Goal: Task Accomplishment & Management: Use online tool/utility

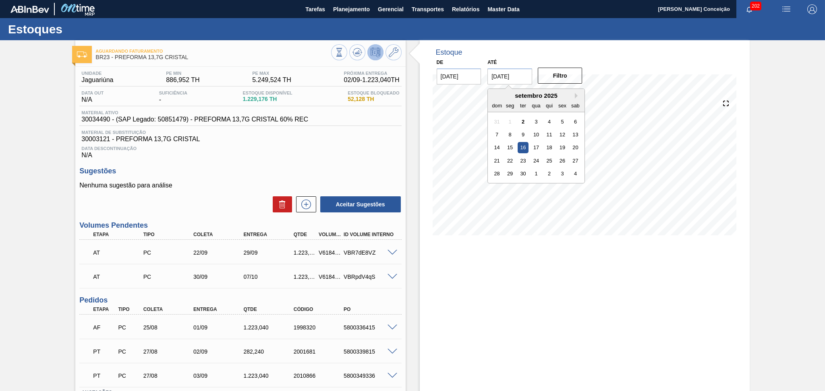
click at [526, 80] on input "16/09/2025" at bounding box center [509, 76] width 45 height 16
drag, startPoint x: 526, startPoint y: 80, endPoint x: 458, endPoint y: 78, distance: 68.1
click at [458, 78] on div "De 02/09/2025 Até 16/09/2025 Next Month setembro 2025 dom seg ter qua qui sex s…" at bounding box center [509, 71] width 161 height 28
type input "[DATE]"
click at [542, 81] on button "Filtro" at bounding box center [560, 76] width 45 height 16
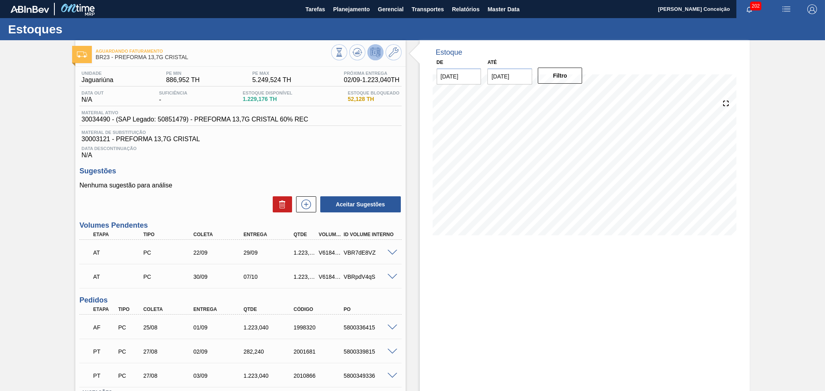
click at [460, 255] on div "Estoque De 02/09/2025 Até 10/10/2025 Filtro 12/09 Projeção de Estoque 2,731.492…" at bounding box center [585, 246] width 330 height 413
click at [179, 170] on h3 "Sugestões" at bounding box center [240, 171] width 322 height 8
click at [347, 8] on span "Planejamento" at bounding box center [351, 9] width 37 height 10
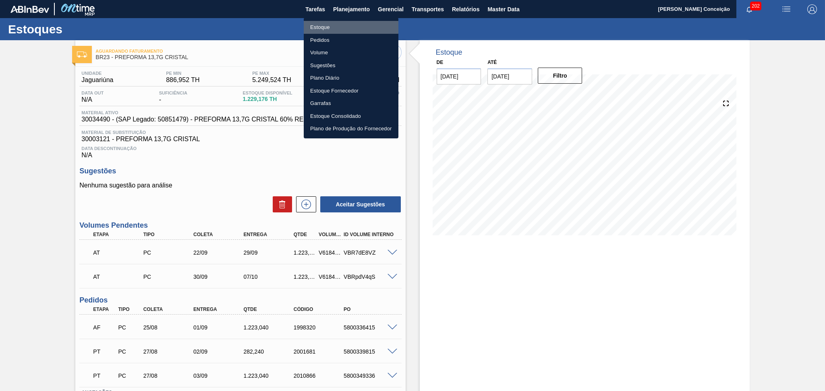
click at [319, 25] on li "Estoque" at bounding box center [351, 27] width 95 height 13
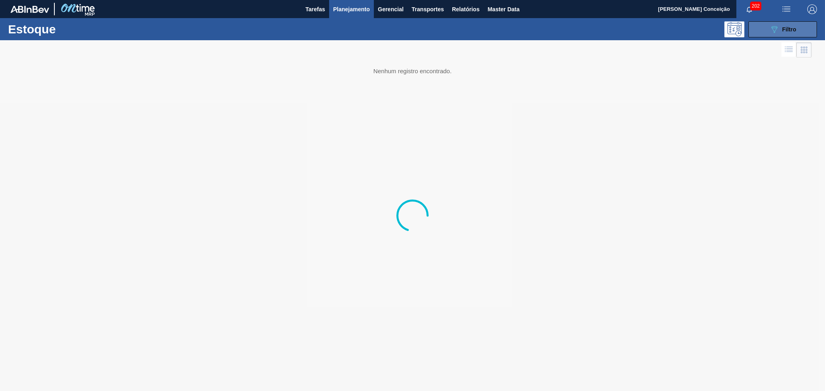
click at [766, 22] on button "089F7B8B-B2A5-4AFE-B5C0-19BA573D28AC Filtro" at bounding box center [782, 29] width 68 height 16
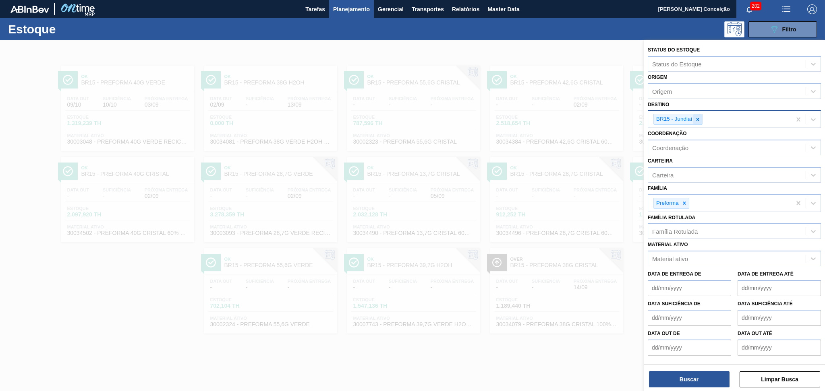
click at [697, 122] on div at bounding box center [697, 119] width 9 height 10
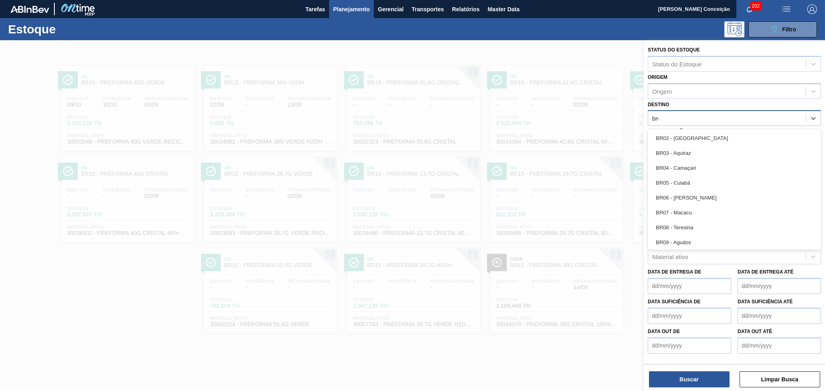
type input "br07"
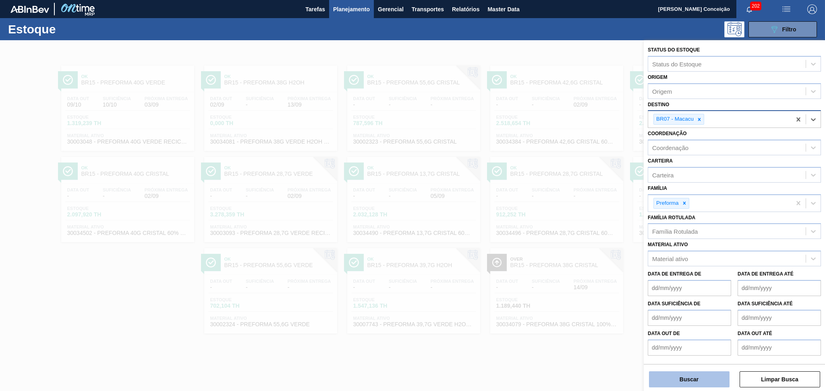
click at [697, 377] on button "Buscar" at bounding box center [689, 380] width 81 height 16
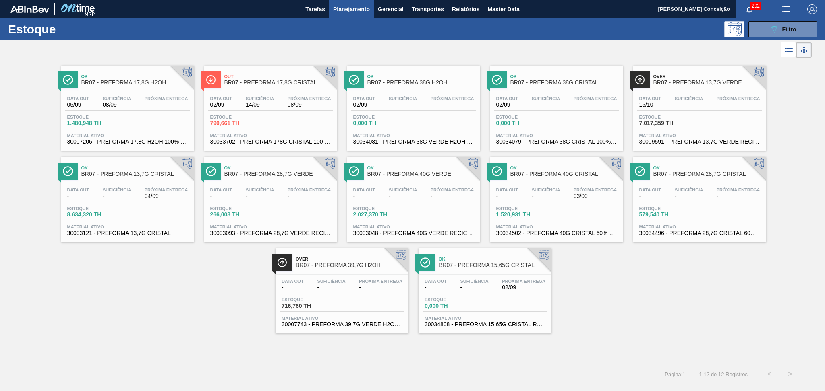
click at [717, 92] on div "Data out 15/10 Suficiência - Próxima Entrega - Estoque 7.017,359 TH Material at…" at bounding box center [699, 119] width 133 height 55
click at [158, 185] on div "Data out - Suficiência - Próxima Entrega 04/09 Estoque 8.634,320 TH Material at…" at bounding box center [127, 211] width 133 height 55
click at [571, 196] on div "Data out - Suficiência - Próxima Entrega 03/09" at bounding box center [556, 195] width 125 height 14
click at [428, 195] on div "Próxima Entrega -" at bounding box center [452, 194] width 48 height 12
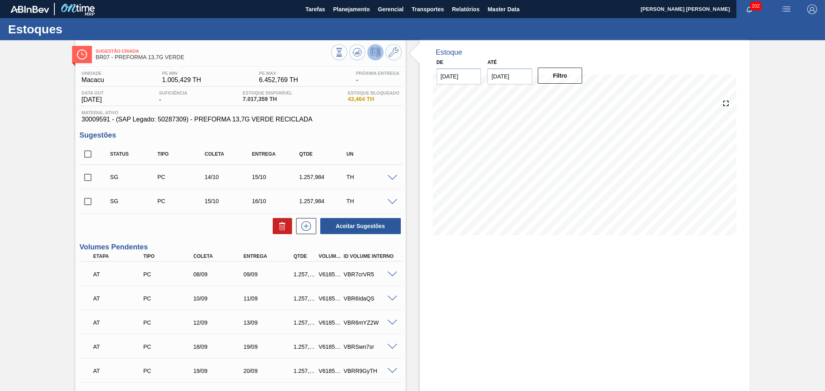
click at [413, 253] on div "Estoque De [DATE] Até [DATE] Filtro" at bounding box center [578, 286] width 344 height 493
click at [356, 57] on button at bounding box center [357, 52] width 16 height 16
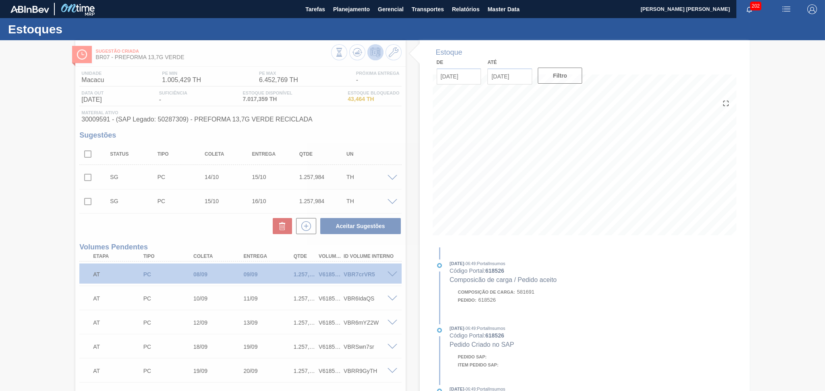
click at [198, 223] on div at bounding box center [412, 215] width 825 height 351
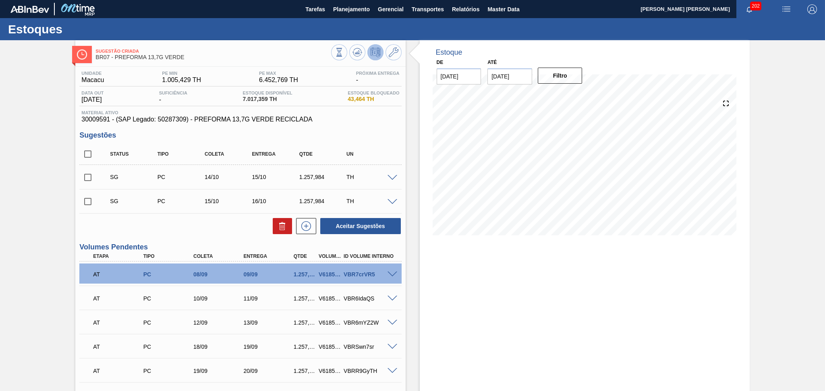
click at [583, 261] on div "Estoque De 02/09/2025 Até 10/10/2025 Filtro 07/10 Projeção de Estoque 3,306.575…" at bounding box center [585, 286] width 330 height 493
click at [93, 153] on input "checkbox" at bounding box center [87, 154] width 17 height 17
checkbox input "true"
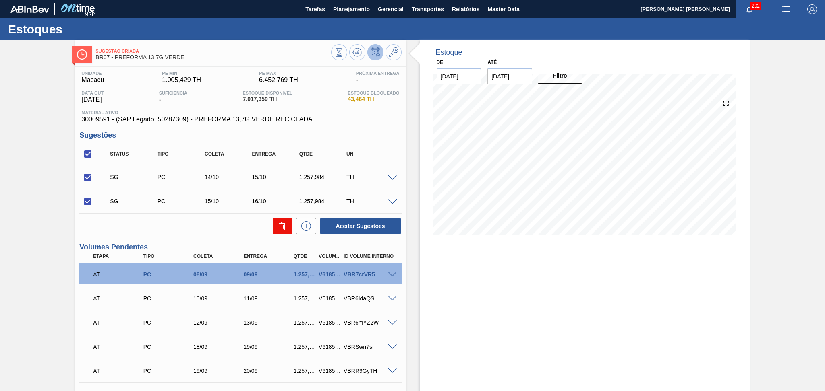
click at [283, 223] on icon at bounding box center [282, 226] width 10 height 10
checkbox input "false"
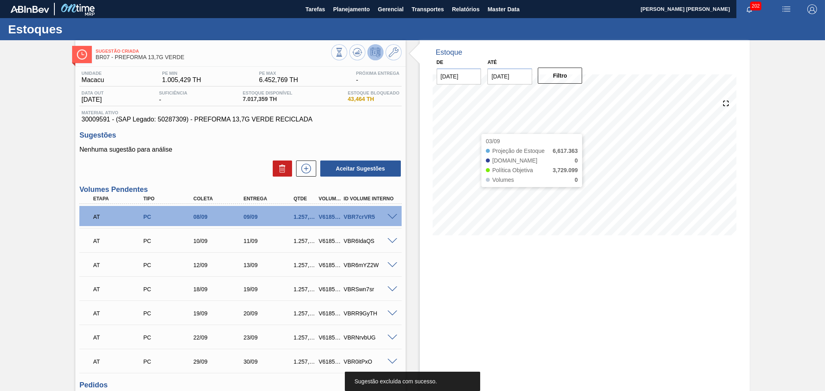
click at [426, 216] on div "Estoque De 02/09/2025 Até 10/10/2025 Filtro 03/09 Projeção de Estoque 6,617.363…" at bounding box center [585, 143] width 330 height 207
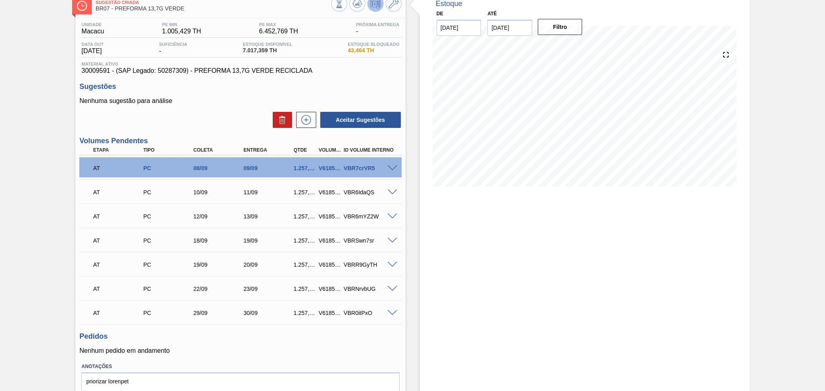
scroll to position [30, 0]
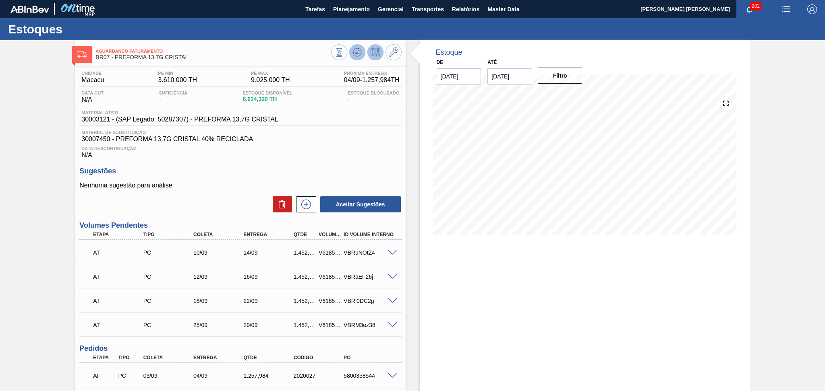
click at [360, 52] on icon at bounding box center [361, 52] width 2 height 1
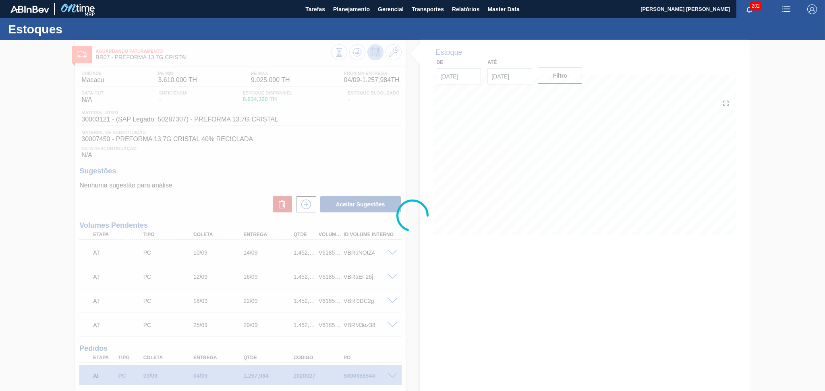
click at [452, 277] on div at bounding box center [412, 215] width 825 height 351
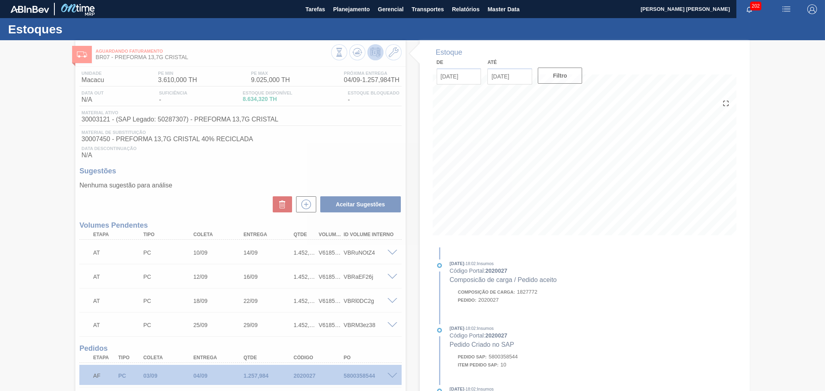
click at [321, 165] on div at bounding box center [412, 215] width 825 height 351
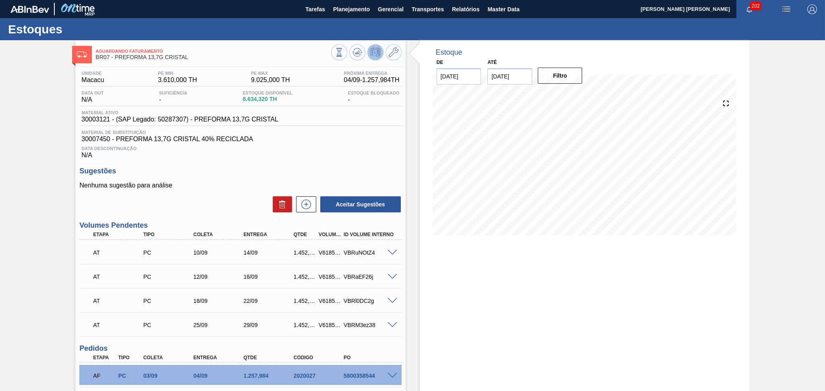
click at [486, 277] on div "Estoque De 02/09/2025 Até 10/10/2025 Filtro 09/10 Projeção de Estoque 5,674.264…" at bounding box center [585, 258] width 330 height 437
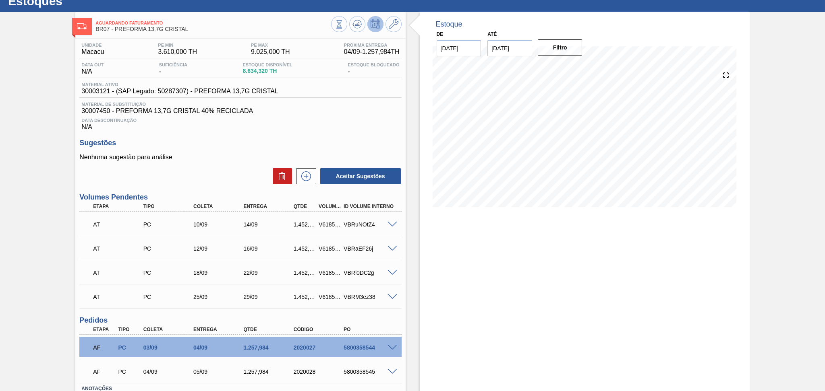
scroll to position [85, 0]
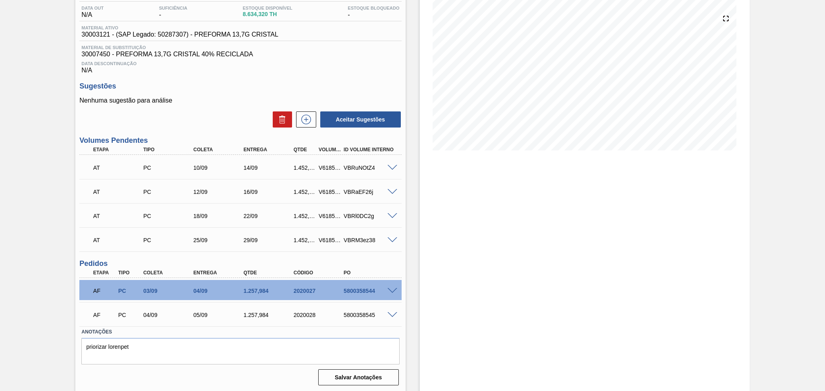
click at [393, 288] on span at bounding box center [392, 291] width 10 height 6
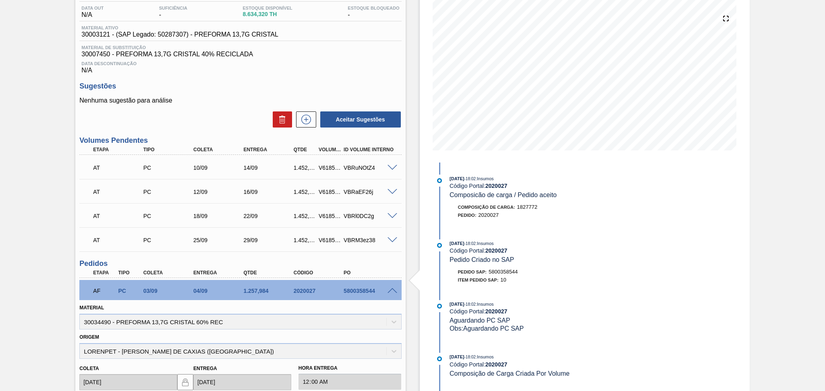
click at [393, 288] on span at bounding box center [392, 291] width 10 height 6
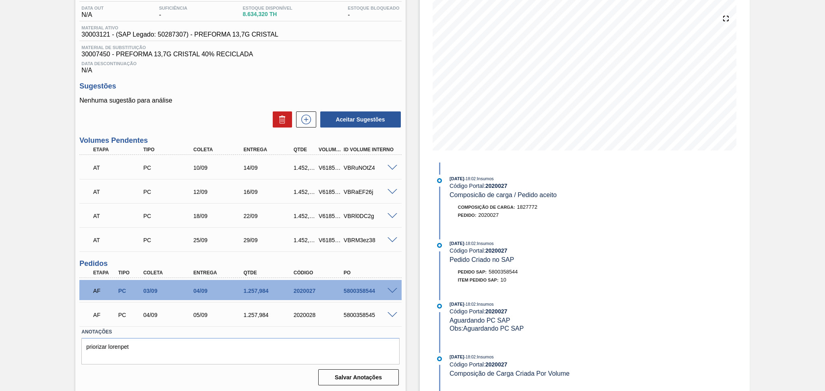
click at [393, 170] on div "VBRuNOtZ4" at bounding box center [369, 168] width 56 height 6
click at [393, 167] on span at bounding box center [392, 168] width 10 height 6
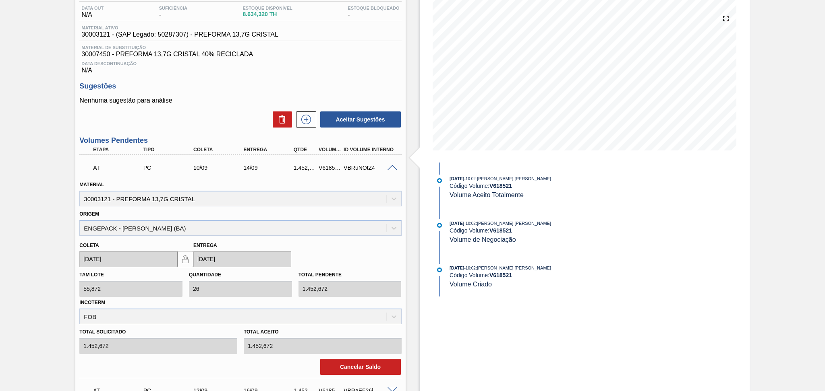
click at [393, 167] on span at bounding box center [392, 168] width 10 height 6
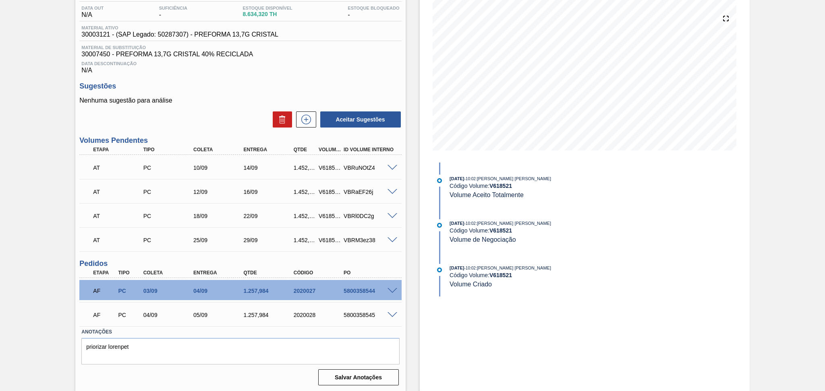
click at [390, 192] on span at bounding box center [392, 192] width 10 height 6
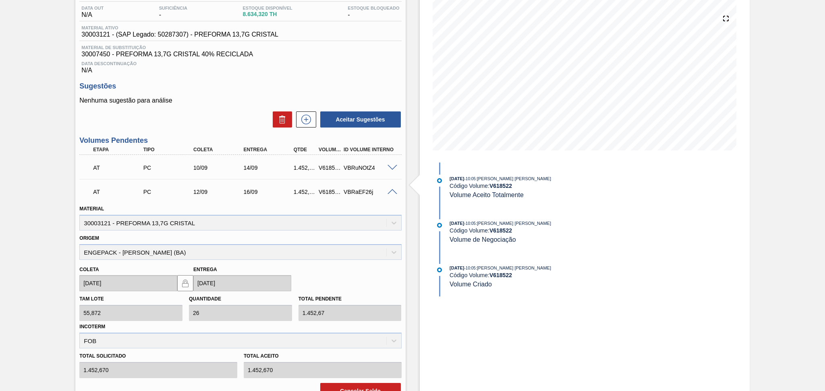
click at [390, 192] on span at bounding box center [392, 192] width 10 height 6
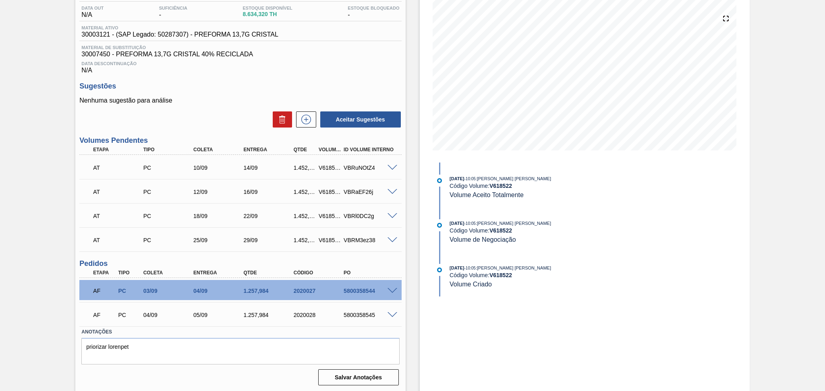
click at [392, 216] on span at bounding box center [392, 216] width 10 height 6
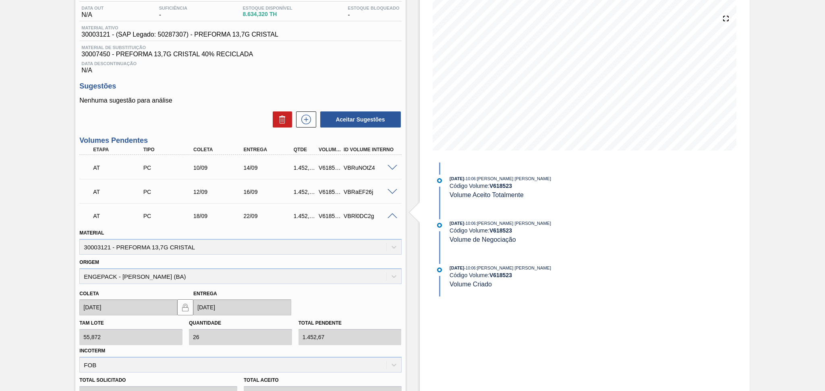
click at [392, 216] on span at bounding box center [392, 216] width 10 height 6
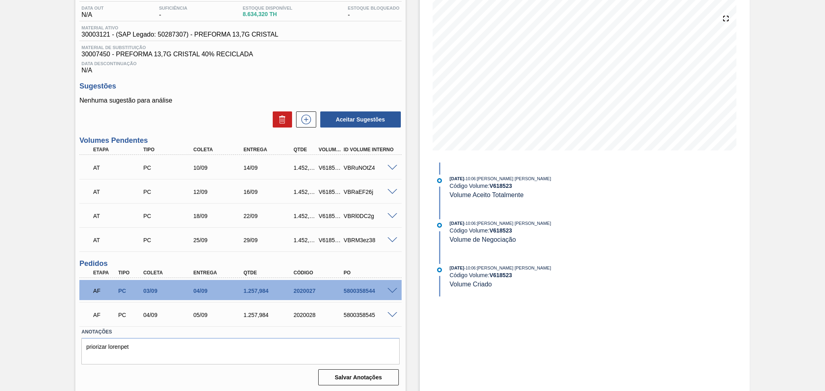
click at [391, 238] on span at bounding box center [392, 241] width 10 height 6
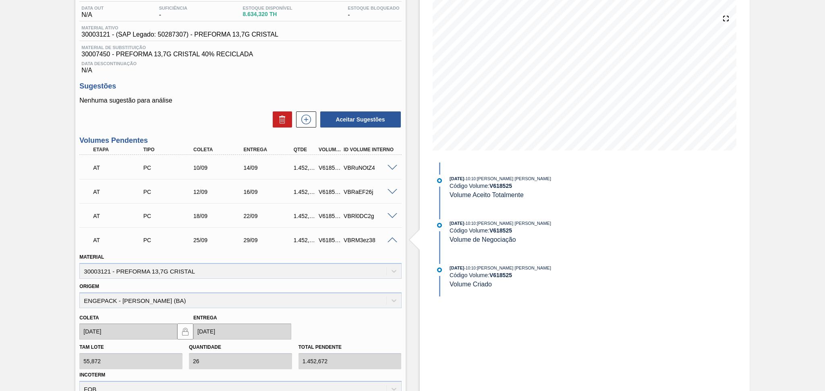
click at [391, 238] on span at bounding box center [392, 241] width 10 height 6
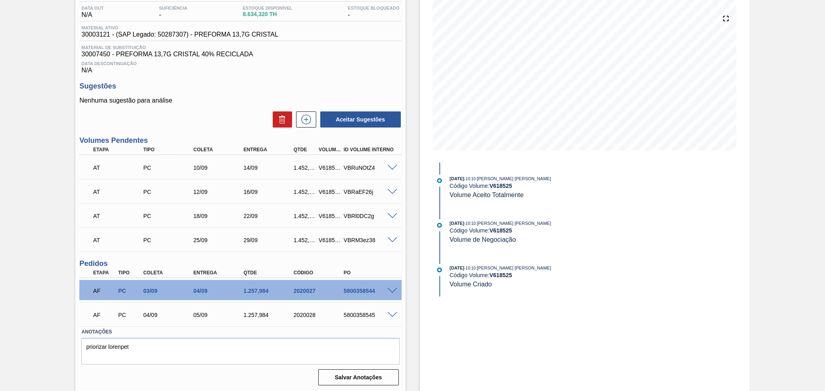
click at [392, 288] on span at bounding box center [392, 291] width 10 height 6
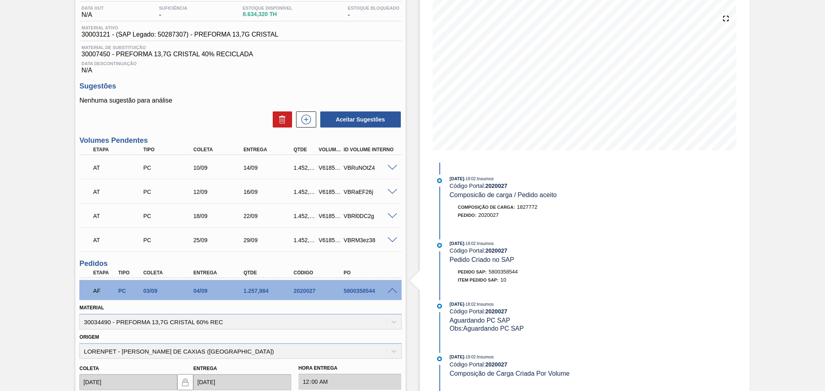
click at [392, 288] on span at bounding box center [392, 291] width 10 height 6
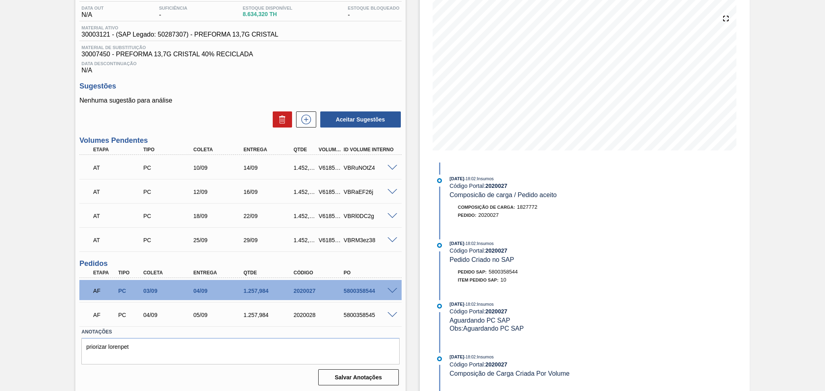
click at [391, 313] on span at bounding box center [392, 316] width 10 height 6
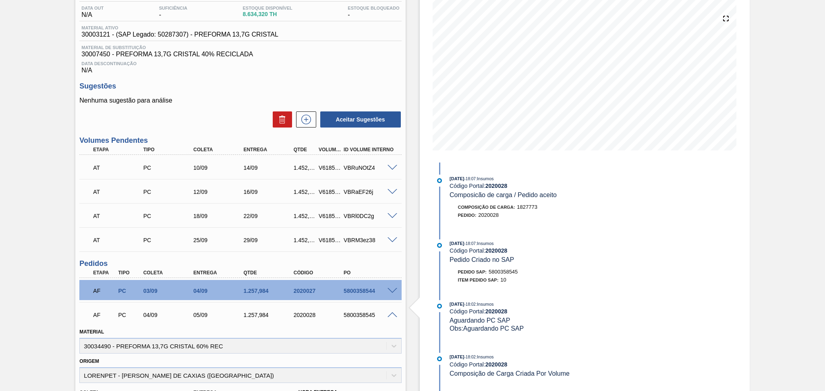
click at [391, 313] on span at bounding box center [392, 316] width 10 height 6
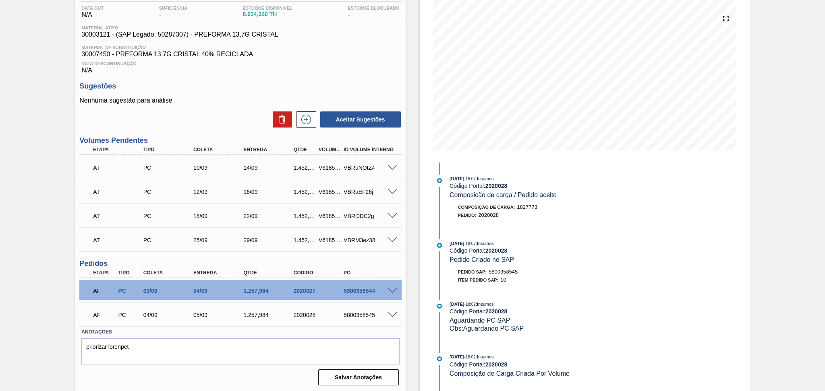
click at [389, 215] on span at bounding box center [392, 216] width 10 height 6
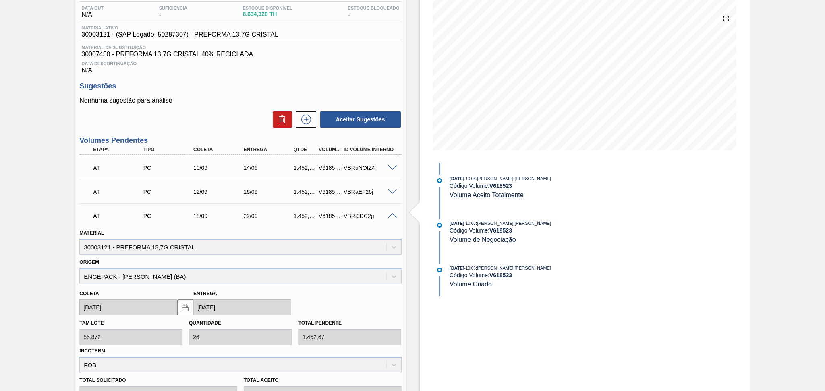
click at [389, 215] on span at bounding box center [392, 216] width 10 height 6
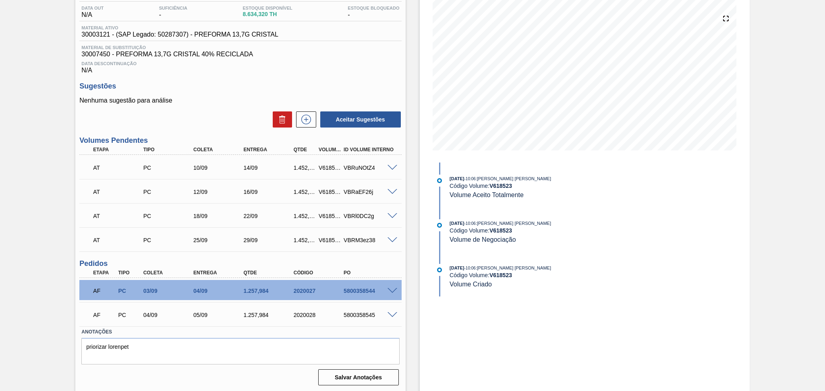
click at [389, 190] on span at bounding box center [392, 192] width 10 height 6
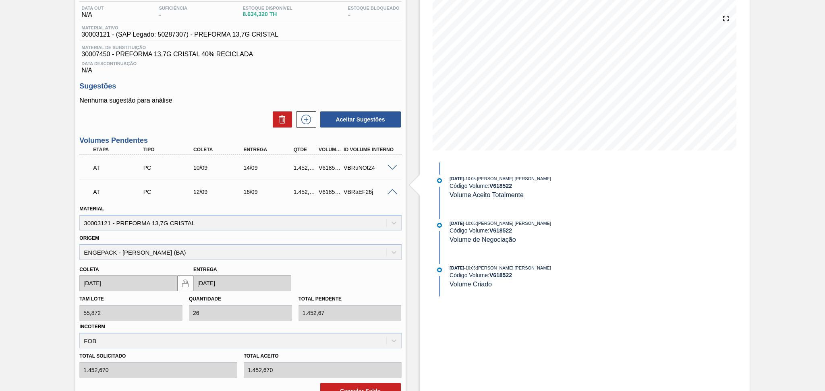
click at [389, 190] on span at bounding box center [392, 192] width 10 height 6
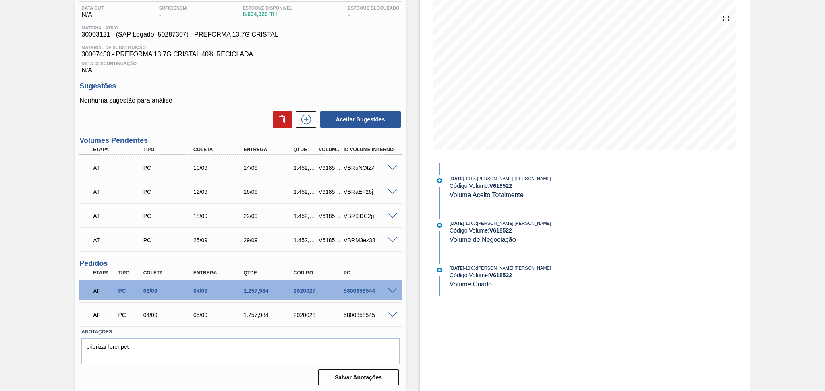
click at [390, 288] on span at bounding box center [392, 291] width 10 height 6
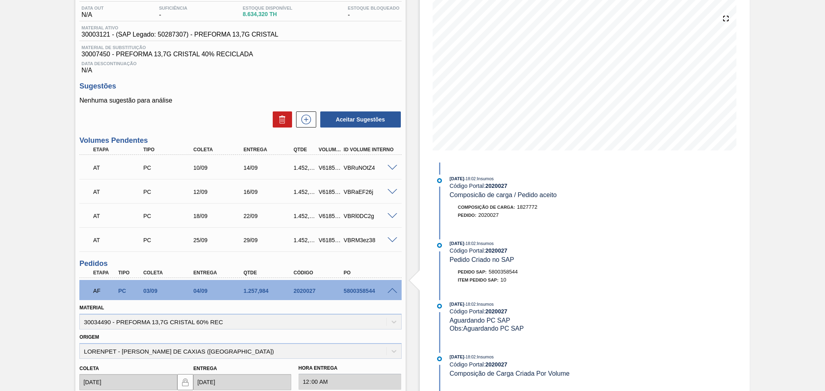
click at [390, 291] on span at bounding box center [392, 291] width 10 height 6
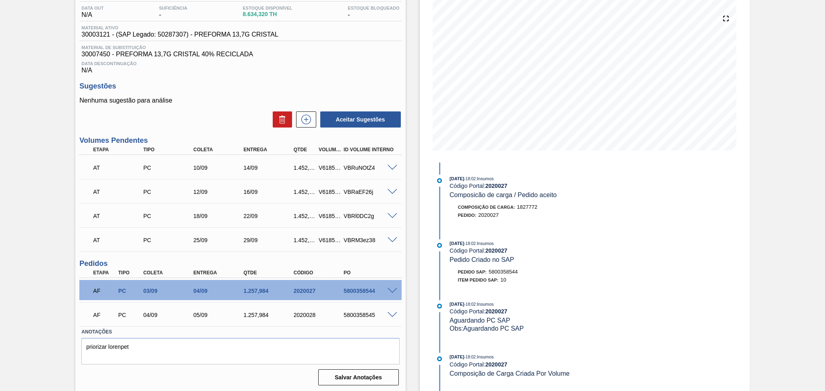
click at [395, 288] on span at bounding box center [392, 291] width 10 height 6
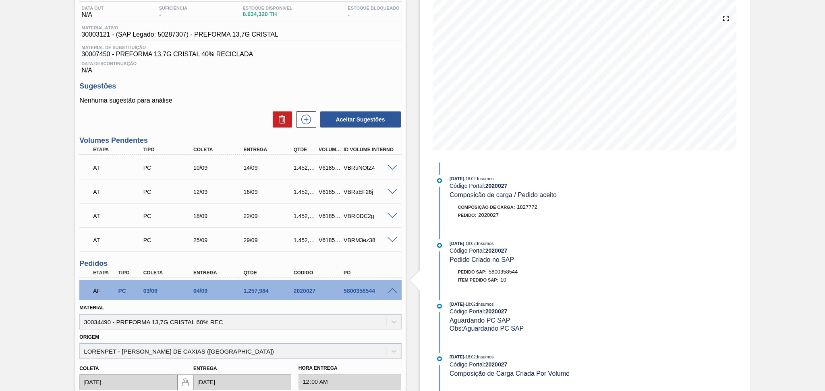
click at [397, 288] on div at bounding box center [393, 291] width 16 height 6
click at [393, 288] on span at bounding box center [392, 291] width 10 height 6
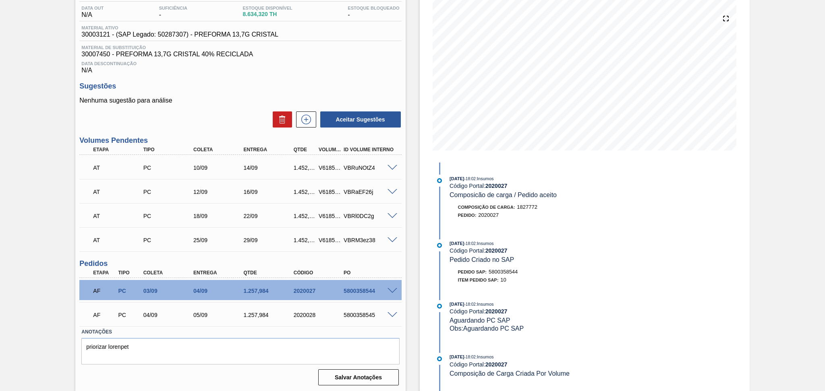
click at [393, 288] on span at bounding box center [392, 291] width 10 height 6
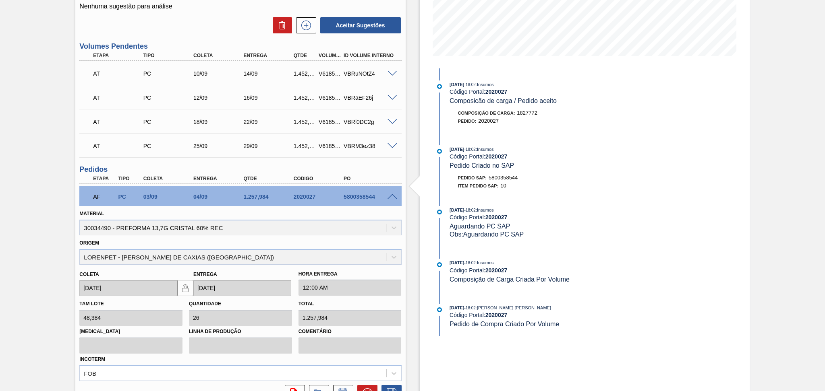
scroll to position [279, 0]
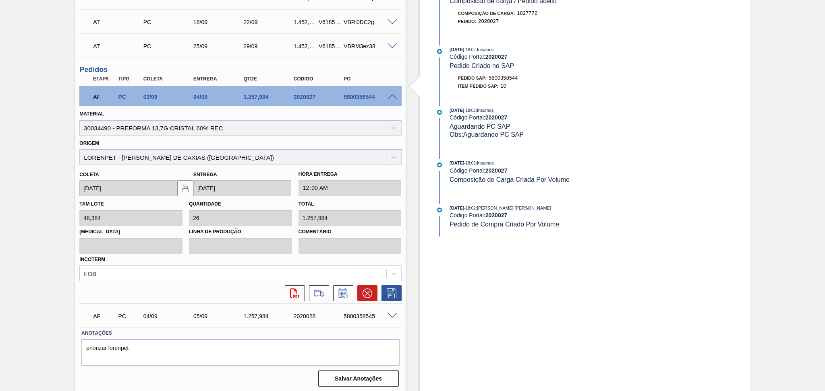
click at [391, 94] on span at bounding box center [392, 97] width 10 height 6
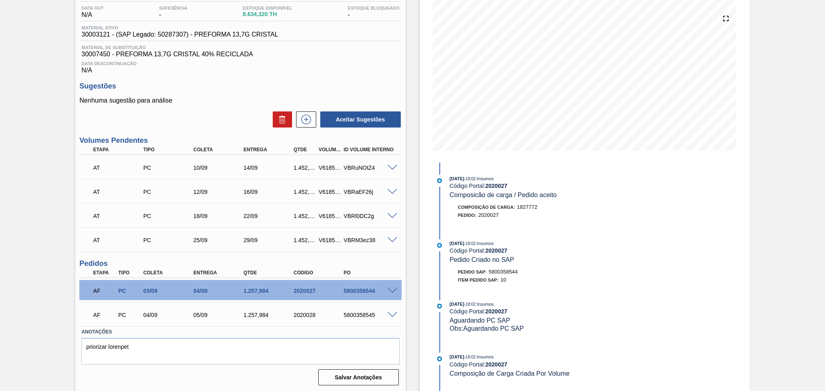
click at [389, 261] on h3 "Pedidos" at bounding box center [240, 264] width 322 height 8
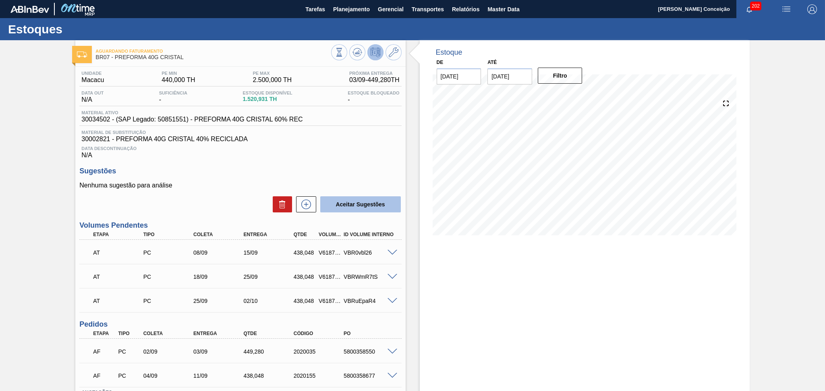
scroll to position [61, 0]
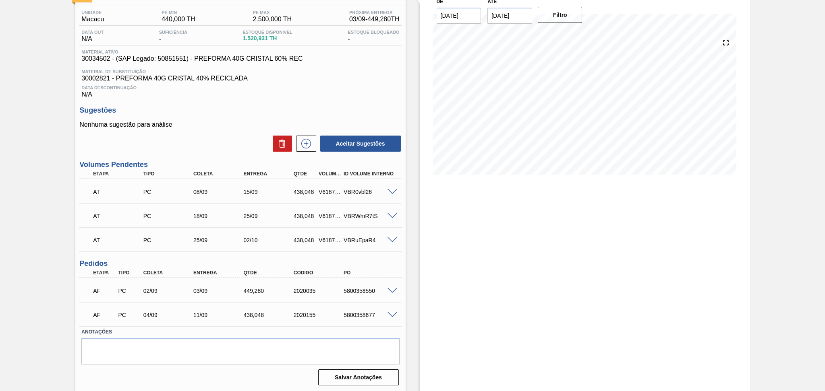
click at [391, 188] on div at bounding box center [393, 191] width 16 height 6
click at [391, 192] on span at bounding box center [392, 192] width 10 height 6
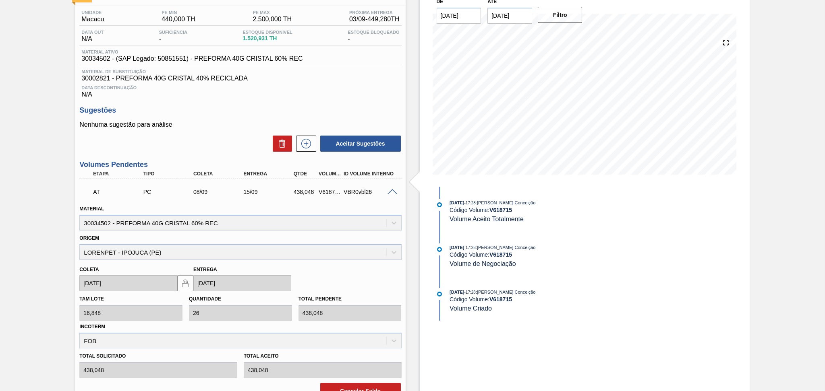
click at [391, 192] on span at bounding box center [392, 192] width 10 height 6
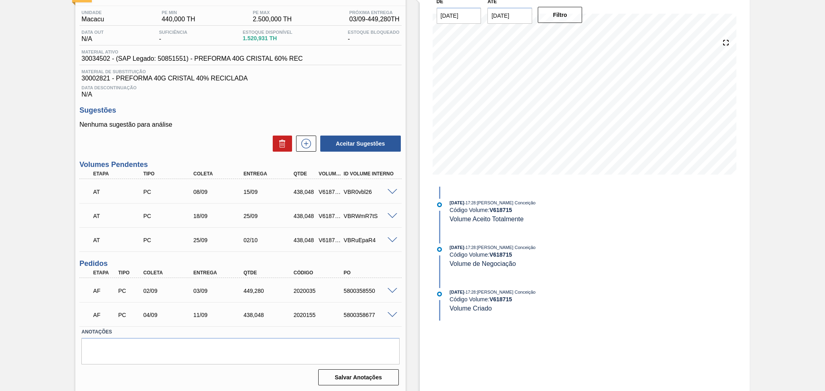
click at [391, 214] on span at bounding box center [392, 216] width 10 height 6
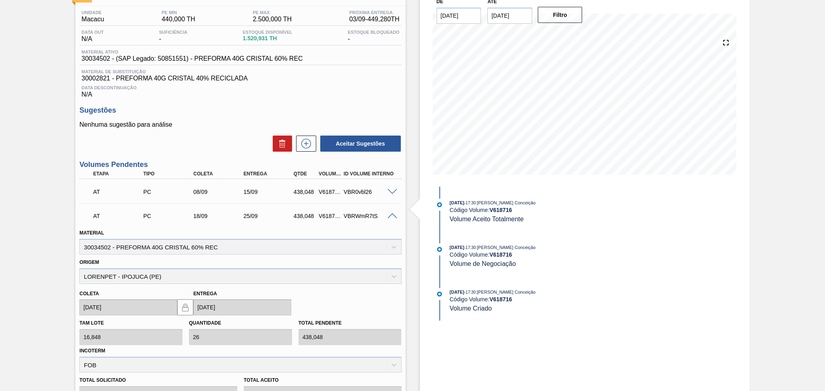
click at [391, 214] on span at bounding box center [392, 216] width 10 height 6
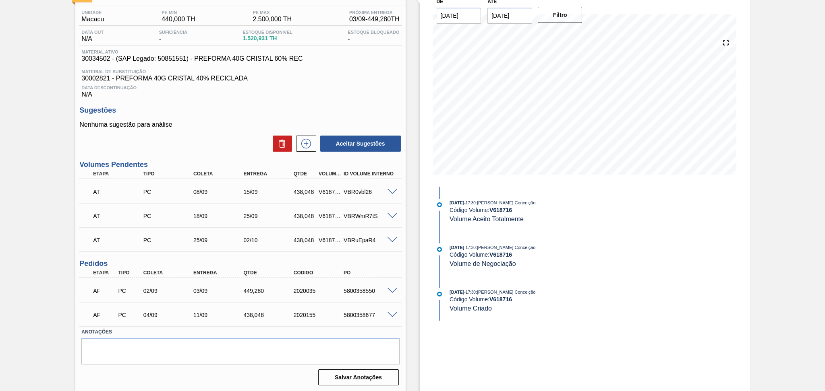
click at [390, 239] on span at bounding box center [392, 241] width 10 height 6
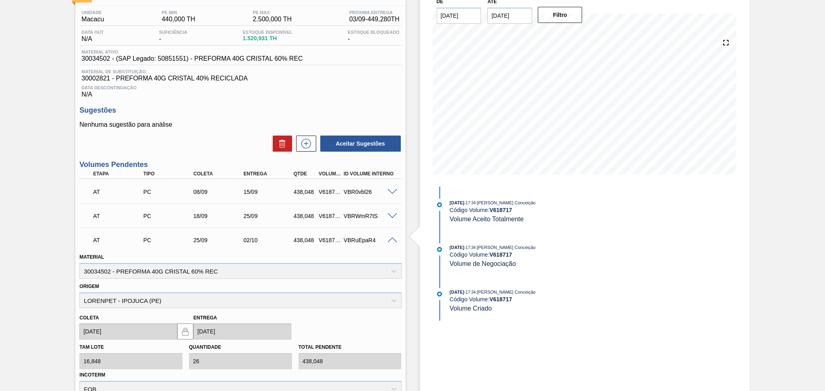
click at [390, 239] on span at bounding box center [392, 241] width 10 height 6
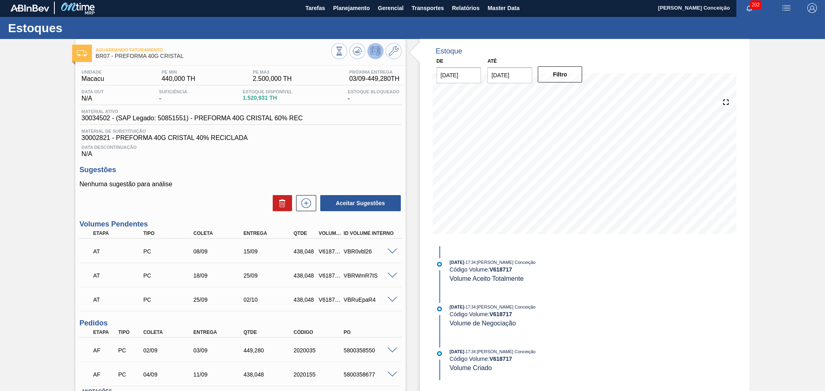
scroll to position [0, 0]
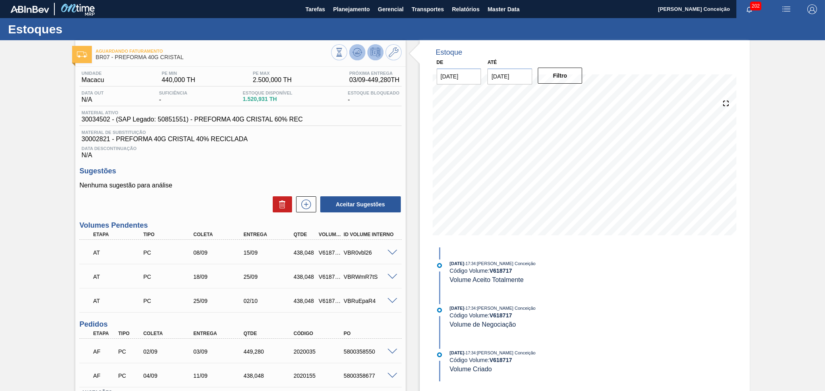
click at [357, 56] on icon at bounding box center [357, 54] width 8 height 4
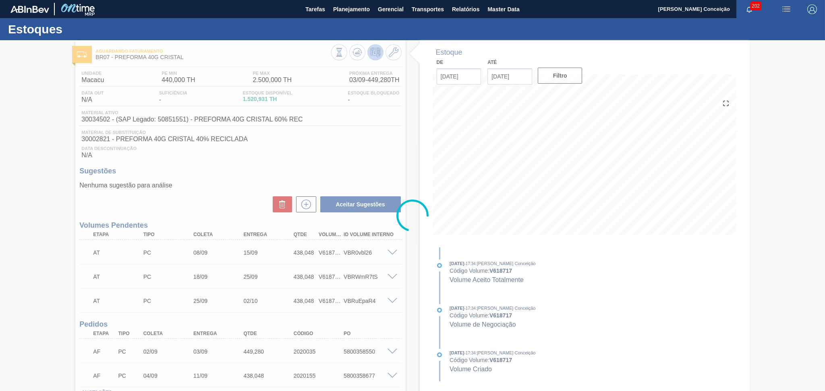
click at [354, 161] on div "Estoques Aguardando Faturamento BR07 - PREFORMA 40G CRISTAL Unidade Macacu PE M…" at bounding box center [412, 235] width 825 height 435
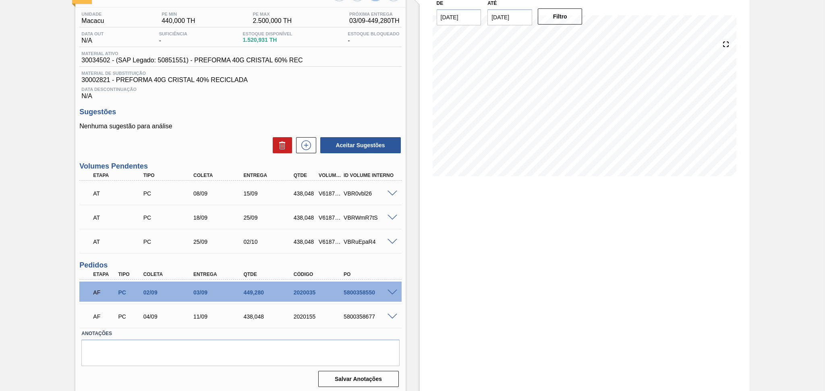
scroll to position [61, 0]
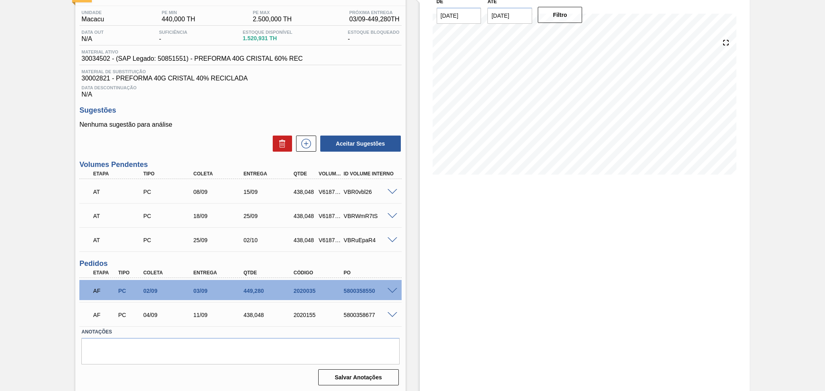
click at [389, 283] on div "AF PC 02/09 03/09 449,280 2020035 5800358550" at bounding box center [240, 290] width 322 height 20
click at [395, 288] on span at bounding box center [392, 291] width 10 height 6
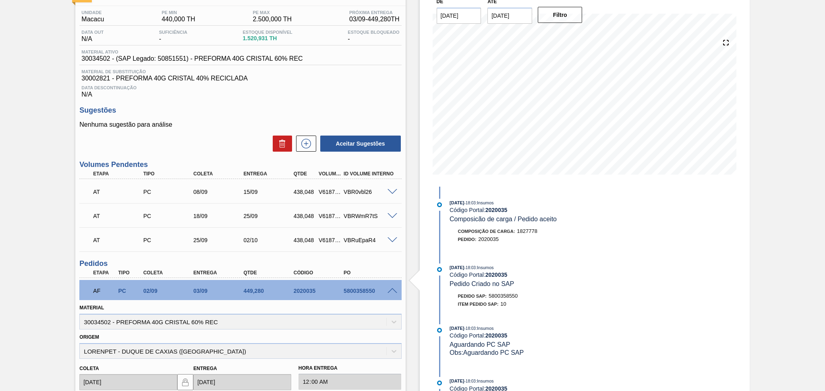
click at [395, 288] on span at bounding box center [392, 291] width 10 height 6
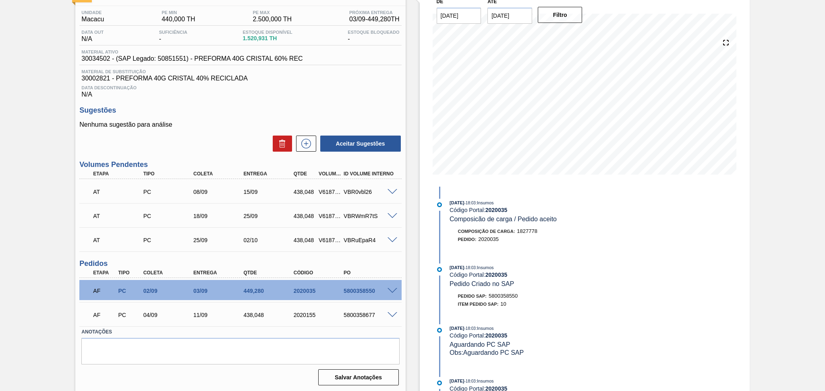
click at [395, 288] on span at bounding box center [392, 291] width 10 height 6
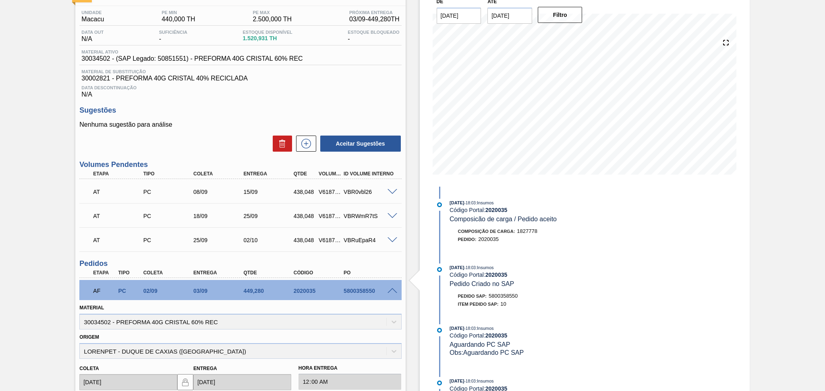
click at [395, 288] on span at bounding box center [392, 291] width 10 height 6
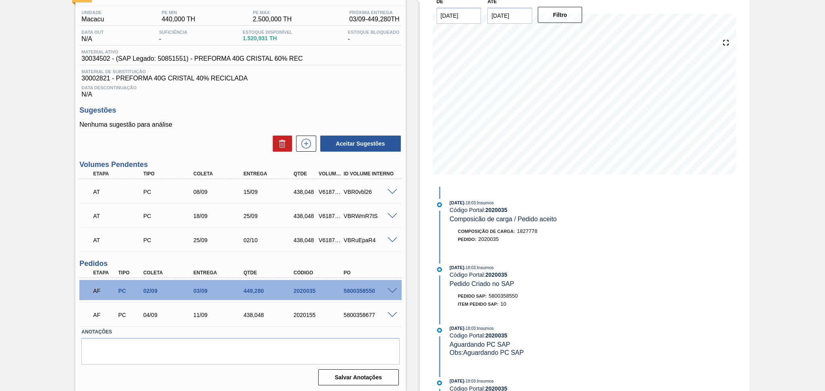
click at [139, 316] on div "04/09" at bounding box center [163, 315] width 50 height 6
click at [391, 315] on span at bounding box center [392, 316] width 10 height 6
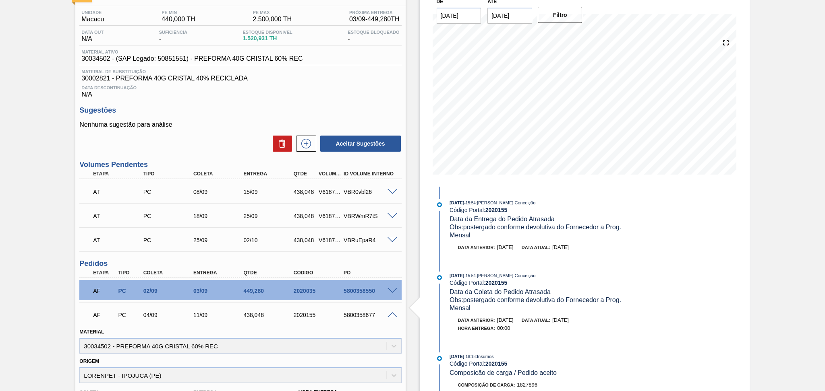
scroll to position [0, 0]
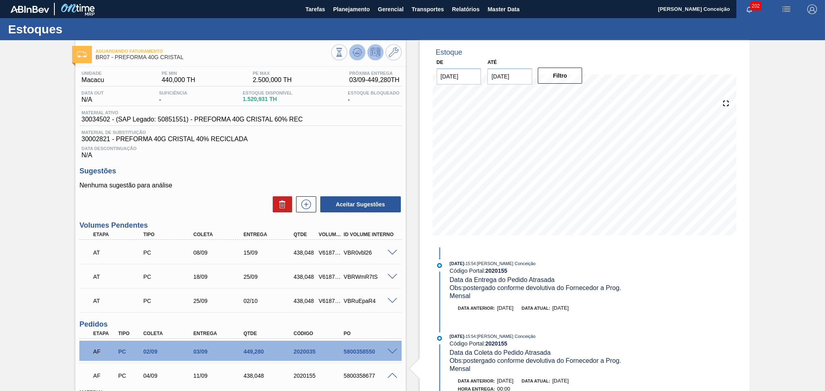
click at [356, 53] on icon at bounding box center [356, 52] width 5 height 4
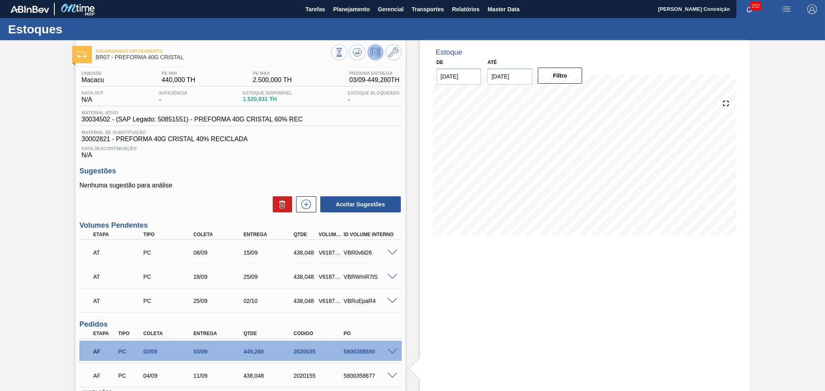
click at [389, 349] on span at bounding box center [392, 352] width 10 height 6
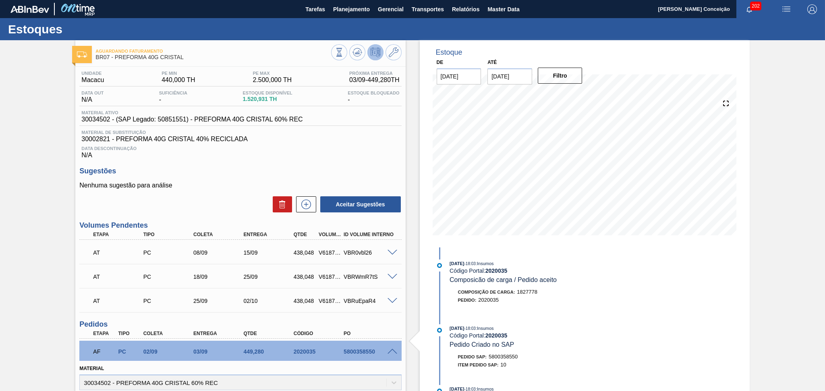
click at [389, 349] on span at bounding box center [392, 352] width 10 height 6
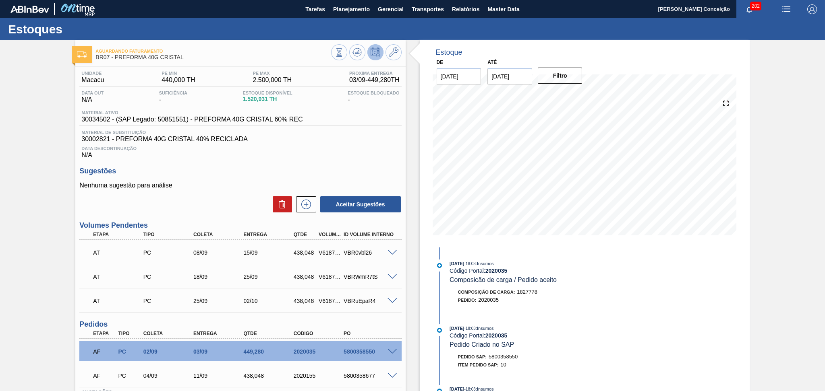
click at [389, 373] on span at bounding box center [392, 376] width 10 height 6
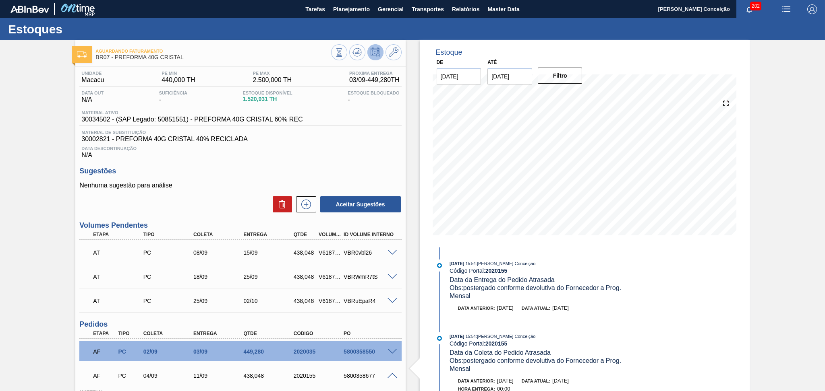
click at [389, 373] on span at bounding box center [392, 376] width 10 height 6
click at [389, 301] on span at bounding box center [392, 301] width 10 height 6
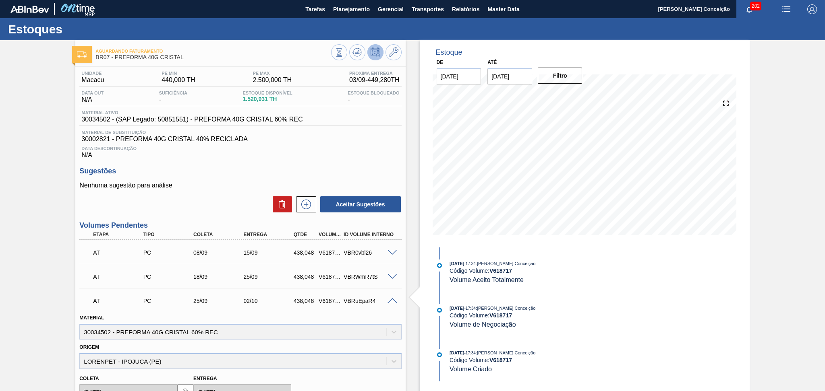
click at [389, 301] on span at bounding box center [392, 301] width 10 height 6
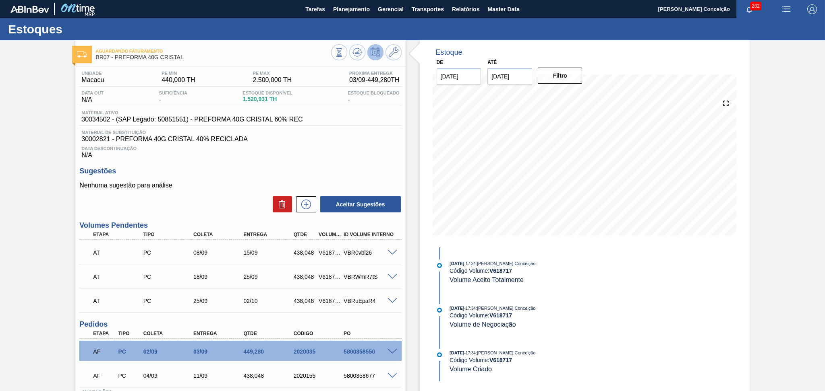
click at [391, 277] on span at bounding box center [392, 277] width 10 height 6
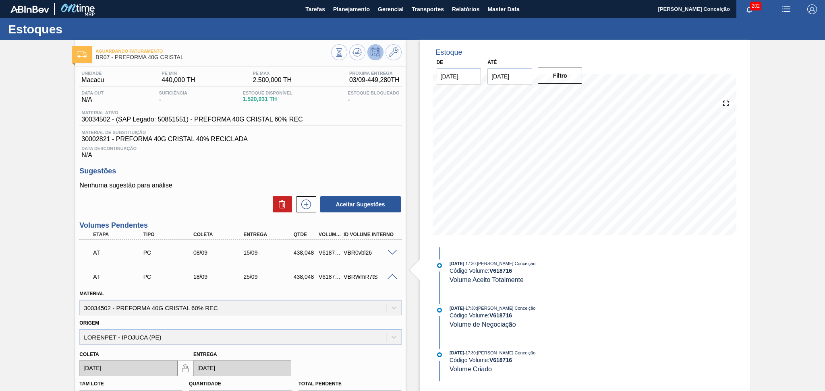
click at [391, 277] on span at bounding box center [392, 277] width 10 height 6
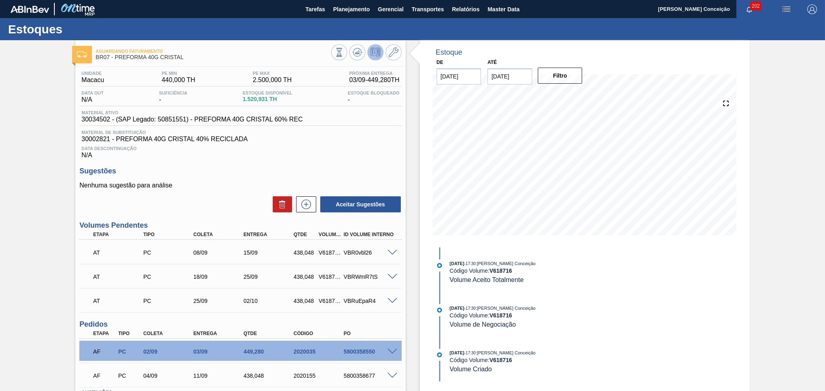
click at [390, 251] on span at bounding box center [392, 253] width 10 height 6
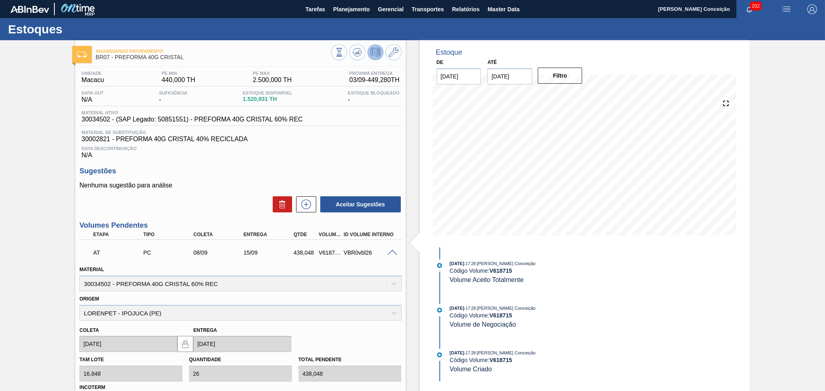
click at [390, 251] on span at bounding box center [392, 253] width 10 height 6
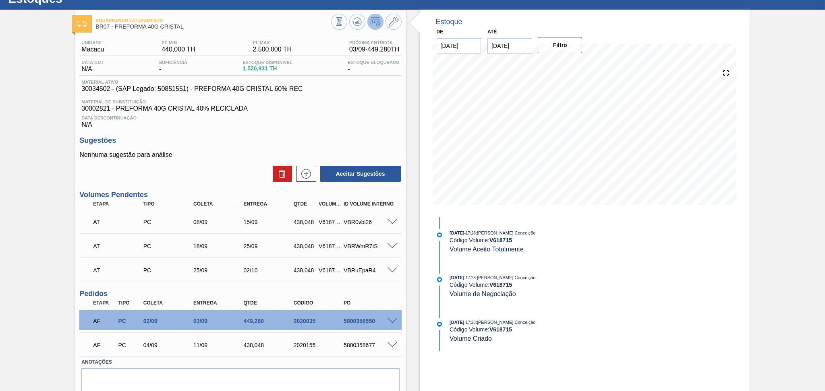
scroll to position [61, 0]
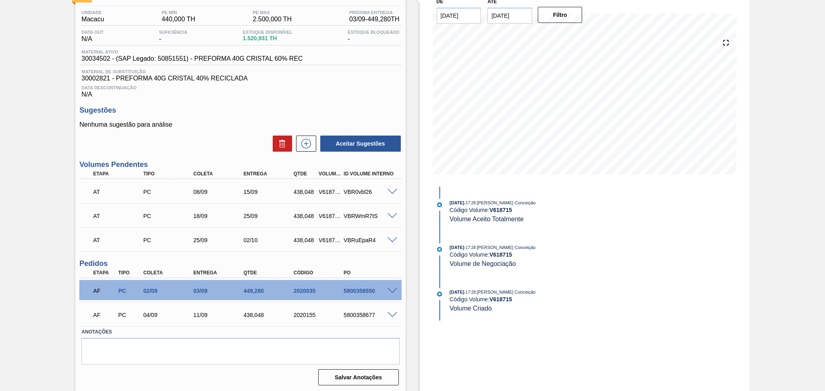
click at [392, 316] on span at bounding box center [392, 316] width 10 height 6
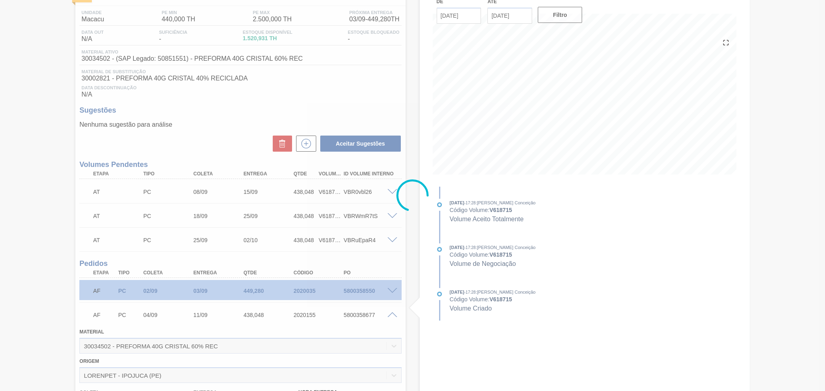
click at [232, 323] on div at bounding box center [412, 195] width 825 height 391
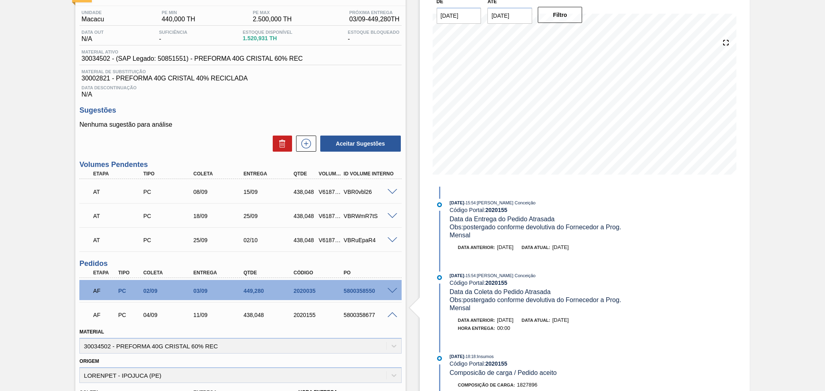
click at [317, 335] on div "Material 30034502 - PREFORMA 40G CRISTAL 60% REC" at bounding box center [240, 340] width 322 height 27
click at [390, 317] on span at bounding box center [392, 316] width 10 height 6
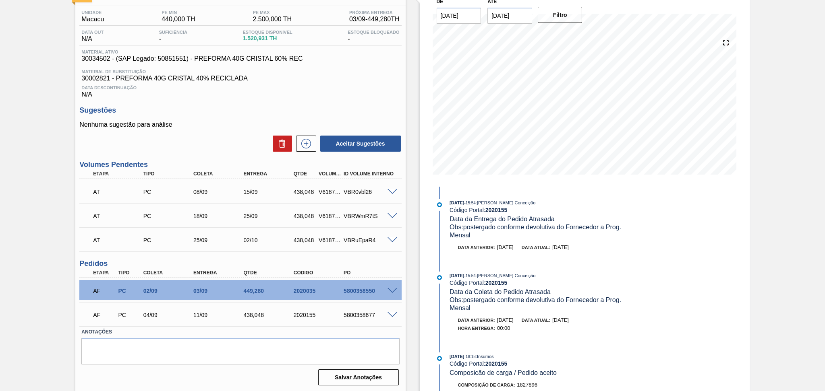
click at [392, 217] on span at bounding box center [392, 216] width 10 height 6
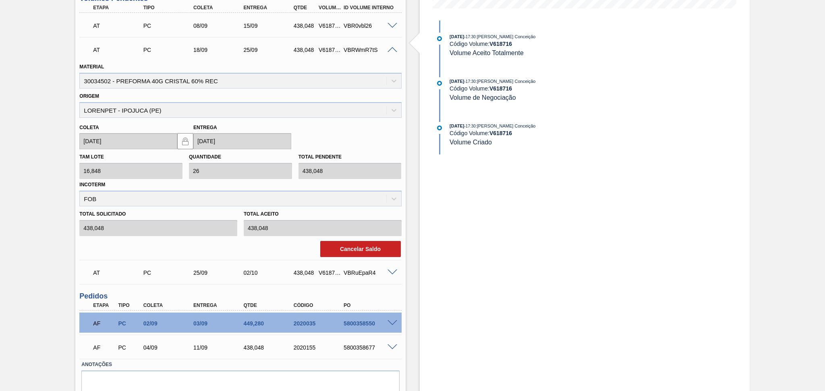
scroll to position [259, 0]
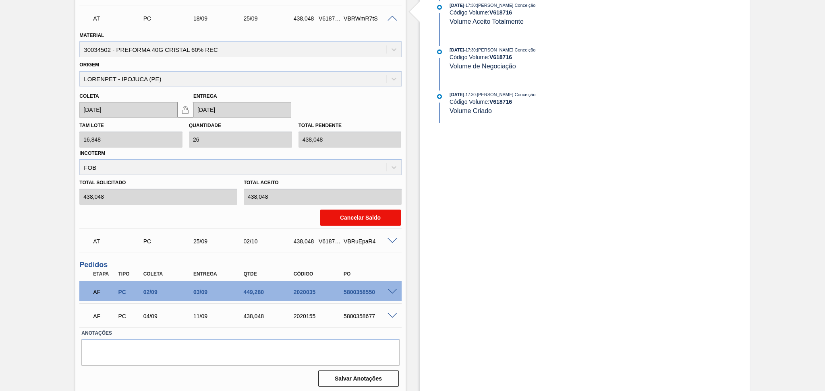
click at [354, 213] on button "Cancelar Saldo" at bounding box center [360, 218] width 81 height 16
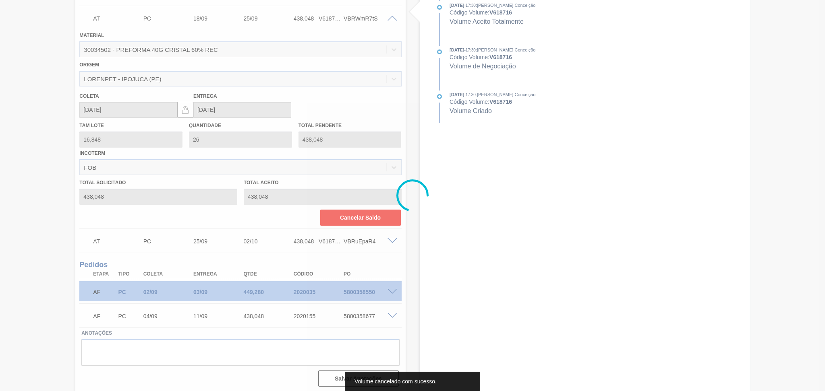
scroll to position [37, 0]
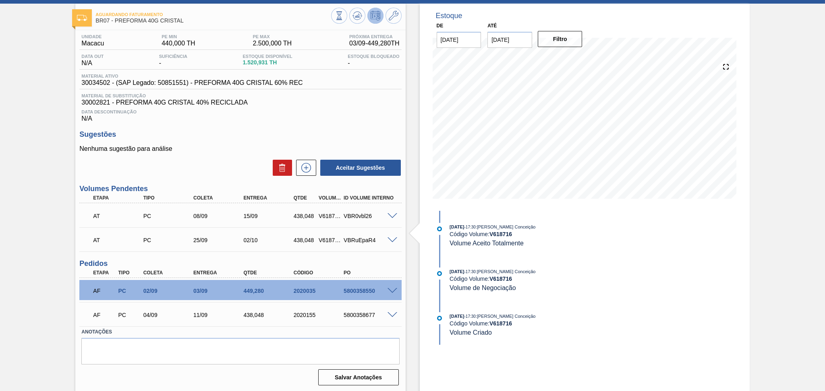
click at [157, 315] on div "04/09" at bounding box center [169, 315] width 56 height 6
click at [199, 217] on div "08/09" at bounding box center [219, 216] width 56 height 6
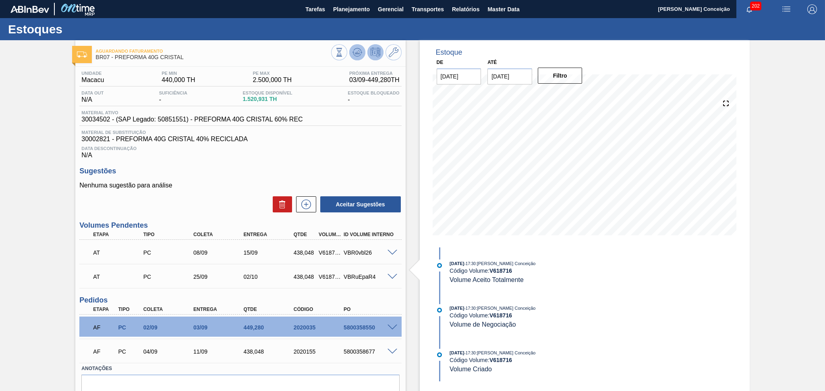
click at [361, 57] on button at bounding box center [357, 52] width 16 height 16
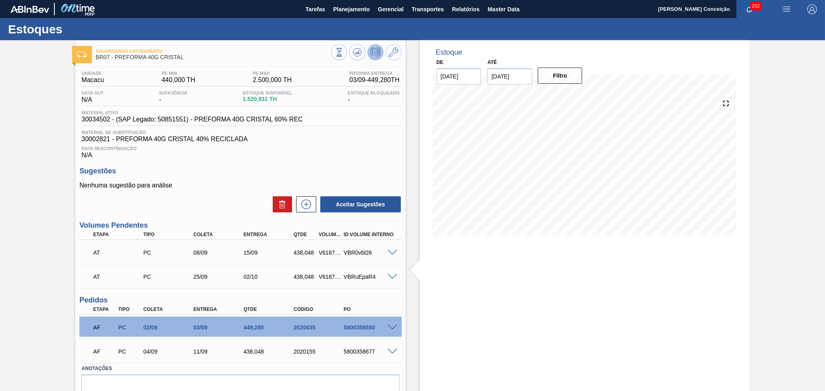
click at [345, 164] on div "Unidade Macacu PE MIN 440,000 TH PE MAX 2.500,000 TH Próxima Entrega 03/09 - 44…" at bounding box center [240, 246] width 330 height 358
click at [336, 161] on div "Unidade Macacu PE MIN 440,000 TH PE MAX 2.500,000 TH Próxima Entrega 03/09 - 44…" at bounding box center [240, 246] width 330 height 358
click at [355, 49] on icon at bounding box center [357, 53] width 10 height 10
click at [353, 155] on div "Data Descontinuação N/A" at bounding box center [240, 151] width 322 height 16
click at [304, 211] on button at bounding box center [306, 205] width 20 height 16
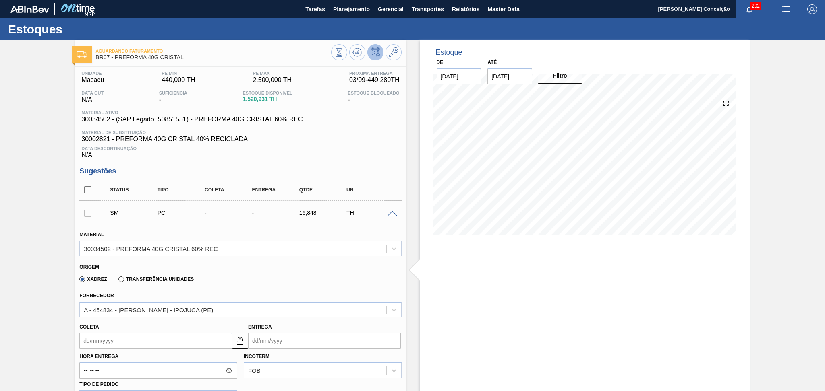
click at [108, 345] on input "Coleta" at bounding box center [155, 341] width 153 height 16
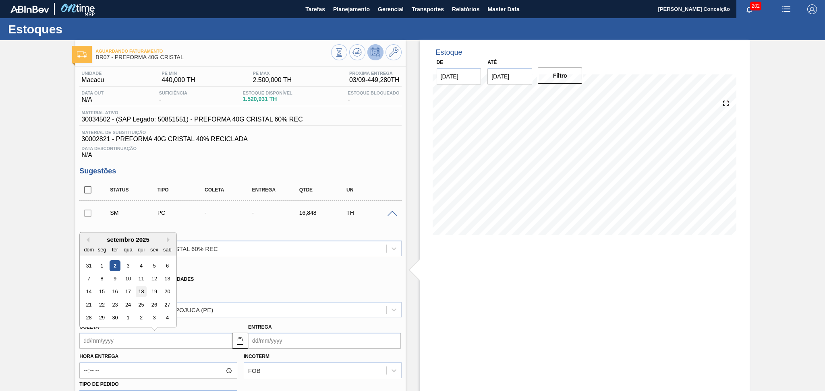
click at [140, 290] on div "18" at bounding box center [141, 292] width 11 height 11
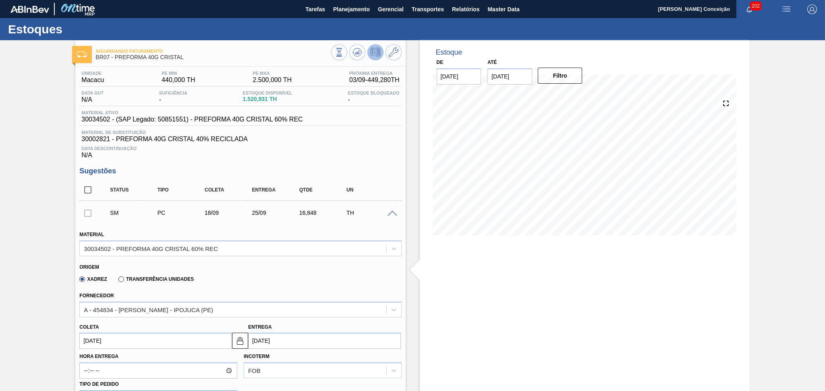
type input "18/09/2025"
type input "25/09/2025"
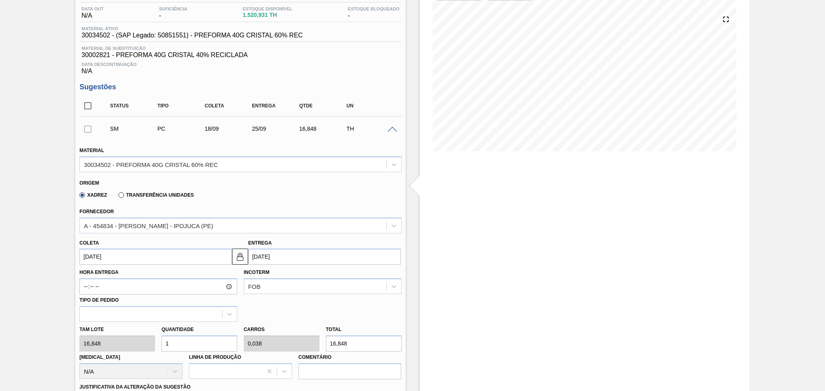
scroll to position [161, 0]
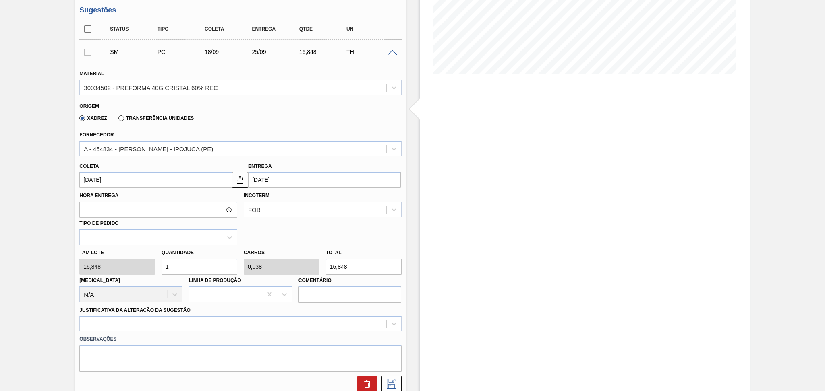
click at [122, 284] on div "Tam lote 16,848 Quantidade 1 Carros 0,038 Total 16,848 Doca N/A Linha de Produç…" at bounding box center [240, 274] width 328 height 58
type input "2"
type input "0,077"
type input "33,696"
type input "26"
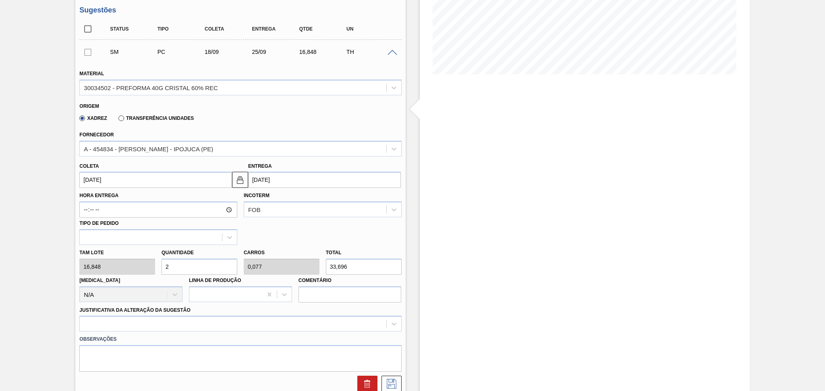
type input "1"
type input "438,048"
type input "26"
click at [111, 321] on div at bounding box center [240, 324] width 322 height 16
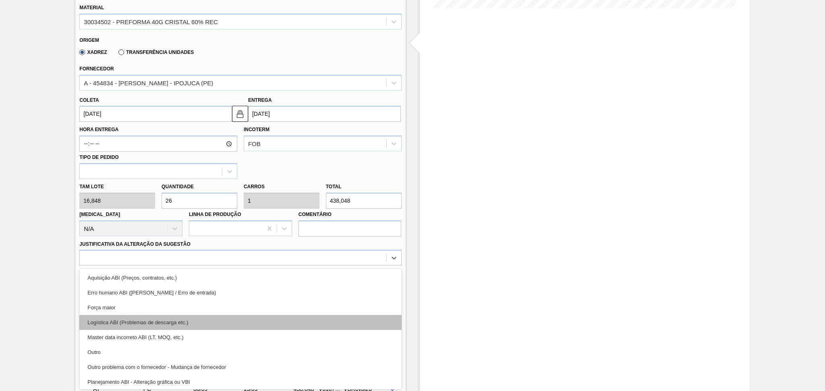
scroll to position [107, 0]
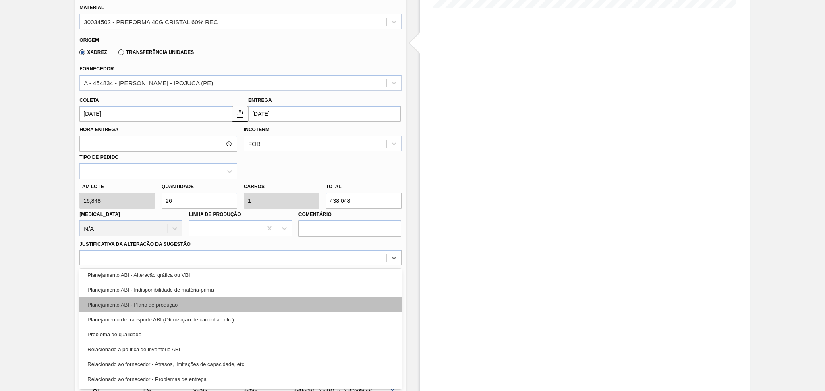
click at [175, 308] on div "Planejamento ABI - Plano de produção" at bounding box center [240, 305] width 322 height 15
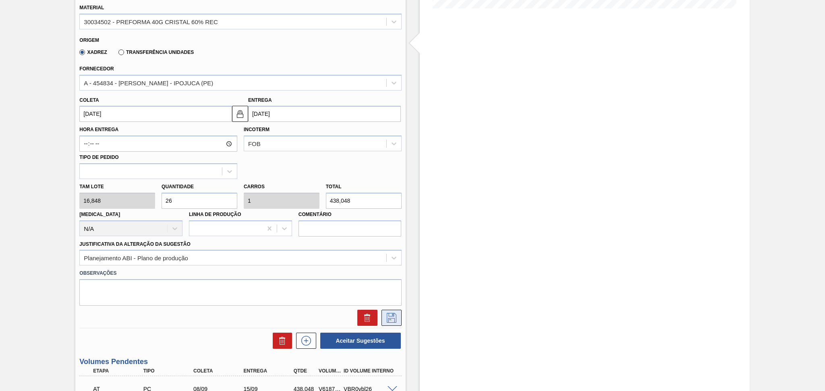
click at [387, 320] on icon at bounding box center [391, 318] width 13 height 10
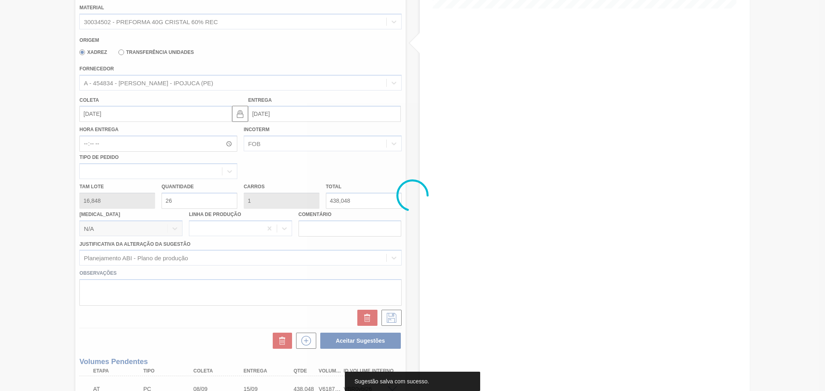
scroll to position [70, 0]
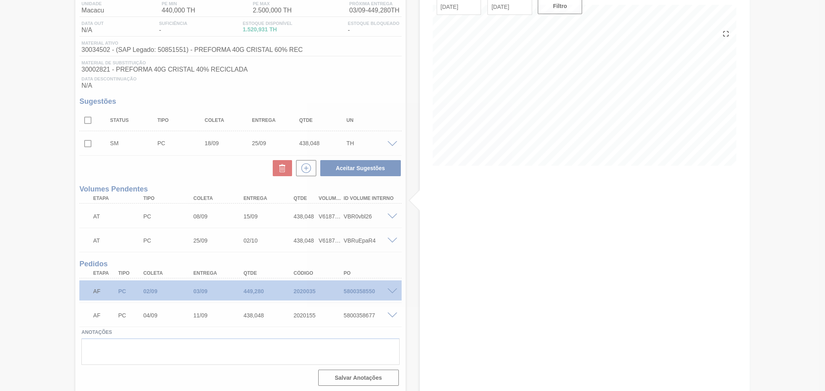
click at [93, 147] on div at bounding box center [412, 195] width 825 height 391
click at [91, 145] on div "Aguardando Faturamento BR07 - PREFORMA 40G CRISTAL Unidade Macacu PE MIN 440,00…" at bounding box center [412, 182] width 825 height 422
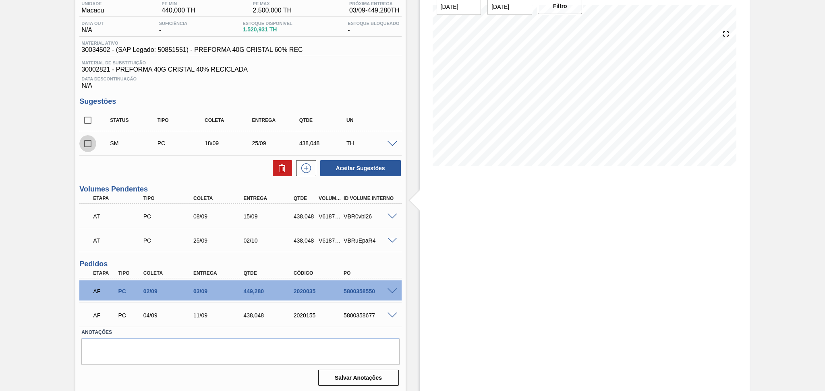
click at [91, 145] on input "checkbox" at bounding box center [87, 143] width 17 height 17
click at [361, 168] on button "Aceitar Sugestões" at bounding box center [360, 168] width 81 height 16
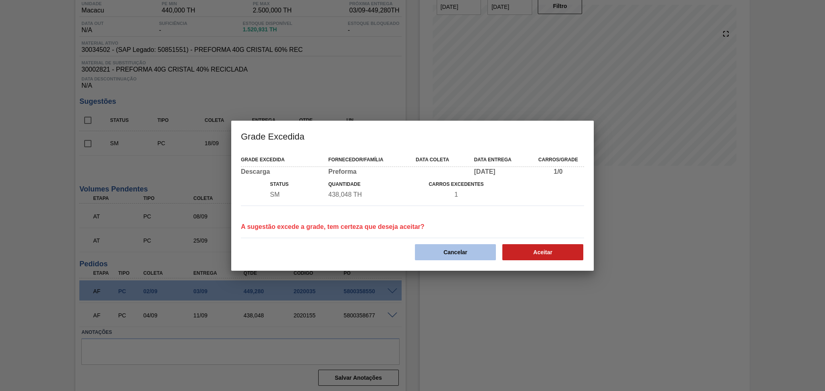
click at [466, 251] on button "Cancelar" at bounding box center [455, 252] width 81 height 16
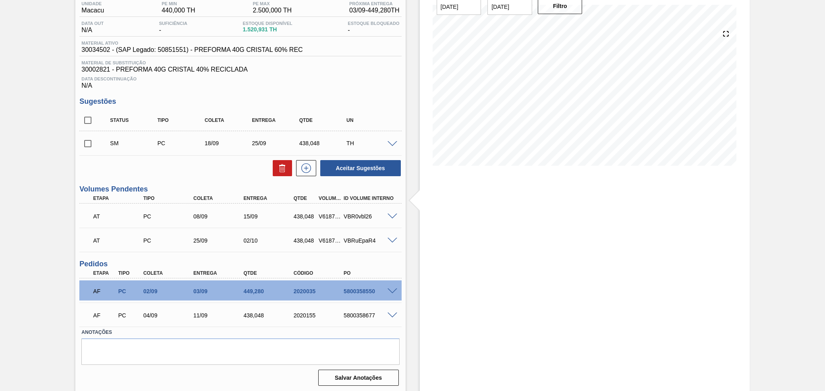
click at [217, 168] on div "Aceitar Sugestões" at bounding box center [240, 168] width 322 height 18
click at [97, 140] on span at bounding box center [102, 143] width 12 height 16
click at [85, 145] on input "checkbox" at bounding box center [87, 143] width 17 height 17
click at [282, 164] on icon at bounding box center [282, 164] width 2 height 1
checkbox input "false"
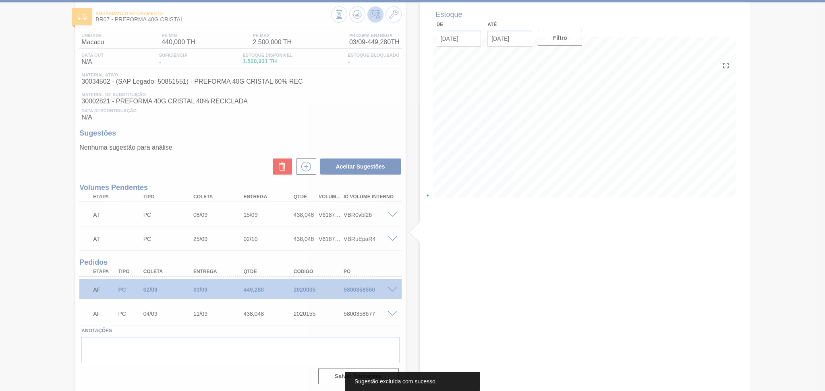
scroll to position [37, 0]
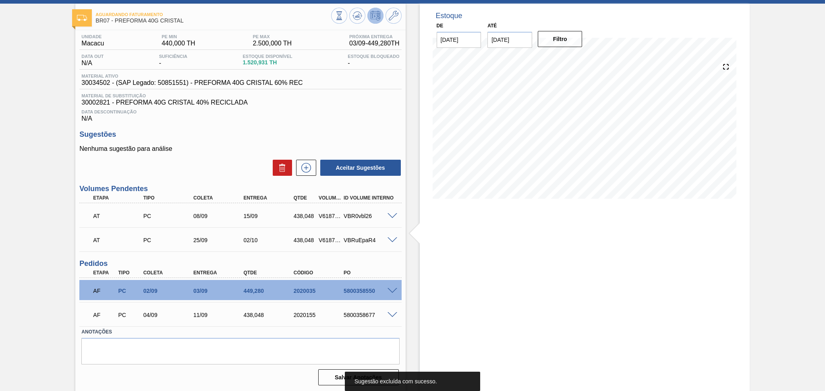
click at [223, 161] on div "Aceitar Sugestões" at bounding box center [240, 168] width 322 height 18
click at [394, 235] on div "AT PC 25/09 02/10 438,048 V618717 VBRuEpaR4" at bounding box center [240, 240] width 322 height 20
click at [391, 239] on span at bounding box center [392, 241] width 10 height 6
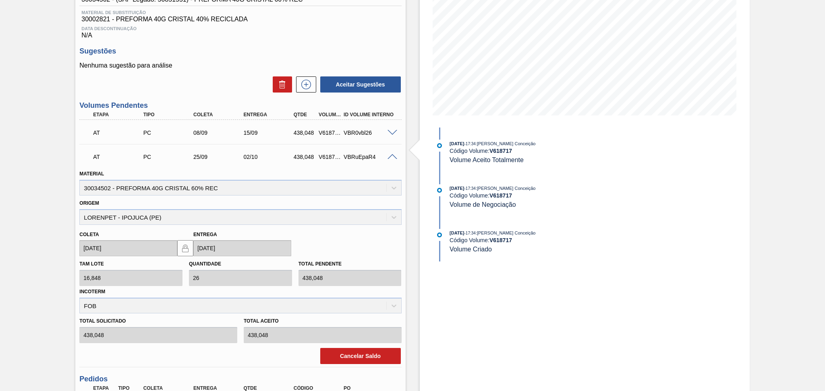
scroll to position [198, 0]
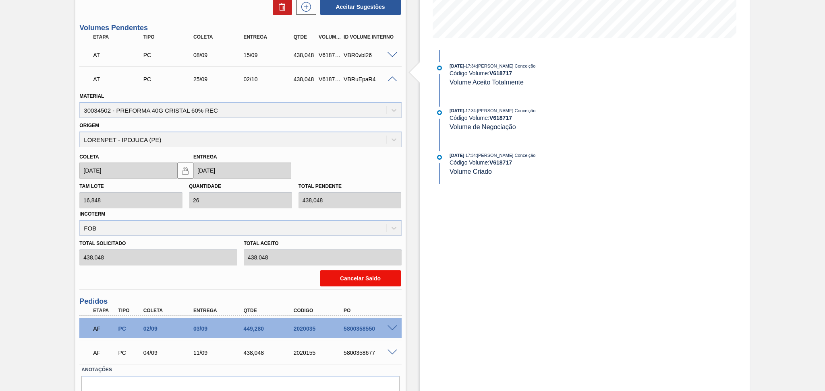
click at [339, 277] on button "Cancelar Saldo" at bounding box center [360, 279] width 81 height 16
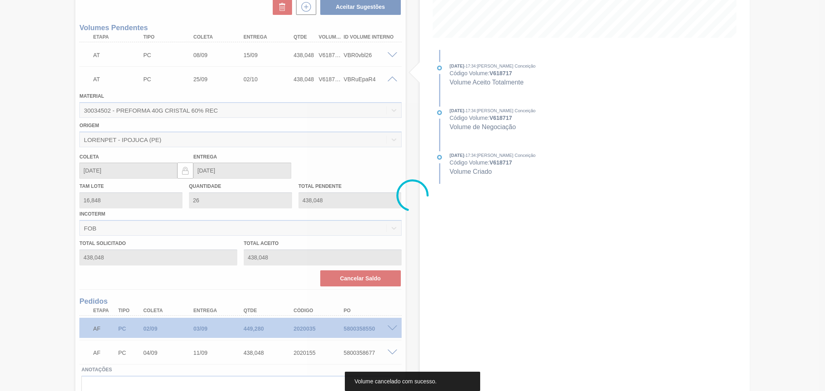
scroll to position [12, 0]
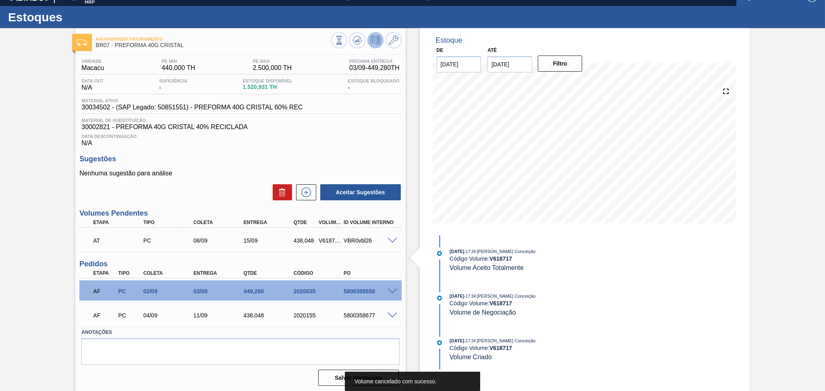
click at [413, 188] on div "Estoque De 02/09/2025 Até 10/10/2025 Filtro 26/08/2025 - 17:34 : Aline Aparecid…" at bounding box center [578, 210] width 344 height 365
click at [354, 41] on icon at bounding box center [357, 40] width 10 height 10
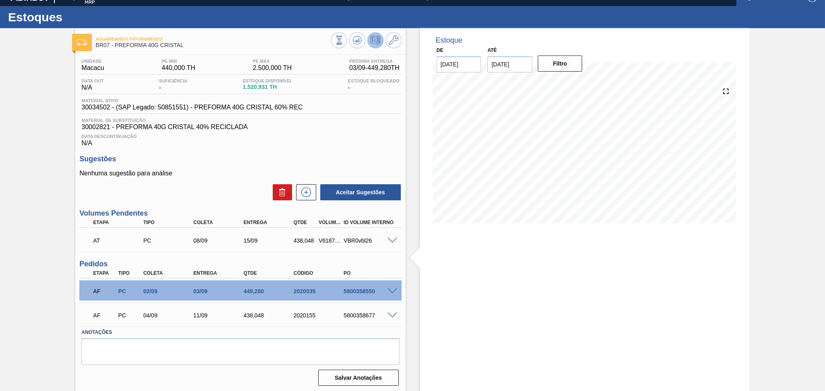
click at [231, 188] on div "Aceitar Sugestões" at bounding box center [240, 193] width 322 height 18
click at [343, 130] on span "30002821 - PREFORMA 40G CRISTAL 40% RECICLADA" at bounding box center [240, 127] width 318 height 7
click at [447, 286] on div "Estoque De 02/09/2025 Até 10/10/2025 Filtro 25/09 Projeção de Estoque 2,846.307…" at bounding box center [585, 210] width 330 height 365
click at [334, 143] on div "Data Descontinuação N/A" at bounding box center [240, 139] width 322 height 16
click at [304, 192] on icon at bounding box center [306, 193] width 13 height 10
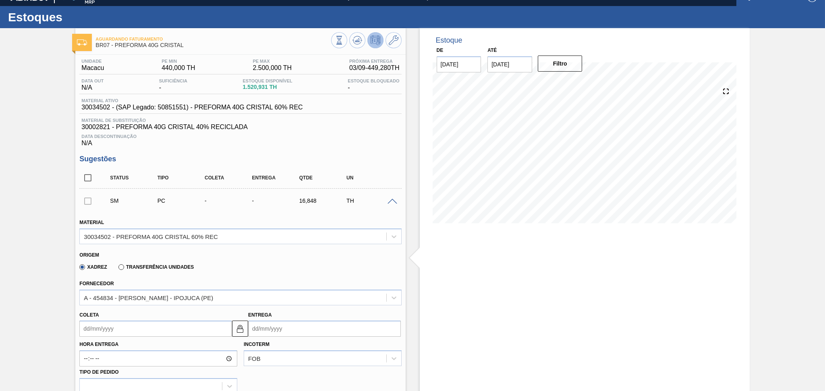
click at [115, 321] on input "Coleta" at bounding box center [155, 329] width 153 height 16
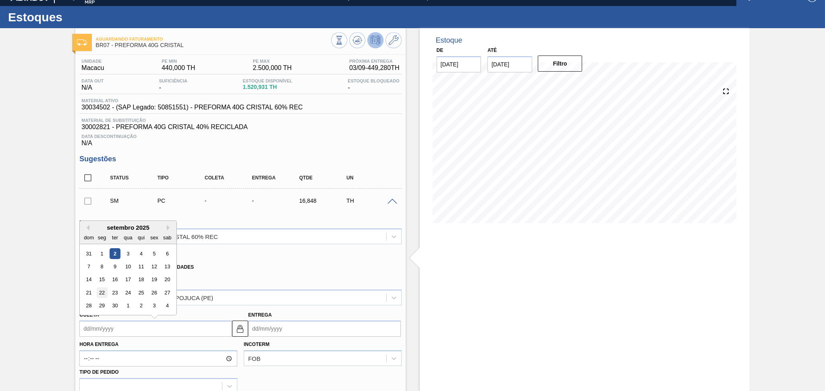
click at [101, 292] on div "22" at bounding box center [102, 293] width 11 height 11
type input "22/09/2025"
type input "29/09/2025"
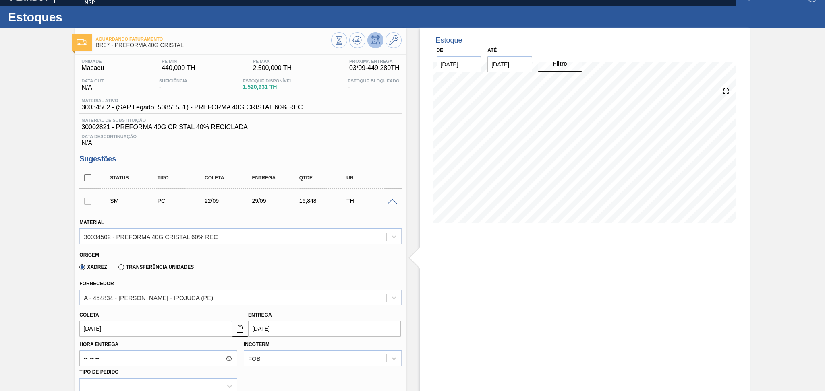
scroll to position [120, 0]
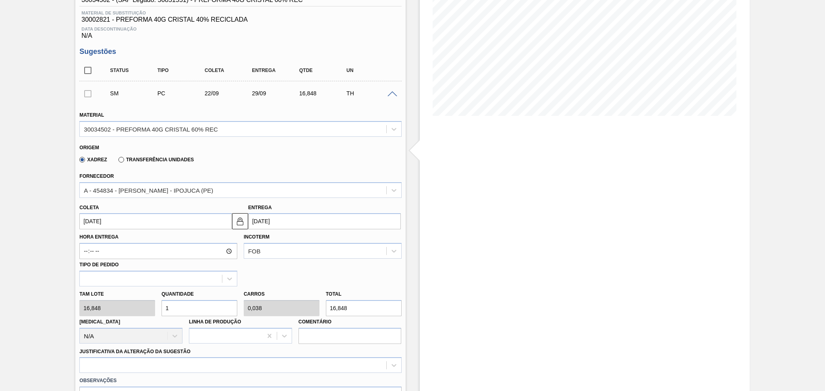
click at [130, 306] on div "Tam lote 16,848 Quantidade 1 Carros 0,038 Total 16,848 Doca N/A Linha de Produç…" at bounding box center [240, 316] width 328 height 58
type input "2"
type input "0,077"
type input "33,696"
type input "26"
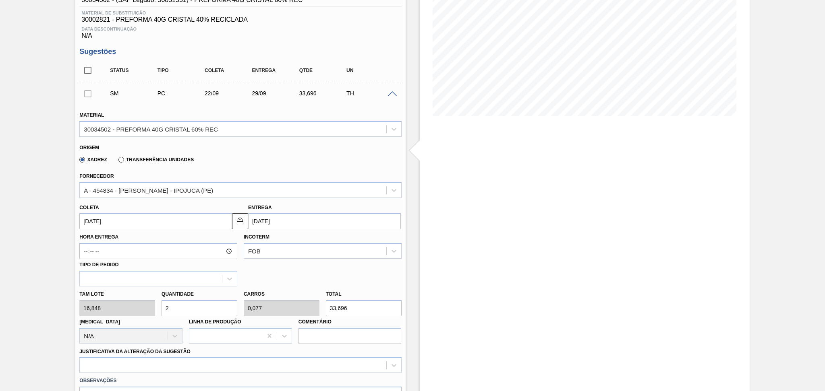
type input "1"
type input "438,048"
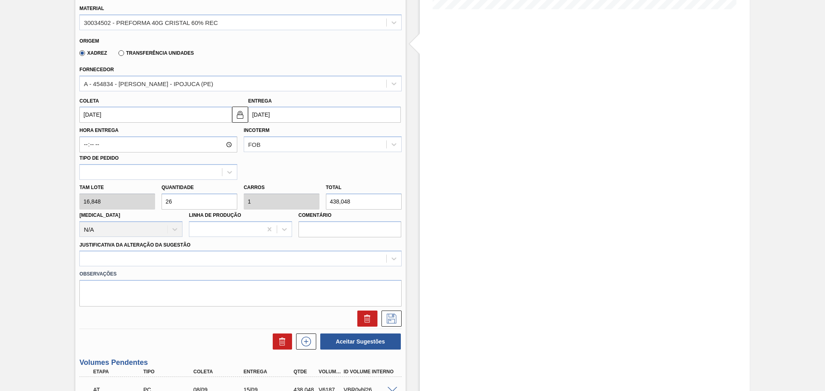
scroll to position [227, 0]
type input "26"
click at [176, 258] on div at bounding box center [233, 258] width 306 height 12
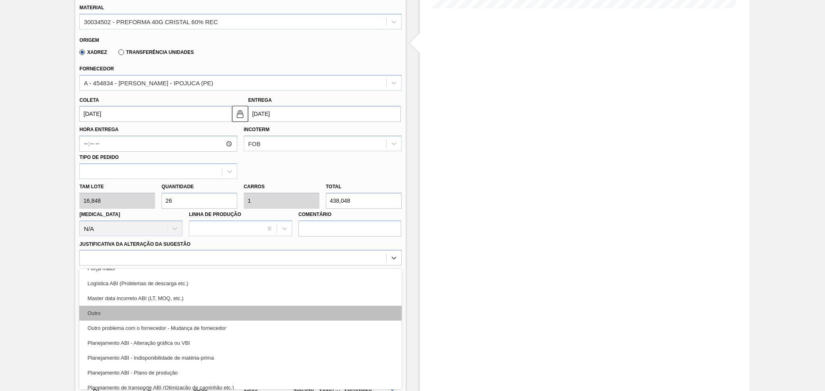
scroll to position [54, 0]
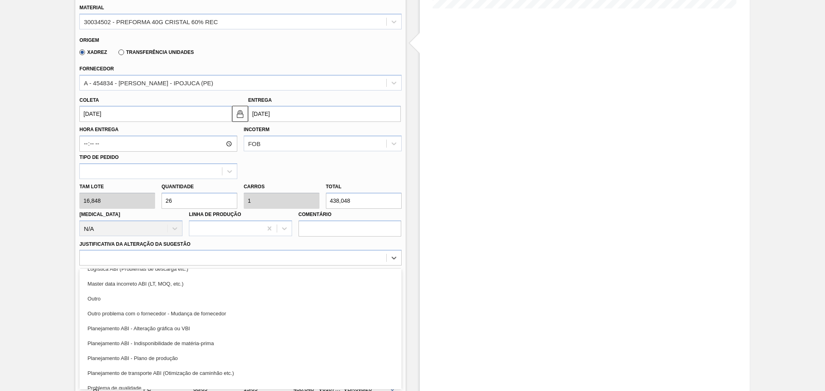
click at [173, 353] on div "Planejamento ABI - Plano de produção" at bounding box center [240, 358] width 322 height 15
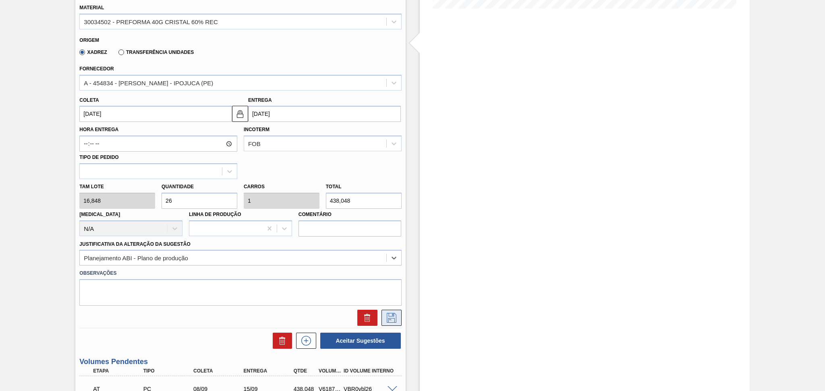
click at [385, 317] on icon at bounding box center [391, 318] width 13 height 10
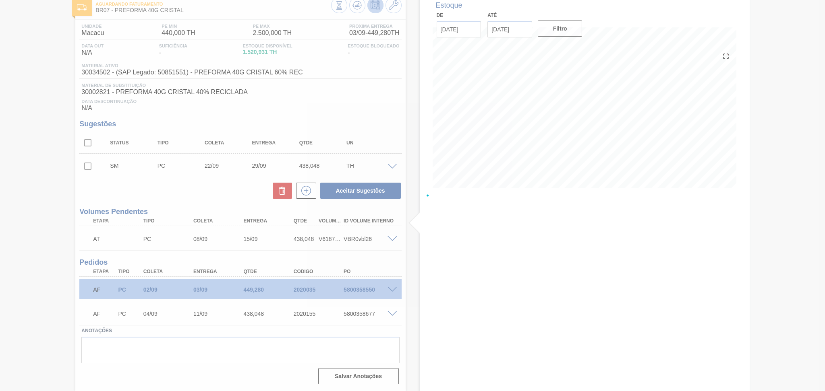
scroll to position [46, 0]
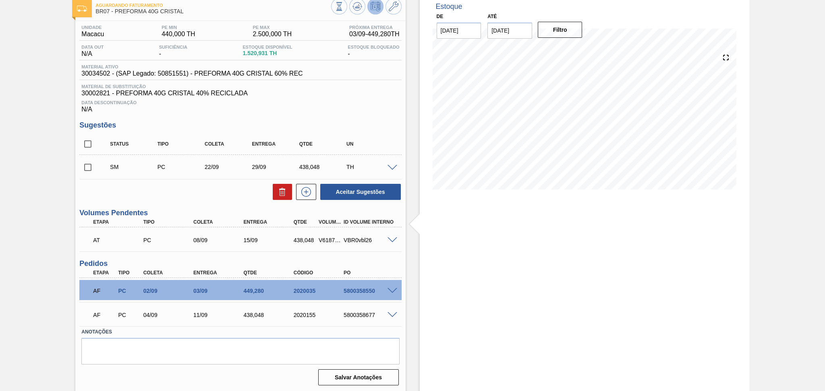
click at [87, 165] on input "checkbox" at bounding box center [87, 167] width 17 height 17
click at [339, 190] on button "Aceitar Sugestões" at bounding box center [360, 192] width 81 height 16
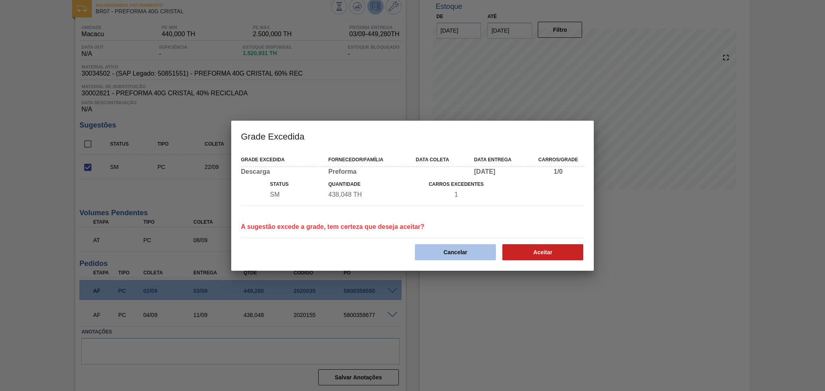
click at [450, 248] on button "Cancelar" at bounding box center [455, 252] width 81 height 16
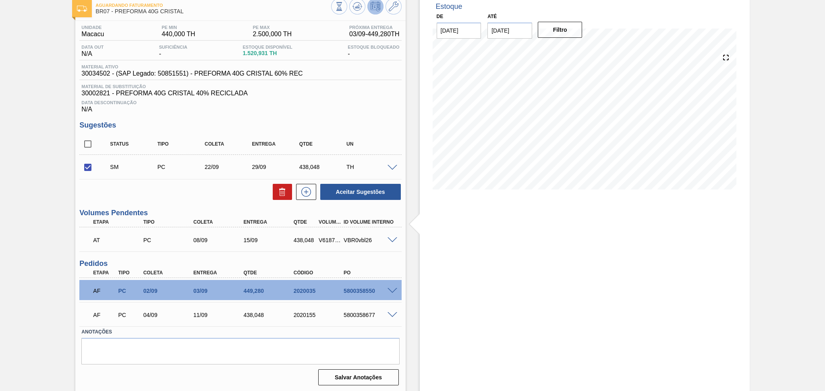
click at [391, 164] on div at bounding box center [393, 167] width 16 height 6
click at [391, 168] on span at bounding box center [392, 168] width 10 height 6
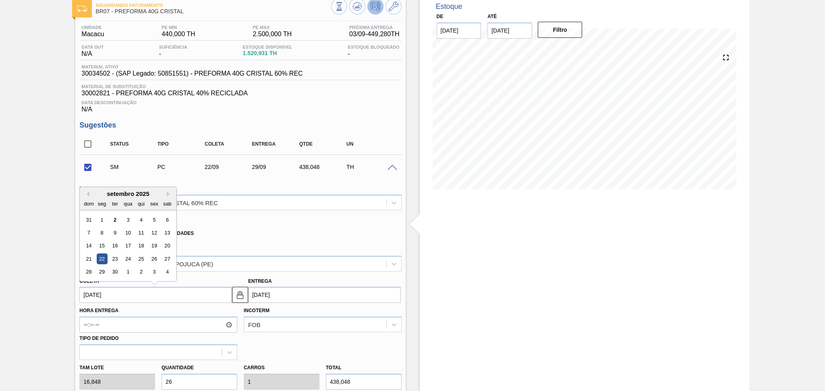
click at [119, 292] on input "[DATE]" at bounding box center [155, 295] width 153 height 16
click at [116, 257] on div "23" at bounding box center [115, 259] width 11 height 11
checkbox input "false"
type input "23/09/2025"
type input "30/09/2025"
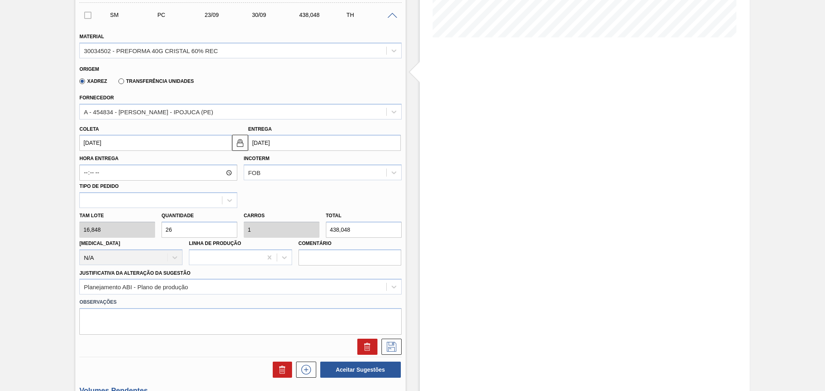
scroll to position [207, 0]
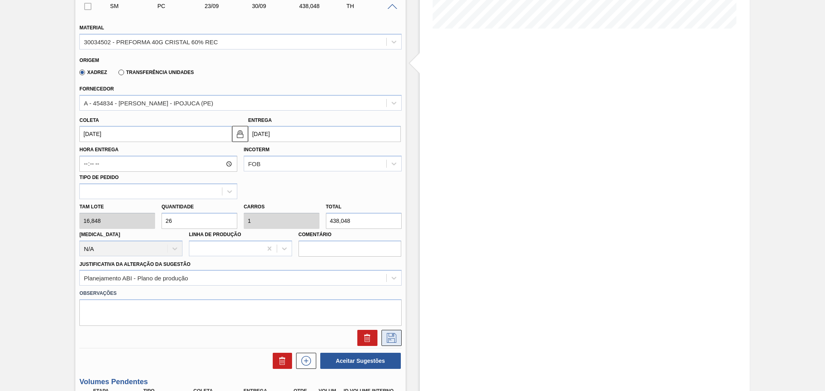
click at [385, 333] on icon at bounding box center [391, 338] width 13 height 10
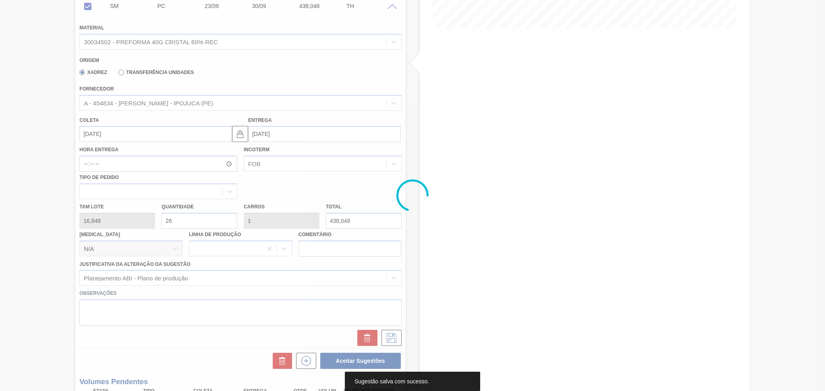
scroll to position [46, 0]
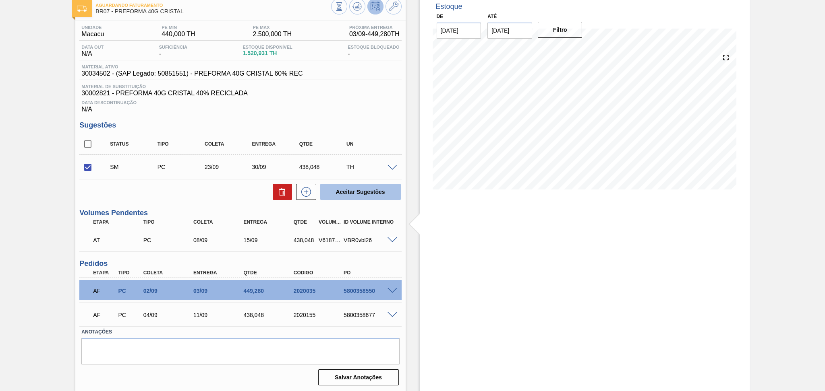
click at [335, 192] on button "Aceitar Sugestões" at bounding box center [360, 192] width 81 height 16
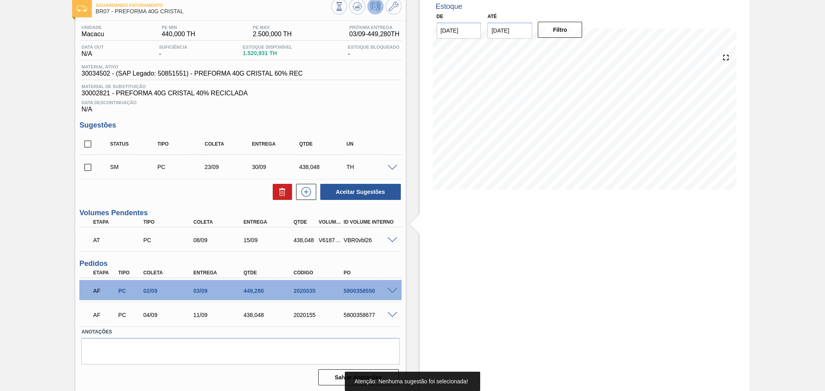
click at [95, 170] on input "checkbox" at bounding box center [87, 167] width 17 height 17
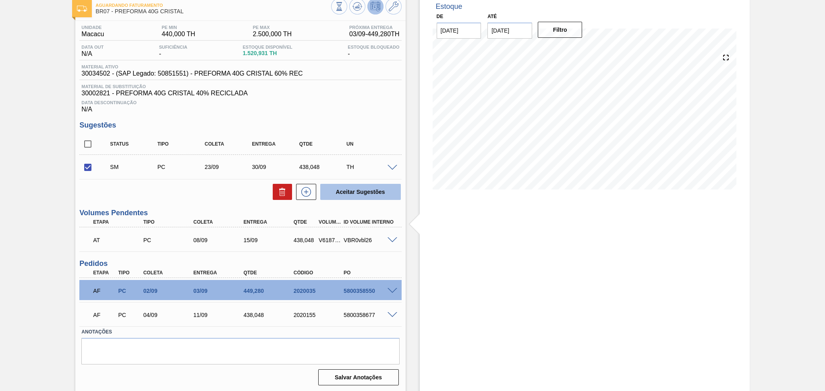
click at [324, 187] on button "Aceitar Sugestões" at bounding box center [360, 192] width 81 height 16
checkbox input "false"
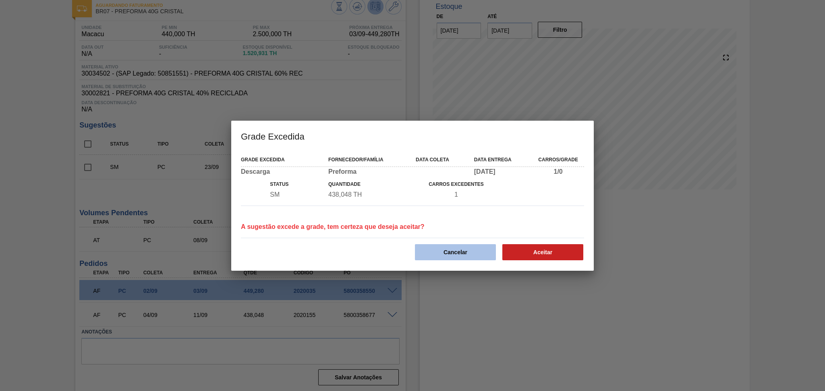
click at [465, 253] on button "Cancelar" at bounding box center [455, 252] width 81 height 16
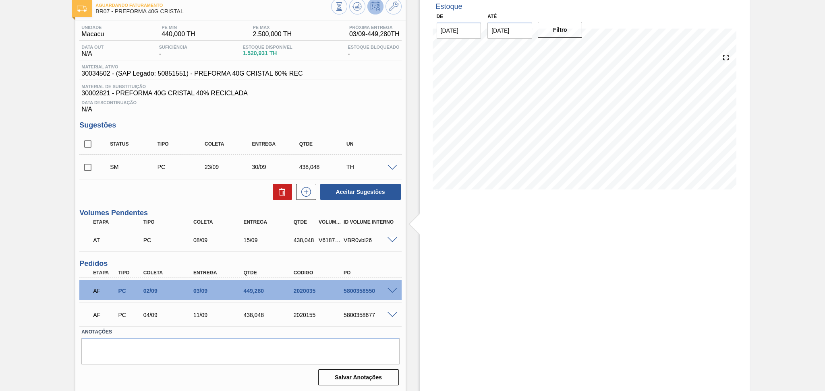
click at [391, 166] on span at bounding box center [392, 168] width 10 height 6
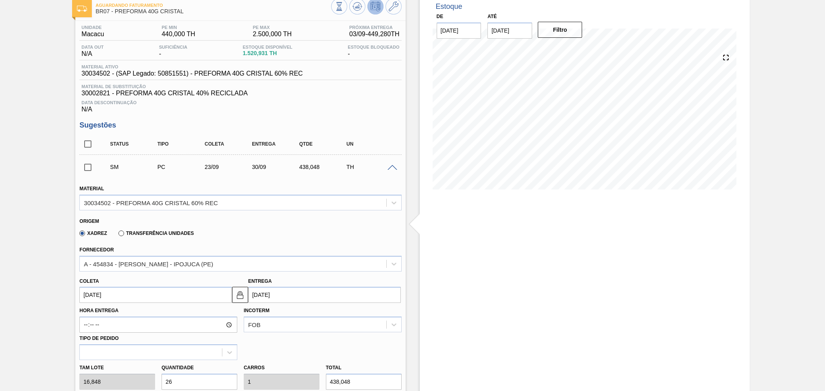
click at [145, 299] on input "23/09/2025" at bounding box center [155, 295] width 153 height 16
click at [129, 257] on div "24" at bounding box center [128, 259] width 11 height 11
type input "24/09/2025"
type input "01/10/2025"
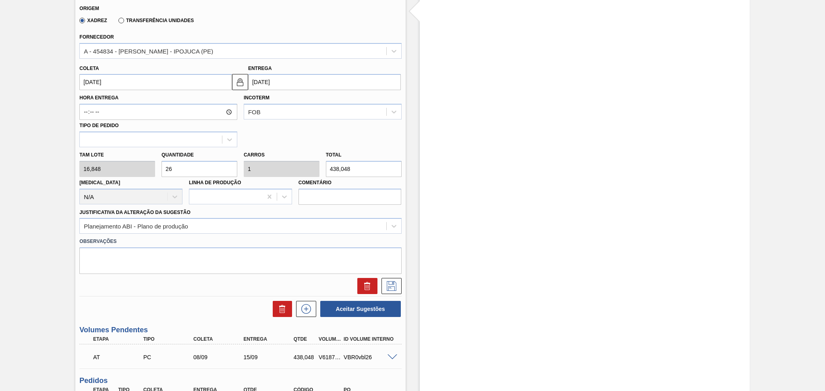
scroll to position [261, 0]
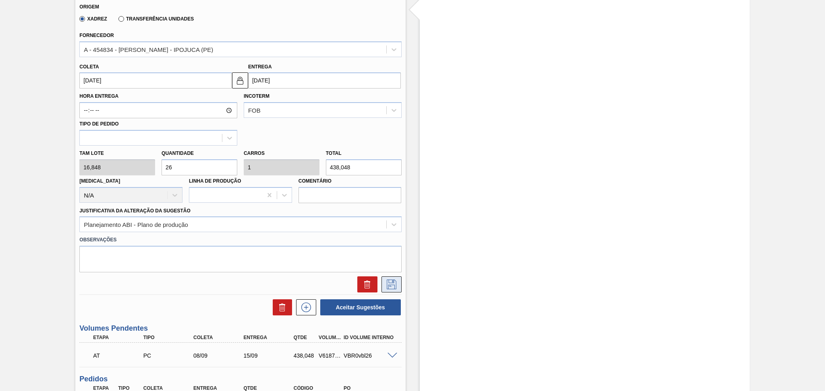
click at [391, 285] on icon at bounding box center [391, 285] width 13 height 10
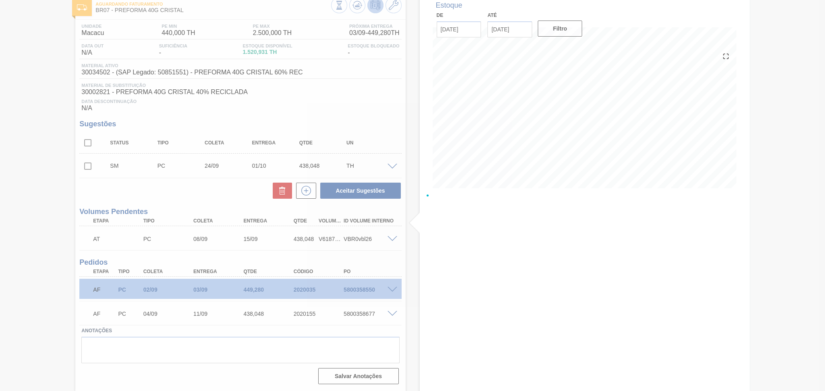
scroll to position [46, 0]
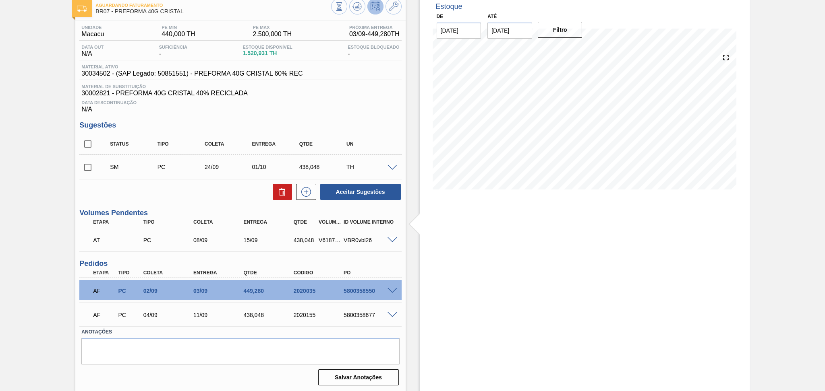
click at [91, 170] on input "checkbox" at bounding box center [87, 167] width 17 height 17
click at [370, 196] on button "Aceitar Sugestões" at bounding box center [360, 192] width 81 height 16
checkbox input "false"
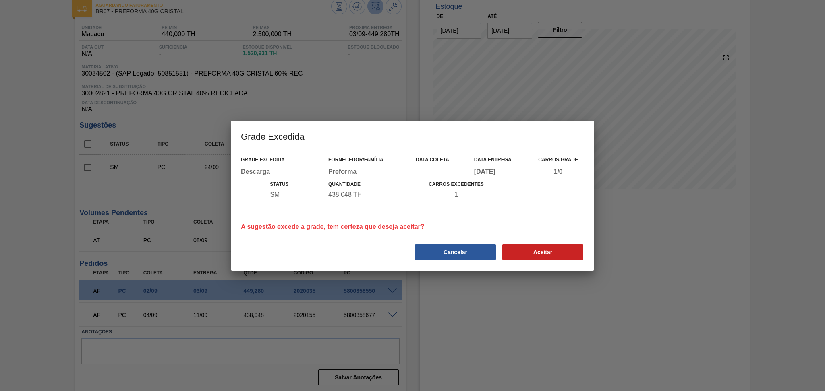
click at [463, 266] on div "Grade Excedida Fornecedor/Família Data coleta Data entrega Carros/Grade Descarg…" at bounding box center [412, 211] width 362 height 120
click at [462, 255] on button "Cancelar" at bounding box center [455, 252] width 81 height 16
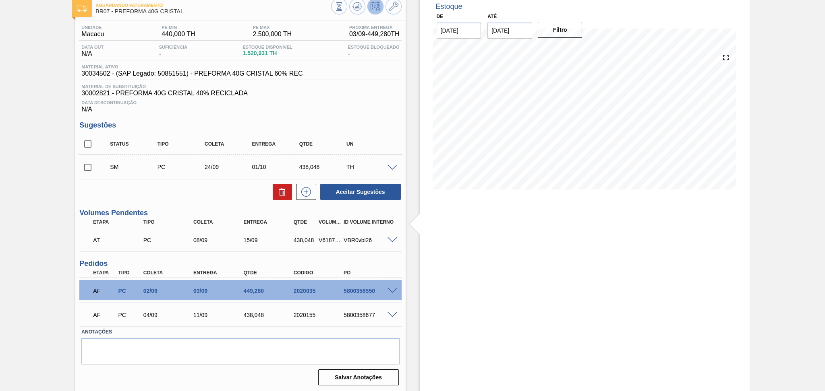
click at [392, 169] on span at bounding box center [392, 168] width 10 height 6
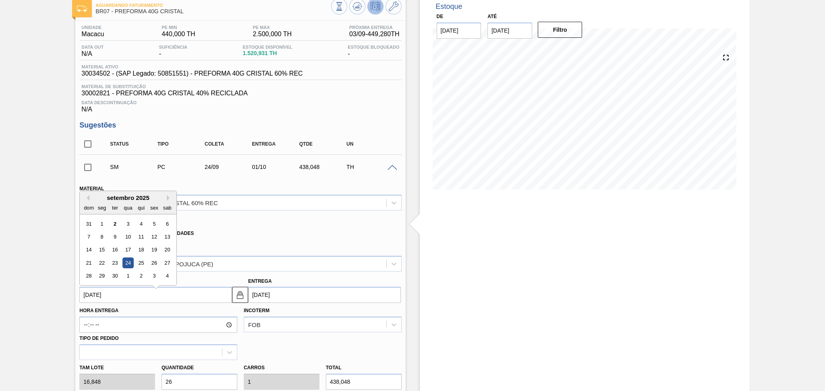
click at [139, 294] on input "[DATE]" at bounding box center [155, 295] width 153 height 16
click at [143, 260] on div "25" at bounding box center [141, 259] width 11 height 11
type input "[DATE]"
type input "02/10/2025"
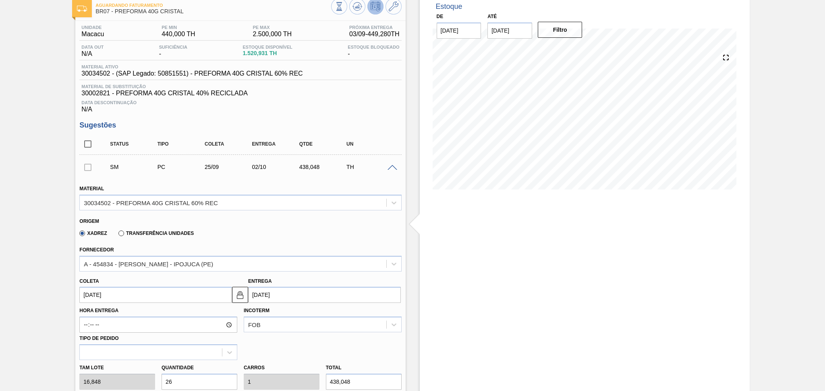
scroll to position [153, 0]
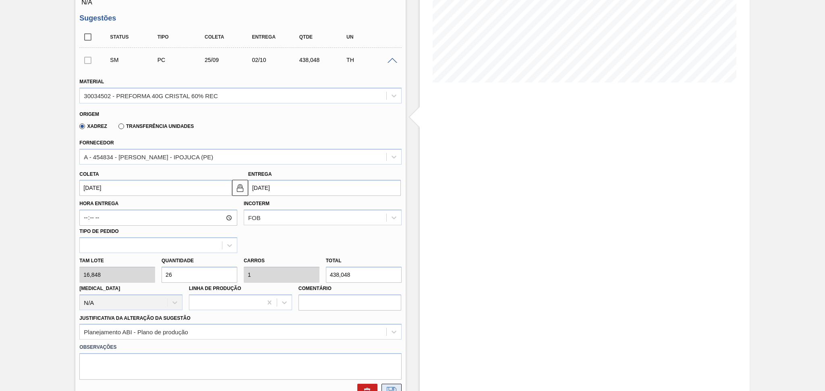
click at [387, 387] on icon at bounding box center [392, 392] width 10 height 10
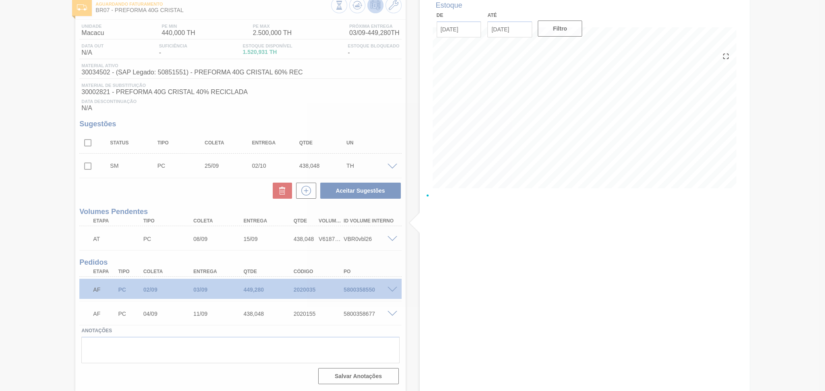
scroll to position [46, 0]
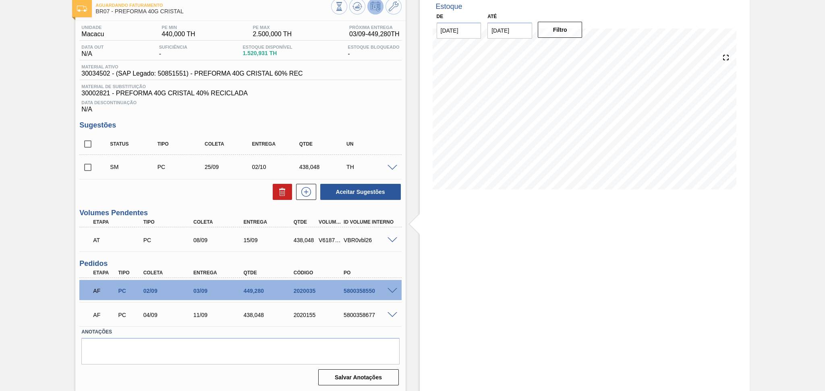
click at [81, 167] on input "checkbox" at bounding box center [87, 167] width 17 height 17
click at [347, 194] on button "Aceitar Sugestões" at bounding box center [360, 192] width 81 height 16
checkbox input "false"
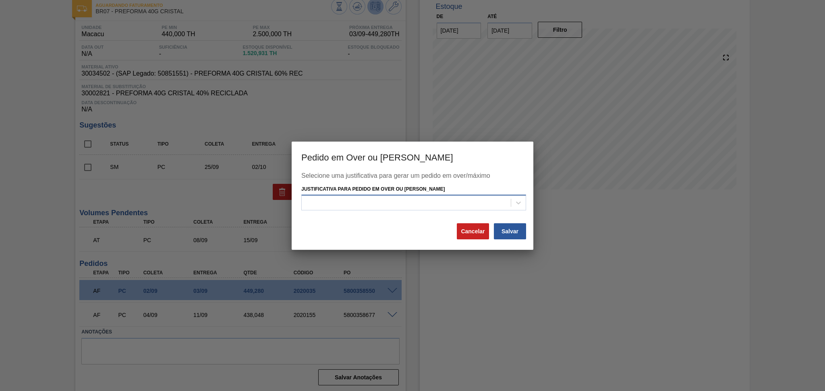
click at [432, 197] on div at bounding box center [406, 203] width 209 height 12
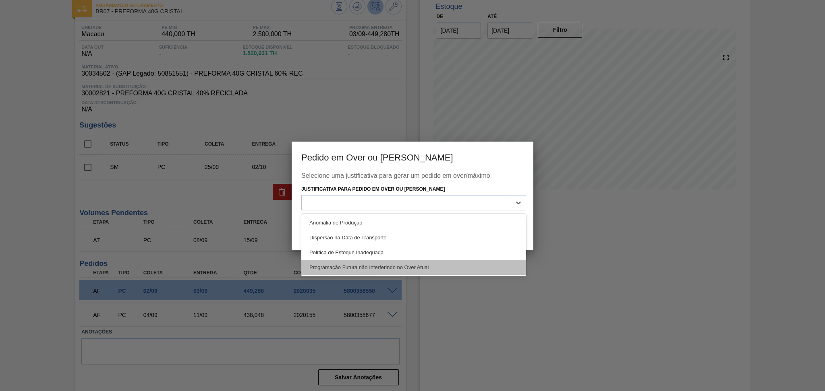
click at [379, 265] on div "Programação Futura não Interferindo no Over Atual" at bounding box center [413, 267] width 225 height 15
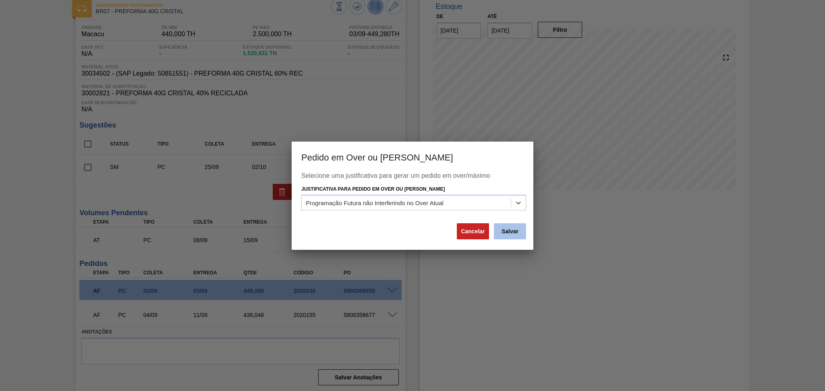
click at [521, 232] on button "Salvar" at bounding box center [510, 232] width 32 height 16
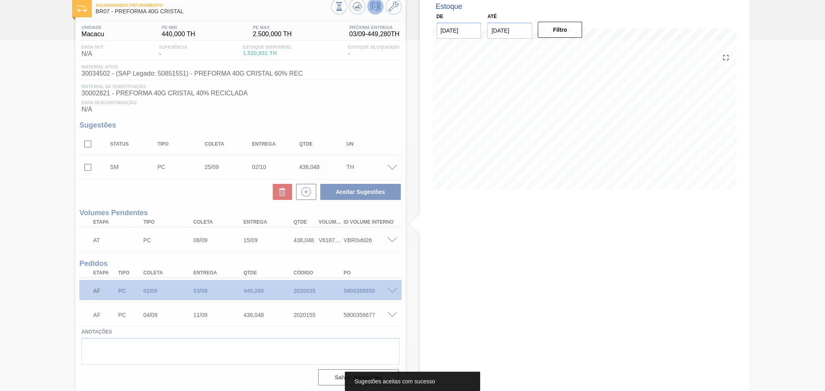
click at [246, 190] on div at bounding box center [412, 215] width 825 height 351
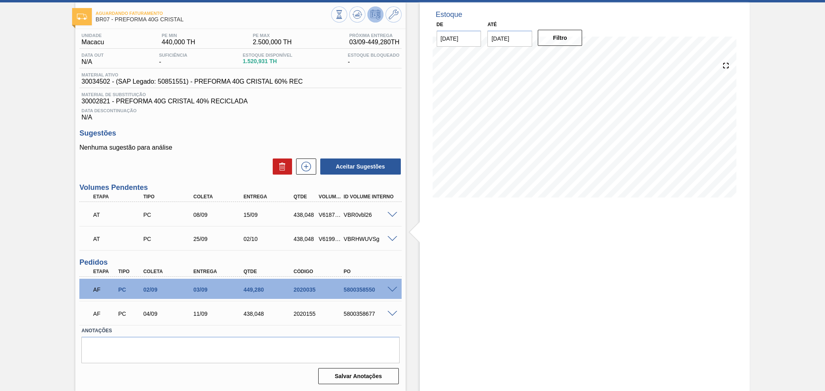
scroll to position [37, 0]
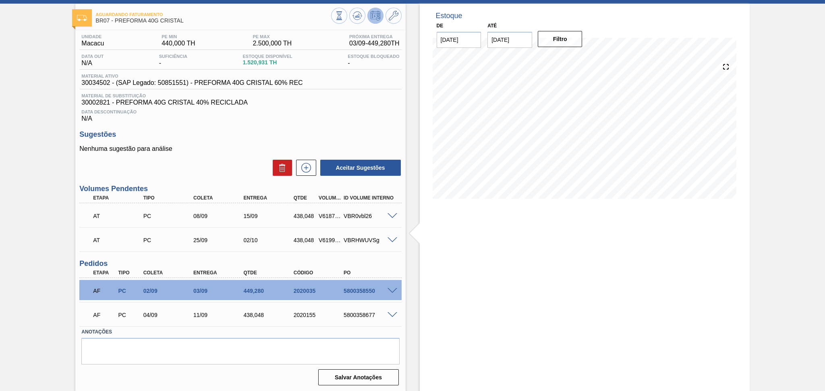
click at [527, 271] on div "Estoque De 02/09/2025 Até 10/10/2025 Filtro 10/09 Projeção de Estoque 1,970.211…" at bounding box center [585, 198] width 330 height 389
click at [301, 168] on icon at bounding box center [306, 168] width 13 height 10
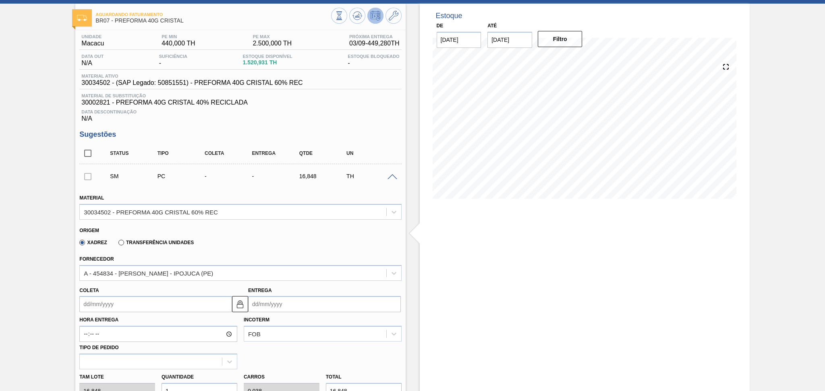
click at [96, 304] on input "Coleta" at bounding box center [155, 304] width 153 height 16
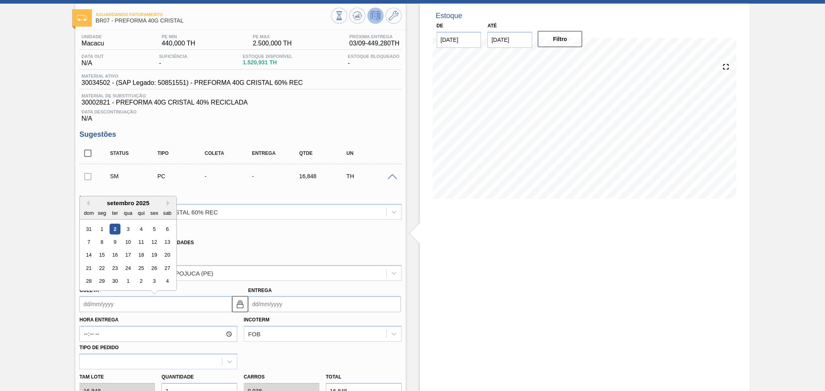
type input "2"
type input "[DATE]"
type input "27"
type input "04/10/2025"
click at [102, 283] on div "29" at bounding box center [102, 281] width 11 height 11
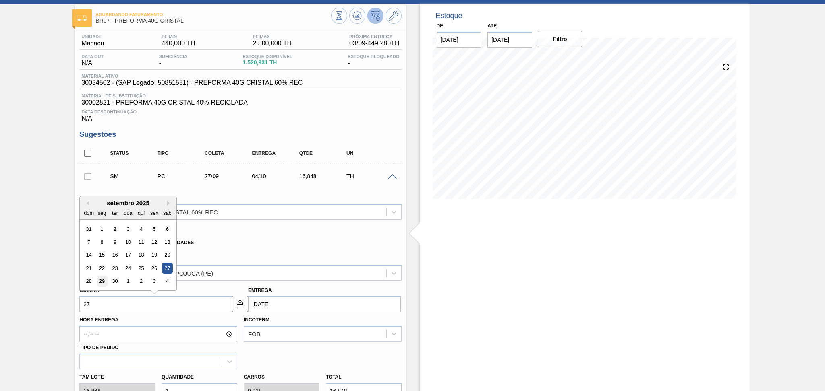
type input "29/09/2025"
type input "06/10/2025"
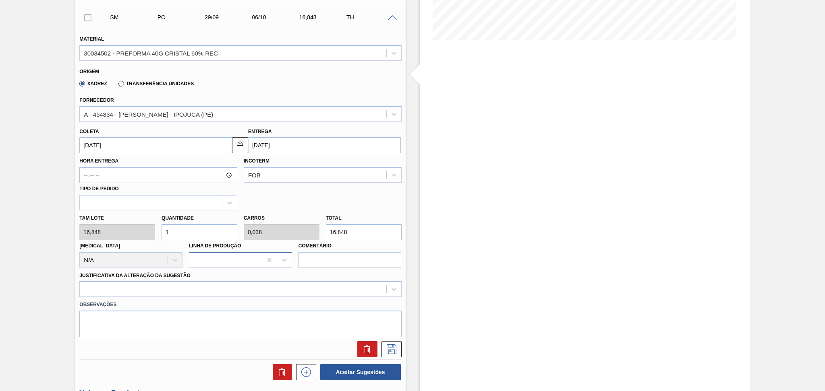
scroll to position [198, 0]
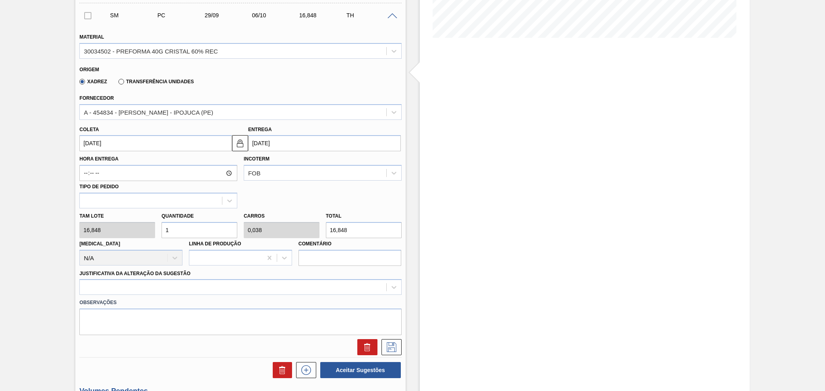
click at [74, 220] on div "Aguardando Faturamento BR07 - PREFORMA 40G CRISTAL Unidade Macacu PE MIN 440,00…" at bounding box center [412, 219] width 825 height 753
type input "2"
type input "0,077"
type input "33,696"
type input "26"
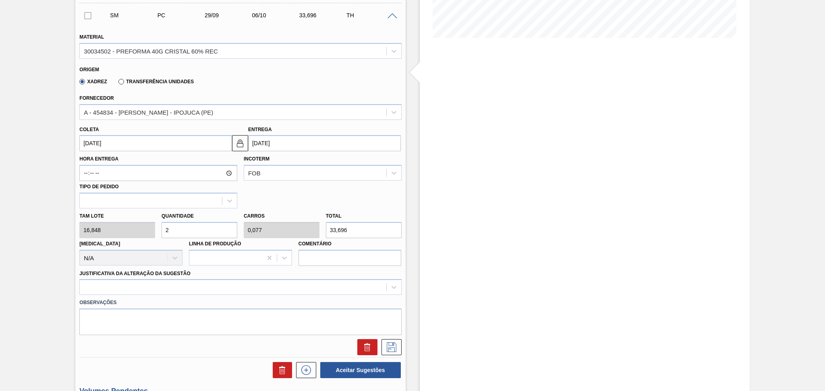
type input "1"
type input "438,048"
type input "26"
click at [139, 286] on div at bounding box center [240, 287] width 322 height 16
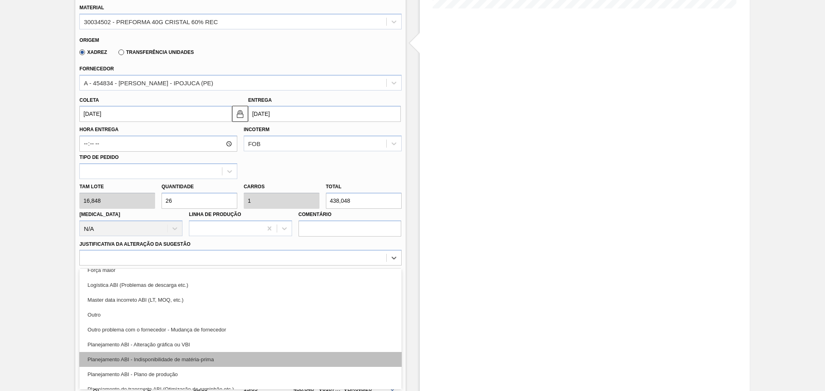
scroll to position [54, 0]
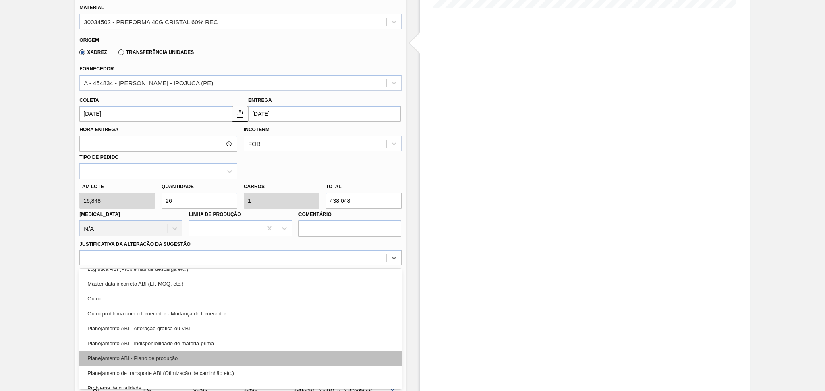
click at [175, 355] on div "Planejamento ABI - Plano de produção" at bounding box center [240, 358] width 322 height 15
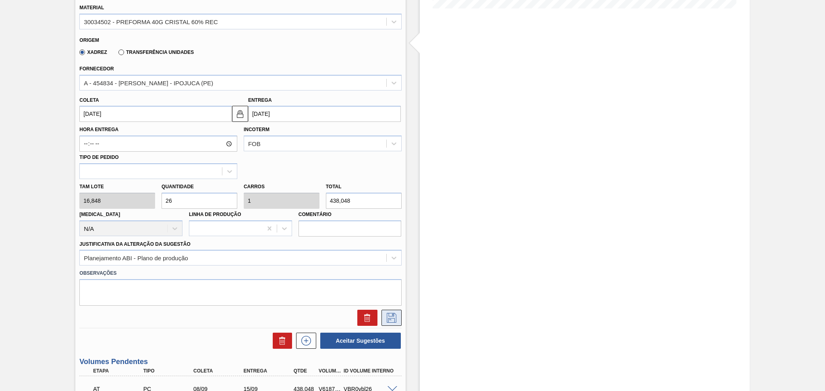
click at [392, 322] on button at bounding box center [391, 318] width 20 height 16
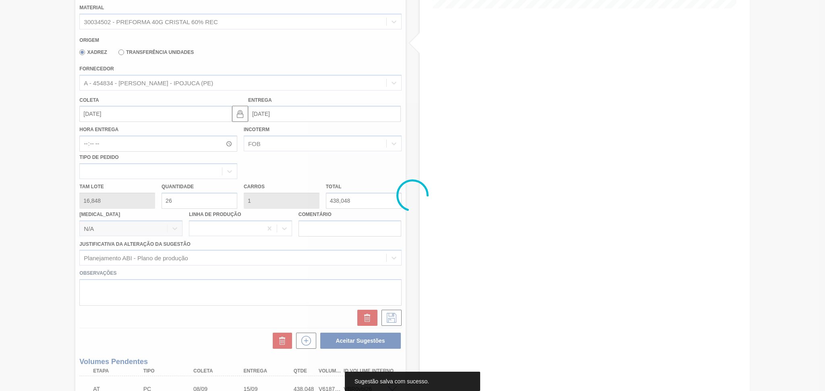
scroll to position [70, 0]
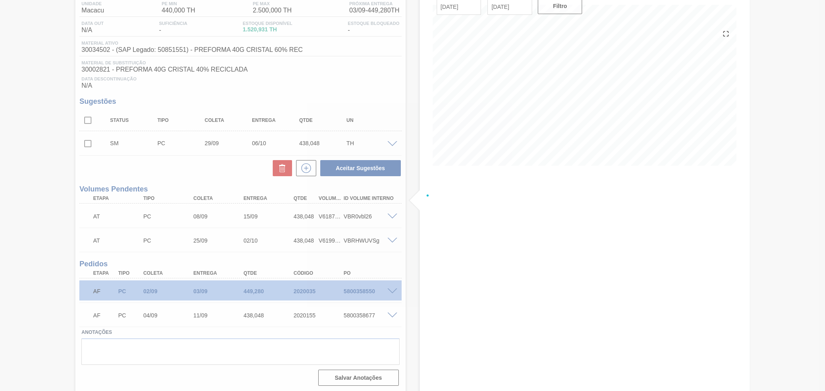
click at [88, 144] on div at bounding box center [412, 195] width 825 height 391
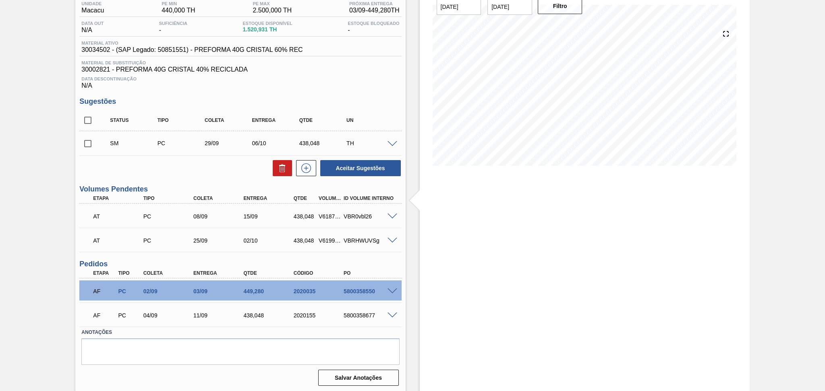
click at [88, 144] on input "checkbox" at bounding box center [87, 143] width 17 height 17
click at [337, 165] on button "Aceitar Sugestões" at bounding box center [360, 168] width 81 height 16
checkbox input "false"
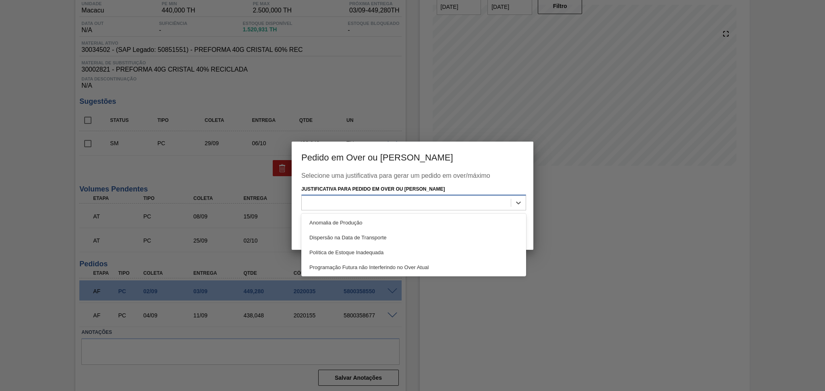
click at [408, 205] on div at bounding box center [406, 203] width 209 height 12
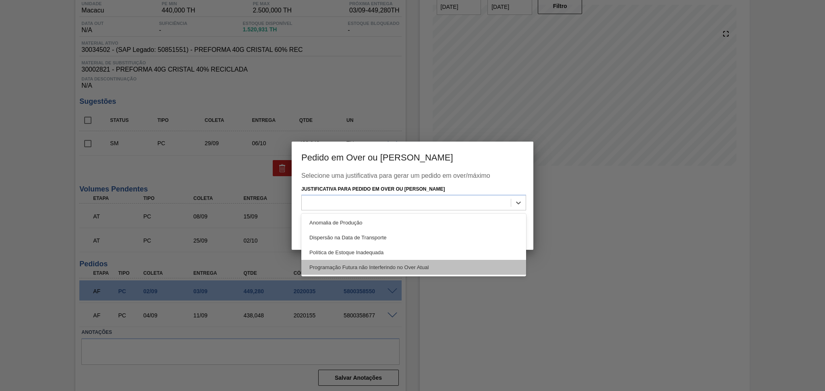
click at [418, 265] on div "Programação Futura não Interferindo no Over Atual" at bounding box center [413, 267] width 225 height 15
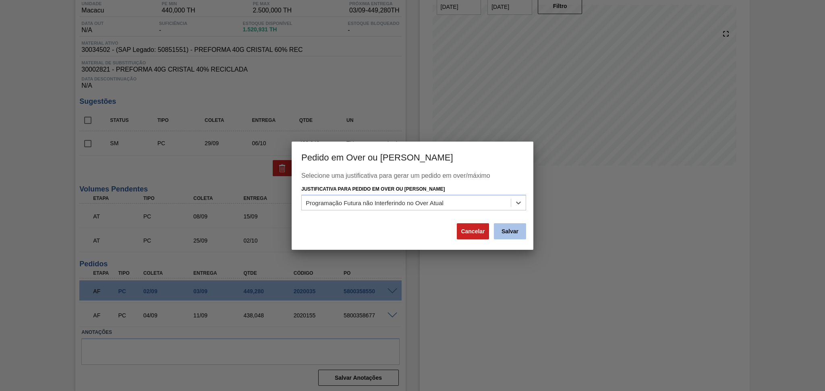
click at [512, 232] on button "Salvar" at bounding box center [510, 232] width 32 height 16
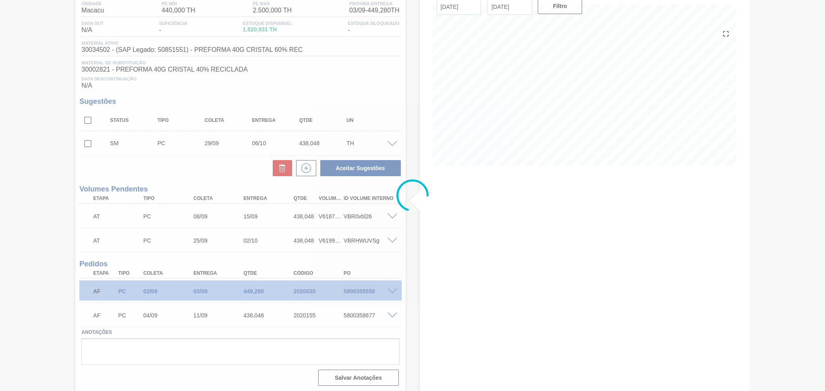
scroll to position [61, 0]
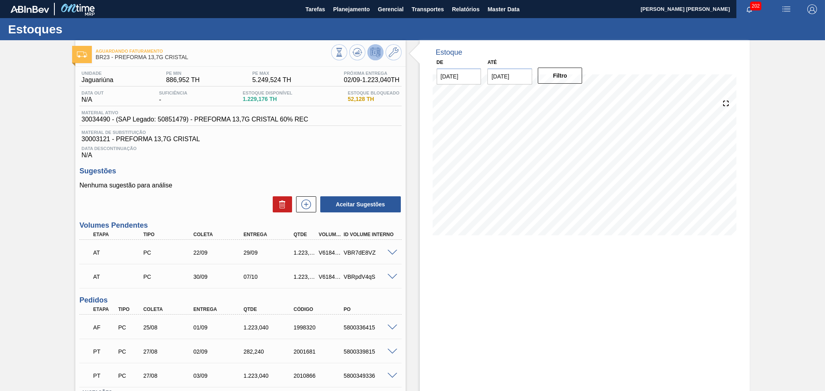
click at [245, 186] on p "Nenhuma sugestão para análise" at bounding box center [240, 185] width 322 height 7
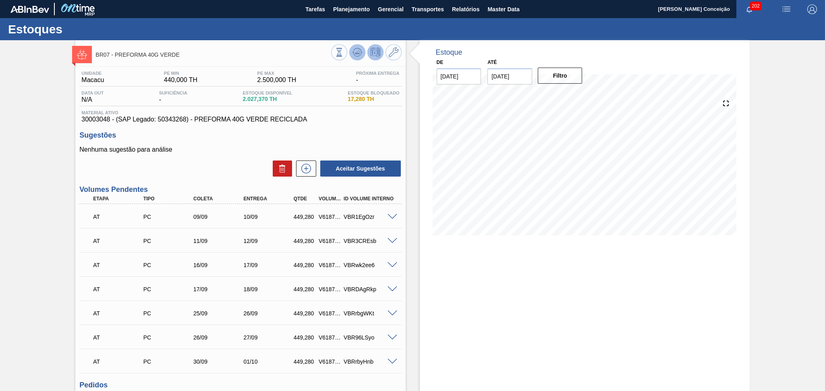
click at [358, 53] on icon at bounding box center [356, 52] width 5 height 4
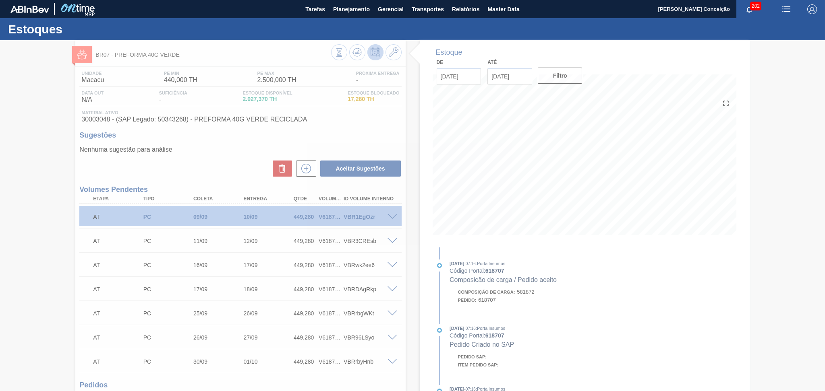
click at [420, 222] on icon at bounding box center [412, 216] width 32 height 32
click at [407, 238] on div at bounding box center [412, 215] width 825 height 351
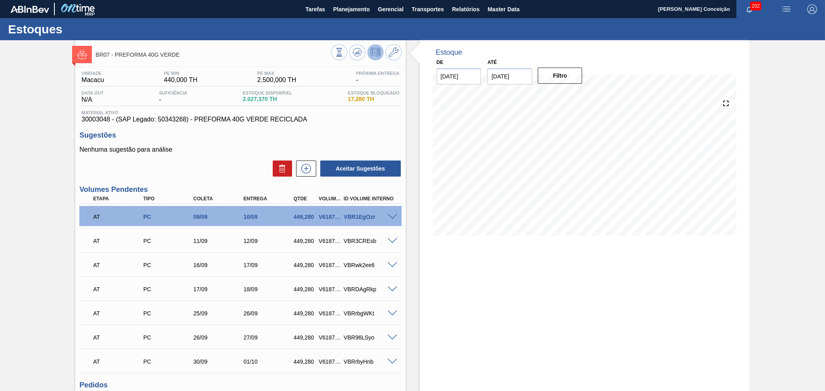
click at [470, 302] on div "Estoque De 02/09/2025 Até 10/10/2025 Filtro 04/09 Projeção de Estoque 2,027.37 …" at bounding box center [585, 258] width 330 height 436
click at [358, 51] on icon at bounding box center [356, 52] width 5 height 4
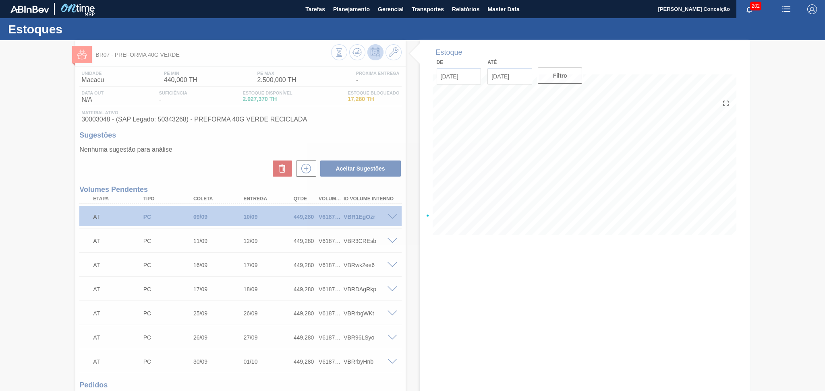
click at [416, 270] on div at bounding box center [412, 215] width 825 height 351
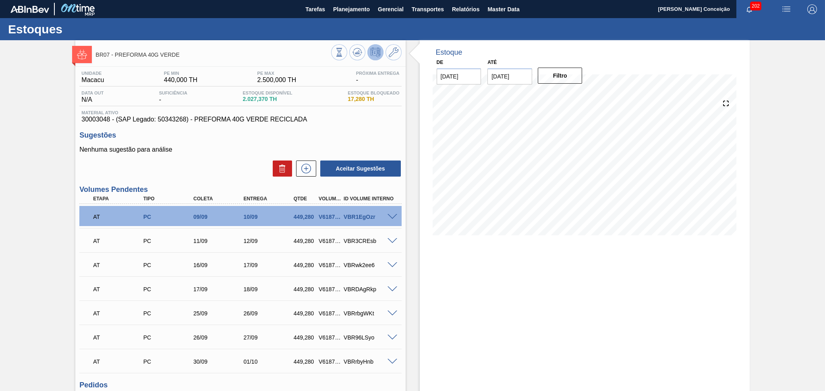
click at [428, 234] on div "Estoque De 02/09/2025 Até 10/10/2025 Filtro 04/09 Projeção de Estoque 2,027.37 …" at bounding box center [585, 143] width 330 height 207
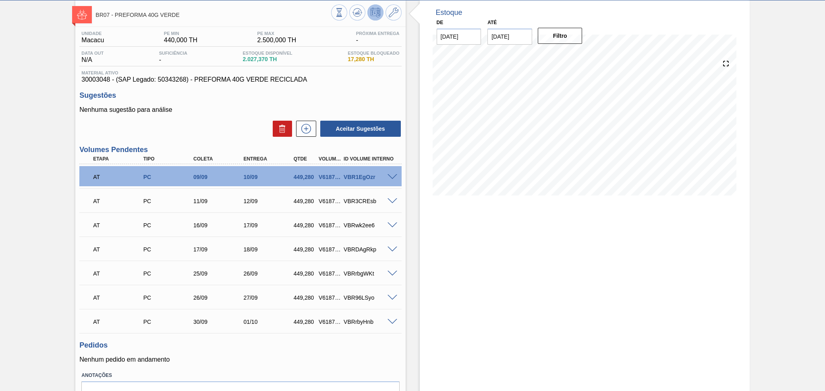
scroll to position [84, 0]
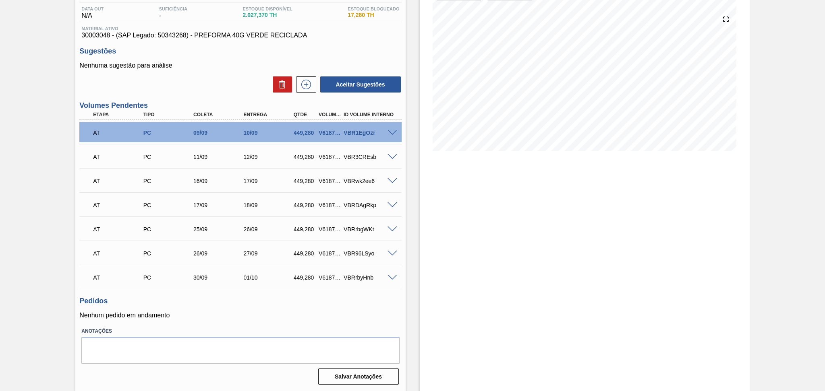
click at [243, 322] on div "Unidade Macacu PE MIN 440,000 TH PE MAX 2.500,000 TH Próxima Entrega - Data out…" at bounding box center [240, 185] width 330 height 405
click at [304, 85] on icon at bounding box center [306, 85] width 13 height 10
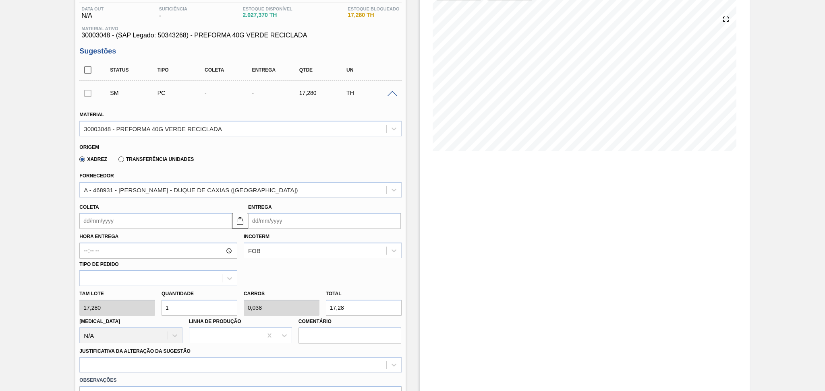
click at [118, 219] on input "Coleta" at bounding box center [155, 221] width 153 height 16
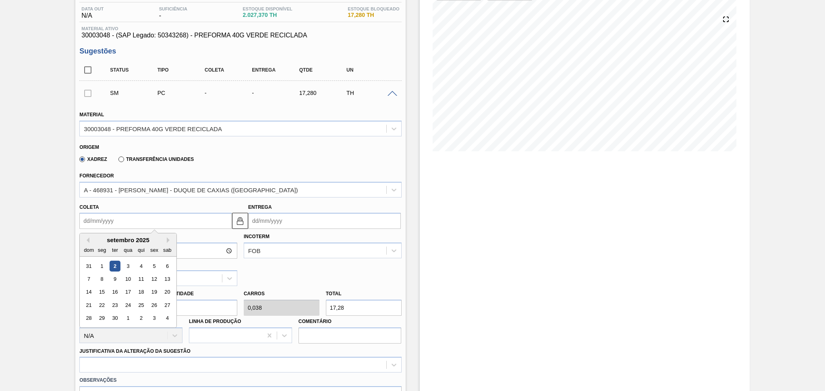
type input "2"
type input "03/09/2025"
type input "29"
type input "30/09/2025"
click at [102, 321] on div "29" at bounding box center [102, 318] width 11 height 11
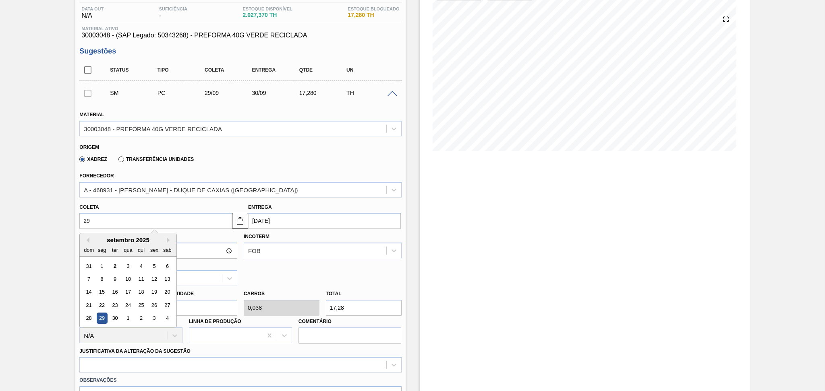
type input "29/09/2025"
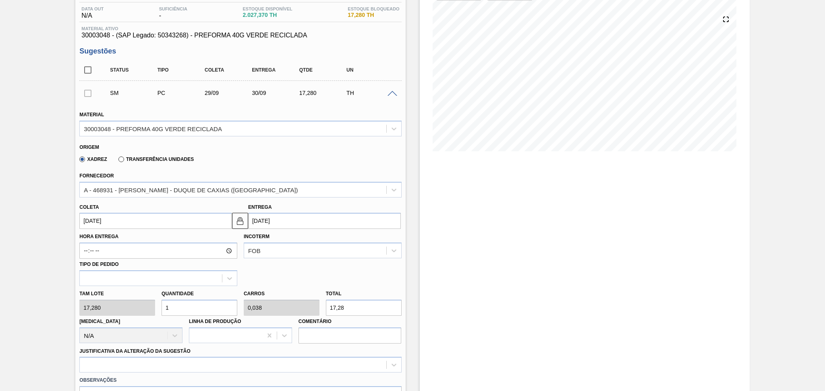
click at [153, 304] on div "Tam lote 17,280 Quantidade 1 Carros 0,038 Total 17,28 Doca N/A Linha de Produçã…" at bounding box center [240, 315] width 328 height 58
type input "2"
type input "0,077"
type input "34,56"
type input "26"
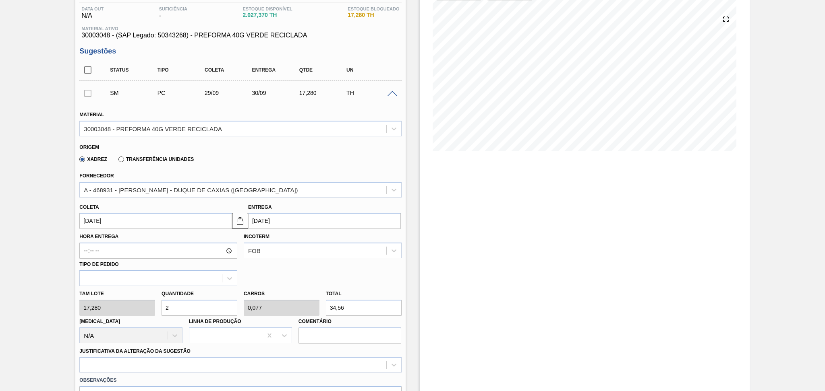
type input "1"
type input "449,28"
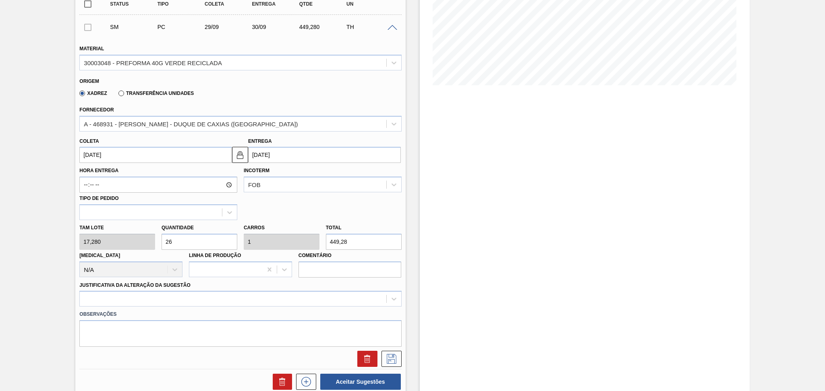
scroll to position [245, 0]
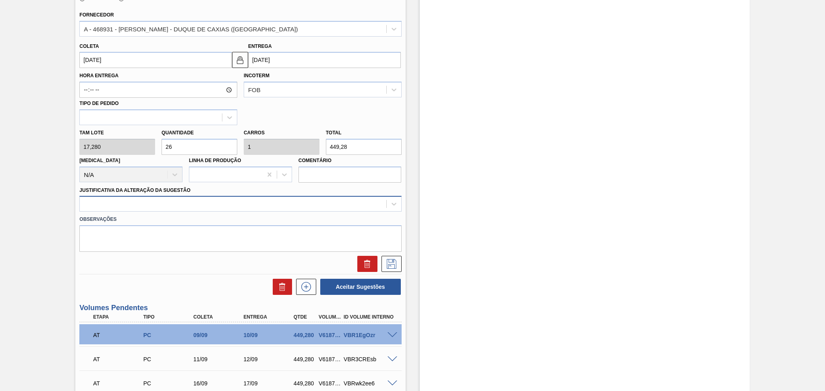
type input "26"
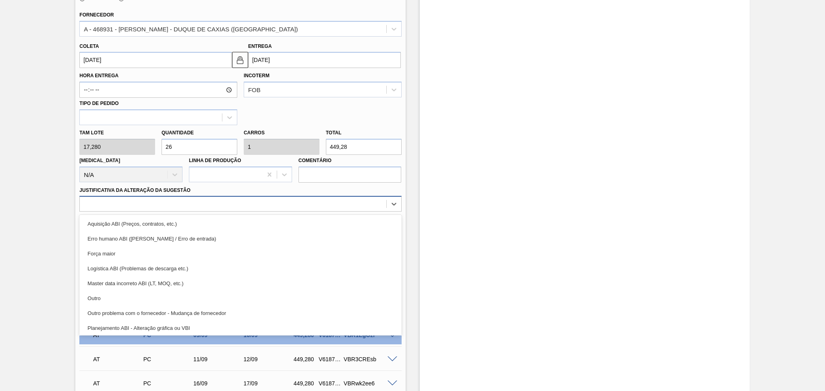
click at [178, 199] on div at bounding box center [233, 205] width 306 height 12
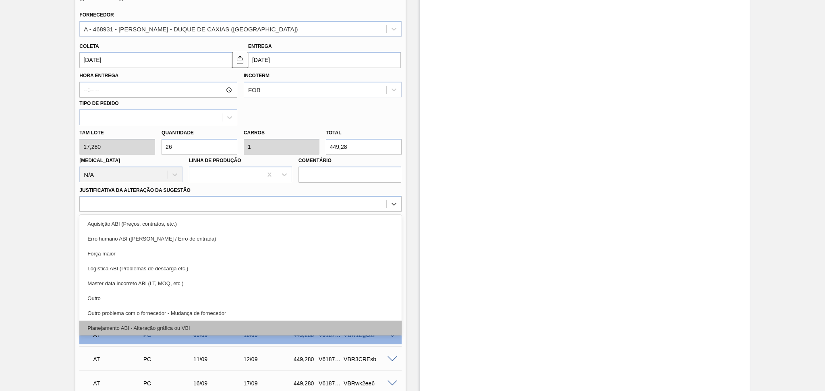
scroll to position [54, 0]
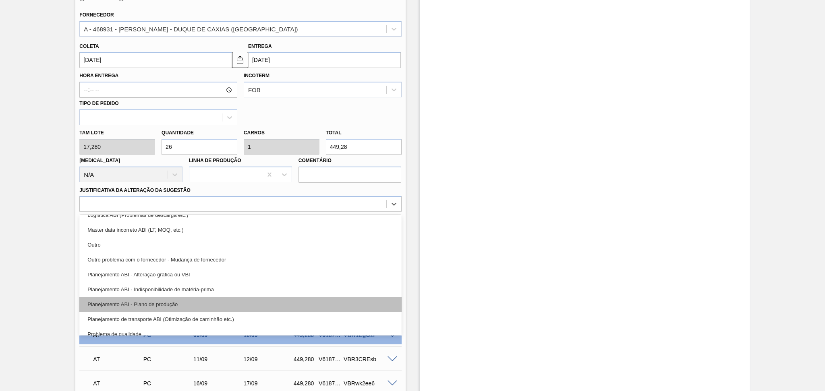
click at [172, 304] on div "Planejamento ABI - Plano de produção" at bounding box center [240, 304] width 322 height 15
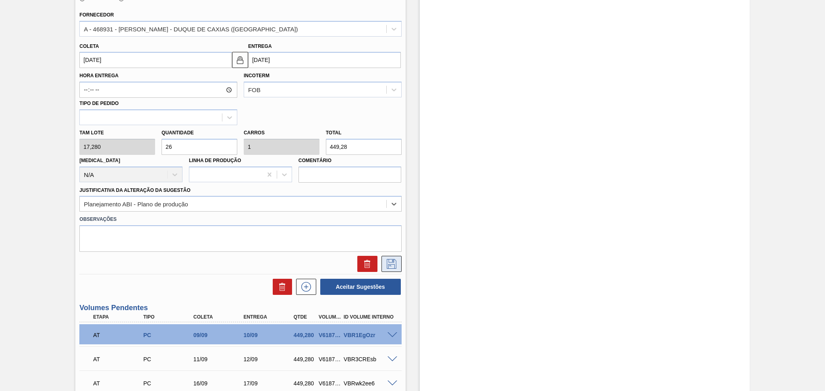
click at [385, 260] on icon at bounding box center [391, 264] width 13 height 10
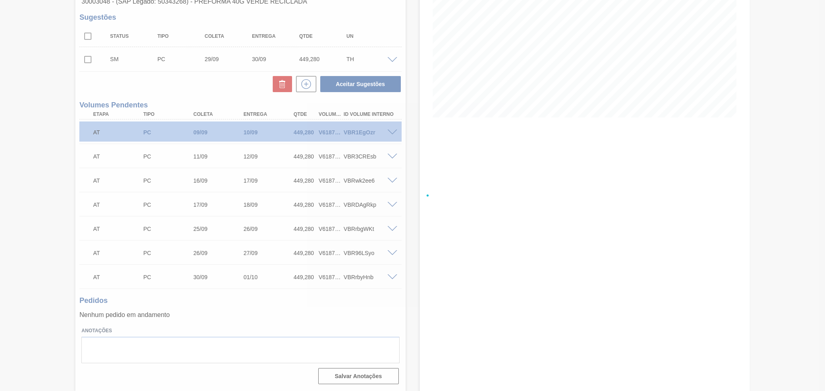
scroll to position [118, 0]
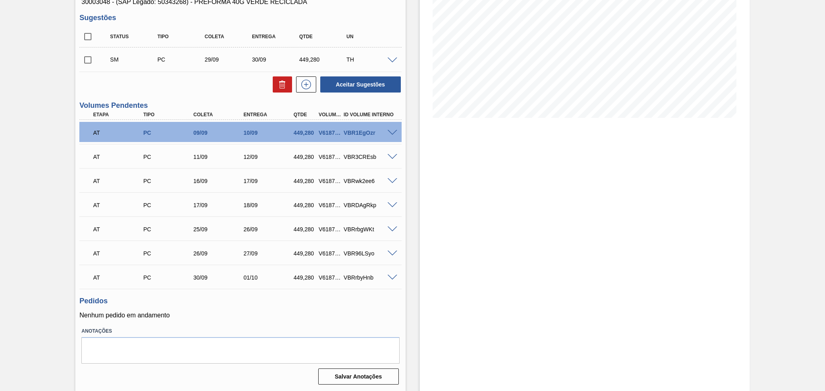
click at [91, 64] on input "checkbox" at bounding box center [87, 60] width 17 height 17
click at [378, 86] on button "Aceitar Sugestões" at bounding box center [360, 85] width 81 height 16
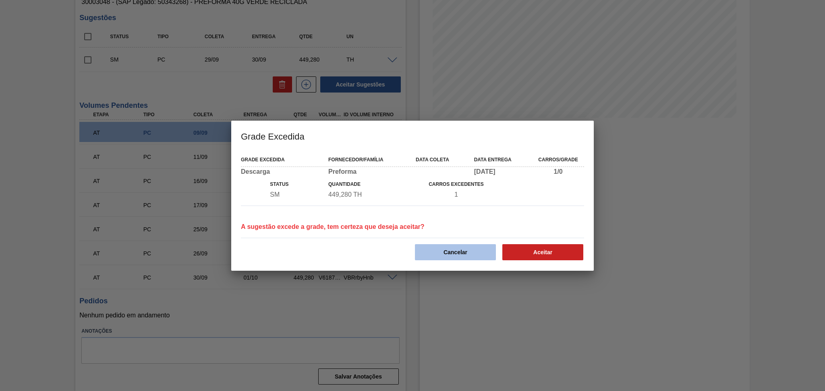
click at [467, 248] on button "Cancelar" at bounding box center [455, 252] width 81 height 16
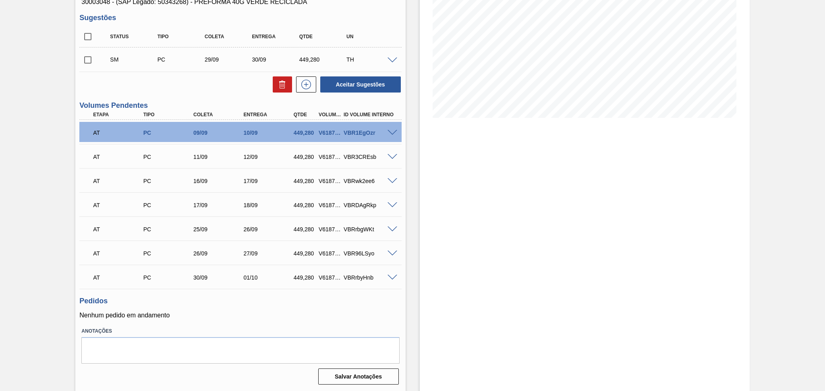
click at [418, 157] on div "Estoque De 02/09/2025 Até 10/10/2025 Filtro" at bounding box center [578, 157] width 344 height 469
click at [275, 302] on h3 "Pedidos" at bounding box center [240, 301] width 322 height 8
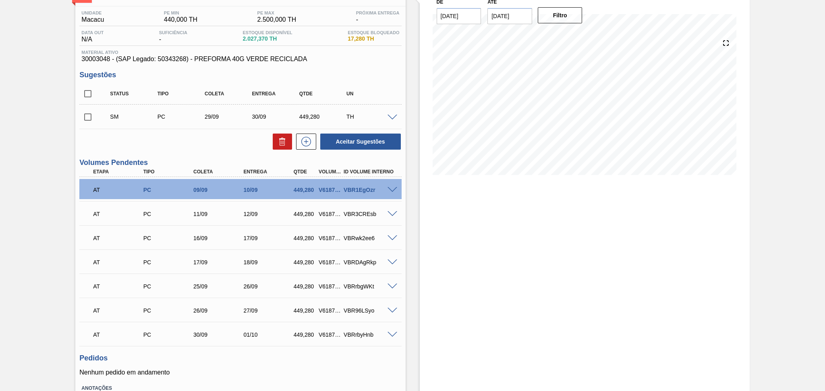
scroll to position [0, 0]
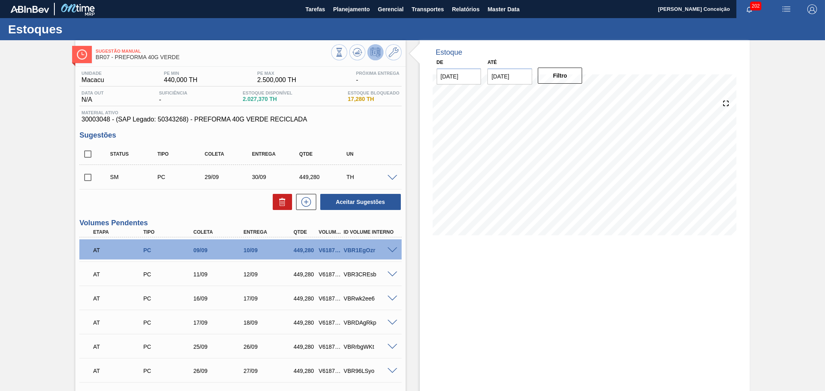
click at [81, 178] on input "checkbox" at bounding box center [87, 177] width 17 height 17
click at [278, 202] on icon at bounding box center [282, 202] width 10 height 10
checkbox input "false"
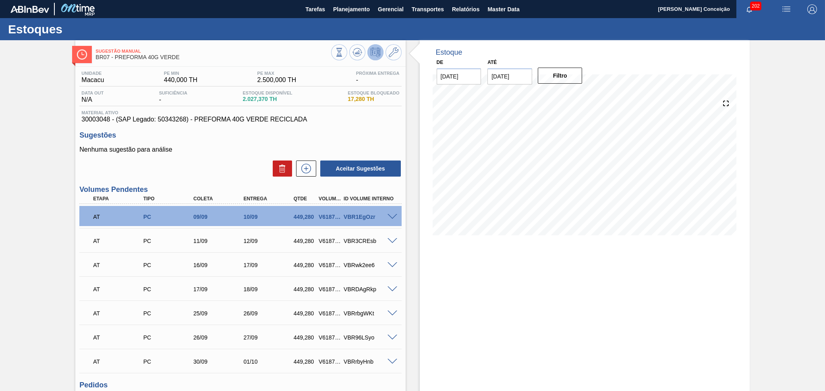
click at [248, 167] on div "Aceitar Sugestões" at bounding box center [240, 169] width 322 height 18
click at [204, 157] on div "Nenhuma sugestão para análise Aceitar Sugestões" at bounding box center [240, 161] width 322 height 31
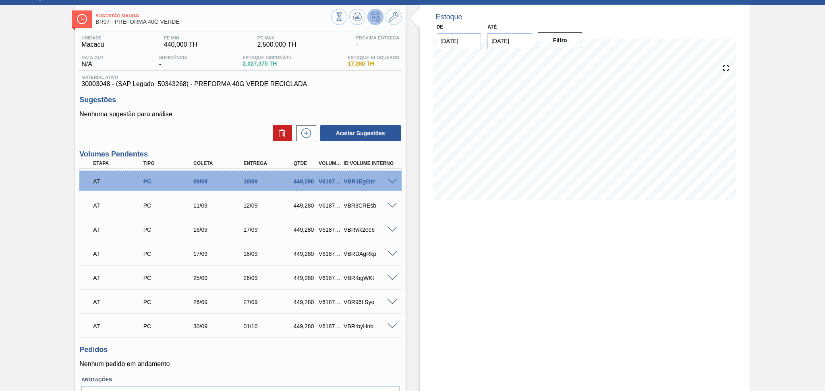
scroll to position [84, 0]
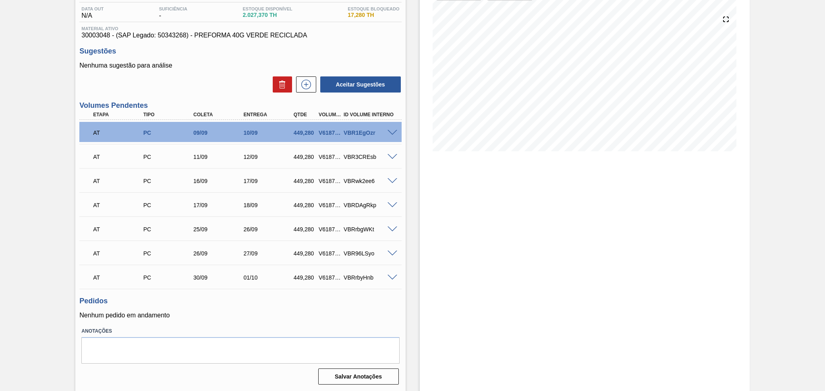
click at [370, 306] on div "Pedidos Nenhum pedido em andamento" at bounding box center [240, 308] width 322 height 22
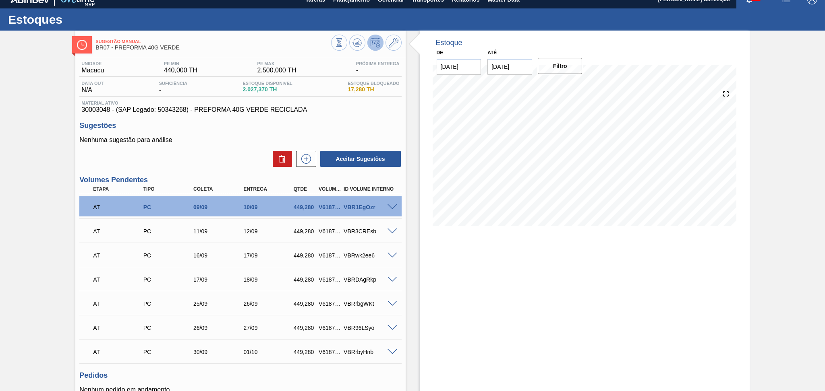
scroll to position [0, 0]
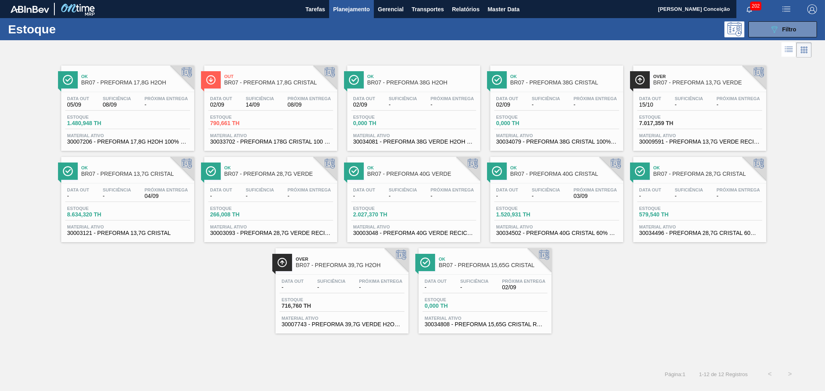
click at [298, 182] on div "Ok BR07 - PREFORMA 28,7G VERDE Data out - Suficiência - Próxima Entrega - Estoq…" at bounding box center [270, 199] width 133 height 85
click at [717, 191] on span "Próxima Entrega" at bounding box center [737, 190] width 43 height 5
click at [358, 10] on span "Planejamento" at bounding box center [351, 9] width 37 height 10
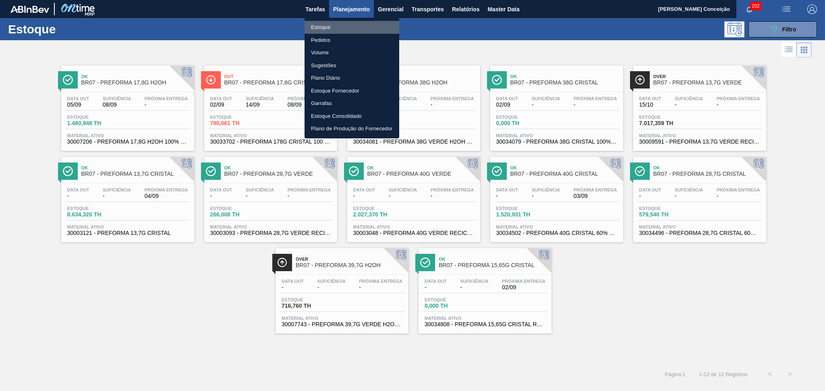
click at [327, 26] on li "Estoque" at bounding box center [351, 27] width 95 height 13
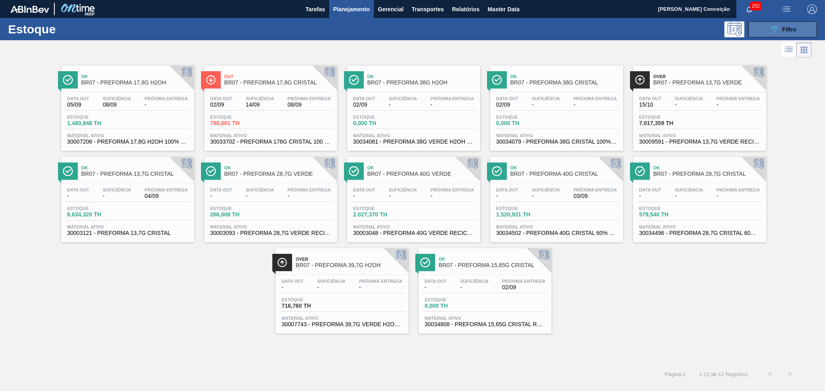
click at [778, 25] on icon "089F7B8B-B2A5-4AFE-B5C0-19BA573D28AC" at bounding box center [774, 30] width 10 height 10
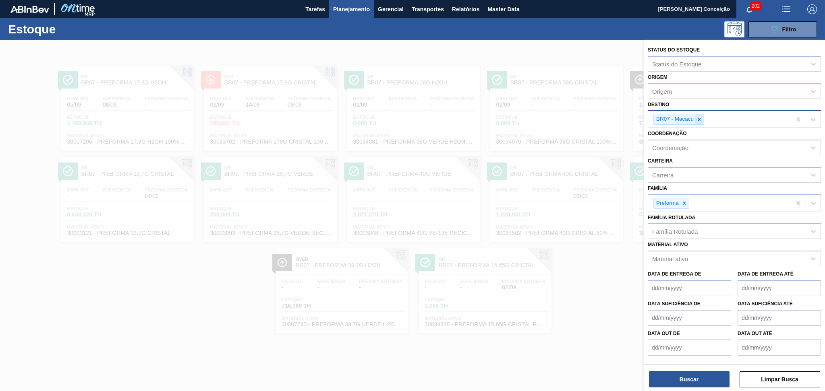
click at [700, 119] on icon at bounding box center [699, 119] width 3 height 3
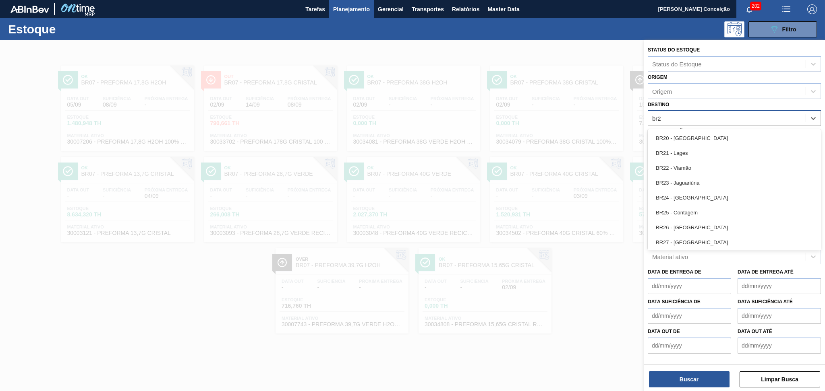
type input "br28"
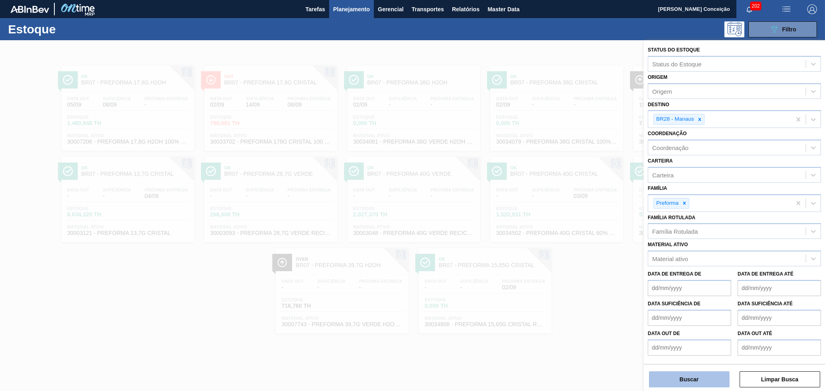
click at [709, 378] on button "Buscar" at bounding box center [689, 380] width 81 height 16
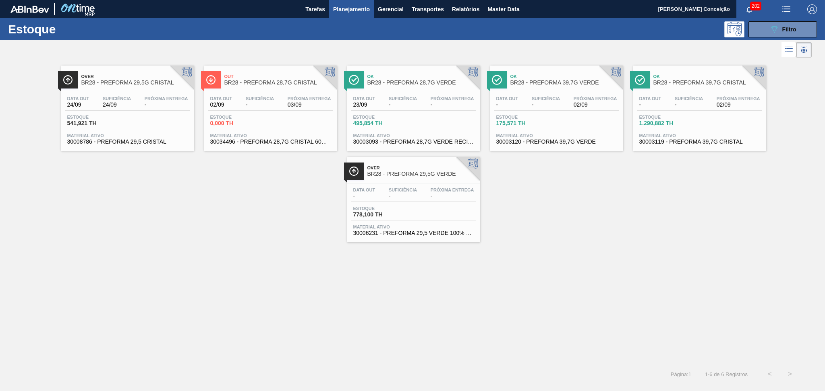
click at [126, 267] on div "Over BR28 - PREFORMA 29,5G CRISTAL Data [DATE] Suficiência 24/09 Próxima Entreg…" at bounding box center [412, 212] width 825 height 305
click at [293, 110] on div "Data [DATE] Suficiência - Próxima Entrega 03/09" at bounding box center [270, 103] width 125 height 14
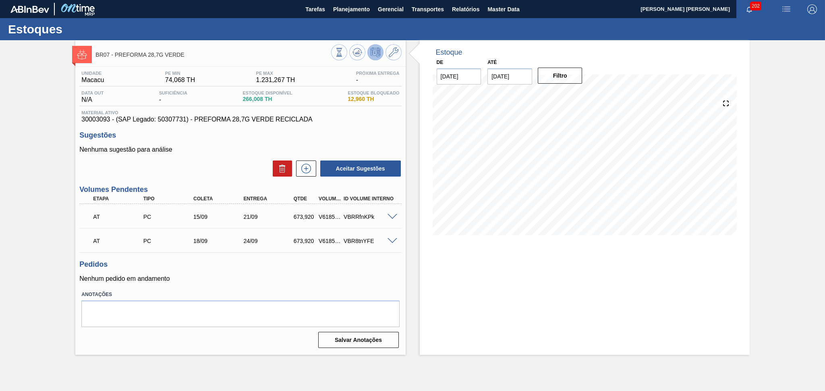
click at [279, 274] on div "Pedidos Nenhum pedido em andamento" at bounding box center [240, 272] width 322 height 22
click at [302, 175] on button at bounding box center [306, 169] width 20 height 16
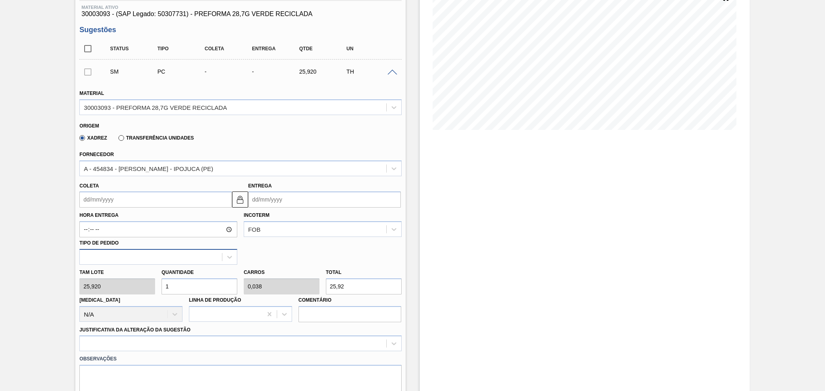
scroll to position [107, 0]
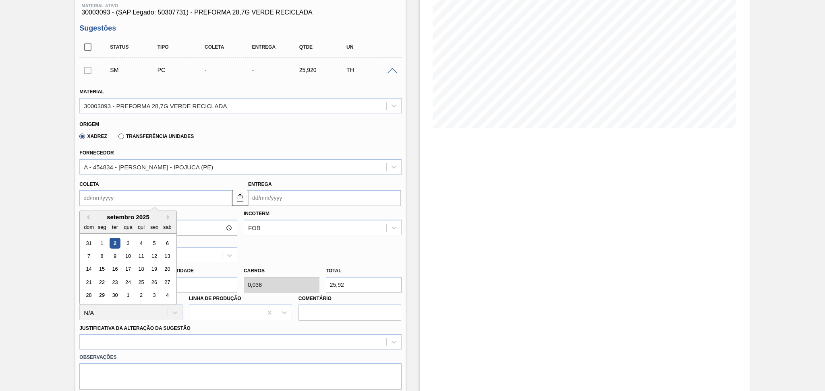
click at [108, 201] on input "Coleta" at bounding box center [155, 198] width 153 height 16
click at [126, 266] on div "17" at bounding box center [128, 269] width 11 height 11
type input "17/09/2025"
type input "23/09/2025"
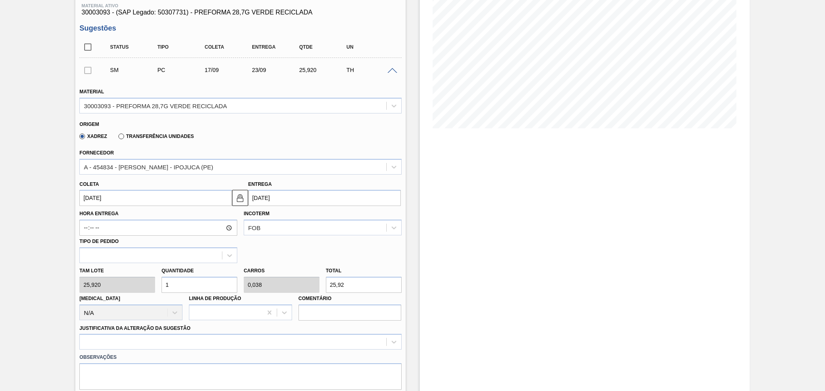
click at [106, 278] on div "[PERSON_NAME] 25,920 Quantidade 1 Carros 0,038 Total 25,92 [MEDICAL_DATA] N/A L…" at bounding box center [240, 292] width 328 height 58
type input "2"
type input "0,077"
type input "51,84"
type input "26"
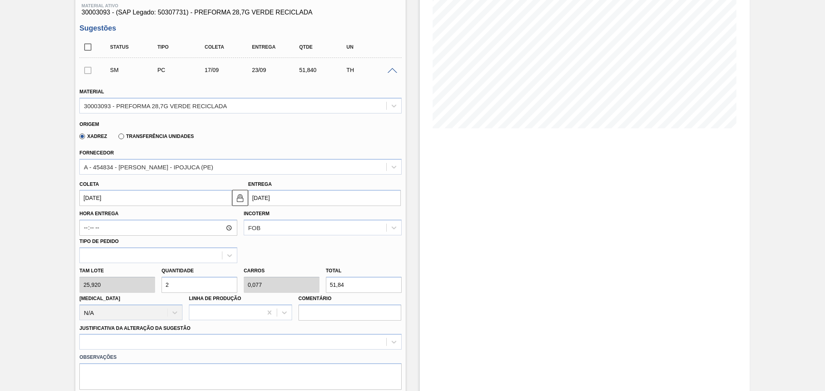
type input "1"
type input "673,92"
type input "26"
click at [116, 339] on div at bounding box center [240, 342] width 322 height 16
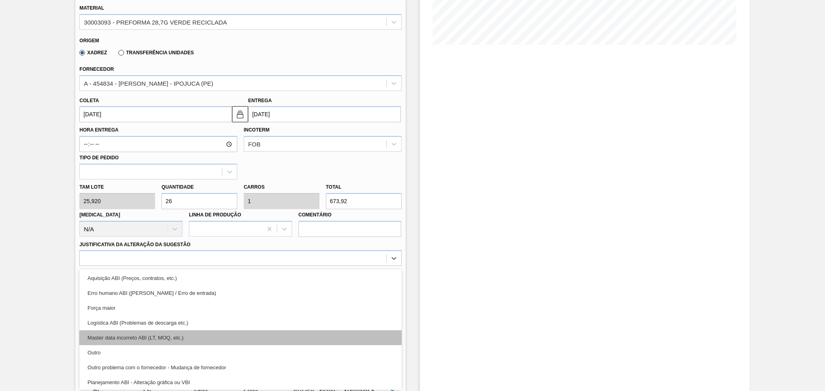
scroll to position [54, 0]
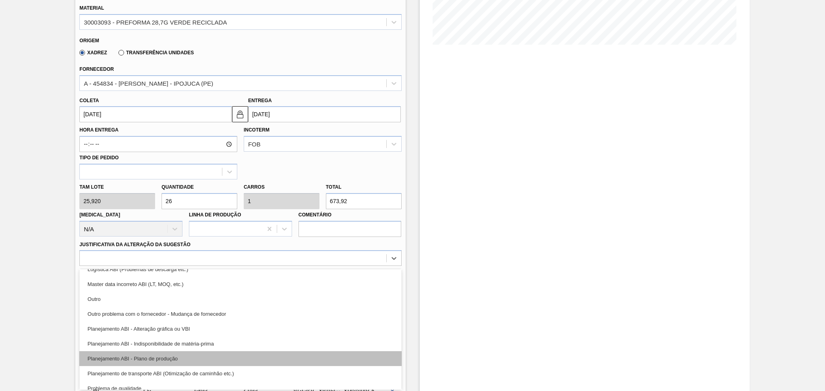
click at [173, 352] on div "Planejamento ABI - Plano de produção" at bounding box center [240, 359] width 322 height 15
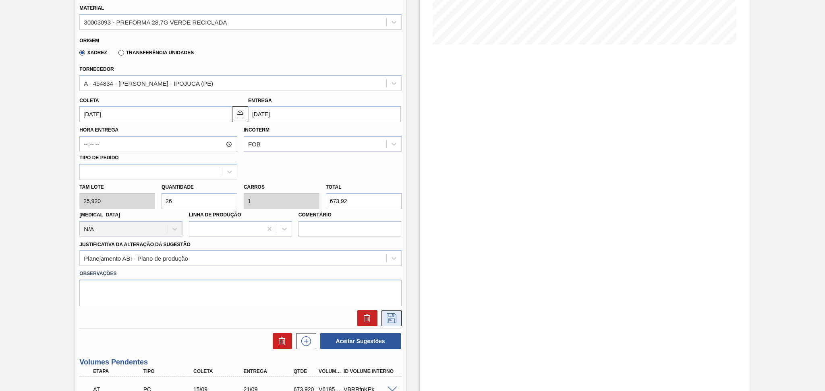
click at [383, 316] on button at bounding box center [391, 318] width 20 height 16
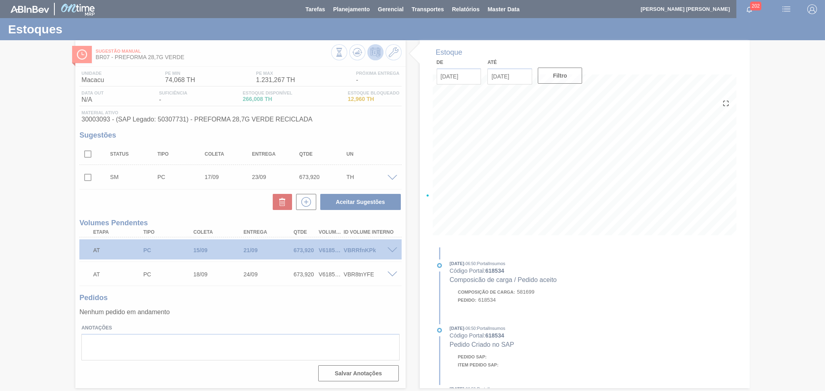
scroll to position [0, 0]
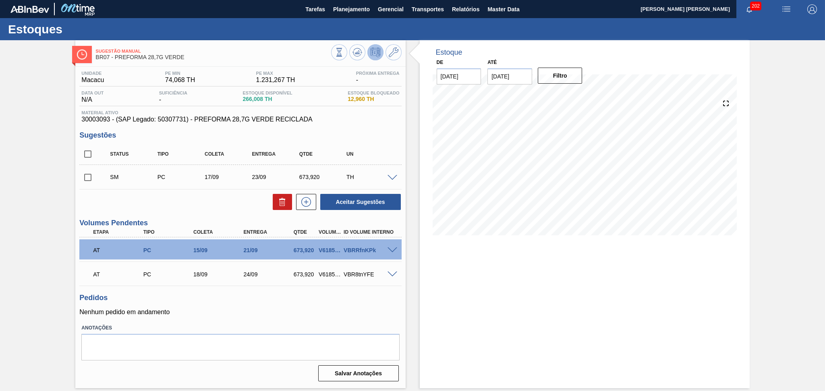
click at [87, 175] on input "checkbox" at bounding box center [87, 177] width 17 height 17
click at [350, 207] on button "Aceitar Sugestões" at bounding box center [360, 202] width 81 height 16
checkbox input "false"
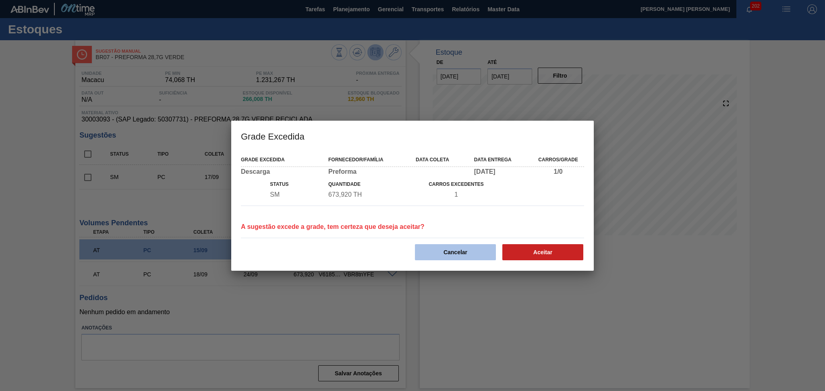
click at [443, 252] on button "Cancelar" at bounding box center [455, 252] width 81 height 16
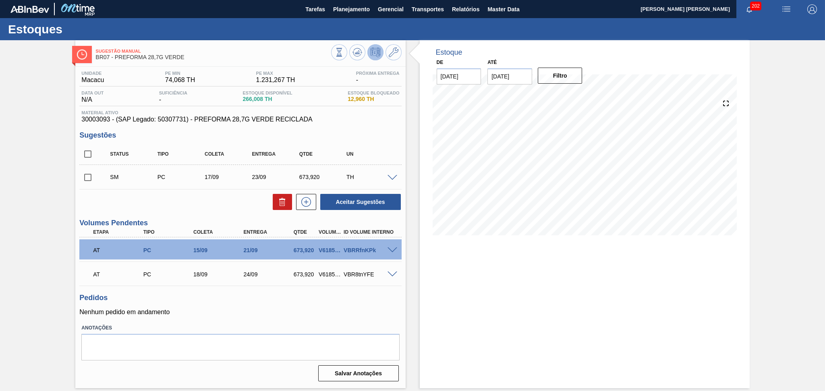
click at [391, 177] on span at bounding box center [392, 178] width 10 height 6
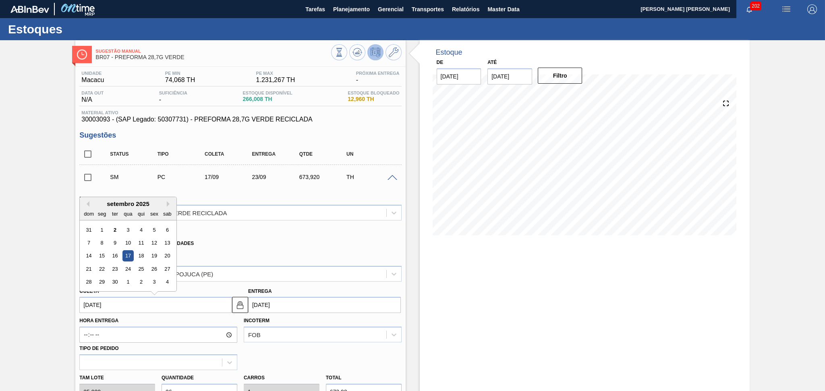
click at [136, 301] on input "17/09/2025" at bounding box center [155, 305] width 153 height 16
click at [136, 255] on div "18" at bounding box center [141, 256] width 11 height 11
type input "[DATE]"
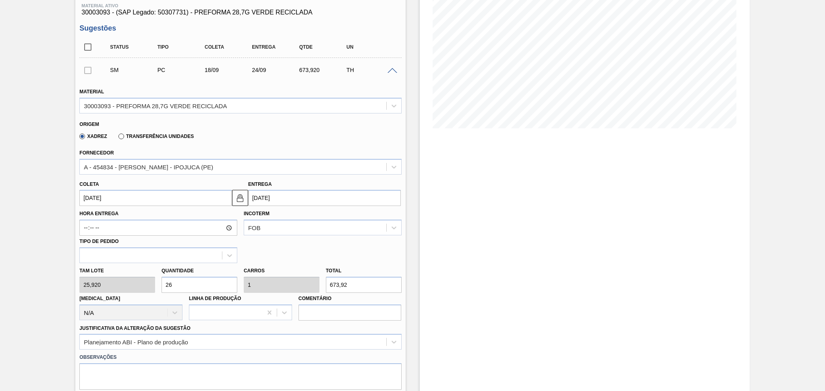
scroll to position [161, 0]
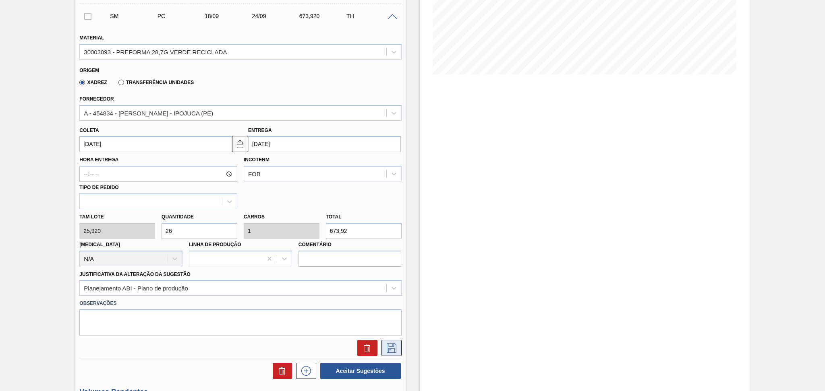
click at [387, 347] on icon at bounding box center [391, 349] width 13 height 10
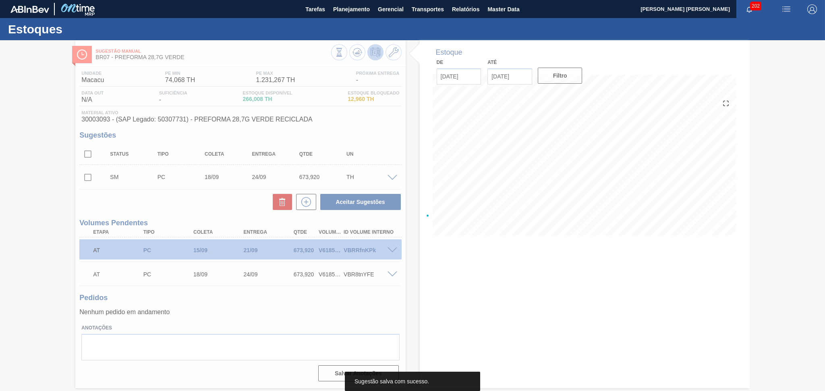
scroll to position [0, 0]
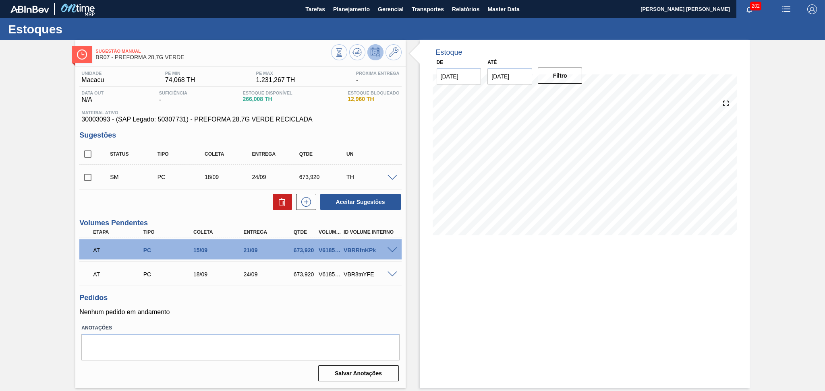
click at [82, 180] on input "checkbox" at bounding box center [87, 177] width 17 height 17
click at [335, 204] on button "Aceitar Sugestões" at bounding box center [360, 202] width 81 height 16
checkbox input "false"
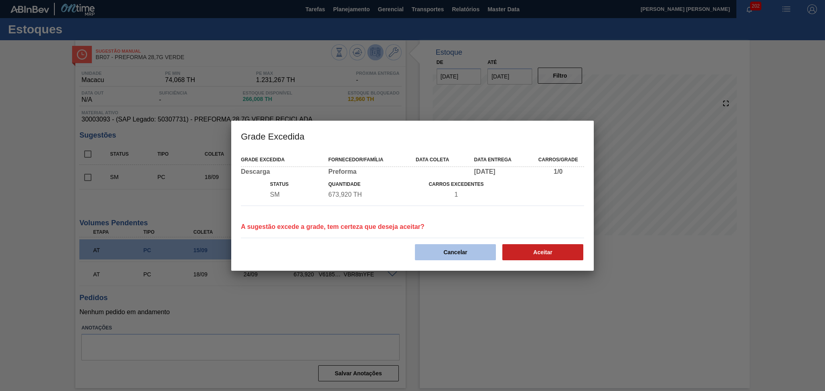
click at [449, 259] on button "Cancelar" at bounding box center [455, 252] width 81 height 16
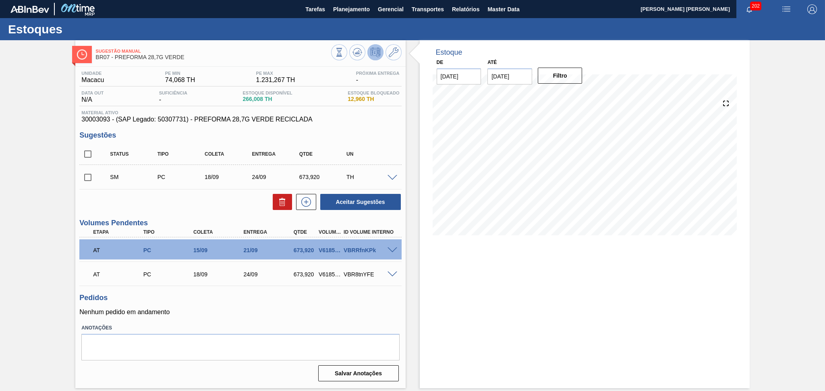
click at [391, 178] on span at bounding box center [392, 178] width 10 height 6
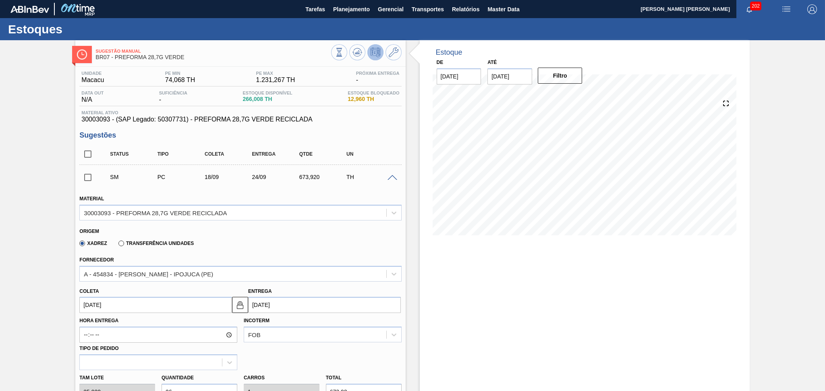
click at [156, 300] on input "[DATE]" at bounding box center [155, 305] width 153 height 16
click at [158, 256] on div "19" at bounding box center [154, 256] width 11 height 11
type input "19/09/2025"
type input "[DATE]"
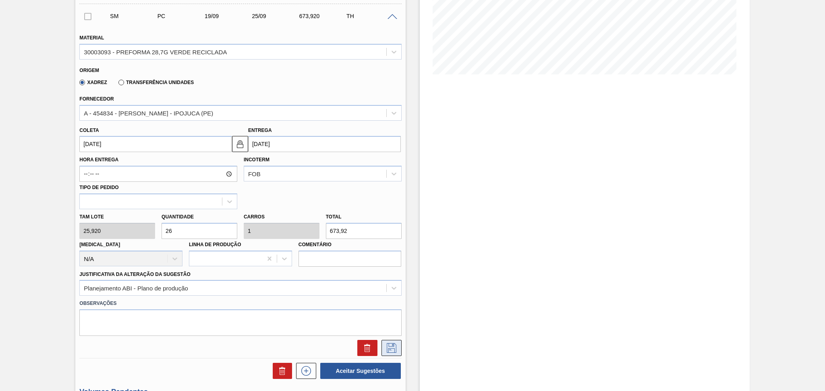
click at [393, 350] on icon at bounding box center [391, 349] width 13 height 10
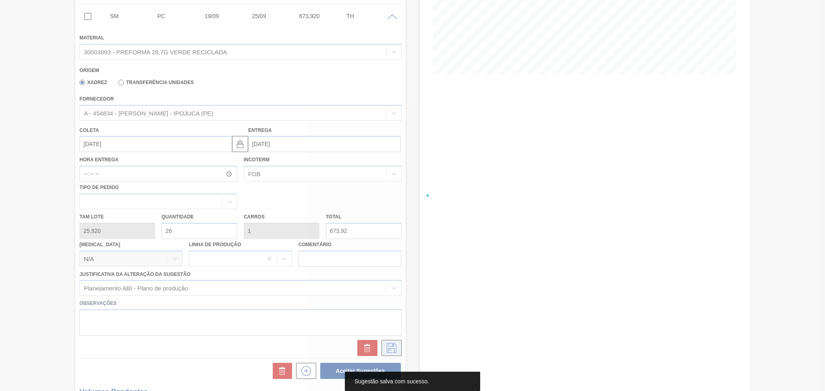
scroll to position [0, 0]
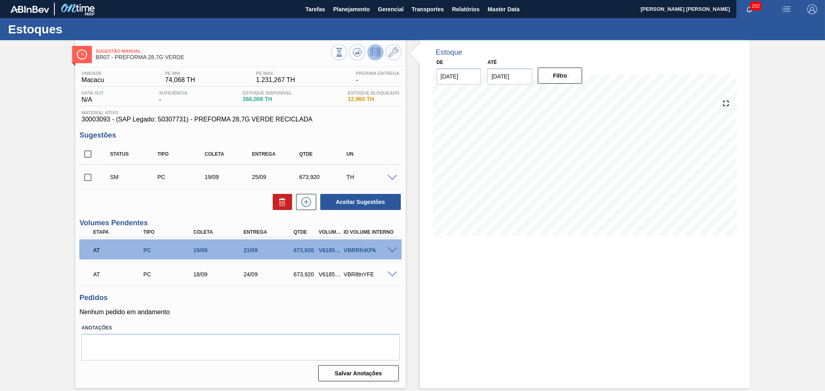
click at [92, 175] on input "checkbox" at bounding box center [87, 177] width 17 height 17
click at [333, 201] on button "Aceitar Sugestões" at bounding box center [360, 202] width 81 height 16
checkbox input "false"
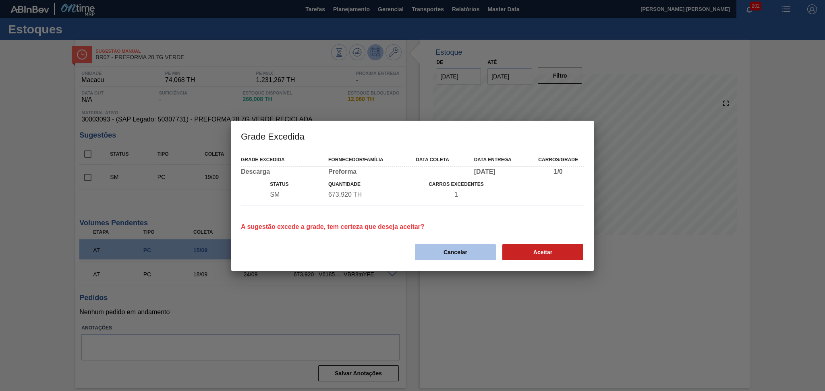
click at [448, 248] on button "Cancelar" at bounding box center [455, 252] width 81 height 16
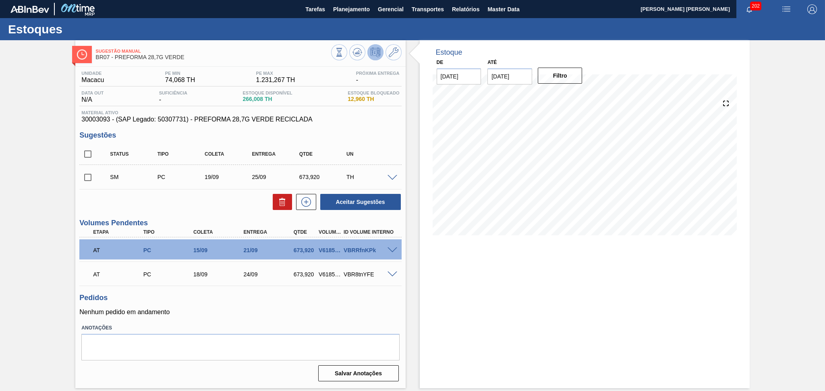
click at [390, 178] on span at bounding box center [392, 178] width 10 height 6
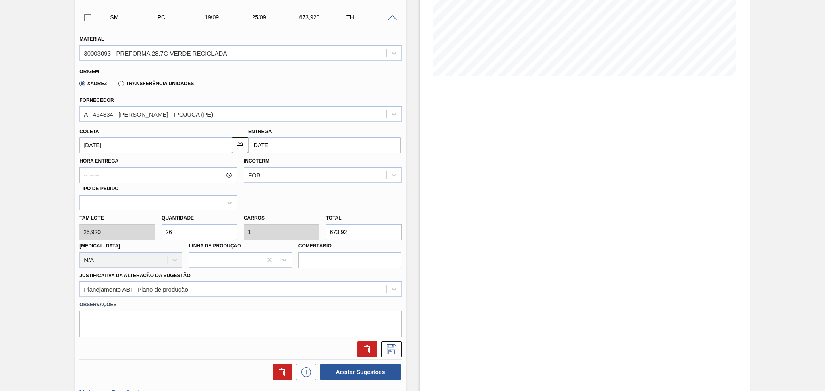
scroll to position [161, 0]
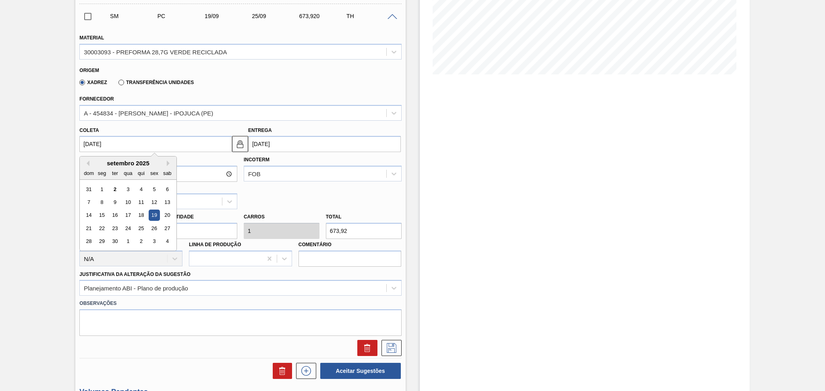
click at [118, 145] on input "19/09/2025" at bounding box center [155, 144] width 153 height 16
click at [106, 227] on div "22" at bounding box center [102, 228] width 11 height 11
type input "22/09/2025"
type input "28/09/2025"
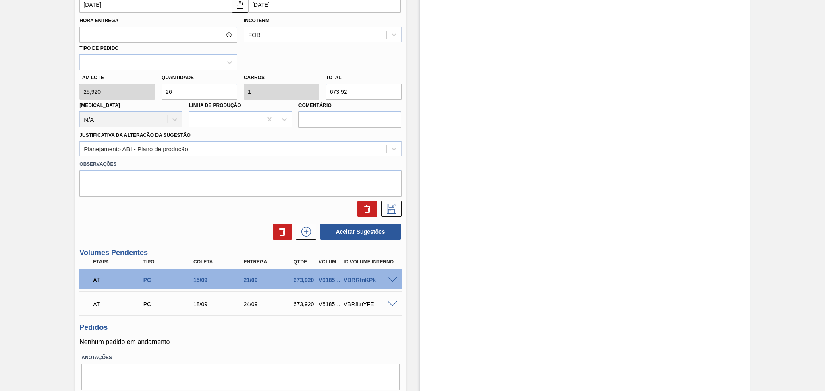
scroll to position [322, 0]
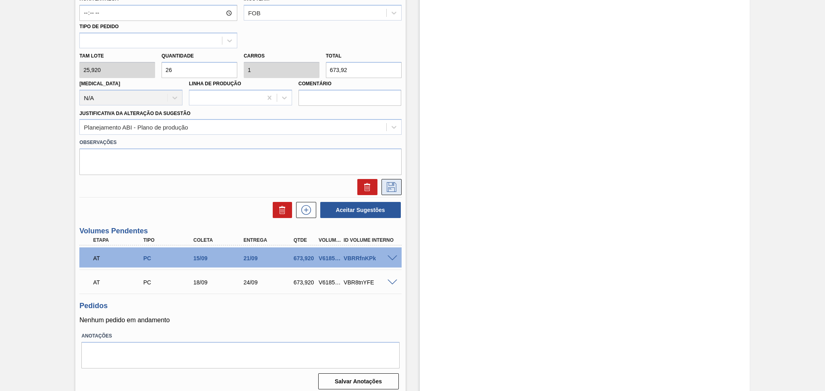
click at [387, 182] on icon at bounding box center [391, 187] width 13 height 10
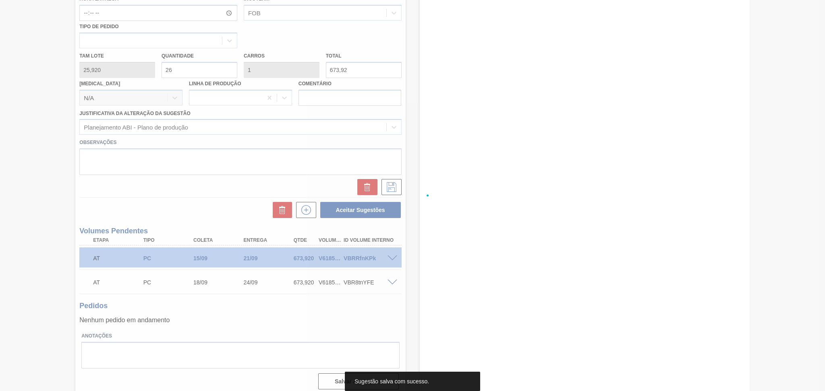
scroll to position [0, 0]
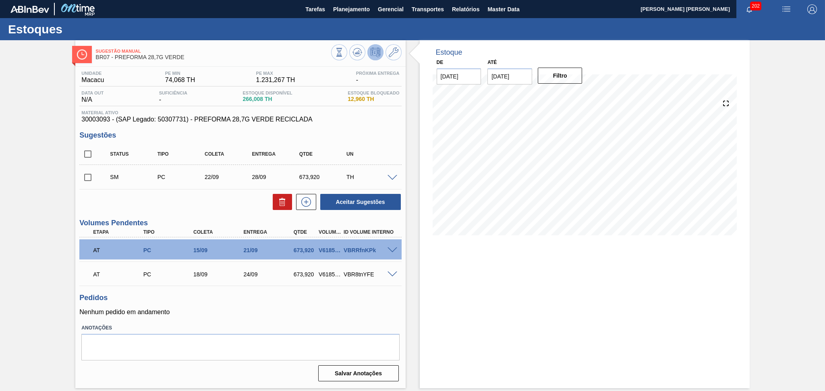
click at [88, 184] on input "checkbox" at bounding box center [87, 177] width 17 height 17
click at [344, 203] on button "Aceitar Sugestões" at bounding box center [360, 202] width 81 height 16
checkbox input "false"
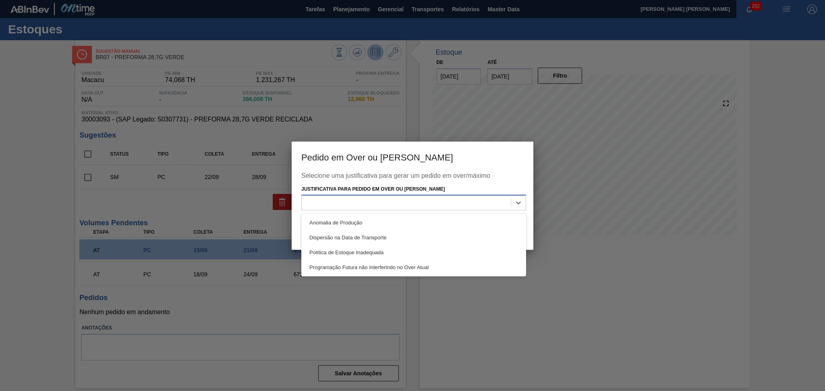
click at [393, 200] on div at bounding box center [406, 203] width 209 height 12
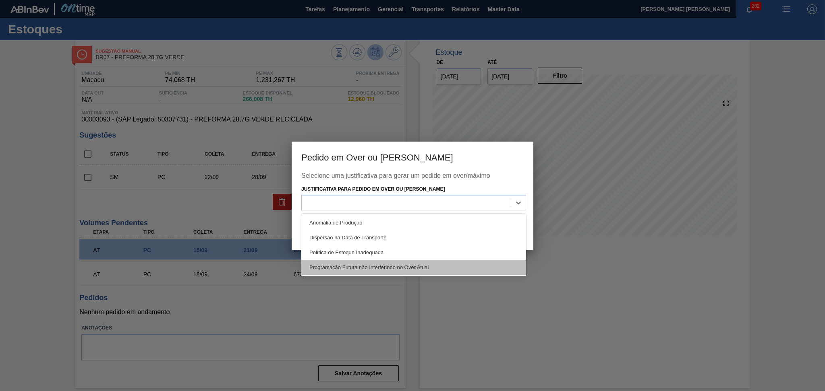
click at [376, 263] on div "Programação Futura não Interferindo no Over Atual" at bounding box center [413, 267] width 225 height 15
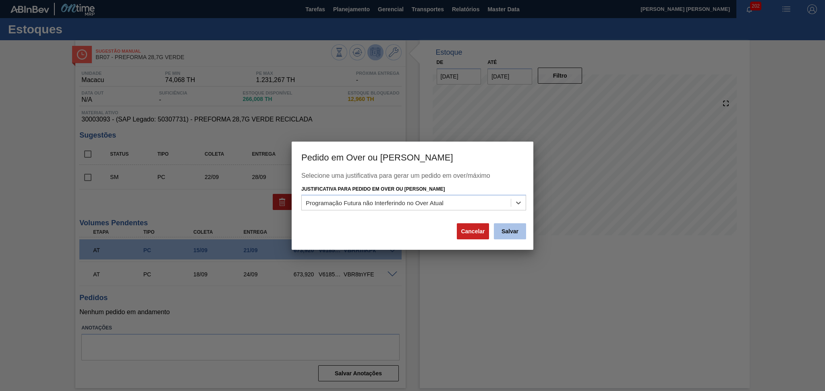
click at [506, 236] on button "Salvar" at bounding box center [510, 232] width 32 height 16
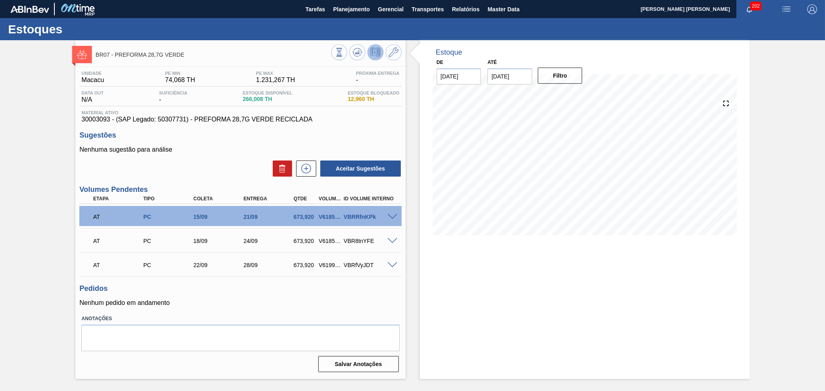
click at [392, 219] on div "VBRRfnKPk" at bounding box center [369, 217] width 56 height 6
click at [392, 215] on span at bounding box center [392, 217] width 10 height 6
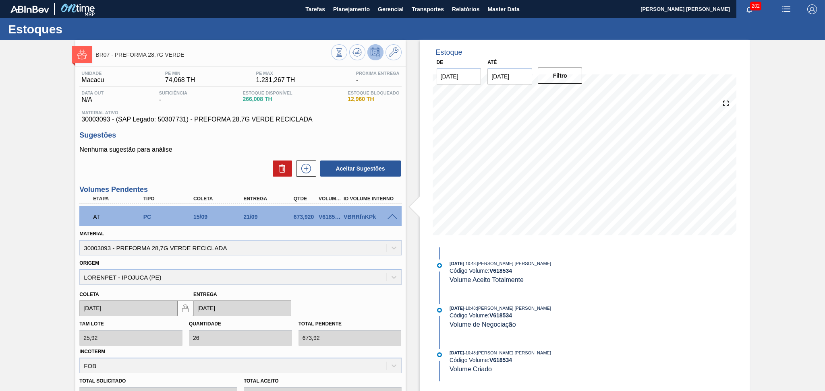
scroll to position [161, 0]
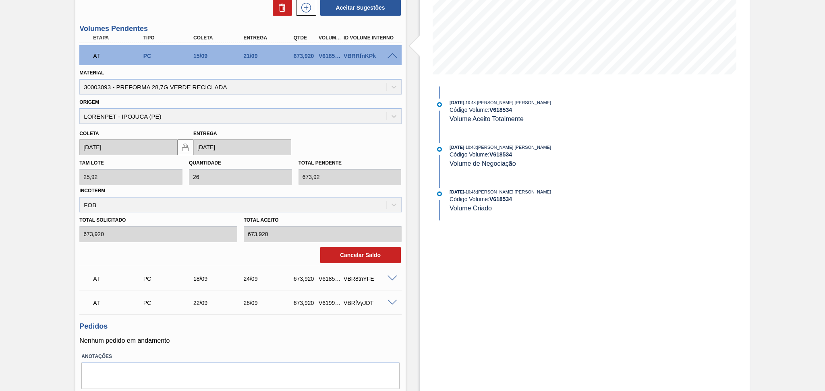
click at [360, 242] on div "Cancelar Saldo" at bounding box center [240, 253] width 328 height 22
click at [359, 253] on button "Cancelar Saldo" at bounding box center [360, 255] width 81 height 16
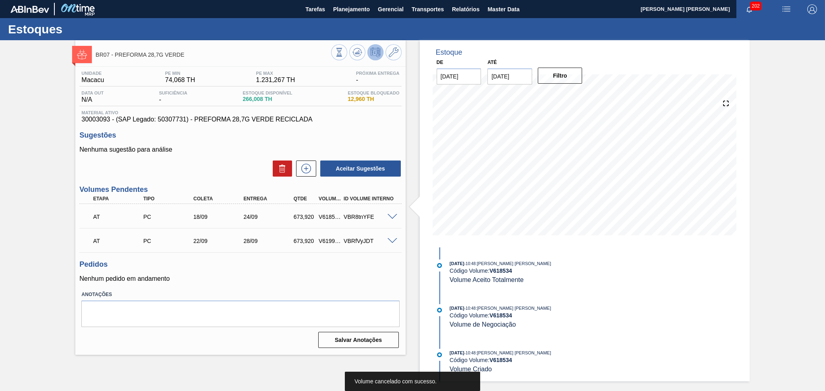
scroll to position [0, 0]
click at [234, 269] on div "Pedidos Nenhum pedido em andamento" at bounding box center [240, 272] width 322 height 22
click at [301, 234] on div "AT PC 22/09 28/09 673,920 V619970 VBRfVyJDT" at bounding box center [238, 240] width 300 height 16
click at [225, 268] on h3 "Pedidos" at bounding box center [240, 265] width 322 height 8
click at [358, 52] on icon at bounding box center [358, 52] width 1 height 3
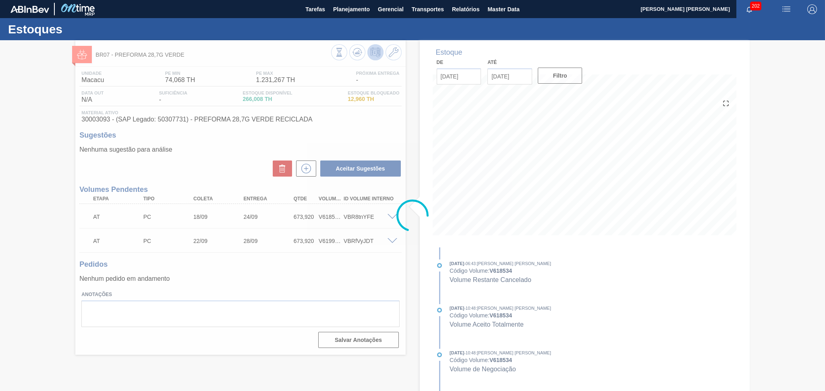
click at [275, 265] on div at bounding box center [412, 215] width 825 height 351
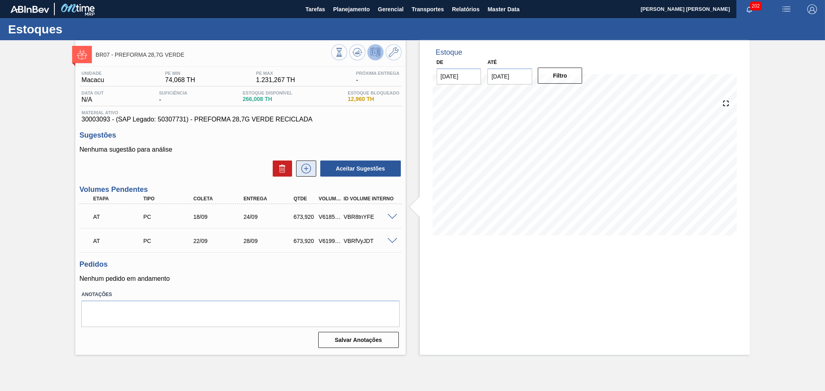
click at [310, 175] on button at bounding box center [306, 169] width 20 height 16
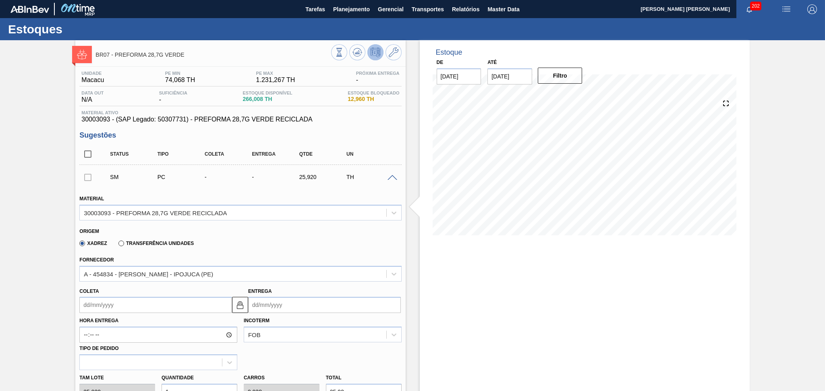
click at [151, 308] on input "Coleta" at bounding box center [155, 305] width 153 height 16
click at [111, 270] on div "23" at bounding box center [115, 269] width 11 height 11
type input "23/09/2025"
type input "29/09/2025"
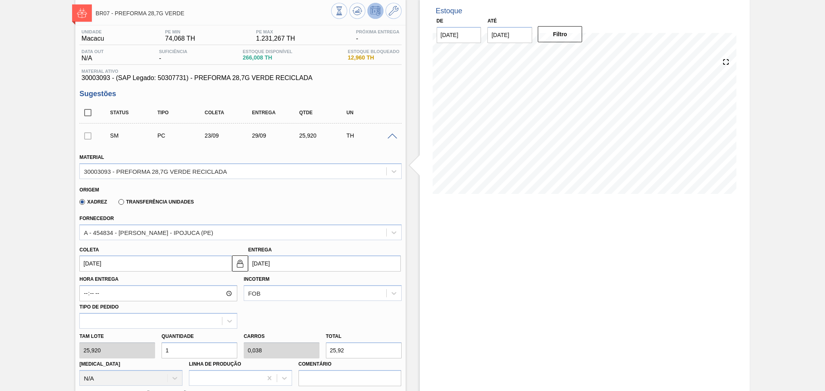
scroll to position [107, 0]
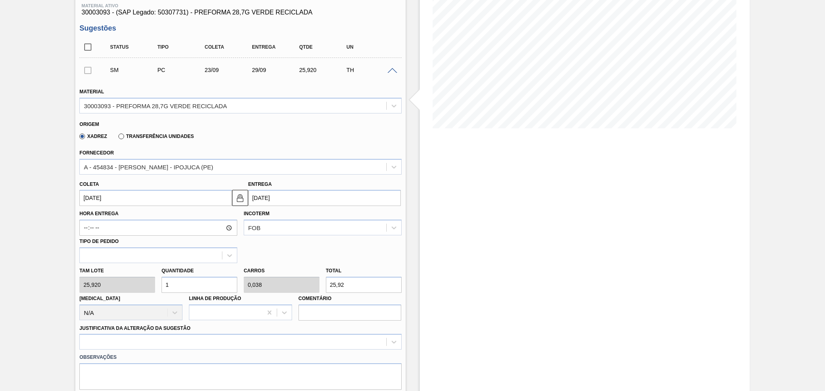
click at [115, 282] on div "Tam lote 25,920 Quantidade 1 Carros 0,038 Total 25,92 Doca N/A Linha de Produçã…" at bounding box center [240, 292] width 328 height 58
type input "2"
type input "0,077"
type input "51,84"
type input "26"
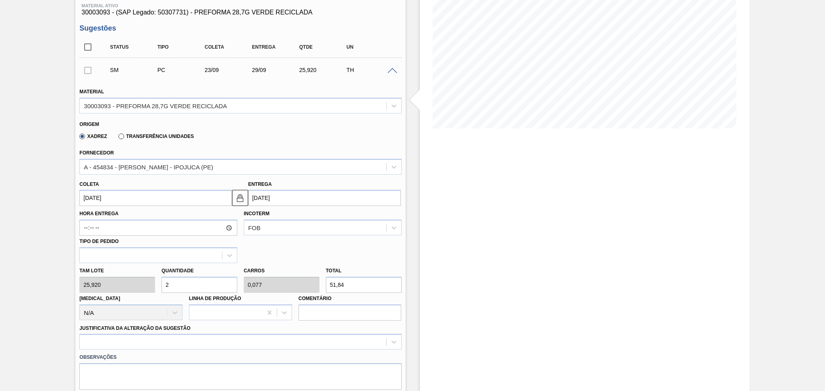
type input "1"
type input "673,92"
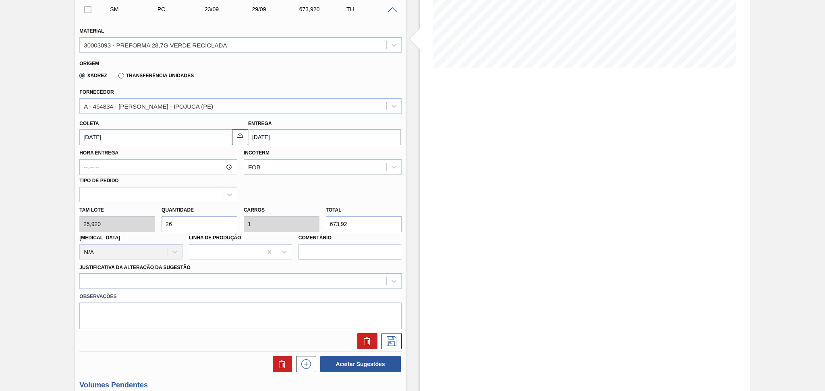
scroll to position [215, 0]
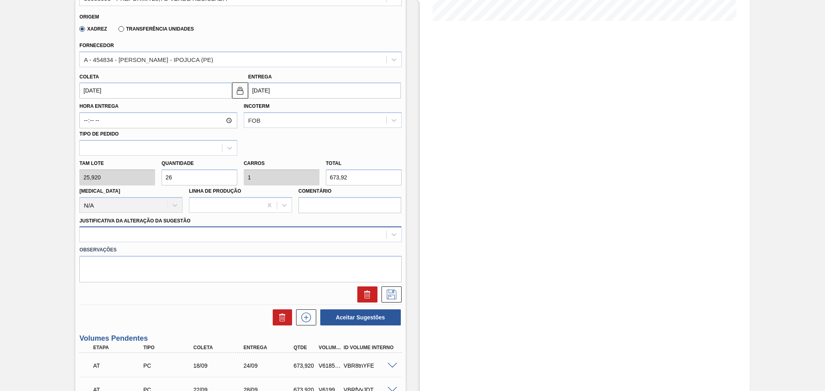
type input "26"
click at [145, 234] on div at bounding box center [233, 235] width 306 height 12
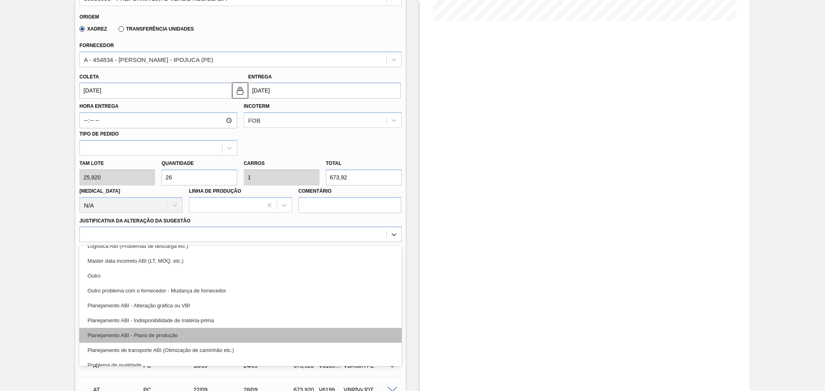
scroll to position [54, 0]
click at [171, 331] on div "Planejamento ABI - Plano de produção" at bounding box center [240, 335] width 322 height 15
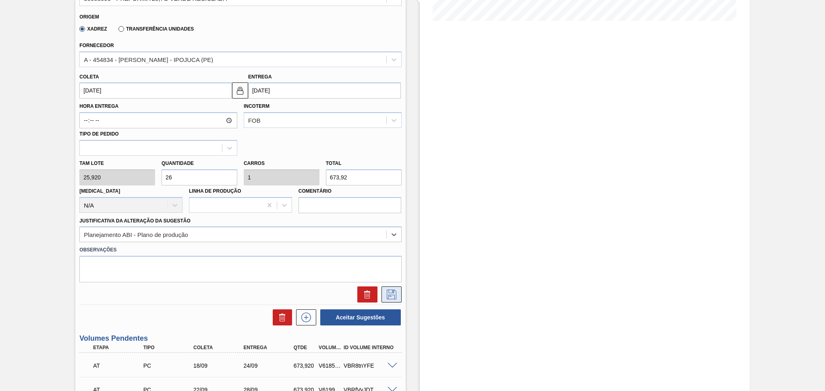
click at [387, 296] on icon at bounding box center [392, 295] width 10 height 10
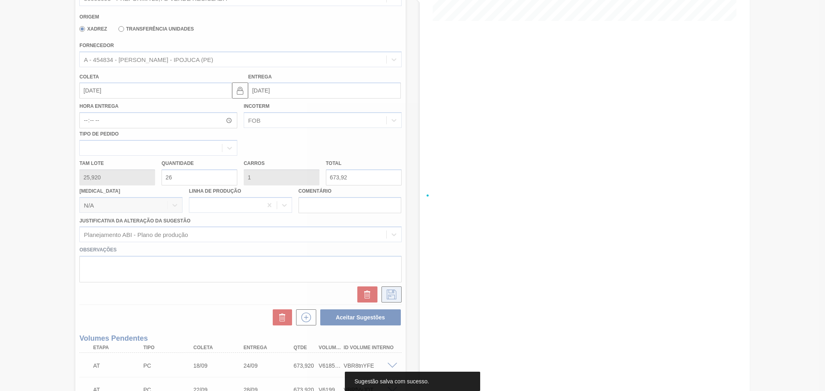
scroll to position [0, 0]
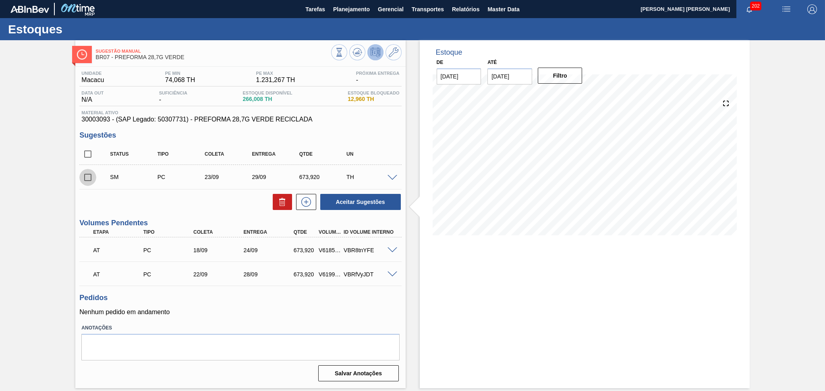
click at [83, 182] on input "checkbox" at bounding box center [87, 177] width 17 height 17
click at [361, 208] on button "Aceitar Sugestões" at bounding box center [360, 202] width 81 height 16
checkbox input "false"
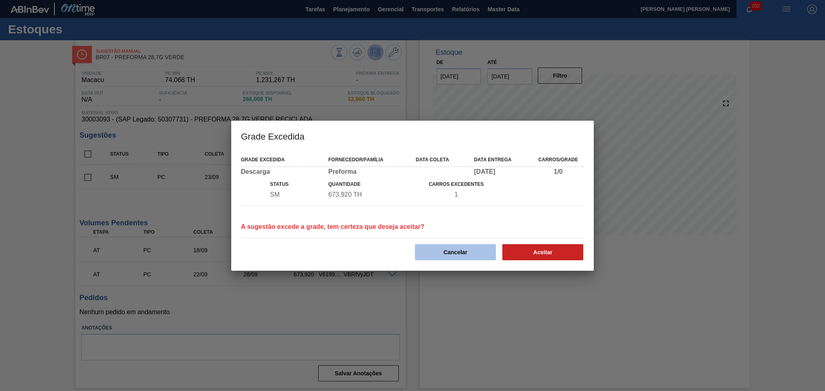
click at [448, 251] on button "Cancelar" at bounding box center [455, 252] width 81 height 16
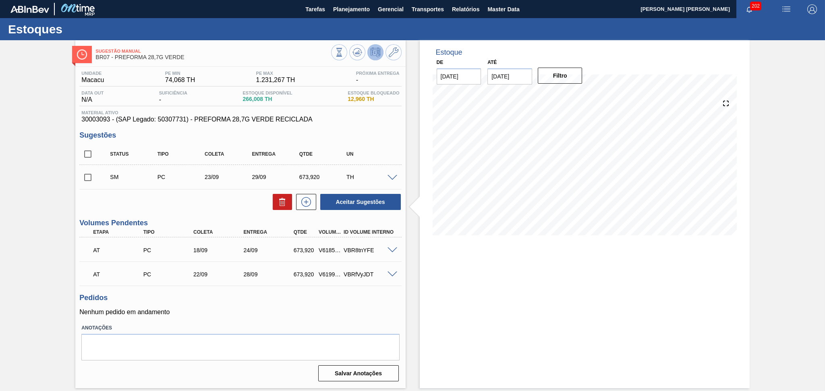
click at [393, 175] on span at bounding box center [392, 178] width 10 height 6
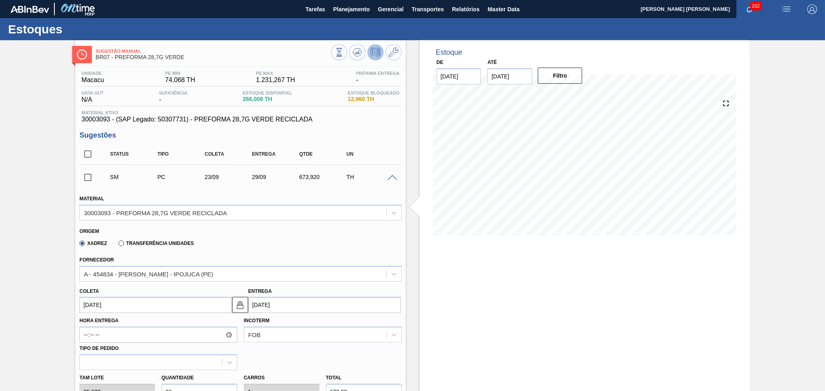
click at [106, 311] on input "23/09/2025" at bounding box center [155, 305] width 153 height 16
click at [128, 273] on div "24" at bounding box center [128, 269] width 11 height 11
type input "24/09/2025"
type input "30/09/2025"
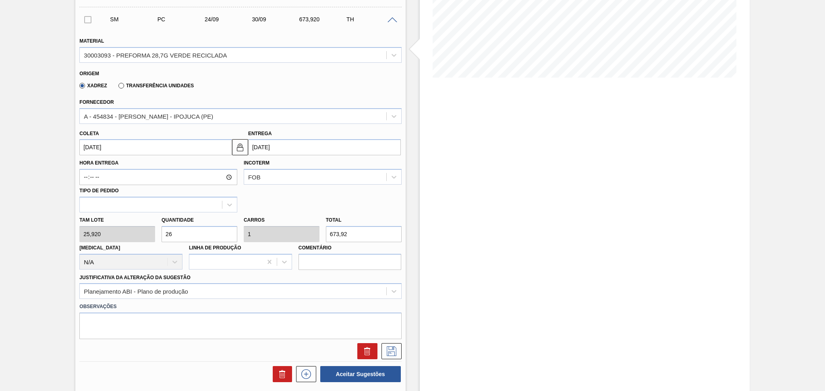
scroll to position [161, 0]
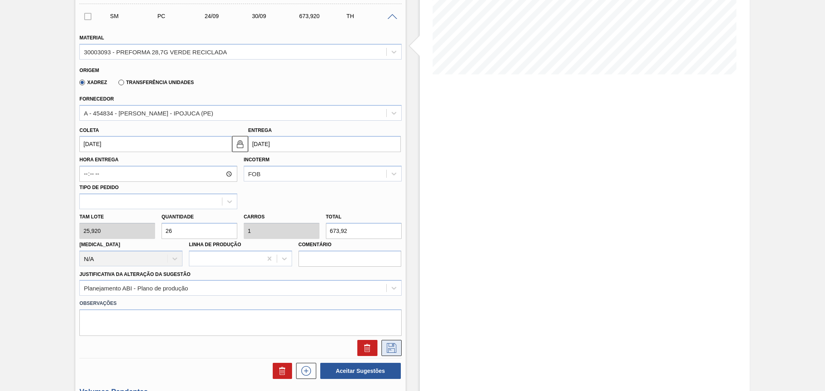
click at [388, 348] on icon at bounding box center [391, 349] width 13 height 10
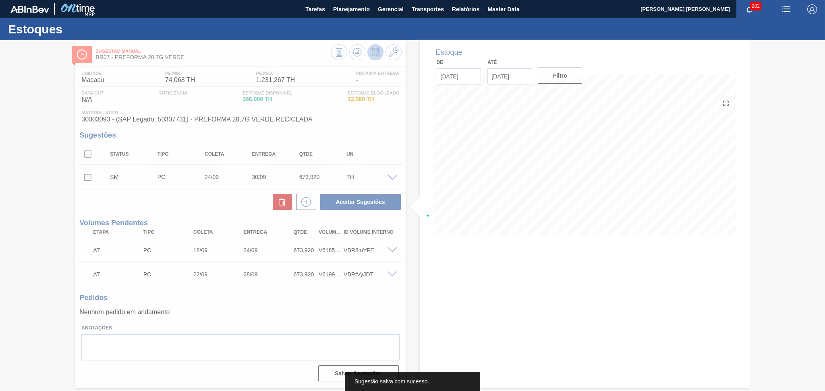
scroll to position [0, 0]
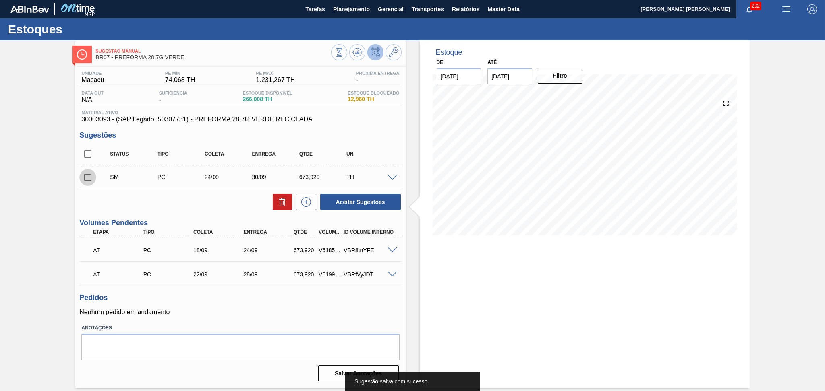
click at [82, 176] on input "checkbox" at bounding box center [87, 177] width 17 height 17
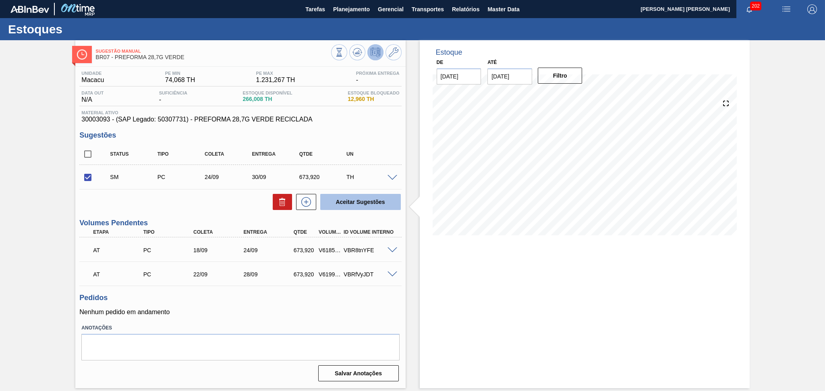
click at [362, 206] on button "Aceitar Sugestões" at bounding box center [360, 202] width 81 height 16
checkbox input "false"
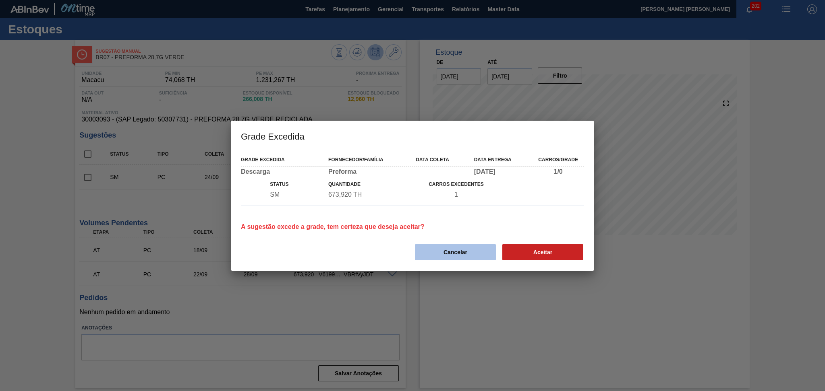
click at [458, 252] on button "Cancelar" at bounding box center [455, 252] width 81 height 16
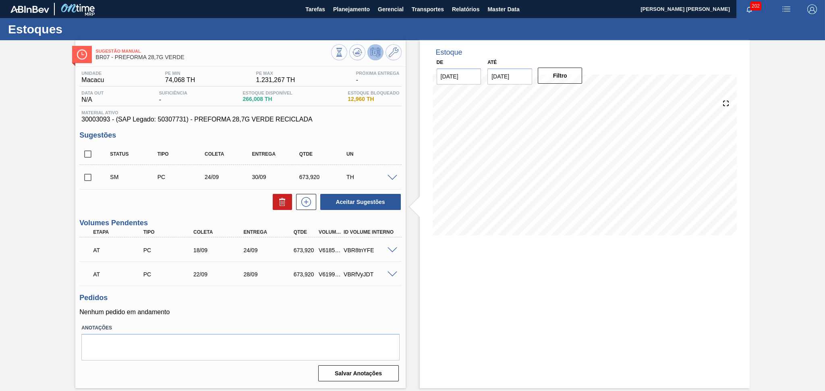
click at [387, 177] on span at bounding box center [392, 178] width 10 height 6
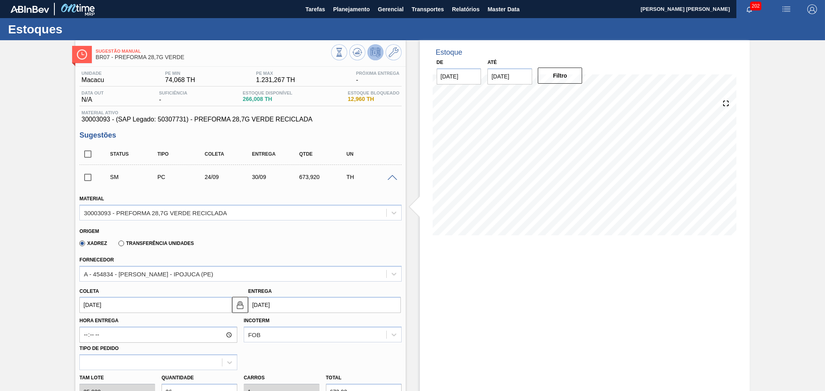
click at [100, 305] on input "24/09/2025" at bounding box center [155, 305] width 153 height 16
click at [142, 270] on div "25" at bounding box center [141, 269] width 11 height 11
type input "25/09/2025"
type input "01/10/2025"
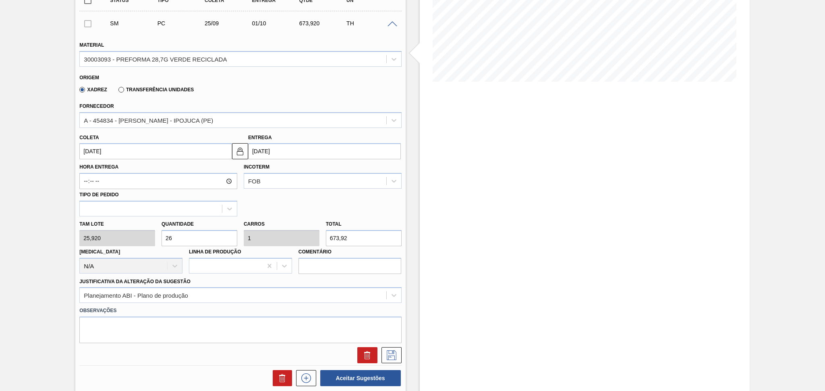
scroll to position [215, 0]
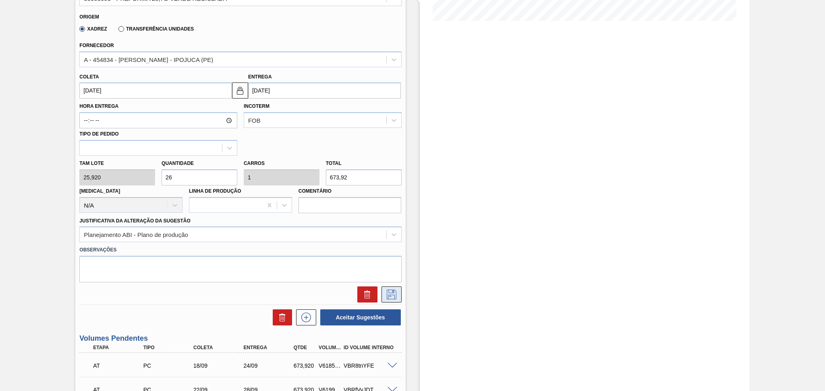
click at [391, 291] on icon at bounding box center [391, 295] width 13 height 10
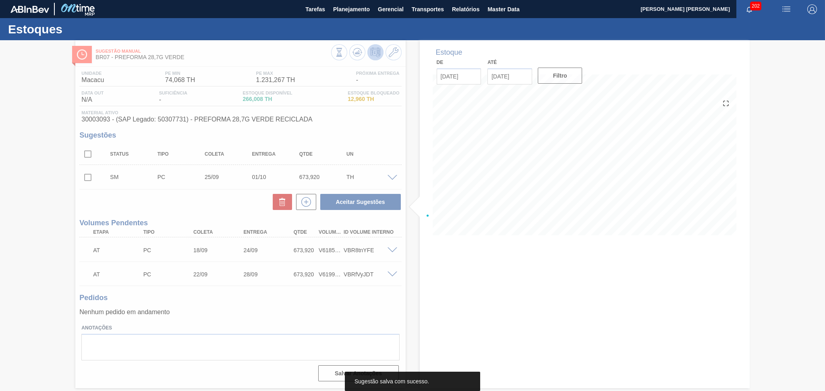
scroll to position [0, 0]
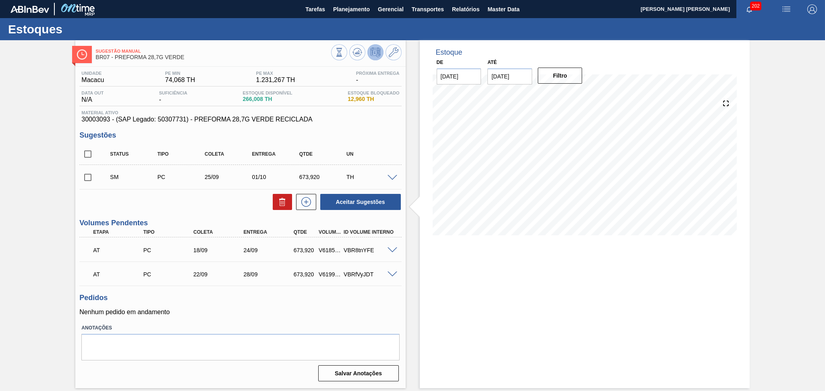
click at [88, 174] on input "checkbox" at bounding box center [87, 177] width 17 height 17
click at [341, 200] on button "Aceitar Sugestões" at bounding box center [360, 202] width 81 height 16
checkbox input "false"
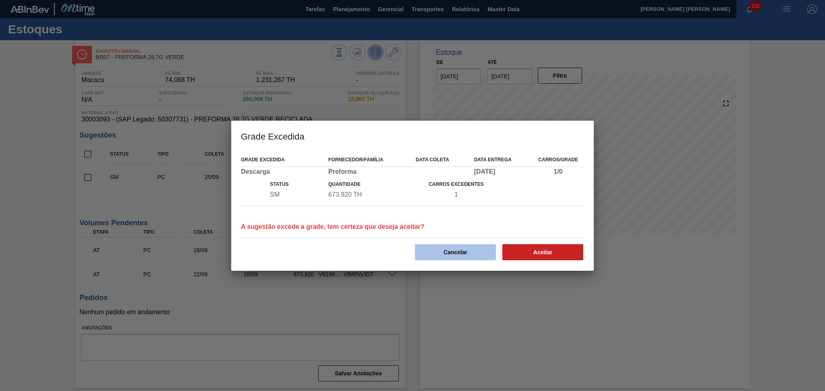
click at [449, 251] on button "Cancelar" at bounding box center [455, 252] width 81 height 16
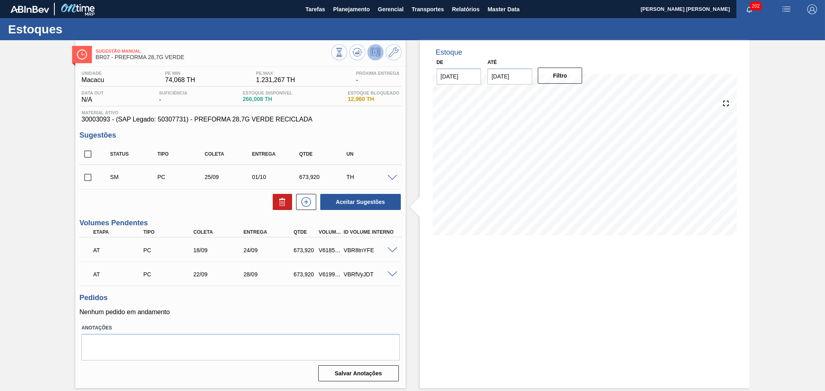
click at [390, 177] on span at bounding box center [392, 178] width 10 height 6
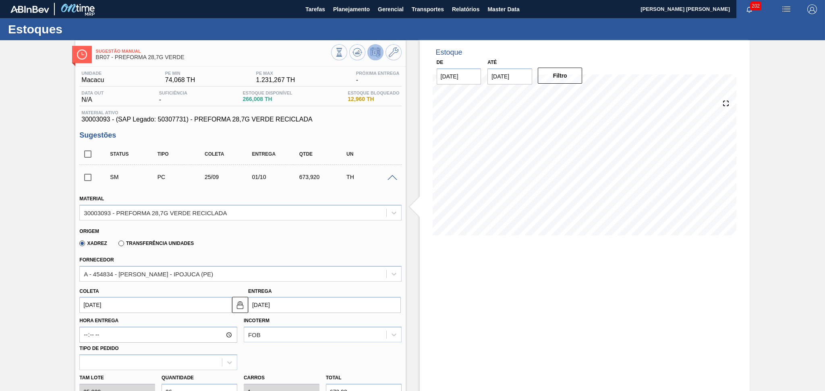
click at [125, 304] on input "25/09/2025" at bounding box center [155, 305] width 153 height 16
click at [159, 267] on div "26" at bounding box center [154, 269] width 11 height 11
type input "26/09/2025"
type input "02/10/2025"
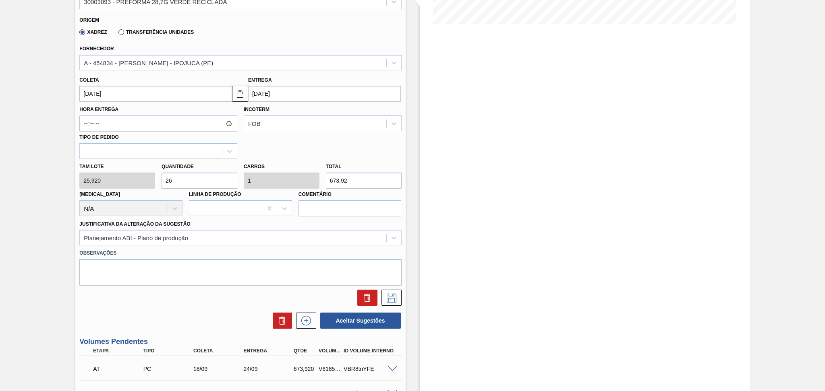
scroll to position [215, 0]
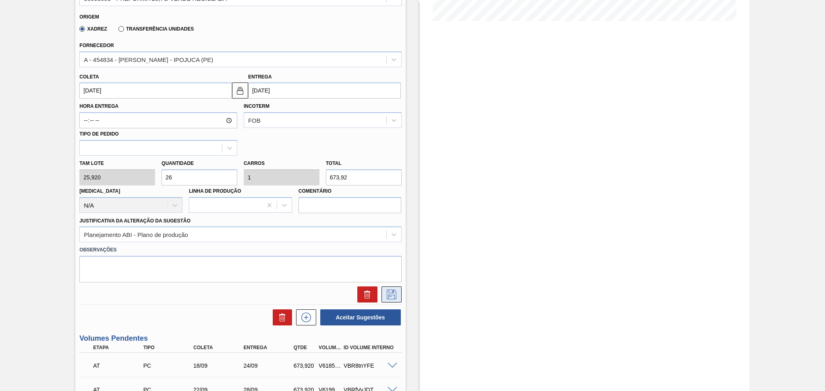
click at [385, 296] on icon at bounding box center [391, 295] width 13 height 10
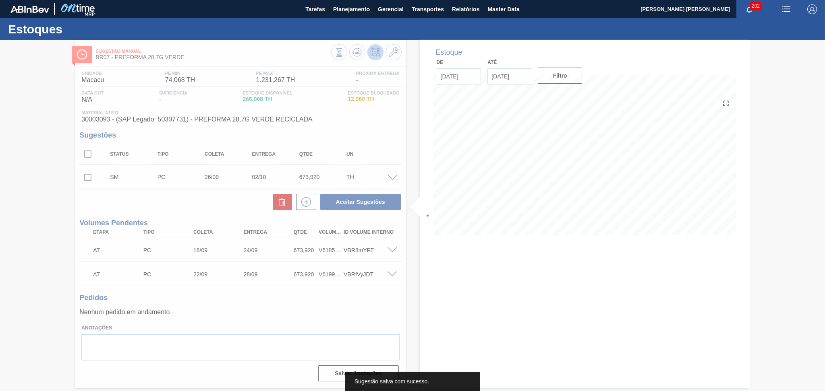
scroll to position [0, 0]
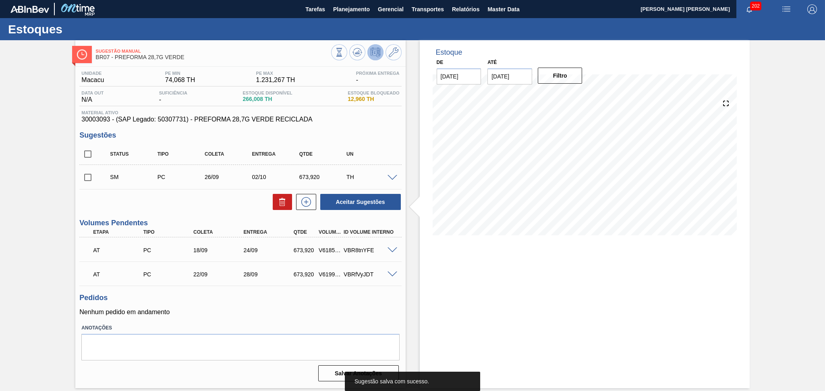
click at [93, 168] on div "SM PC 26/09 02/10 673,920 TH" at bounding box center [240, 177] width 322 height 20
click at [91, 180] on input "checkbox" at bounding box center [87, 177] width 17 height 17
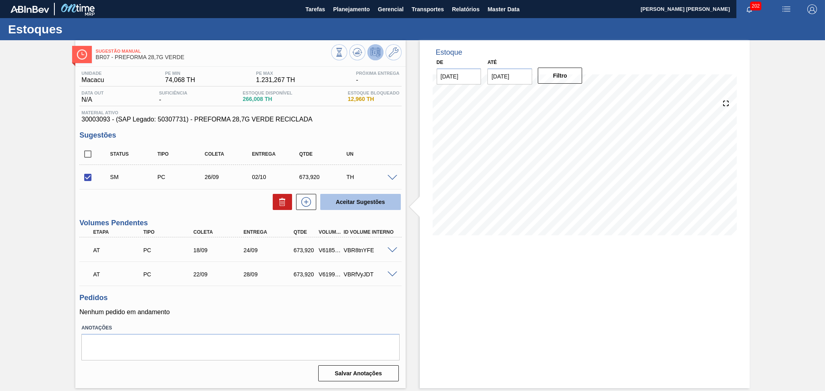
click at [371, 200] on button "Aceitar Sugestões" at bounding box center [360, 202] width 81 height 16
checkbox input "false"
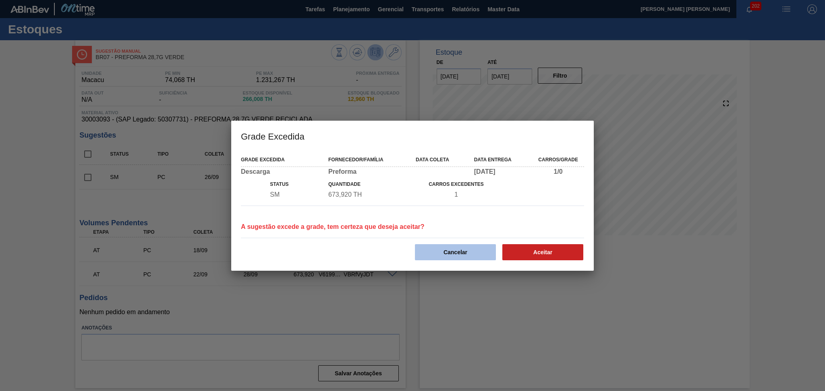
click at [455, 248] on button "Cancelar" at bounding box center [455, 252] width 81 height 16
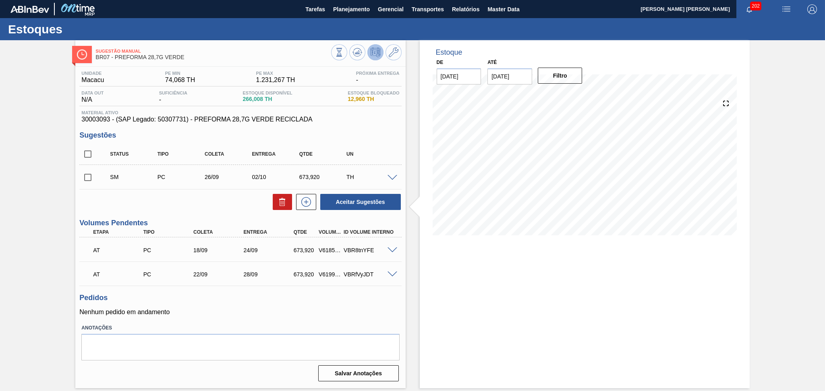
click at [391, 176] on span at bounding box center [392, 178] width 10 height 6
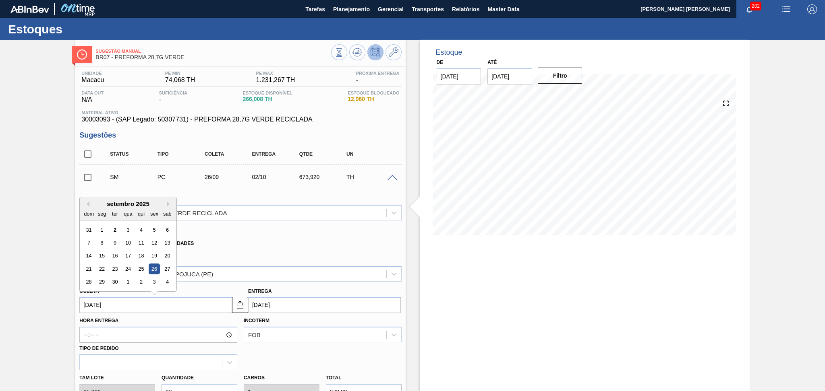
click at [118, 304] on input "26/09/2025" at bounding box center [155, 305] width 153 height 16
click at [101, 279] on div "29" at bounding box center [102, 282] width 11 height 11
type input "29/09/2025"
type input "05/10/2025"
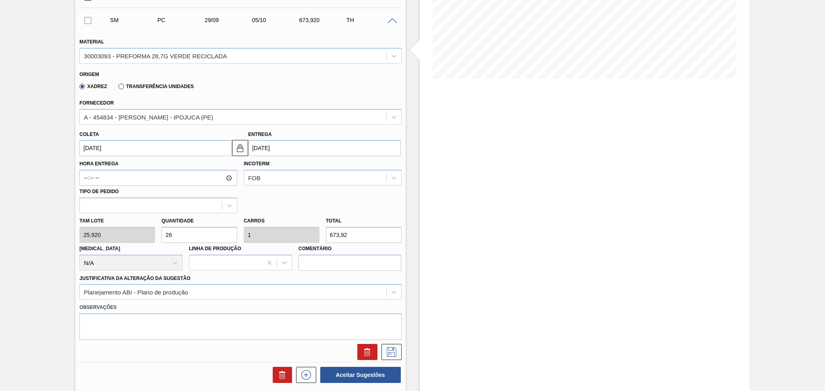
scroll to position [161, 0]
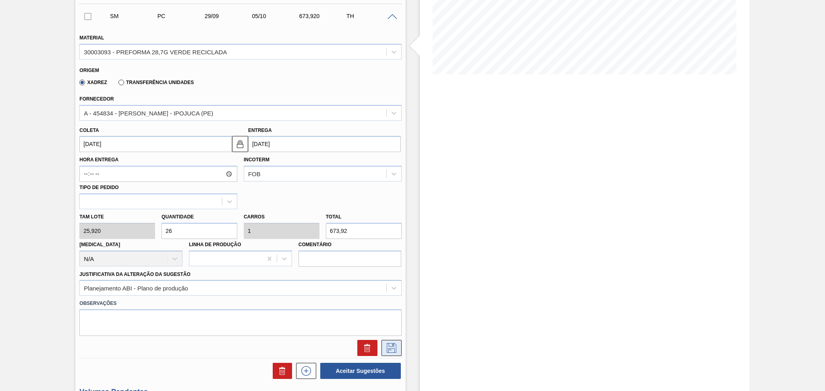
click at [388, 348] on icon at bounding box center [391, 349] width 13 height 10
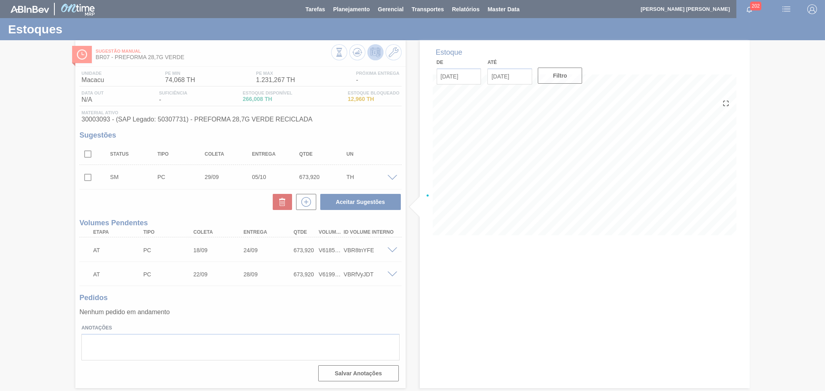
scroll to position [0, 0]
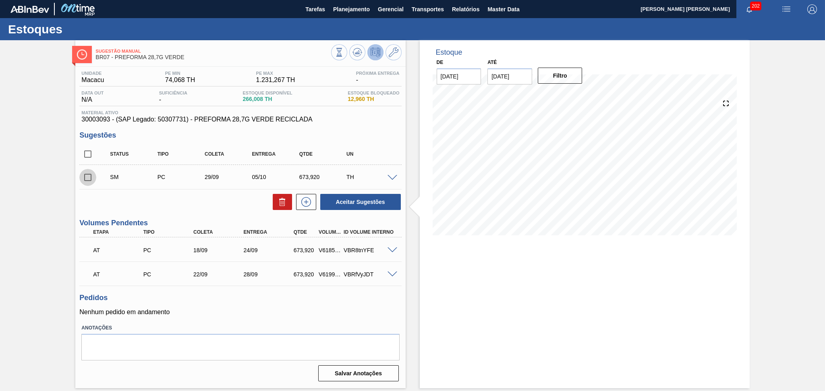
click at [88, 175] on input "checkbox" at bounding box center [87, 177] width 17 height 17
click at [336, 198] on button "Aceitar Sugestões" at bounding box center [360, 202] width 81 height 16
checkbox input "false"
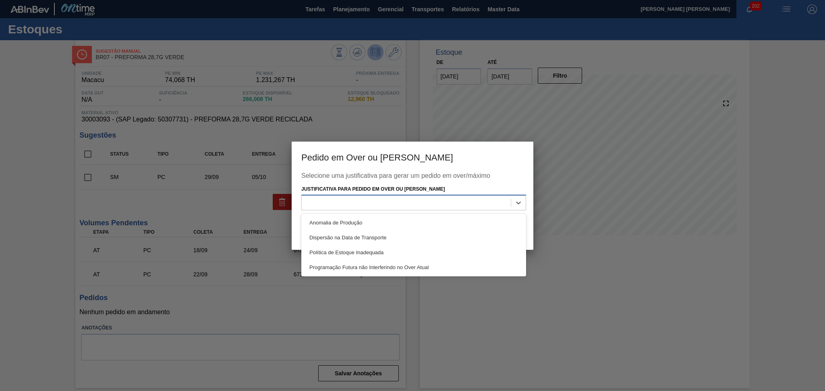
click at [339, 201] on div at bounding box center [406, 203] width 209 height 12
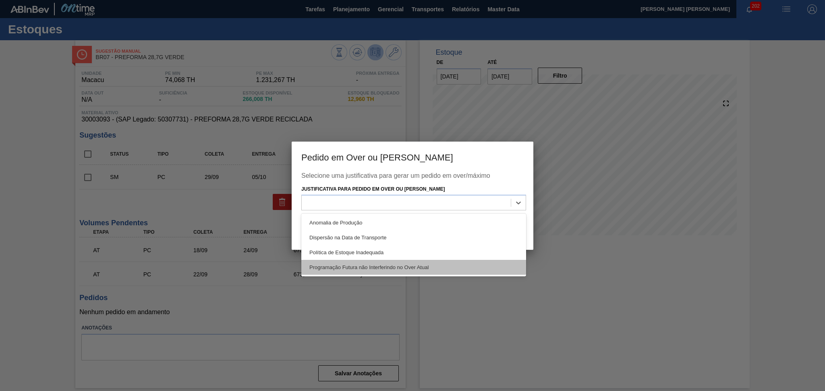
click at [426, 268] on div "Programação Futura não Interferindo no Over Atual" at bounding box center [413, 267] width 225 height 15
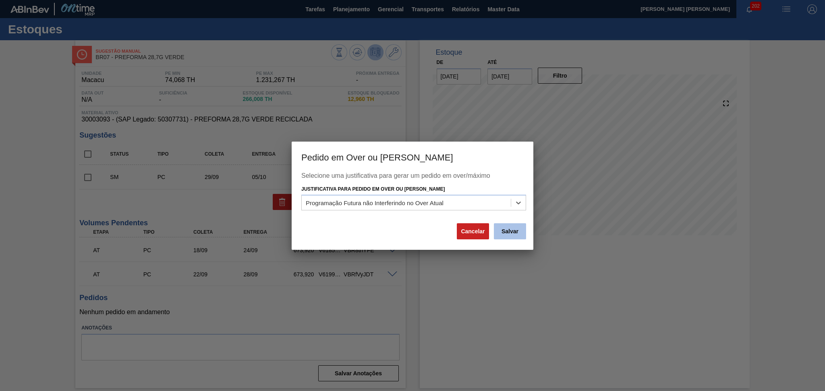
click at [499, 232] on button "Salvar" at bounding box center [510, 232] width 32 height 16
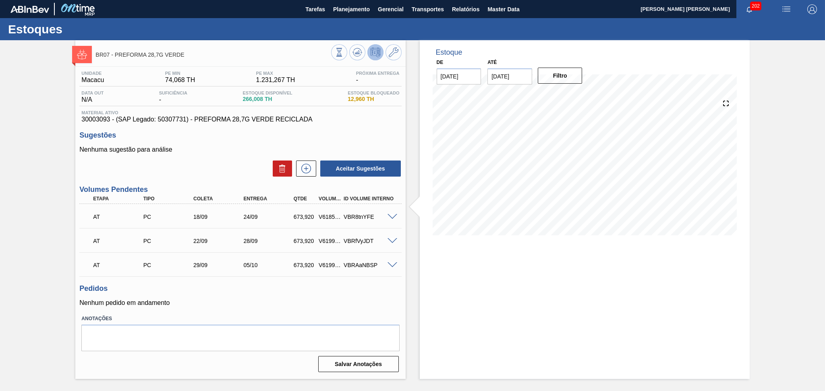
click at [390, 244] on div "VBRfVyJDT" at bounding box center [369, 241] width 56 height 6
click at [392, 215] on span at bounding box center [392, 217] width 10 height 6
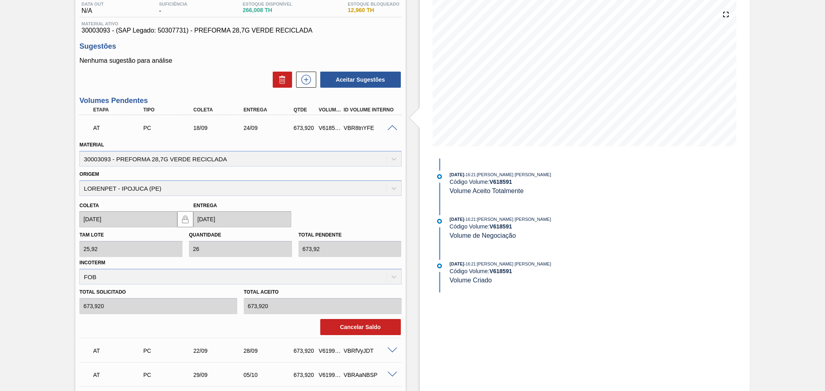
scroll to position [107, 0]
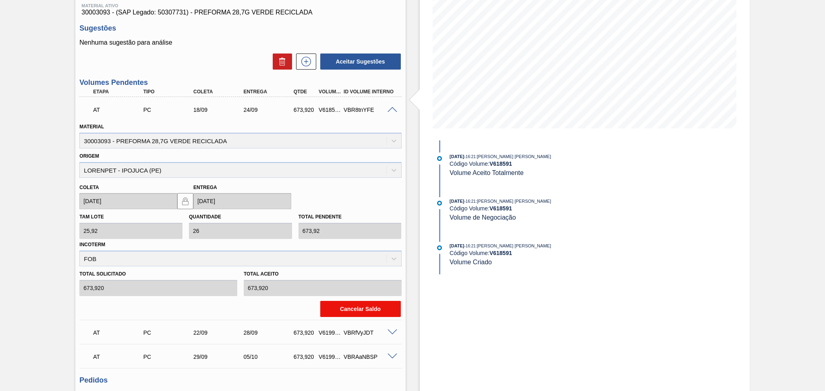
click at [351, 311] on button "Cancelar Saldo" at bounding box center [360, 309] width 81 height 16
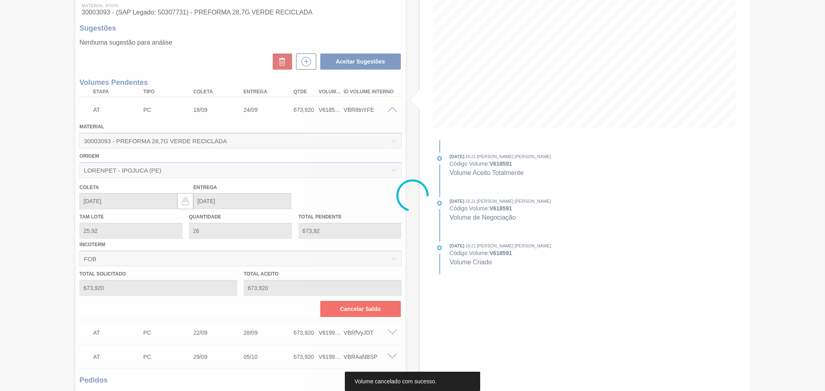
scroll to position [0, 0]
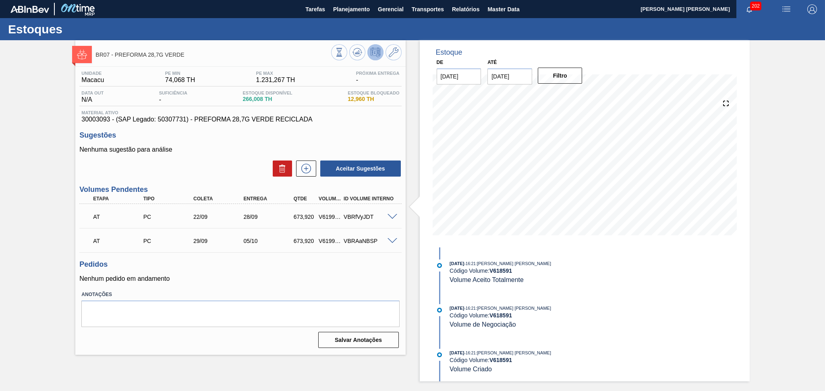
click at [267, 281] on p "Nenhum pedido em andamento" at bounding box center [240, 278] width 322 height 7
click at [359, 49] on icon at bounding box center [357, 53] width 10 height 10
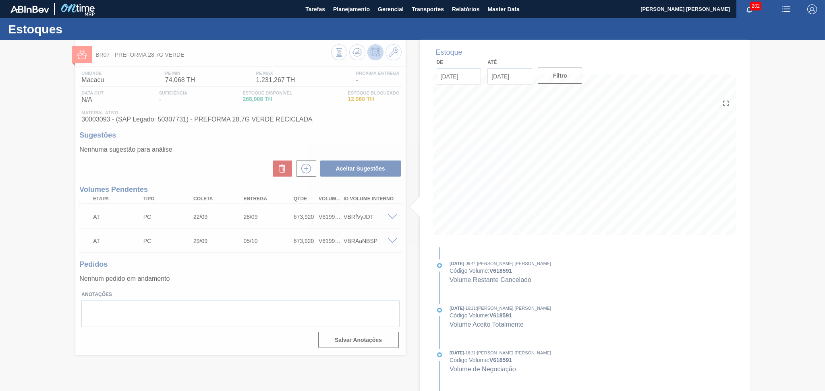
click at [325, 265] on div at bounding box center [412, 215] width 825 height 351
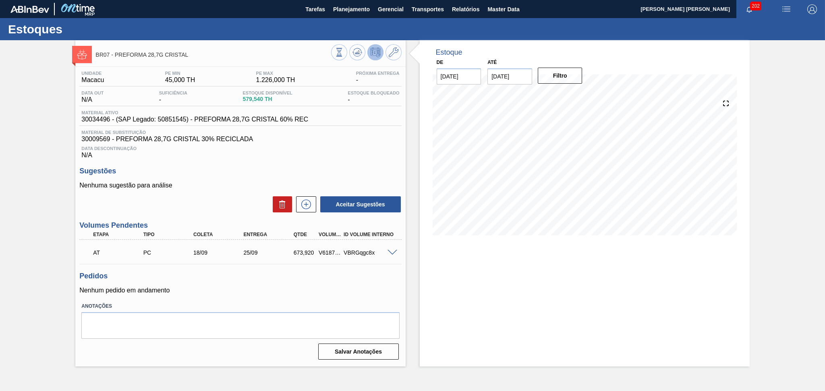
click at [205, 176] on div "Sugestões Nenhuma sugestão para análise Aceitar Sugestões" at bounding box center [240, 190] width 322 height 46
click at [314, 279] on h3 "Pedidos" at bounding box center [240, 276] width 322 height 8
click at [361, 49] on icon at bounding box center [357, 53] width 10 height 10
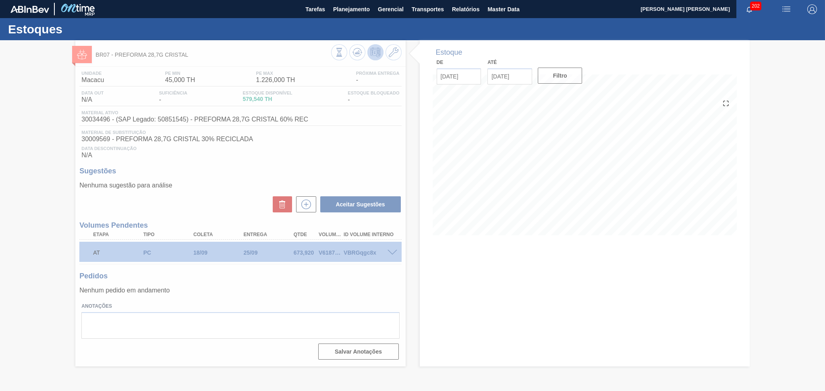
click at [305, 204] on div at bounding box center [412, 215] width 825 height 351
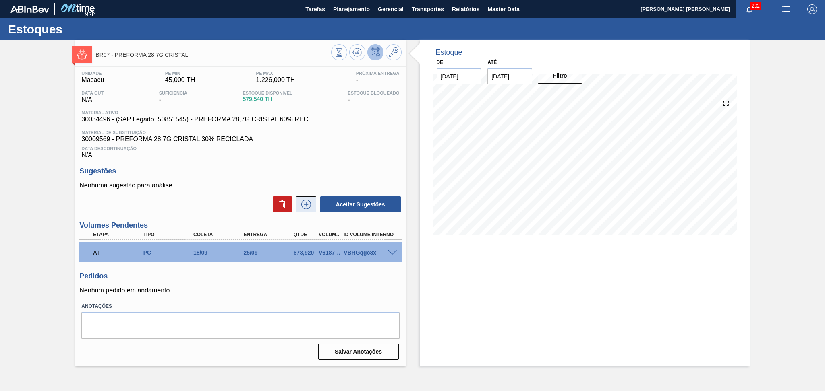
click at [306, 205] on icon at bounding box center [306, 204] width 4 height 0
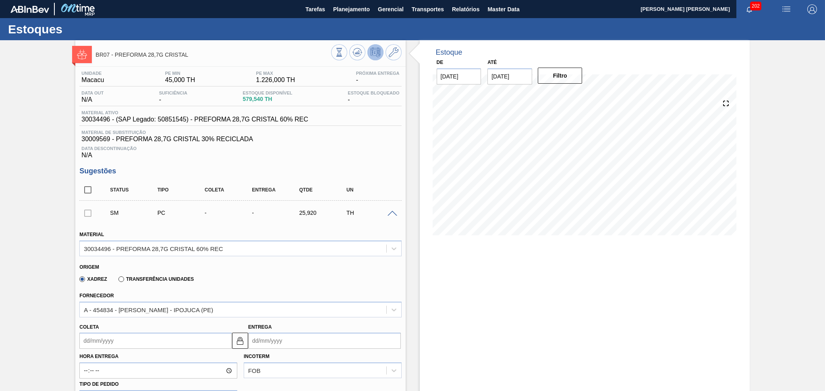
click at [96, 337] on input "Coleta" at bounding box center [155, 341] width 153 height 16
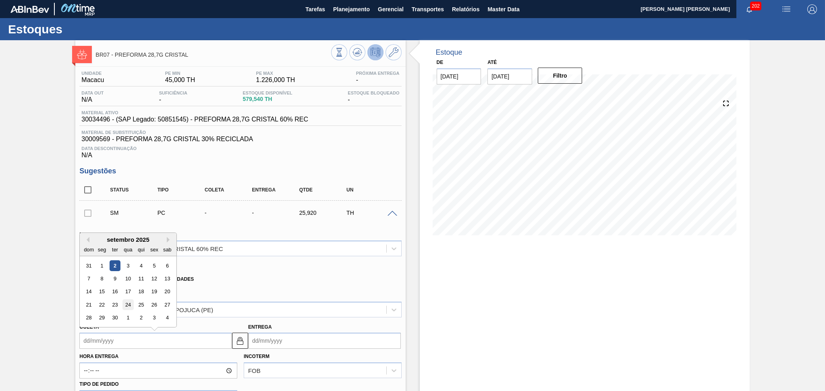
click at [128, 304] on div "24" at bounding box center [128, 305] width 11 height 11
type input "[DATE]"
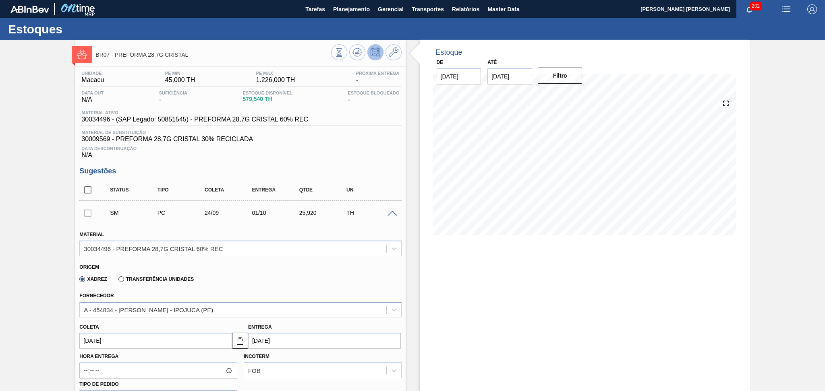
click at [180, 311] on div "A - 454834 - [PERSON_NAME] - IPOJUCA (PE)" at bounding box center [148, 309] width 129 height 7
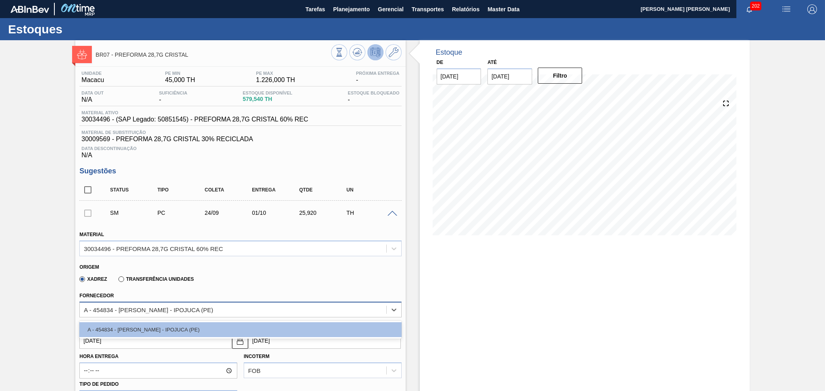
click at [180, 311] on div "A - 454834 - [PERSON_NAME] - IPOJUCA (PE)" at bounding box center [148, 309] width 129 height 7
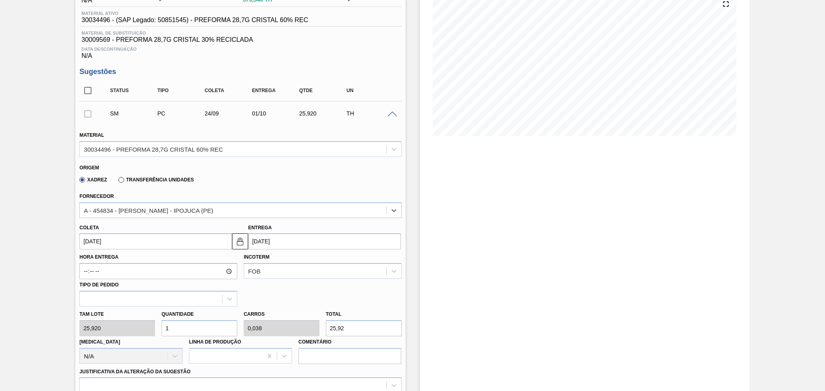
scroll to position [161, 0]
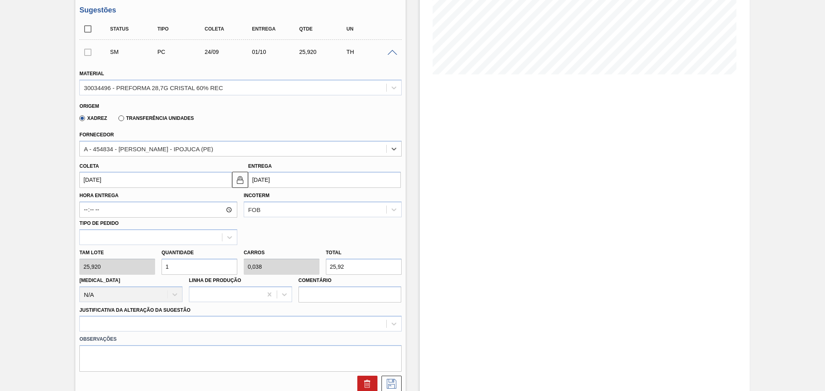
click at [101, 265] on div "[PERSON_NAME] 25,920 Quantidade 1 Carros 0,038 Total 25,92 [MEDICAL_DATA] N/A L…" at bounding box center [240, 274] width 328 height 58
type input "2"
type input "0,077"
type input "51,84"
type input "26"
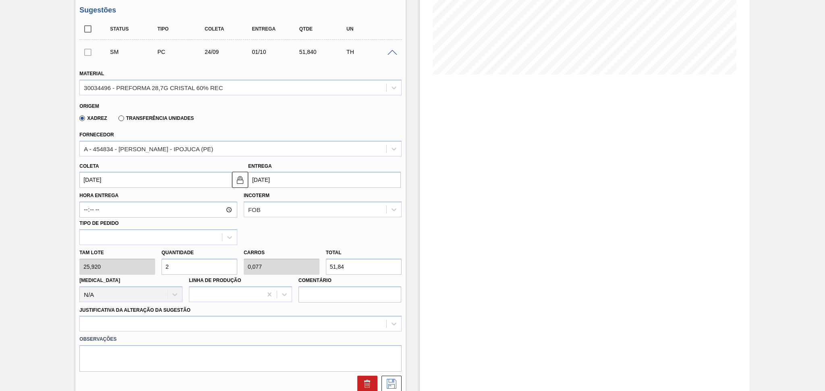
type input "1"
type input "673,92"
type input "26"
click at [125, 325] on div at bounding box center [240, 324] width 322 height 16
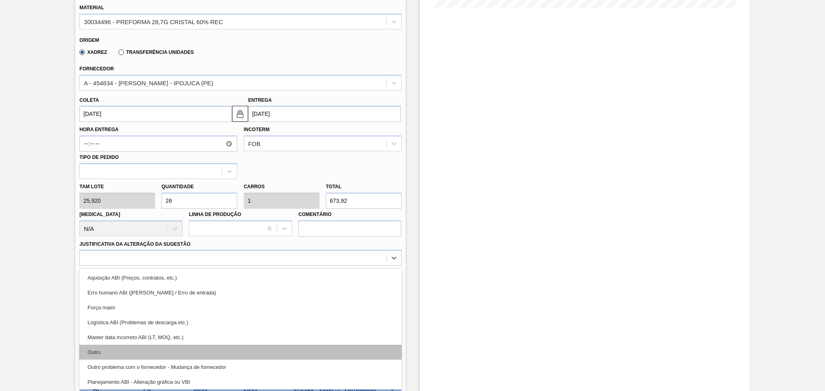
scroll to position [54, 0]
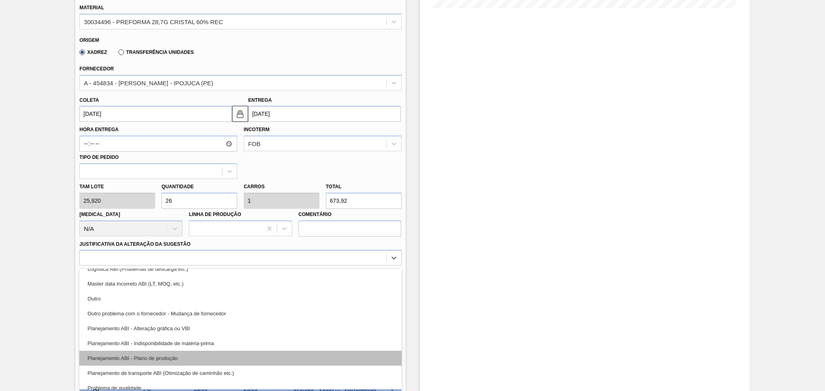
click at [181, 351] on div "Planejamento ABI - Plano de produção" at bounding box center [240, 358] width 322 height 15
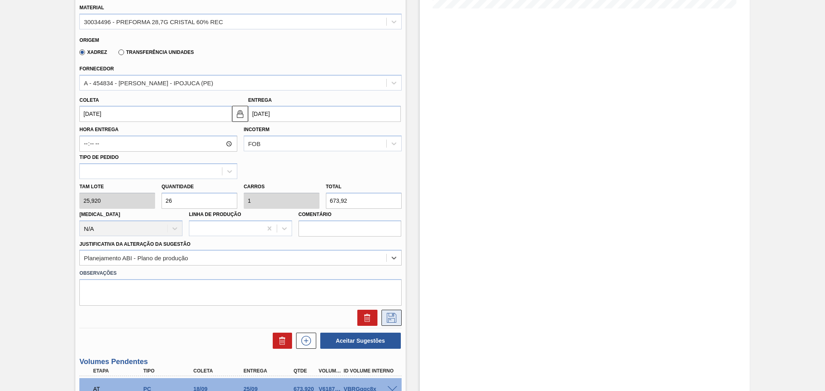
click at [393, 317] on icon at bounding box center [391, 318] width 13 height 10
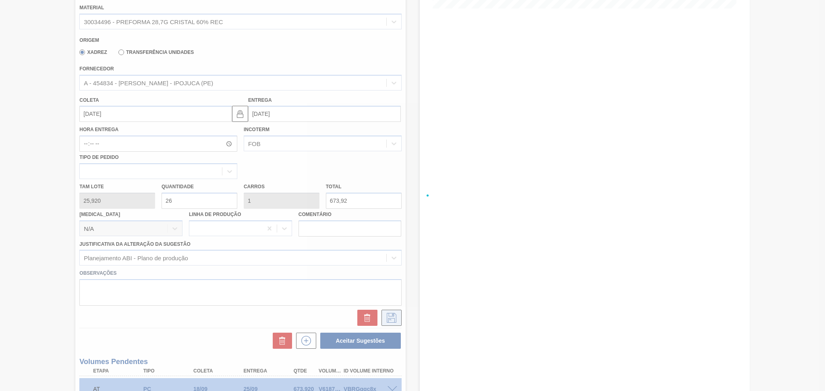
scroll to position [8, 0]
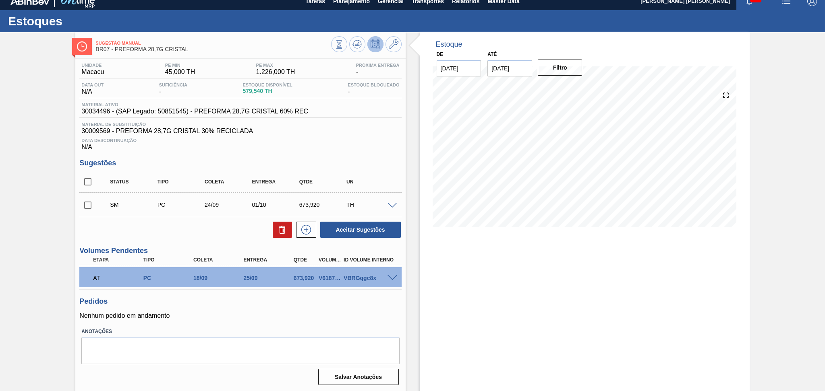
click at [89, 209] on input "checkbox" at bounding box center [87, 205] width 17 height 17
click at [374, 226] on button "Aceitar Sugestões" at bounding box center [360, 230] width 81 height 16
checkbox input "false"
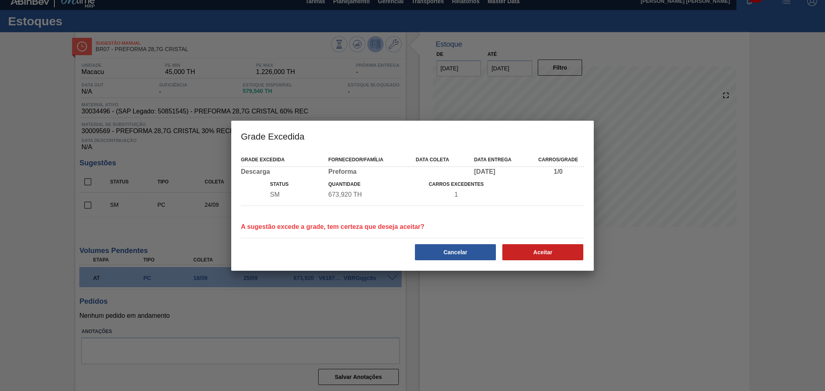
click at [454, 250] on button "Cancelar" at bounding box center [455, 252] width 81 height 16
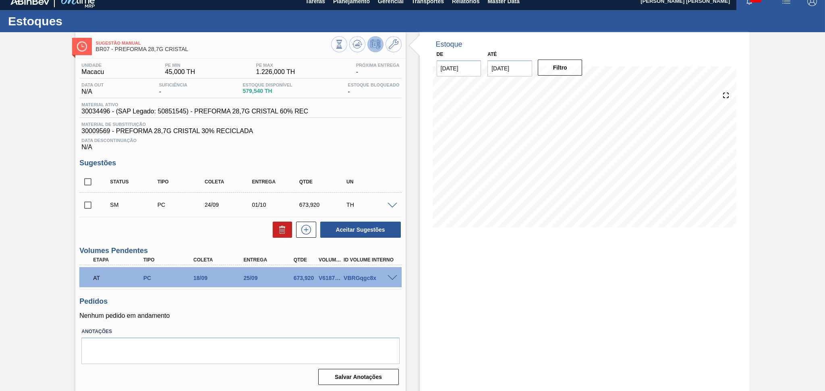
click at [390, 205] on span at bounding box center [392, 206] width 10 height 6
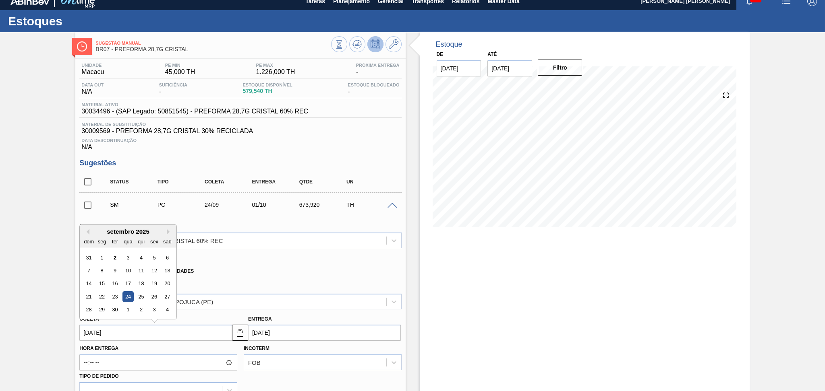
click at [110, 326] on input "[DATE]" at bounding box center [155, 333] width 153 height 16
click at [144, 294] on div "25" at bounding box center [141, 297] width 11 height 11
type input "[DATE]"
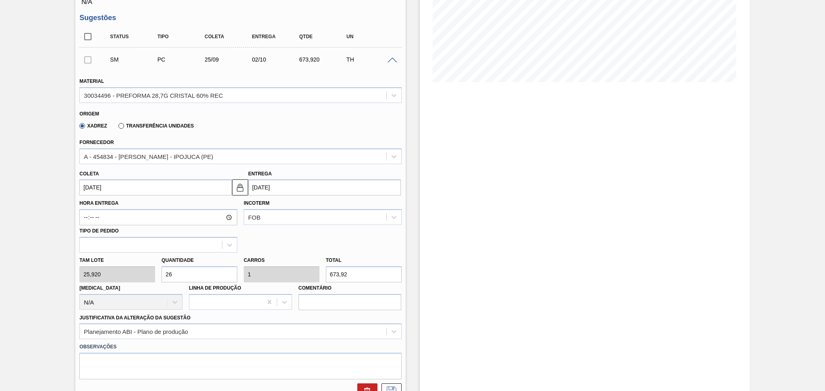
scroll to position [169, 0]
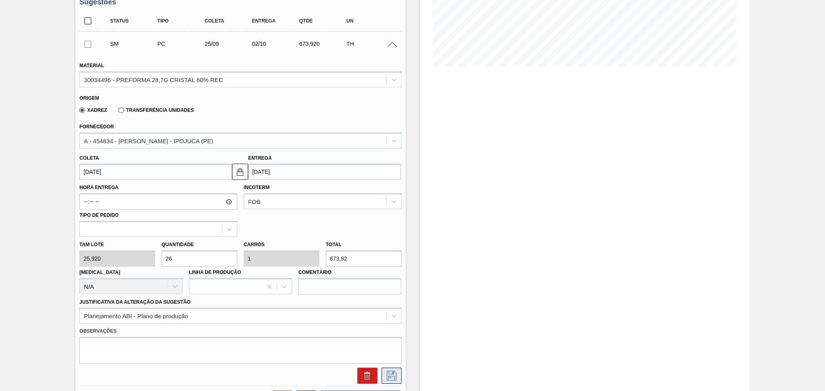
click at [388, 369] on button at bounding box center [391, 376] width 20 height 16
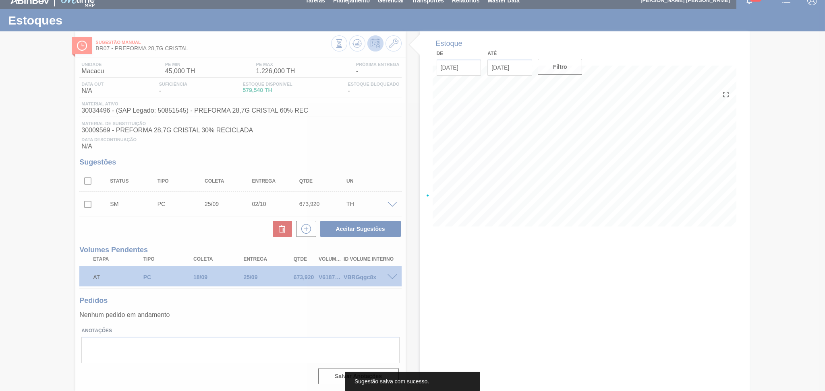
scroll to position [8, 0]
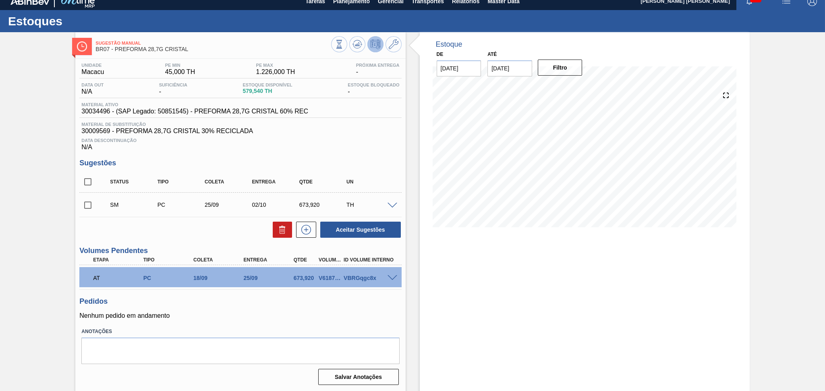
click at [78, 217] on div "Unidade Macacu PE MIN 45,000 TH PE MAX 1.226,000 TH Próxima Entrega - Data out …" at bounding box center [240, 223] width 330 height 329
click at [89, 208] on input "checkbox" at bounding box center [87, 205] width 17 height 17
click at [376, 230] on button "Aceitar Sugestões" at bounding box center [360, 230] width 81 height 16
checkbox input "false"
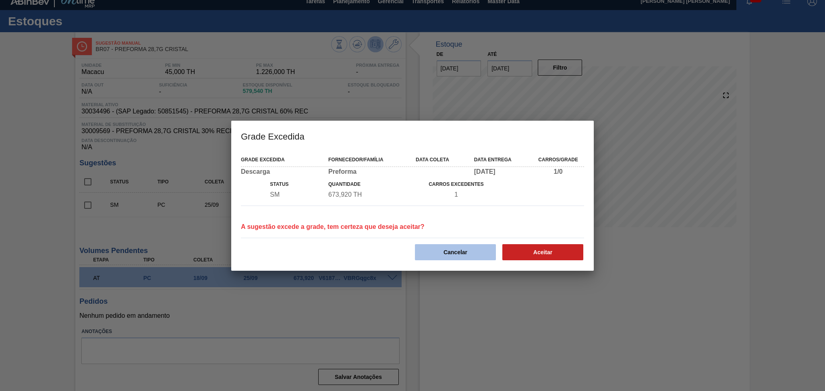
click at [453, 246] on button "Cancelar" at bounding box center [455, 252] width 81 height 16
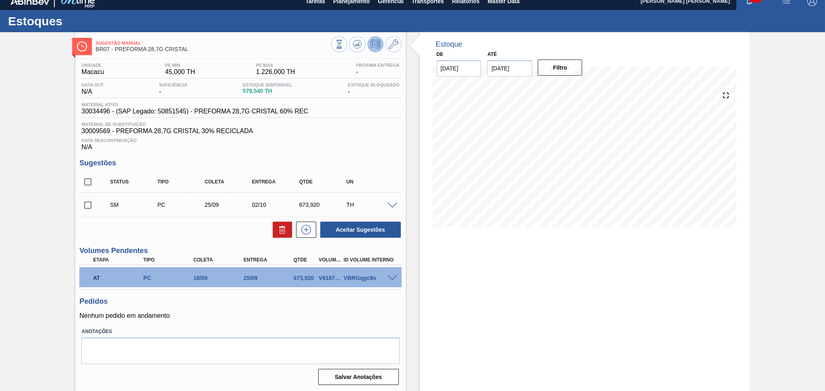
click at [391, 207] on span at bounding box center [392, 206] width 10 height 6
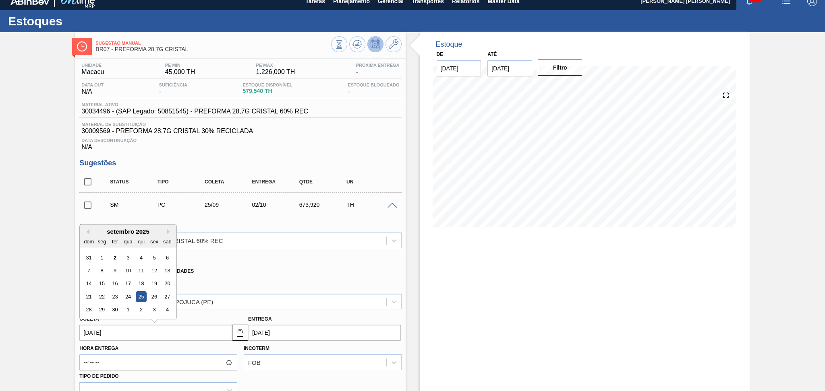
click at [98, 328] on input "[DATE]" at bounding box center [155, 333] width 153 height 16
click at [153, 292] on div "26" at bounding box center [154, 297] width 11 height 11
type input "[DATE]"
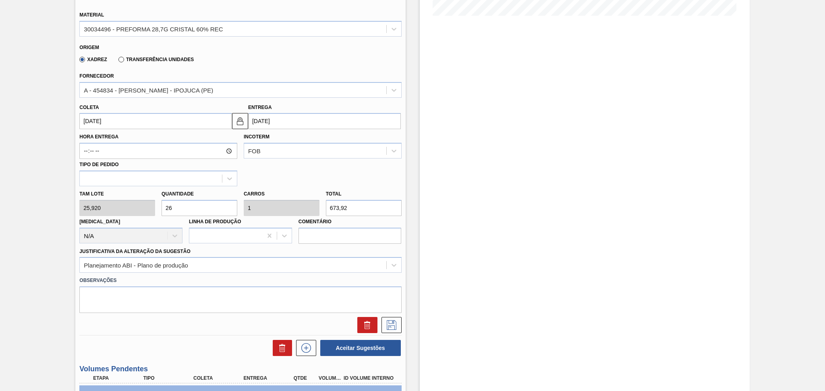
scroll to position [223, 0]
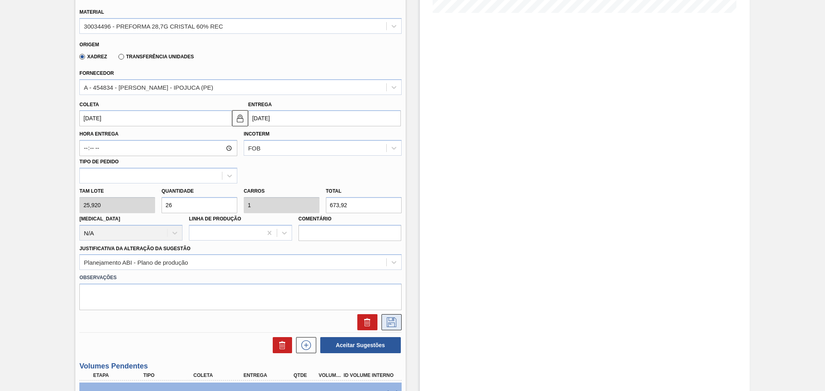
click at [387, 318] on icon at bounding box center [391, 323] width 13 height 10
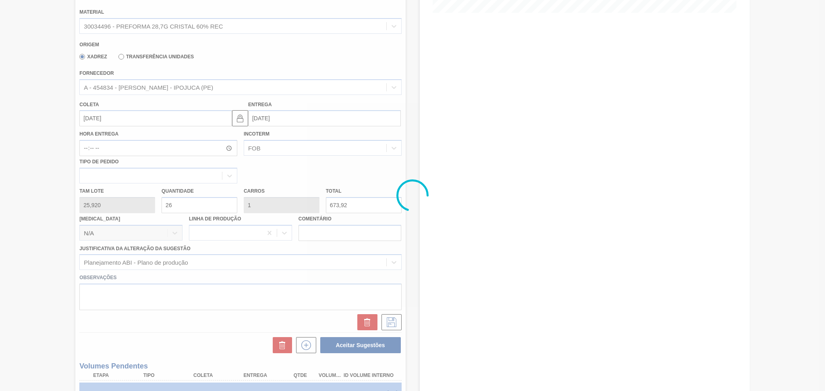
scroll to position [8, 0]
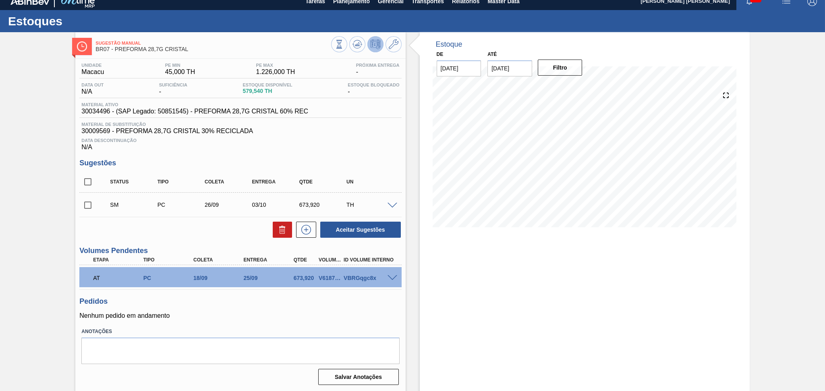
click at [84, 204] on input "checkbox" at bounding box center [87, 205] width 17 height 17
click at [347, 227] on button "Aceitar Sugestões" at bounding box center [360, 230] width 81 height 16
checkbox input "false"
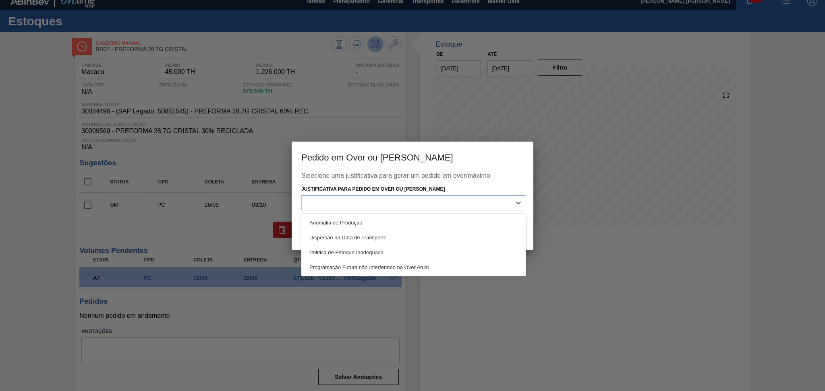
click at [372, 203] on div at bounding box center [406, 203] width 209 height 12
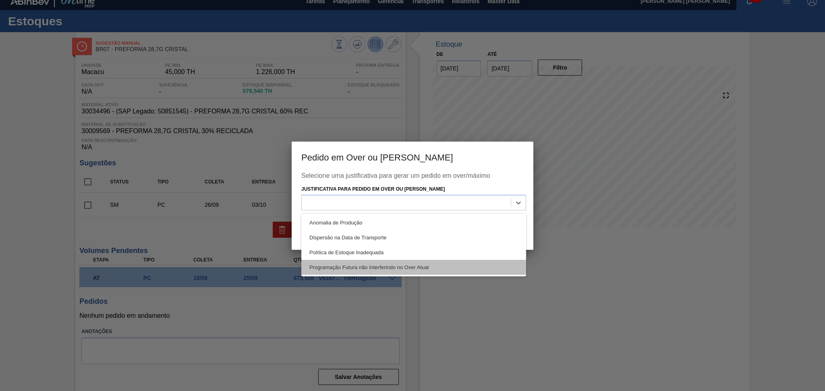
click at [393, 260] on div "Programação Futura não Interferindo no Over Atual" at bounding box center [413, 267] width 225 height 15
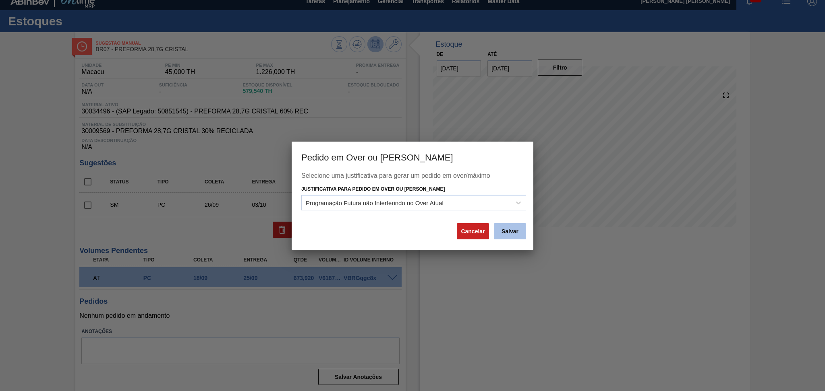
click at [521, 229] on button "Salvar" at bounding box center [510, 232] width 32 height 16
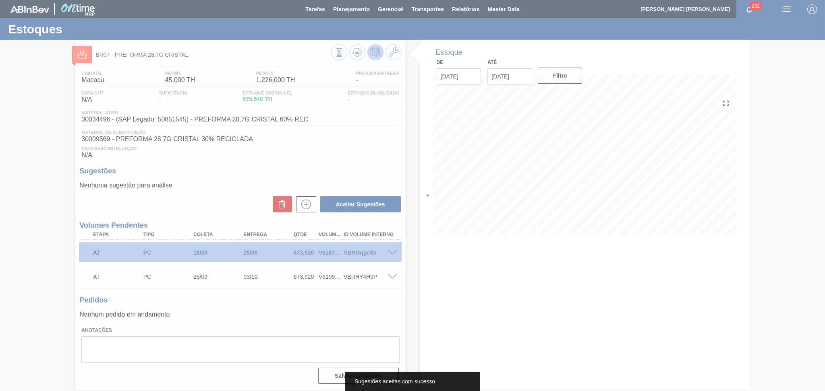
scroll to position [0, 0]
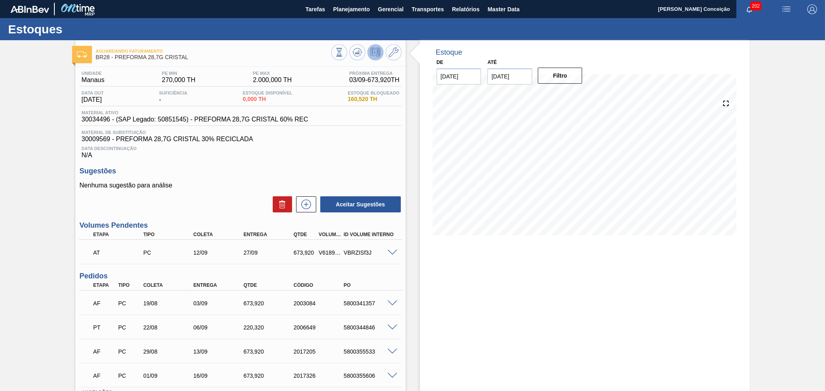
click at [244, 181] on div "Sugestões Nenhuma sugestão para análise Aceitar Sugestões" at bounding box center [240, 190] width 322 height 46
click at [355, 55] on icon at bounding box center [357, 53] width 10 height 10
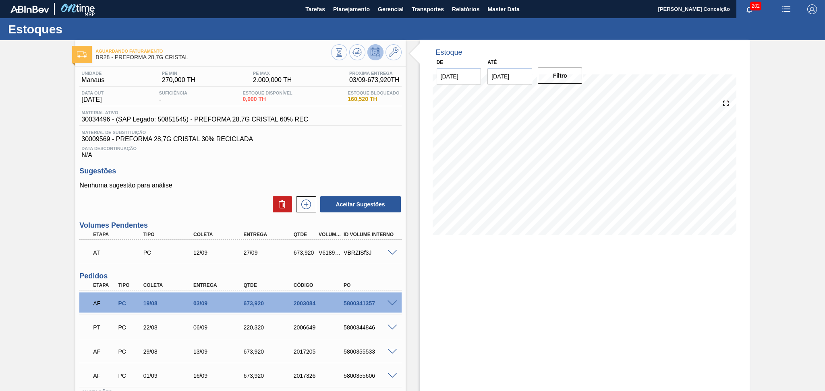
click at [378, 157] on div "Data Descontinuação N/A" at bounding box center [240, 151] width 322 height 16
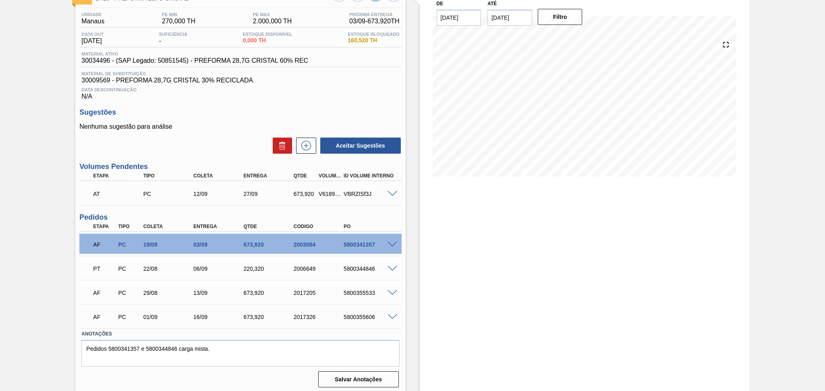
scroll to position [61, 0]
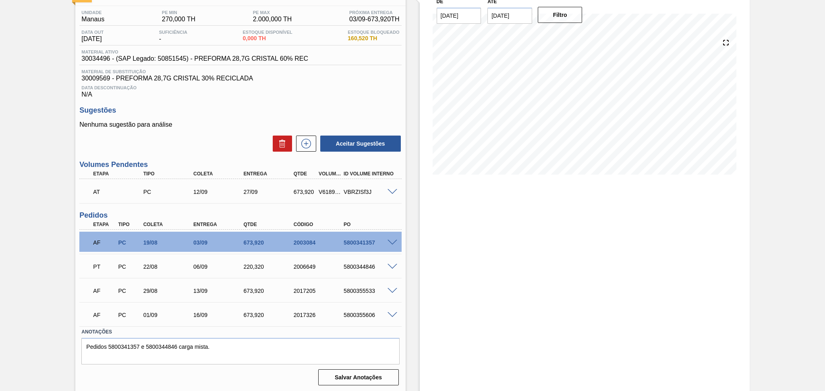
click at [170, 268] on div "22/08" at bounding box center [169, 267] width 56 height 6
click at [153, 270] on div "PT PC 22/08 06/09 220,320 2006649 5800344846" at bounding box center [238, 266] width 300 height 16
click at [162, 291] on div "29/08" at bounding box center [169, 291] width 56 height 6
click at [416, 294] on div "Estoque De 02/09/2025 Até 10/10/2025 Filtro 06/10 Projeção de Estoque 2,916 Nec…" at bounding box center [578, 185] width 344 height 413
click at [364, 294] on div "AF PC 29/08 13/09 673,920 2017205 5800355533" at bounding box center [238, 290] width 300 height 16
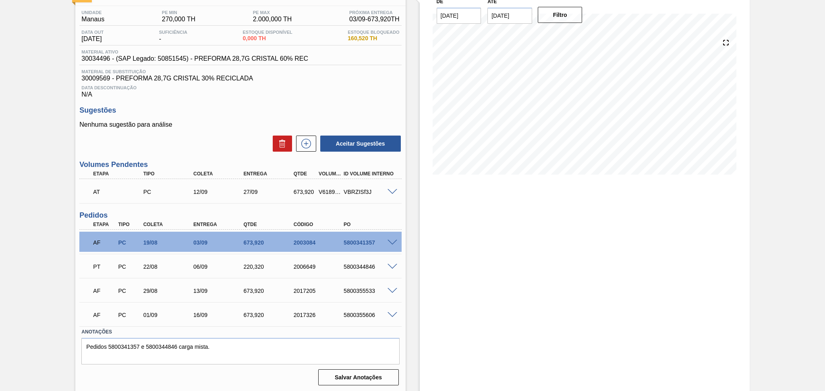
click at [364, 288] on div "5800355533" at bounding box center [369, 291] width 56 height 6
click at [420, 315] on div "Estoque De 02/09/2025 Até 10/10/2025 Filtro 06/10 Projeção de Estoque 2,916 Nec…" at bounding box center [585, 185] width 330 height 413
click at [392, 315] on span at bounding box center [392, 316] width 10 height 6
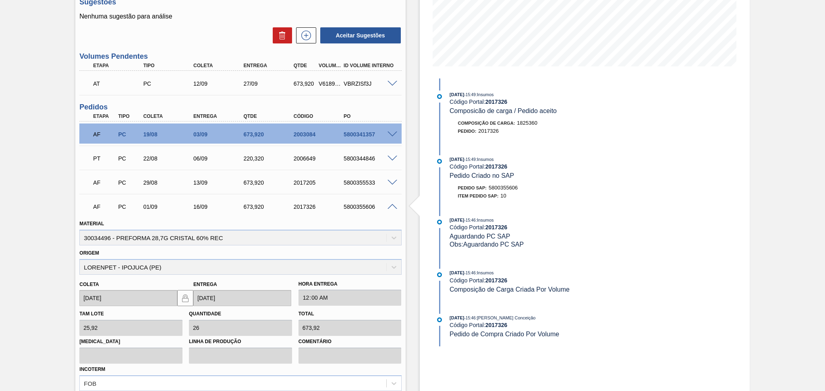
scroll to position [222, 0]
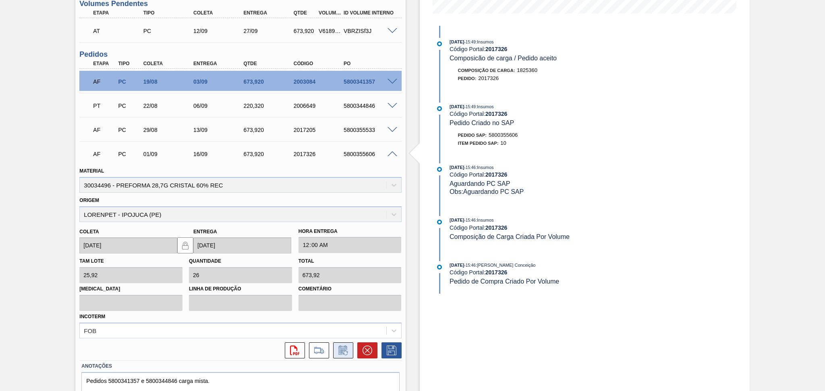
click at [338, 348] on icon at bounding box center [343, 351] width 13 height 10
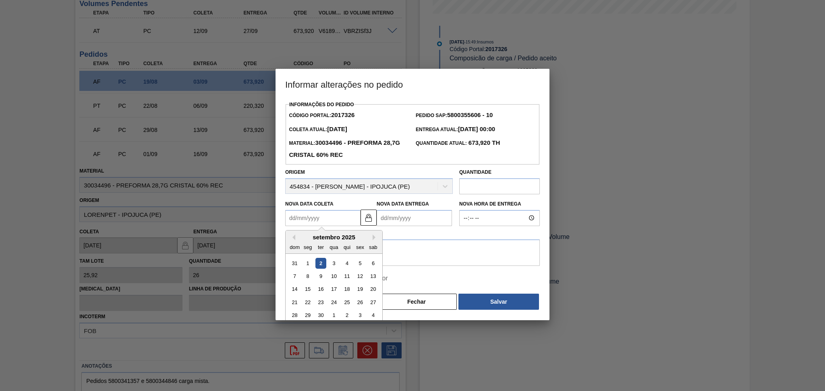
click at [313, 222] on Coleta2017326 "Nova Data Coleta" at bounding box center [322, 218] width 75 height 16
type Coleta2017326 "0"
type Entrega2017326 "16/01/2000"
type Coleta2017326 "08"
type Entrega2017326 "23/09/2025"
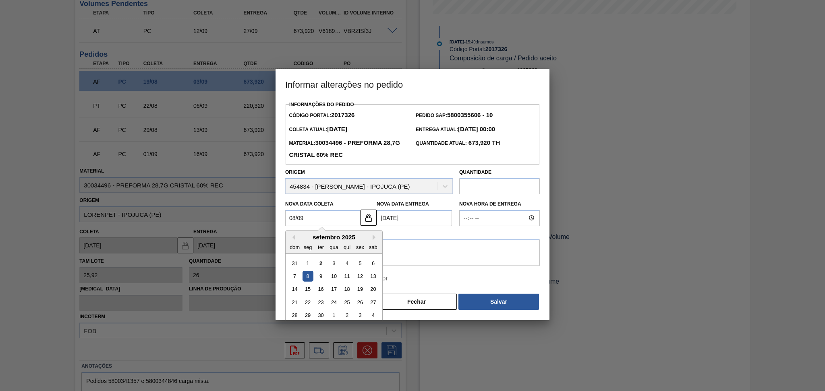
click at [308, 278] on div "8" at bounding box center [307, 276] width 11 height 11
type Coleta2017326 "[DATE]"
click at [340, 266] on textarea at bounding box center [412, 253] width 255 height 27
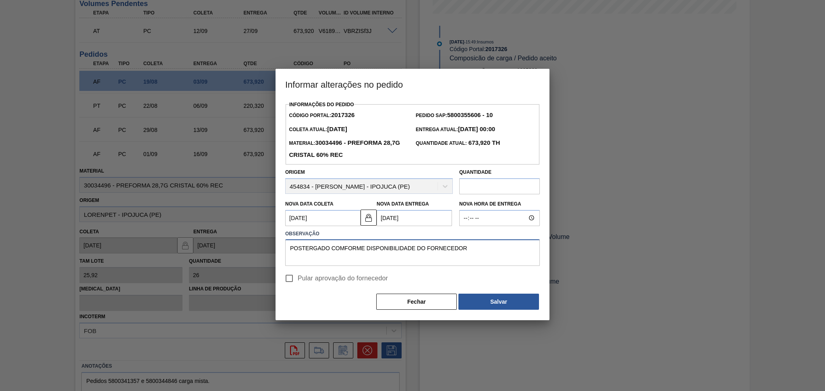
type textarea "POSTERGADO COMFORME DISPONIBILIDADE DO FORNECEDOR"
click at [314, 278] on span "Pular aprovação do fornecedor" at bounding box center [343, 279] width 90 height 10
click at [298, 278] on input "Pular aprovação do fornecedor" at bounding box center [289, 278] width 17 height 17
checkbox input "true"
click at [340, 251] on textarea "POSTERGADO COMFORME DISPONIBILIDADE DO FORNECEDOR" at bounding box center [412, 253] width 255 height 27
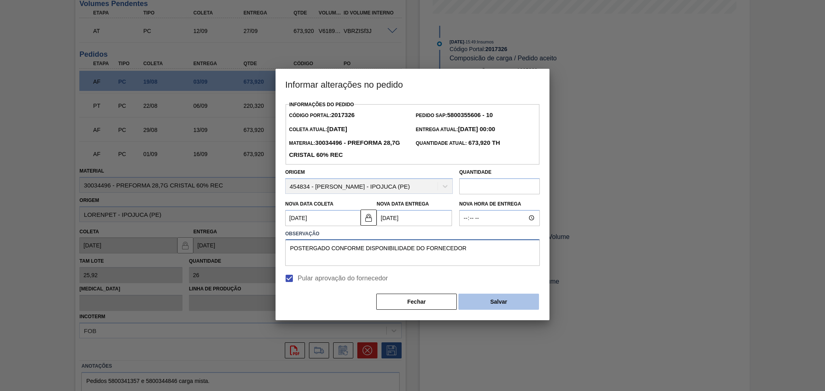
type textarea "POSTERGADO CONFORME DISPONIBILIDADE DO FORNECEDOR"
click at [497, 304] on button "Salvar" at bounding box center [498, 302] width 81 height 16
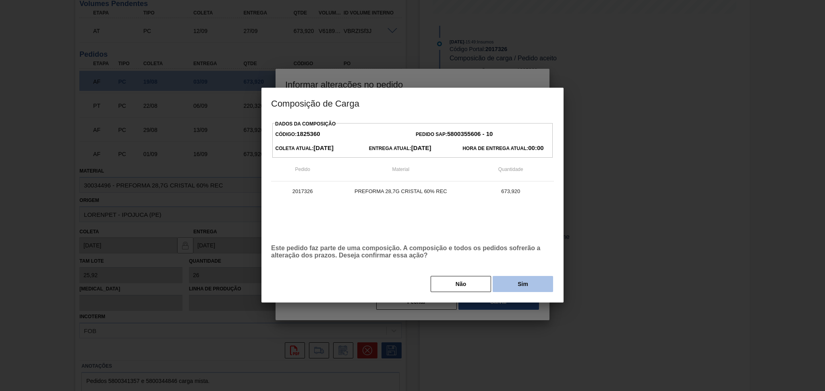
click at [517, 281] on button "Sim" at bounding box center [523, 284] width 60 height 16
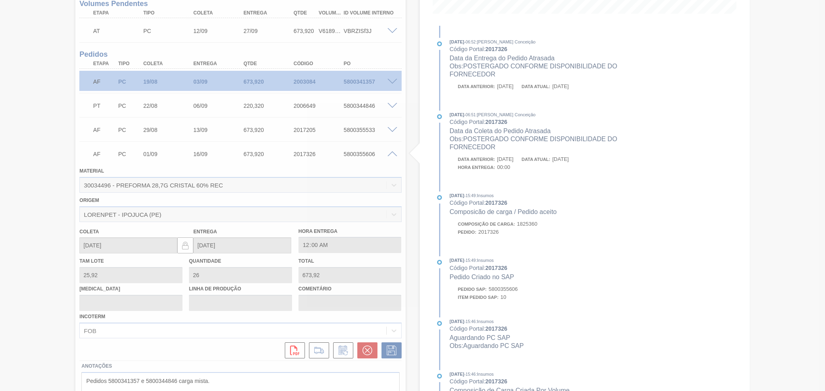
type input "POSTERGADO CONFORME DISPONIBILIDADE DO FORNECEDOR"
type input "08/09/2025"
type input "[DATE]"
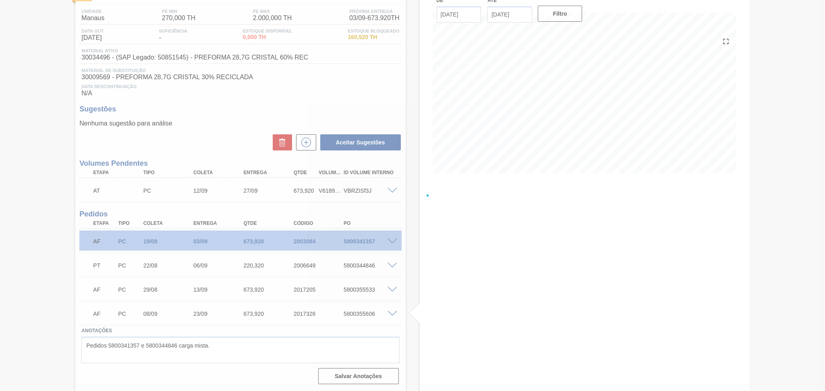
scroll to position [61, 0]
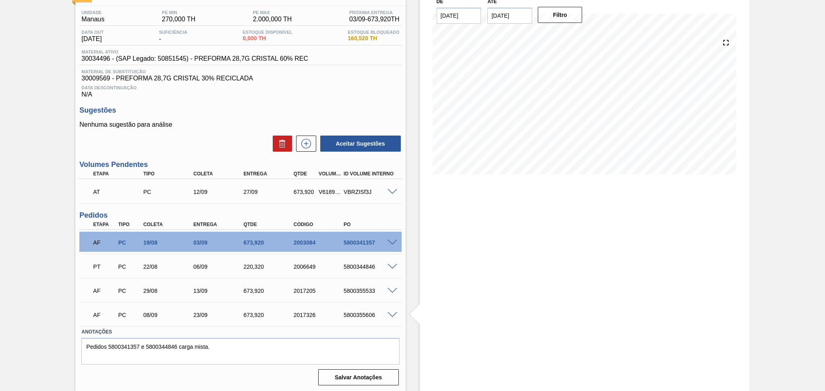
click at [420, 319] on span at bounding box center [425, 314] width 10 height 27
click at [409, 294] on div "Estoque De 02/09/2025 Até 10/10/2025 Filtro" at bounding box center [578, 185] width 344 height 413
click at [304, 147] on icon at bounding box center [306, 144] width 13 height 10
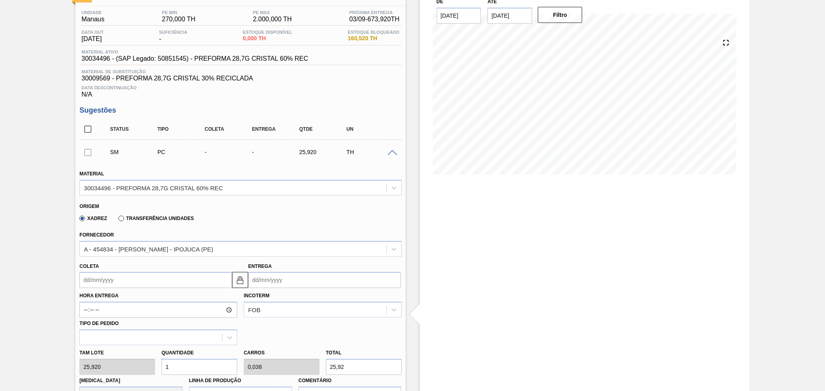
click at [112, 284] on input "Coleta" at bounding box center [155, 280] width 153 height 16
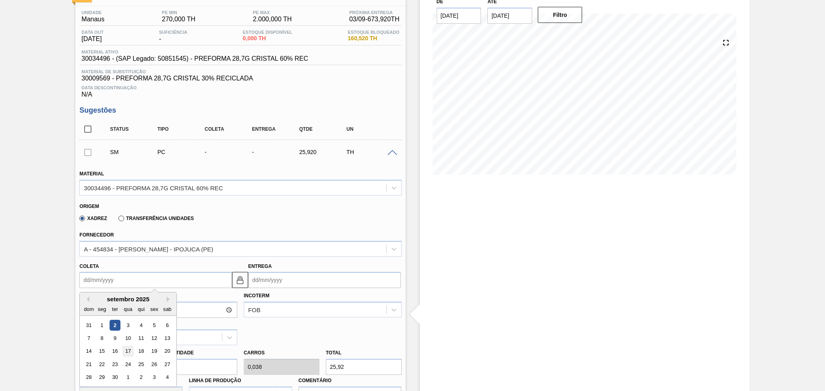
click at [129, 348] on div "17" at bounding box center [128, 351] width 11 height 11
type input "17/09/2025"
type input "02/10/2025"
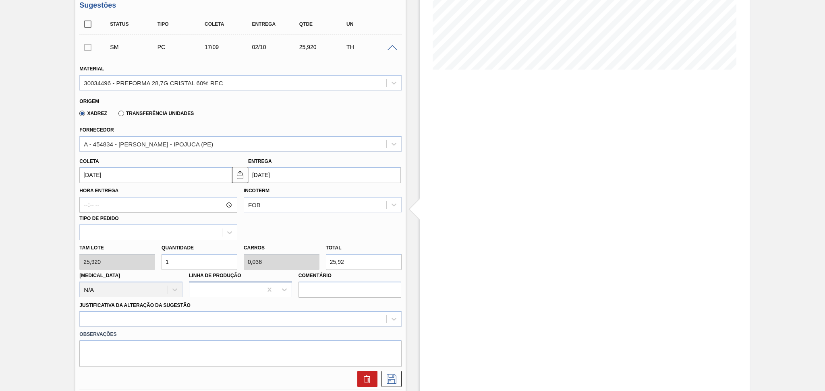
scroll to position [168, 0]
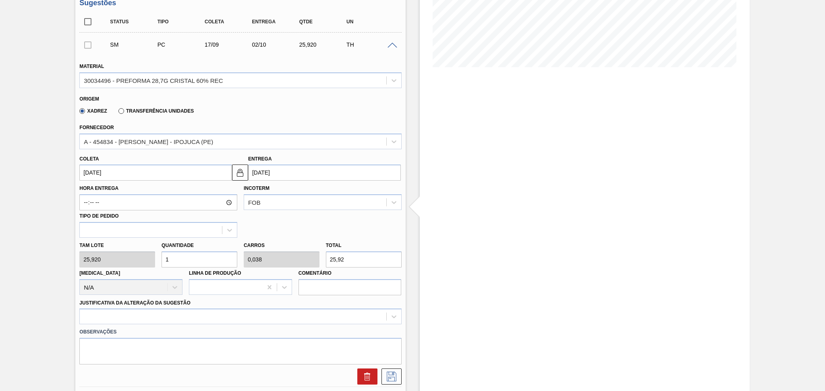
click at [126, 255] on div "Tam lote 25,920 Quantidade 1 Carros 0,038 Total 25,92 Doca N/A Linha de Produçã…" at bounding box center [240, 267] width 328 height 58
type input "2"
type input "0,077"
type input "51,84"
type input "26"
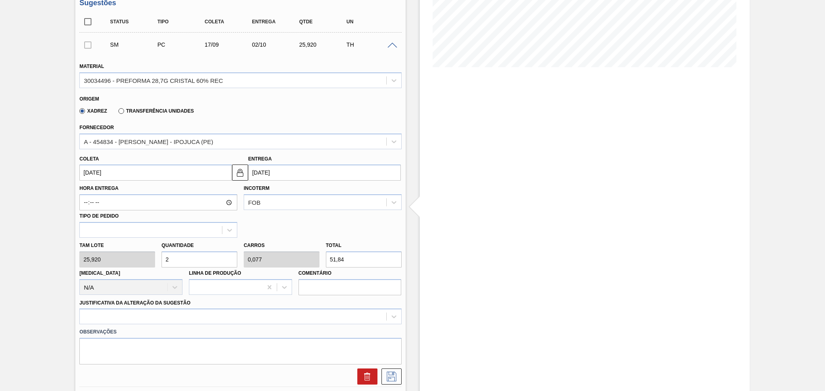
type input "1"
type input "673,92"
type input "26"
click at [153, 321] on div at bounding box center [240, 317] width 322 height 16
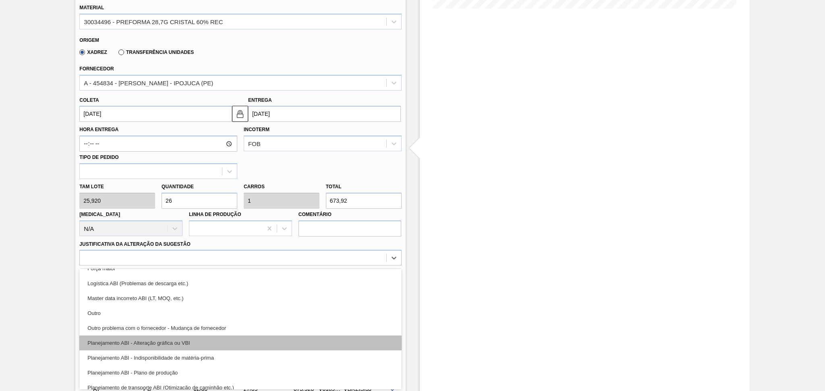
scroll to position [54, 0]
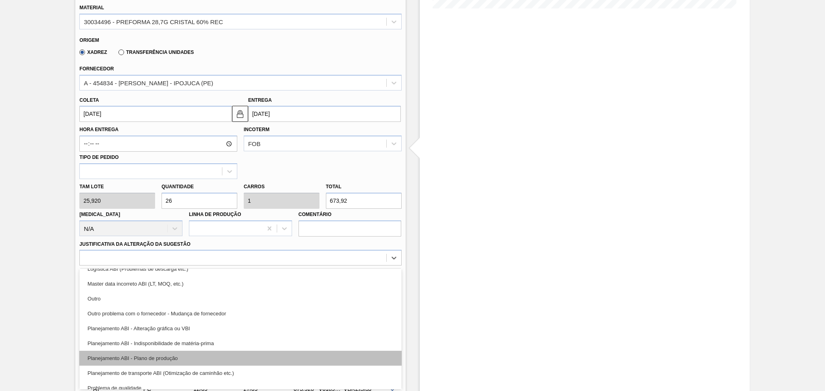
click at [173, 354] on div "Planejamento ABI - Plano de produção" at bounding box center [240, 358] width 322 height 15
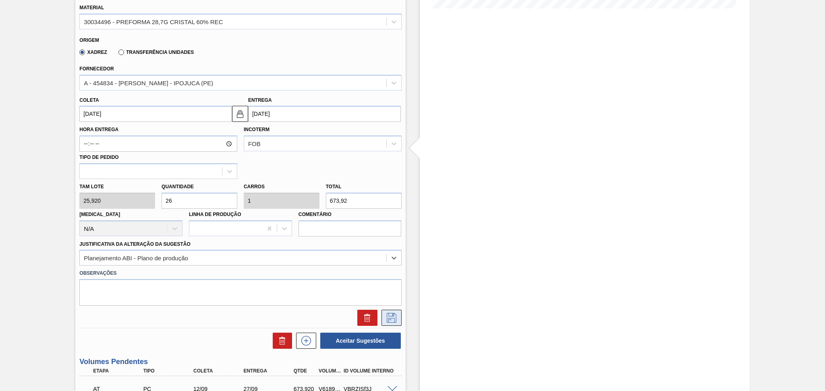
click at [389, 321] on icon at bounding box center [392, 318] width 10 height 10
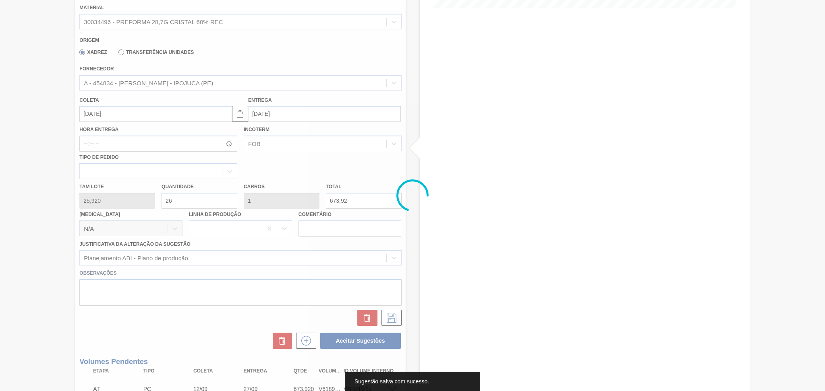
scroll to position [94, 0]
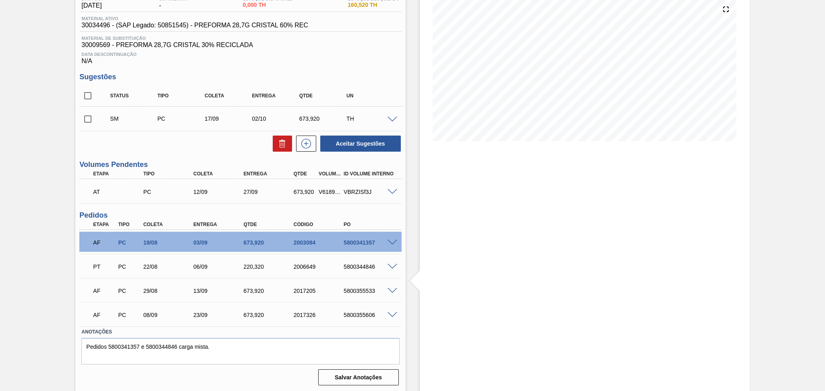
click at [88, 122] on input "checkbox" at bounding box center [87, 119] width 17 height 17
click at [350, 143] on button "Aceitar Sugestões" at bounding box center [360, 144] width 81 height 16
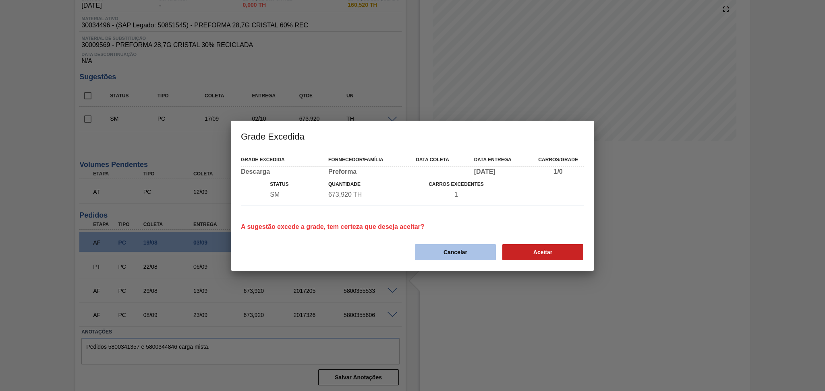
click at [460, 250] on button "Cancelar" at bounding box center [455, 252] width 81 height 16
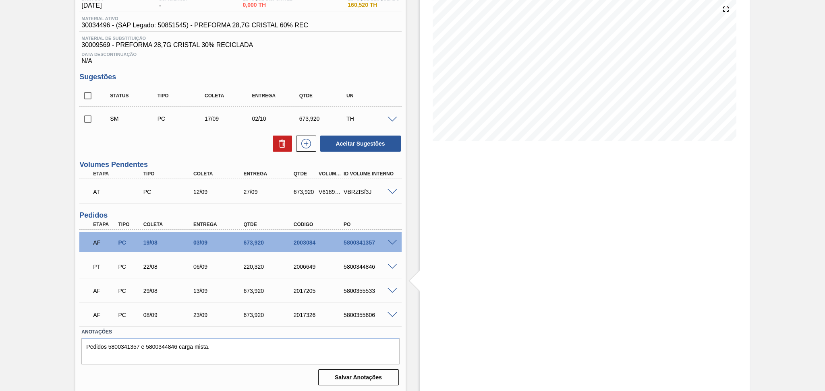
click at [226, 203] on div "Unidade Manaus PE MIN 270,000 TH PE MAX 2.000,000 TH Próxima Entrega 03/09 - 67…" at bounding box center [240, 181] width 330 height 416
click at [93, 124] on input "checkbox" at bounding box center [87, 119] width 17 height 17
click at [337, 147] on button "Aceitar Sugestões" at bounding box center [360, 144] width 81 height 16
checkbox input "false"
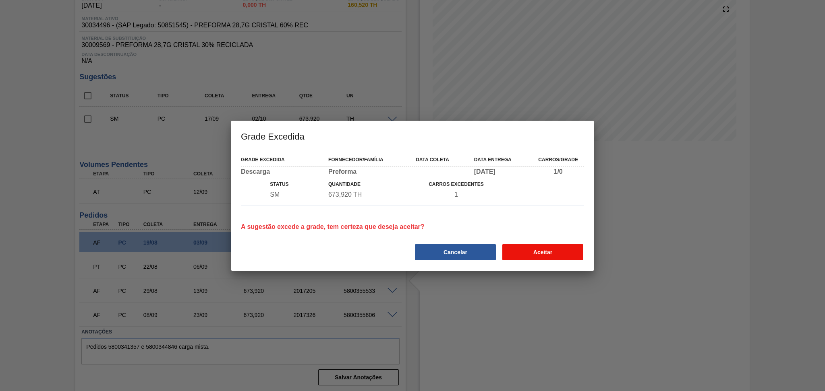
click at [533, 250] on button "Aceitar" at bounding box center [542, 252] width 81 height 16
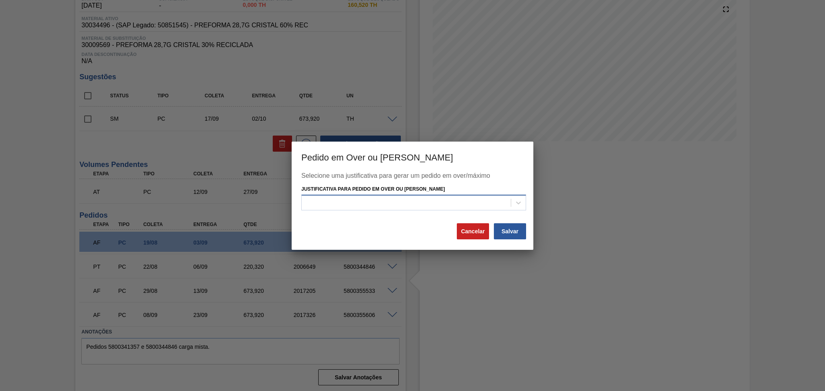
click at [474, 197] on div at bounding box center [406, 203] width 209 height 12
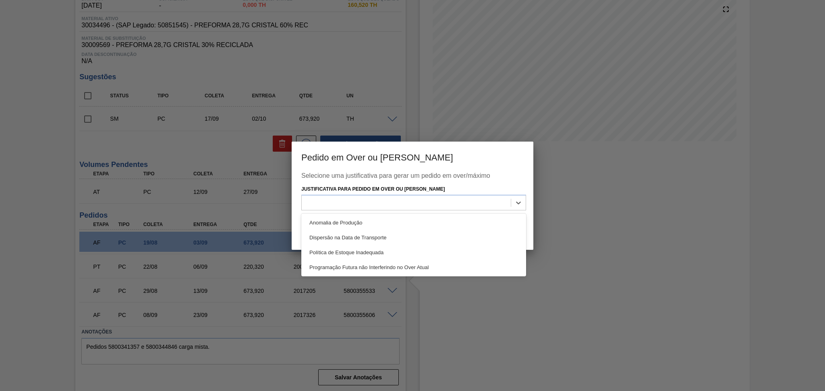
click at [411, 264] on div "Programação Futura não Interferindo no Over Atual" at bounding box center [413, 267] width 225 height 15
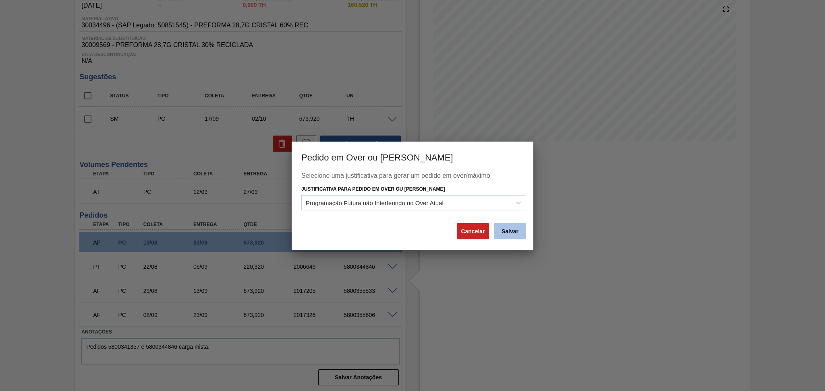
click at [513, 229] on button "Salvar" at bounding box center [510, 232] width 32 height 16
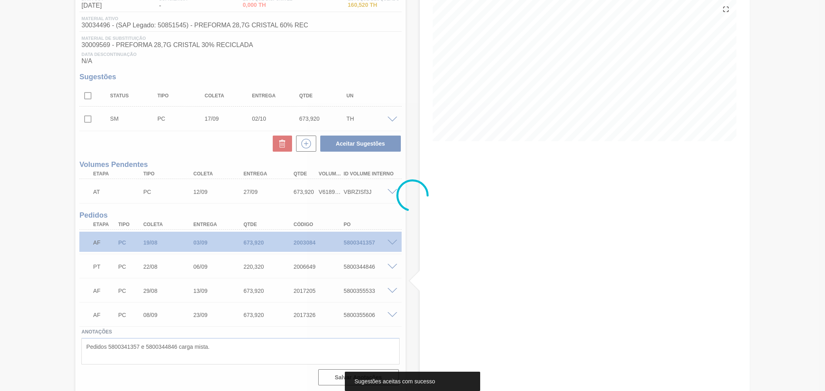
click at [210, 154] on div at bounding box center [412, 195] width 825 height 391
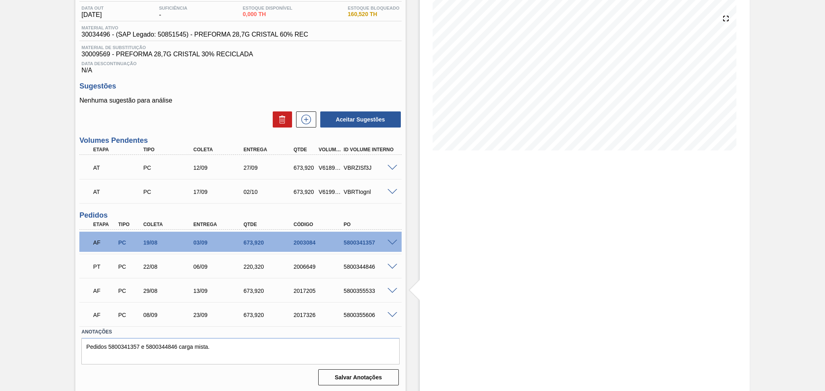
click at [391, 166] on span at bounding box center [392, 168] width 10 height 6
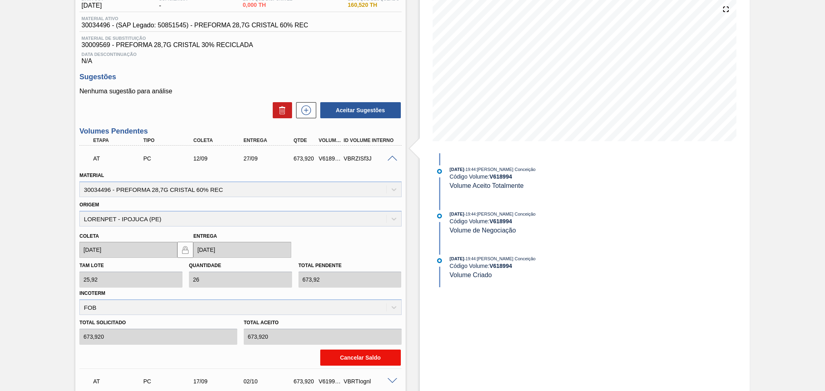
click at [350, 352] on button "Cancelar Saldo" at bounding box center [360, 358] width 81 height 16
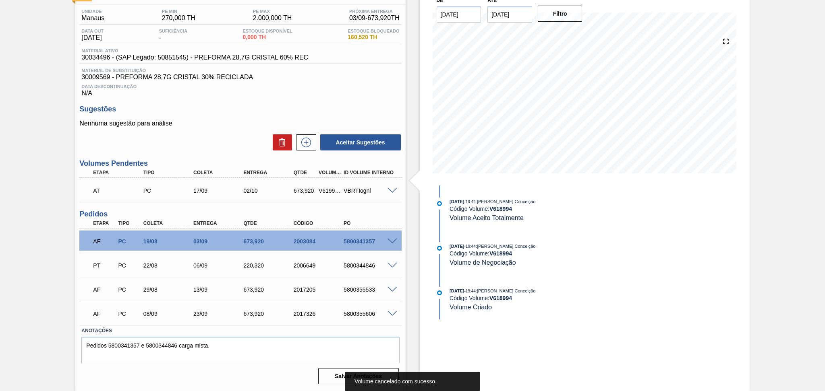
scroll to position [61, 0]
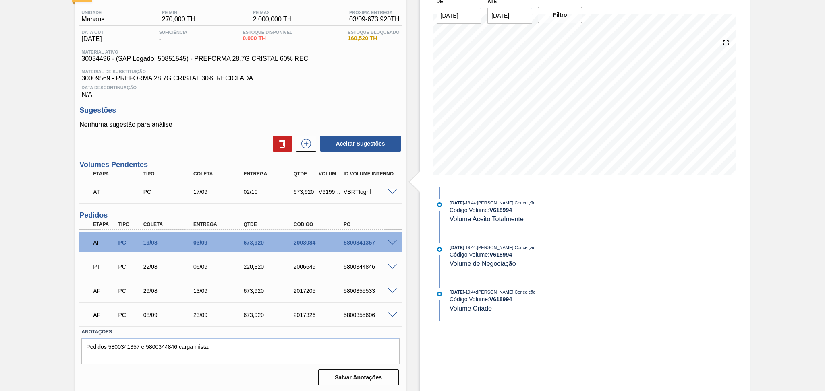
click at [213, 194] on div "17/09" at bounding box center [219, 192] width 56 height 6
click at [196, 316] on div "23/09" at bounding box center [219, 315] width 56 height 6
click at [209, 316] on div "23/09" at bounding box center [219, 315] width 56 height 6
click at [197, 290] on div "13/09" at bounding box center [219, 291] width 56 height 6
click at [205, 319] on div "AF PC 08/09 23/09 673,920 2017326 5800355606" at bounding box center [238, 314] width 300 height 16
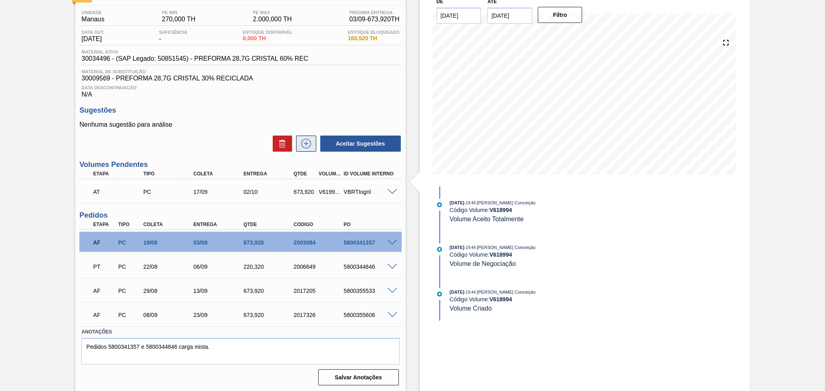
click at [303, 146] on icon at bounding box center [306, 144] width 13 height 10
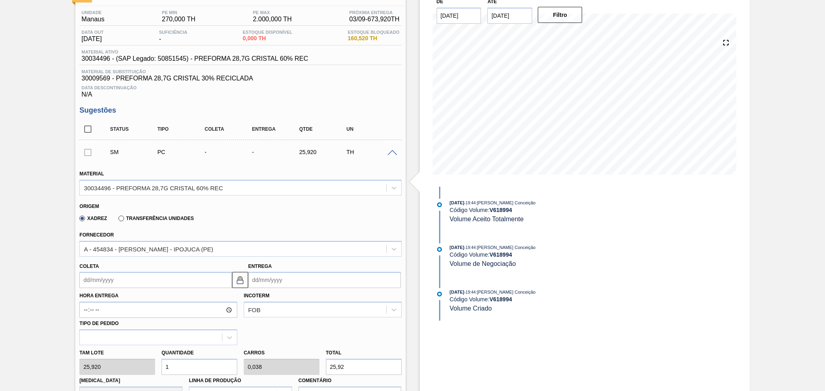
click at [120, 277] on input "Coleta" at bounding box center [155, 280] width 153 height 16
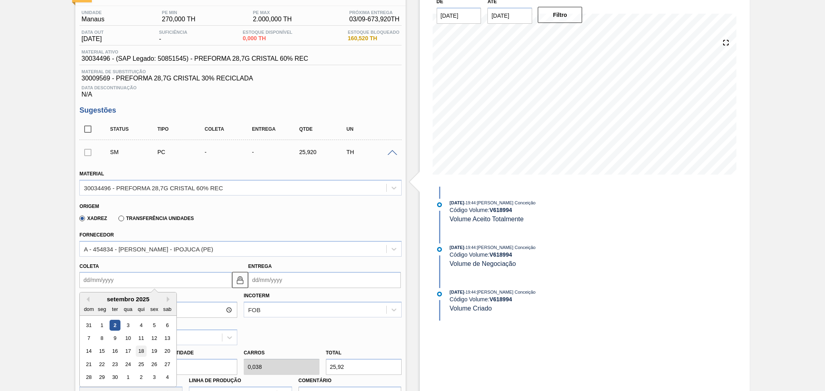
click at [142, 350] on div "18" at bounding box center [141, 351] width 11 height 11
type input "[DATE]"
type input "03/10/2025"
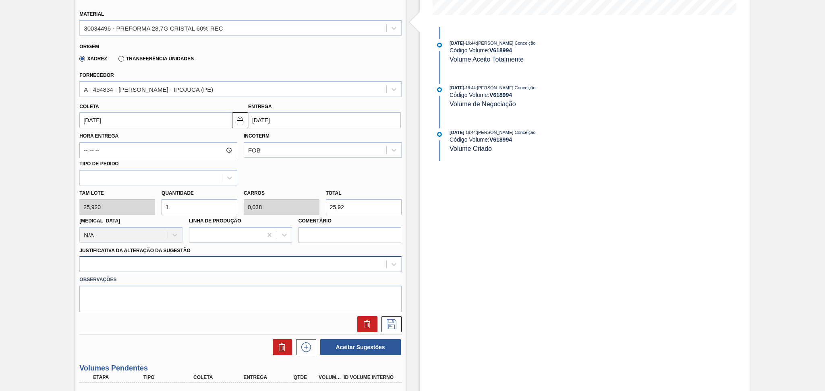
scroll to position [222, 0]
click at [94, 201] on div "Tam lote 25,920 Quantidade 1 Carros 0,038 Total 25,92 Doca N/A Linha de Produçã…" at bounding box center [240, 213] width 328 height 58
type input "2"
type input "0,077"
type input "51,84"
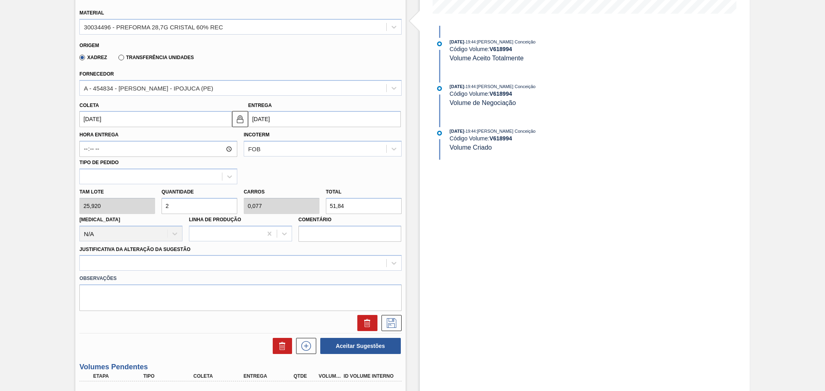
type input "26"
type input "1"
type input "673,92"
type input "26"
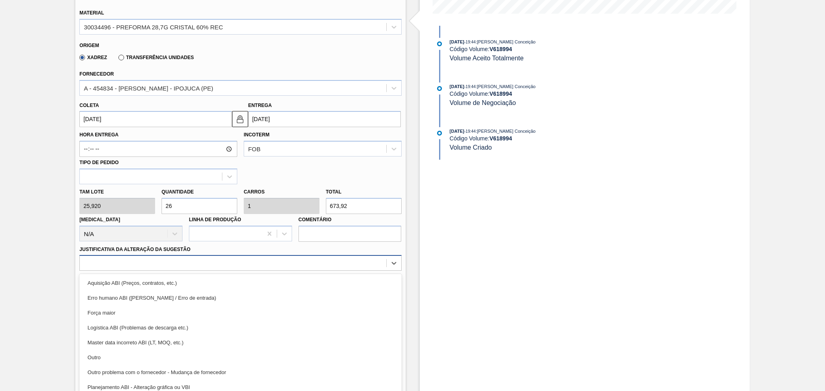
click at [162, 259] on div at bounding box center [233, 264] width 306 height 12
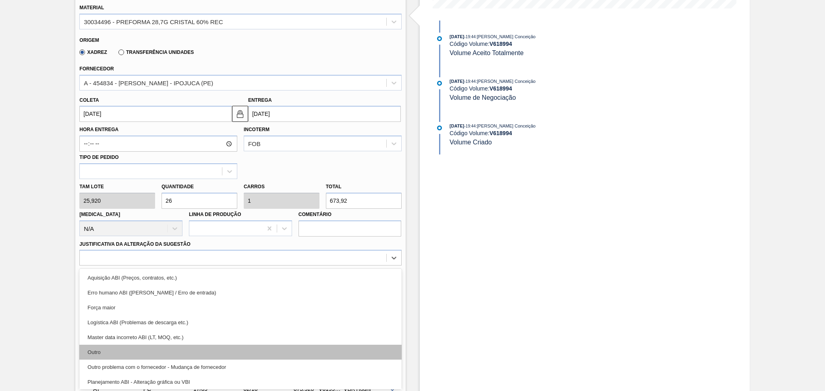
scroll to position [54, 0]
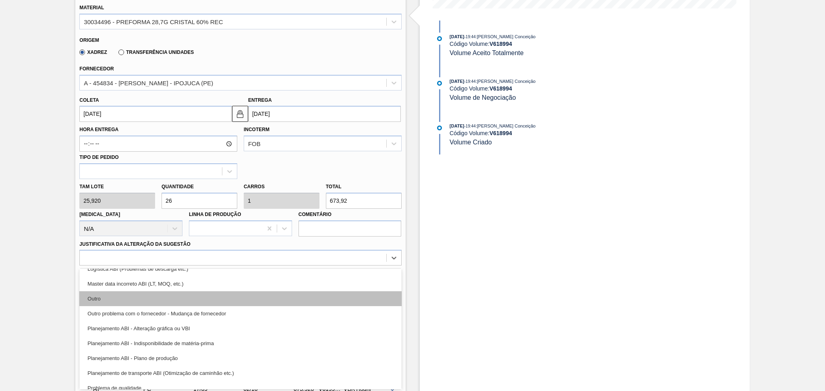
click at [179, 353] on div "Planejamento ABI - Plano de produção" at bounding box center [240, 358] width 322 height 15
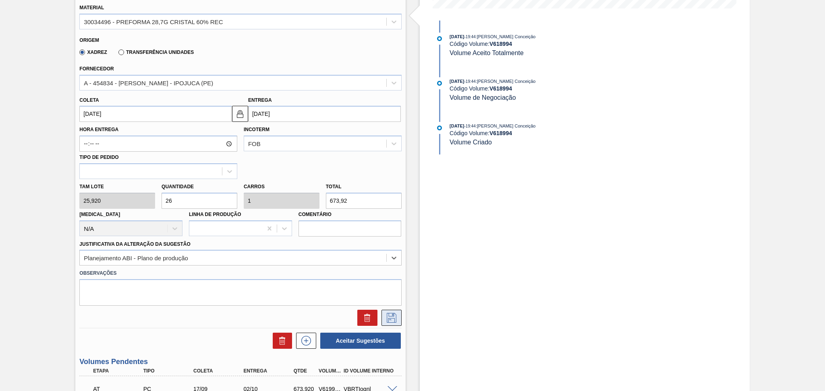
click at [393, 315] on icon at bounding box center [392, 318] width 10 height 10
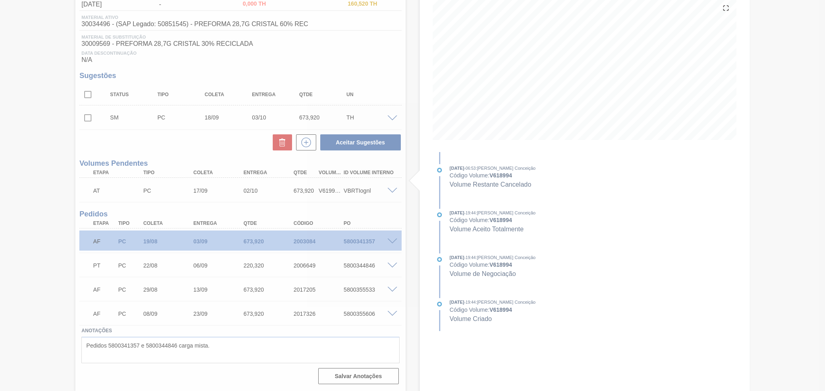
scroll to position [94, 0]
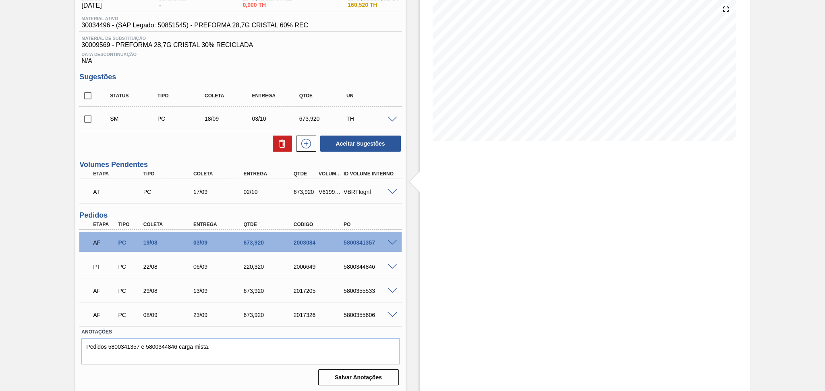
click at [84, 122] on input "checkbox" at bounding box center [87, 119] width 17 height 17
click at [357, 139] on button "Aceitar Sugestões" at bounding box center [360, 144] width 81 height 16
checkbox input "false"
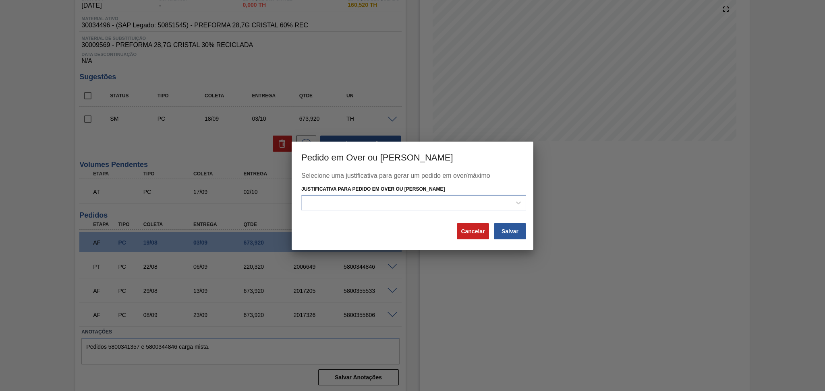
click at [429, 202] on div at bounding box center [406, 203] width 209 height 12
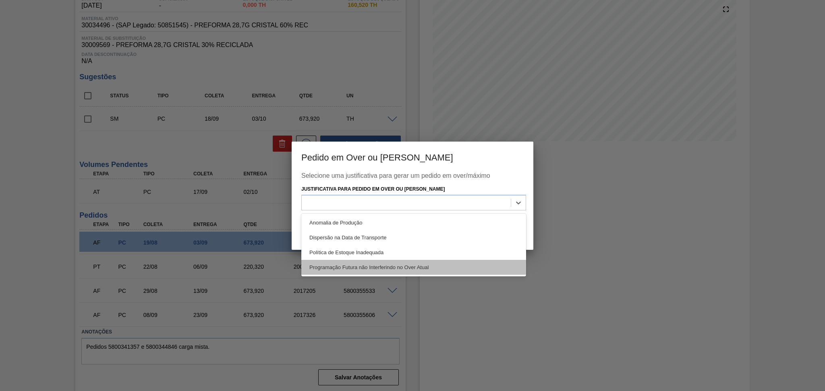
click at [412, 266] on div "Programação Futura não Interferindo no Over Atual" at bounding box center [413, 267] width 225 height 15
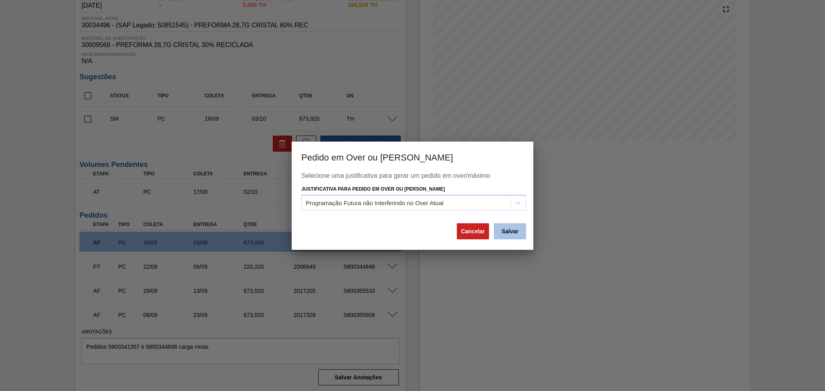
click at [505, 232] on button "Salvar" at bounding box center [510, 232] width 32 height 16
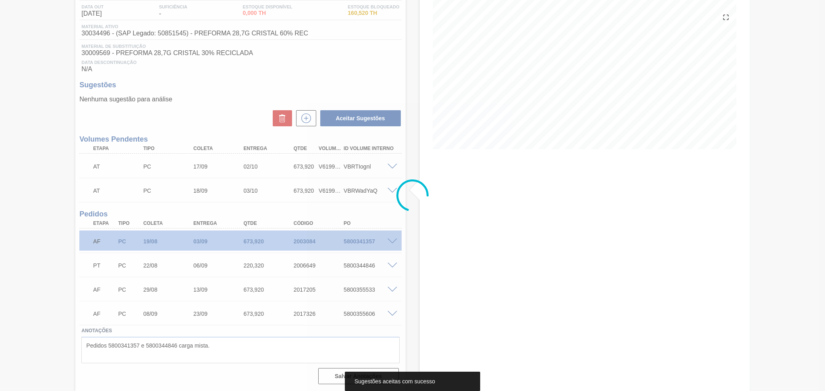
scroll to position [85, 0]
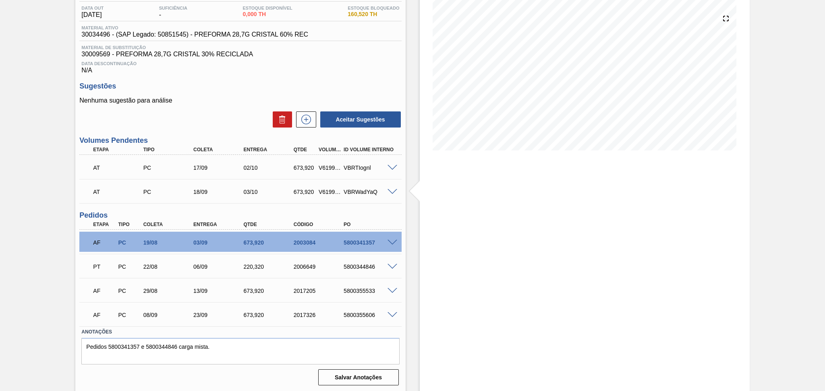
click at [150, 292] on div "29/08" at bounding box center [169, 291] width 56 height 6
click at [368, 288] on div "5800355533" at bounding box center [369, 291] width 56 height 6
copy div "5800355533"
click at [273, 70] on div "Data Descontinuação N/A" at bounding box center [240, 66] width 322 height 16
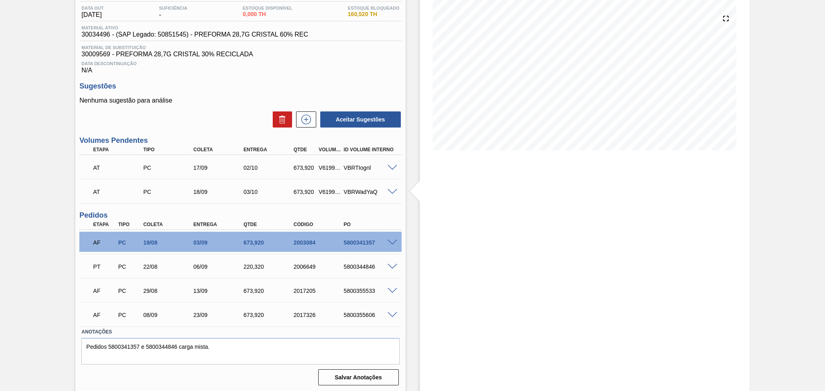
scroll to position [0, 0]
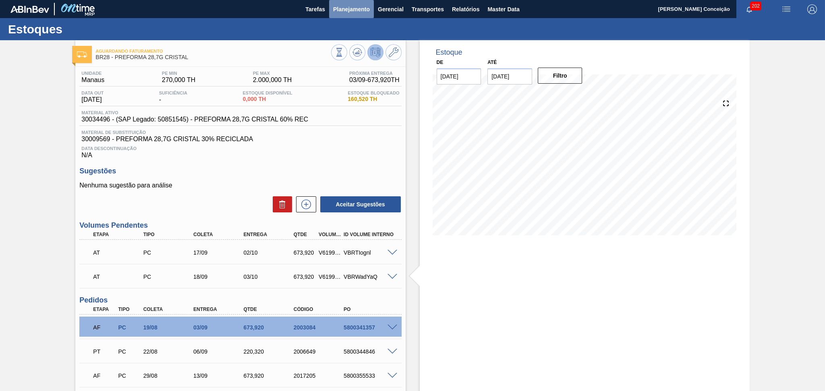
click at [353, 10] on span "Planejamento" at bounding box center [351, 9] width 37 height 10
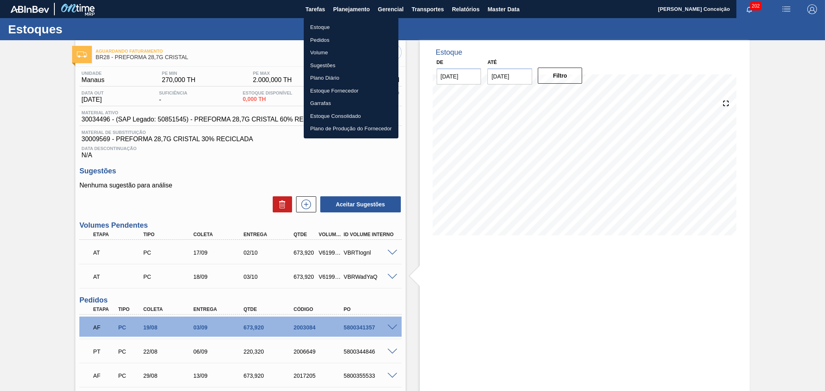
click at [335, 23] on li "Estoque" at bounding box center [351, 27] width 95 height 13
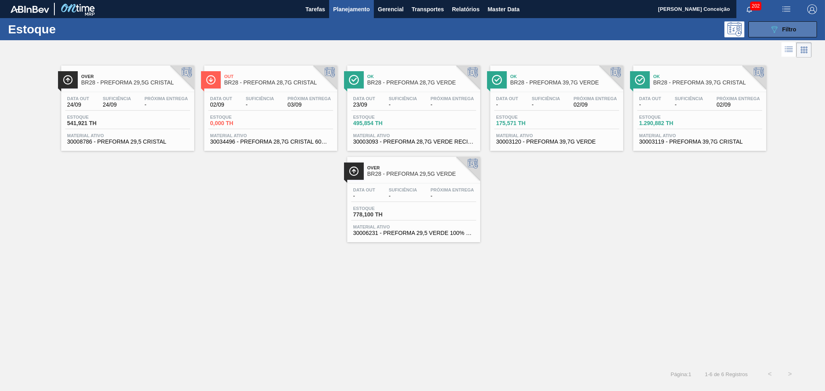
click at [787, 25] on div "089F7B8B-B2A5-4AFE-B5C0-19BA573D28AC Filtro" at bounding box center [782, 30] width 27 height 10
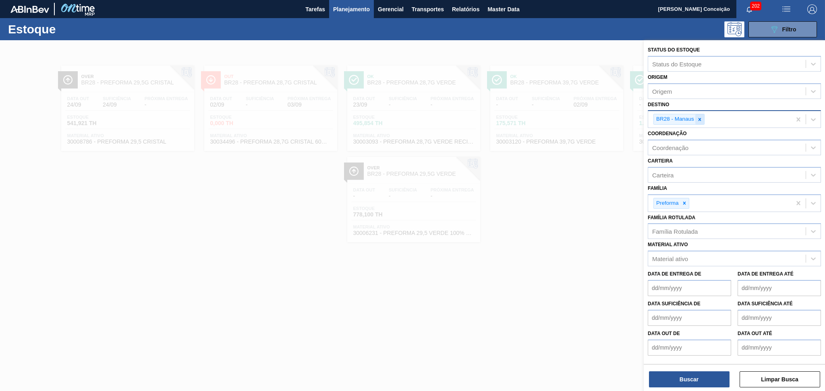
click at [700, 117] on icon at bounding box center [700, 120] width 6 height 6
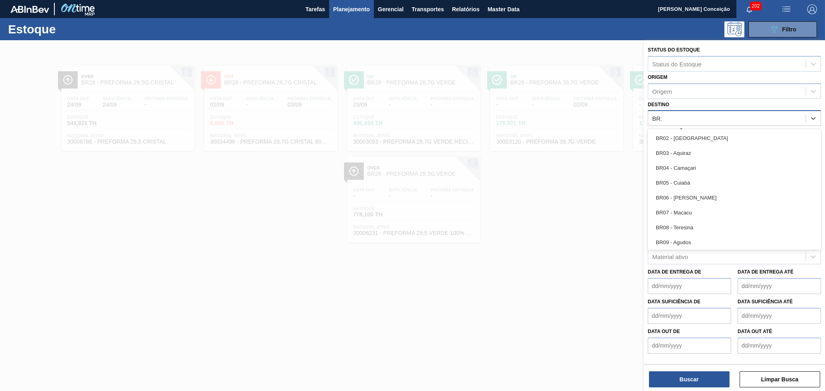
type input "BR19"
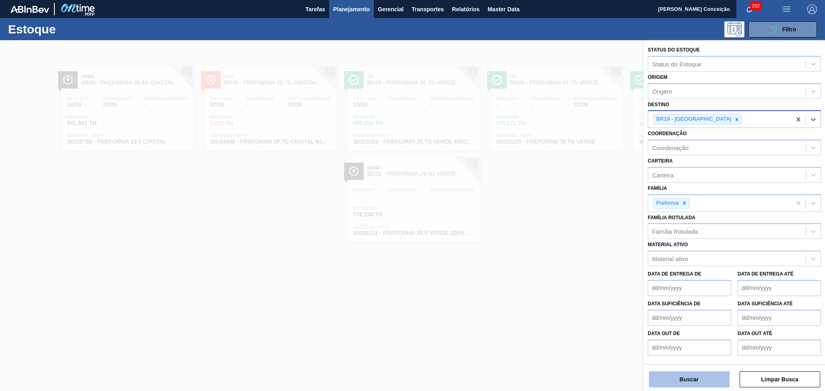
click at [694, 373] on button "Buscar" at bounding box center [689, 380] width 81 height 16
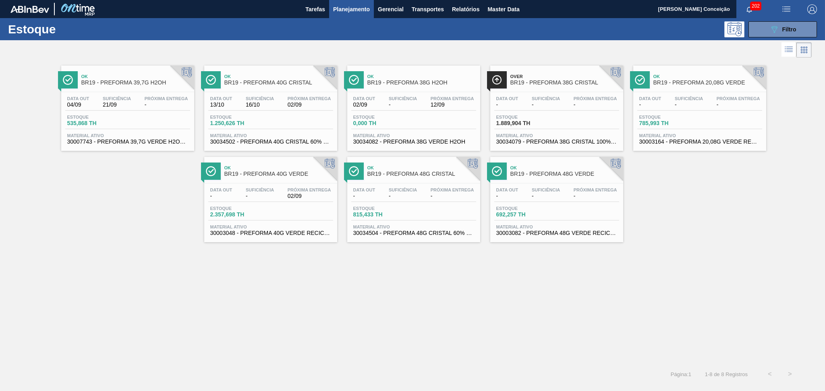
click at [224, 275] on div "Ok BR19 - PREFORMA 39,7G H2OH Data out 04/09 Suficiência 21/09 Próxima Entrega …" at bounding box center [412, 212] width 825 height 305
click at [666, 96] on div "Data out - Suficiência - Próxima Entrega -" at bounding box center [699, 103] width 125 height 14
click at [304, 109] on div "Data out 13/10 Suficiência 16/10 Próxima Entrega 02/09" at bounding box center [270, 103] width 125 height 14
click at [289, 177] on div "Ok BR19 - PREFORMA 40G VERDE" at bounding box center [278, 171] width 109 height 18
click at [769, 33] on icon "089F7B8B-B2A5-4AFE-B5C0-19BA573D28AC" at bounding box center [774, 30] width 10 height 10
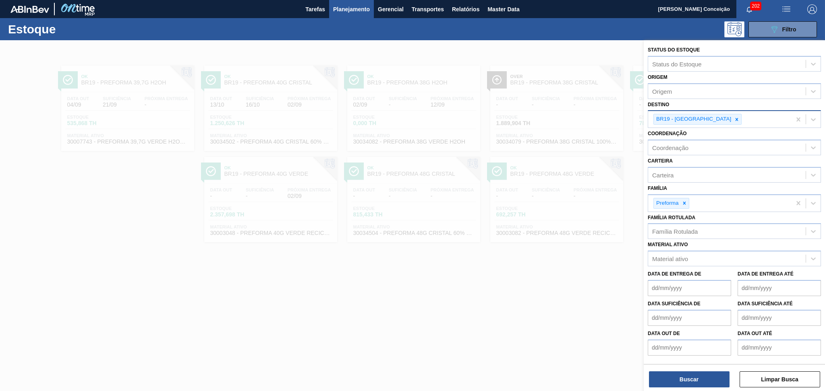
click at [702, 123] on div "BR19 - Nova Rio" at bounding box center [697, 119] width 88 height 11
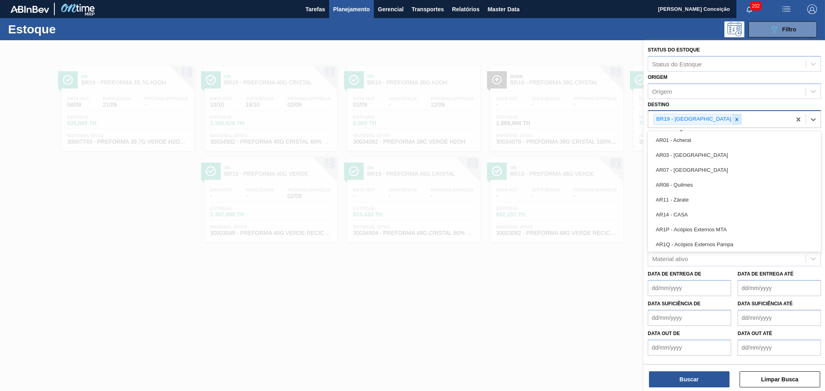
click at [734, 118] on icon at bounding box center [737, 120] width 6 height 6
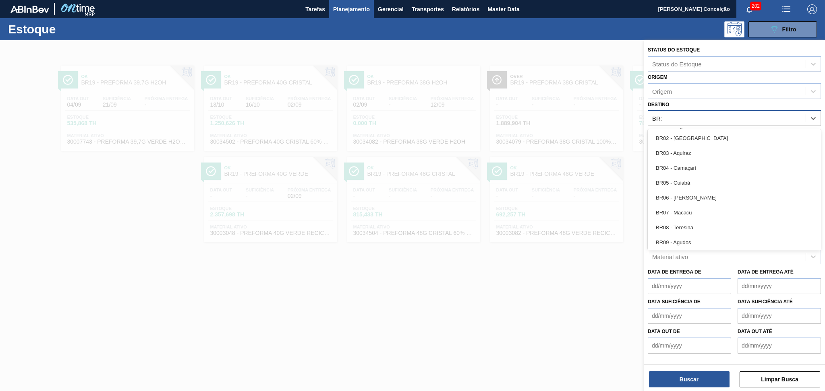
type input "BR18"
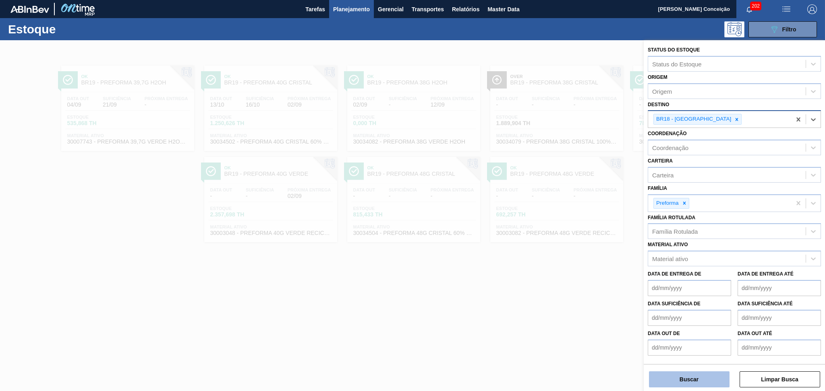
click at [696, 376] on button "Buscar" at bounding box center [689, 380] width 81 height 16
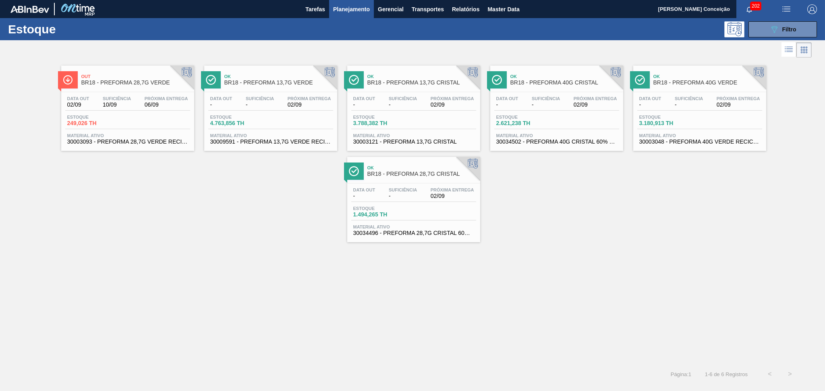
click at [200, 279] on div "Out BR18 - PREFORMA 28,7G VERDE Data out 02/09 Suficiência 10/09 Próxima Entreg…" at bounding box center [412, 212] width 825 height 305
click at [292, 113] on div "Data out - Suficiência - Próxima Entrega 02/09 Estoque 4.763,856 TH Material at…" at bounding box center [270, 119] width 133 height 55
click at [434, 188] on span "Próxima Entrega" at bounding box center [451, 190] width 43 height 5
click at [181, 181] on div "Out BR18 - PREFORMA 28,7G VERDE Data out 02/09 Suficiência 10/09 Próxima Entreg…" at bounding box center [412, 151] width 825 height 183
click at [136, 113] on div "Data out 02/09 Suficiência 10/09 Próxima Entrega 06/09 Estoque 249,026 TH Mater…" at bounding box center [127, 119] width 133 height 55
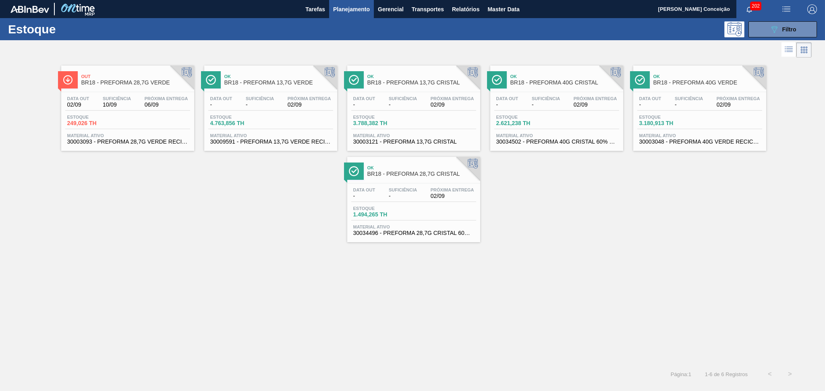
click at [535, 117] on span "Estoque" at bounding box center [524, 117] width 56 height 5
click at [666, 120] on span "3.180,913 TH" at bounding box center [667, 123] width 56 height 6
click at [187, 160] on div "Out BR18 - PREFORMA 28,7G VERDE Data out 02/09 Suficiência 10/09 Próxima Entreg…" at bounding box center [412, 151] width 825 height 183
click at [774, 33] on icon "089F7B8B-B2A5-4AFE-B5C0-19BA573D28AC" at bounding box center [774, 30] width 10 height 10
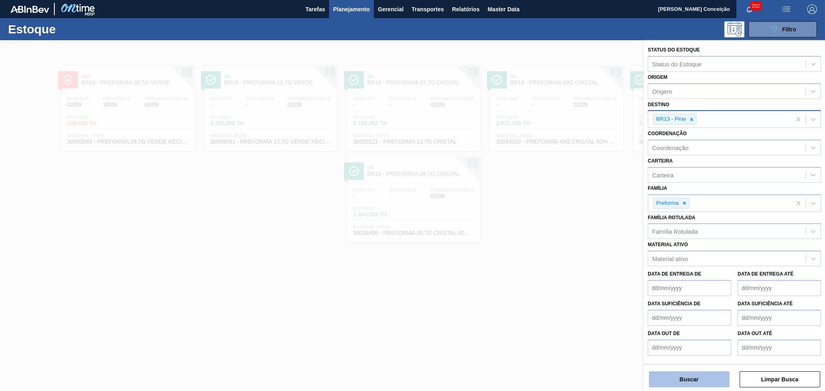
click at [668, 381] on button "Buscar" at bounding box center [689, 380] width 81 height 16
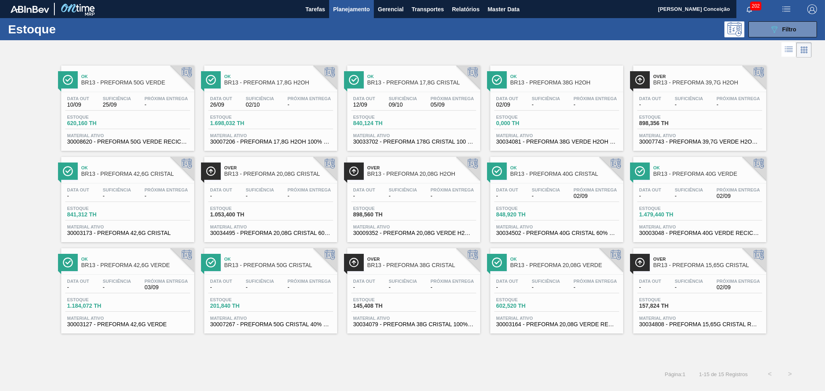
click at [324, 285] on span "-" at bounding box center [309, 288] width 43 height 6
click at [157, 80] on span "BR13 - PREFORMA 50G VERDE" at bounding box center [135, 83] width 109 height 6
click at [762, 34] on button "089F7B8B-B2A5-4AFE-B5C0-19BA573D28AC Filtro" at bounding box center [782, 29] width 68 height 16
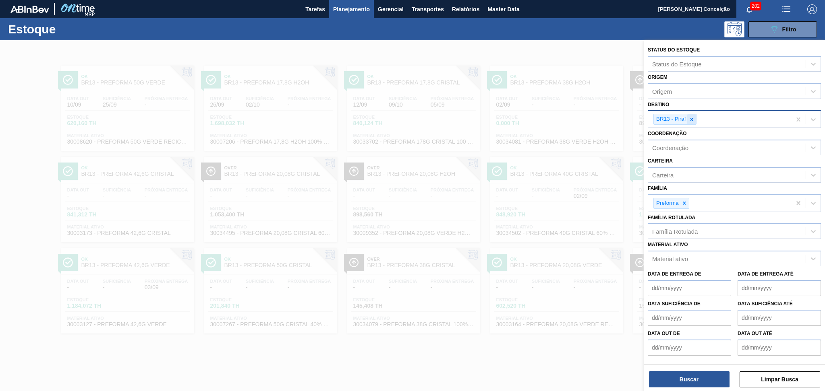
click at [691, 119] on icon at bounding box center [691, 119] width 3 height 3
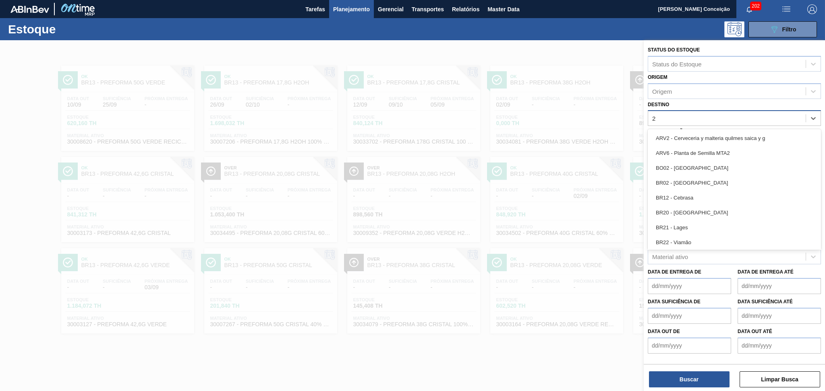
type input "20"
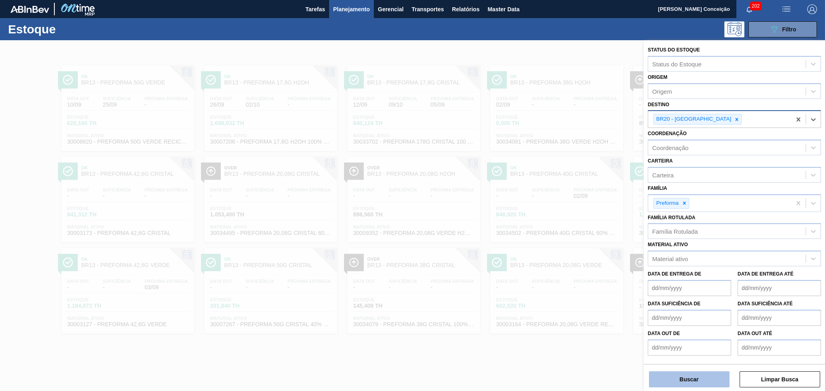
click at [712, 383] on button "Buscar" at bounding box center [689, 380] width 81 height 16
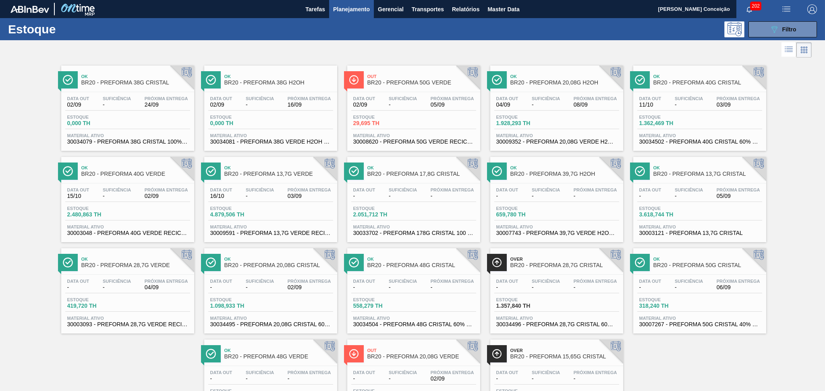
click at [103, 54] on div at bounding box center [405, 49] width 811 height 19
click at [256, 212] on span "4.879,506 TH" at bounding box center [238, 215] width 56 height 6
click at [248, 277] on div "Data out - Suficiência - Próxima Entrega 02/09 Estoque 1.098,933 TH Material at…" at bounding box center [270, 302] width 133 height 55
click at [412, 358] on span "BR20 - PREFORMA 20,08G VERDE" at bounding box center [421, 357] width 109 height 6
click at [162, 302] on div "Estoque 419,720 TH" at bounding box center [127, 305] width 125 height 14
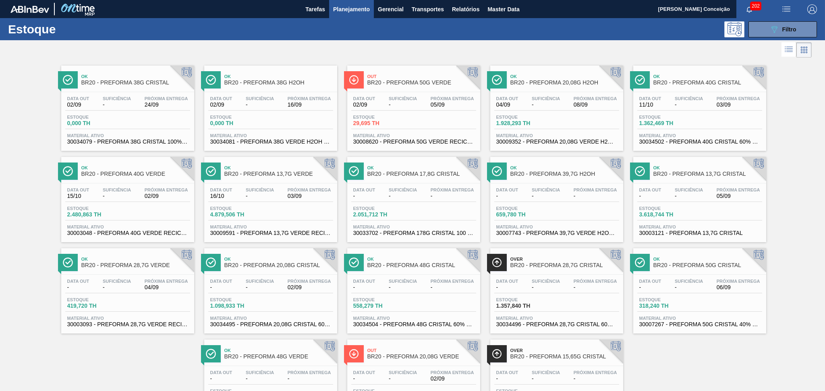
click at [577, 290] on div "Data out - Suficiência - Próxima Entrega -" at bounding box center [556, 286] width 125 height 14
click at [698, 109] on div "Data out 11/10 Suficiência - Próxima Entrega 03/09" at bounding box center [699, 103] width 125 height 14
click at [168, 184] on div "Data out 15/10 Suficiência - Próxima Entrega 02/09 Estoque 2.480,863 TH Materia…" at bounding box center [127, 211] width 133 height 55
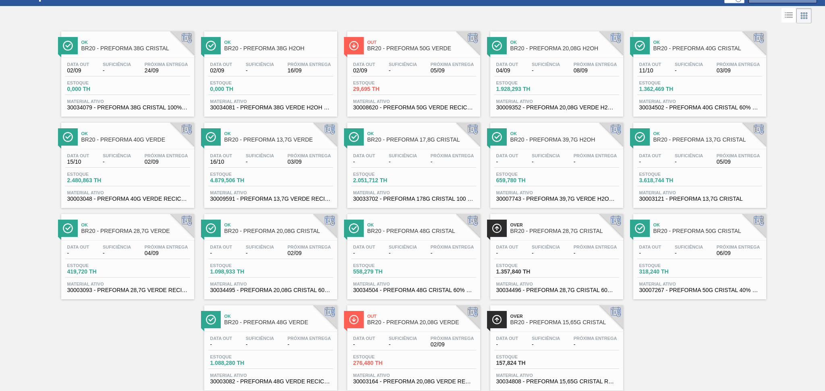
scroll to position [52, 0]
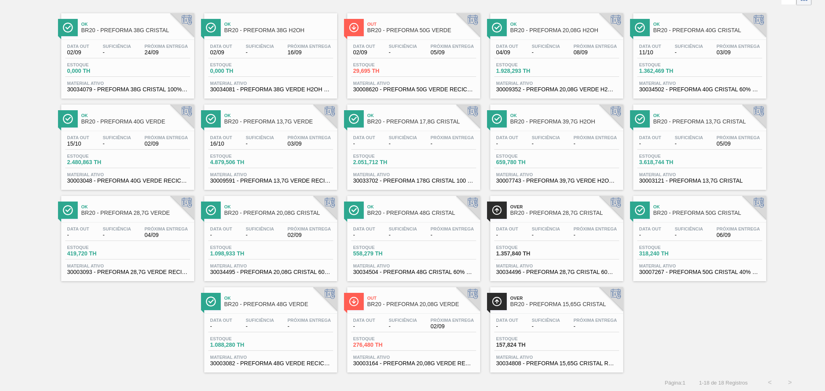
click at [382, 239] on div "Data out - Suficiência - Próxima Entrega -" at bounding box center [413, 234] width 125 height 14
click at [423, 49] on div "Data out 02/09 Suficiência - Próxima Entrega 05/09" at bounding box center [413, 51] width 125 height 14
click at [663, 242] on div "Data out - Suficiência - Próxima Entrega 06/09 Estoque 318,240 TH Material ativ…" at bounding box center [699, 250] width 133 height 55
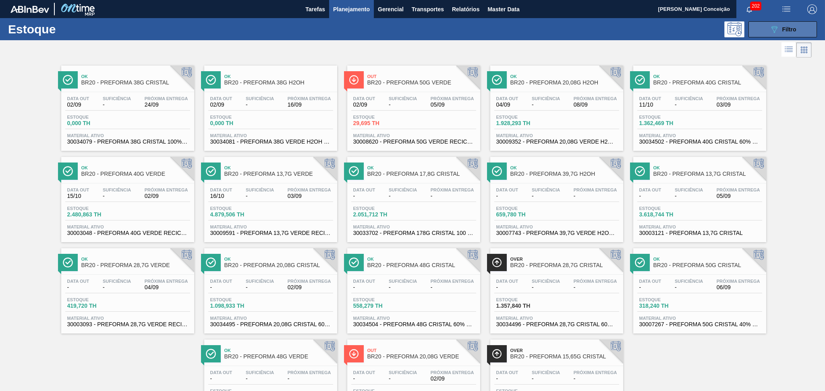
click at [777, 22] on button "089F7B8B-B2A5-4AFE-B5C0-19BA573D28AC Filtro" at bounding box center [782, 29] width 68 height 16
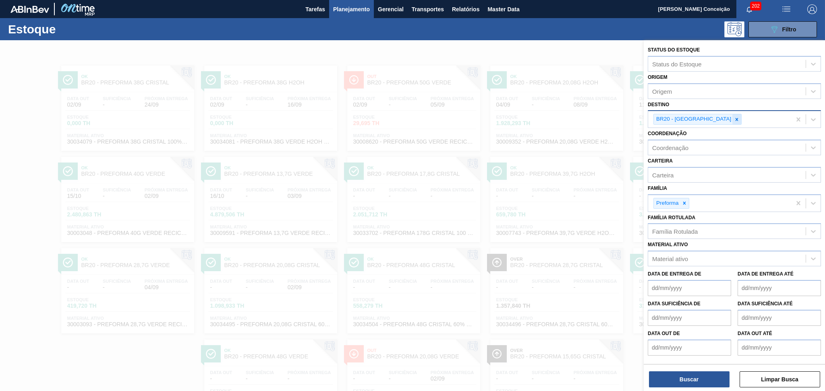
click at [734, 120] on icon at bounding box center [737, 120] width 6 height 6
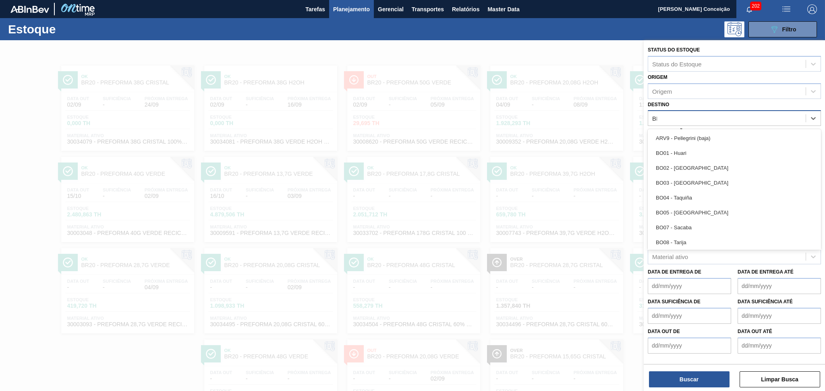
type input "BR08"
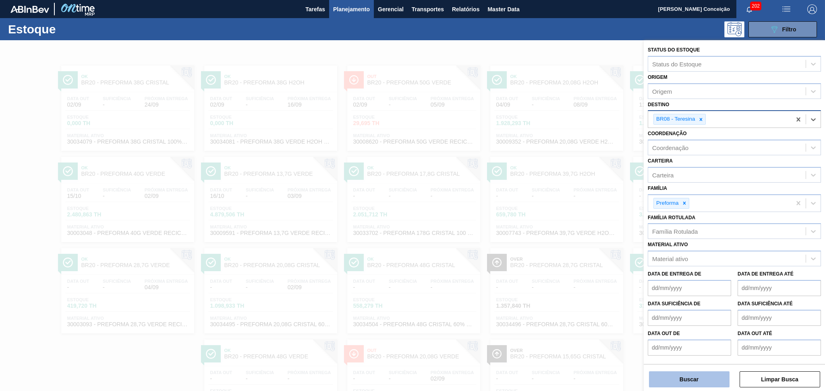
click at [685, 387] on button "Buscar" at bounding box center [689, 380] width 81 height 16
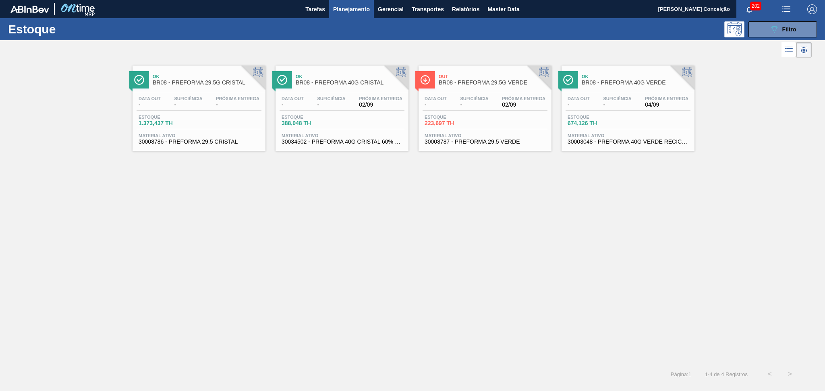
click at [369, 280] on div "Ok BR08 - PREFORMA 29,5G CRISTAL Data out - Suficiência - Próxima Entrega - Est…" at bounding box center [412, 212] width 825 height 305
click at [254, 201] on div "Ok BR08 - PREFORMA 29,5G CRISTAL Data out - Suficiência - Próxima Entrega - Est…" at bounding box center [412, 212] width 825 height 305
click at [213, 200] on div "Ok BR08 - PREFORMA 29,5G CRISTAL Data out - Suficiência - Próxima Entrega - Est…" at bounding box center [412, 212] width 825 height 305
click at [355, 97] on div "Data out - Suficiência - Próxima Entrega 02/09" at bounding box center [341, 103] width 125 height 14
click at [594, 108] on div "Data out - Suficiência - Próxima Entrega 04/09" at bounding box center [627, 103] width 125 height 14
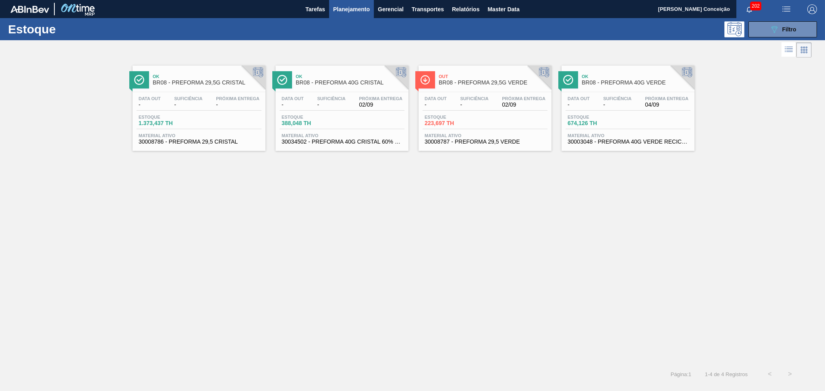
click at [360, 110] on div "Data out - Suficiência - Próxima Entrega 02/09" at bounding box center [341, 103] width 125 height 14
click at [186, 118] on span "Estoque" at bounding box center [167, 117] width 56 height 5
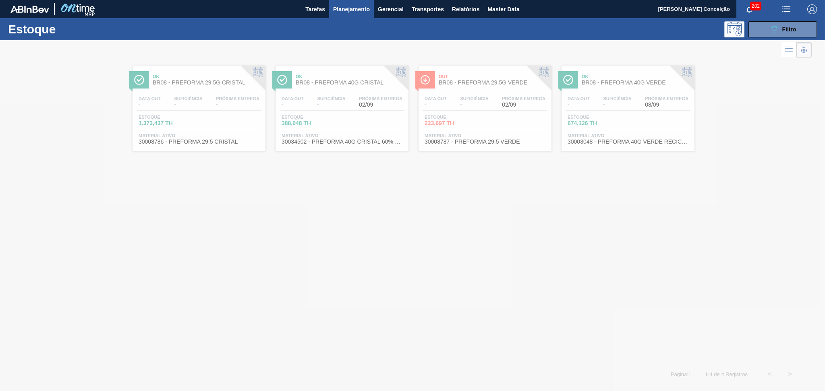
click at [228, 124] on div at bounding box center [412, 215] width 825 height 351
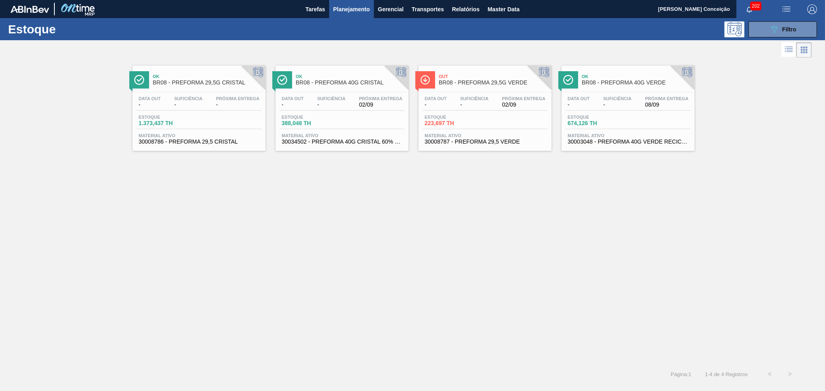
click at [196, 100] on span "Suficiência" at bounding box center [188, 98] width 28 height 5
click at [496, 94] on div "Data out - Suficiência - Próxima Entrega 02/09 Estoque 223,697 TH Material ativ…" at bounding box center [484, 119] width 133 height 55
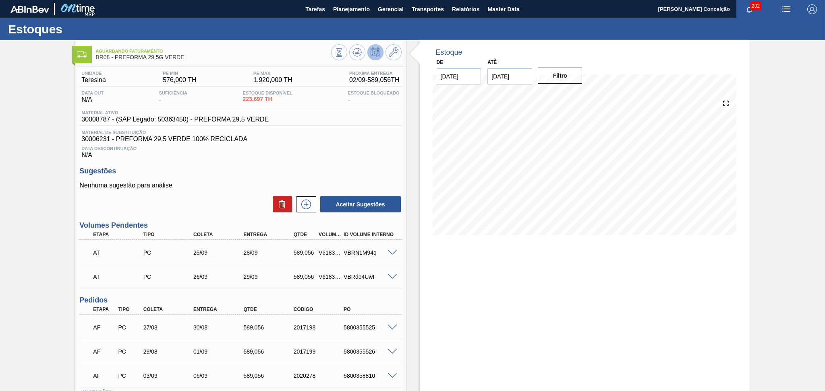
click at [307, 153] on div "Data Descontinuação N/A" at bounding box center [240, 151] width 322 height 16
click at [322, 172] on h3 "Sugestões" at bounding box center [240, 171] width 322 height 8
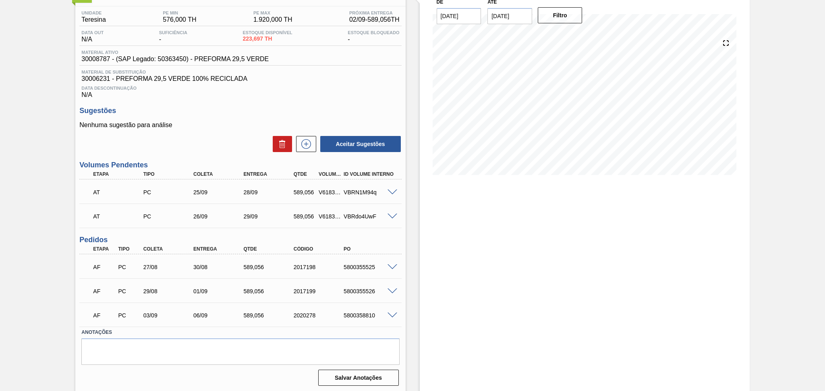
scroll to position [61, 0]
click at [390, 265] on span at bounding box center [392, 267] width 10 height 6
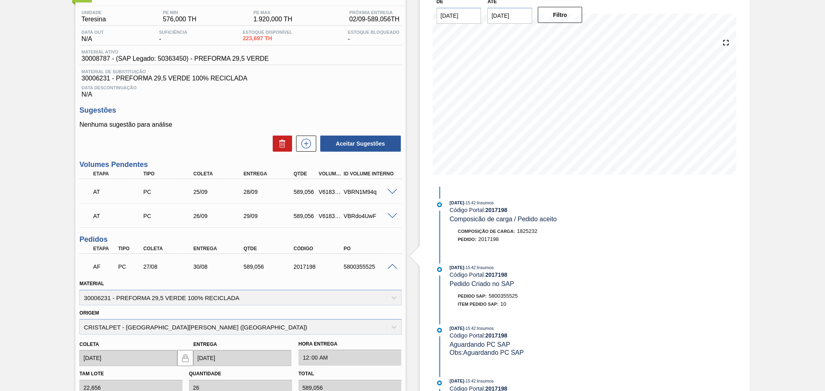
click at [391, 266] on span at bounding box center [392, 267] width 10 height 6
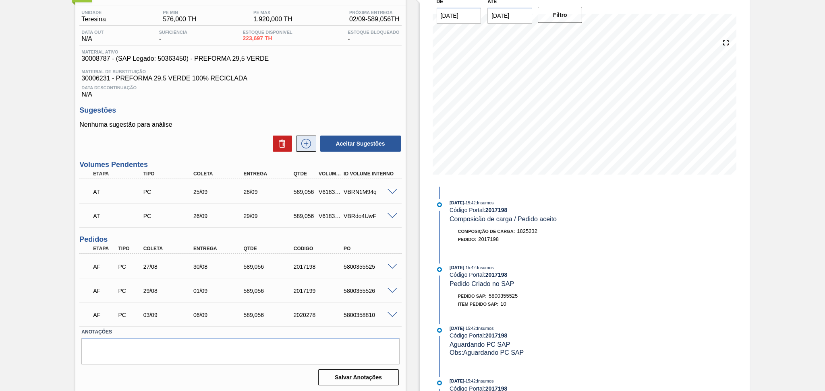
click at [297, 141] on button at bounding box center [306, 144] width 20 height 16
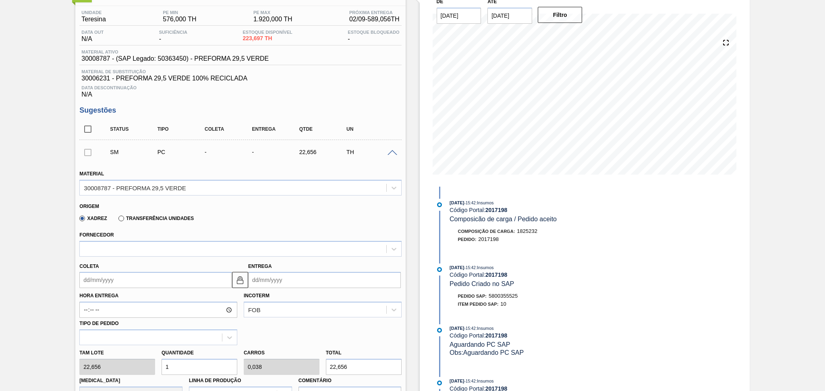
click at [226, 228] on div "Fornecedor" at bounding box center [240, 242] width 328 height 29
click at [247, 230] on div "Fornecedor" at bounding box center [240, 243] width 322 height 27
click at [243, 206] on div "Origem" at bounding box center [236, 206] width 315 height 8
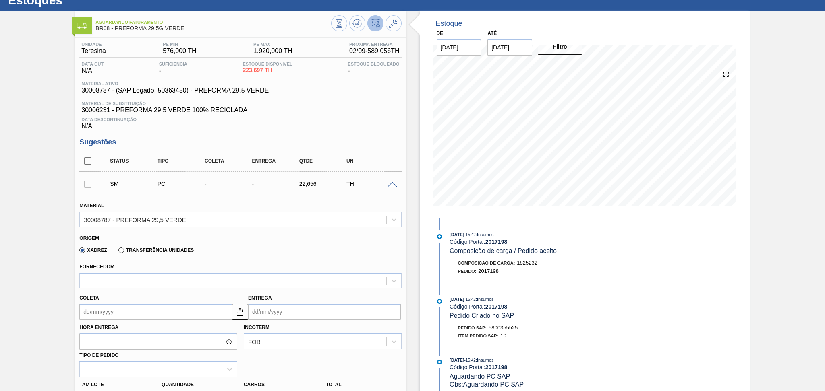
scroll to position [0, 0]
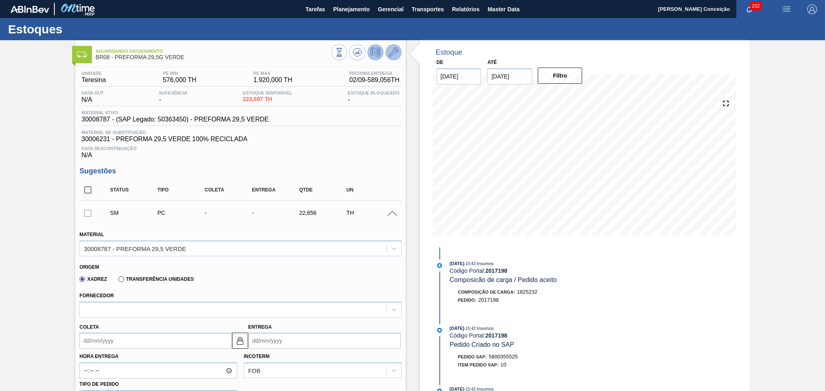
click at [395, 51] on icon at bounding box center [394, 53] width 10 height 10
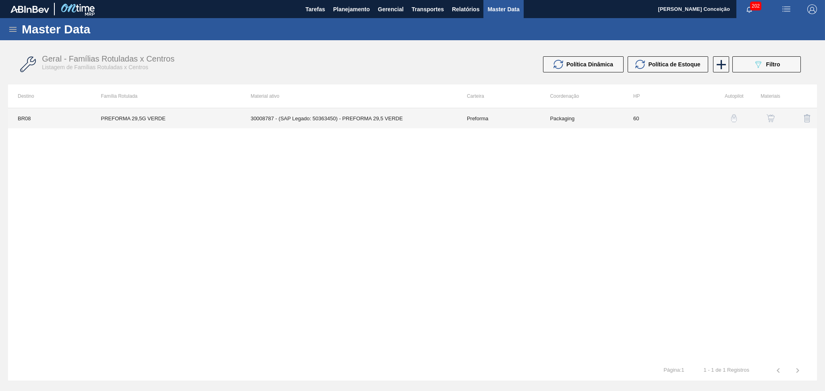
click at [371, 118] on td "30008787 - (SAP Legado: 50363450) - PREFORMA 29,5 VERDE" at bounding box center [349, 118] width 216 height 20
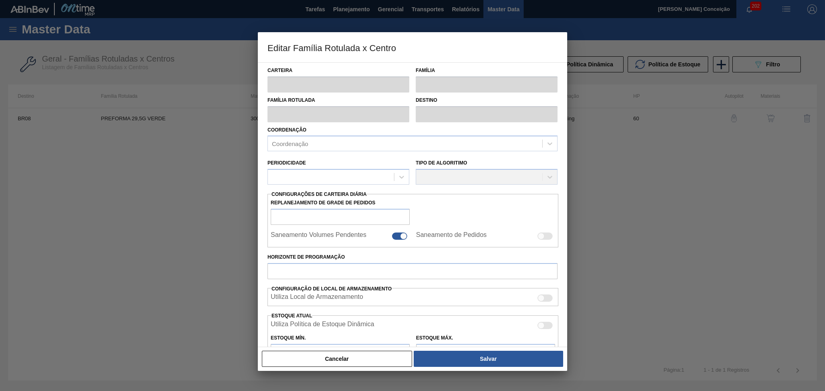
type input "Preforma"
type input "PREFORMA 29,5G VERDE"
type input "BR08 - Teresina"
type input "0"
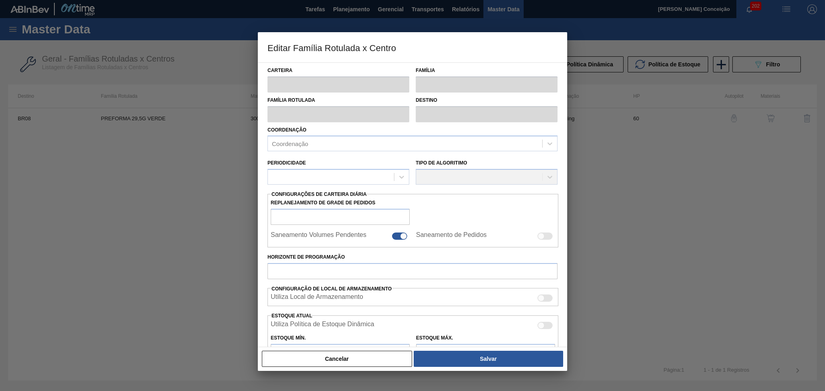
checkbox input "false"
type input "60"
type input "576"
type input "1.920"
type input "50"
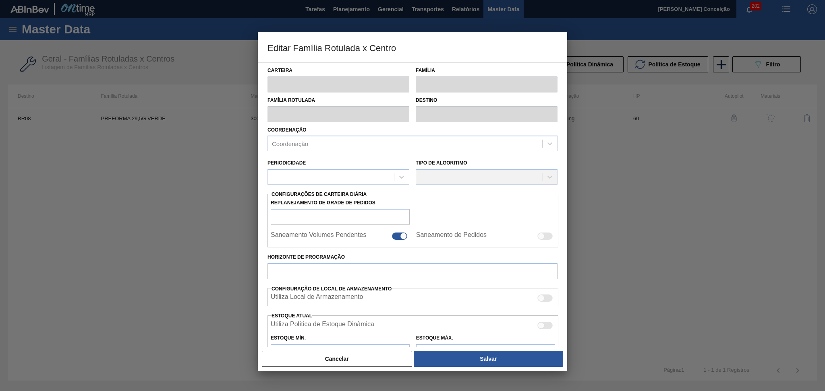
type input "1.248,000"
checkbox input "true"
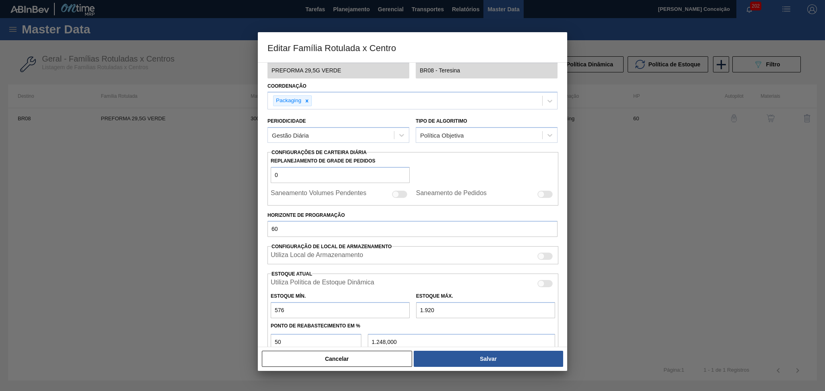
scroll to position [159, 0]
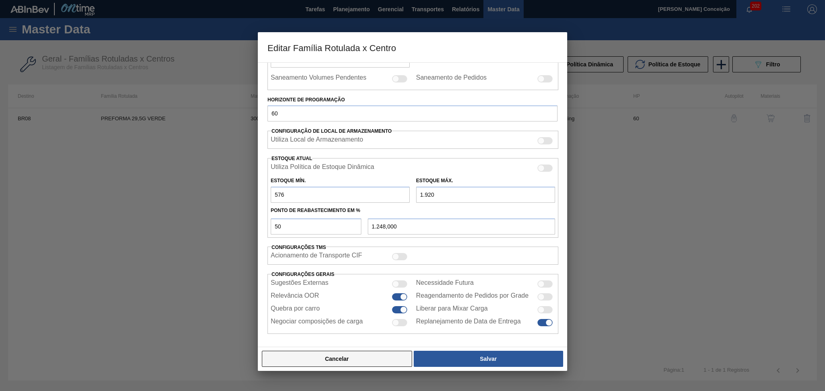
click at [361, 358] on button "Cancelar" at bounding box center [337, 359] width 150 height 16
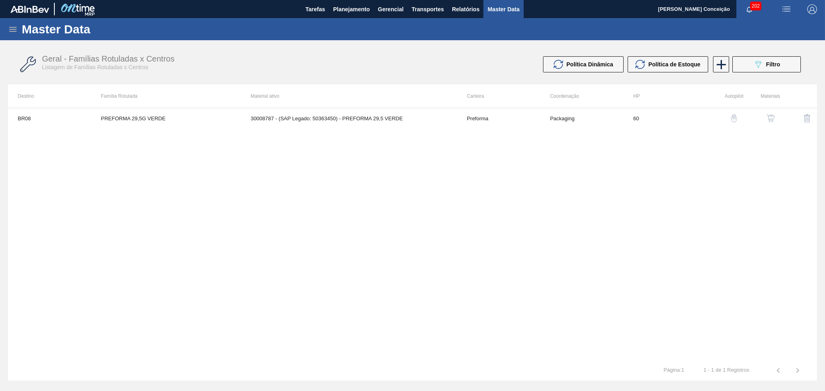
click at [761, 121] on button "button" at bounding box center [770, 118] width 19 height 19
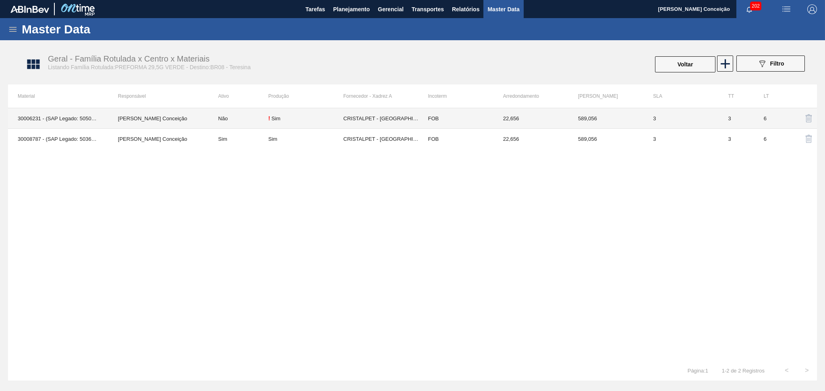
click at [377, 116] on td "CRISTALPET - CABO DE SANTO AGOSTINHO (PE)" at bounding box center [380, 118] width 75 height 21
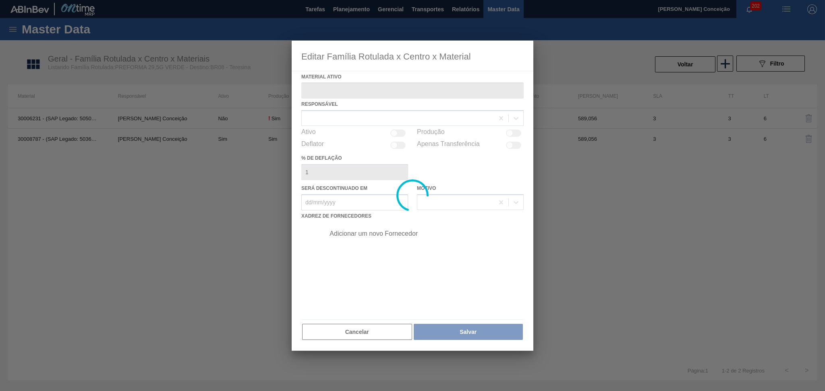
type ativo "30006231 - (SAP Legado: 50500143) - PREFORMA 29,5 VERDE 100% RECICLADA"
checkbox input "true"
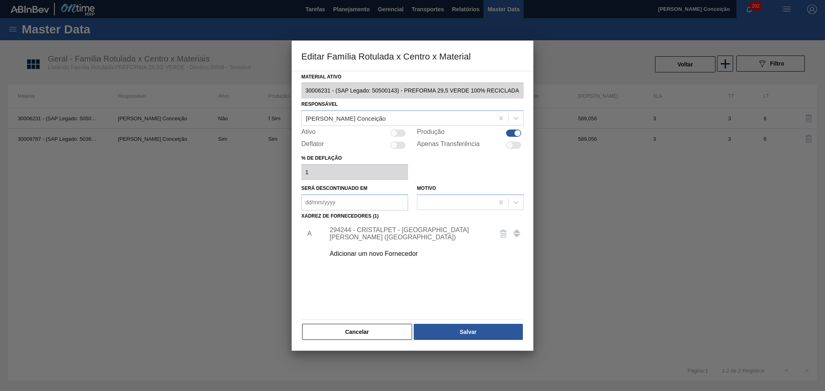
drag, startPoint x: 354, startPoint y: 328, endPoint x: 358, endPoint y: 325, distance: 4.8
click at [360, 326] on button "Cancelar" at bounding box center [357, 332] width 110 height 16
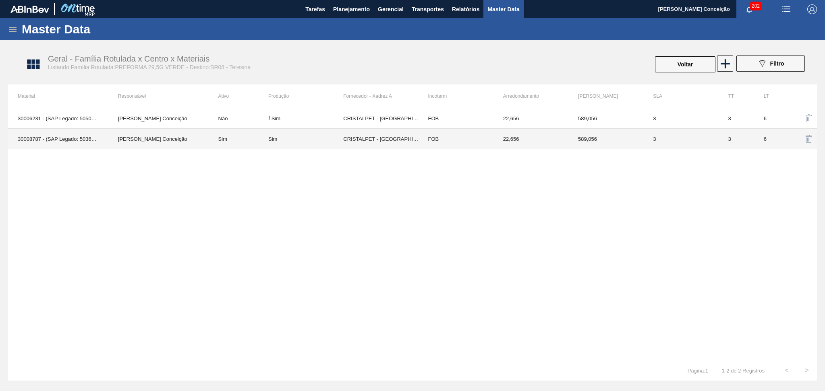
click at [377, 139] on td "CRISTALPET - CABO DE SANTO AGOSTINHO (PE)" at bounding box center [380, 139] width 75 height 21
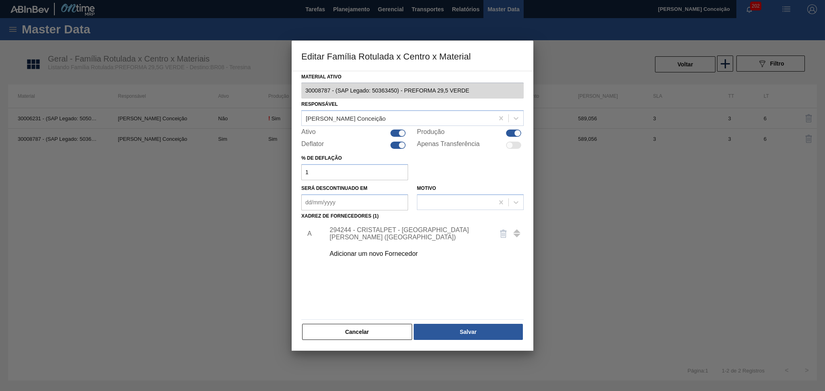
click at [383, 229] on div "294244 - CRISTALPET - CABO DE SANTO AGOSTINHO (PE)" at bounding box center [408, 234] width 158 height 14
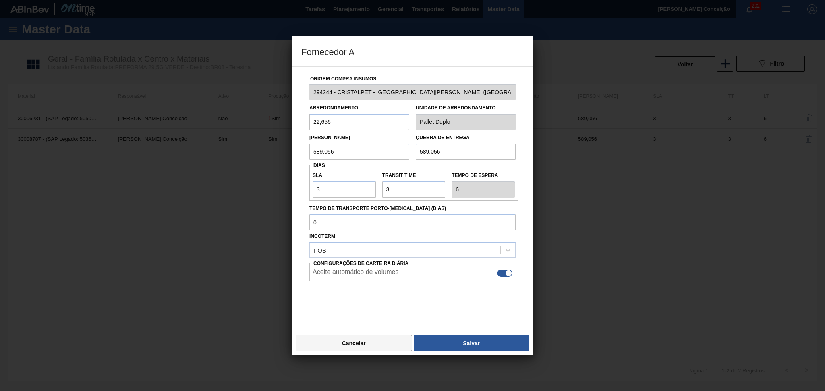
click at [364, 345] on button "Cancelar" at bounding box center [354, 343] width 116 height 16
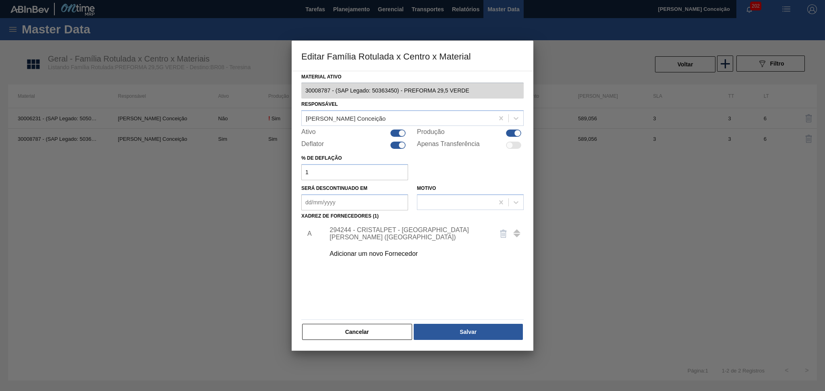
click at [364, 345] on div "Material ativo 30008787 - (SAP Legado: 50363450) - PREFORMA 29,5 VERDE Responsá…" at bounding box center [413, 211] width 242 height 281
click at [362, 332] on button "Cancelar" at bounding box center [357, 332] width 110 height 16
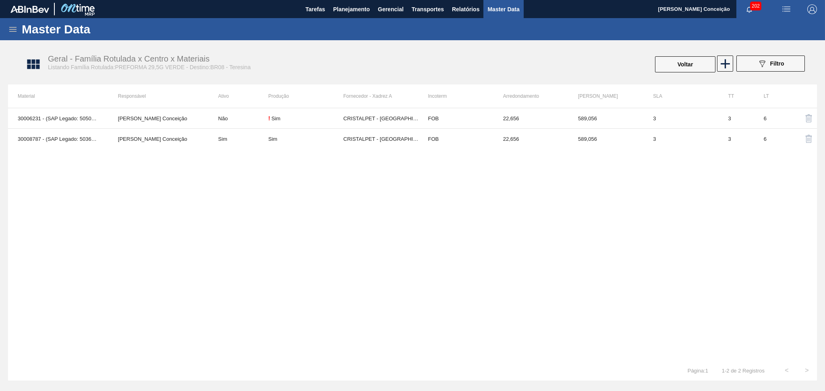
click at [188, 221] on div "30006231 - (SAP Legado: 50500143) - PREFORMA 29,5 VERDE 100% RECICLADA Aline Ap…" at bounding box center [412, 234] width 809 height 253
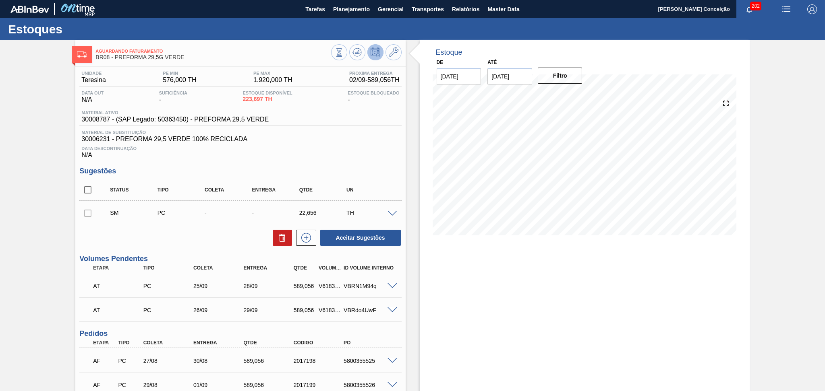
click at [496, 272] on div "Estoque De [DATE] Até [DATE] Filtro" at bounding box center [585, 263] width 330 height 447
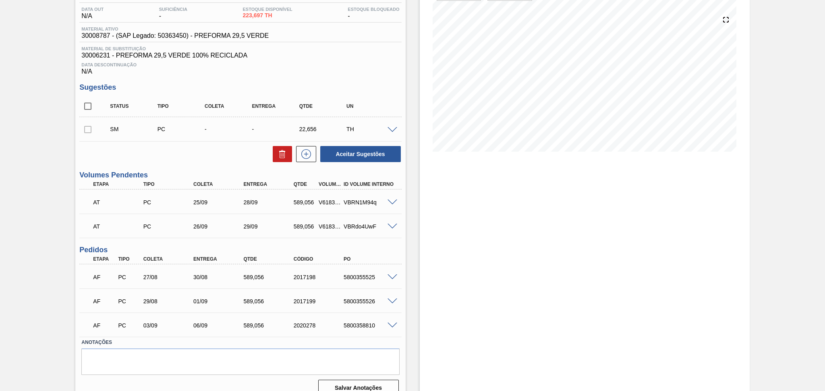
scroll to position [94, 0]
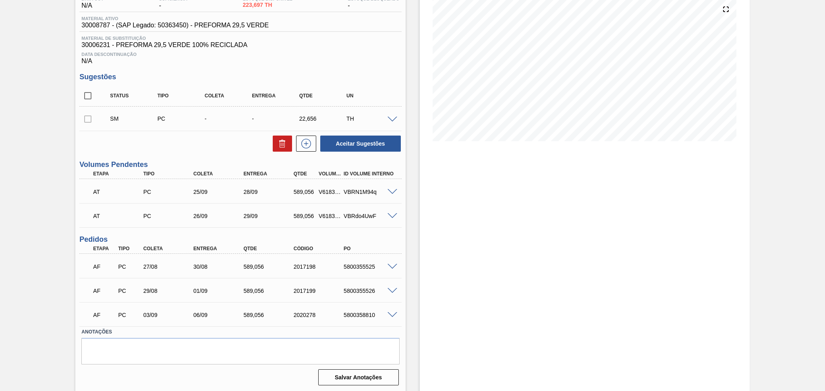
click at [415, 283] on div "Estoque De [DATE] Até [DATE] Filtro" at bounding box center [578, 169] width 344 height 447
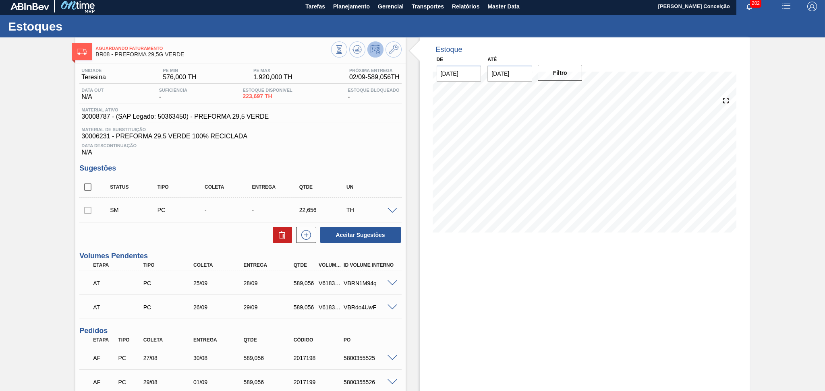
scroll to position [0, 0]
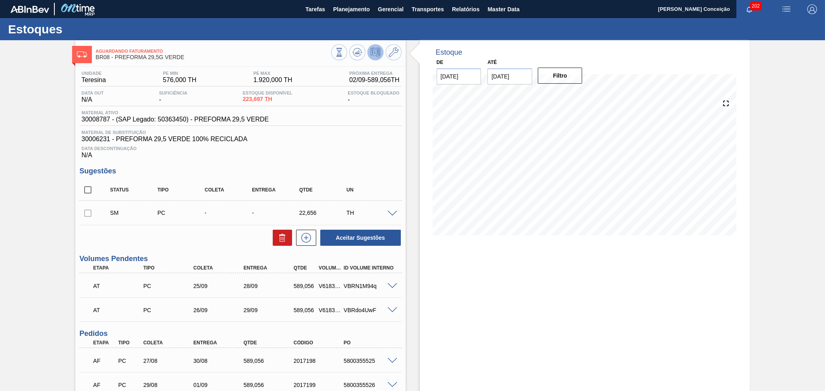
click at [422, 302] on div "Estoque De [DATE] Até [DATE] Filtro 06/09 Projeção de Estoque 1,500.473 [DOMAIN…" at bounding box center [585, 263] width 330 height 447
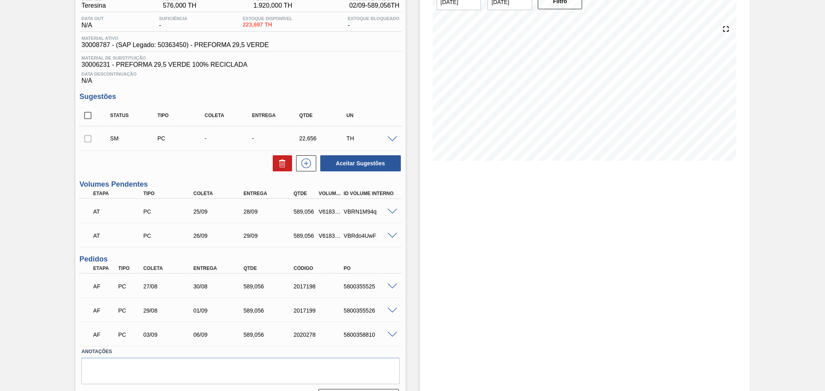
scroll to position [94, 0]
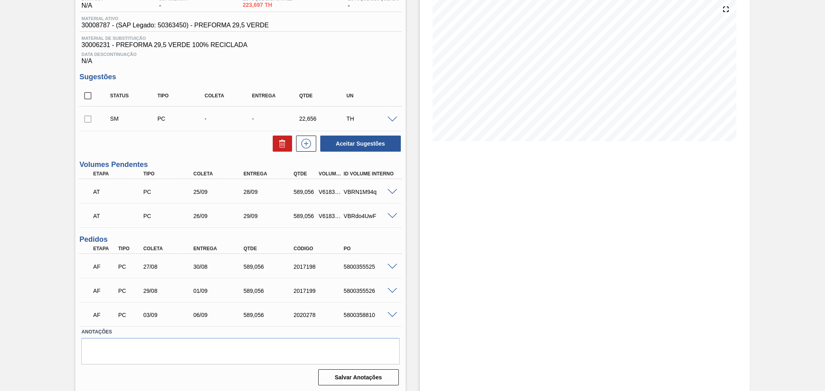
click at [482, 275] on div "Estoque De [DATE] Até [DATE] Filtro 06/09 Projeção de Estoque 1,500.473 [DOMAIN…" at bounding box center [585, 169] width 330 height 447
click at [422, 254] on div "Estoque De [DATE] Até [DATE] Filtro 06/09 Projeção de Estoque 1,500.473 [DOMAIN…" at bounding box center [585, 169] width 330 height 447
click at [427, 300] on div "Estoque De [DATE] Até [DATE] Filtro 06/09 Projeção de Estoque 1,500.473 [DOMAIN…" at bounding box center [585, 169] width 330 height 447
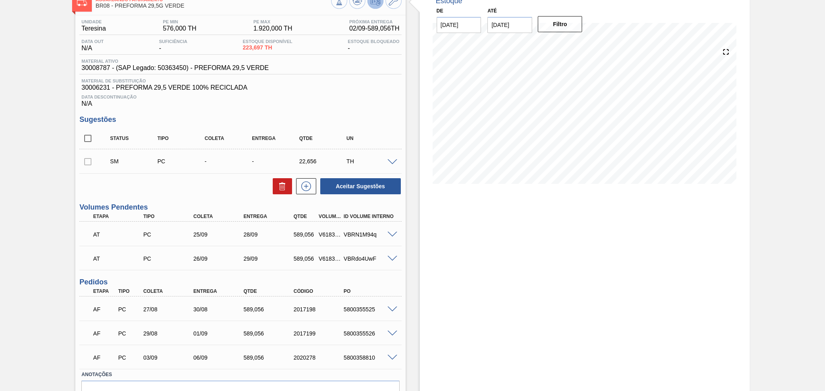
scroll to position [0, 0]
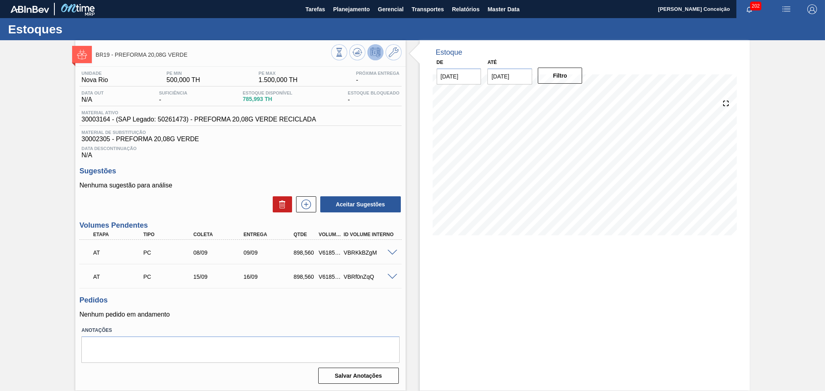
click at [243, 309] on div "Pedidos Nenhum pedido em andamento" at bounding box center [240, 307] width 322 height 22
click at [355, 168] on h3 "Sugestões" at bounding box center [240, 171] width 322 height 8
click at [287, 304] on h3 "Pedidos" at bounding box center [240, 300] width 322 height 8
click at [304, 292] on div "Unidade Nova Rio PE MIN 500,000 TH PE MAX 1.500,000 TH Próxima Entrega - Data o…" at bounding box center [240, 227] width 330 height 320
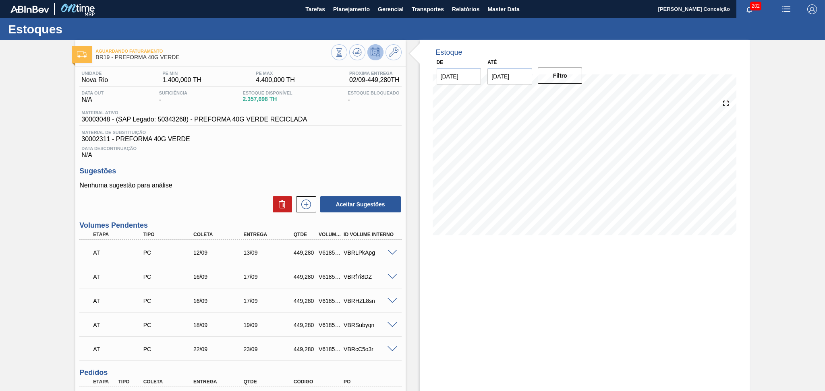
click at [301, 150] on span "Data Descontinuação" at bounding box center [240, 148] width 318 height 5
click at [326, 157] on div "Data Descontinuação N/A" at bounding box center [240, 151] width 322 height 16
click at [228, 162] on div "Unidade Nova Rio PE MIN 1.400,000 TH PE MAX 4.400,000 TH Próxima Entrega 02/09 …" at bounding box center [240, 282] width 330 height 431
click at [297, 191] on div "Nenhuma sugestão para análise Aceitar Sugestões" at bounding box center [240, 197] width 322 height 31
click at [230, 188] on p "Nenhuma sugestão para análise" at bounding box center [240, 185] width 322 height 7
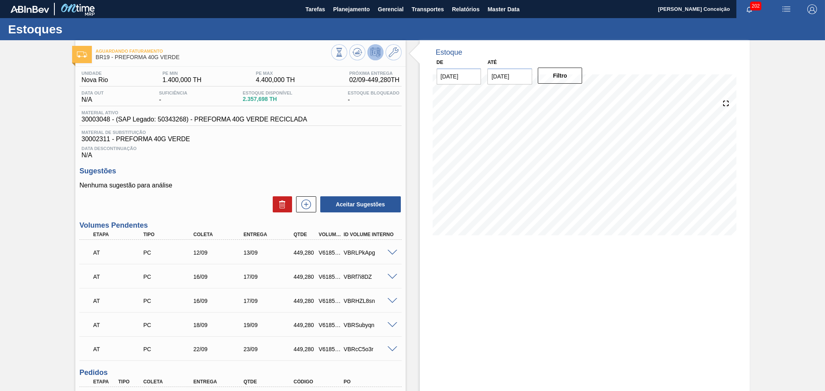
click at [596, 276] on div "Estoque De 02/09/2025 Até 10/10/2025 Filtro 08/10 Projeção de Estoque 2,647.654…" at bounding box center [585, 271] width 330 height 462
click at [237, 215] on div "Unidade Nova Rio PE MIN 1.400,000 TH PE MAX 4.400,000 TH Próxima Entrega 02/09 …" at bounding box center [240, 282] width 330 height 431
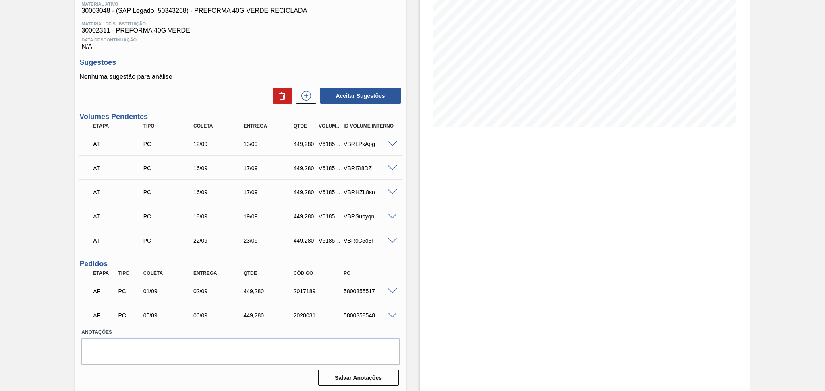
click at [415, 290] on div "Estoque De 02/09/2025 Até 10/10/2025 Filtro 10/10 Projeção de Estoque 2,647.654…" at bounding box center [578, 163] width 344 height 462
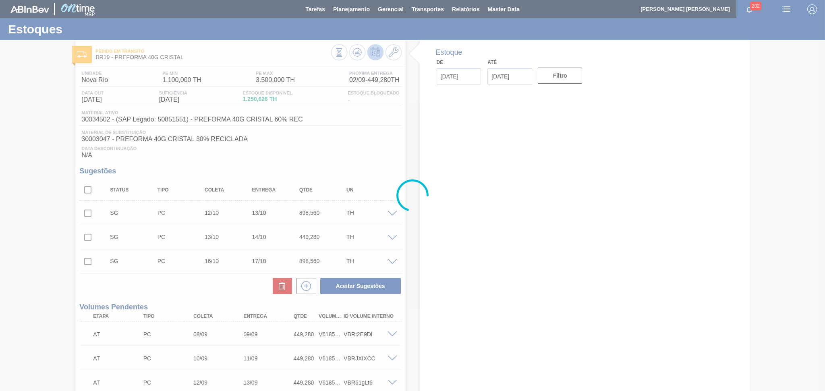
click at [314, 163] on div at bounding box center [412, 195] width 825 height 391
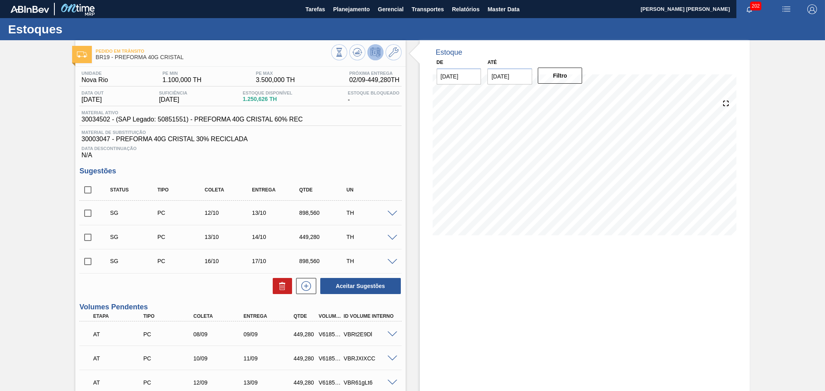
click at [360, 166] on div "Unidade Nova Rio PE MIN 1.100,000 TH PE MAX 3.500,000 TH Próxima Entrega 02/09 …" at bounding box center [240, 371] width 330 height 609
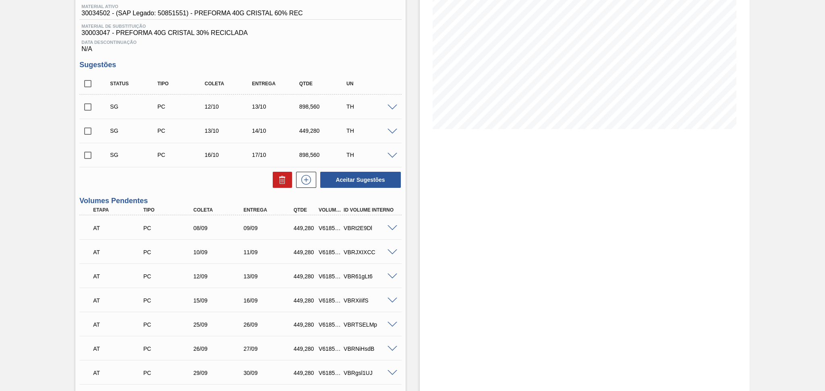
scroll to position [161, 0]
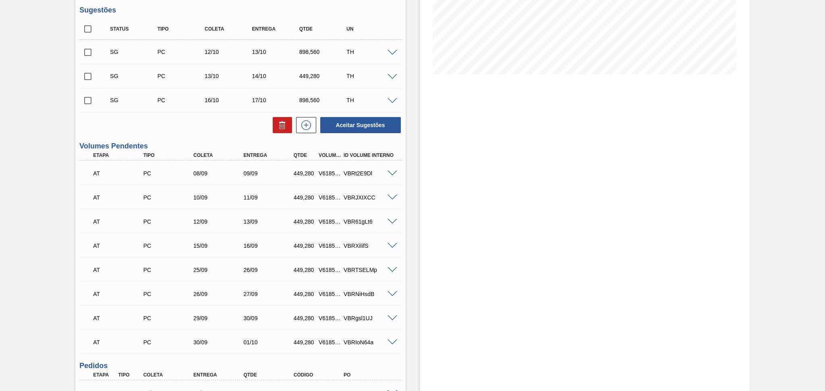
click at [414, 209] on div "Estoque De [DATE] Até [DATE] Filtro" at bounding box center [578, 199] width 344 height 640
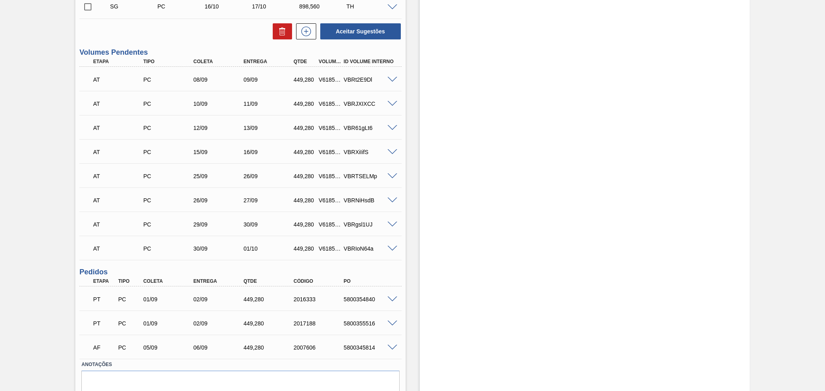
scroll to position [288, 0]
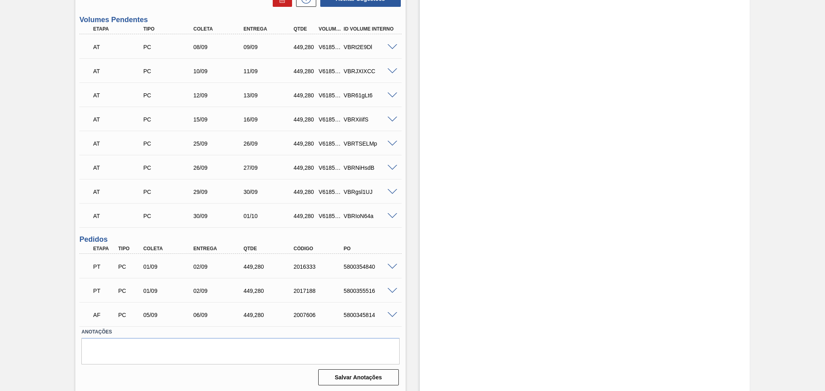
click at [358, 291] on div "5800355516" at bounding box center [369, 291] width 56 height 6
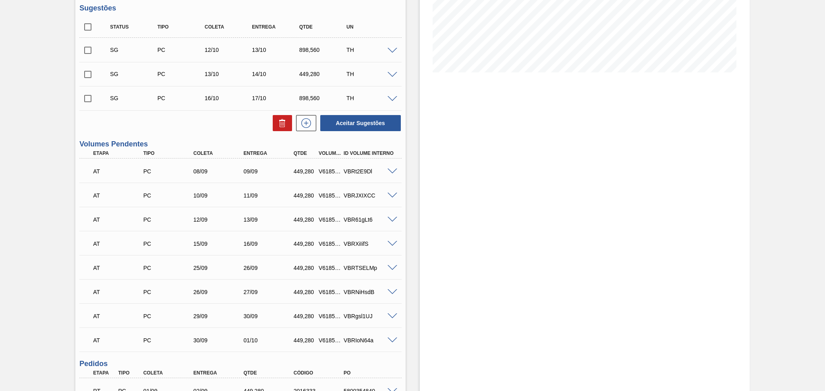
scroll to position [126, 0]
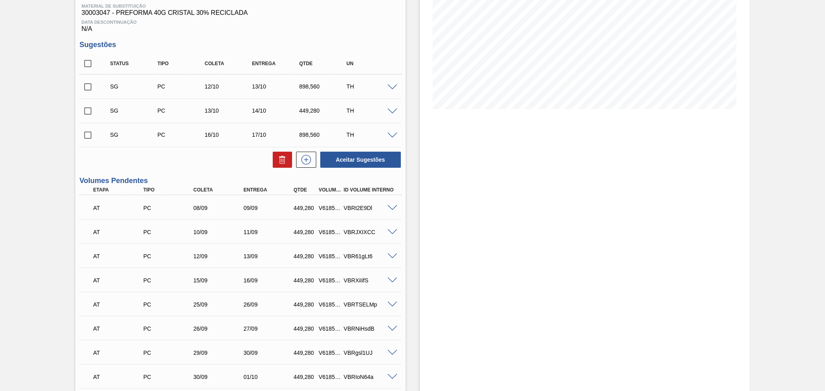
click at [391, 85] on span at bounding box center [392, 88] width 10 height 6
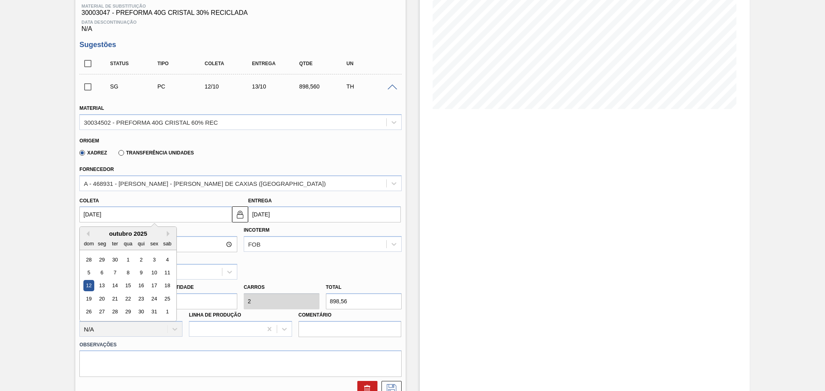
click at [129, 216] on input "[DATE]" at bounding box center [155, 215] width 153 height 16
click at [133, 308] on div "29" at bounding box center [128, 312] width 11 height 11
type input "[DATE]"
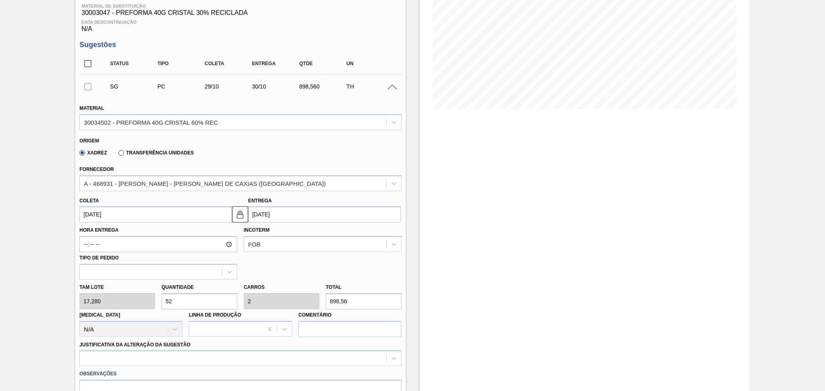
click at [121, 298] on div "[PERSON_NAME] 17,280 Quantidade 52 Carros 2 Total 898,56 [MEDICAL_DATA] N/A Lin…" at bounding box center [240, 309] width 328 height 58
type input "2"
type input "0,077"
type input "34,56"
type input "26"
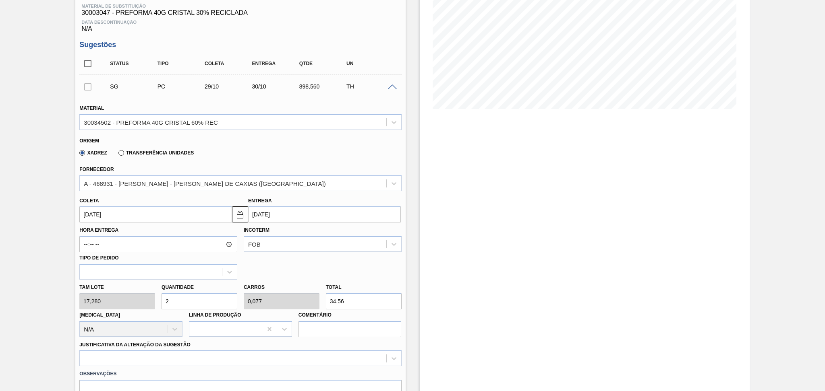
type input "1"
type input "449,28"
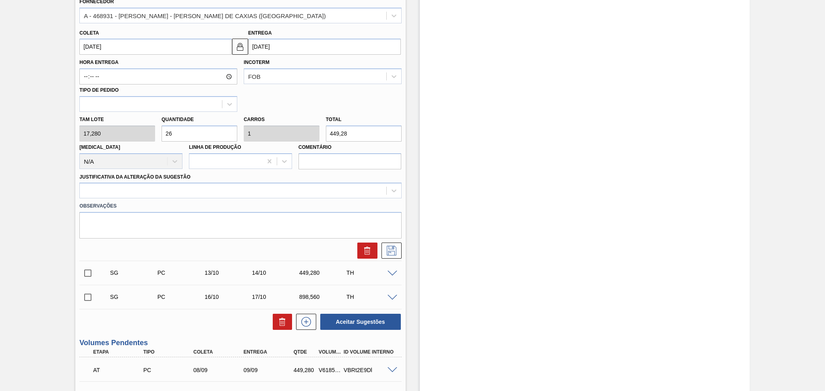
scroll to position [341, 0]
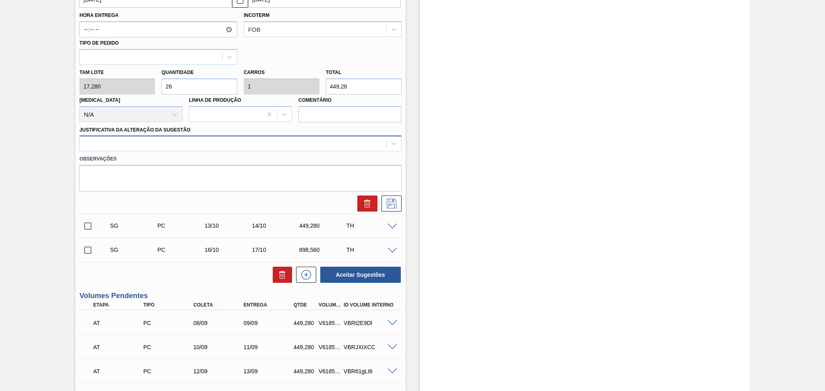
type input "26"
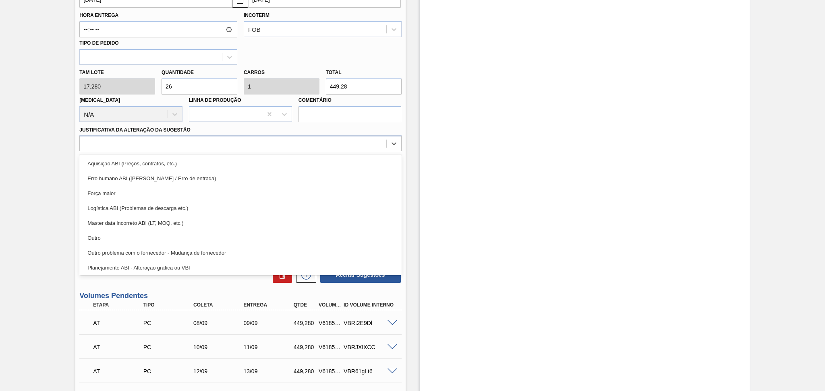
click at [358, 141] on div at bounding box center [233, 144] width 306 height 12
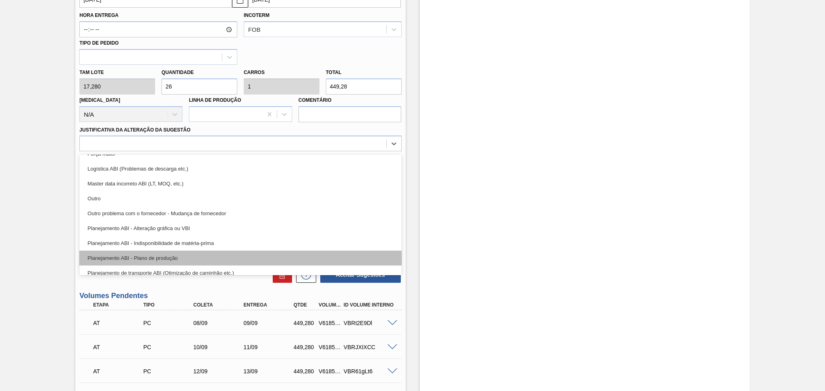
scroll to position [54, 0]
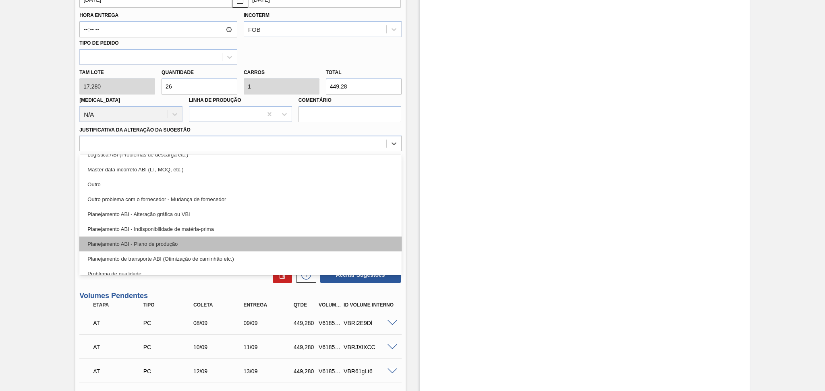
click at [211, 242] on div "Planejamento ABI - Plano de produção" at bounding box center [240, 244] width 322 height 15
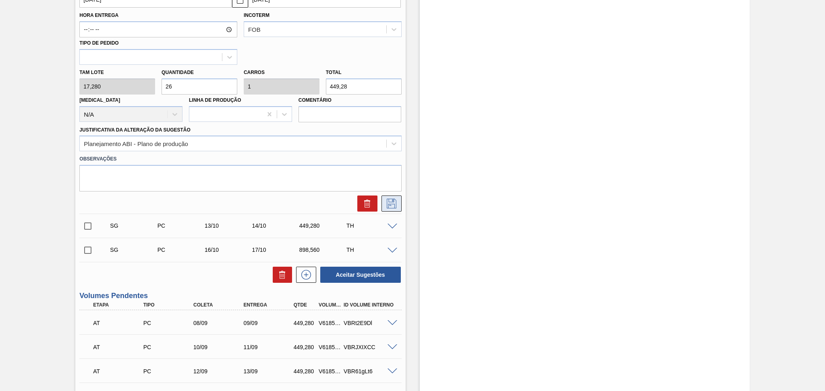
click at [381, 200] on div at bounding box center [389, 204] width 24 height 16
click at [381, 200] on button at bounding box center [391, 204] width 20 height 16
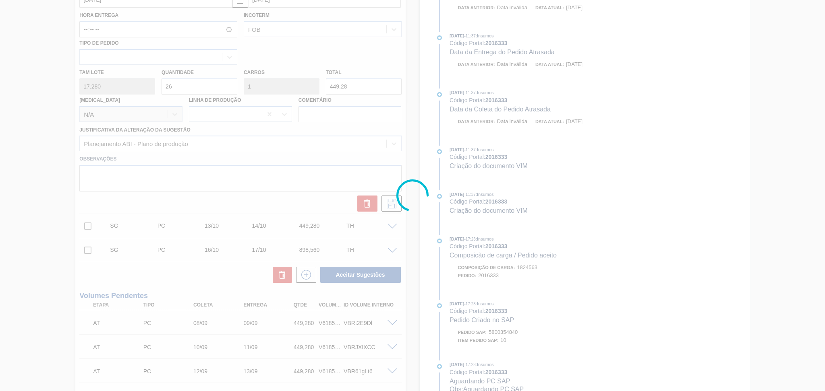
scroll to position [0, 0]
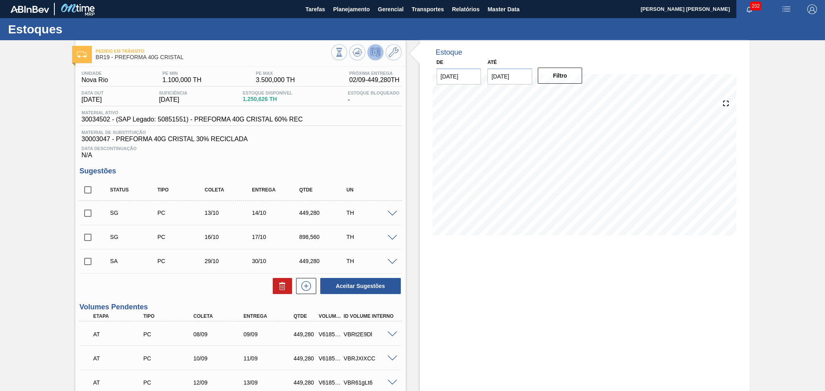
click at [389, 215] on span at bounding box center [392, 214] width 10 height 6
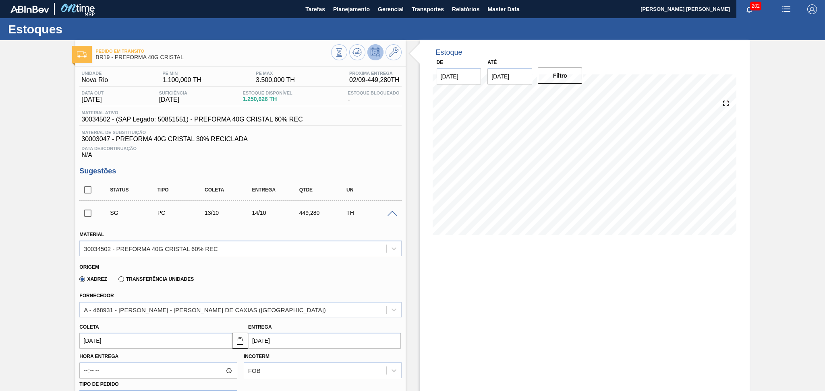
click at [111, 342] on input "[DATE]" at bounding box center [155, 341] width 153 height 16
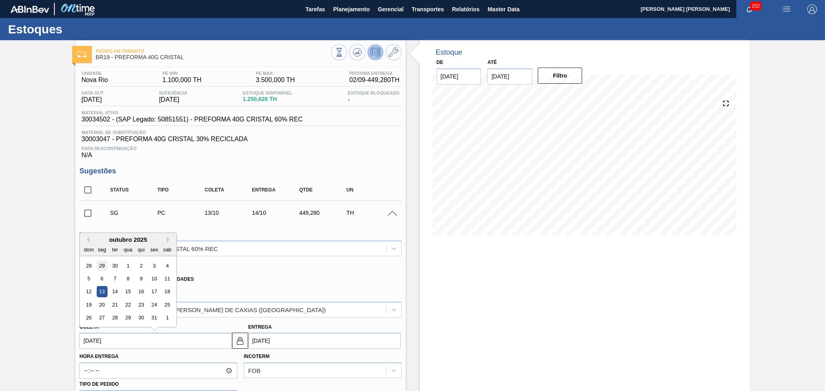
click at [102, 265] on div "29" at bounding box center [102, 266] width 11 height 11
type input "[DATE]"
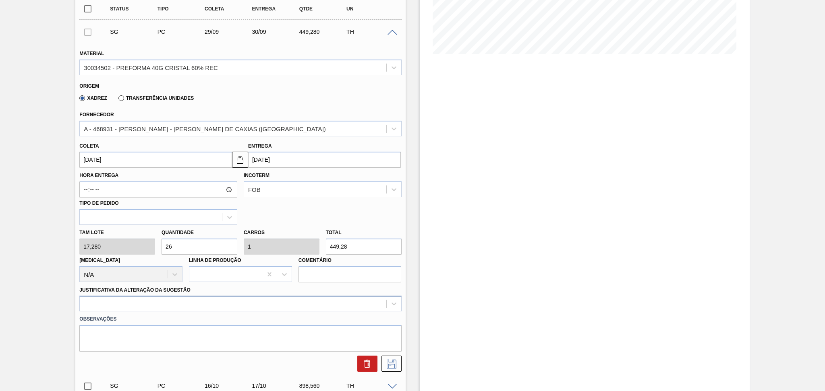
scroll to position [215, 0]
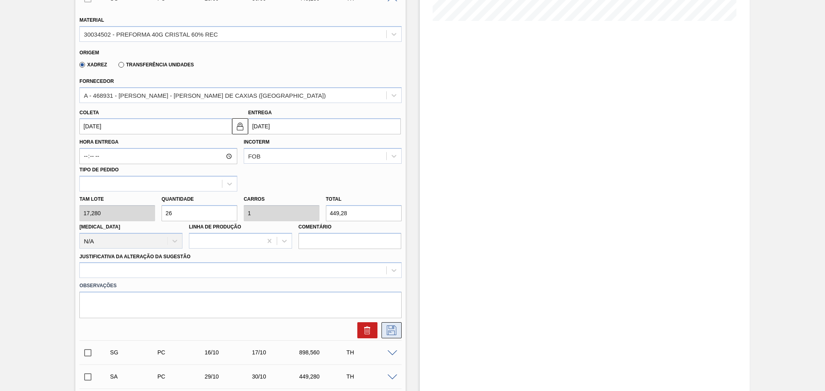
click at [396, 331] on icon at bounding box center [391, 331] width 13 height 10
click at [278, 265] on div "Material 30034502 - PREFORMA 40G CRISTAL 60% REC Origem Xadrez Transferência Un…" at bounding box center [240, 173] width 322 height 330
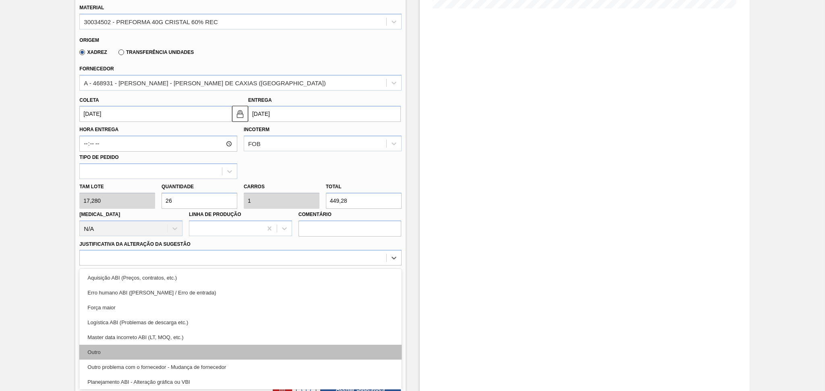
scroll to position [54, 0]
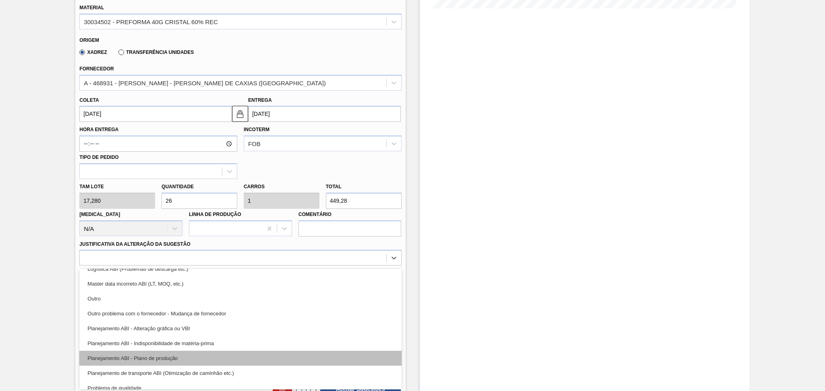
click at [177, 353] on div "Planejamento ABI - Plano de produção" at bounding box center [240, 358] width 322 height 15
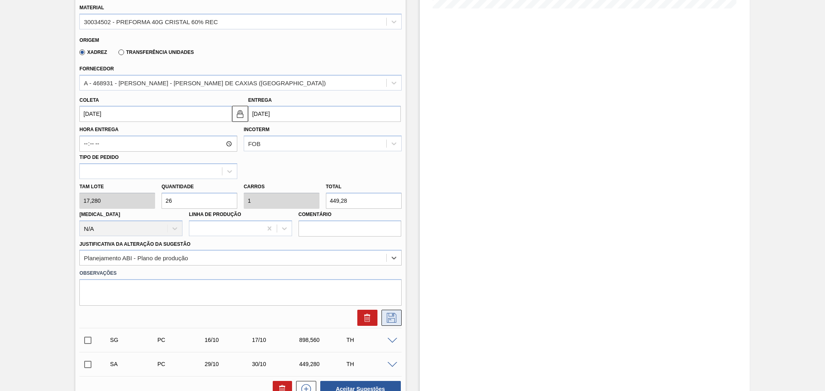
click at [385, 310] on button at bounding box center [391, 318] width 20 height 16
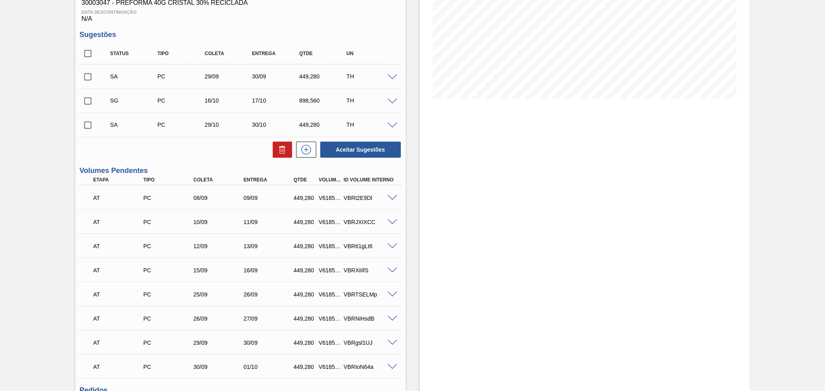
scroll to position [120, 0]
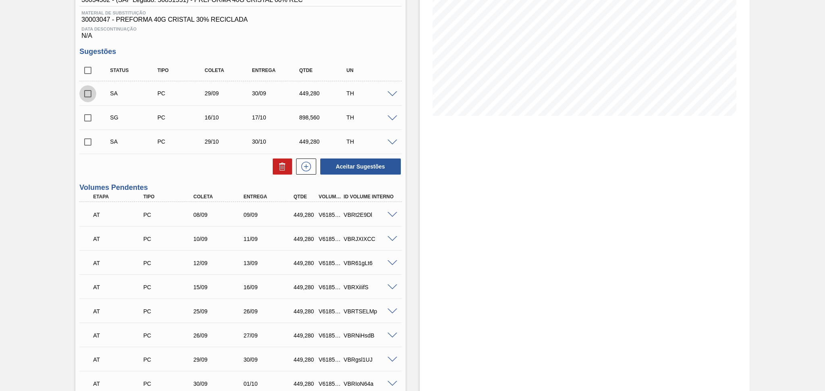
click at [91, 91] on input "checkbox" at bounding box center [87, 93] width 17 height 17
click at [345, 158] on div "Aceitar Sugestões" at bounding box center [358, 167] width 85 height 18
click at [349, 165] on button "Aceitar Sugestões" at bounding box center [360, 167] width 81 height 16
checkbox input "false"
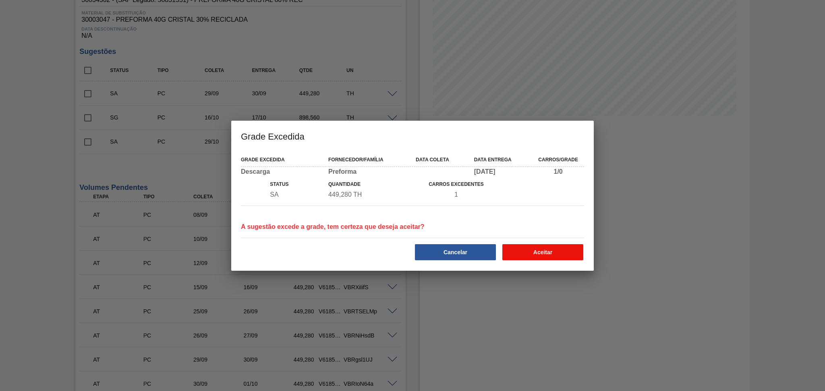
click at [536, 250] on button "Aceitar" at bounding box center [542, 252] width 81 height 16
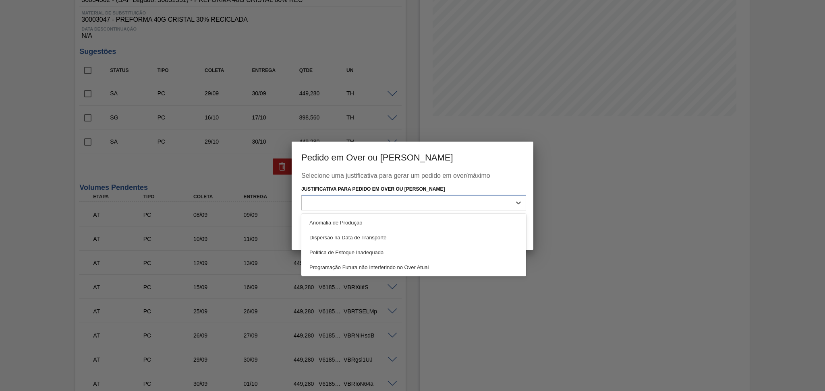
click at [491, 197] on div at bounding box center [406, 203] width 209 height 12
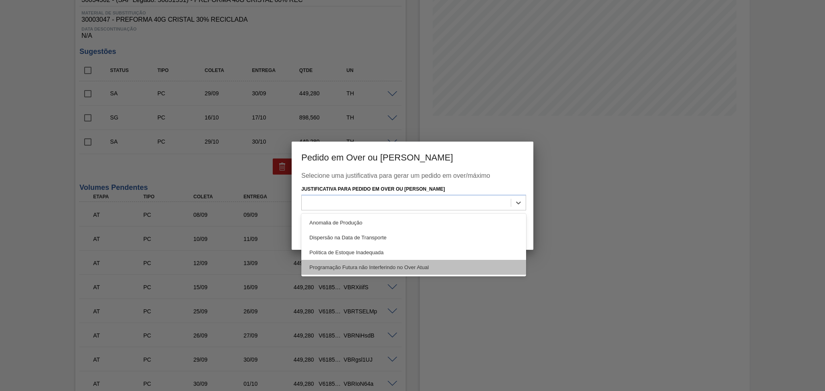
click at [393, 266] on div "Programação Futura não Interferindo no Over Atual" at bounding box center [413, 267] width 225 height 15
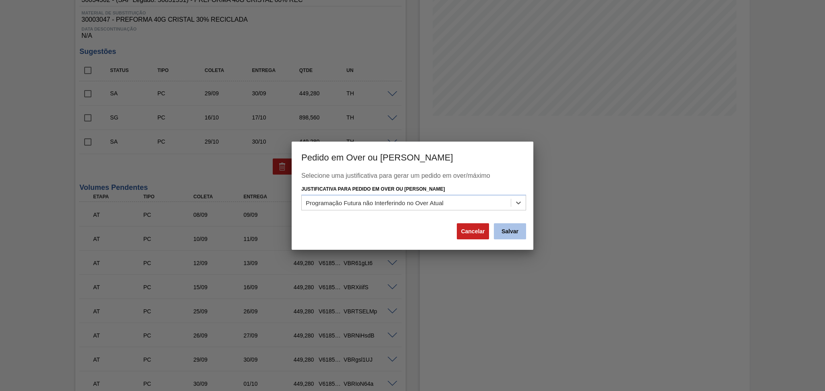
click at [507, 234] on button "Salvar" at bounding box center [510, 232] width 32 height 16
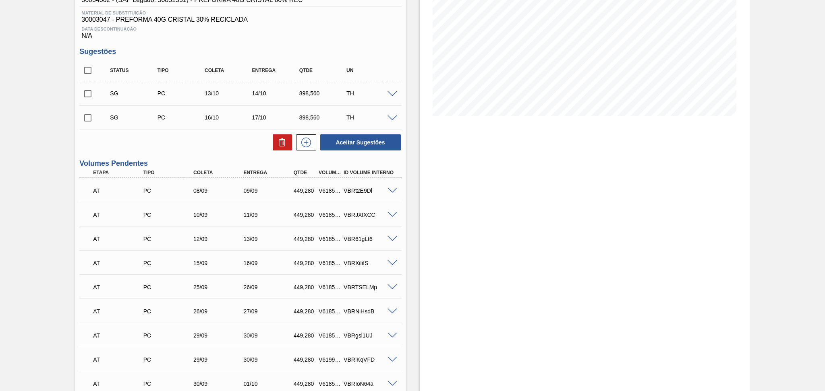
click at [428, 226] on div "Estoque De 02/09/2025 Até 10/10/2025 Filtro" at bounding box center [585, 241] width 330 height 640
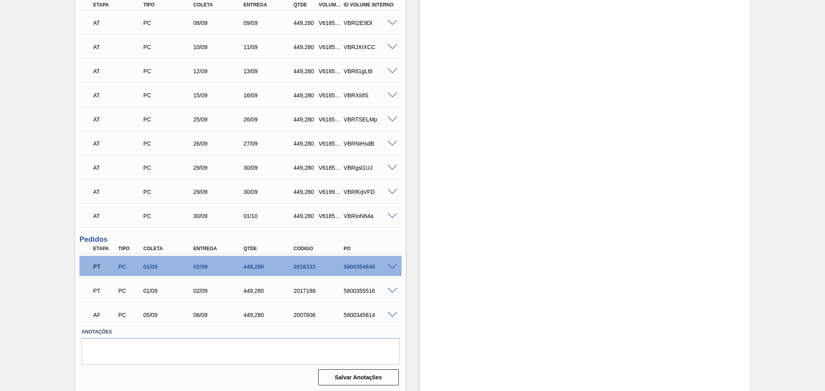
click at [393, 215] on span at bounding box center [392, 216] width 10 height 6
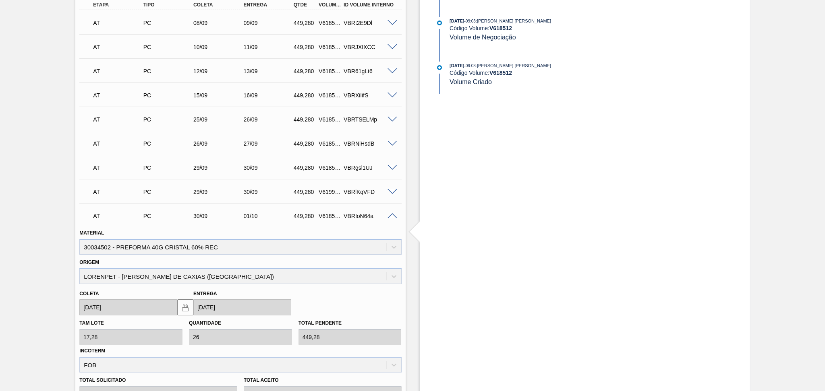
scroll to position [395, 0]
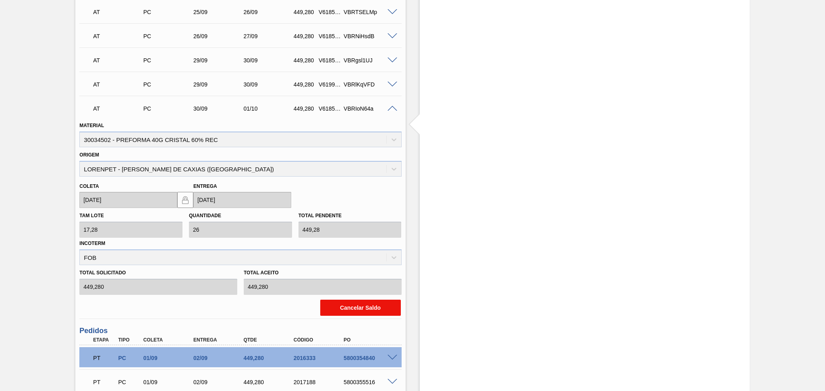
click at [363, 302] on button "Cancelar Saldo" at bounding box center [360, 308] width 81 height 16
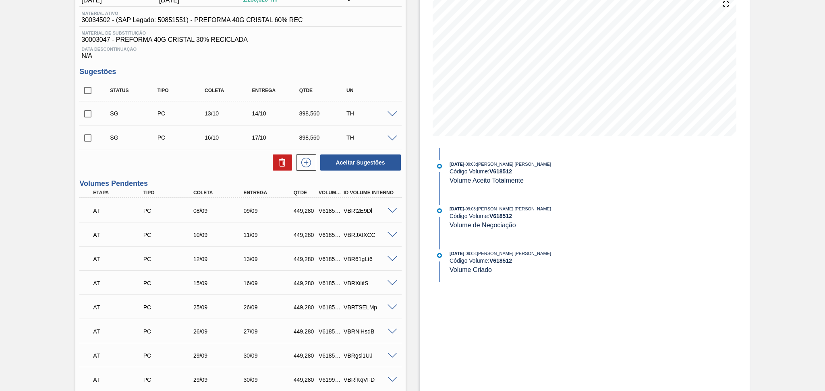
scroll to position [48, 0]
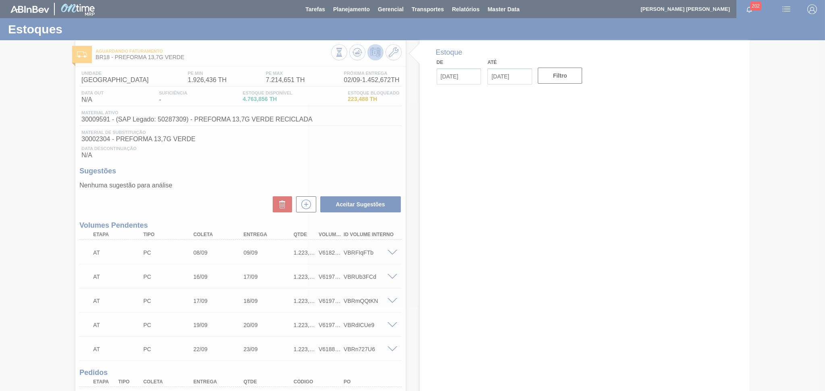
click at [247, 178] on div at bounding box center [412, 195] width 825 height 391
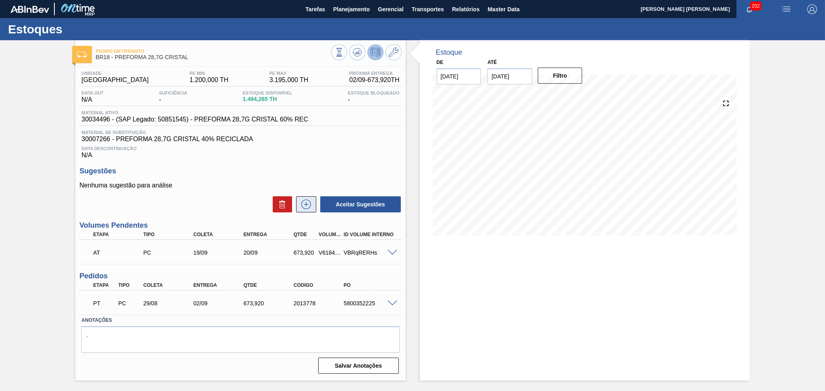
click at [300, 203] on icon at bounding box center [306, 205] width 13 height 10
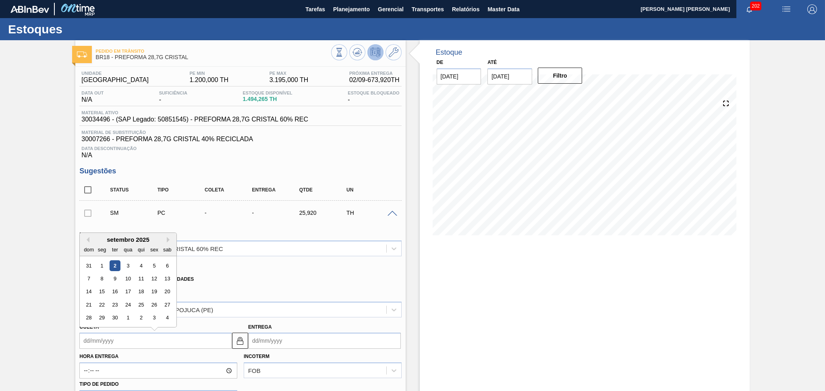
click at [112, 337] on input "Coleta" at bounding box center [155, 341] width 153 height 16
click at [155, 303] on div "26" at bounding box center [154, 305] width 11 height 11
type input "[DATE]"
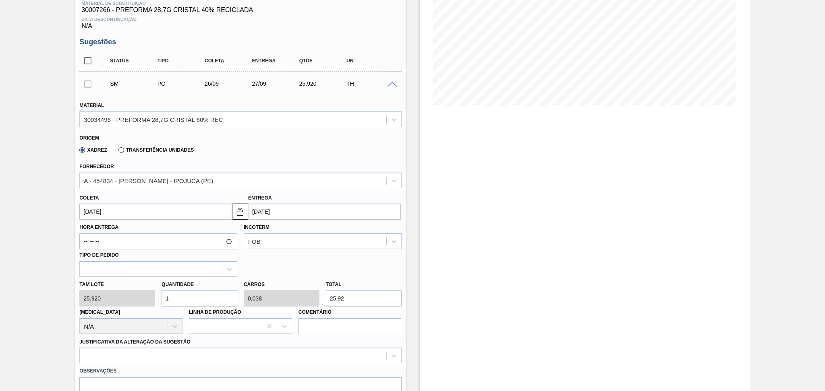
scroll to position [161, 0]
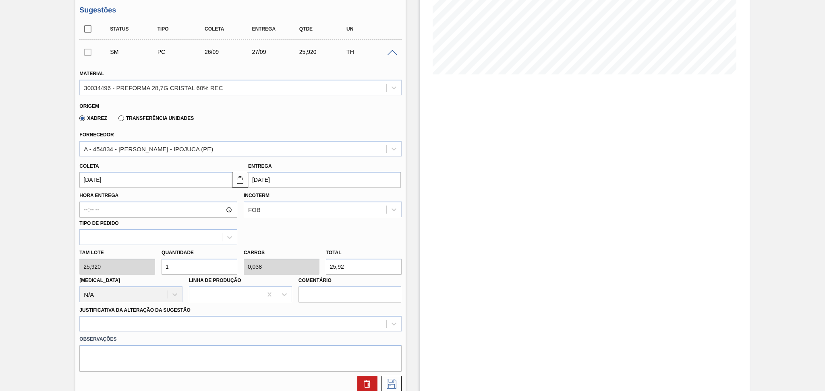
click at [137, 258] on div "[PERSON_NAME] 25,920 Quantidade 1 Carros 0,038 Total 25,92 [MEDICAL_DATA] N/A L…" at bounding box center [240, 274] width 328 height 58
type input "2"
type input "0,077"
type input "51,84"
type input "26"
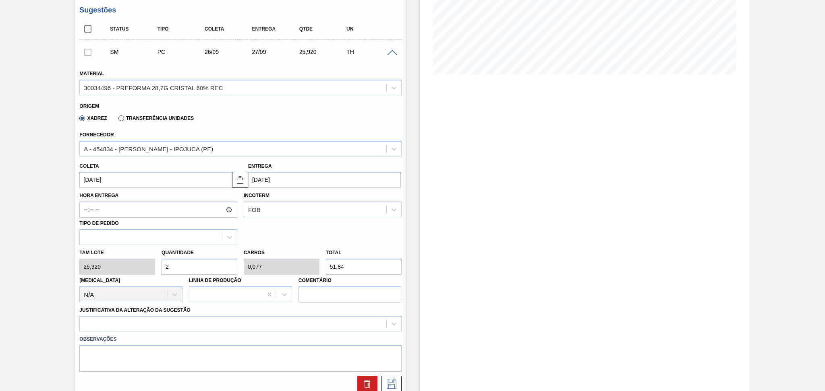
type input "1"
type input "673,92"
type input "26"
click at [126, 323] on div at bounding box center [240, 324] width 322 height 16
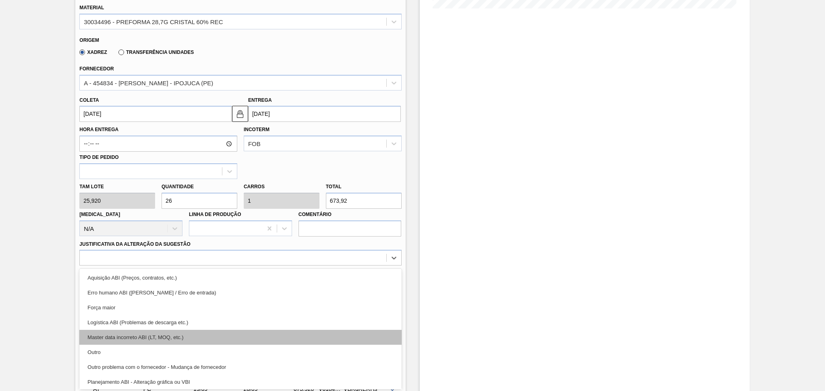
scroll to position [54, 0]
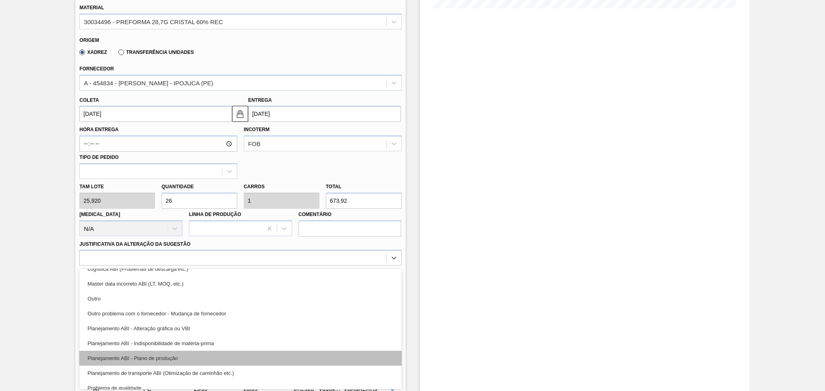
click at [156, 356] on div "Planejamento ABI - Plano de produção" at bounding box center [240, 358] width 322 height 15
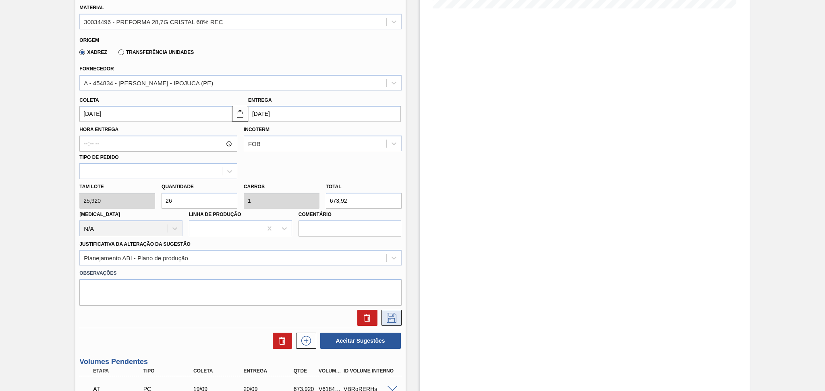
click at [392, 321] on icon at bounding box center [391, 318] width 13 height 10
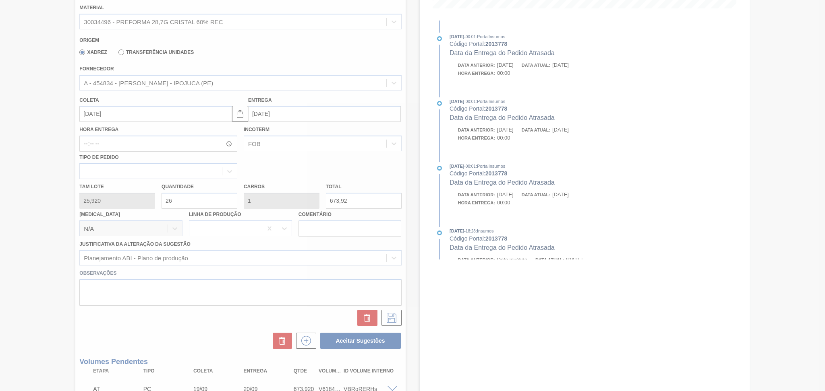
scroll to position [22, 0]
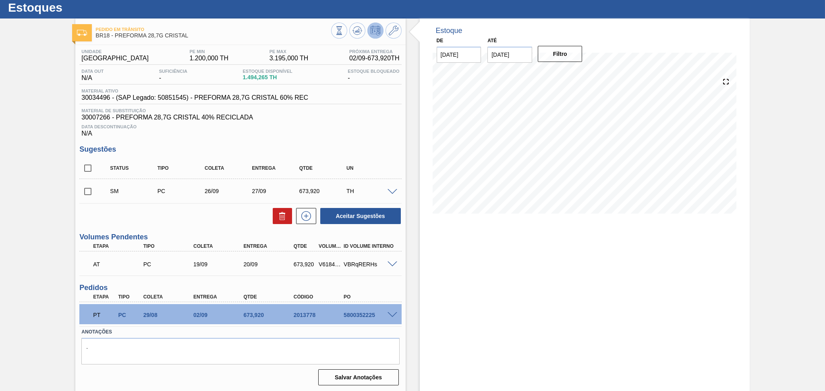
click at [91, 190] on input "checkbox" at bounding box center [87, 191] width 17 height 17
click at [362, 213] on button "Aceitar Sugestões" at bounding box center [360, 216] width 81 height 16
checkbox input "false"
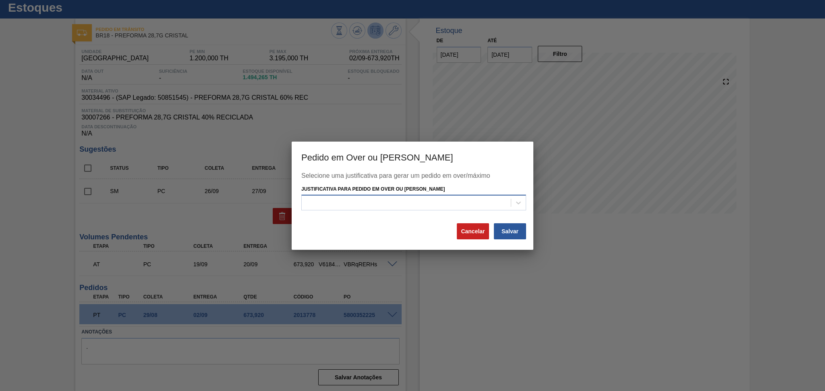
click at [370, 206] on div at bounding box center [406, 203] width 209 height 12
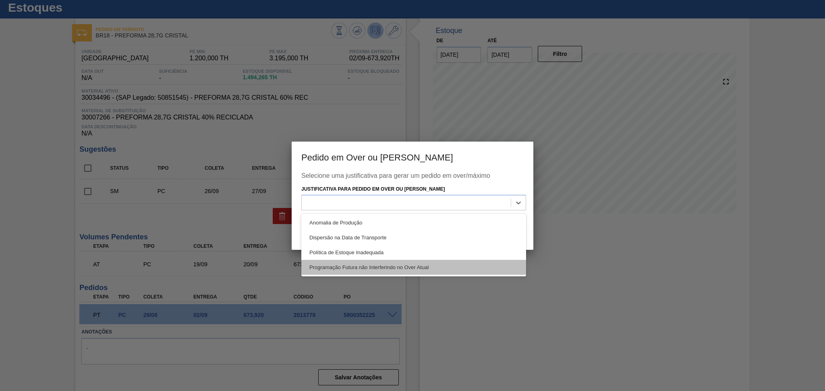
click at [386, 260] on div "Programação Futura não Interferindo no Over Atual" at bounding box center [413, 267] width 225 height 15
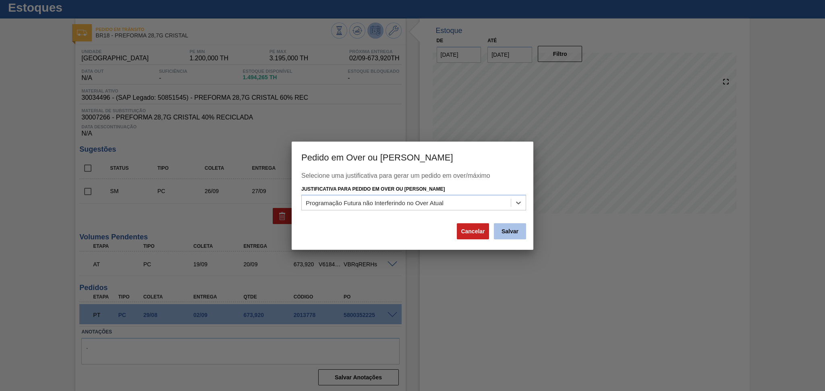
click at [512, 232] on button "Salvar" at bounding box center [510, 232] width 32 height 16
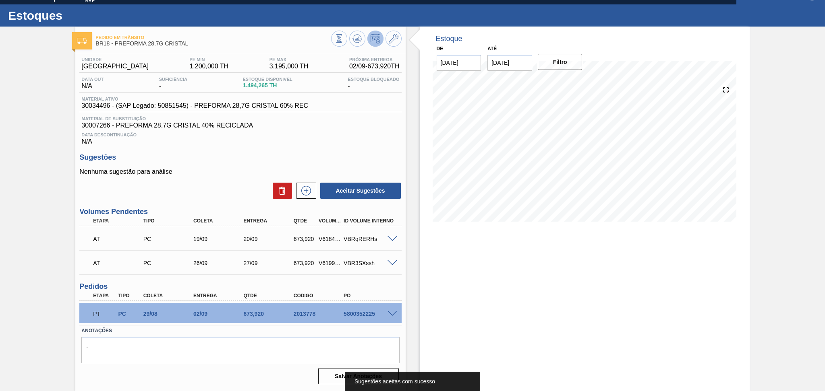
scroll to position [12, 0]
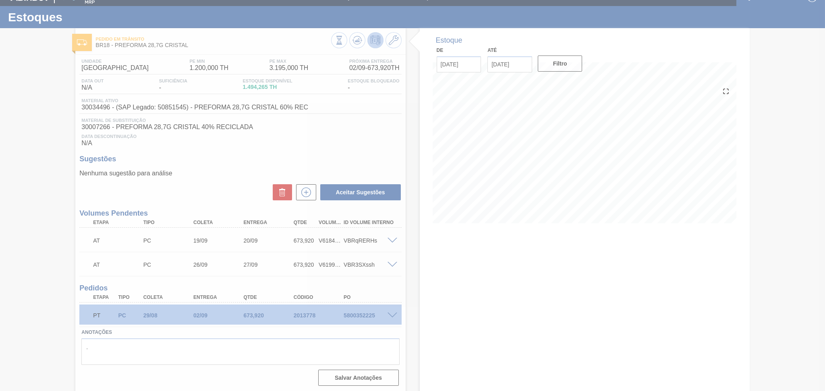
click at [390, 238] on div at bounding box center [412, 195] width 825 height 391
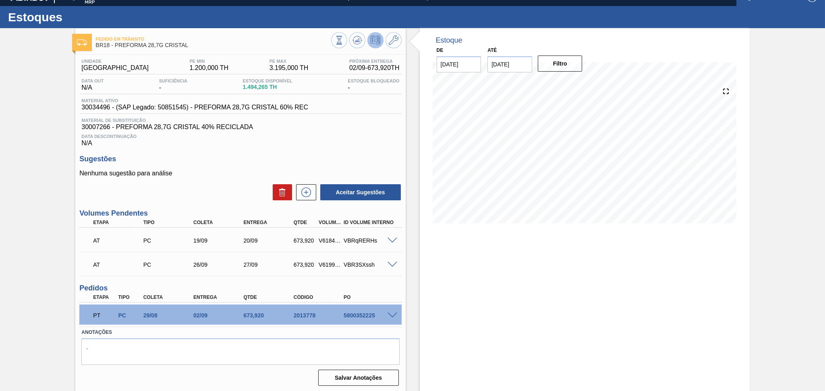
click at [392, 244] on div "AT PC 19/09 20/09 673,920 V618409 VBRqRERHs" at bounding box center [240, 240] width 322 height 20
click at [391, 241] on span at bounding box center [392, 241] width 10 height 6
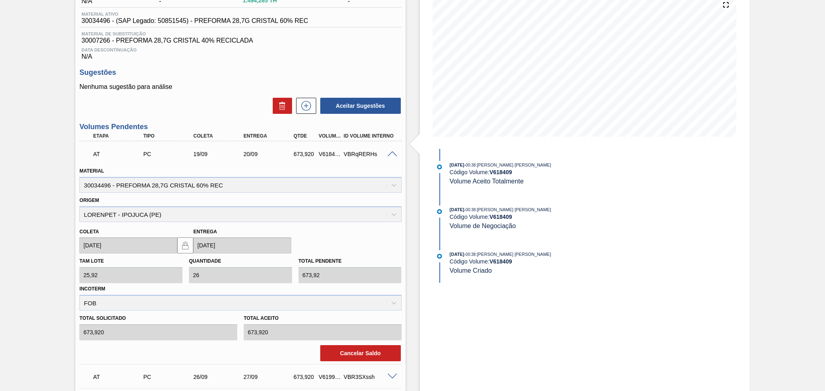
scroll to position [210, 0]
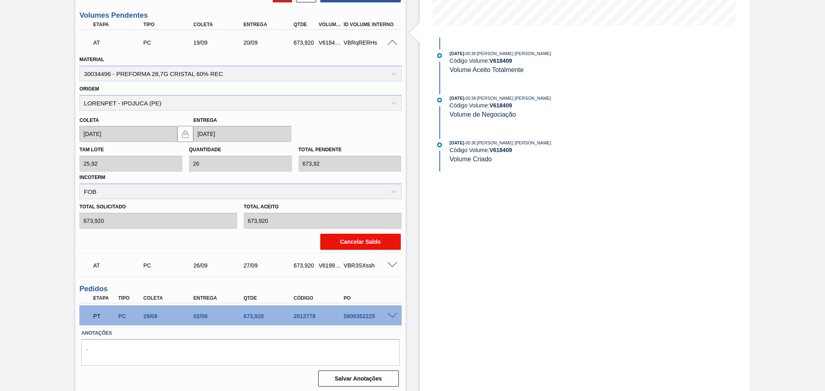
click at [360, 240] on button "Cancelar Saldo" at bounding box center [360, 242] width 81 height 16
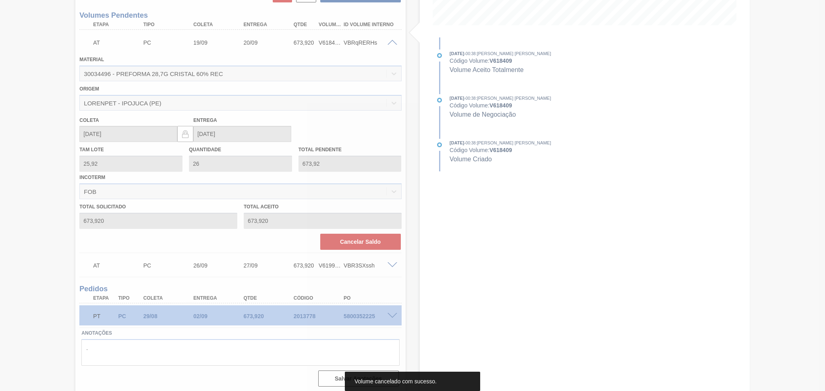
scroll to position [0, 0]
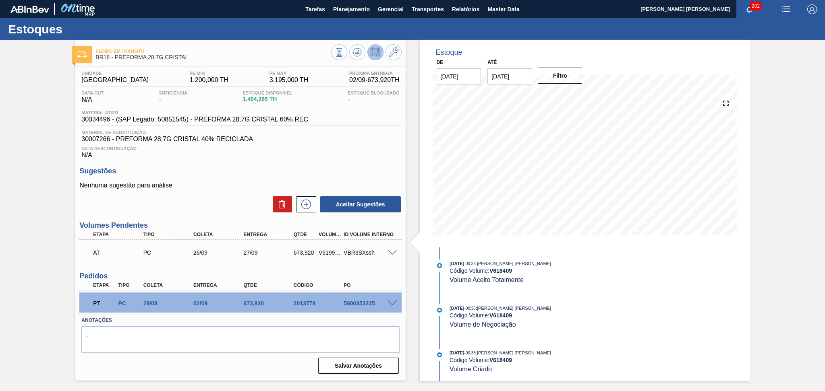
click at [365, 168] on h3 "Sugestões" at bounding box center [240, 171] width 322 height 8
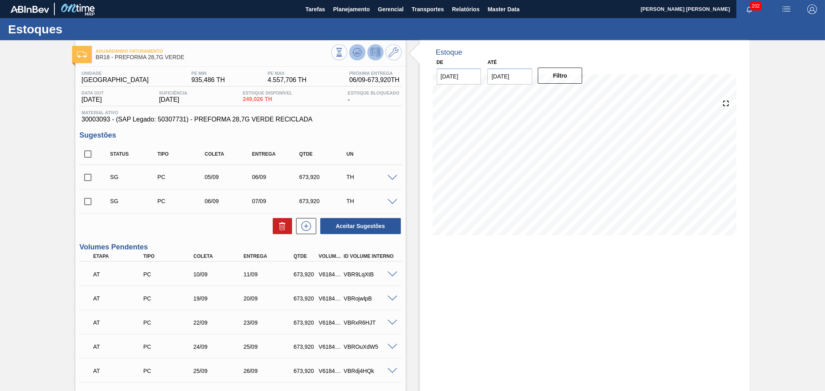
click at [356, 53] on icon at bounding box center [356, 53] width 1 height 2
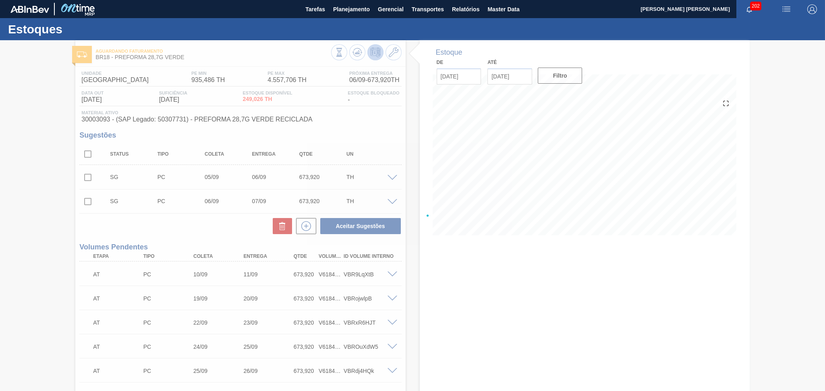
click at [410, 147] on div "Estoques Aguardando Faturamento BR18 - PREFORMA 28,7G VERDE Unidade Pernambuco …" at bounding box center [412, 270] width 825 height 505
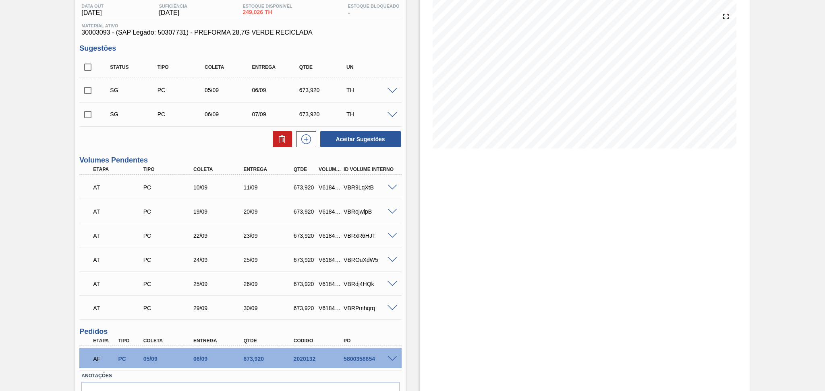
scroll to position [131, 0]
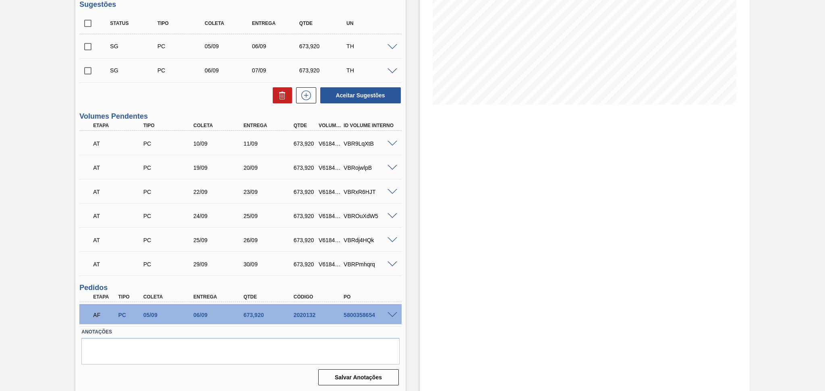
click at [410, 315] on div "Estoque De [DATE] Até [DATE] Filtro 06/09 Projeção de Estoque 1,596.866 [DOMAIN…" at bounding box center [578, 150] width 344 height 483
click at [228, 147] on div "AT PC 10/09 11/09 673,920 V618403 VBR9LqXtB" at bounding box center [238, 143] width 300 height 16
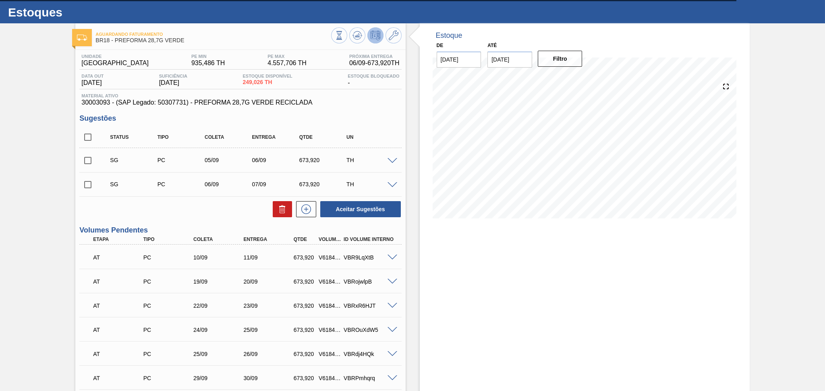
scroll to position [0, 0]
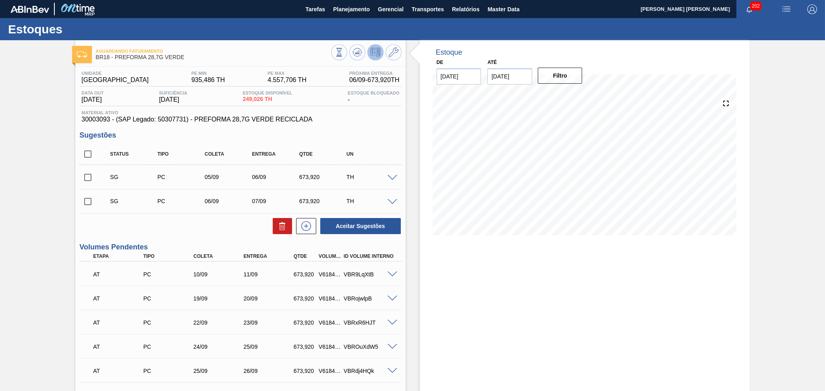
click at [91, 157] on input "checkbox" at bounding box center [87, 154] width 17 height 17
checkbox input "true"
click at [284, 230] on icon at bounding box center [282, 226] width 10 height 10
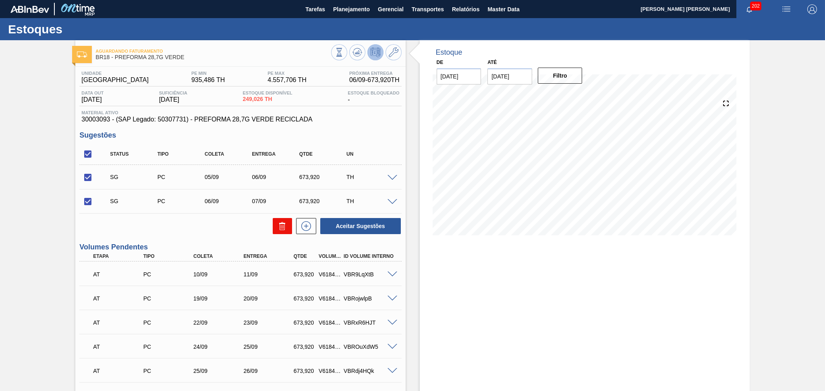
checkbox input "false"
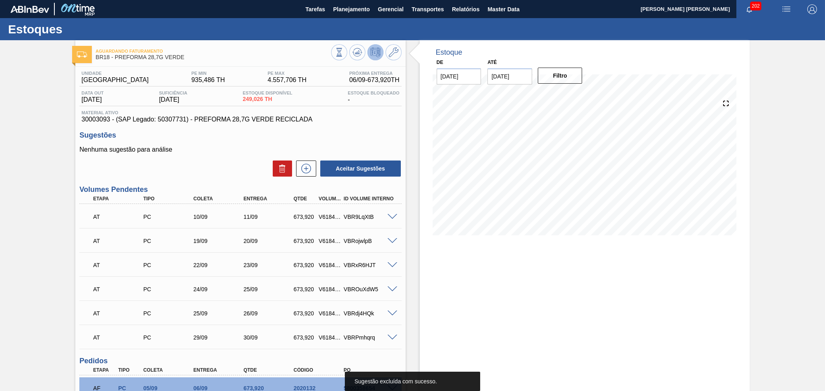
click at [393, 239] on span at bounding box center [392, 241] width 10 height 6
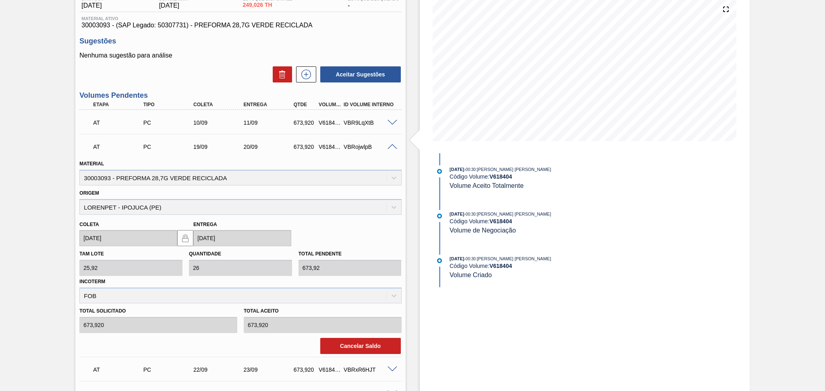
scroll to position [107, 0]
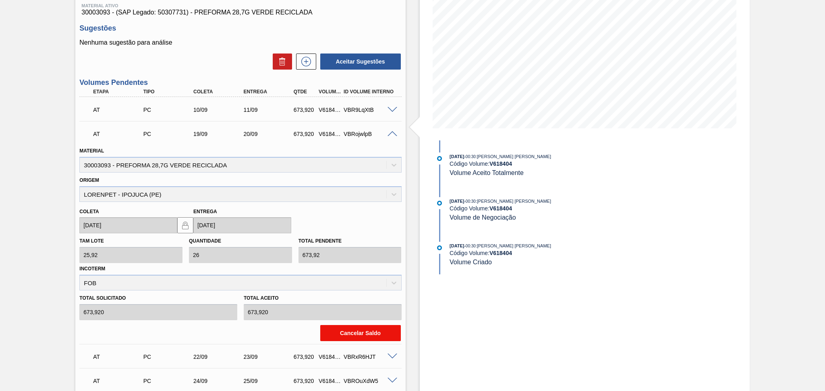
click at [357, 331] on button "Cancelar Saldo" at bounding box center [360, 333] width 81 height 16
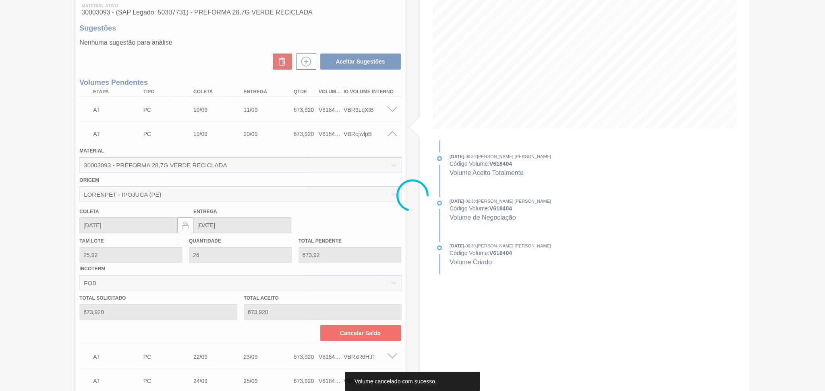
scroll to position [49, 0]
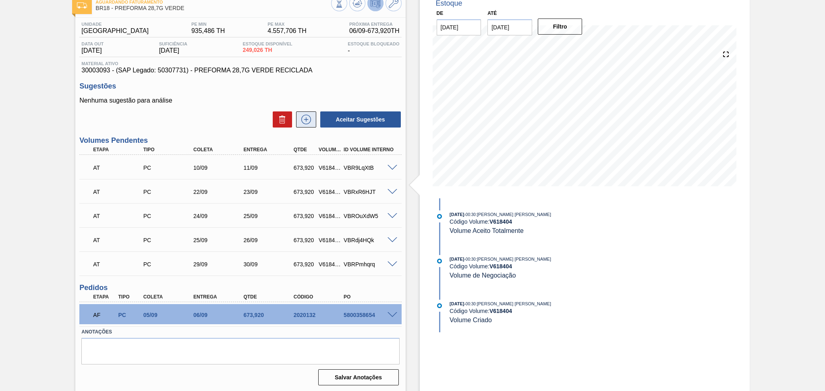
click at [306, 123] on icon at bounding box center [306, 120] width 13 height 10
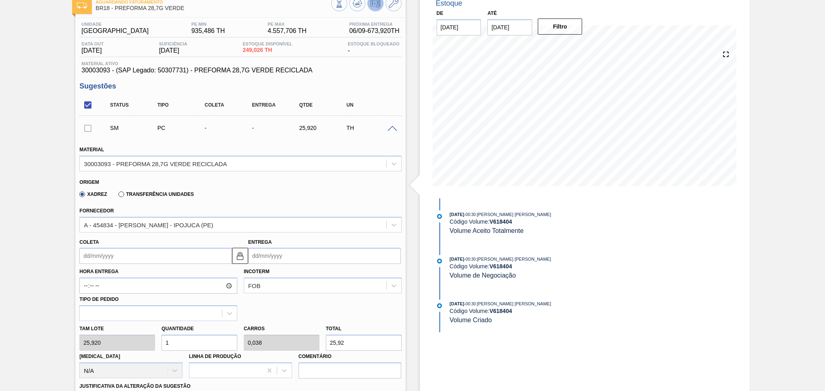
click at [153, 341] on div "[PERSON_NAME] 25,920 Quantidade 1 Carros 0,038 Total 25,92 [MEDICAL_DATA] N/A L…" at bounding box center [240, 350] width 328 height 58
type input "0"
type input "2"
type input "0,077"
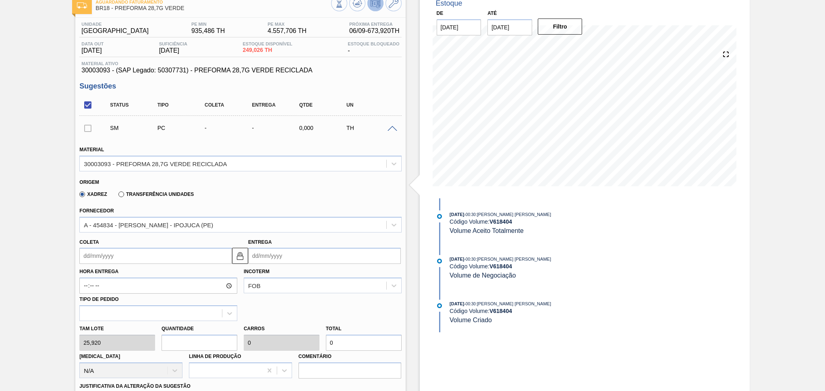
type input "51,84"
type input "26"
type input "1"
type input "673,92"
type input "26"
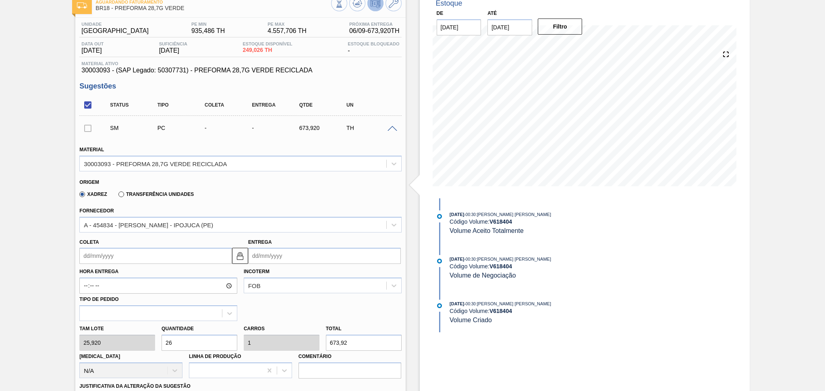
click at [114, 248] on input "Coleta" at bounding box center [155, 256] width 153 height 16
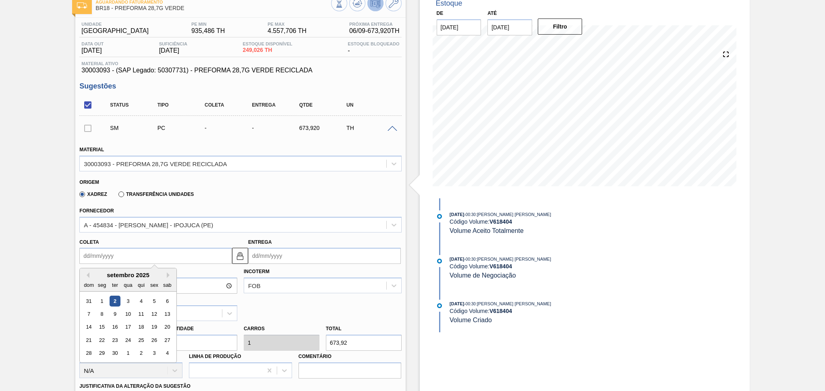
type input "2"
type input "[DATE]"
type input "22"
type input "[DATE]"
click at [99, 342] on div "22" at bounding box center [102, 340] width 11 height 11
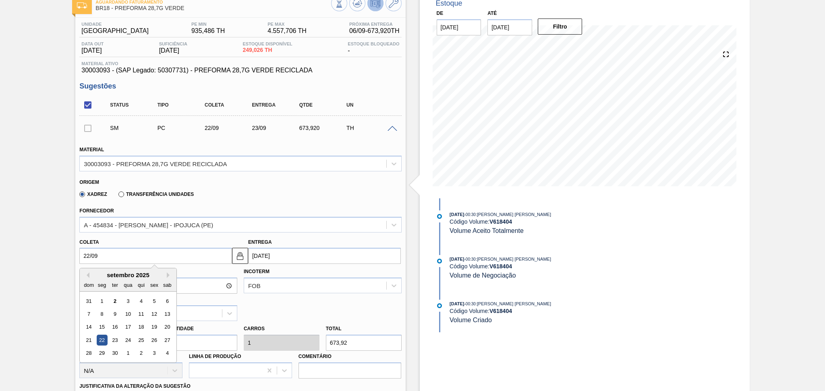
type input "22/09/2025"
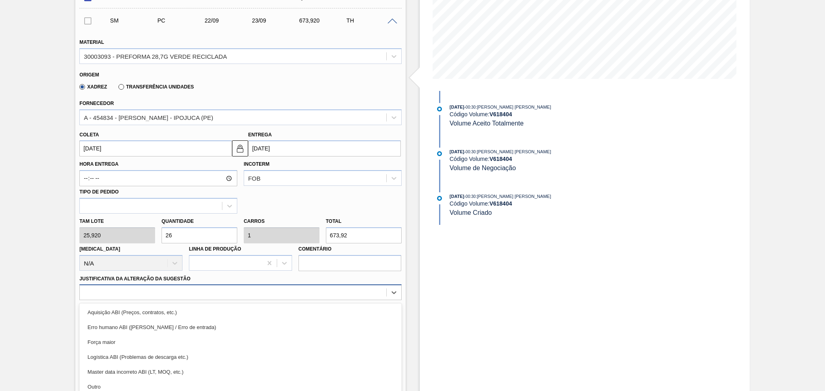
click at [321, 290] on div "option Erro humano ABI (Cálculo / Erro de entrada) focused, 2 of 18. 18 results…" at bounding box center [240, 293] width 322 height 16
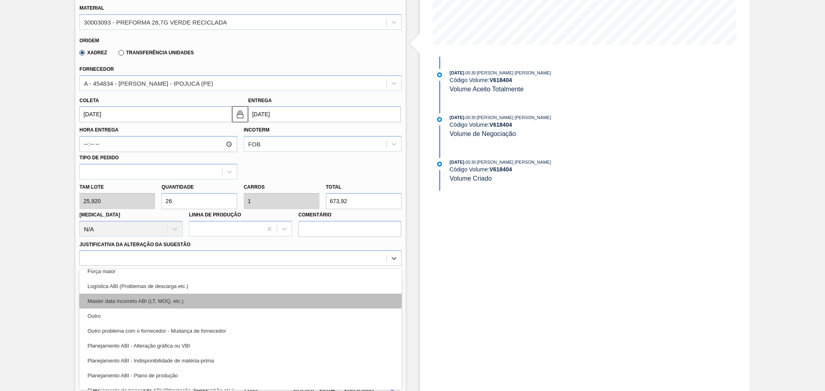
scroll to position [54, 0]
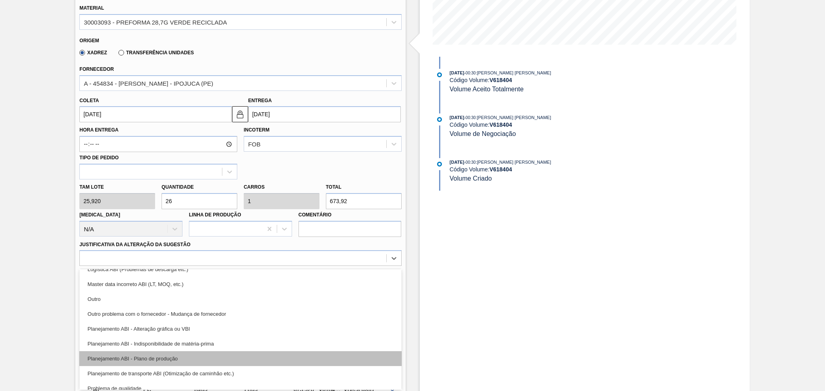
click at [179, 355] on div "Planejamento ABI - Plano de produção" at bounding box center [240, 359] width 322 height 15
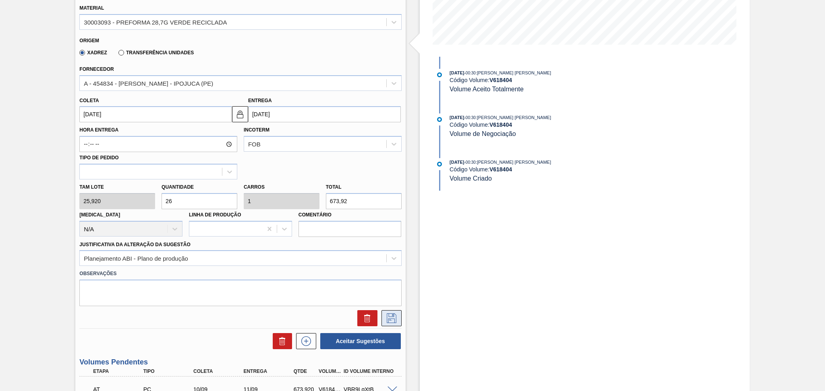
click at [390, 321] on button at bounding box center [391, 318] width 20 height 16
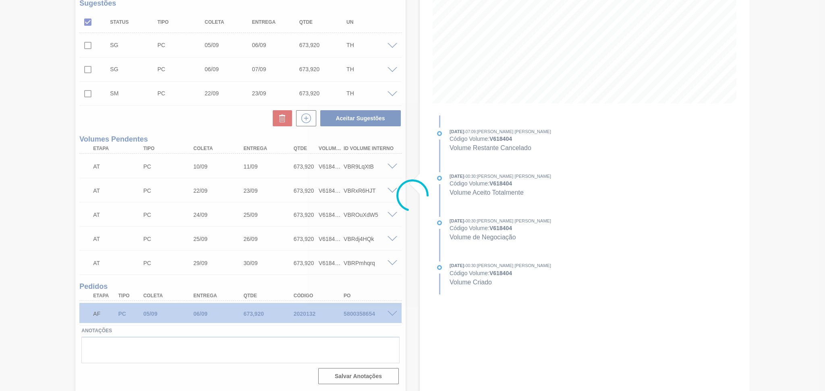
scroll to position [131, 0]
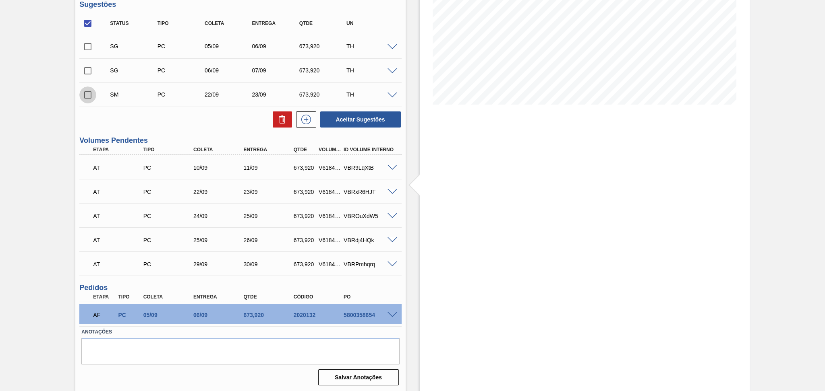
click at [82, 98] on input "checkbox" at bounding box center [87, 95] width 17 height 17
checkbox input "true"
click at [353, 118] on button "Aceitar Sugestões" at bounding box center [360, 120] width 81 height 16
click at [391, 71] on span at bounding box center [392, 71] width 10 height 6
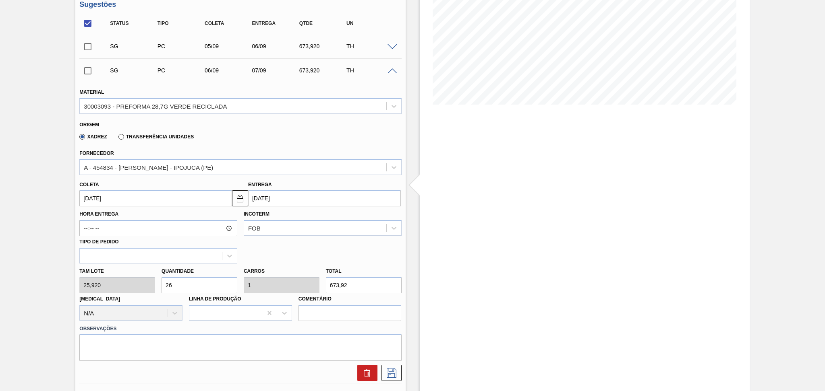
click at [105, 195] on input "06/09/2025" at bounding box center [155, 198] width 153 height 16
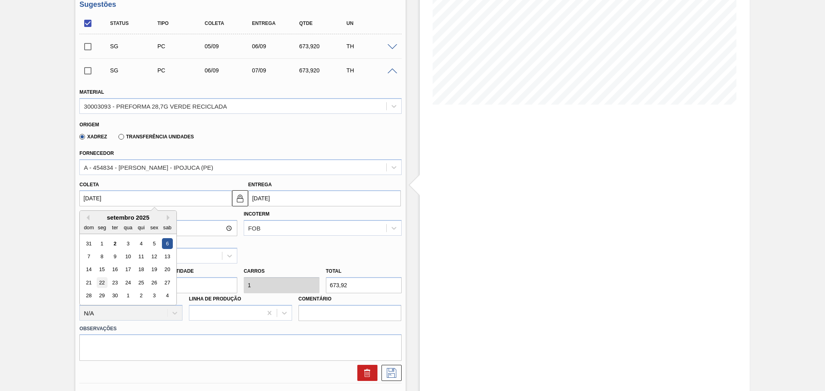
click at [103, 285] on div "22" at bounding box center [102, 282] width 11 height 11
type input "22/09/2025"
type input "23/09/2025"
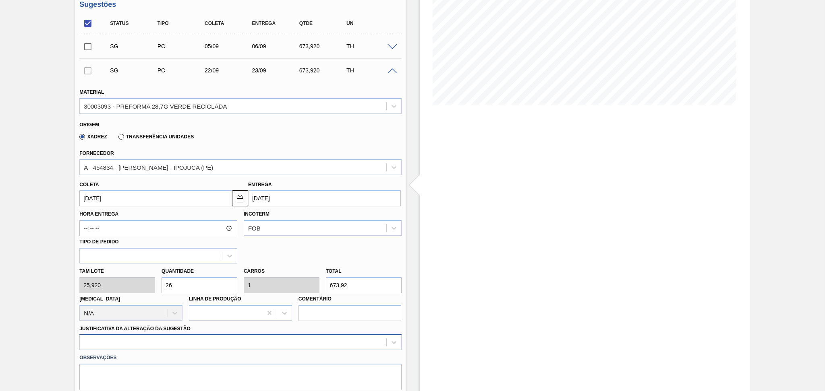
click at [250, 346] on div at bounding box center [240, 343] width 322 height 16
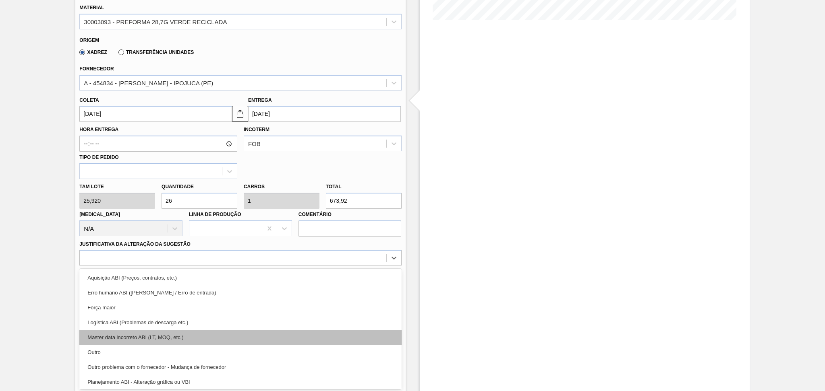
scroll to position [54, 0]
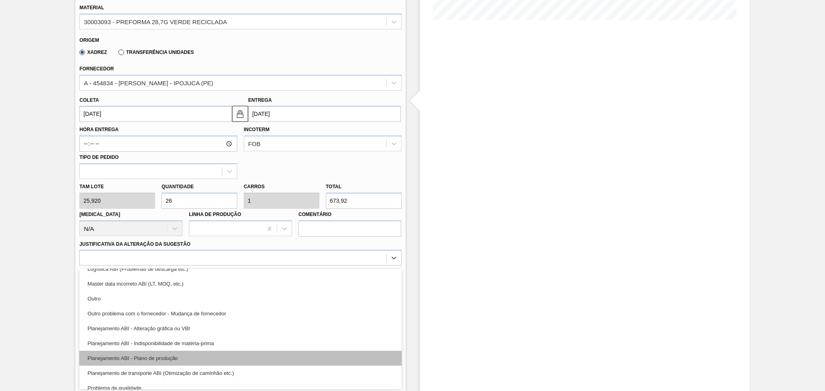
click at [181, 356] on div "Planejamento ABI - Plano de produção" at bounding box center [240, 358] width 322 height 15
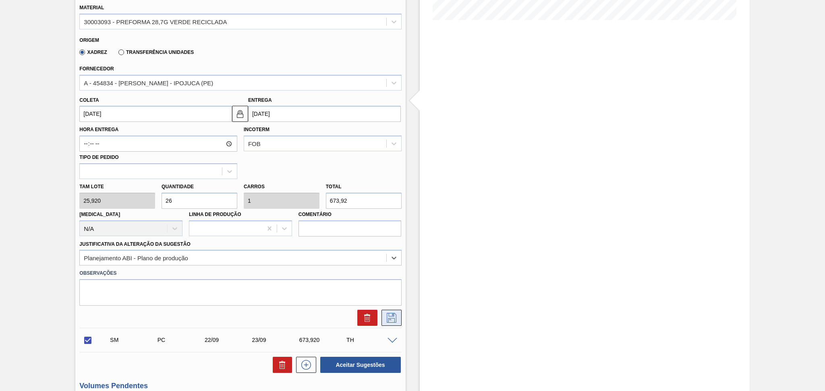
click at [390, 316] on icon at bounding box center [391, 318] width 13 height 10
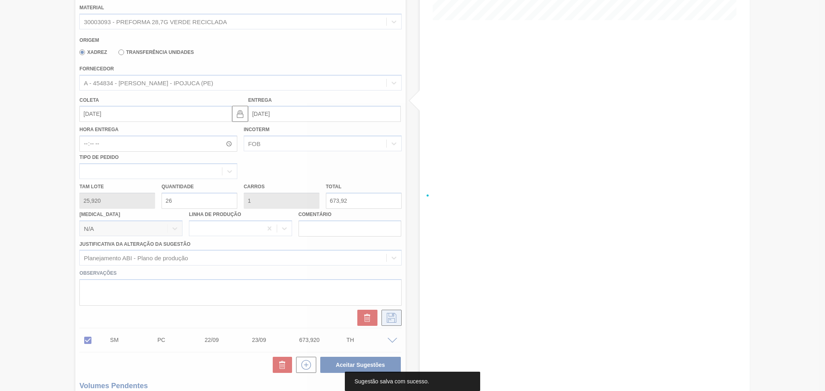
scroll to position [131, 0]
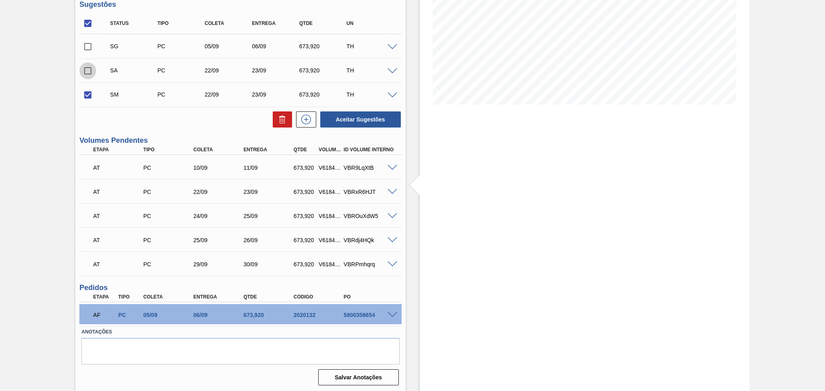
click at [87, 72] on input "checkbox" at bounding box center [87, 70] width 17 height 17
checkbox input "true"
click at [89, 96] on input "checkbox" at bounding box center [87, 95] width 17 height 17
checkbox input "false"
click at [345, 121] on button "Aceitar Sugestões" at bounding box center [360, 120] width 81 height 16
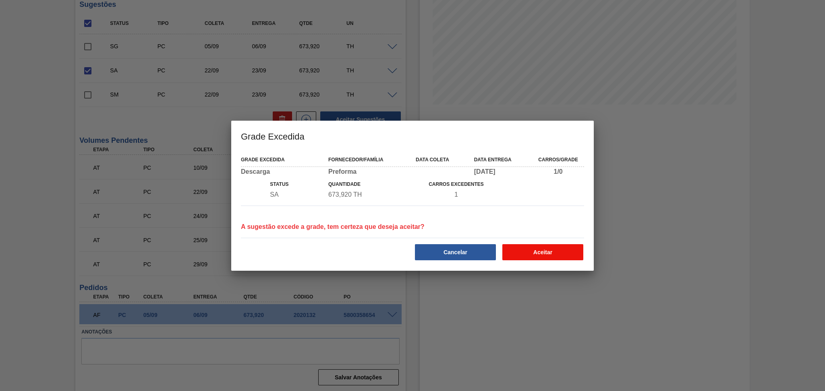
click at [525, 255] on button "Aceitar" at bounding box center [542, 252] width 81 height 16
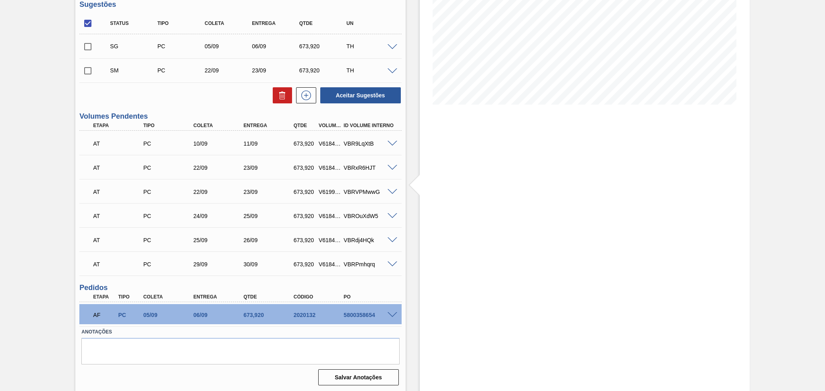
click at [394, 192] on span at bounding box center [392, 192] width 10 height 6
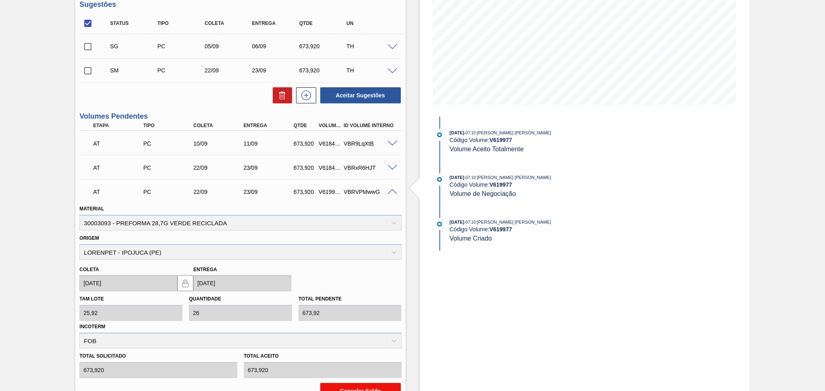
click at [337, 386] on button "Cancelar Saldo" at bounding box center [360, 391] width 81 height 16
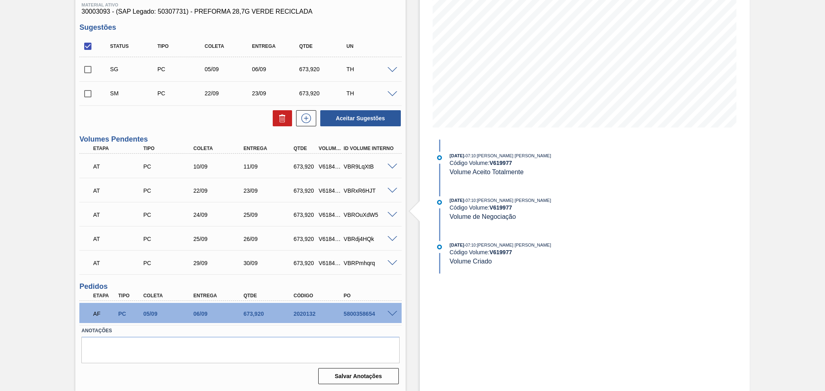
scroll to position [107, 0]
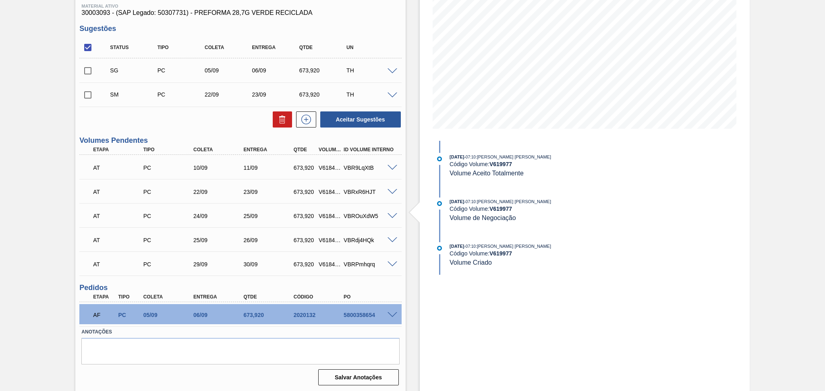
click at [88, 52] on input "checkbox" at bounding box center [87, 47] width 17 height 17
click at [87, 49] on input "checkbox" at bounding box center [87, 47] width 17 height 17
checkbox input "true"
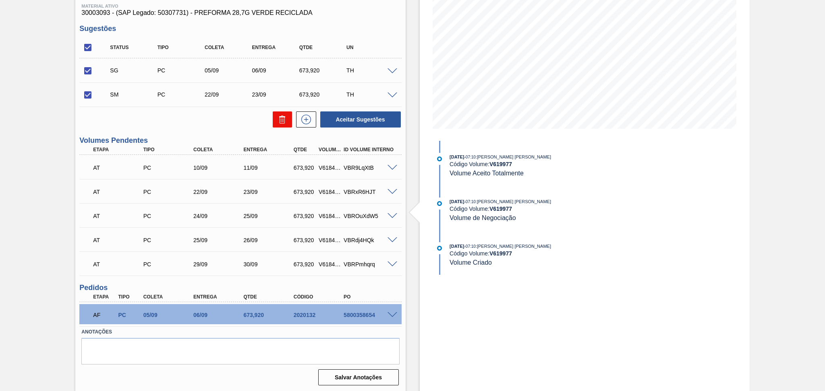
drag, startPoint x: 292, startPoint y: 122, endPoint x: 282, endPoint y: 121, distance: 10.5
click at [292, 122] on div at bounding box center [304, 120] width 24 height 16
click at [281, 119] on icon at bounding box center [282, 120] width 10 height 10
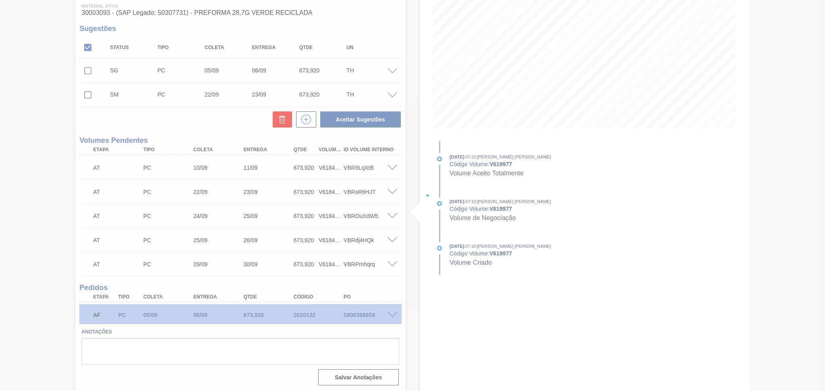
checkbox input "false"
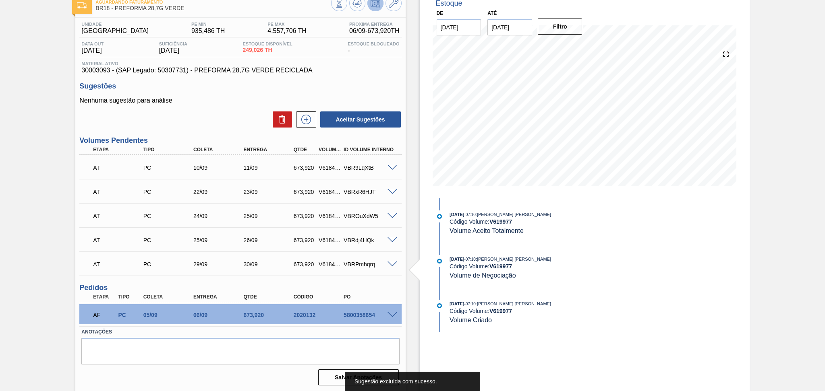
click at [245, 113] on div "Aceitar Sugestões" at bounding box center [240, 120] width 322 height 18
click at [362, 4] on button at bounding box center [357, 3] width 16 height 16
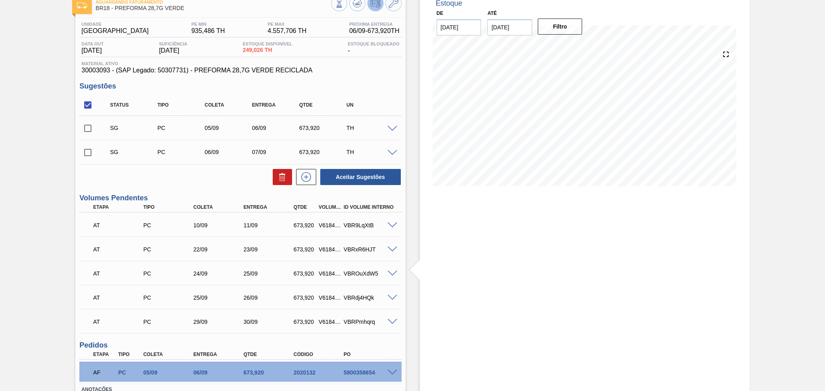
click at [88, 126] on input "checkbox" at bounding box center [87, 128] width 17 height 17
checkbox input "true"
click at [85, 153] on input "checkbox" at bounding box center [87, 152] width 17 height 17
checkbox input "true"
click at [280, 176] on icon at bounding box center [282, 177] width 10 height 10
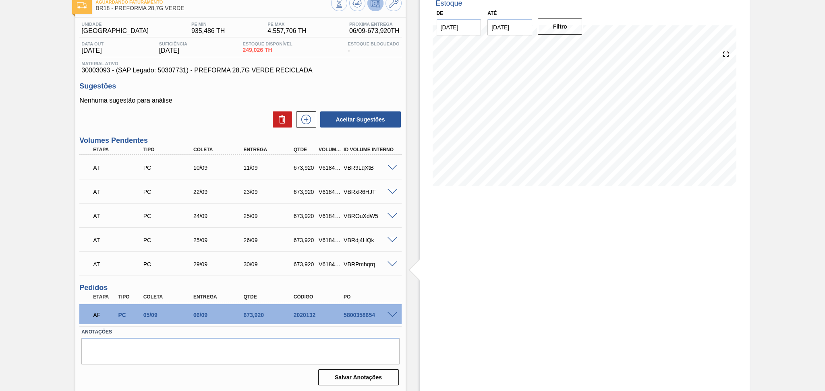
click at [491, 318] on div "Estoque De 02/09/2025 Até 10/10/2025 Filtro" at bounding box center [585, 191] width 330 height 401
click at [549, 264] on div "Estoque De 02/09/2025 Até 10/10/2025 Filtro" at bounding box center [585, 191] width 330 height 401
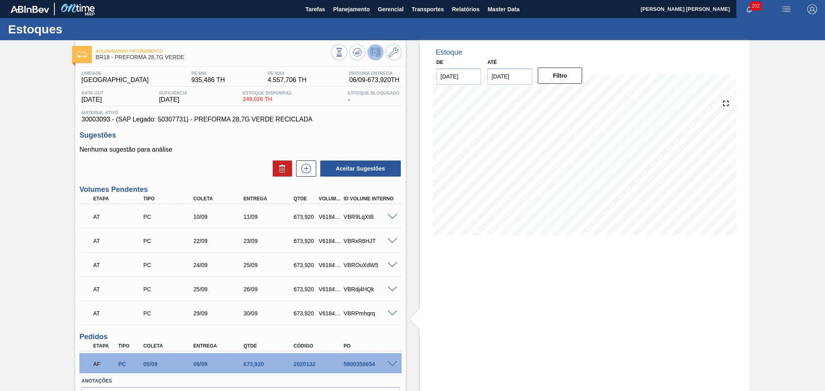
click at [388, 228] on div "AT PC 22/09 23/09 673,920 V618405 VBRxR6HJT Material 30003093 - PREFORMA 28,7G …" at bounding box center [240, 240] width 322 height 24
click at [393, 214] on span at bounding box center [392, 217] width 10 height 6
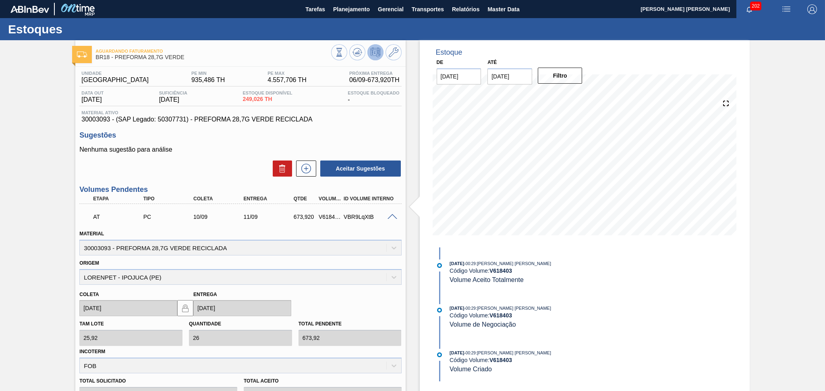
click at [393, 214] on span at bounding box center [392, 217] width 10 height 6
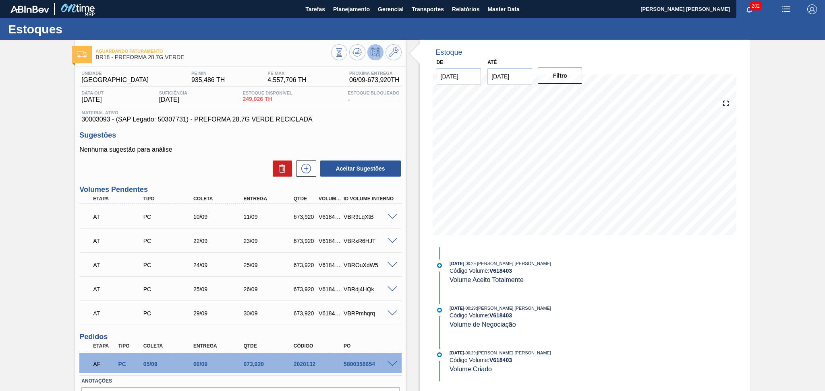
click at [232, 172] on div "Aceitar Sugestões" at bounding box center [240, 169] width 322 height 18
click at [273, 165] on button at bounding box center [282, 169] width 19 height 16
click at [229, 176] on div "Aceitar Sugestões" at bounding box center [240, 169] width 322 height 18
click at [409, 250] on div "Estoque De 02/09/2025 Até 10/10/2025 Filtro 05/09 Projeção de Estoque 249.026 N…" at bounding box center [578, 240] width 344 height 401
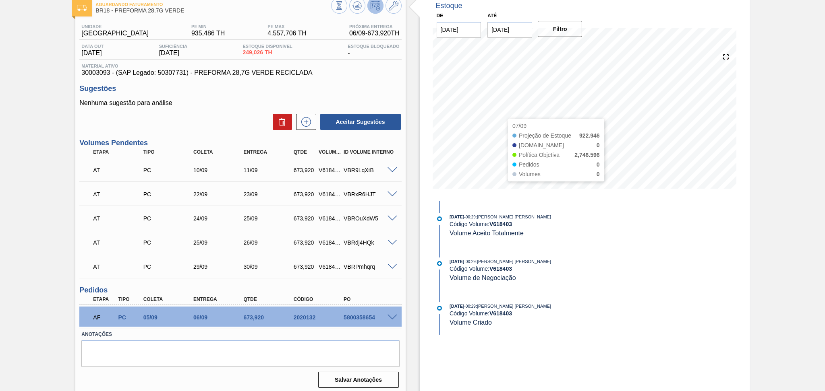
scroll to position [49, 0]
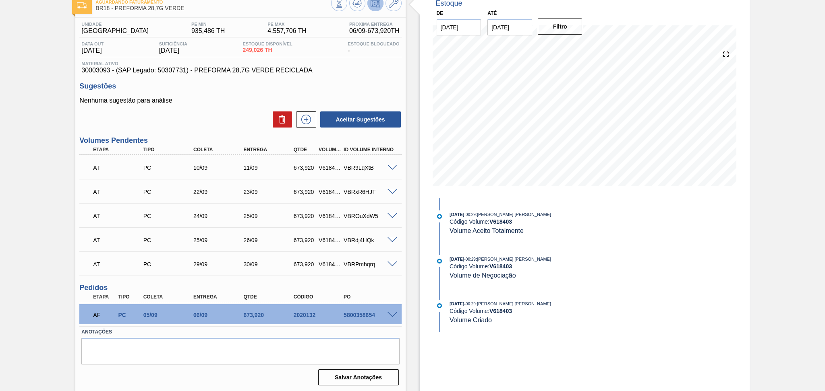
click at [414, 226] on div "Estoque De 02/09/2025 Até 10/10/2025 Filtro 06/09 Projeção de Estoque 922.946 N…" at bounding box center [578, 191] width 344 height 401
click at [239, 335] on label "Anotações" at bounding box center [240, 333] width 318 height 12
click at [411, 240] on div "Estoque De 02/09/2025 Até 10/10/2025 Filtro 06/09 Projeção de Estoque 922.946 N…" at bounding box center [578, 191] width 344 height 401
click at [393, 214] on span at bounding box center [392, 216] width 10 height 6
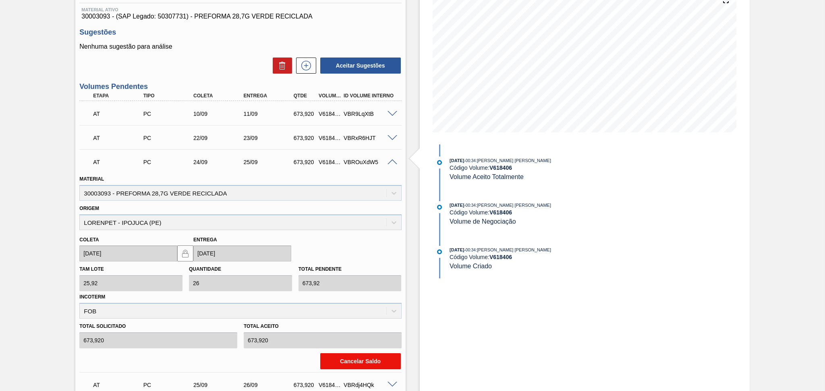
click at [354, 360] on button "Cancelar Saldo" at bounding box center [360, 362] width 81 height 16
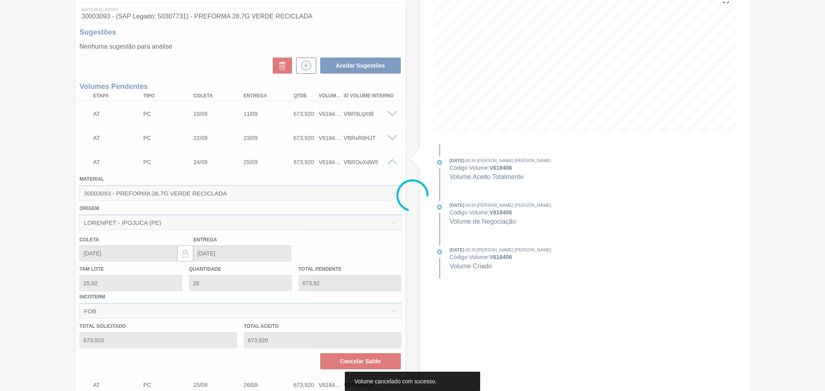
scroll to position [25, 0]
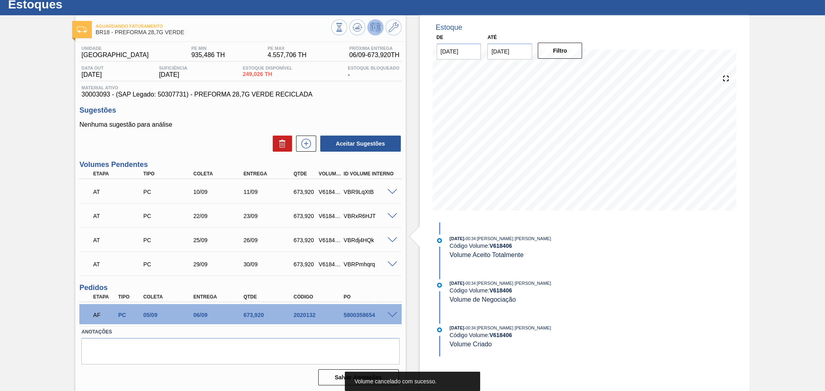
click at [391, 240] on span at bounding box center [392, 241] width 10 height 6
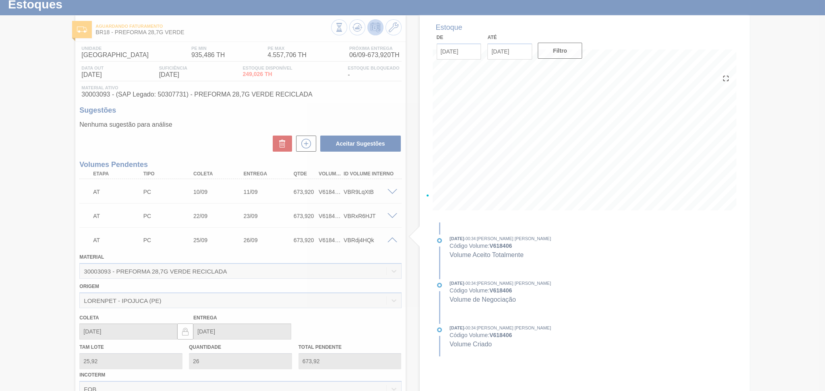
scroll to position [103, 0]
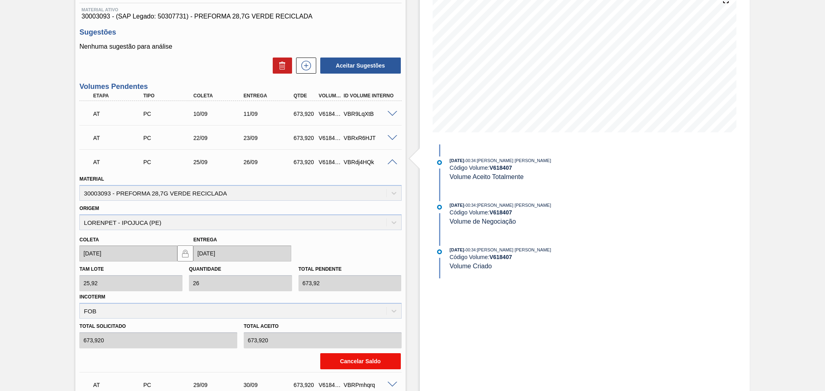
click at [340, 357] on button "Cancelar Saldo" at bounding box center [360, 362] width 81 height 16
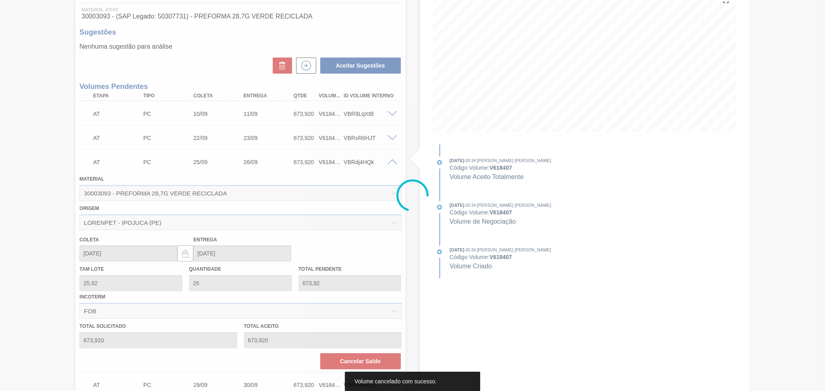
scroll to position [1, 0]
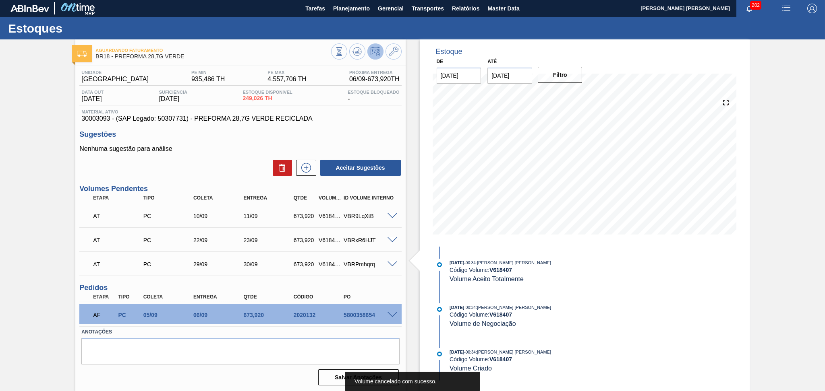
click at [388, 262] on span at bounding box center [392, 265] width 10 height 6
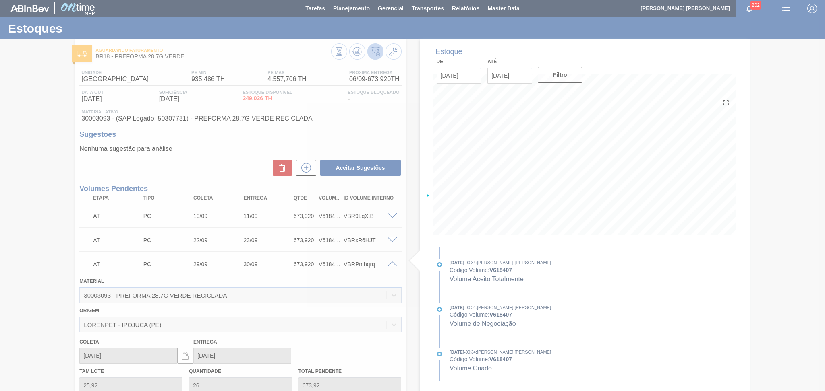
scroll to position [103, 0]
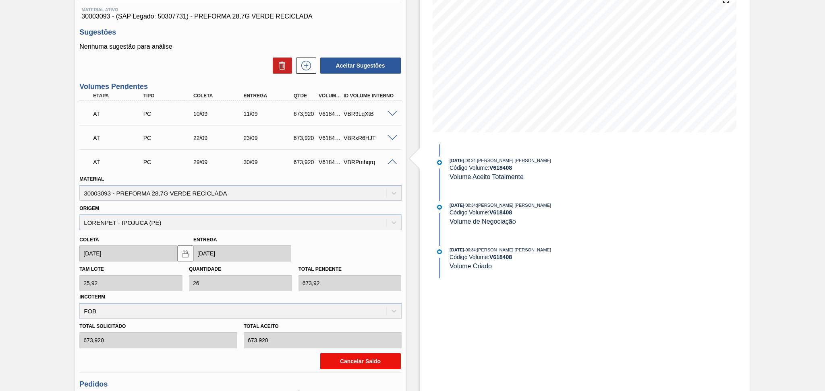
click at [343, 360] on button "Cancelar Saldo" at bounding box center [360, 362] width 81 height 16
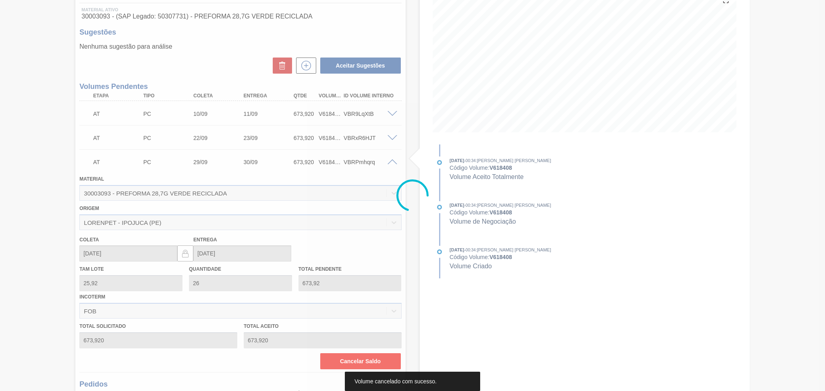
scroll to position [0, 0]
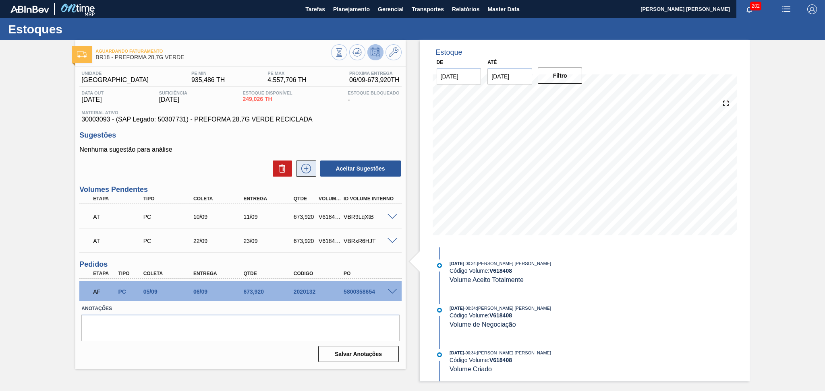
click at [301, 173] on icon at bounding box center [306, 169] width 13 height 10
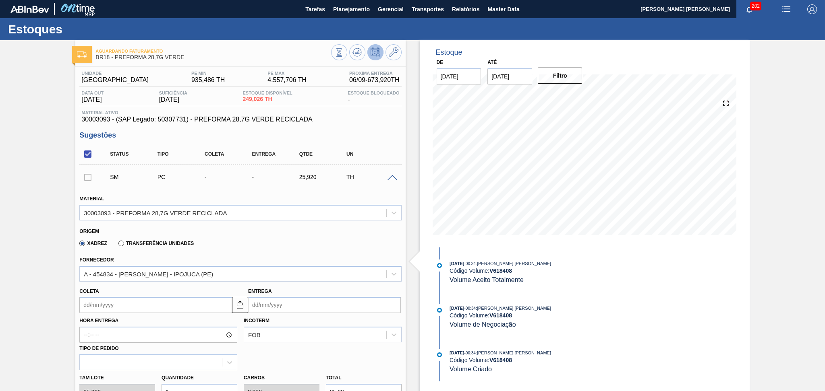
click at [156, 306] on input "Coleta" at bounding box center [155, 305] width 153 height 16
click at [166, 205] on div "setembro 2025" at bounding box center [128, 204] width 97 height 7
click at [169, 207] on div "dom seg ter qua qui sex sab" at bounding box center [128, 213] width 97 height 13
click at [169, 203] on button "Next Month" at bounding box center [170, 204] width 6 height 6
click at [141, 227] on div "2" at bounding box center [141, 230] width 11 height 11
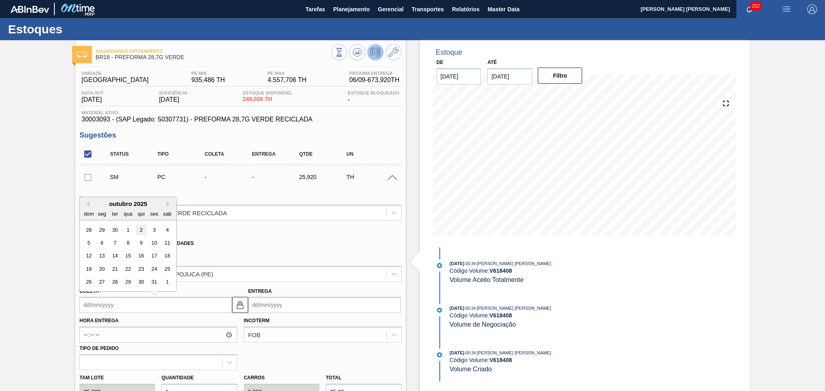
type input "02/10/2025"
type input "03/10/2025"
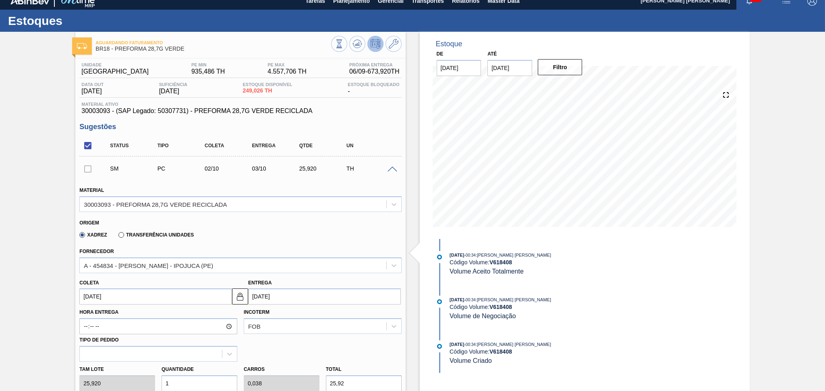
type input "2"
type input "0,077"
type input "51,84"
type input "26"
type input "1"
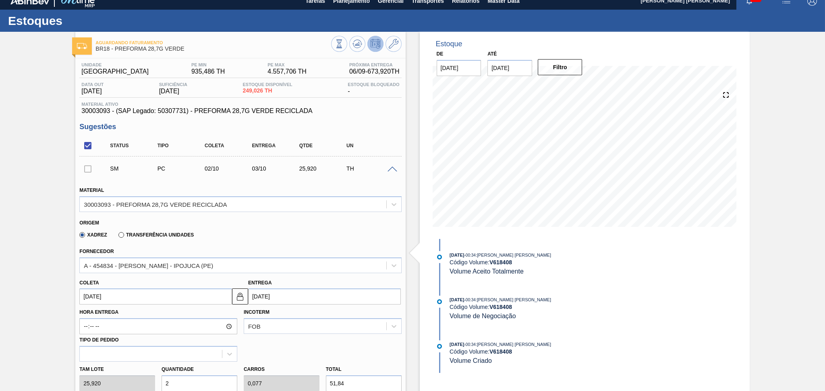
type input "673,92"
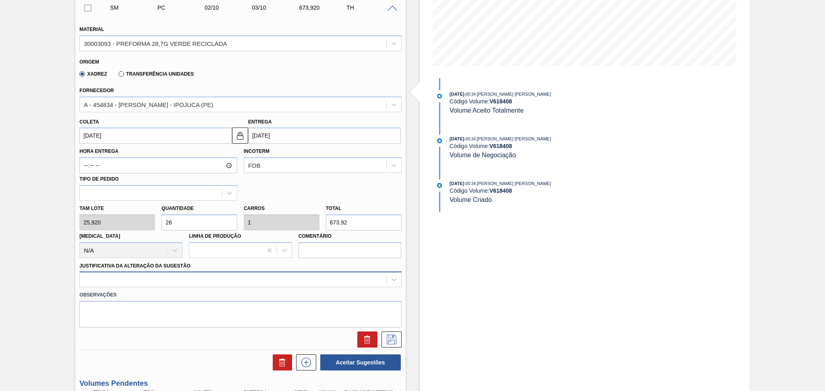
type input "26"
click at [221, 281] on div at bounding box center [240, 280] width 322 height 16
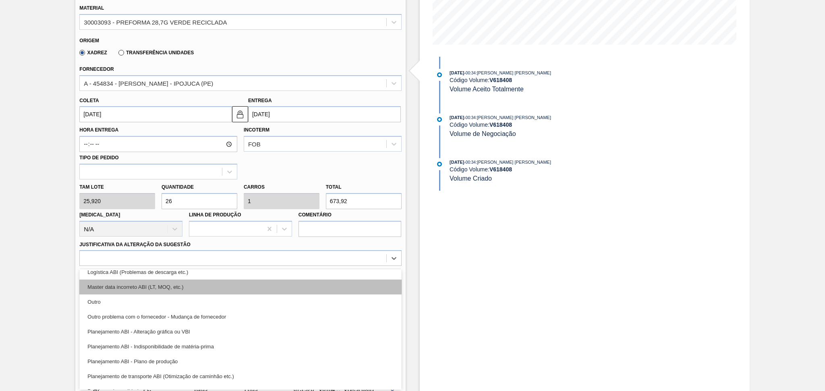
scroll to position [107, 0]
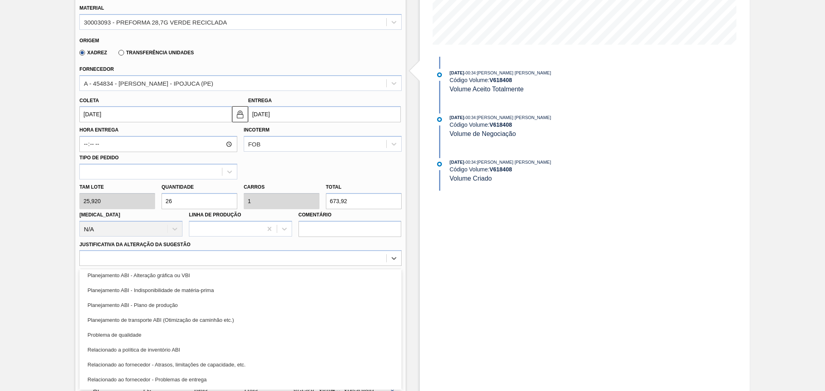
click at [181, 301] on div "Planejamento ABI - Plano de produção" at bounding box center [240, 305] width 322 height 15
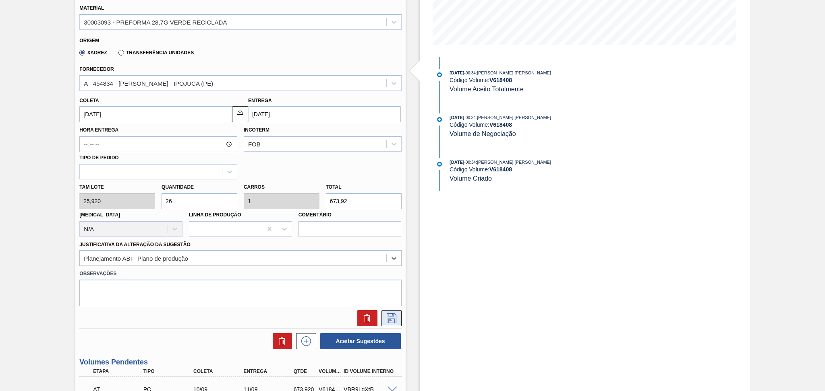
click at [389, 321] on icon at bounding box center [391, 319] width 13 height 10
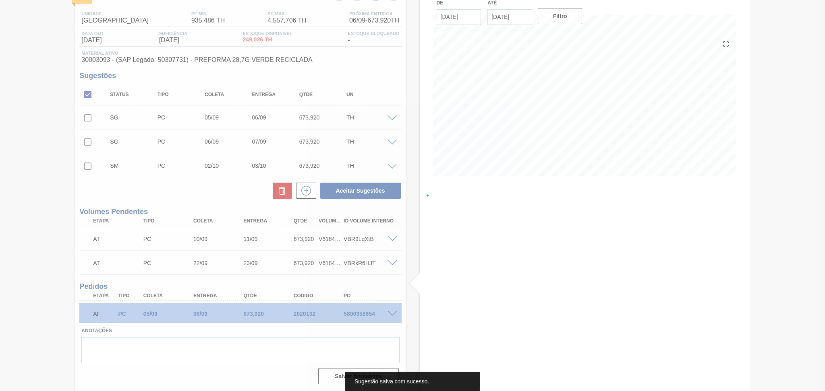
scroll to position [58, 0]
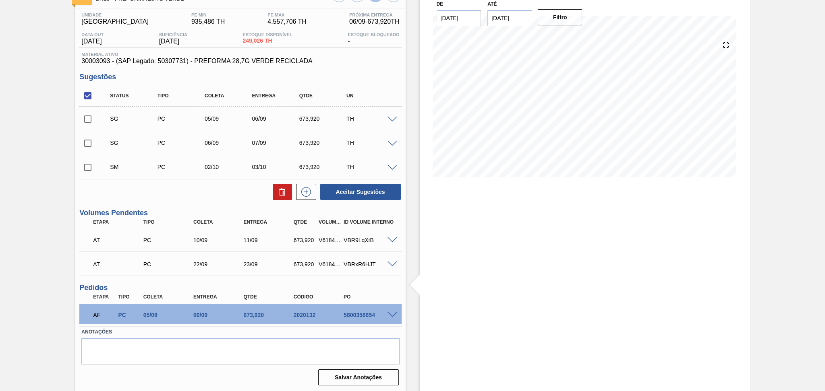
click at [85, 170] on input "checkbox" at bounding box center [87, 167] width 17 height 17
checkbox input "true"
click at [346, 192] on button "Aceitar Sugestões" at bounding box center [360, 192] width 81 height 16
click at [393, 141] on span at bounding box center [392, 144] width 10 height 6
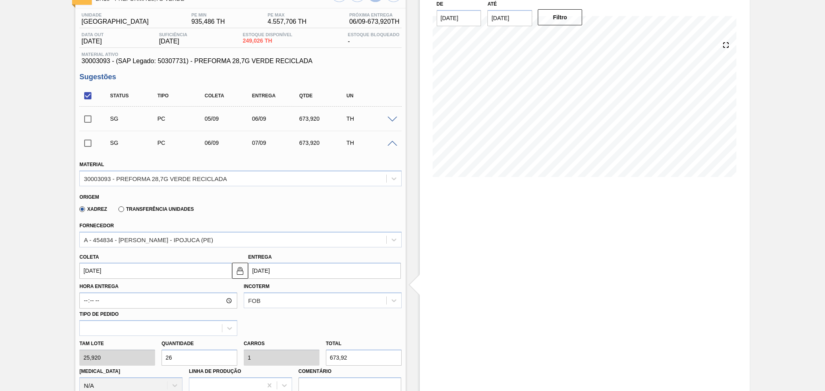
click at [101, 272] on input "06/09/2025" at bounding box center [155, 271] width 153 height 16
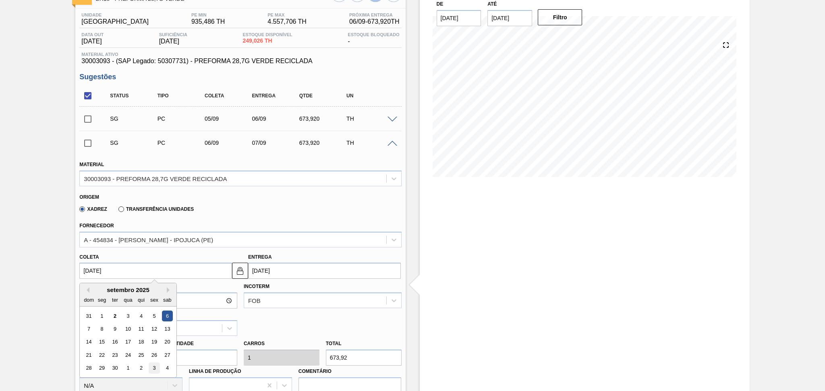
click at [152, 366] on div "3" at bounding box center [154, 368] width 11 height 11
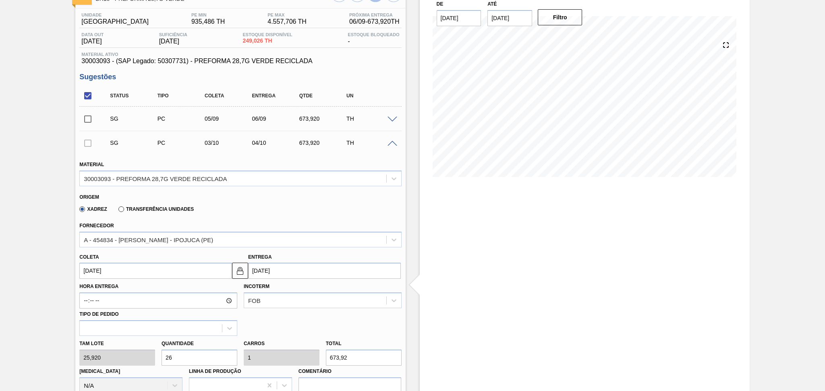
type input "03/10/2025"
type input "04/10/2025"
click at [133, 353] on div "Tam lote 25,920 Quantidade 26 Carros 1 Total 673,92 Doca N/A Linha de Produção …" at bounding box center [240, 365] width 328 height 58
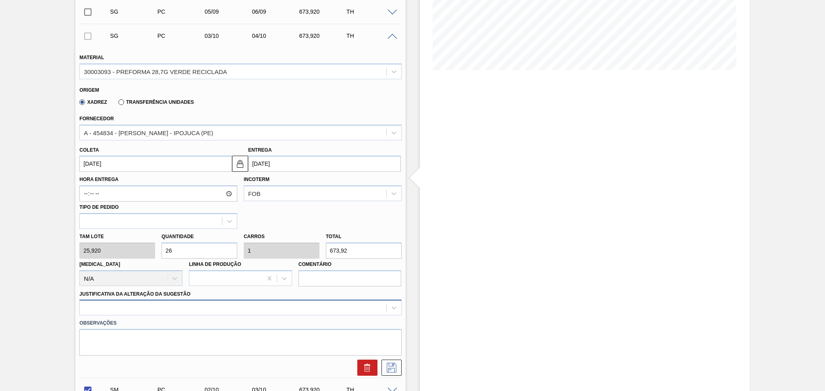
click at [203, 305] on div at bounding box center [240, 308] width 322 height 16
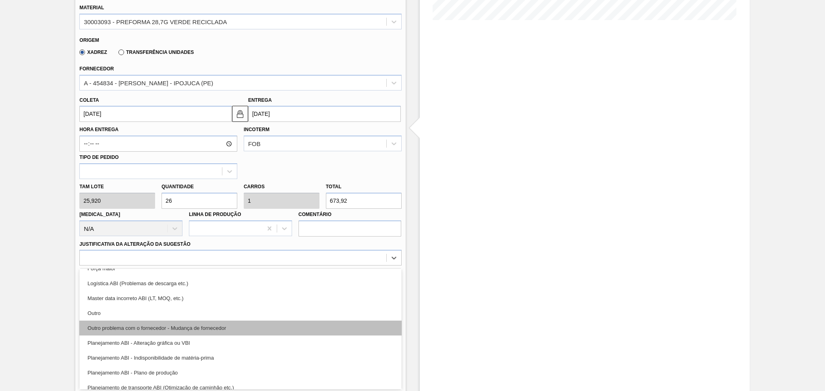
scroll to position [54, 0]
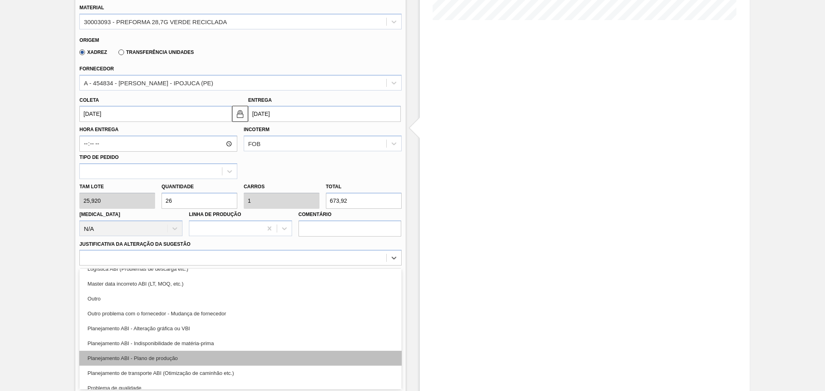
click at [181, 362] on div "Planejamento ABI - Plano de produção" at bounding box center [240, 358] width 322 height 15
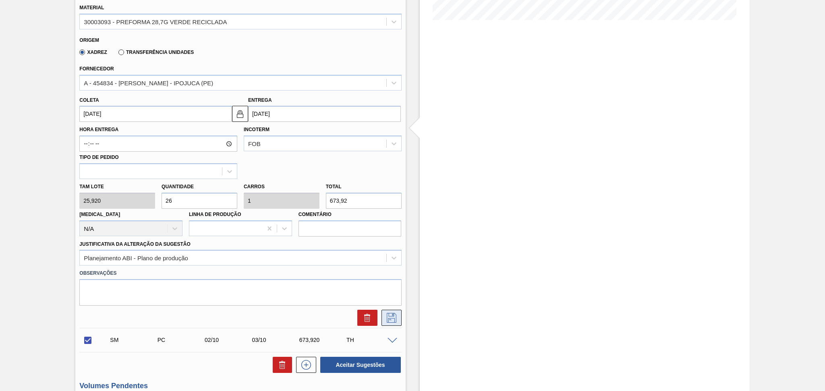
click at [389, 319] on icon at bounding box center [391, 318] width 13 height 10
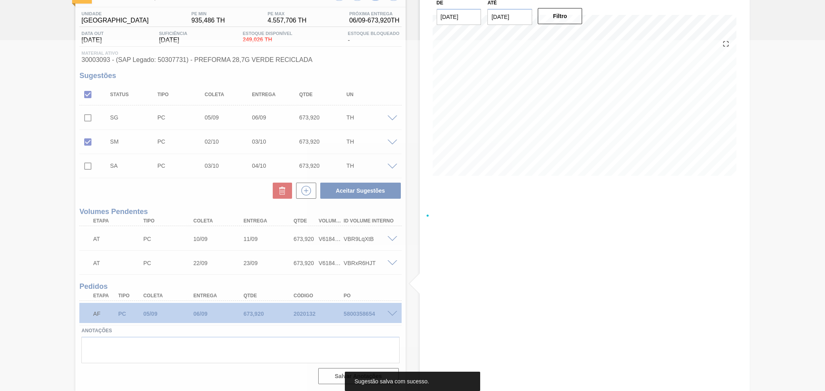
scroll to position [0, 0]
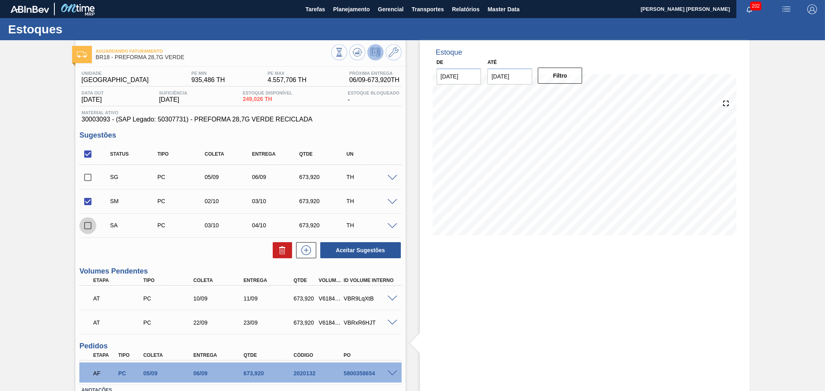
click at [89, 223] on input "checkbox" at bounding box center [87, 225] width 17 height 17
checkbox input "true"
click at [339, 248] on button "Aceitar Sugestões" at bounding box center [360, 250] width 81 height 16
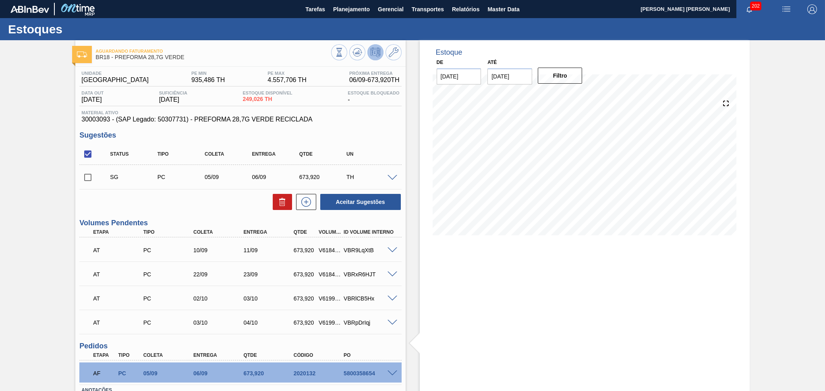
click at [392, 176] on span at bounding box center [392, 178] width 10 height 6
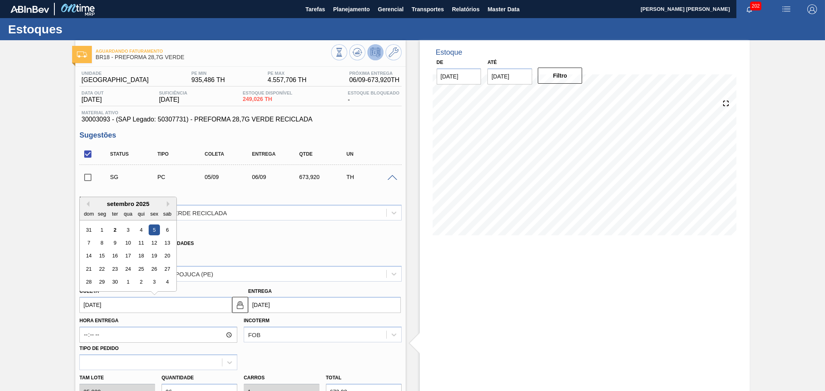
click at [106, 303] on input "05/09/2025" at bounding box center [155, 305] width 153 height 16
click at [153, 277] on div "3" at bounding box center [154, 282] width 11 height 11
type input "03/10/2025"
type input "04/10/2025"
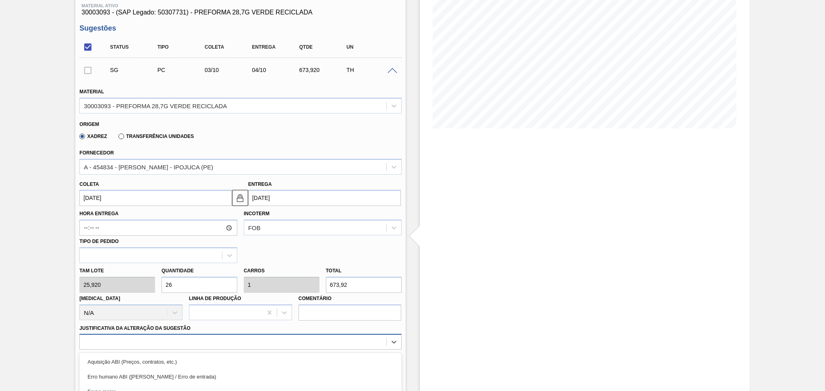
scroll to position [191, 0]
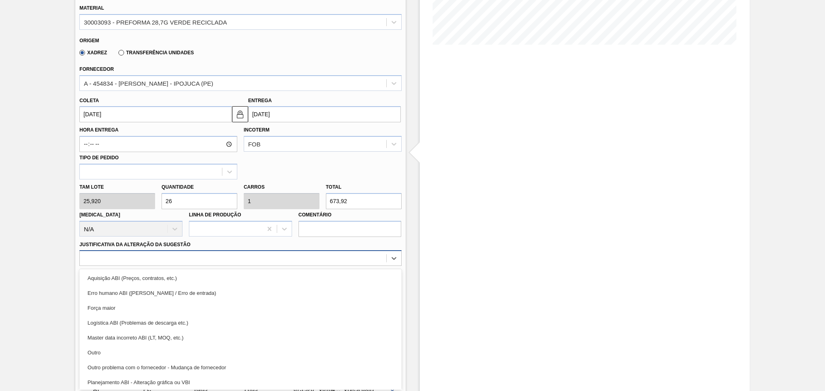
click at [242, 266] on div "option Master data incorreto ABI (LT, MOQ, etc.) focused, 5 of 18. 18 results a…" at bounding box center [240, 258] width 322 height 16
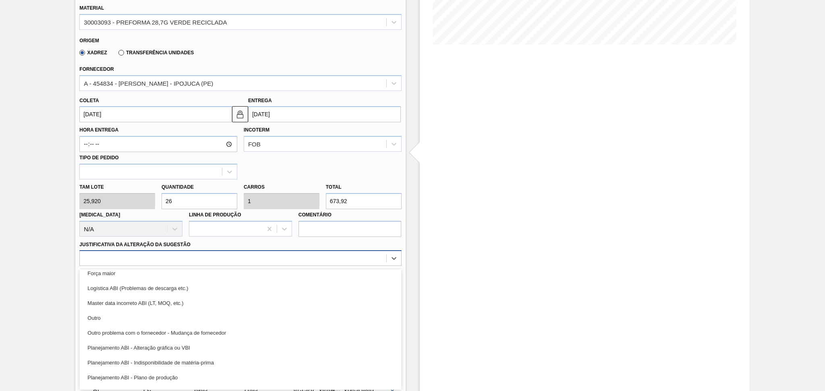
scroll to position [54, 0]
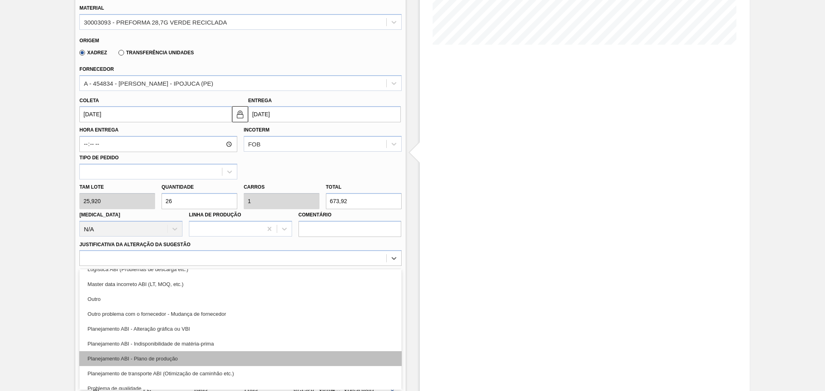
click at [188, 354] on div "Planejamento ABI - Plano de produção" at bounding box center [240, 359] width 322 height 15
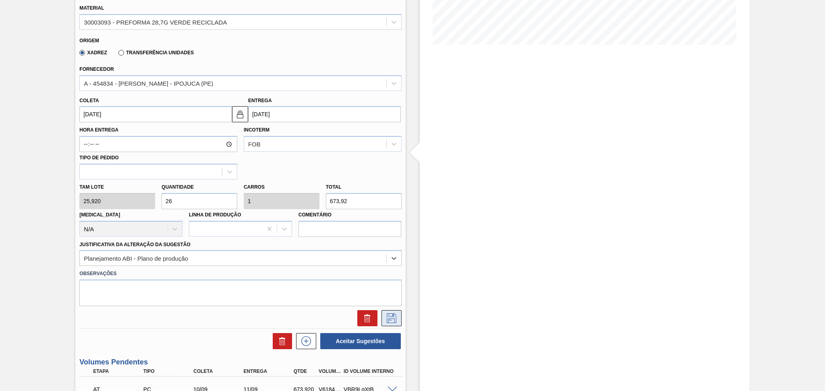
click at [385, 314] on icon at bounding box center [391, 319] width 13 height 10
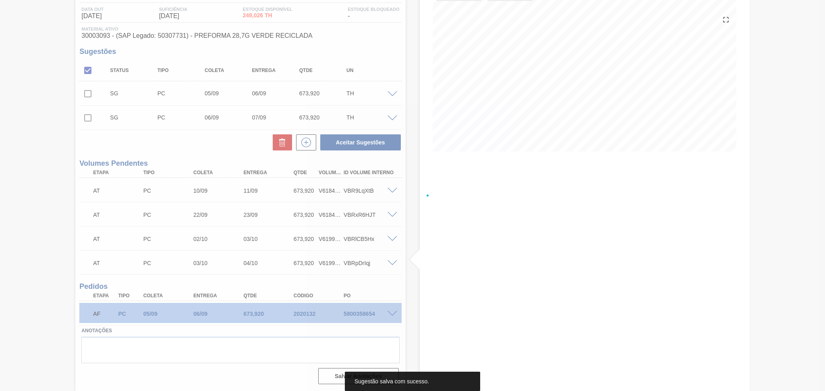
scroll to position [83, 0]
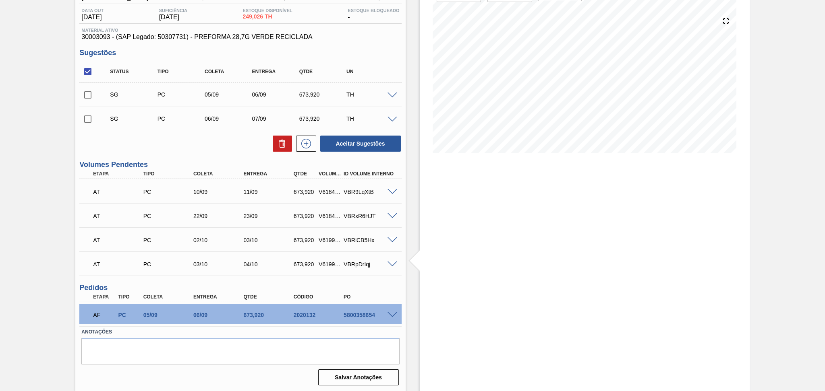
click at [392, 95] on span at bounding box center [392, 96] width 10 height 6
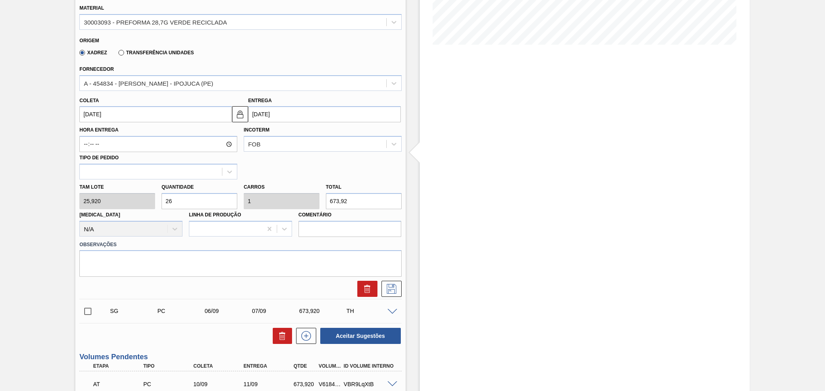
click at [110, 112] on input "05/09/2025" at bounding box center [155, 114] width 153 height 16
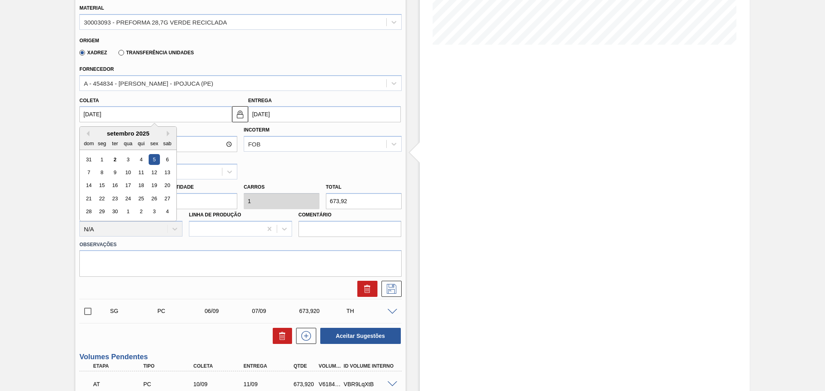
click at [153, 212] on div "3" at bounding box center [154, 212] width 11 height 11
type input "03/10/2025"
type input "04/10/2025"
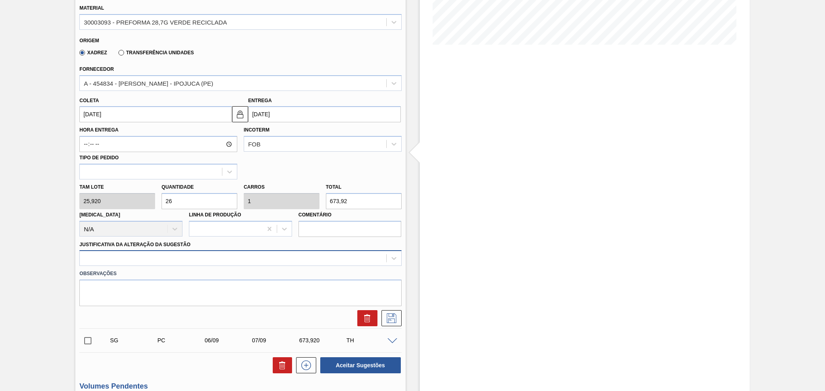
click at [278, 253] on div at bounding box center [233, 259] width 306 height 12
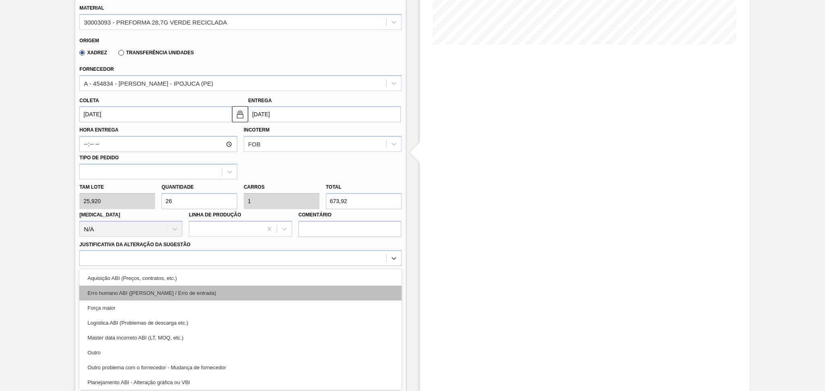
scroll to position [54, 0]
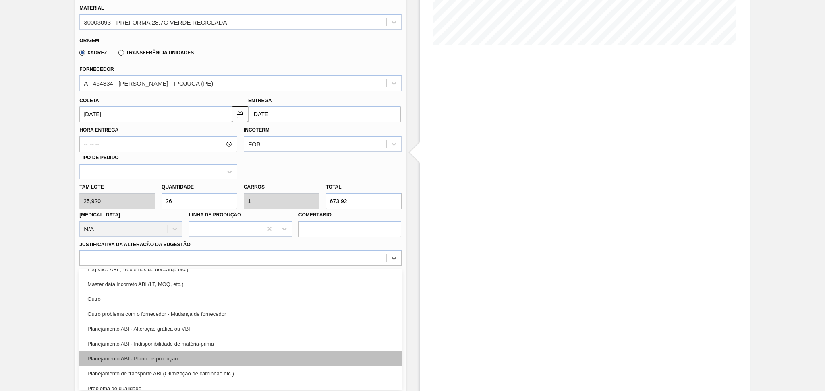
click at [173, 353] on div "Planejamento ABI - Plano de produção" at bounding box center [240, 359] width 322 height 15
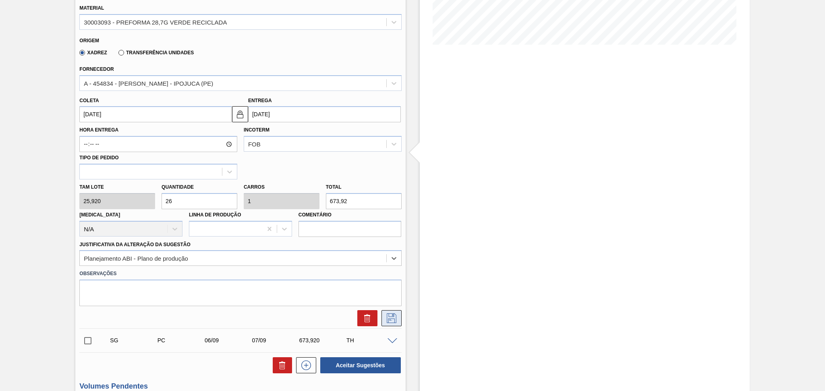
click at [381, 316] on button at bounding box center [391, 318] width 20 height 16
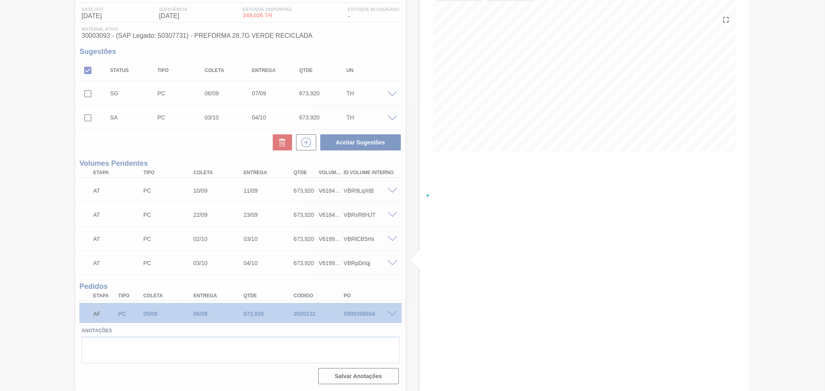
scroll to position [0, 0]
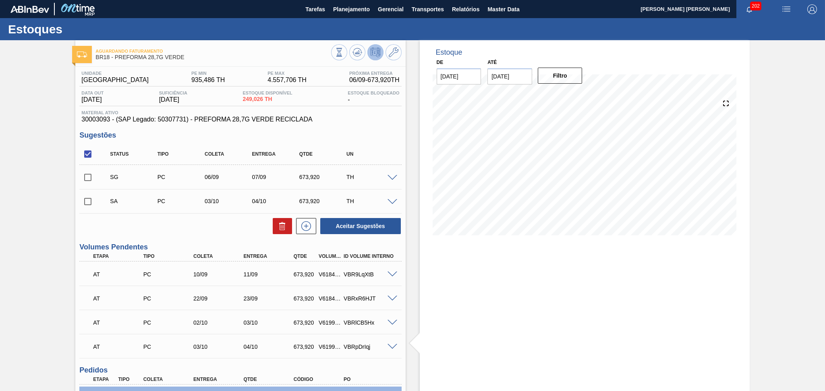
click at [89, 178] on input "checkbox" at bounding box center [87, 177] width 17 height 17
checkbox input "true"
click at [86, 202] on input "checkbox" at bounding box center [87, 201] width 17 height 17
checkbox input "true"
click at [86, 173] on input "checkbox" at bounding box center [87, 177] width 17 height 17
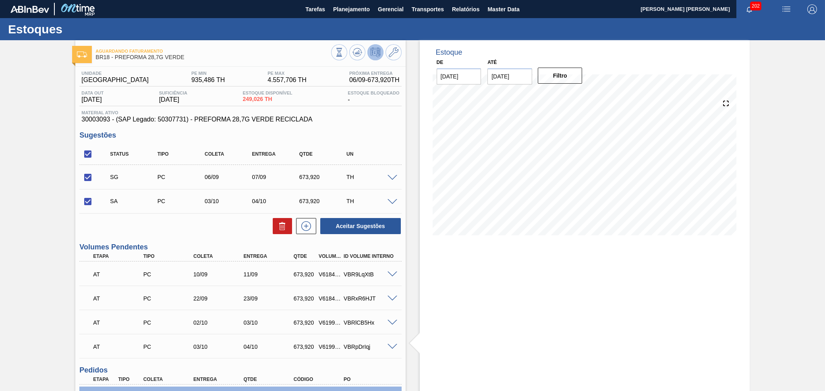
checkbox input "false"
click at [365, 226] on button "Aceitar Sugestões" at bounding box center [360, 226] width 81 height 16
checkbox input "false"
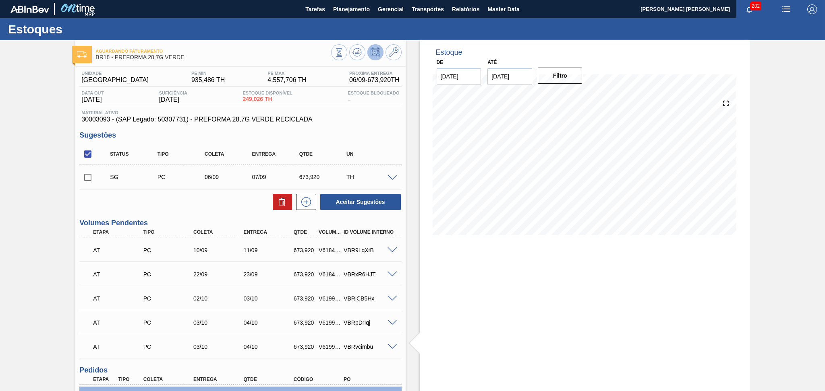
click at [393, 175] on span at bounding box center [392, 178] width 10 height 6
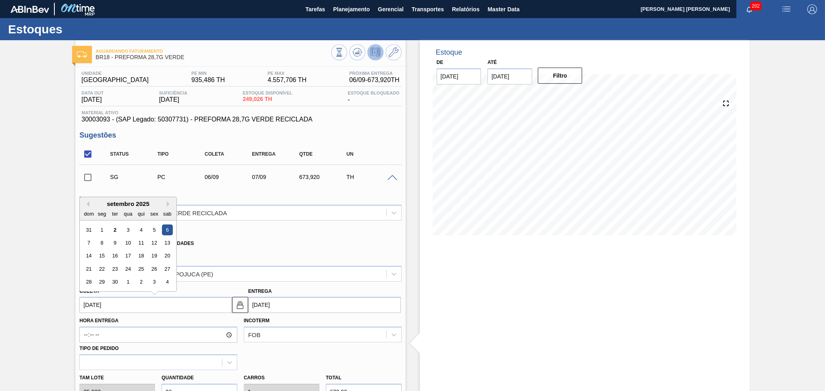
click at [115, 304] on input "06/09/2025" at bounding box center [155, 305] width 153 height 16
click at [168, 201] on button "Next Month" at bounding box center [170, 204] width 6 height 6
click at [101, 243] on div "6" at bounding box center [102, 243] width 11 height 11
type input "06/10/2025"
type input "07/10/2025"
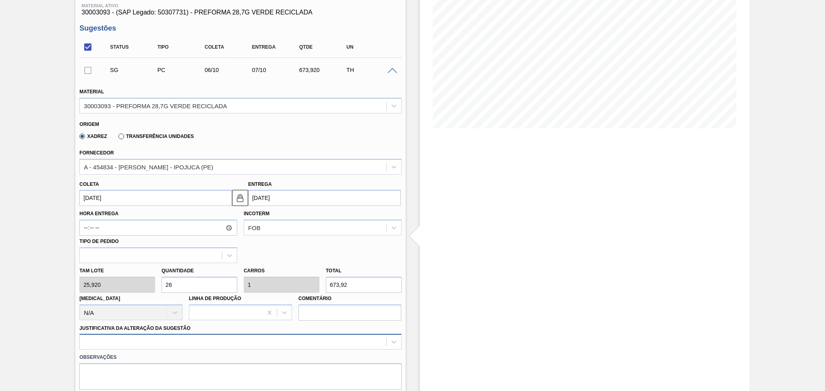
scroll to position [191, 0]
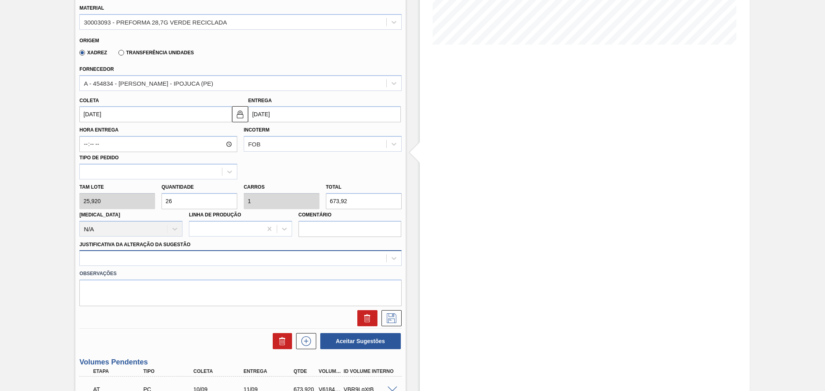
click at [160, 266] on div at bounding box center [240, 258] width 322 height 16
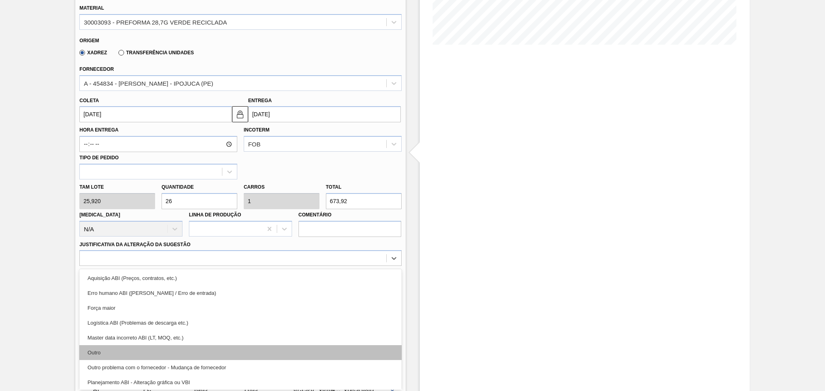
scroll to position [54, 0]
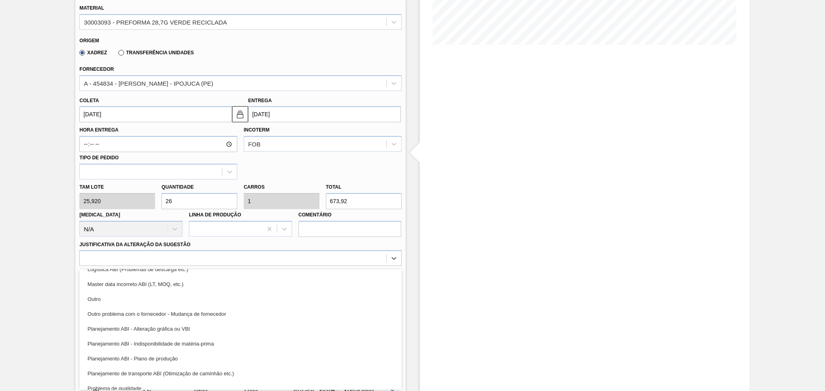
drag, startPoint x: 188, startPoint y: 357, endPoint x: 198, endPoint y: 359, distance: 10.3
click at [189, 357] on div "Planejamento ABI - Plano de produção" at bounding box center [240, 359] width 322 height 15
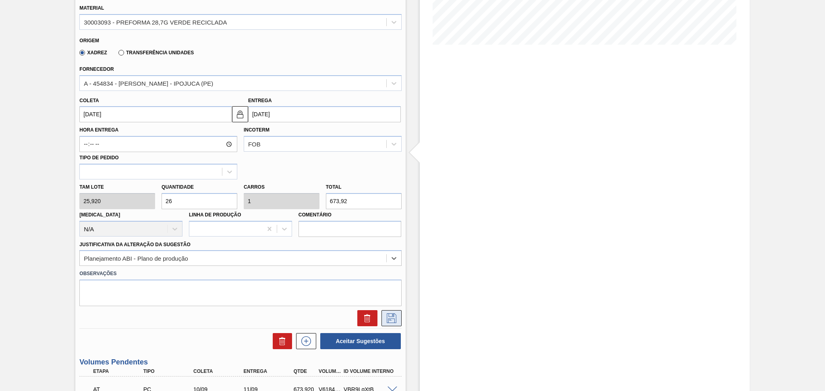
click at [395, 317] on icon at bounding box center [391, 319] width 13 height 10
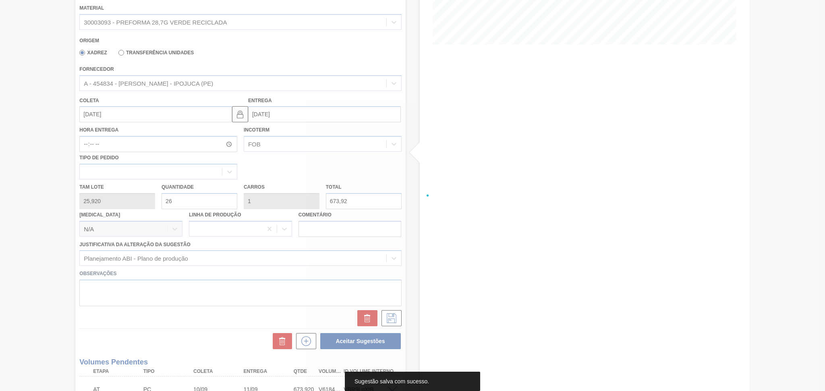
scroll to position [107, 0]
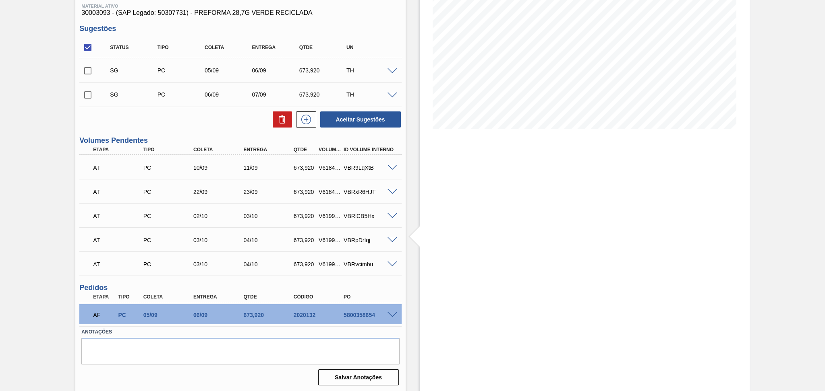
click at [391, 95] on span at bounding box center [392, 96] width 10 height 6
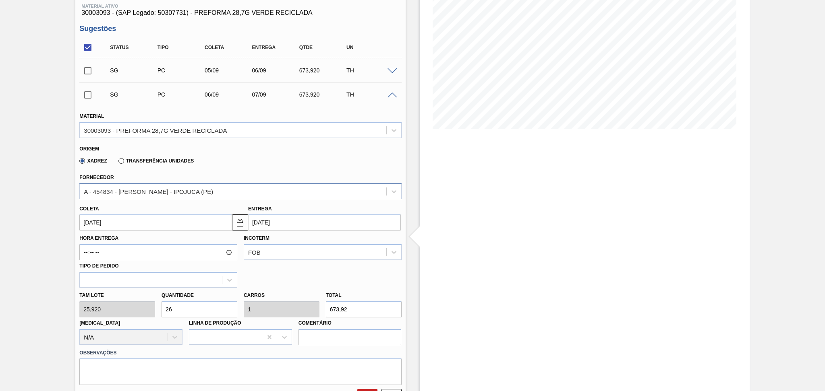
scroll to position [191, 0]
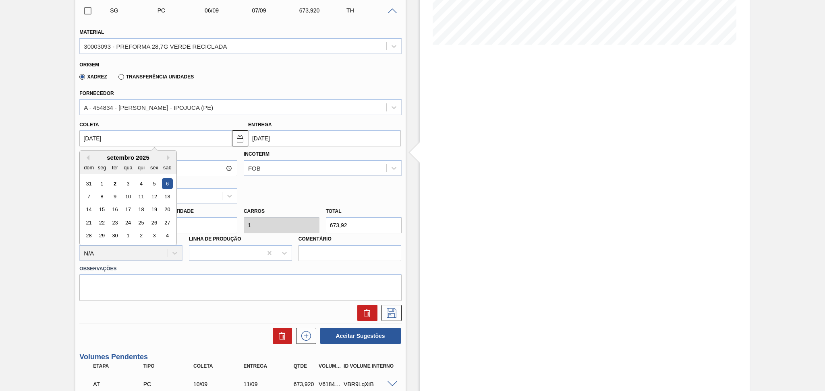
click at [115, 134] on input "06/09/2025" at bounding box center [155, 138] width 153 height 16
click at [168, 158] on div "Previous Month Next Month setembro 2025 dom seg ter qua qui sex sab 31 1 2 3 4 …" at bounding box center [127, 198] width 97 height 95
click at [169, 156] on button "Next Month" at bounding box center [170, 158] width 6 height 6
click at [105, 193] on div "6" at bounding box center [102, 196] width 11 height 11
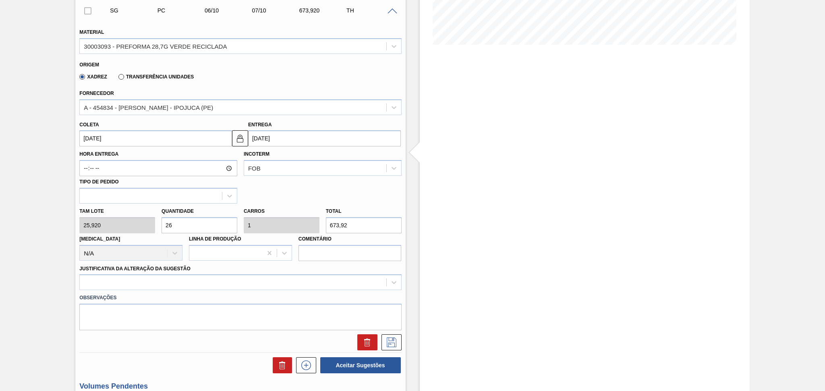
type input "06/10/2025"
type input "07/10/2025"
click at [309, 285] on div at bounding box center [240, 283] width 322 height 16
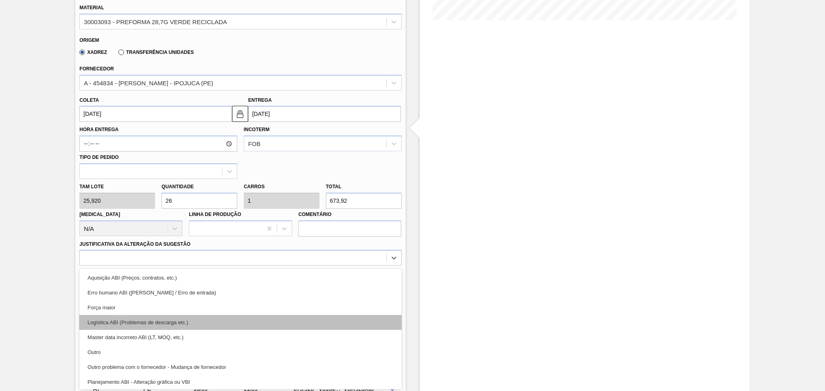
scroll to position [54, 0]
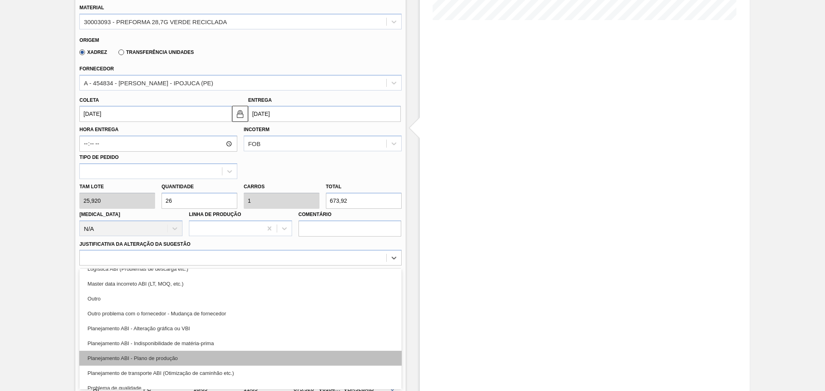
click at [211, 356] on div "Planejamento ABI - Plano de produção" at bounding box center [240, 358] width 322 height 15
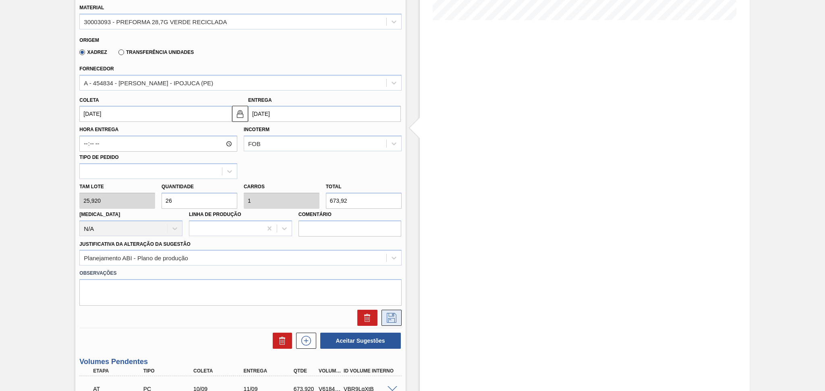
click at [392, 310] on button at bounding box center [391, 318] width 20 height 16
click at [385, 316] on icon at bounding box center [391, 318] width 13 height 10
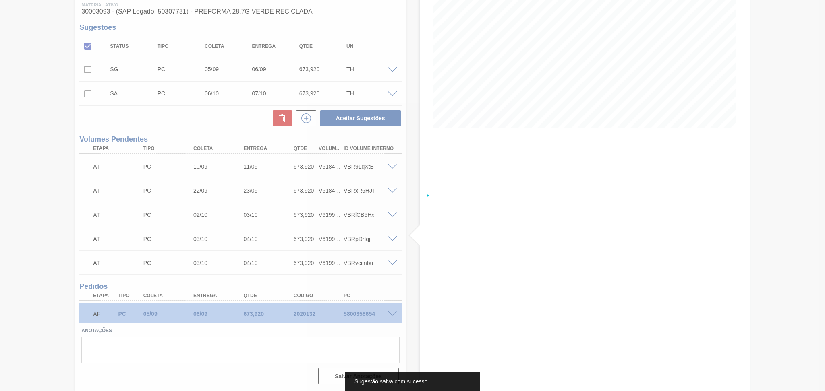
scroll to position [107, 0]
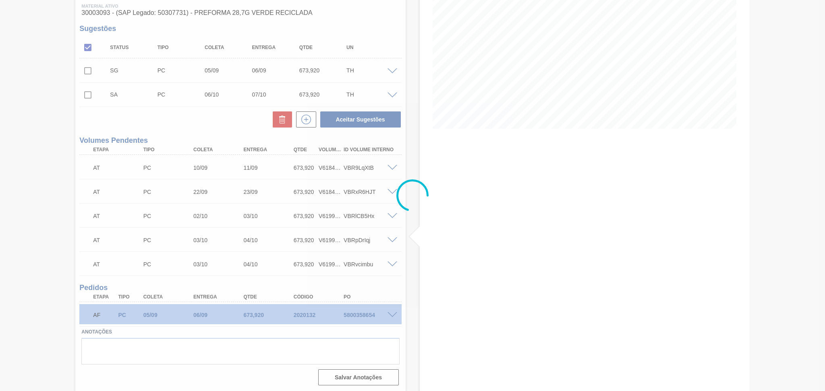
click at [88, 97] on input "checkbox" at bounding box center [87, 95] width 17 height 17
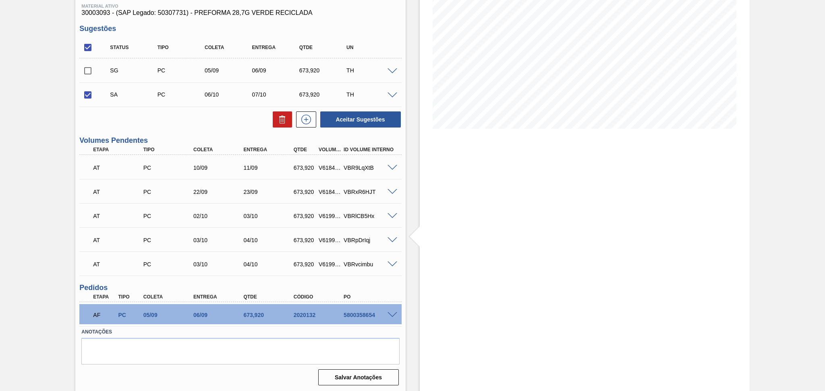
click at [88, 97] on input "checkbox" at bounding box center [87, 95] width 17 height 17
click at [338, 118] on button "Aceitar Sugestões" at bounding box center [360, 120] width 81 height 16
checkbox input "false"
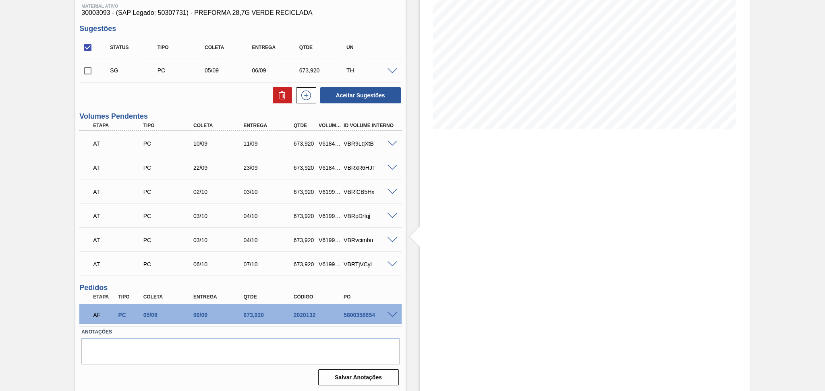
click at [184, 101] on div "Aceitar Sugestões" at bounding box center [240, 96] width 322 height 18
click at [86, 71] on input "checkbox" at bounding box center [87, 70] width 17 height 17
click at [274, 97] on button at bounding box center [282, 95] width 19 height 16
checkbox input "false"
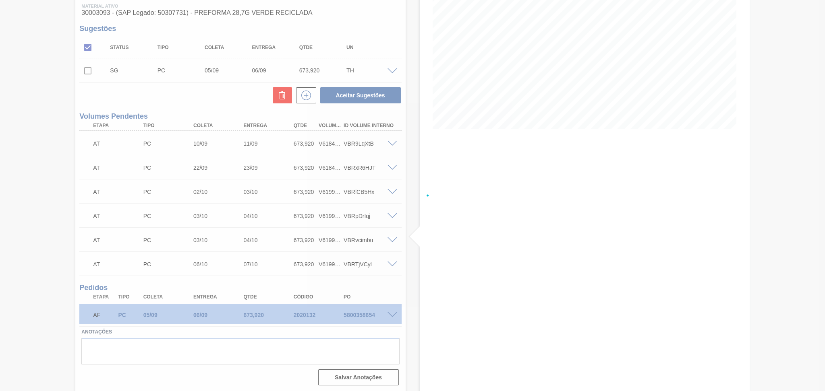
scroll to position [73, 0]
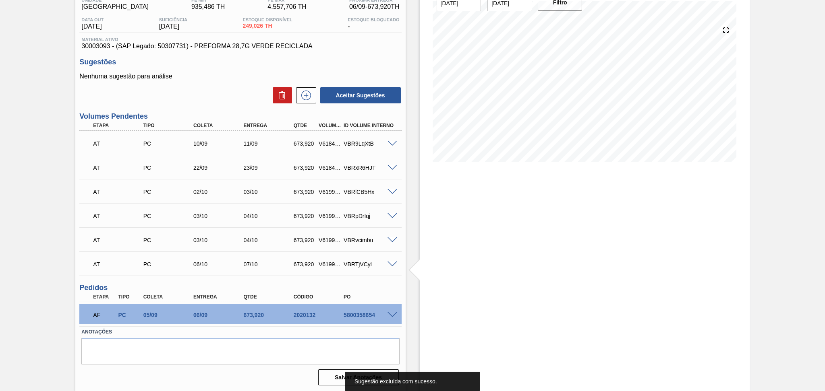
click at [577, 216] on div "Estoque De 02/09/2025 Até 10/10/2025 Filtro" at bounding box center [585, 180] width 330 height 426
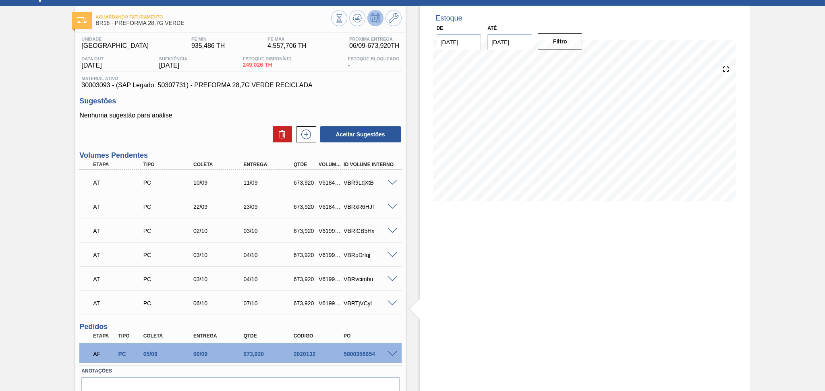
scroll to position [0, 0]
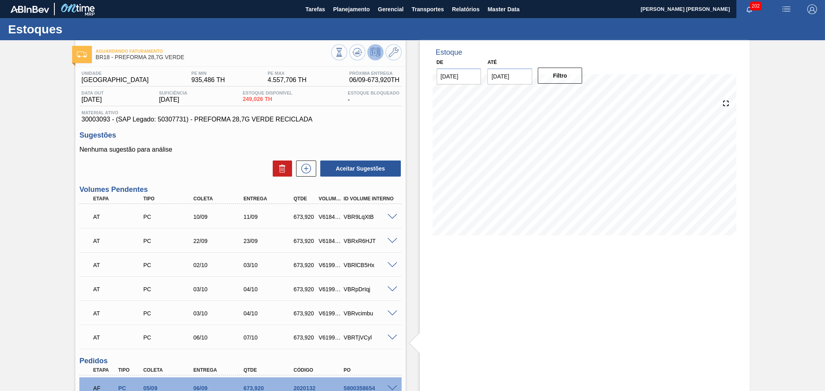
click at [350, 58] on div at bounding box center [366, 53] width 70 height 18
click at [358, 50] on icon at bounding box center [357, 53] width 10 height 10
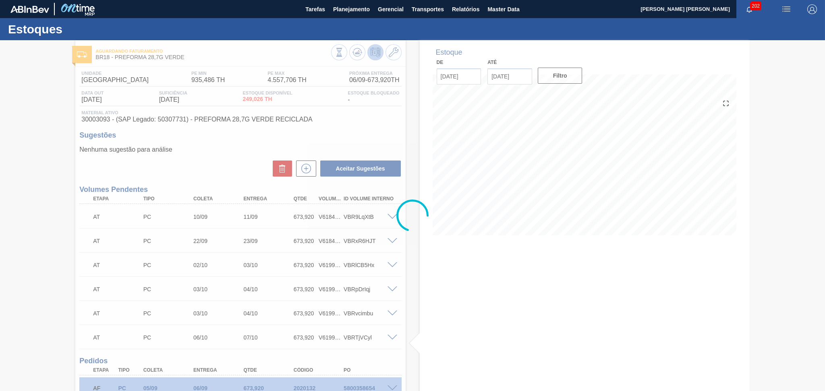
click at [424, 282] on div at bounding box center [412, 215] width 825 height 351
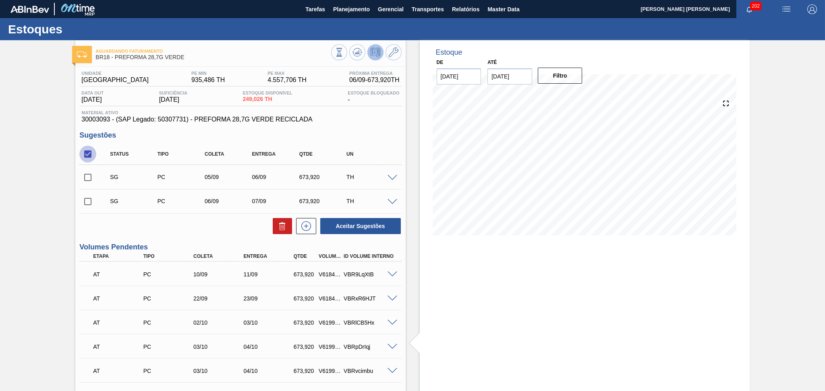
click at [89, 156] on input "checkbox" at bounding box center [87, 154] width 17 height 17
click at [85, 150] on input "checkbox" at bounding box center [87, 154] width 17 height 17
checkbox input "true"
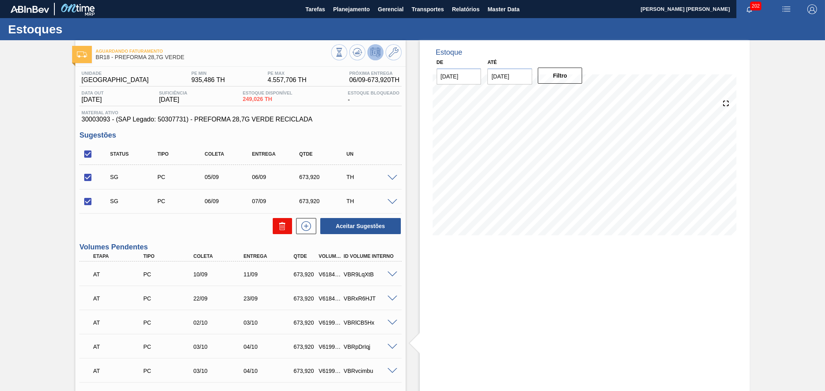
click at [273, 229] on button at bounding box center [282, 226] width 19 height 16
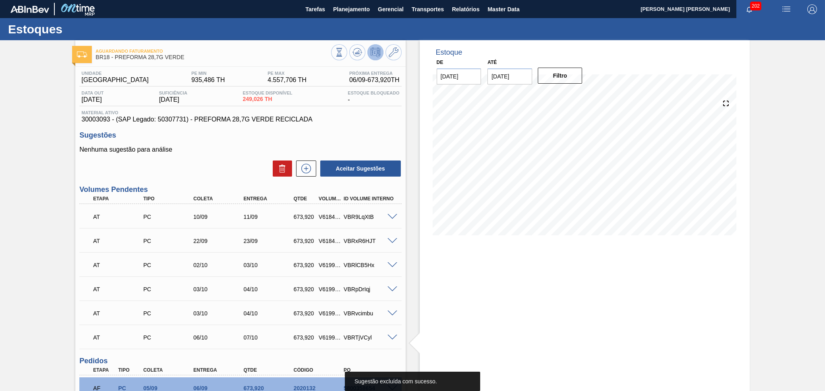
click at [226, 170] on div "Aceitar Sugestões" at bounding box center [240, 169] width 322 height 18
click at [490, 317] on div "Estoque De 02/09/2025 Até 10/10/2025 Filtro" at bounding box center [585, 253] width 330 height 426
click at [445, 272] on div "Estoque De 02/09/2025 Até 10/10/2025 Filtro 11/09 Projeção de Estoque 596.87 Ne…" at bounding box center [585, 253] width 330 height 426
click at [433, 262] on div "Estoque De 02/09/2025 Até 10/10/2025 Filtro 11/09 Projeção de Estoque 596.87 Ne…" at bounding box center [585, 253] width 330 height 426
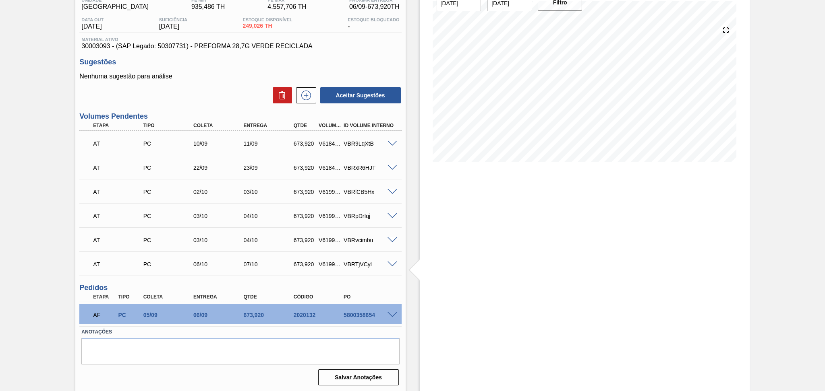
click at [389, 144] on span at bounding box center [392, 144] width 10 height 6
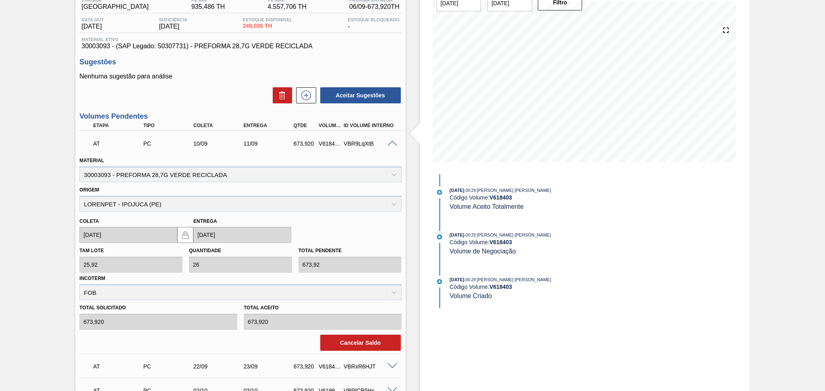
click at [391, 144] on span at bounding box center [392, 144] width 10 height 6
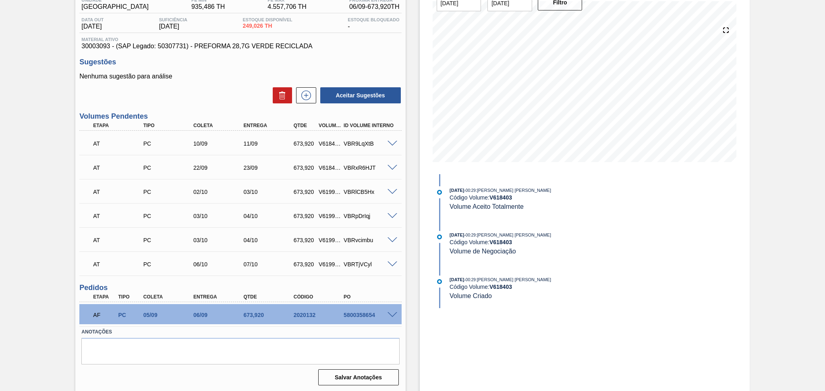
click at [420, 188] on div "Estoque De 02/09/2025 Até 10/10/2025 Filtro 11/09 Projeção de Estoque 596.87 Ne…" at bounding box center [585, 180] width 330 height 426
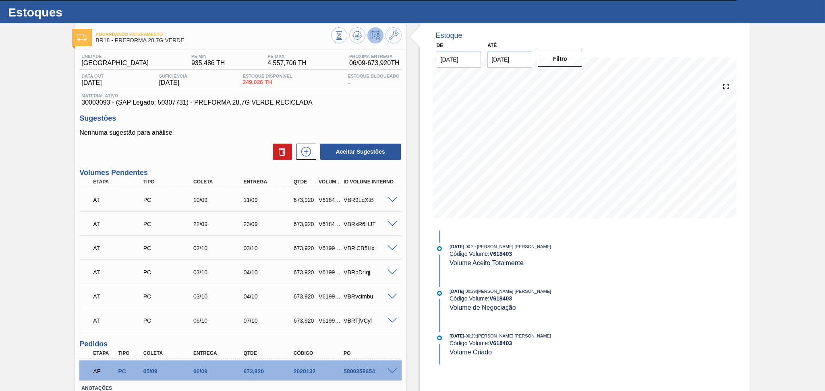
scroll to position [0, 0]
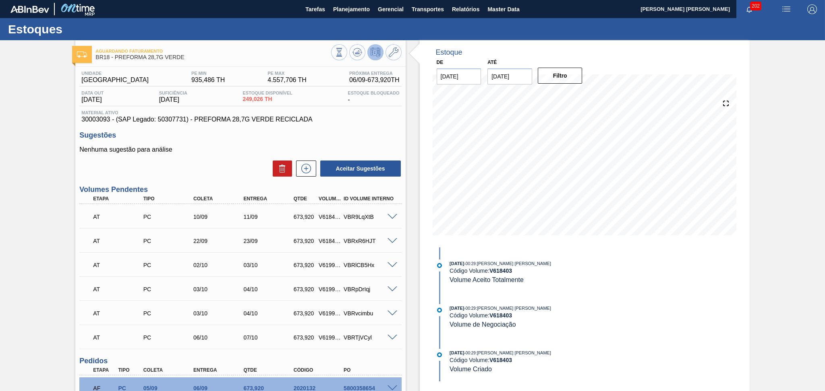
click at [221, 151] on p "Nenhuma sugestão para análise" at bounding box center [240, 149] width 322 height 7
click at [203, 174] on div "Aceitar Sugestões" at bounding box center [240, 169] width 322 height 18
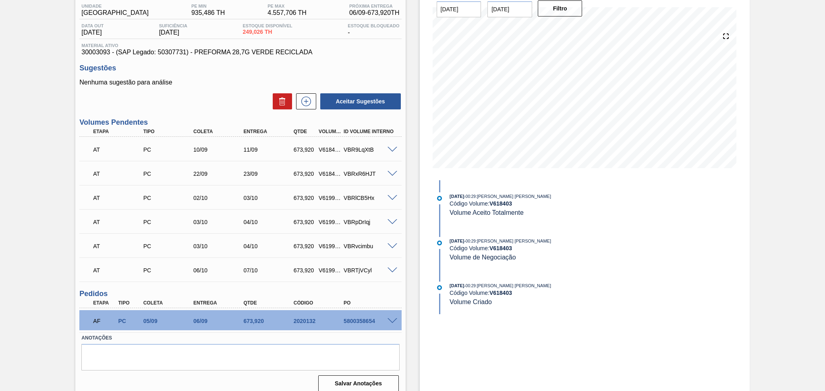
scroll to position [73, 0]
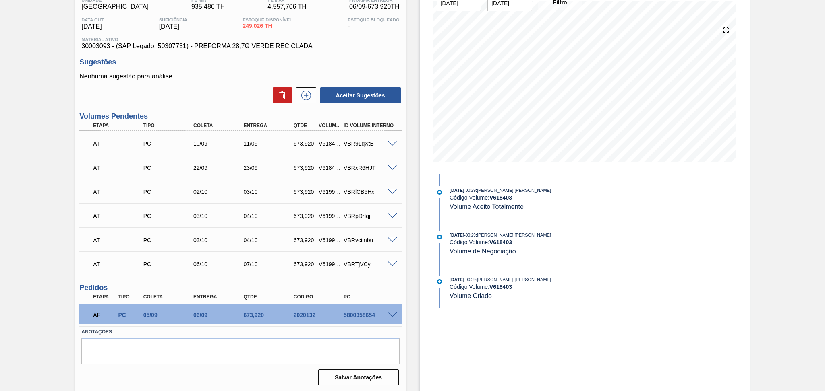
click at [423, 130] on div "Estoque De 02/09/2025 Até 10/10/2025 Filtro 04/09 Projeção de Estoque 249.026 N…" at bounding box center [585, 70] width 330 height 207
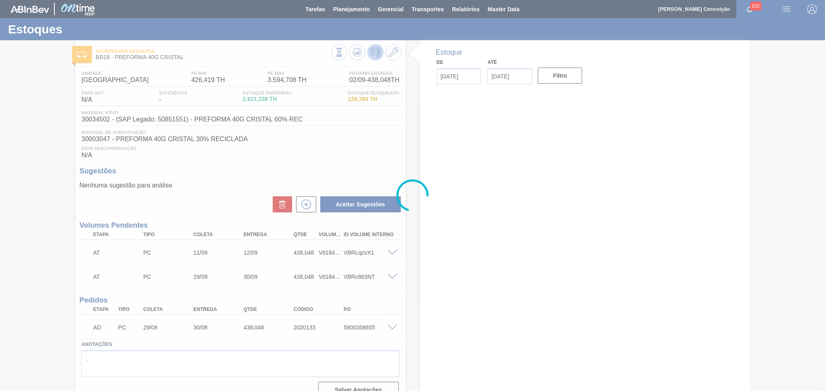
click at [284, 167] on div at bounding box center [412, 195] width 825 height 391
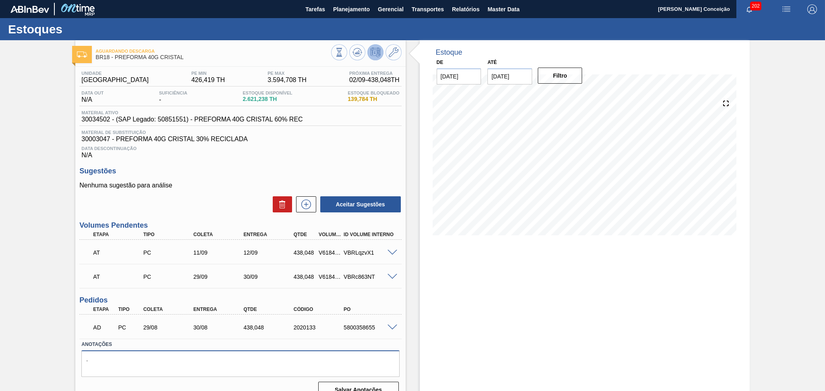
click at [173, 351] on textarea "." at bounding box center [240, 364] width 318 height 27
click at [172, 345] on label "Anotações" at bounding box center [240, 345] width 318 height 12
click at [360, 48] on icon at bounding box center [357, 53] width 10 height 10
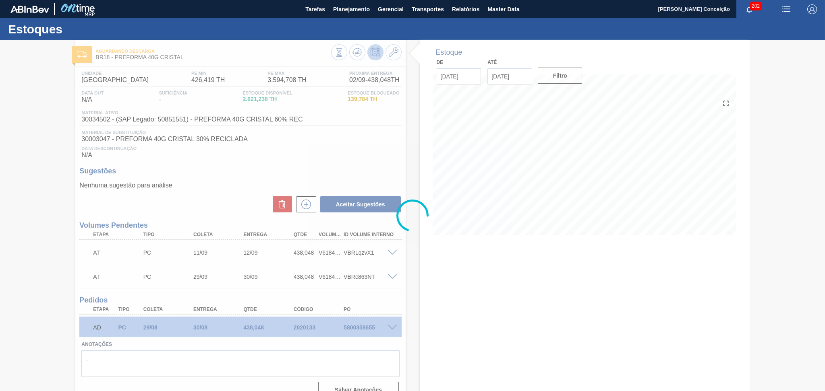
click at [292, 155] on div at bounding box center [412, 215] width 825 height 351
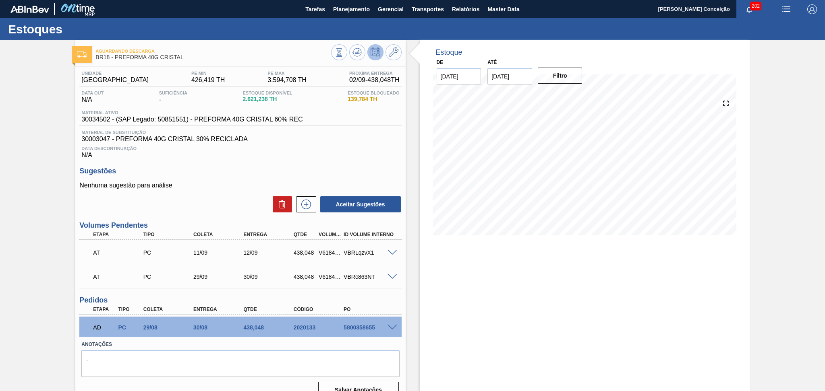
click at [243, 195] on div "Nenhuma sugestão para análise Aceitar Sugestões" at bounding box center [240, 197] width 322 height 31
click at [421, 284] on div "Estoque De [DATE] Até [DATE] Filtro 02/09 Projeção de Estoque 2,844.288 [DOMAIN…" at bounding box center [585, 222] width 330 height 365
click at [394, 152] on div "Data Descontinuação N/A" at bounding box center [240, 151] width 322 height 16
click at [355, 3] on button "Planejamento" at bounding box center [351, 9] width 45 height 18
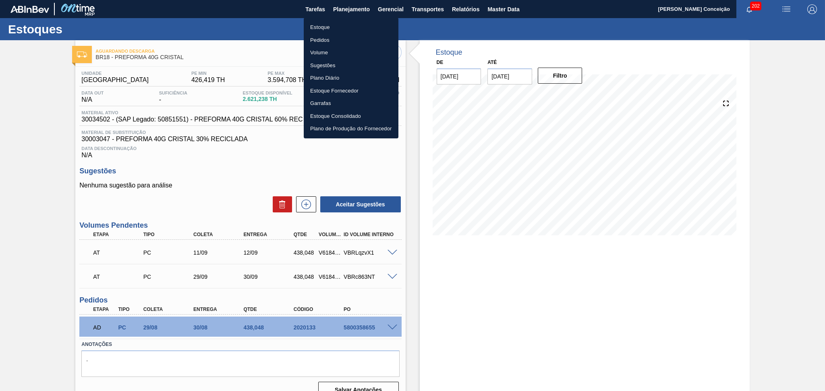
click at [324, 29] on li "Estoque" at bounding box center [351, 27] width 95 height 13
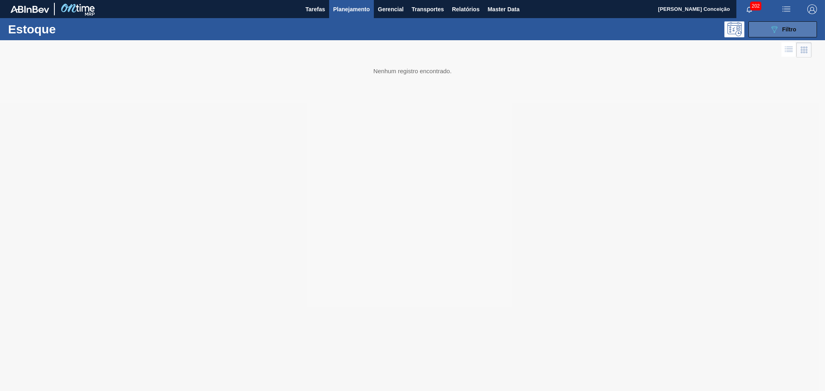
click at [764, 34] on button "089F7B8B-B2A5-4AFE-B5C0-19BA573D28AC Filtro" at bounding box center [782, 29] width 68 height 16
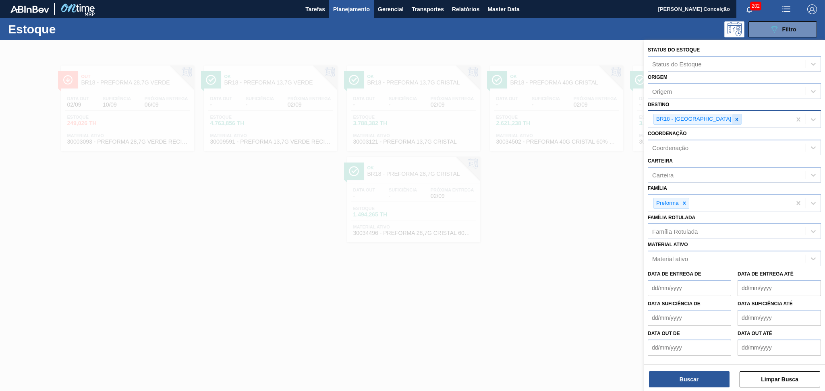
click at [734, 120] on icon at bounding box center [737, 120] width 6 height 6
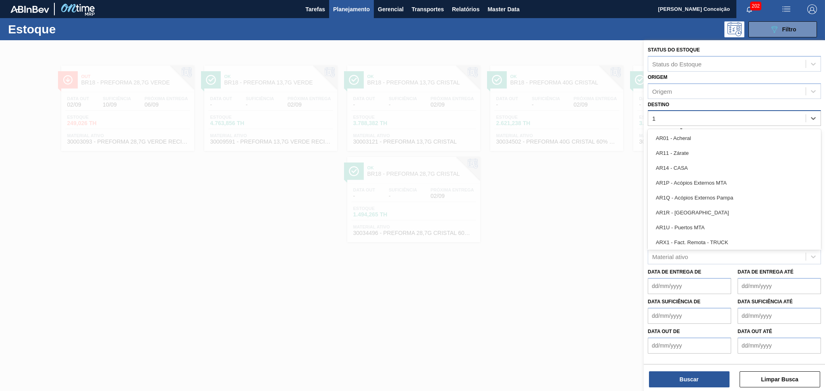
type input "13"
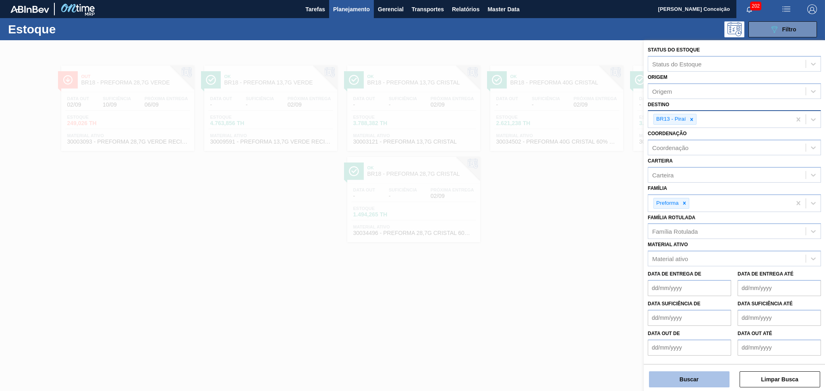
click at [685, 373] on button "Buscar" at bounding box center [689, 380] width 81 height 16
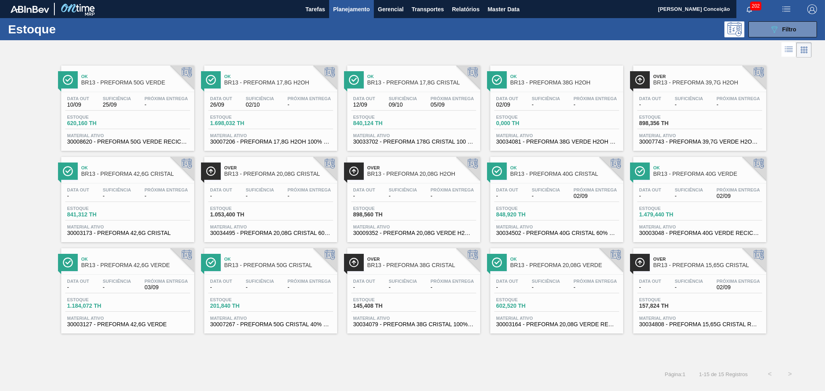
click at [567, 192] on div "Data out - Suficiência - Próxima Entrega 02/09" at bounding box center [556, 195] width 125 height 14
click at [714, 179] on div "Ok BR13 - PREFORMA 40G VERDE" at bounding box center [707, 171] width 109 height 18
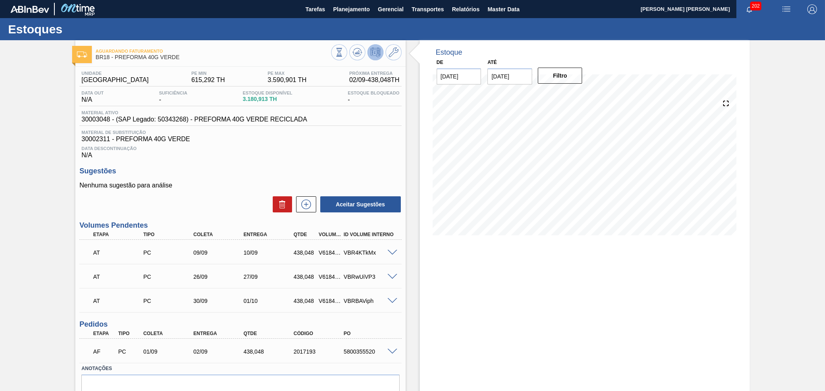
click at [230, 158] on div "Data Descontinuação N/A" at bounding box center [240, 151] width 322 height 16
click at [219, 172] on h3 "Sugestões" at bounding box center [240, 171] width 322 height 8
click at [305, 174] on h3 "Sugestões" at bounding box center [240, 171] width 322 height 8
click at [250, 209] on div "Aceitar Sugestões" at bounding box center [240, 205] width 322 height 18
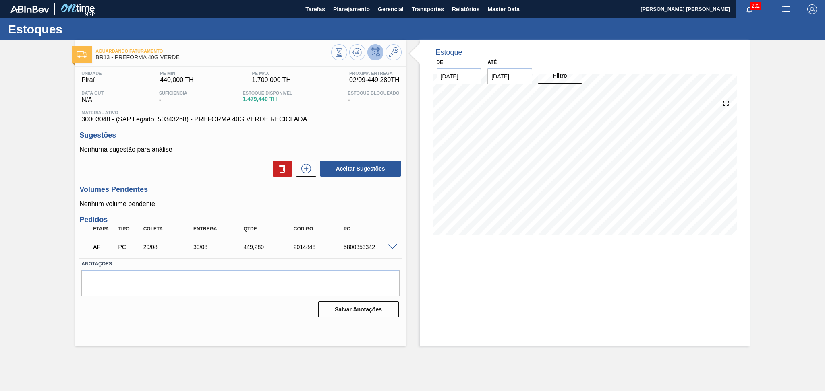
click at [226, 135] on h3 "Sugestões" at bounding box center [240, 135] width 322 height 8
click at [214, 172] on div "Aceitar Sugestões" at bounding box center [240, 169] width 322 height 18
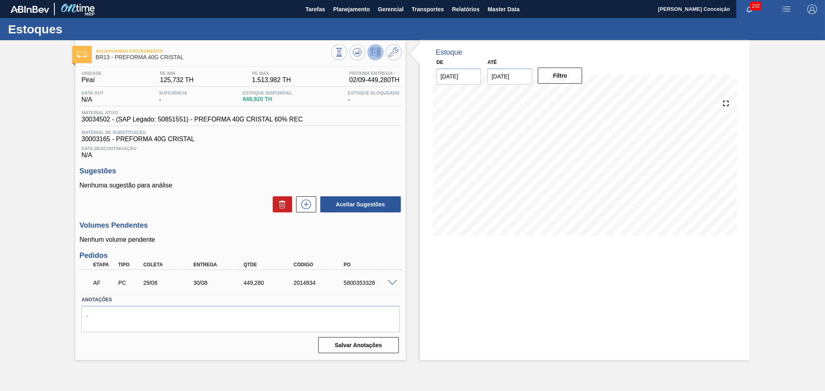
click at [204, 203] on div "Aceitar Sugestões" at bounding box center [240, 205] width 322 height 18
click at [208, 231] on div "Volumes Pendentes Nenhum volume pendente" at bounding box center [240, 232] width 322 height 22
click at [359, 49] on icon at bounding box center [357, 53] width 10 height 10
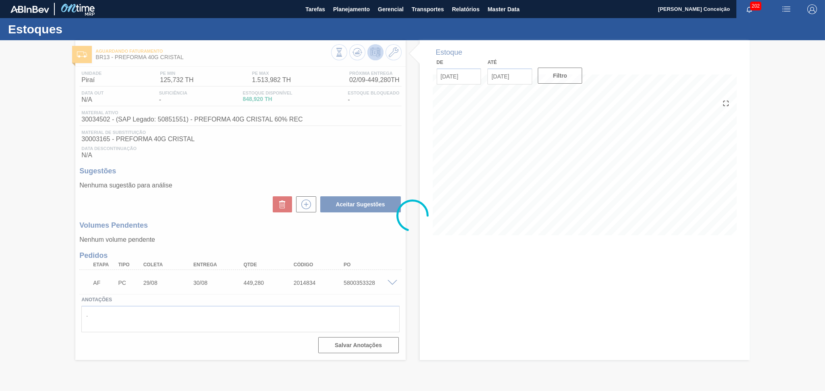
click at [346, 132] on div at bounding box center [412, 215] width 825 height 351
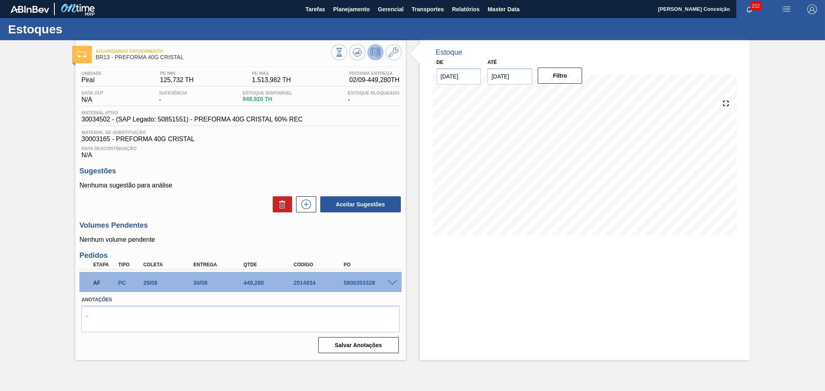
click at [203, 247] on div "Unidade Piraí PE MIN 125,732 TH PE MAX 1.513,982 TH Próxima Entrega 02/09 - 449…" at bounding box center [240, 212] width 330 height 290
click at [265, 152] on div "Data Descontinuação N/A" at bounding box center [240, 151] width 322 height 16
click at [384, 136] on span "30003165 - PREFORMA 40G CRISTAL" at bounding box center [240, 139] width 318 height 7
click at [291, 164] on div "Unidade Piraí PE MIN 125,732 TH PE MAX 1.513,982 TH Próxima Entrega 02/09 - 449…" at bounding box center [240, 212] width 330 height 290
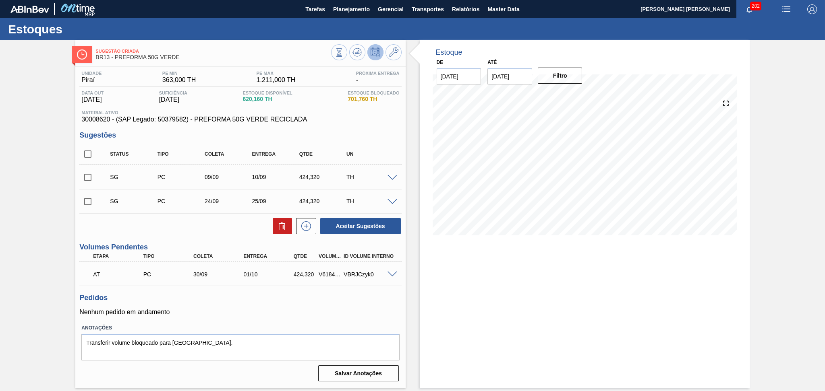
drag, startPoint x: 0, startPoint y: 0, endPoint x: 261, endPoint y: 300, distance: 397.9
click at [261, 300] on h3 "Pedidos" at bounding box center [240, 298] width 322 height 8
click at [87, 157] on input "checkbox" at bounding box center [87, 154] width 17 height 17
checkbox input "true"
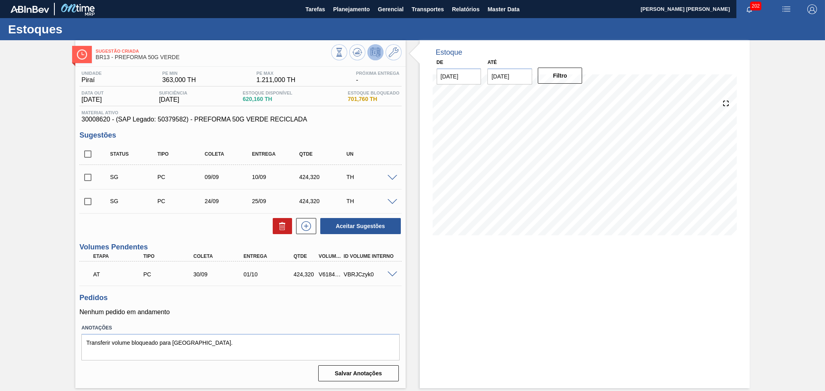
checkbox input "true"
click at [277, 225] on icon at bounding box center [282, 226] width 10 height 10
checkbox input "false"
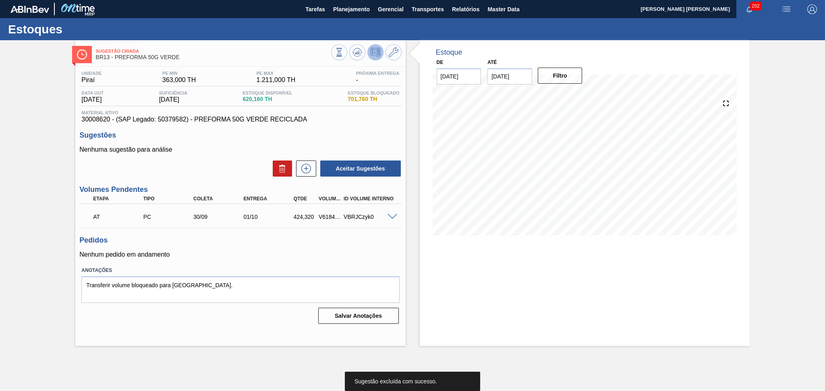
click at [296, 255] on p "Nenhum pedido em andamento" at bounding box center [240, 254] width 322 height 7
click at [396, 247] on div "Pedidos Nenhum pedido em andamento" at bounding box center [240, 247] width 322 height 22
click at [310, 173] on icon at bounding box center [306, 169] width 13 height 10
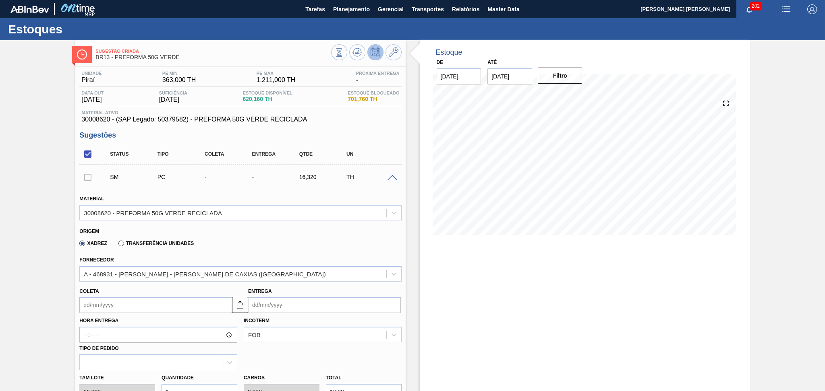
click at [112, 307] on input "Coleta" at bounding box center [155, 305] width 153 height 16
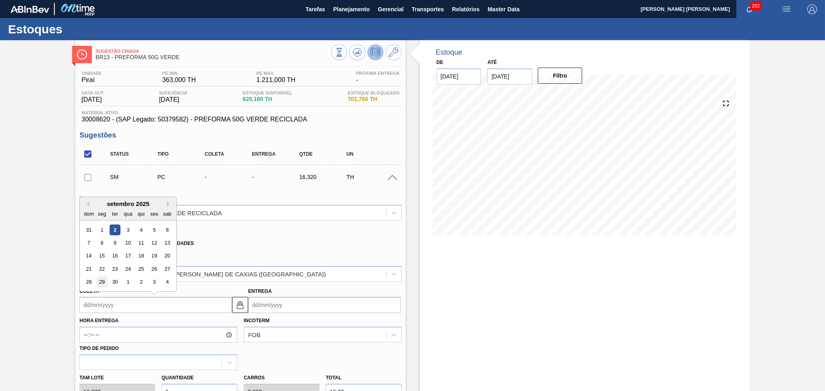
click at [103, 279] on div "29" at bounding box center [102, 282] width 11 height 11
type input "[DATE]"
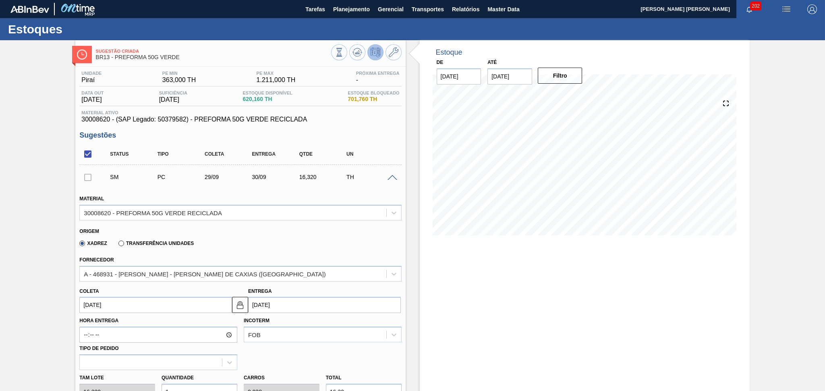
drag, startPoint x: 164, startPoint y: 388, endPoint x: 130, endPoint y: 388, distance: 34.2
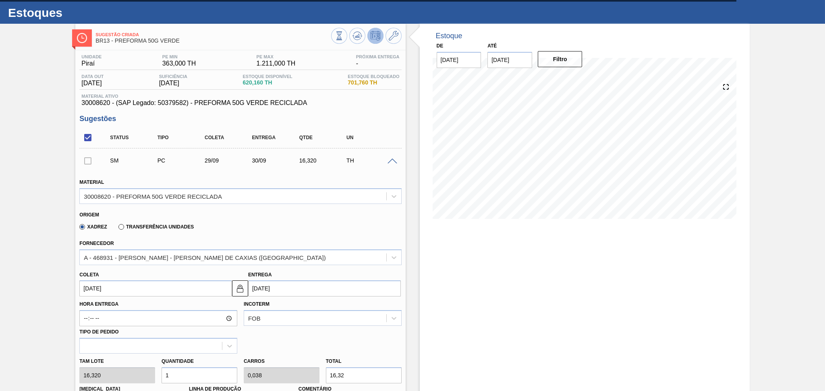
type input "2"
type input "0,077"
type input "32,64"
type input "26"
type input "1"
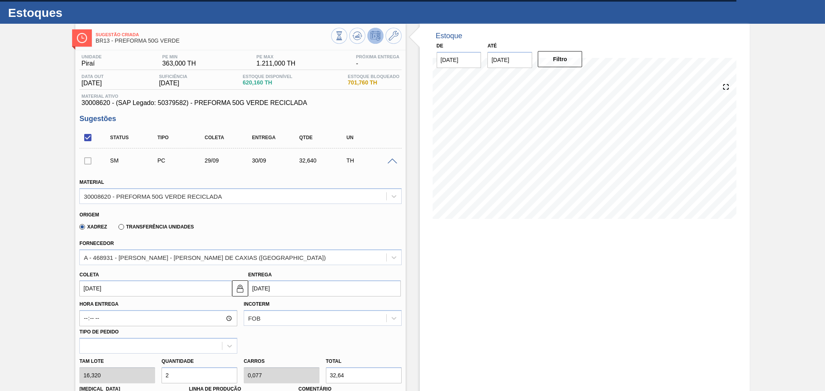
type input "424,32"
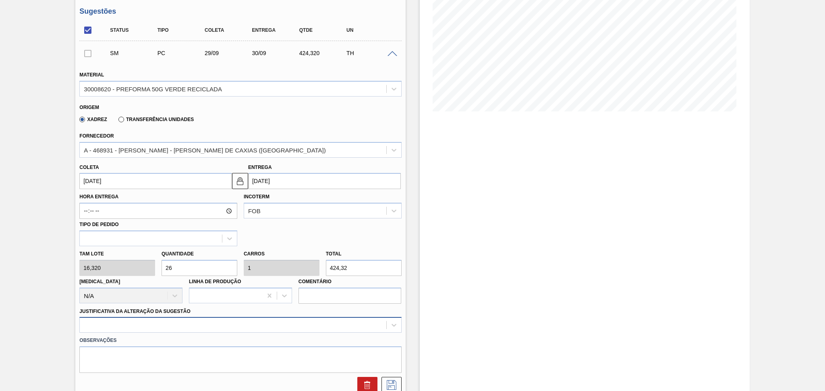
type input "26"
click at [213, 324] on div at bounding box center [240, 325] width 322 height 16
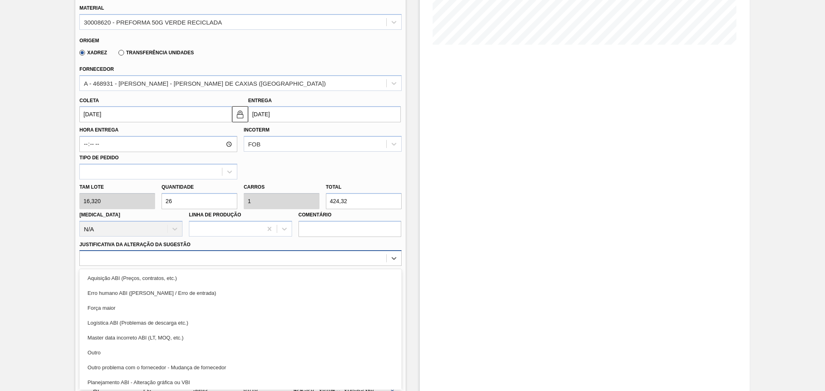
scroll to position [54, 0]
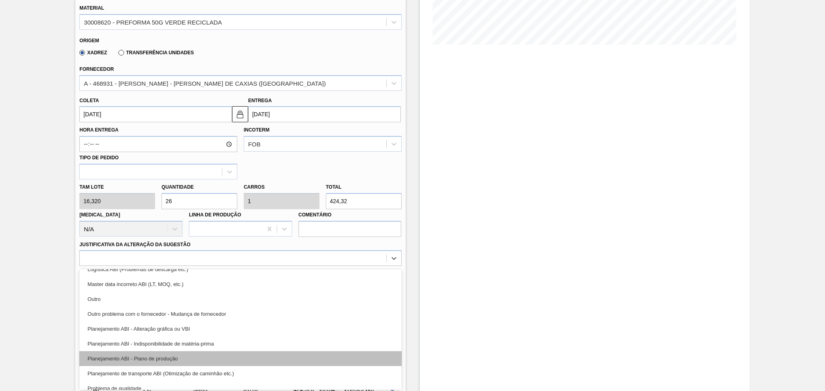
click at [201, 353] on div "Planejamento ABI - Plano de produção" at bounding box center [240, 359] width 322 height 15
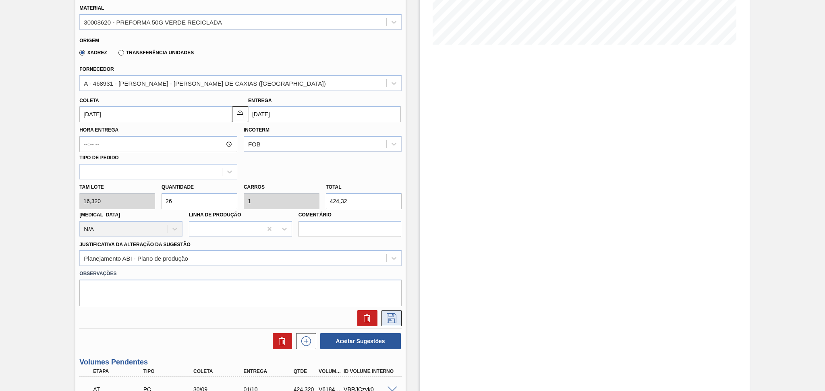
click at [392, 315] on icon at bounding box center [392, 319] width 10 height 10
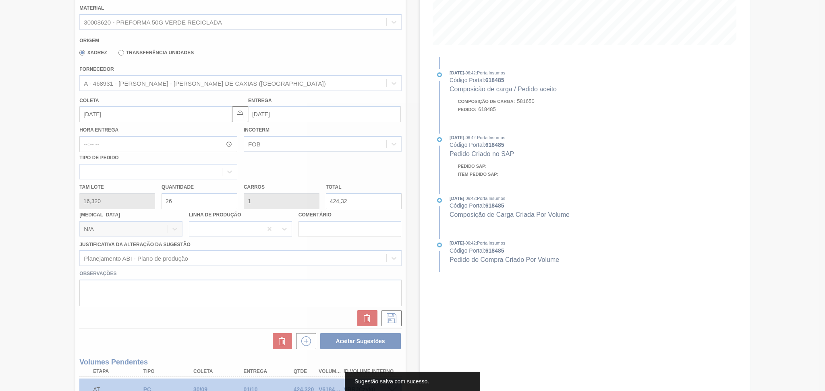
scroll to position [0, 0]
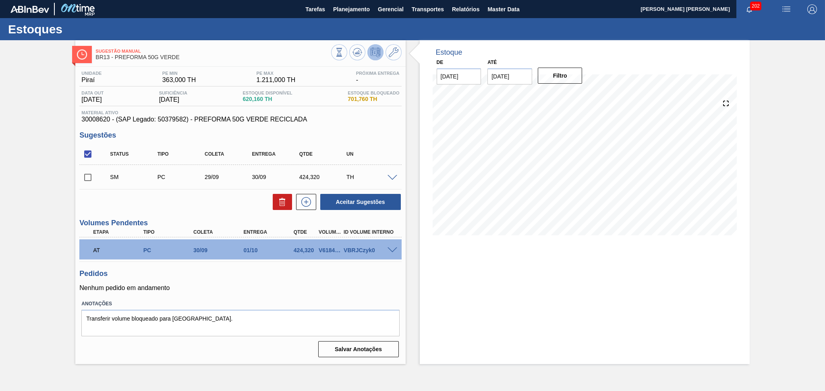
click at [276, 276] on h3 "Pedidos" at bounding box center [240, 274] width 322 height 8
click at [87, 175] on input "checkbox" at bounding box center [87, 177] width 17 height 17
checkbox input "true"
click at [347, 199] on button "Aceitar Sugestões" at bounding box center [360, 202] width 81 height 16
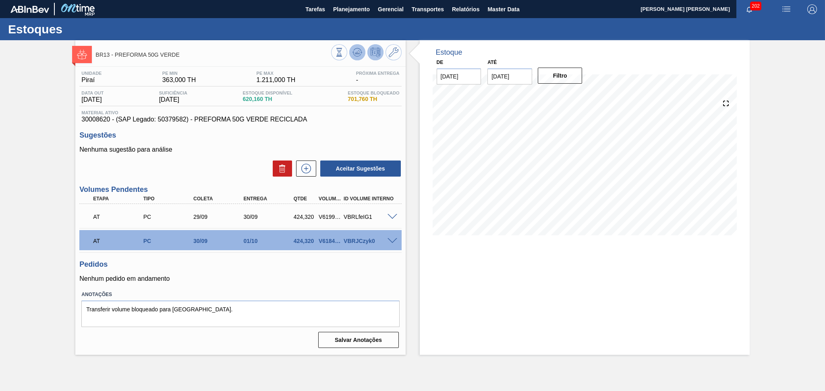
click at [358, 50] on icon at bounding box center [357, 53] width 10 height 10
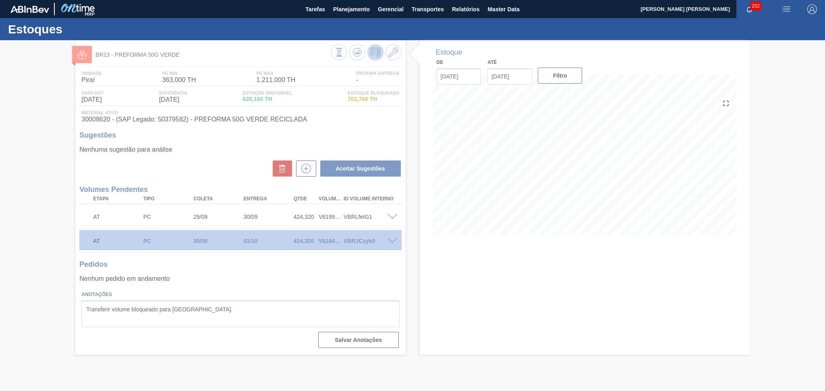
click at [255, 284] on div at bounding box center [412, 215] width 825 height 351
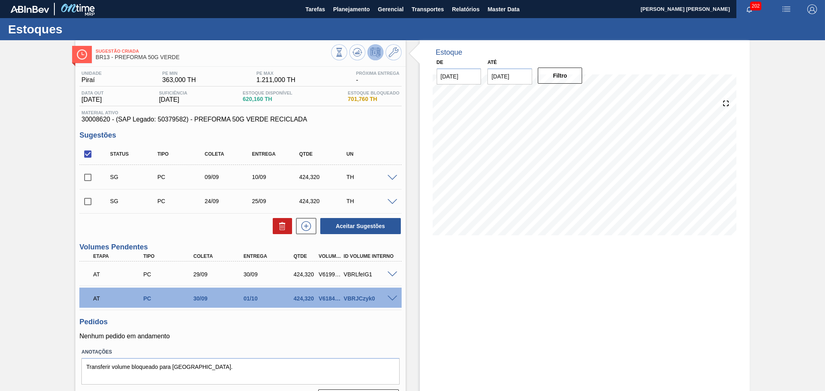
click at [391, 176] on span at bounding box center [392, 178] width 10 height 6
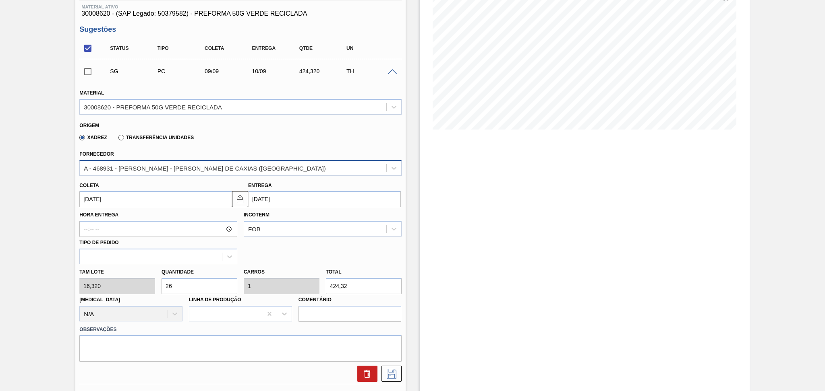
scroll to position [107, 0]
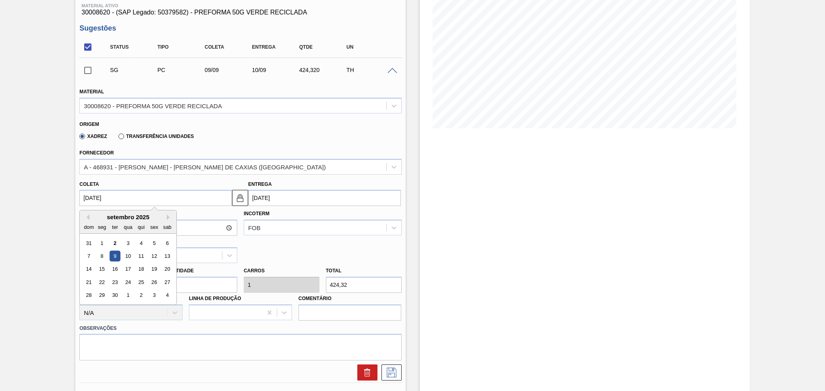
click at [96, 200] on input "[DATE]" at bounding box center [155, 198] width 153 height 16
click at [105, 255] on div "8" at bounding box center [102, 256] width 11 height 11
type input "08/09/2025"
type input "09/09/2025"
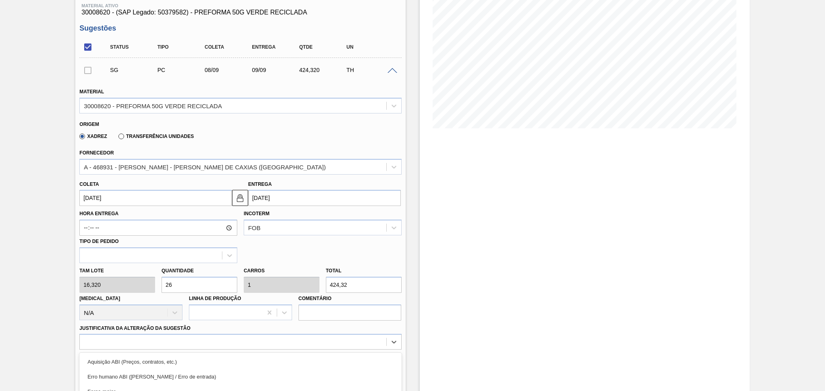
click at [163, 336] on div "option Master data incorreto ABI (LT, MOQ, etc.) focused, 5 of 18. 18 results a…" at bounding box center [240, 342] width 322 height 16
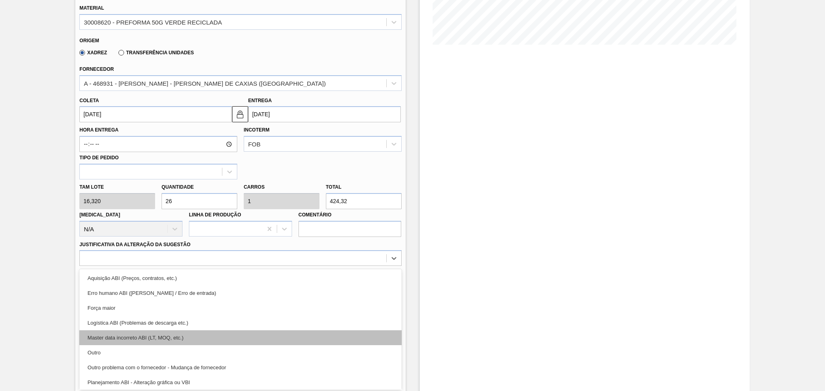
scroll to position [54, 0]
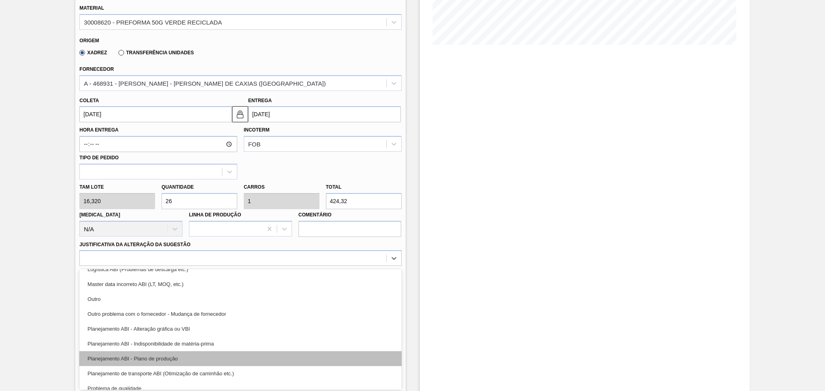
click at [182, 354] on div "Planejamento ABI - Plano de produção" at bounding box center [240, 359] width 322 height 15
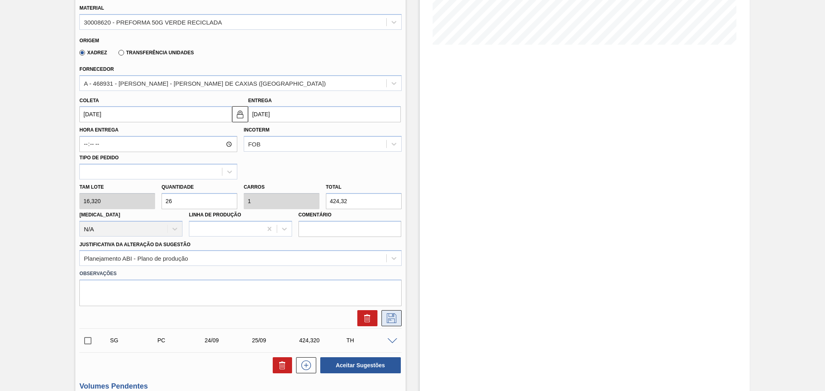
click at [387, 318] on icon at bounding box center [392, 319] width 10 height 10
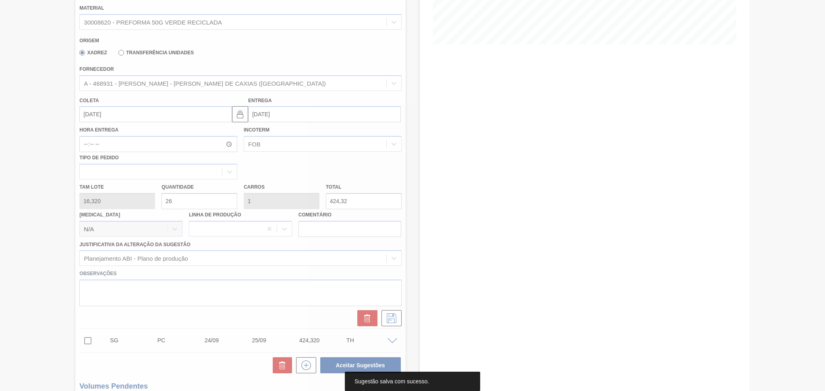
scroll to position [21, 0]
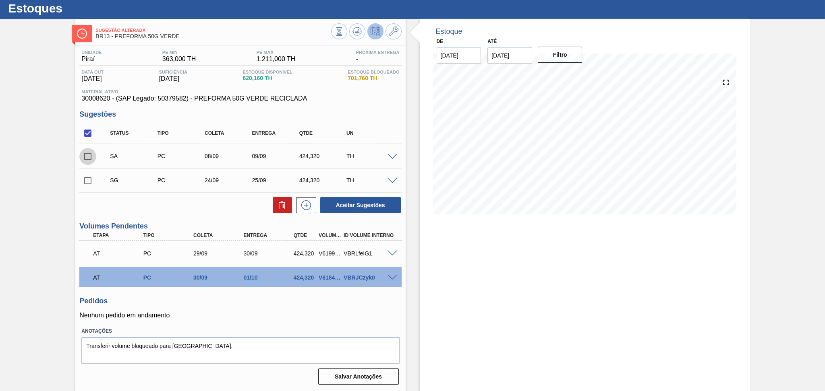
click at [89, 155] on input "checkbox" at bounding box center [87, 156] width 17 height 17
click at [354, 202] on button "Aceitar Sugestões" at bounding box center [360, 205] width 81 height 16
checkbox input "false"
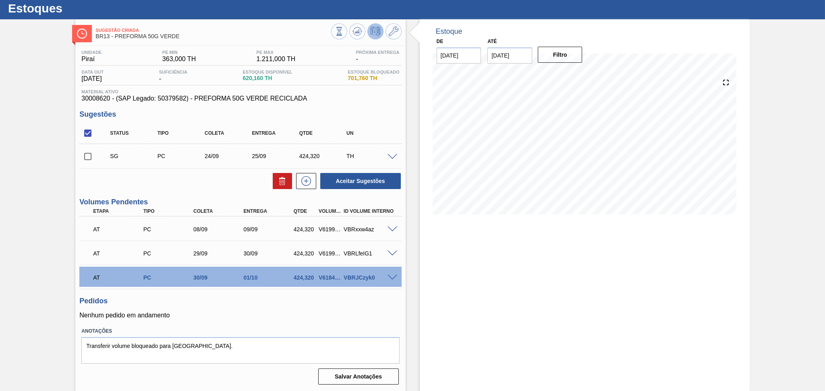
click at [91, 157] on input "checkbox" at bounding box center [87, 156] width 17 height 17
click at [286, 184] on button at bounding box center [282, 181] width 19 height 16
checkbox input "false"
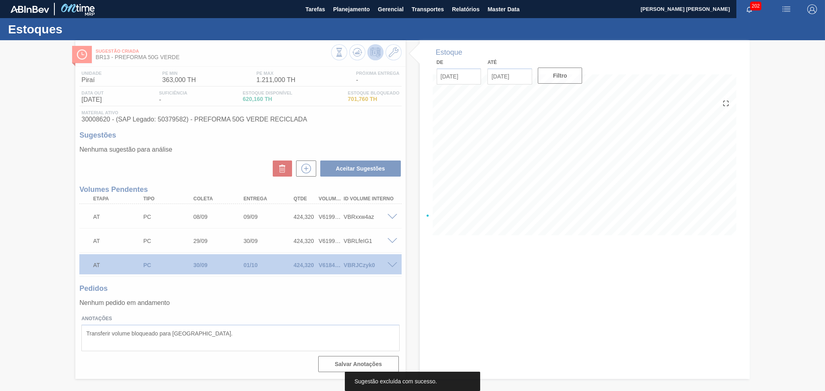
scroll to position [0, 0]
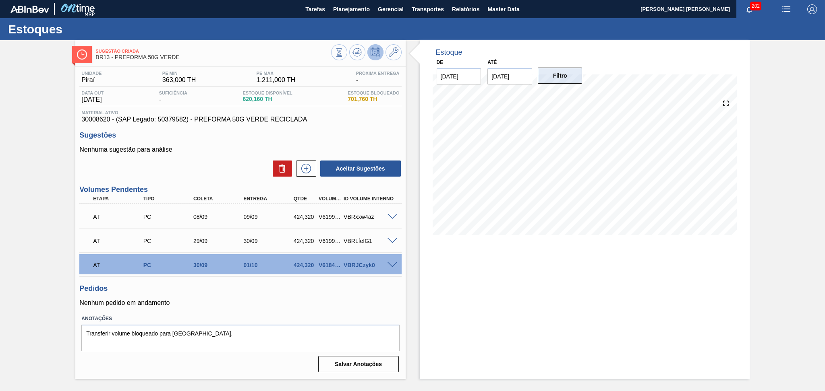
click at [569, 78] on button "Filtro" at bounding box center [560, 76] width 45 height 16
click at [359, 51] on icon at bounding box center [357, 53] width 10 height 10
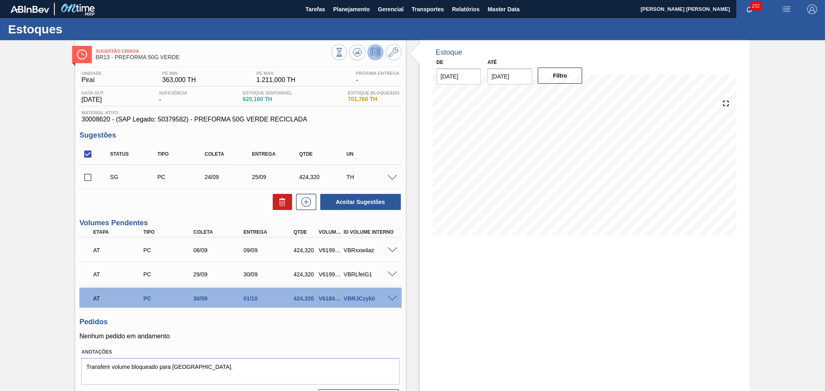
click at [97, 180] on span at bounding box center [102, 177] width 12 height 16
click at [232, 207] on div "Aceitar Sugestões" at bounding box center [240, 202] width 322 height 18
click at [391, 177] on span at bounding box center [392, 178] width 10 height 6
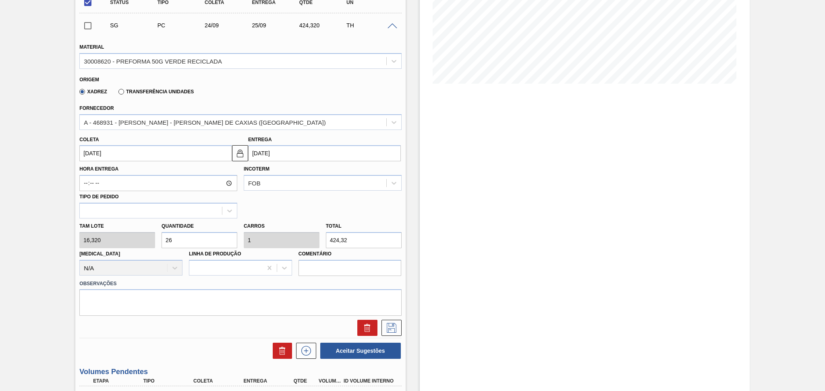
scroll to position [161, 0]
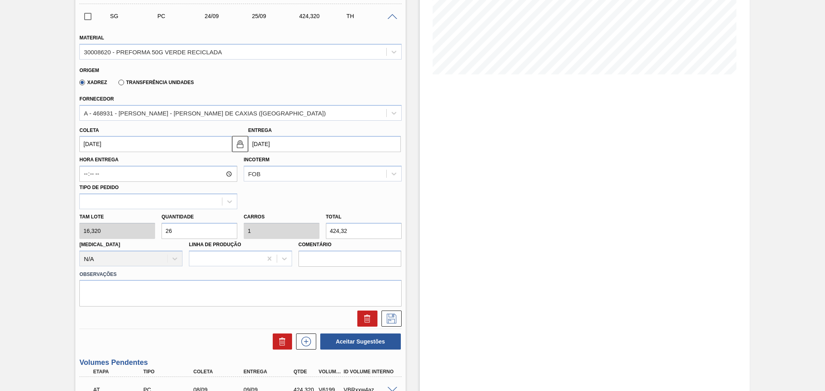
click at [119, 147] on input "24/09/2025" at bounding box center [155, 144] width 153 height 16
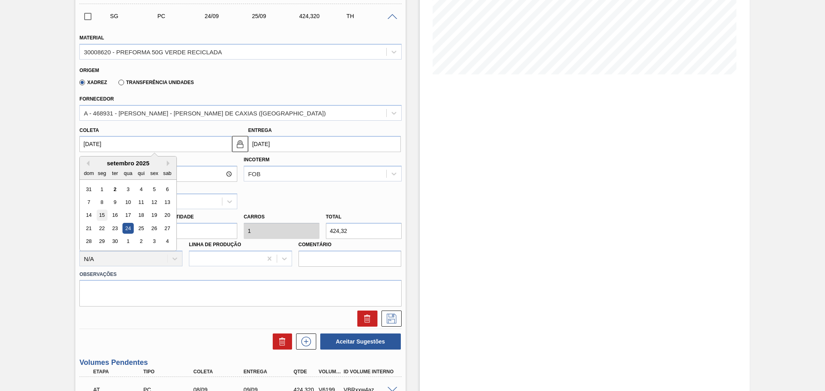
click at [103, 213] on div "15" at bounding box center [102, 215] width 11 height 11
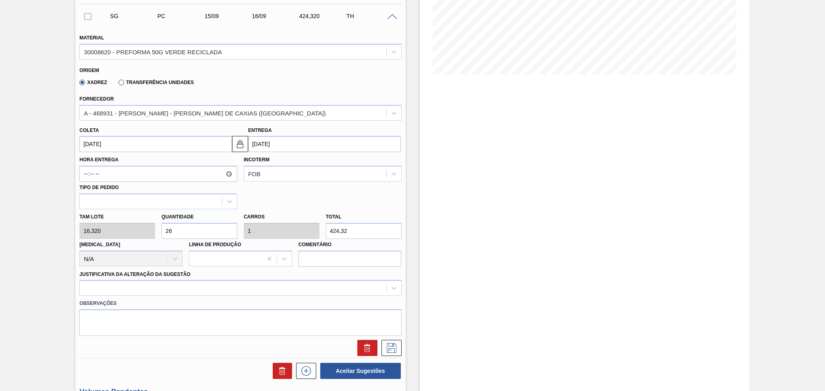
type input "15/09/2025"
type input "16/09/2025"
click at [141, 286] on div at bounding box center [240, 288] width 322 height 16
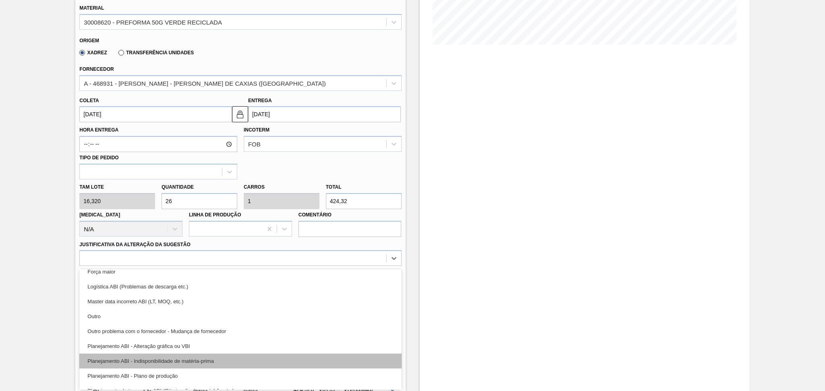
scroll to position [54, 0]
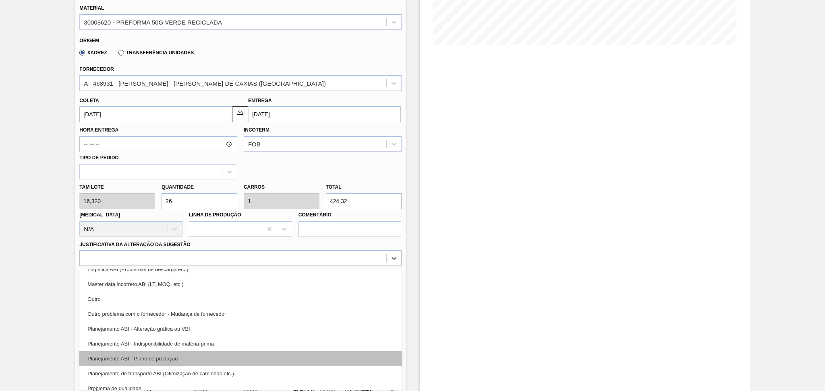
click at [186, 361] on div "Planejamento ABI - Plano de produção" at bounding box center [240, 359] width 322 height 15
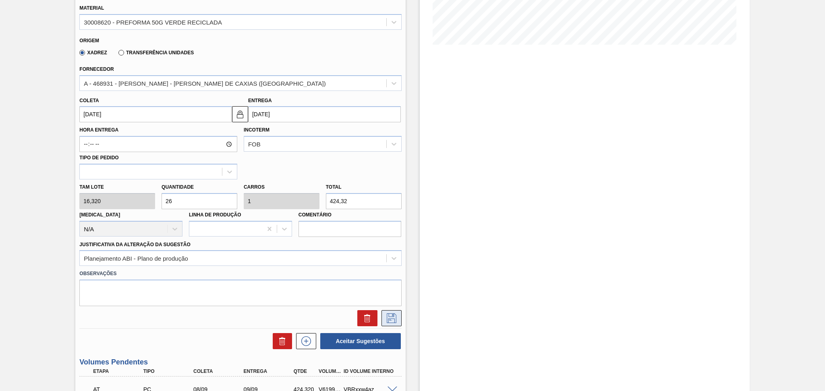
click at [389, 318] on icon at bounding box center [391, 318] width 4 height 6
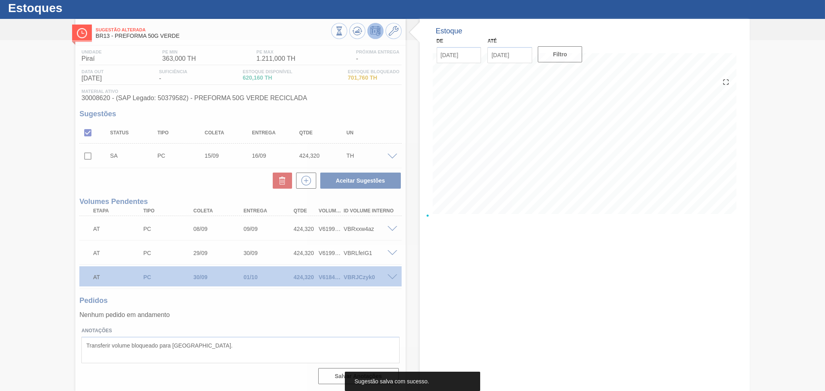
scroll to position [21, 0]
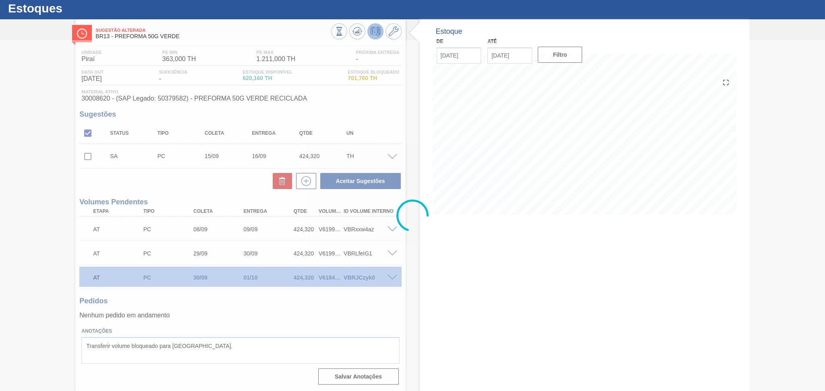
click at [78, 156] on div at bounding box center [412, 215] width 825 height 351
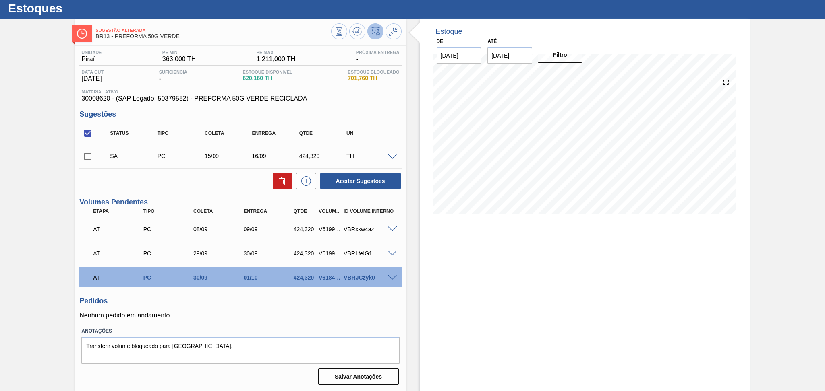
drag, startPoint x: 274, startPoint y: 315, endPoint x: 277, endPoint y: 317, distance: 4.1
click at [277, 317] on p "Nenhum pedido em andamento" at bounding box center [240, 315] width 322 height 7
click at [85, 161] on input "checkbox" at bounding box center [87, 156] width 17 height 17
checkbox input "true"
click at [376, 186] on button "Aceitar Sugestões" at bounding box center [360, 181] width 81 height 16
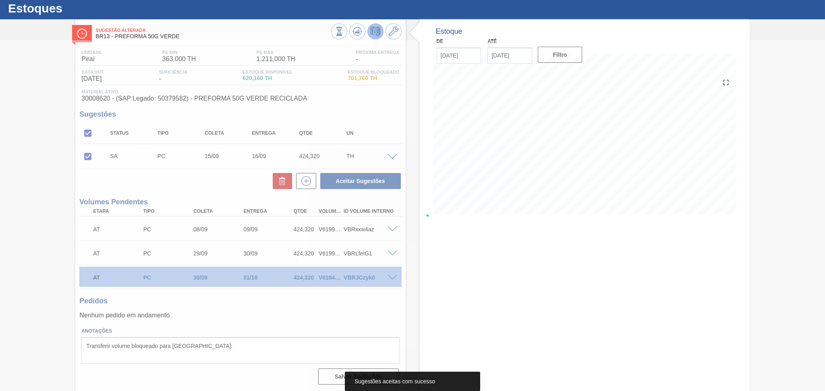
scroll to position [11, 0]
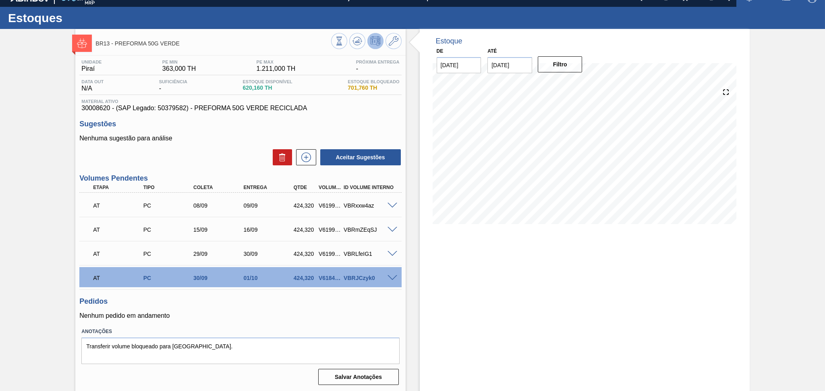
click at [563, 279] on div "Estoque De 02/09/2025 Até 10/10/2025 Filtro 02/09 Projeção de Estoque 620.16 Ne…" at bounding box center [585, 210] width 330 height 363
click at [393, 277] on span at bounding box center [392, 278] width 10 height 6
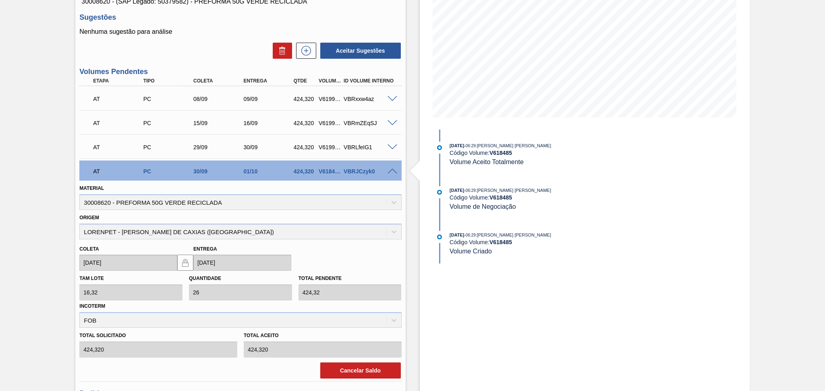
scroll to position [119, 0]
click at [354, 366] on button "Cancelar Saldo" at bounding box center [360, 370] width 81 height 16
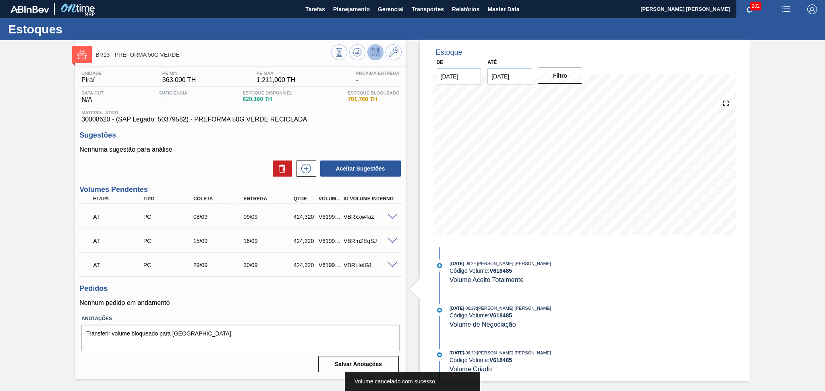
scroll to position [0, 0]
click at [343, 302] on p "Nenhum pedido em andamento" at bounding box center [240, 303] width 322 height 7
click at [360, 55] on icon at bounding box center [357, 53] width 10 height 10
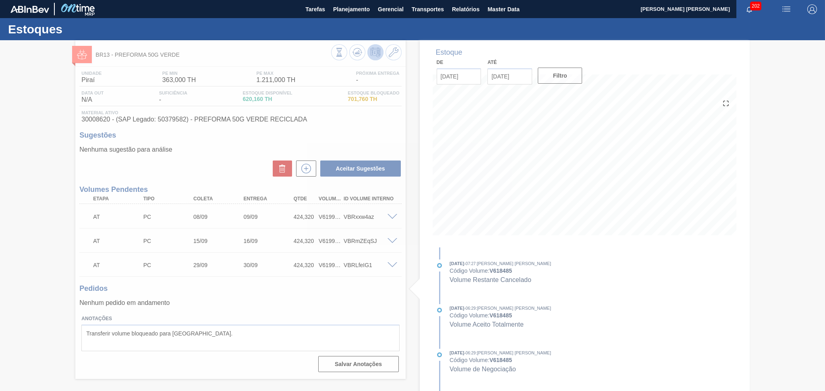
click at [331, 293] on div at bounding box center [412, 215] width 825 height 351
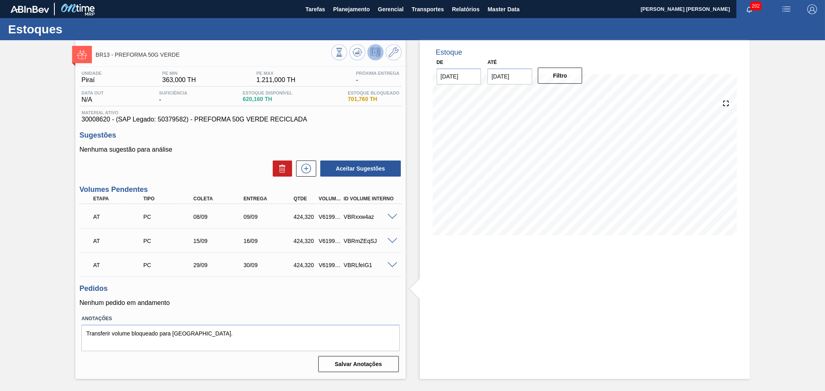
click at [246, 286] on h3 "Pedidos" at bounding box center [240, 289] width 322 height 8
click at [255, 292] on h3 "Pedidos" at bounding box center [240, 289] width 322 height 8
click at [468, 315] on div "Estoque De 02/09/2025 Até 10/10/2025 Filtro 13/09 Projeção de Estoque 724.476 N…" at bounding box center [585, 209] width 330 height 339
click at [238, 170] on div "Aceitar Sugestões" at bounding box center [240, 169] width 322 height 18
click at [353, 300] on p "Nenhum pedido em andamento" at bounding box center [240, 303] width 322 height 7
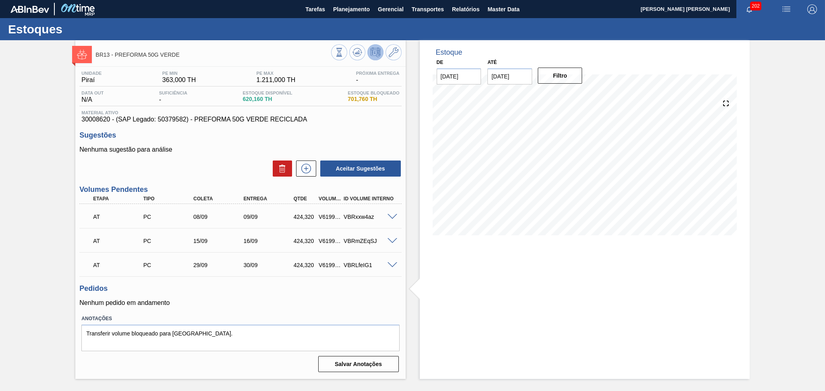
click at [356, 297] on div "Pedidos Nenhum pedido em andamento" at bounding box center [240, 296] width 322 height 22
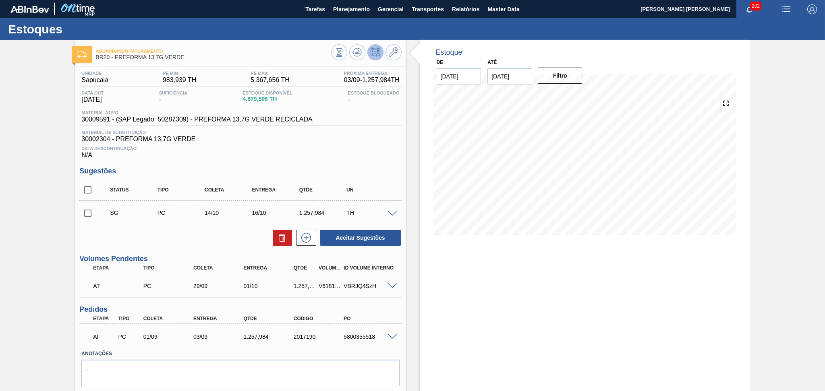
click at [366, 171] on h3 "Sugestões" at bounding box center [240, 171] width 322 height 8
click at [372, 175] on h3 "Sugestões" at bounding box center [240, 171] width 322 height 8
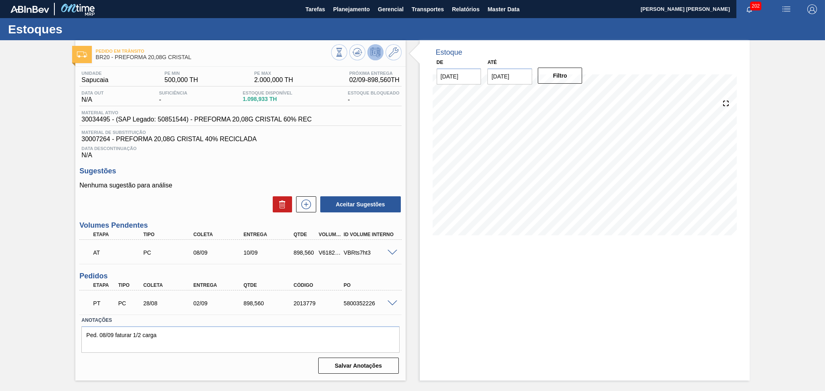
click at [339, 167] on h3 "Sugestões" at bounding box center [240, 171] width 322 height 8
click at [228, 193] on div "Nenhuma sugestão para análise Aceitar Sugestões" at bounding box center [240, 197] width 322 height 31
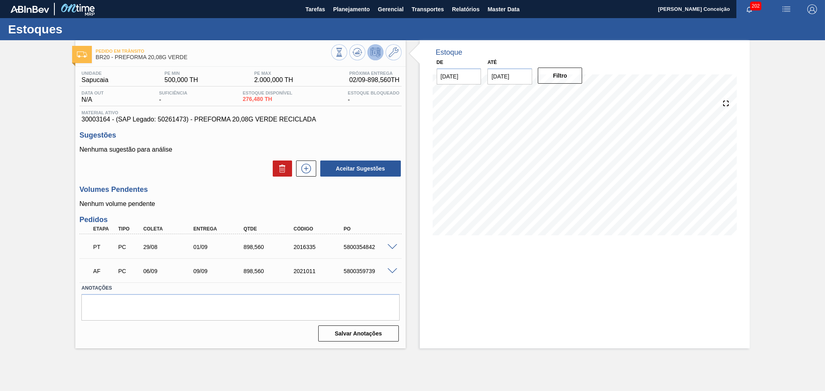
click at [211, 198] on div "Volumes Pendentes Nenhum volume pendente" at bounding box center [240, 197] width 322 height 22
click at [403, 219] on div "Unidade Sapucaia PE MIN 500,000 TH PE MAX 2.000,000 TH Próxima Entrega 02/09 - …" at bounding box center [240, 206] width 330 height 278
click at [352, 52] on icon at bounding box center [357, 53] width 10 height 10
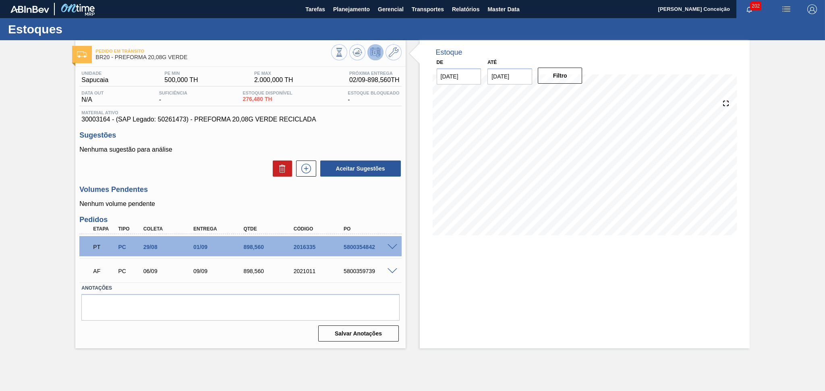
click at [314, 204] on p "Nenhum volume pendente" at bounding box center [240, 204] width 322 height 7
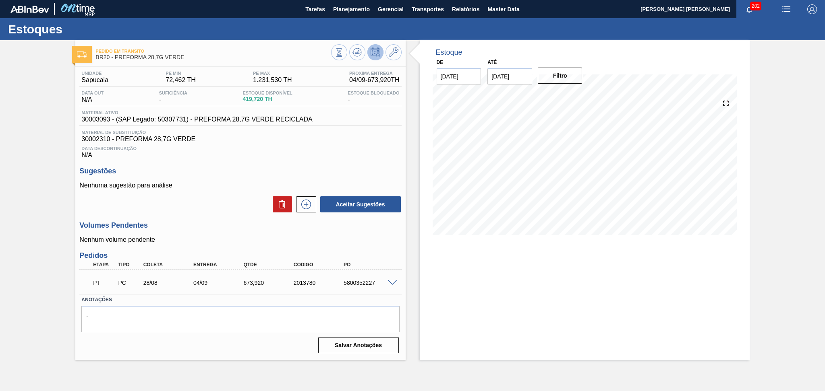
click at [213, 179] on div "Sugestões Nenhuma sugestão para análise Aceitar Sugestões" at bounding box center [240, 190] width 322 height 46
click at [351, 52] on button at bounding box center [357, 52] width 16 height 16
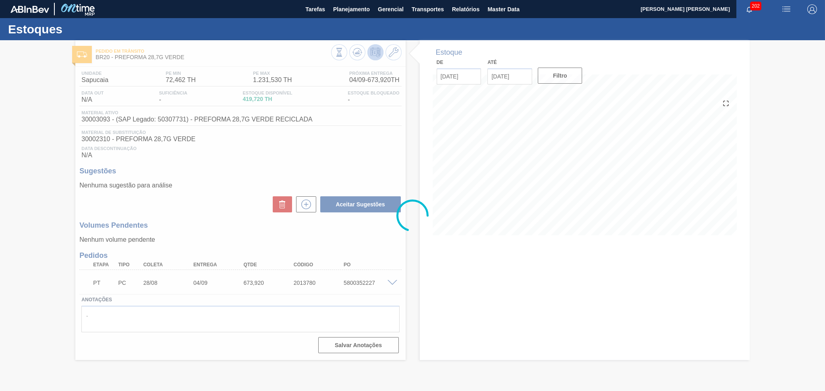
click at [260, 156] on div at bounding box center [412, 215] width 825 height 351
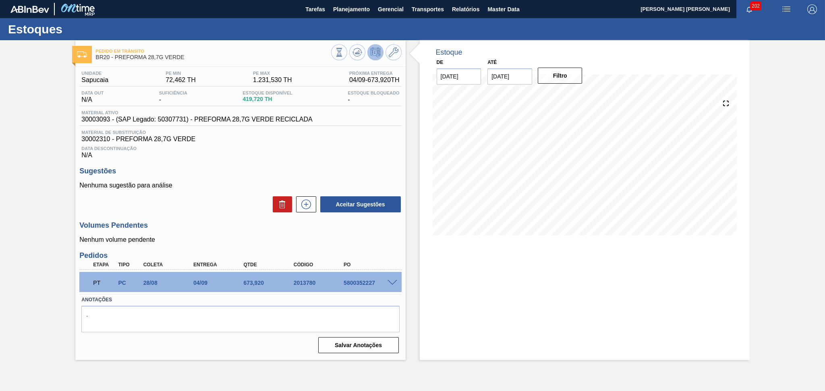
click at [197, 211] on div "Aceitar Sugestões" at bounding box center [240, 205] width 322 height 18
click at [242, 182] on p "Nenhuma sugestão para análise" at bounding box center [240, 185] width 322 height 7
click at [287, 148] on span "Data Descontinuação" at bounding box center [240, 148] width 318 height 5
click at [354, 157] on div "Data Descontinuação N/A" at bounding box center [240, 151] width 322 height 16
click at [259, 238] on p "Nenhum volume pendente" at bounding box center [240, 239] width 322 height 7
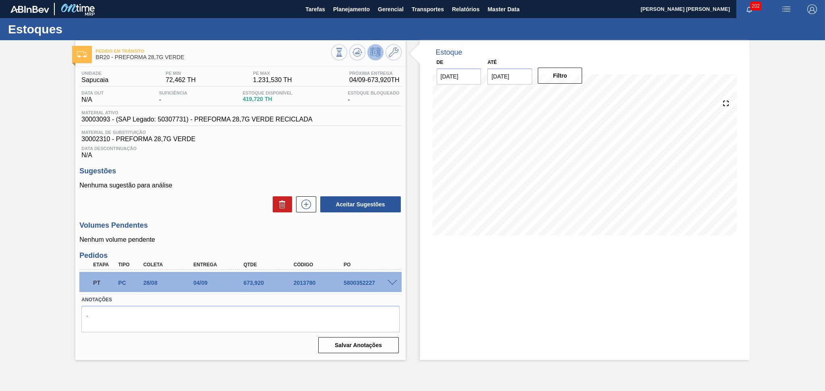
click at [258, 226] on h3 "Volumes Pendentes" at bounding box center [240, 225] width 322 height 8
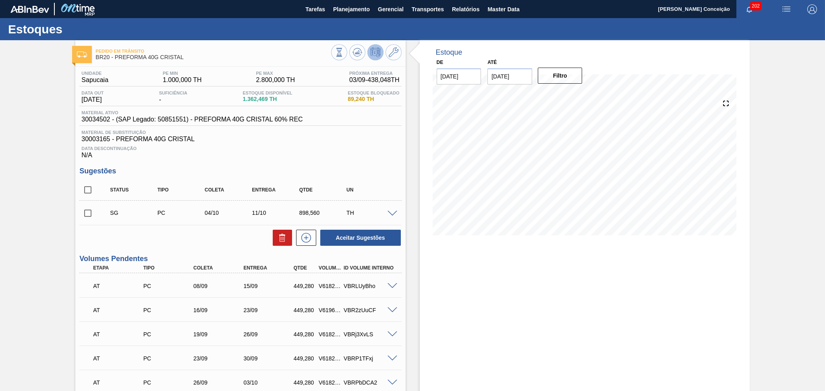
click at [358, 170] on h3 "Sugestões" at bounding box center [240, 171] width 322 height 8
click at [299, 170] on h3 "Sugestões" at bounding box center [240, 171] width 322 height 8
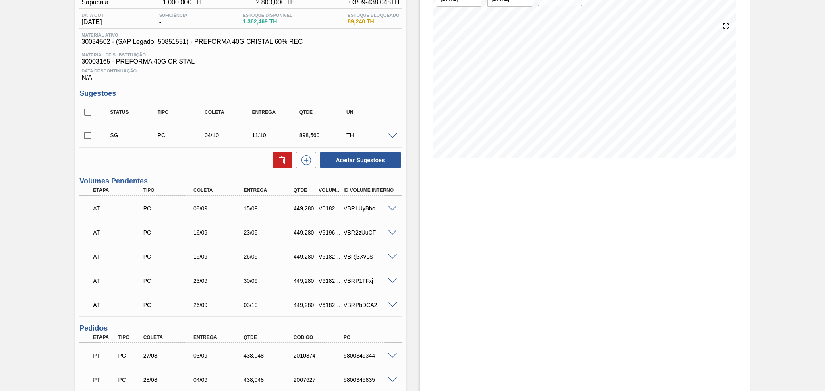
scroll to position [215, 0]
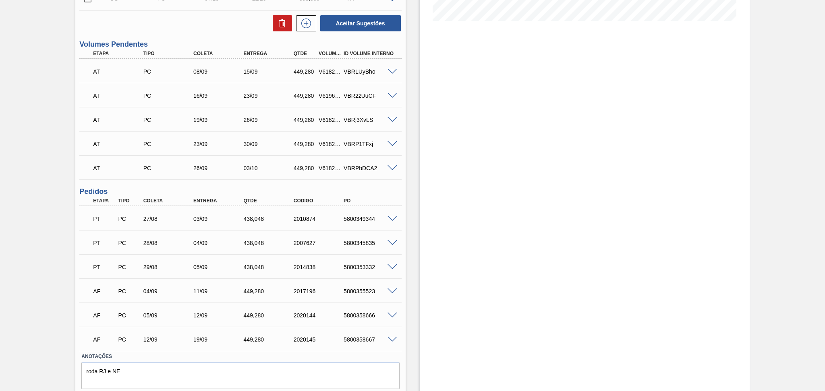
click at [379, 266] on div "5800353332" at bounding box center [369, 267] width 56 height 6
click at [365, 290] on div "5800355523" at bounding box center [369, 291] width 56 height 6
click at [149, 318] on div "AF PC 05/09 12/09 449,[PHONE_NUMBER] 5800358666" at bounding box center [238, 315] width 300 height 16
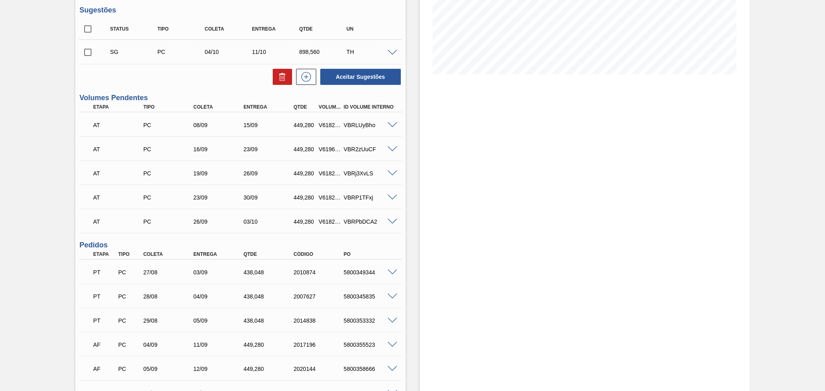
scroll to position [107, 0]
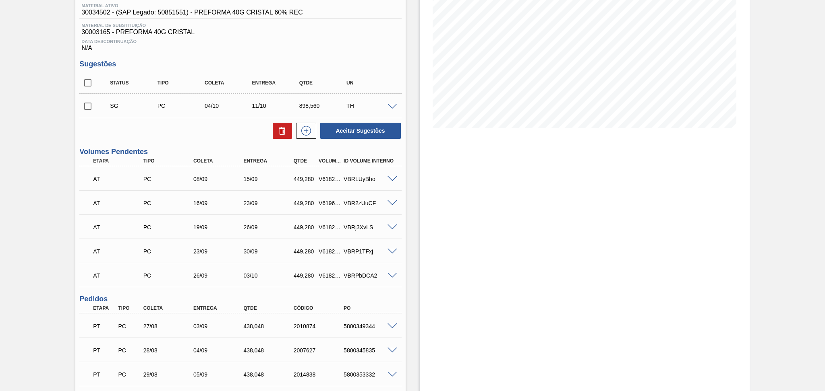
click at [393, 178] on span at bounding box center [392, 179] width 10 height 6
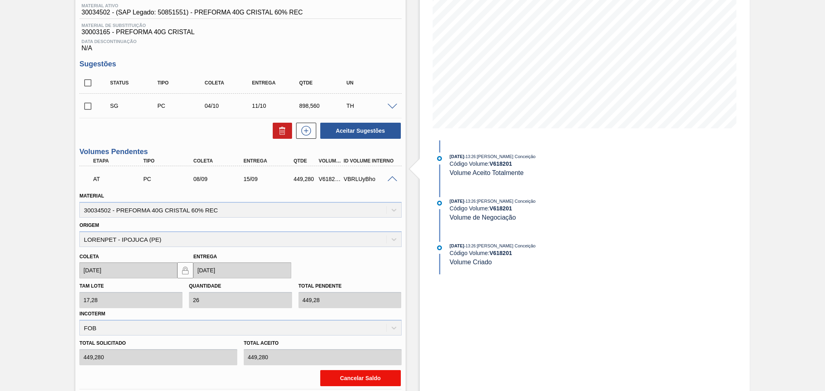
click at [341, 377] on button "Cancelar Saldo" at bounding box center [360, 378] width 81 height 16
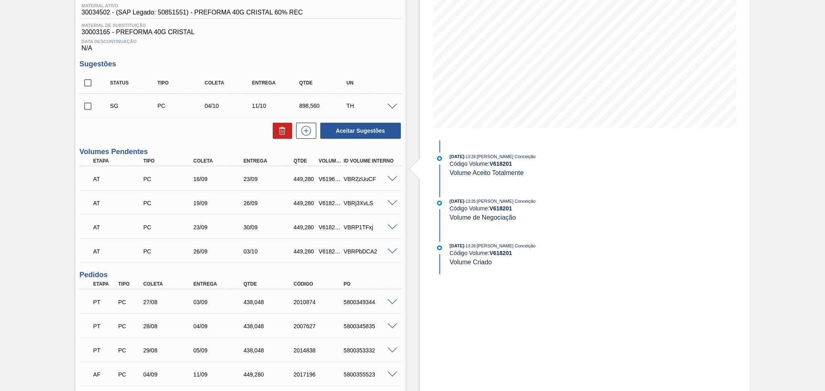
click at [390, 180] on span at bounding box center [392, 179] width 10 height 6
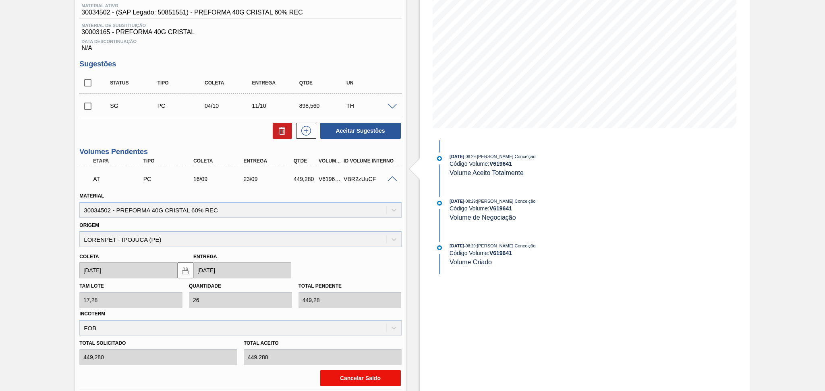
click at [339, 374] on button "Cancelar Saldo" at bounding box center [360, 378] width 81 height 16
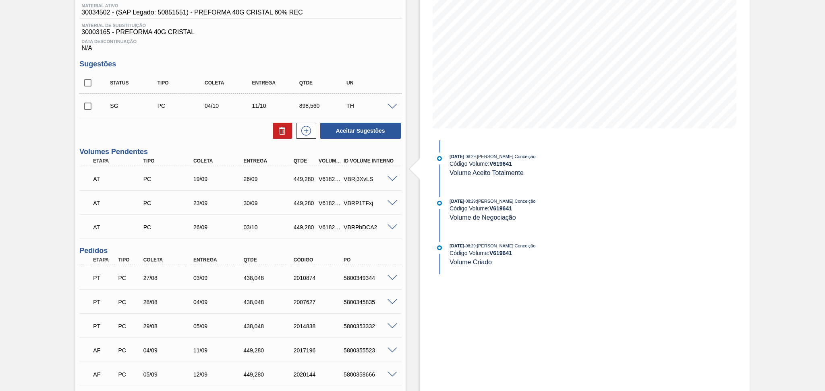
click at [388, 179] on span at bounding box center [392, 179] width 10 height 6
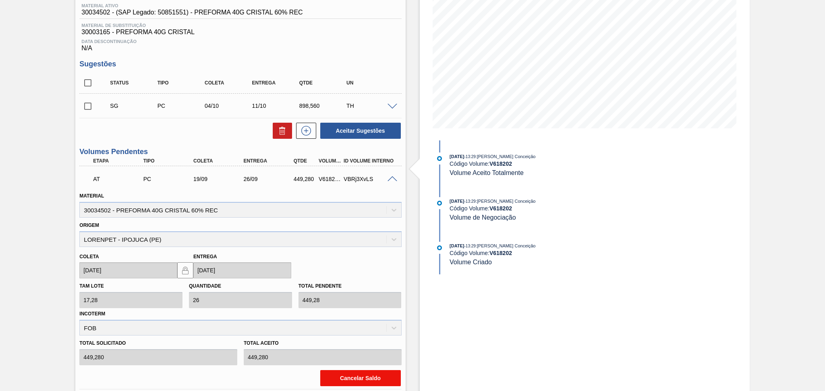
click at [347, 373] on button "Cancelar Saldo" at bounding box center [360, 378] width 81 height 16
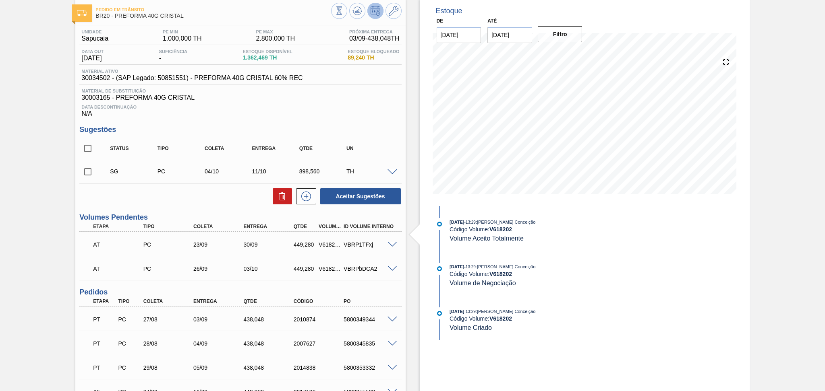
scroll to position [0, 0]
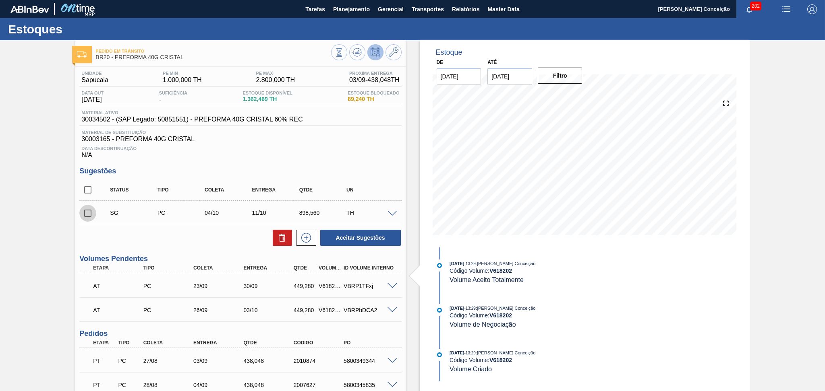
click at [87, 215] on input "checkbox" at bounding box center [87, 213] width 17 height 17
click at [288, 235] on button at bounding box center [282, 238] width 19 height 16
checkbox input "false"
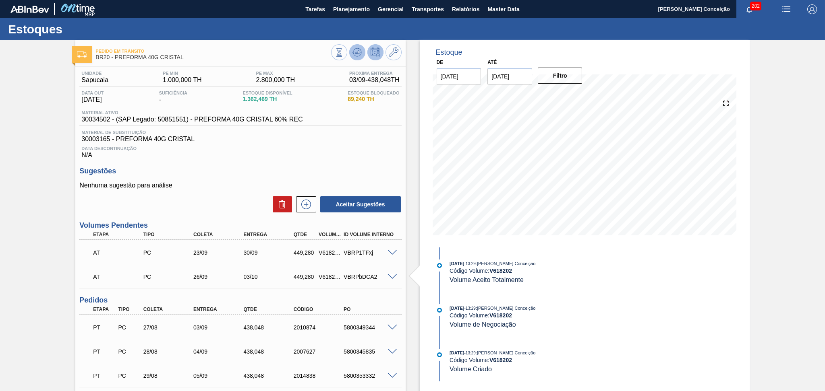
click at [352, 57] on icon at bounding box center [357, 53] width 10 height 10
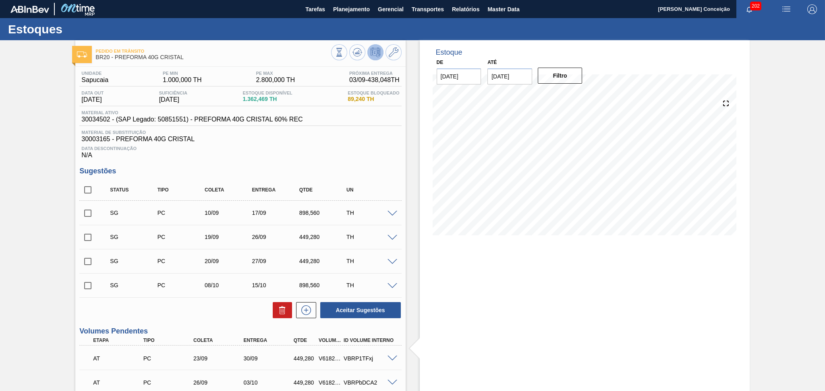
click at [397, 212] on div at bounding box center [393, 213] width 16 height 6
click at [394, 211] on span at bounding box center [392, 214] width 10 height 6
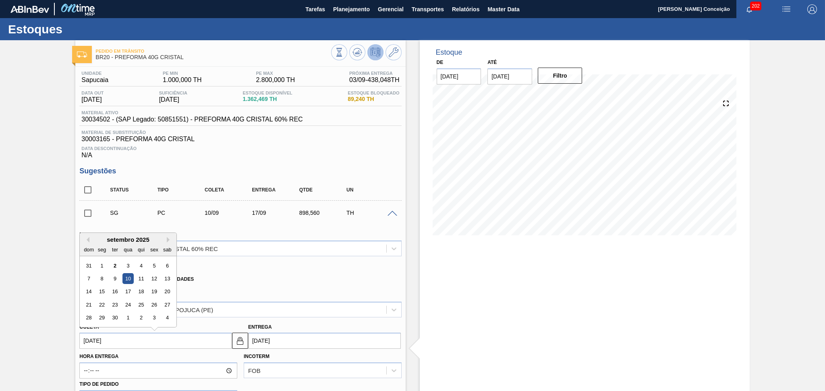
click at [97, 339] on input "[DATE]" at bounding box center [155, 341] width 153 height 16
click at [115, 306] on div "23" at bounding box center [115, 305] width 11 height 11
type input "[DATE]"
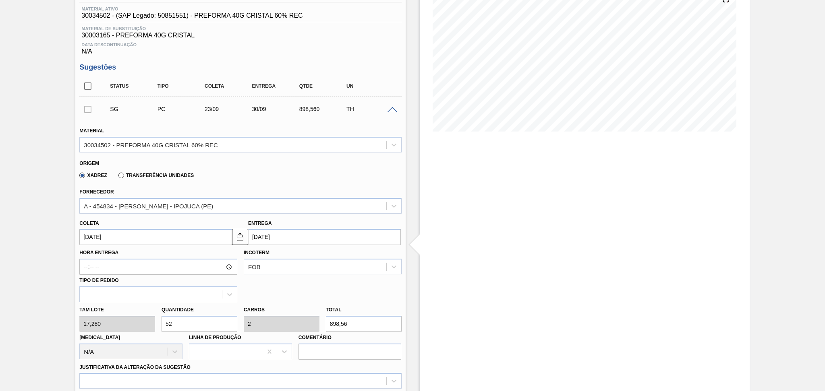
scroll to position [107, 0]
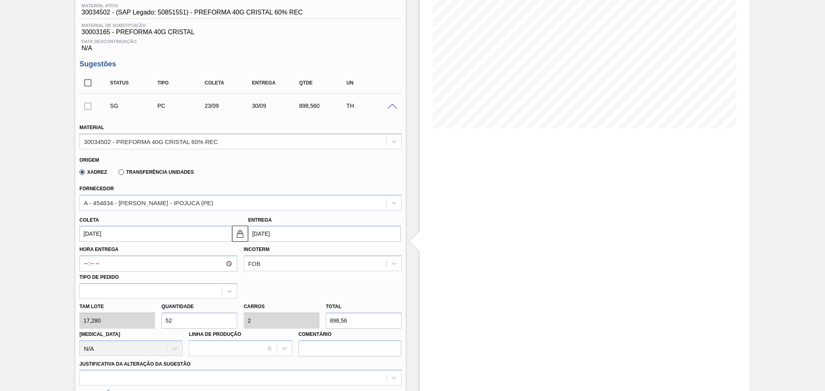
click at [122, 317] on div "Tam lote 17,280 Quantidade 52 Carros 2 Total 898,56 [MEDICAL_DATA] N/A Linha de…" at bounding box center [240, 328] width 328 height 58
type input "2"
type input "0,077"
type input "34,56"
type input "26"
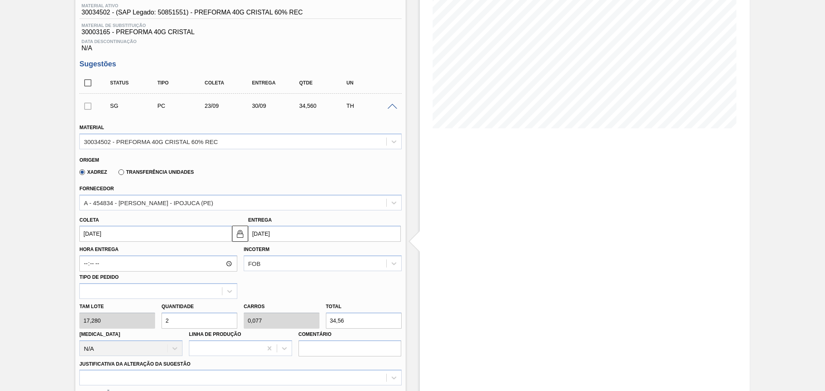
type input "1"
type input "449,28"
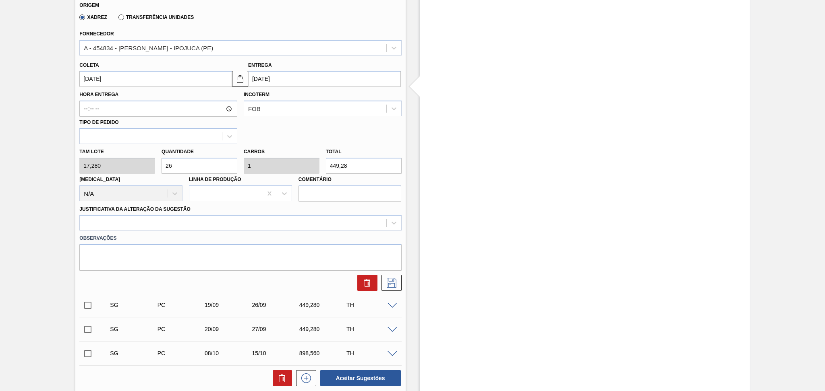
scroll to position [268, 0]
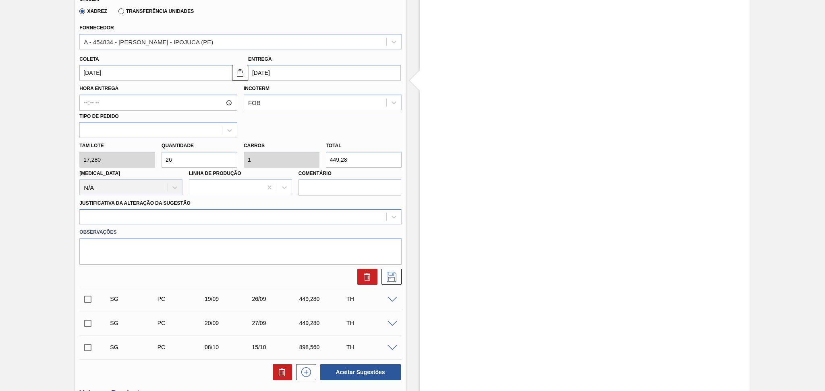
type input "26"
click at [178, 213] on div at bounding box center [233, 217] width 306 height 12
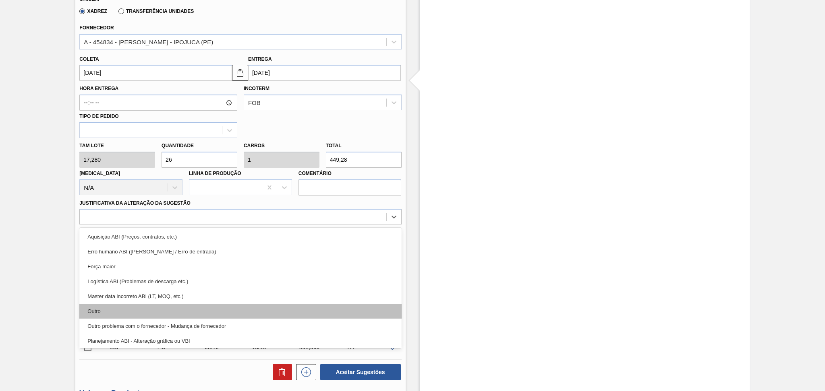
scroll to position [54, 0]
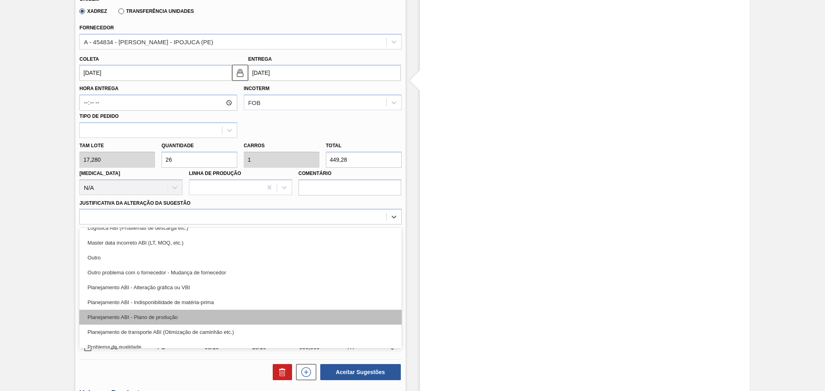
click at [178, 311] on div "Planejamento ABI - Plano de produção" at bounding box center [240, 317] width 322 height 15
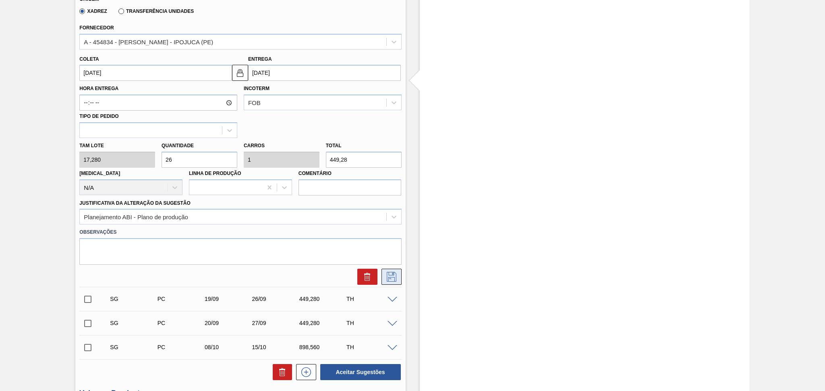
click at [388, 279] on icon at bounding box center [392, 277] width 10 height 10
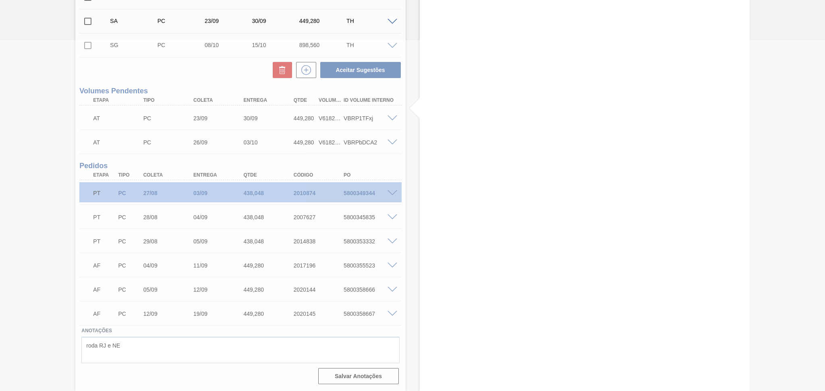
scroll to position [0, 0]
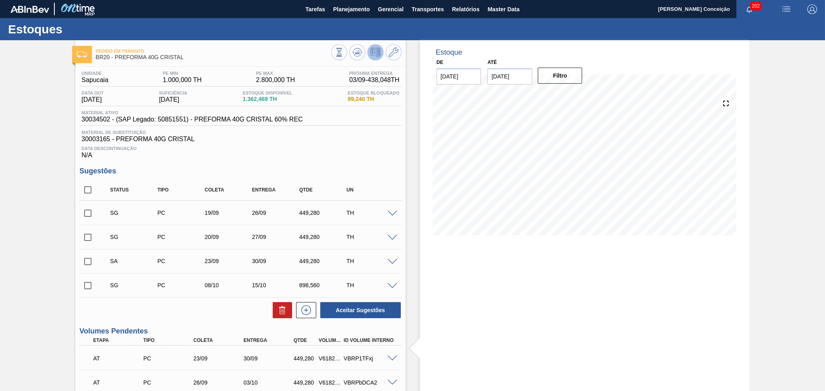
click at [89, 260] on input "checkbox" at bounding box center [87, 261] width 17 height 17
checkbox input "true"
click at [368, 310] on button "Aceitar Sugestões" at bounding box center [360, 310] width 81 height 16
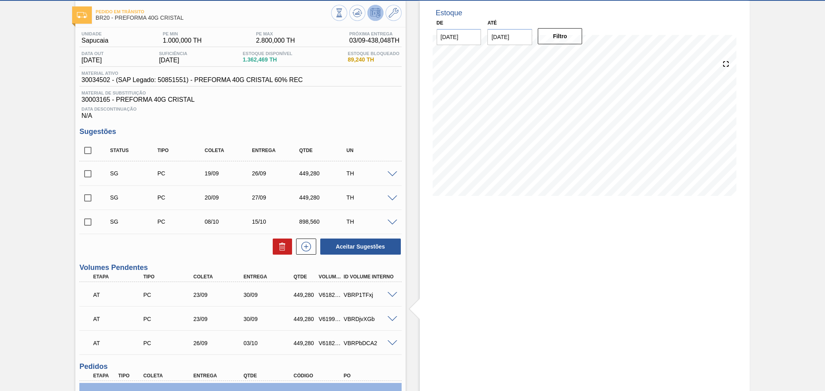
scroll to position [107, 0]
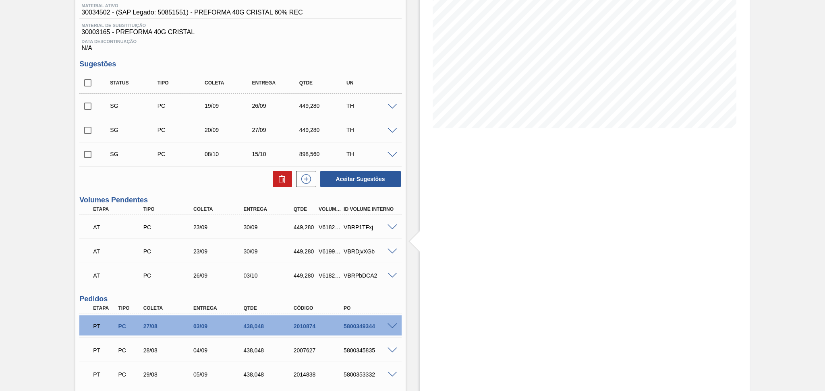
click at [392, 106] on span at bounding box center [392, 107] width 10 height 6
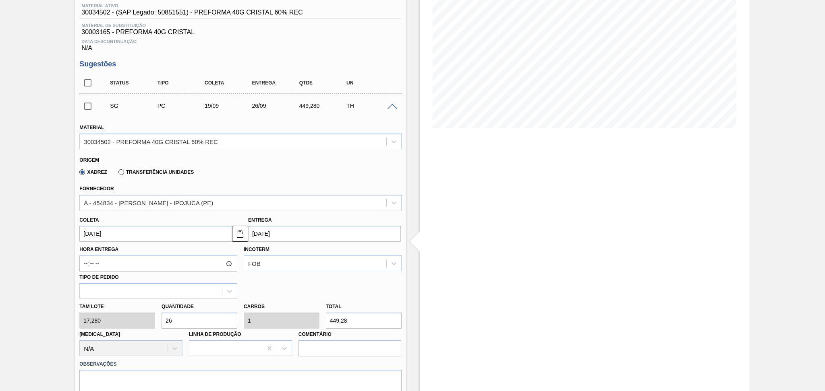
click at [128, 231] on input "19/09/2025" at bounding box center [155, 234] width 153 height 16
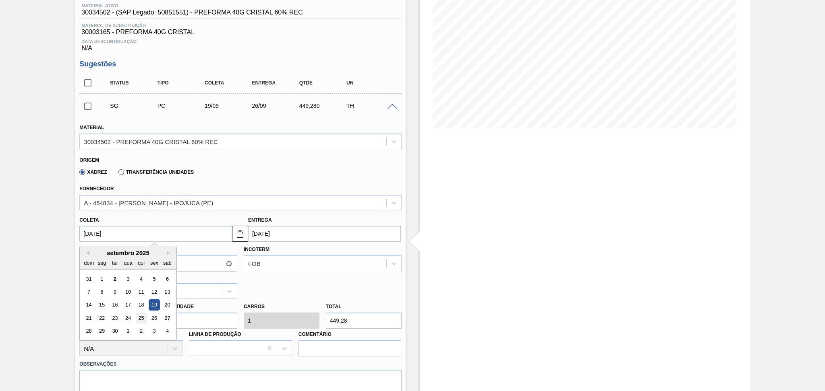
click at [139, 318] on div "25" at bounding box center [141, 318] width 11 height 11
type input "25/09/2025"
type input "02/10/2025"
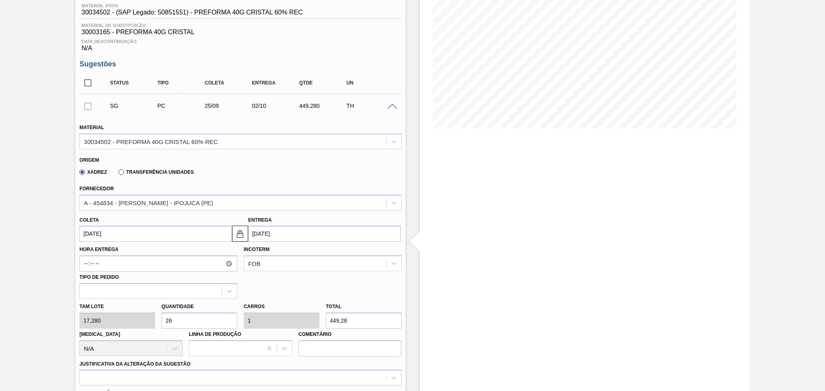
click at [185, 315] on input "26" at bounding box center [199, 321] width 76 height 16
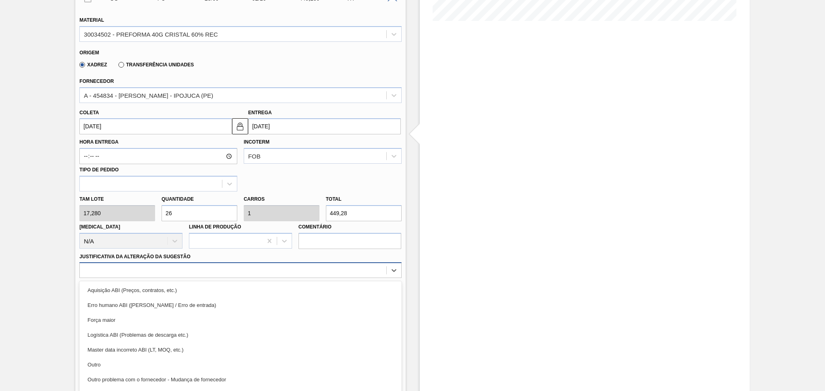
click at [160, 271] on div "option Aquisição ABI (Preços, contratos, etc.) focused, 1 of 18. 18 results ava…" at bounding box center [240, 271] width 322 height 16
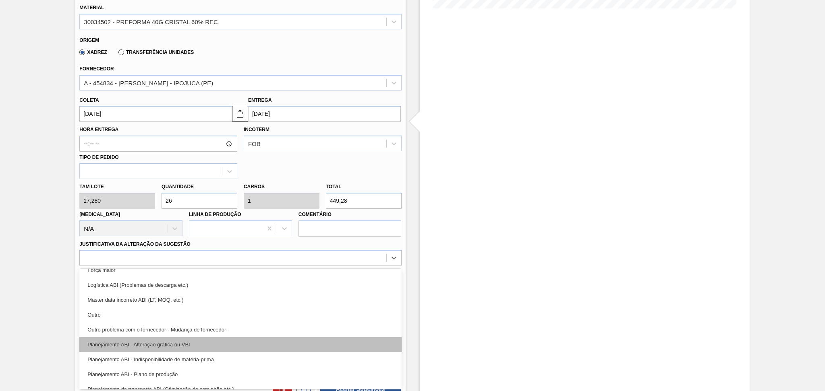
scroll to position [54, 0]
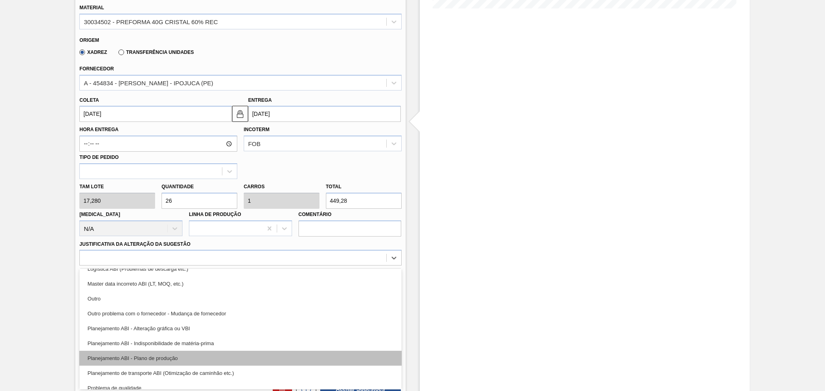
click at [174, 354] on div "Planejamento ABI - Plano de produção" at bounding box center [240, 358] width 322 height 15
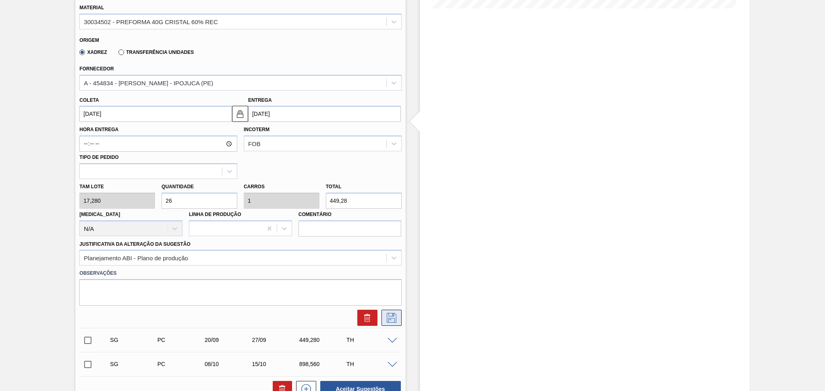
click at [396, 319] on icon at bounding box center [391, 318] width 13 height 10
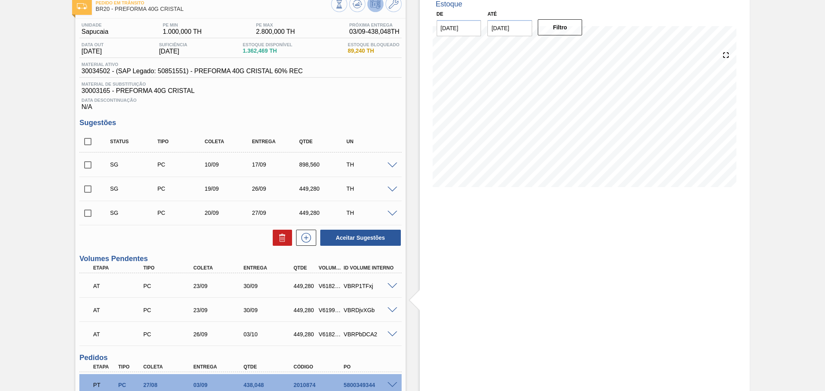
scroll to position [66, 0]
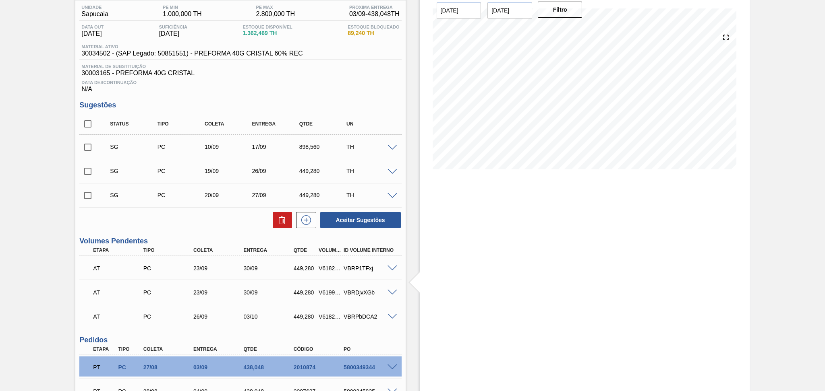
click at [408, 266] on div "Estoque De 02/09/2025 Até 10/10/2025 Filtro" at bounding box center [578, 270] width 344 height 592
click at [392, 193] on span at bounding box center [392, 196] width 10 height 6
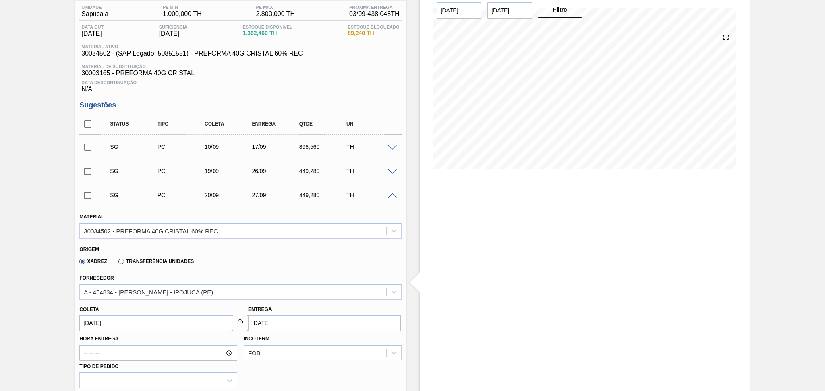
click at [391, 196] on span at bounding box center [392, 196] width 10 height 6
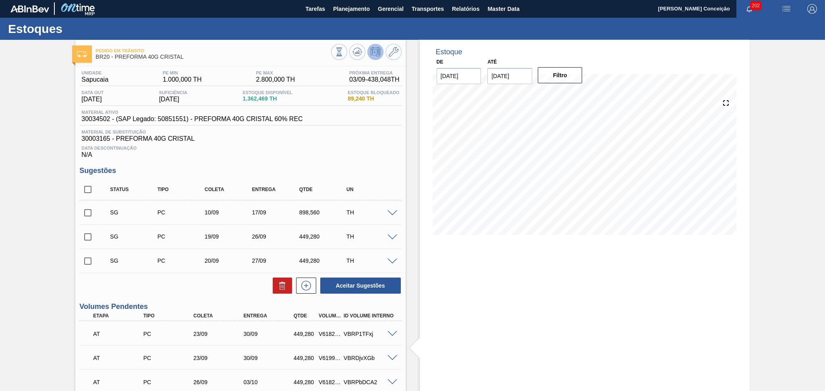
scroll to position [0, 0]
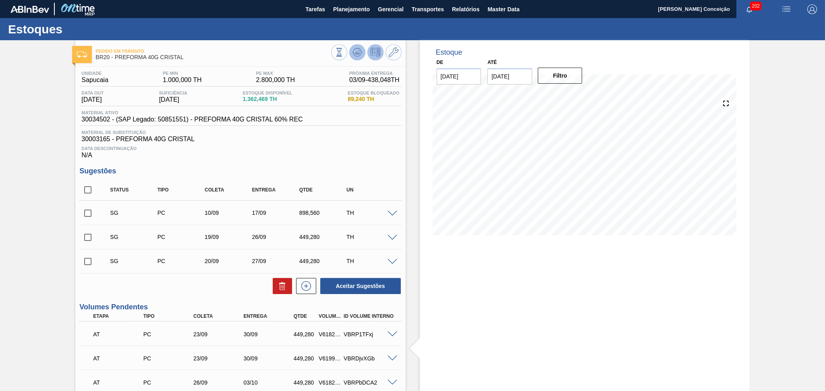
click at [358, 55] on icon at bounding box center [357, 53] width 10 height 10
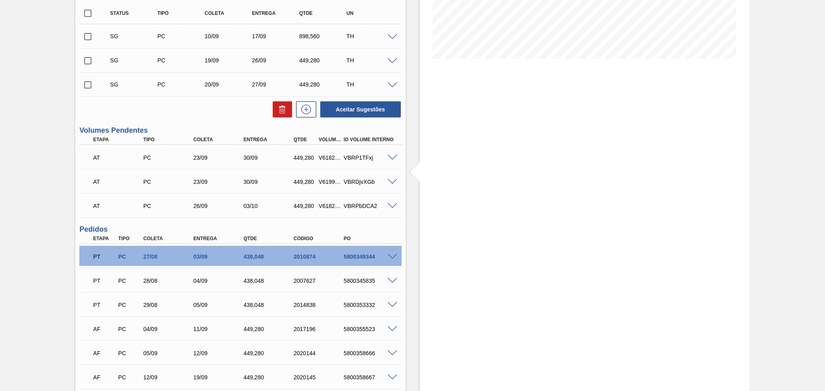
scroll to position [215, 0]
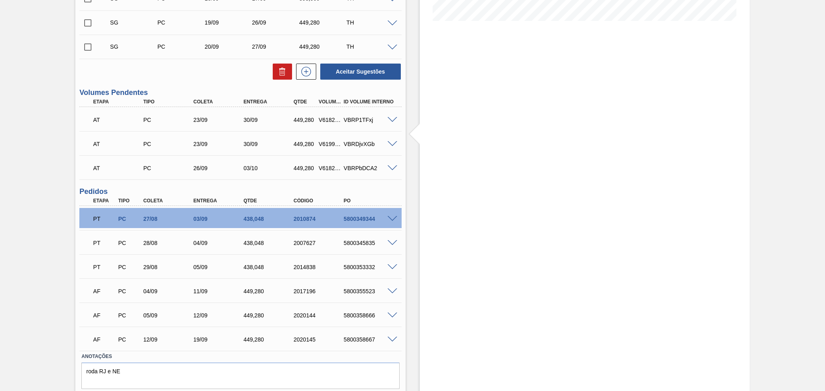
click at [395, 117] on span at bounding box center [392, 120] width 10 height 6
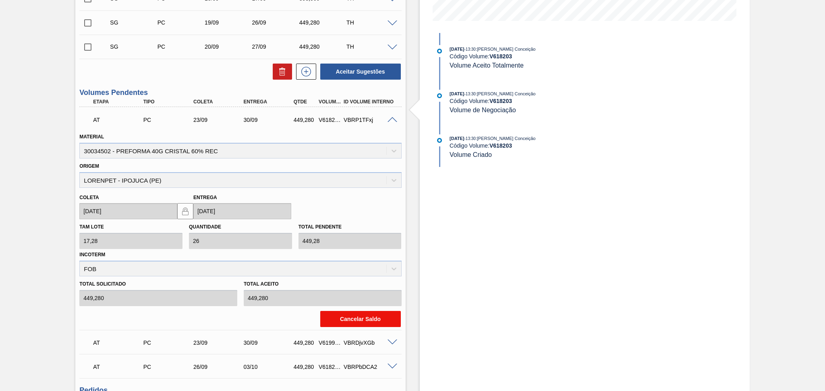
click at [377, 315] on button "Cancelar Saldo" at bounding box center [360, 319] width 81 height 16
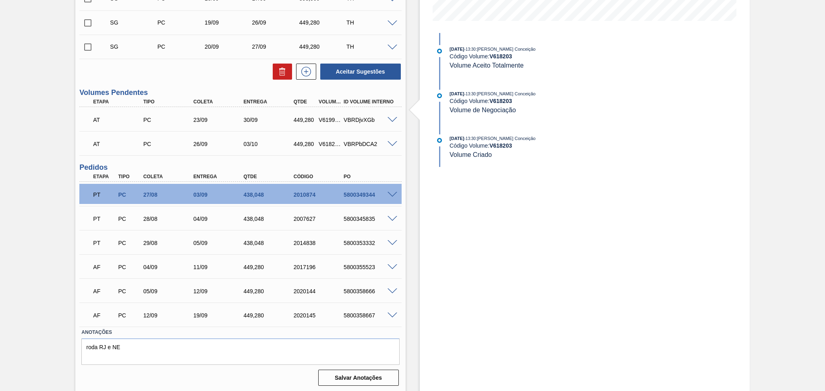
click at [392, 22] on span at bounding box center [392, 24] width 10 height 6
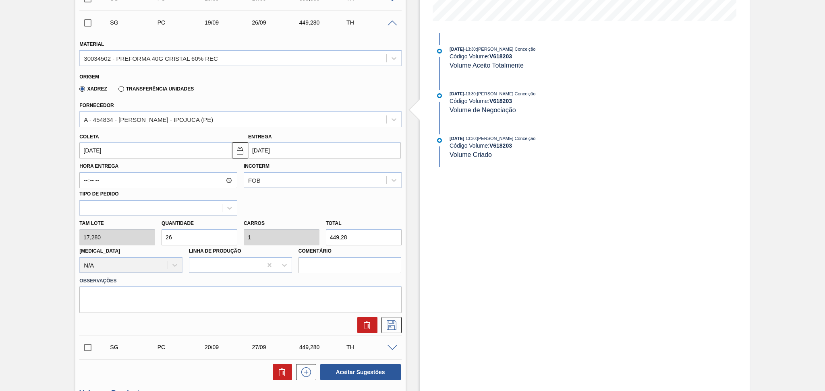
click at [133, 157] on input "19/09/2025" at bounding box center [155, 151] width 153 height 16
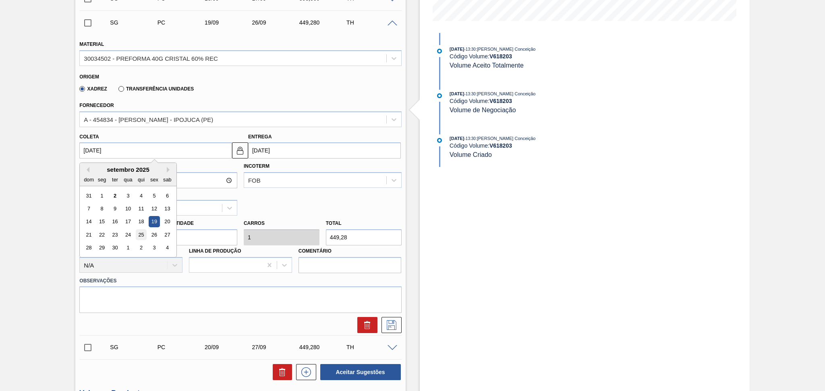
click at [142, 234] on div "25" at bounding box center [141, 235] width 11 height 11
type input "25/09/2025"
type input "02/10/2025"
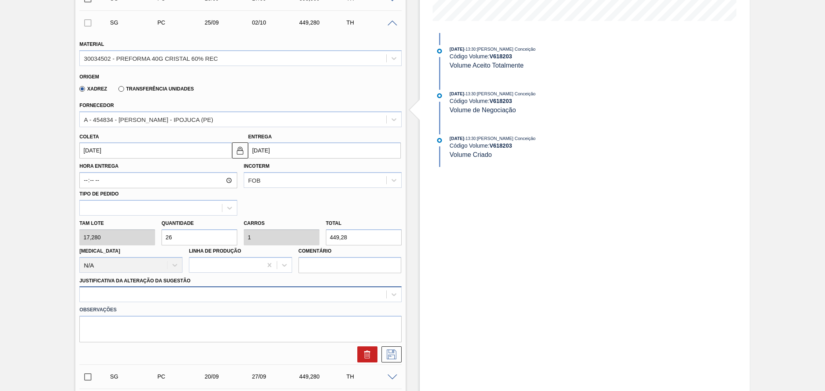
scroll to position [251, 0]
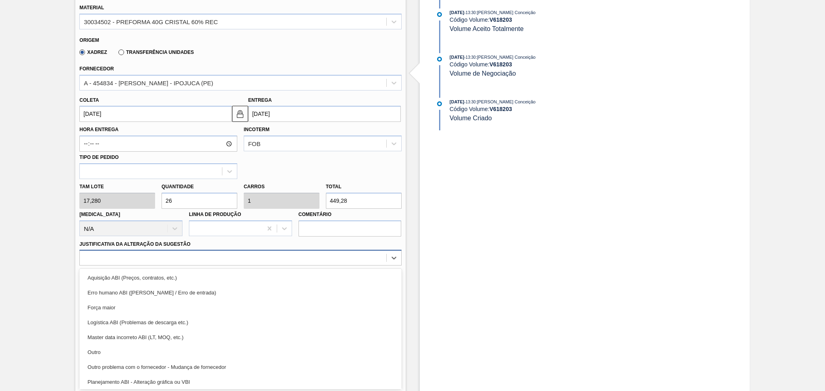
click at [178, 266] on div "option Erro humano ABI (Cálculo / Erro de entrada) focused, 2 of 18. 18 results…" at bounding box center [240, 258] width 322 height 16
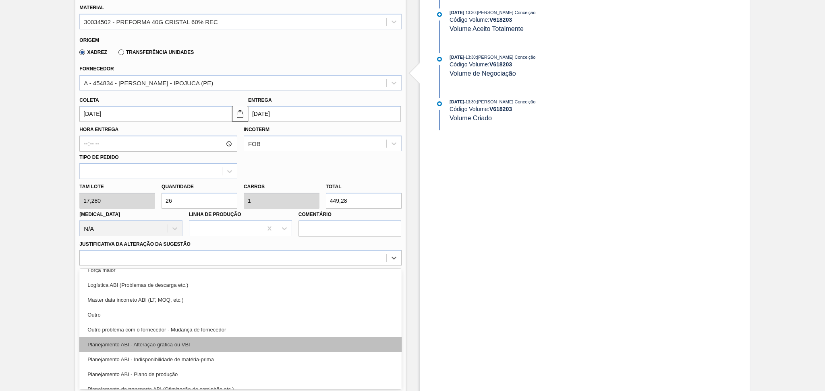
scroll to position [54, 0]
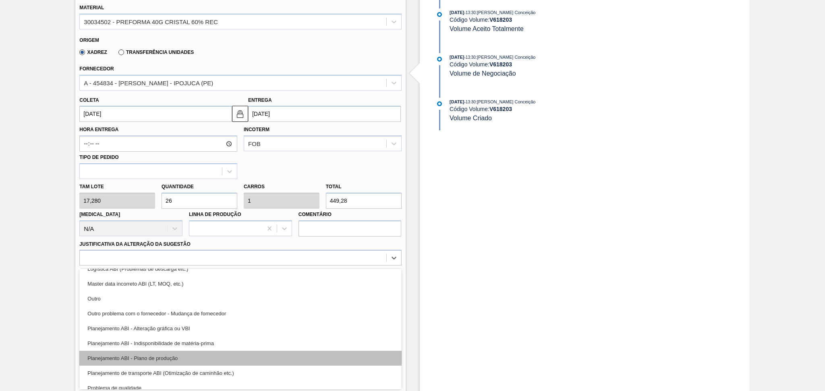
click at [191, 354] on div "Planejamento ABI - Plano de produção" at bounding box center [240, 358] width 322 height 15
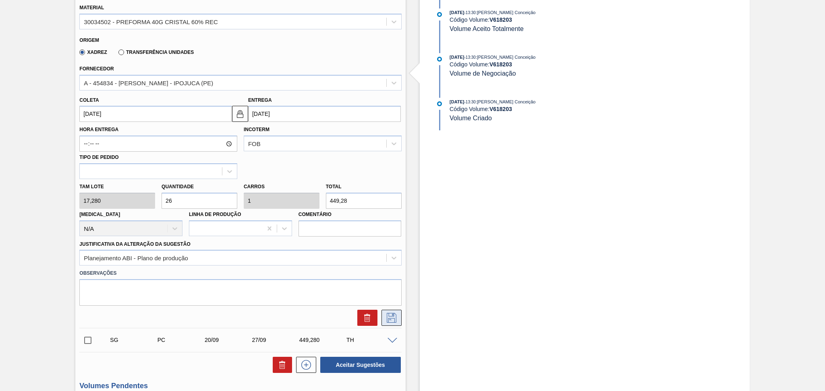
click at [385, 315] on icon at bounding box center [391, 318] width 13 height 10
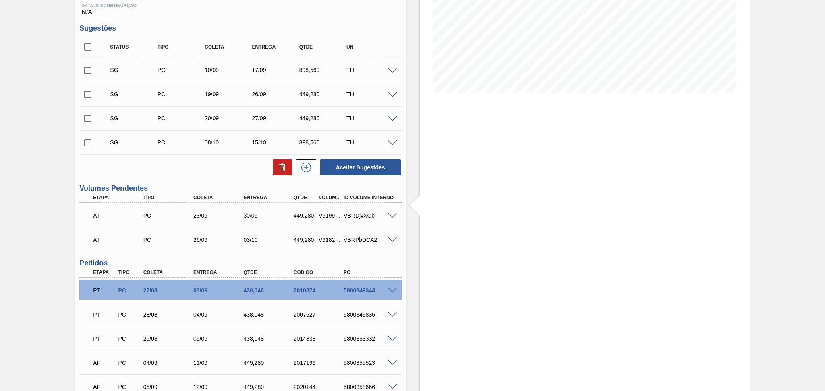
scroll to position [132, 0]
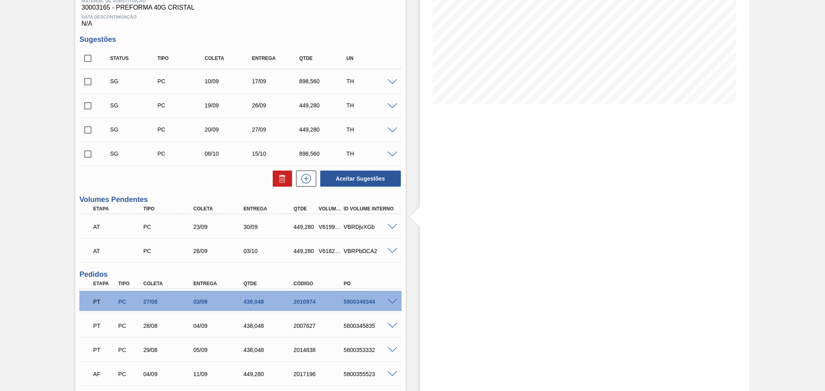
click at [391, 81] on span at bounding box center [392, 82] width 10 height 6
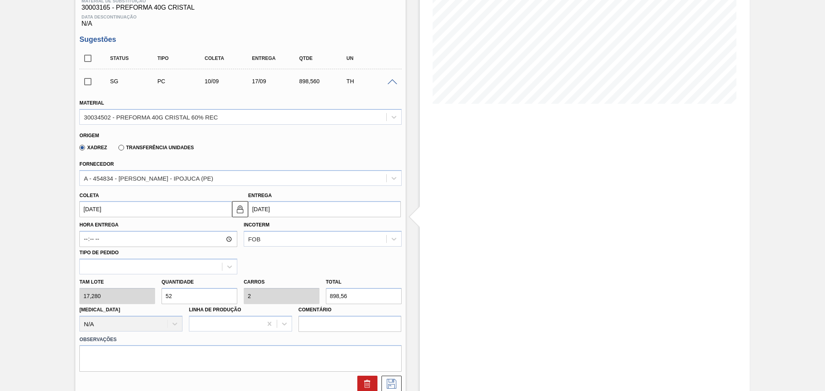
click at [108, 208] on input "[DATE]" at bounding box center [155, 209] width 153 height 16
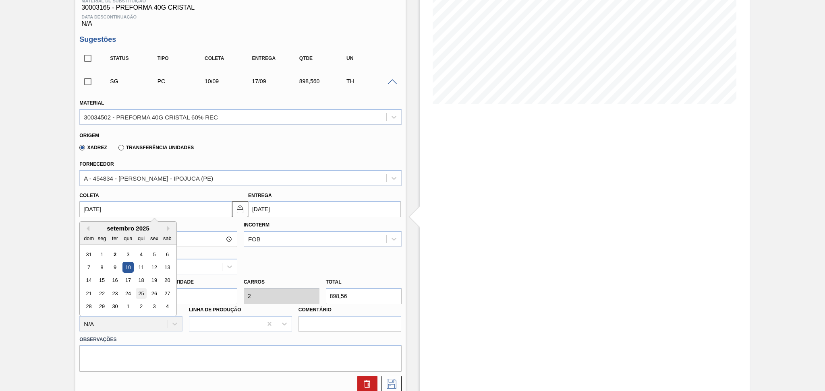
click at [143, 291] on div "25" at bounding box center [141, 293] width 11 height 11
type input "25/09/2025"
type input "02/10/2025"
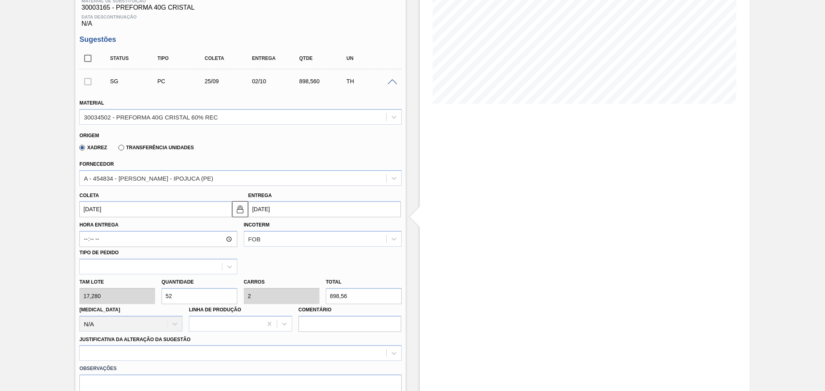
click at [133, 294] on div "Tam lote 17,280 Quantidade 52 Carros 2 Total 898,56 Doca N/A Linha de Produção …" at bounding box center [240, 304] width 328 height 58
type input "2"
type input "0,077"
type input "34,56"
type input "26"
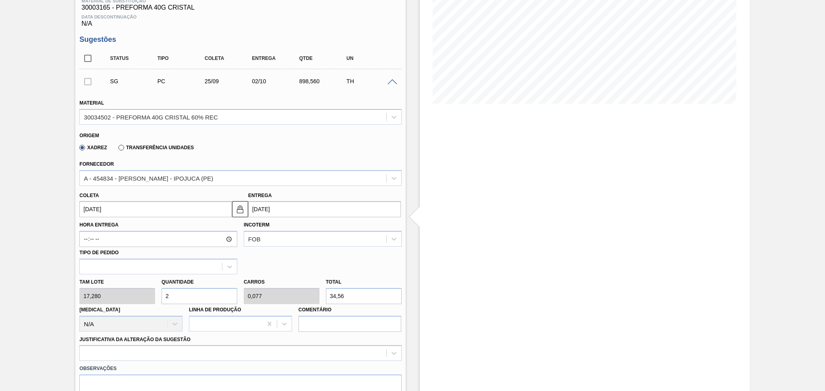
type input "1"
type input "449,28"
type input "26"
click at [157, 357] on div "option Outro focused, 6 of 18. 18 results available. Use Up and Down to choose …" at bounding box center [240, 354] width 322 height 16
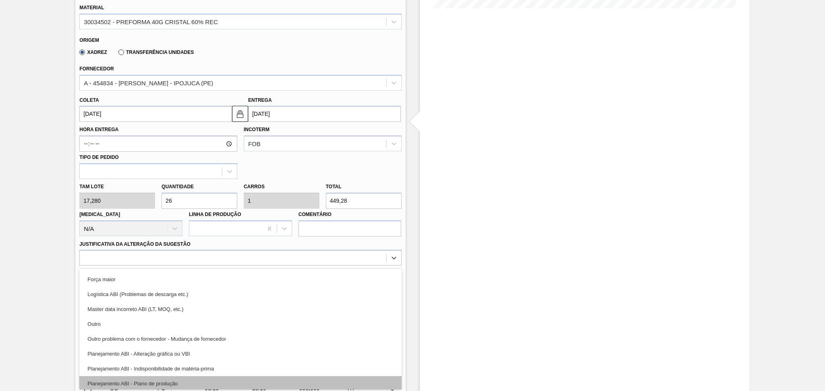
scroll to position [54, 0]
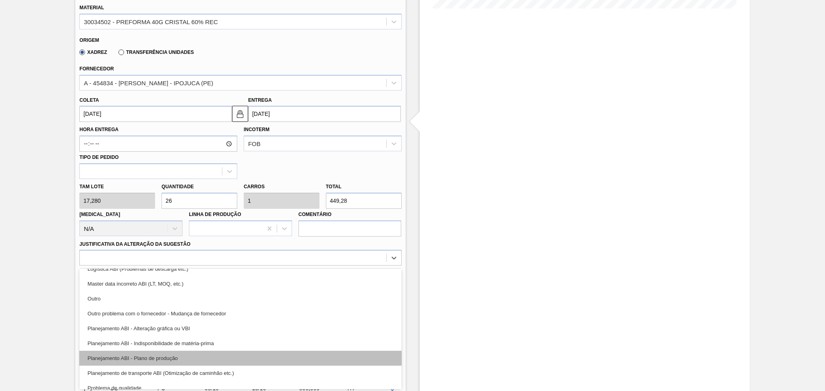
click at [188, 351] on div "Planejamento ABI - Plano de produção" at bounding box center [240, 358] width 322 height 15
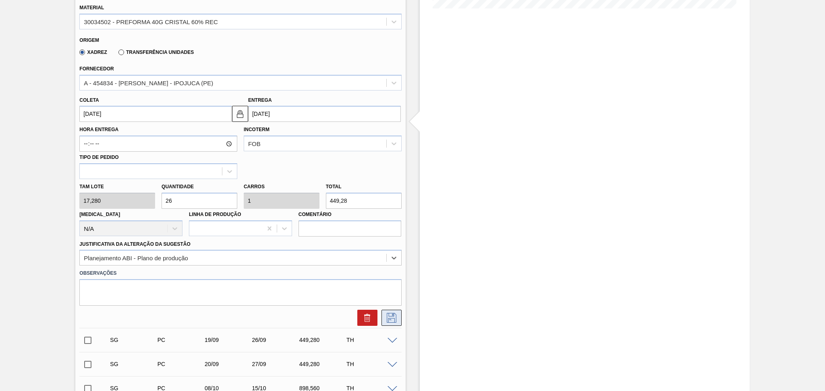
click at [385, 315] on icon at bounding box center [391, 318] width 13 height 10
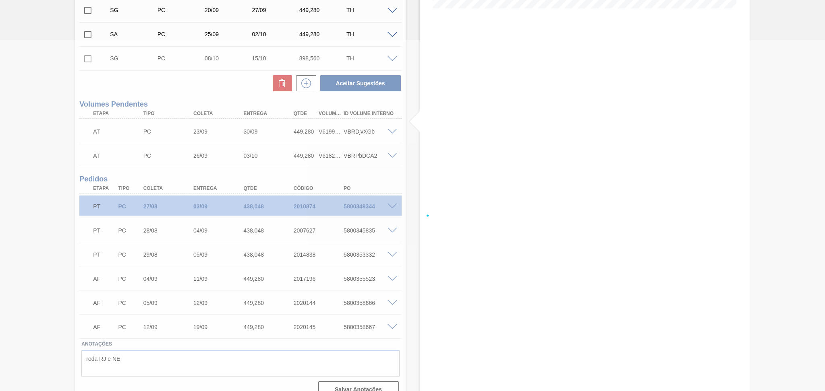
scroll to position [0, 0]
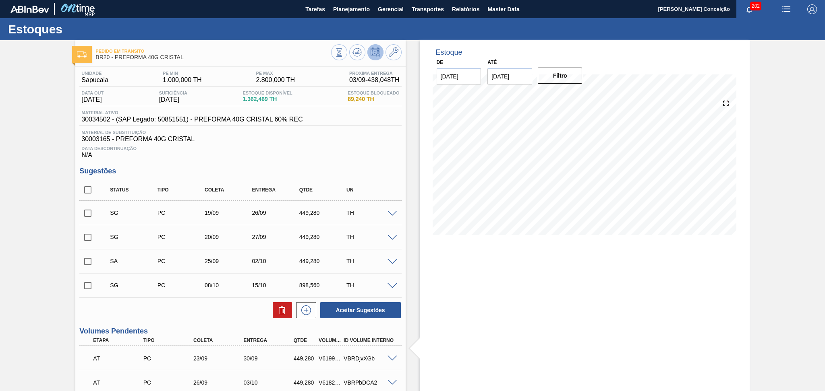
click at [89, 258] on input "checkbox" at bounding box center [87, 261] width 17 height 17
click at [362, 314] on button "Aceitar Sugestões" at bounding box center [360, 310] width 81 height 16
checkbox input "false"
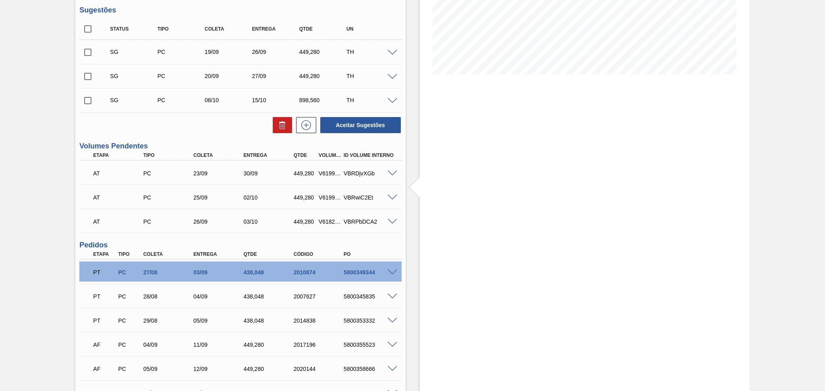
scroll to position [107, 0]
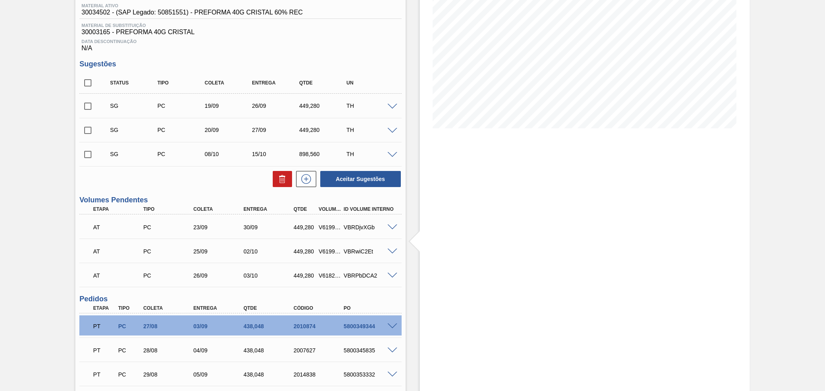
click at [393, 105] on span at bounding box center [392, 107] width 10 height 6
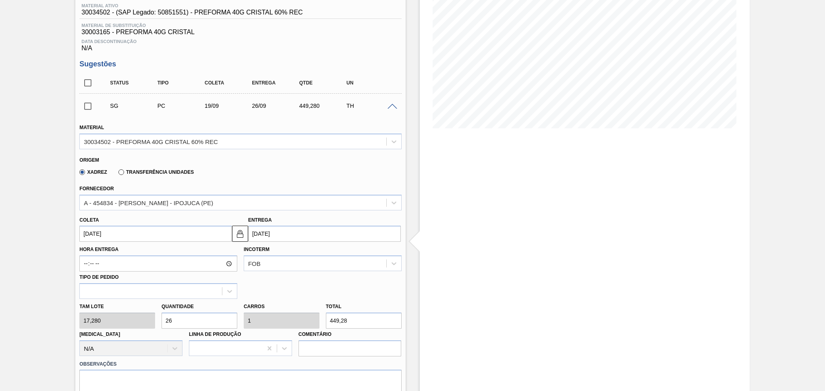
click at [119, 235] on input "19/09/2025" at bounding box center [155, 234] width 153 height 16
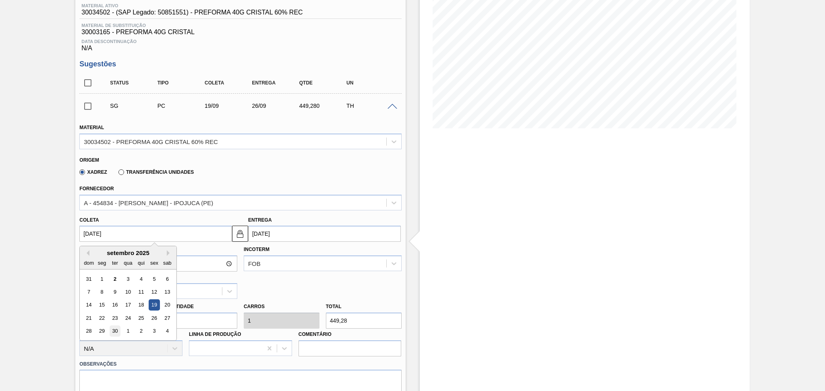
click at [117, 331] on div "30" at bounding box center [115, 331] width 11 height 11
type input "30/09/2025"
type input "07/10/2025"
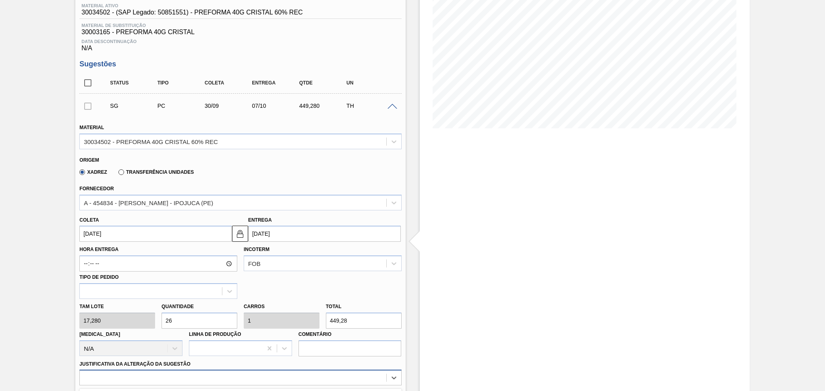
scroll to position [227, 0]
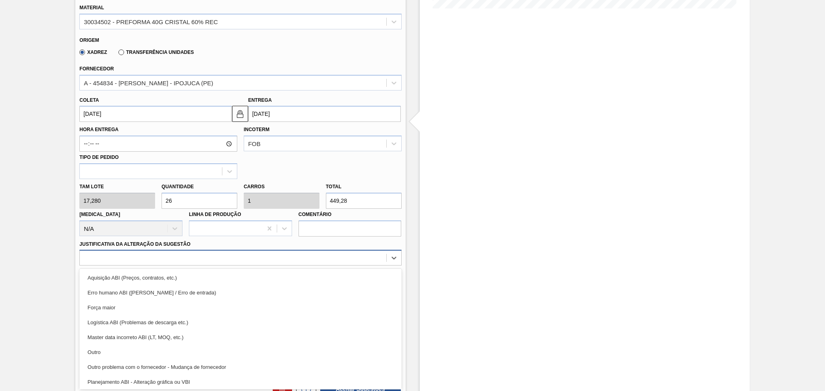
click at [172, 266] on div "option Planejamento ABI - Alteração gráfica ou VBI focused, 8 of 18. 18 results…" at bounding box center [240, 258] width 322 height 16
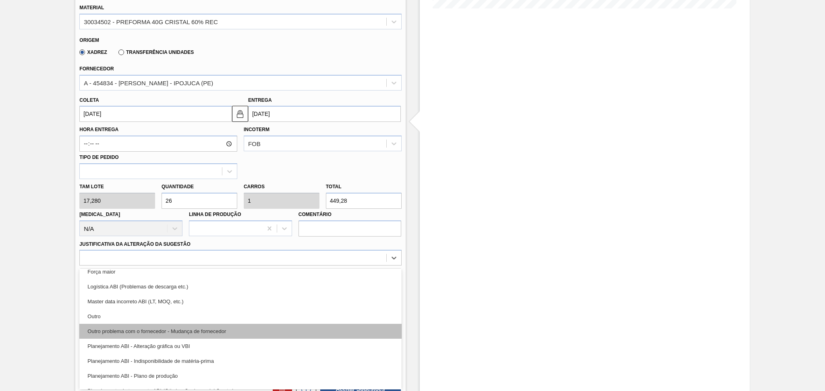
scroll to position [54, 0]
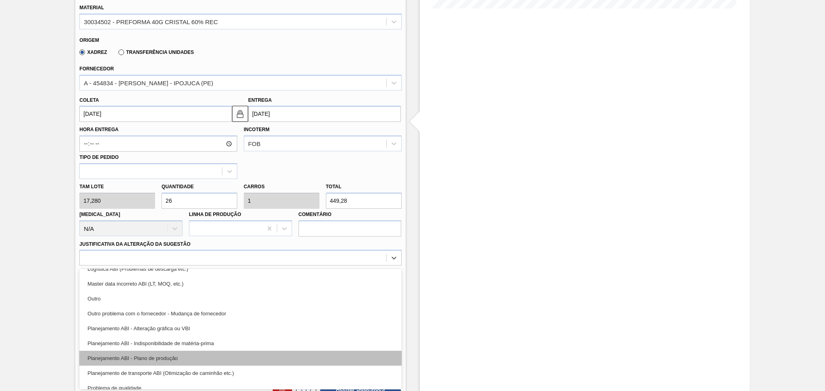
click at [190, 360] on div "Planejamento ABI - Plano de produção" at bounding box center [240, 358] width 322 height 15
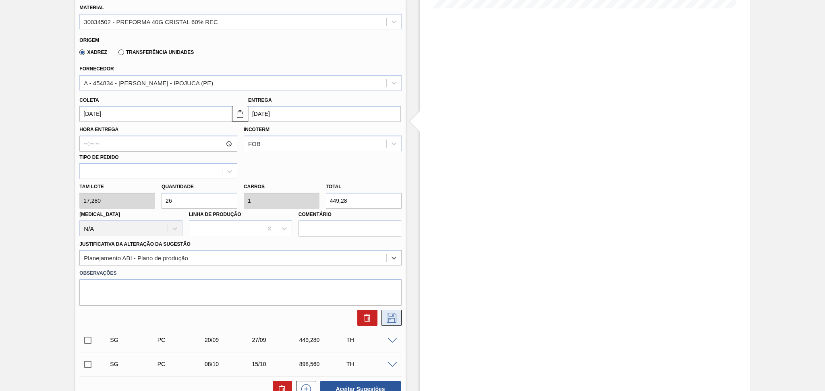
click at [393, 322] on button at bounding box center [391, 318] width 20 height 16
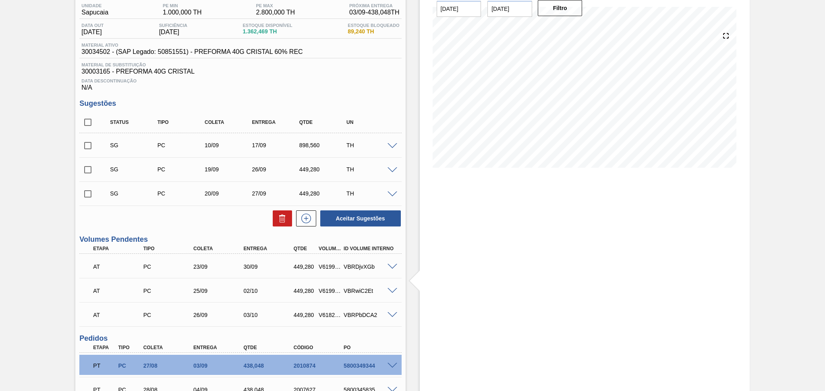
scroll to position [66, 0]
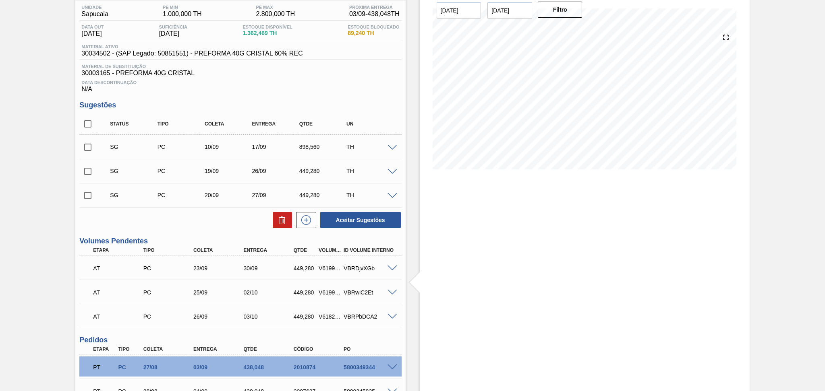
click at [392, 148] on span at bounding box center [392, 148] width 10 height 6
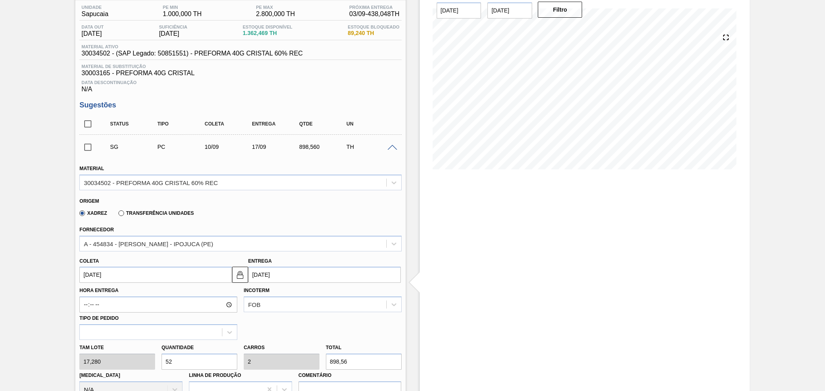
click at [118, 277] on input "10/09/2025" at bounding box center [155, 275] width 153 height 16
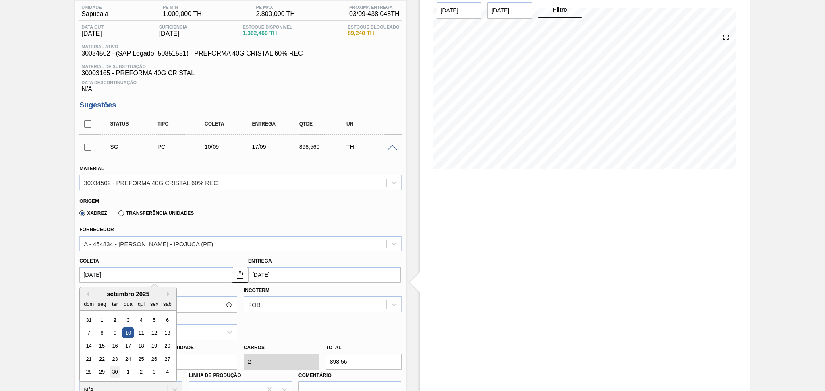
click at [116, 371] on div "30" at bounding box center [115, 372] width 11 height 11
type input "30/09/2025"
type input "07/10/2025"
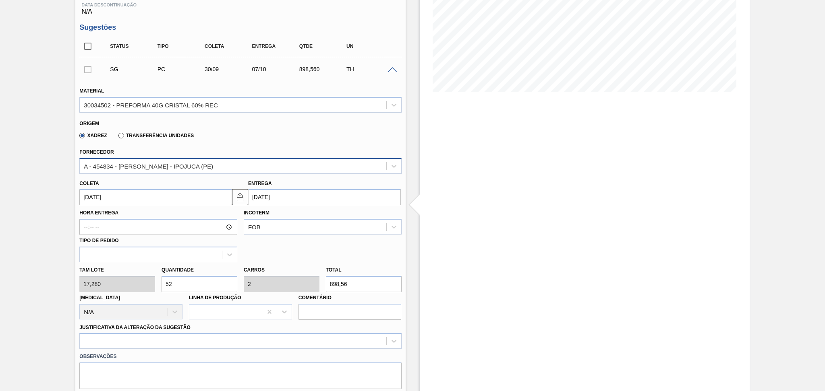
scroll to position [173, 0]
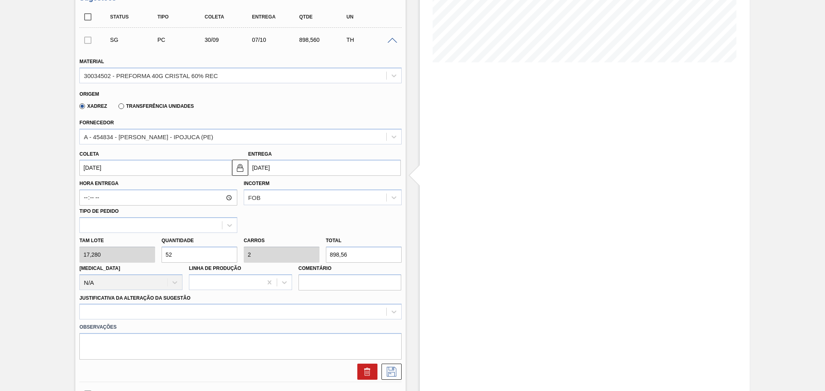
click at [151, 255] on div "Tam lote 17,280 Quantidade 52 Carros 2 Total 898,56 Doca N/A Linha de Produção …" at bounding box center [240, 262] width 328 height 58
type input "2"
type input "0,077"
type input "34,56"
type input "26"
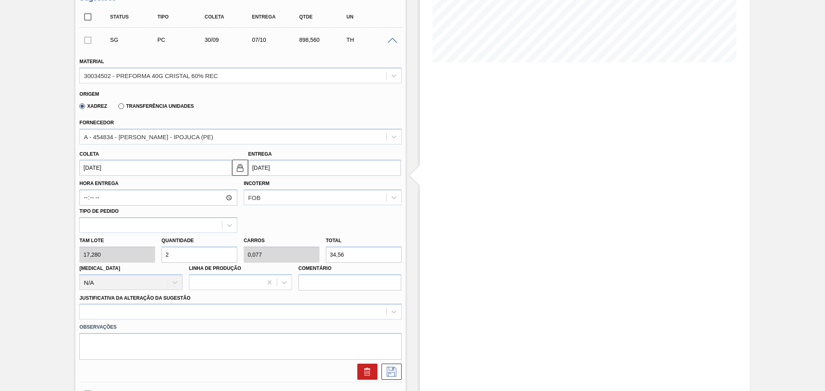
type input "1"
type input "449,28"
type input "26"
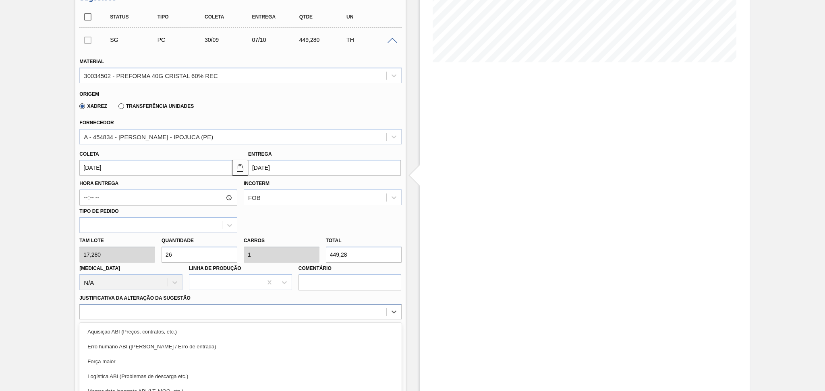
scroll to position [227, 0]
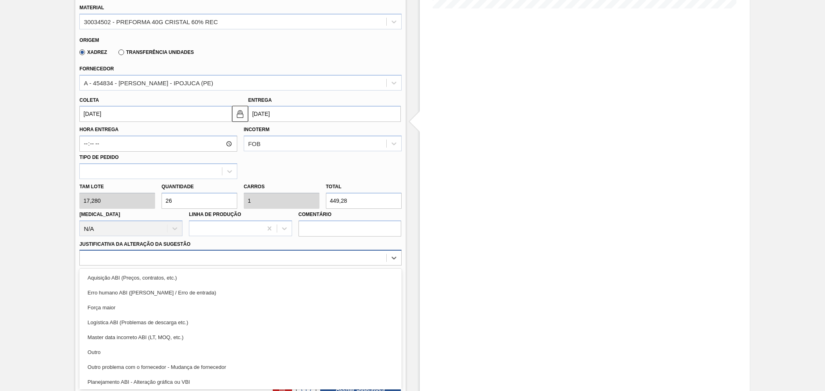
click at [122, 266] on div "option Força maior focused, 3 of 18. 18 results available. Use Up and Down to c…" at bounding box center [240, 258] width 322 height 16
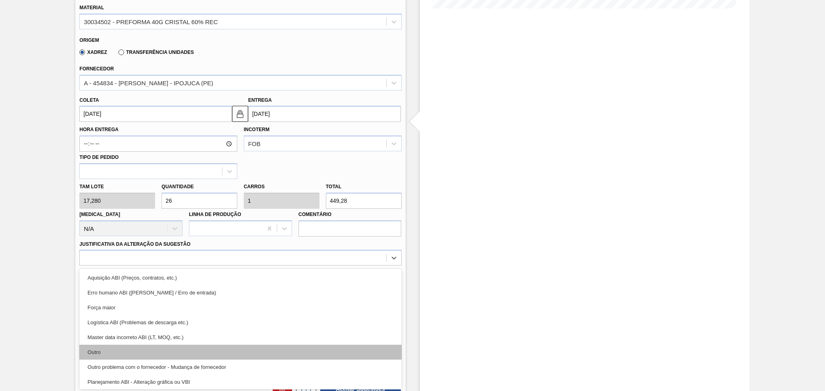
scroll to position [54, 0]
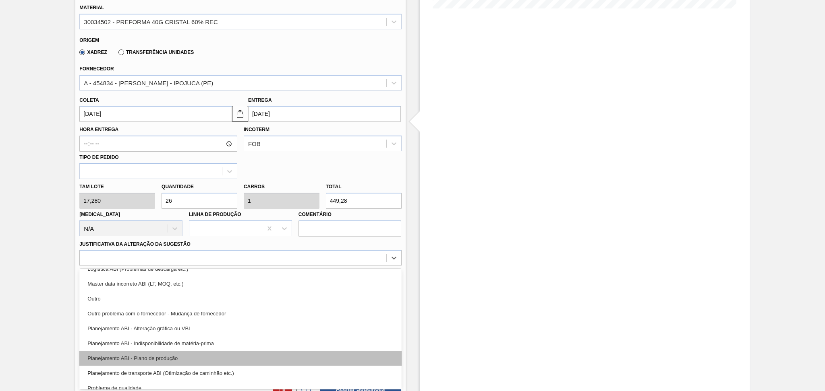
click at [185, 352] on div "Planejamento ABI - Plano de produção" at bounding box center [240, 358] width 322 height 15
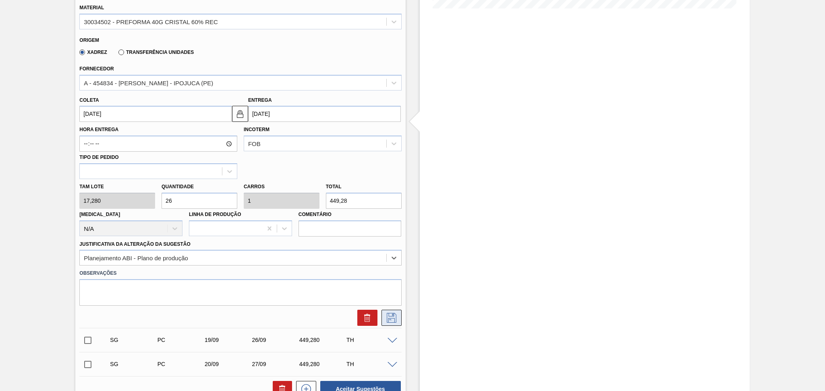
click at [395, 313] on icon at bounding box center [391, 318] width 13 height 10
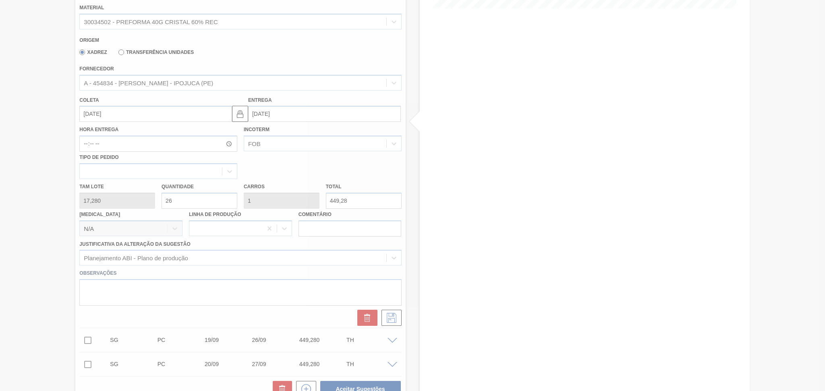
scroll to position [0, 0]
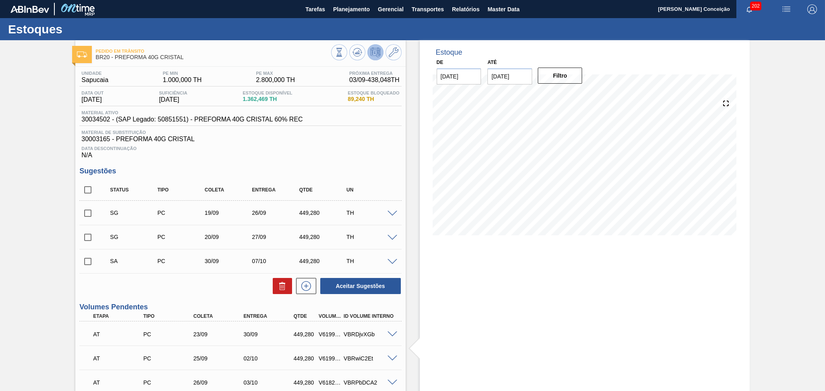
click at [86, 265] on input "checkbox" at bounding box center [87, 261] width 17 height 17
click at [380, 287] on button "Aceitar Sugestões" at bounding box center [360, 286] width 81 height 16
checkbox input "false"
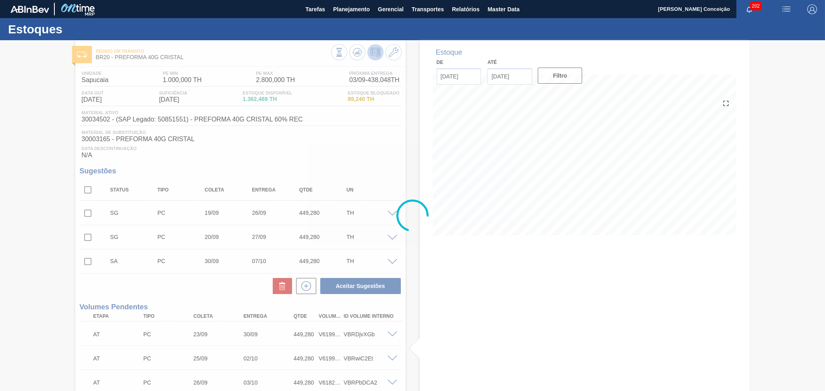
click at [154, 291] on div at bounding box center [412, 215] width 825 height 351
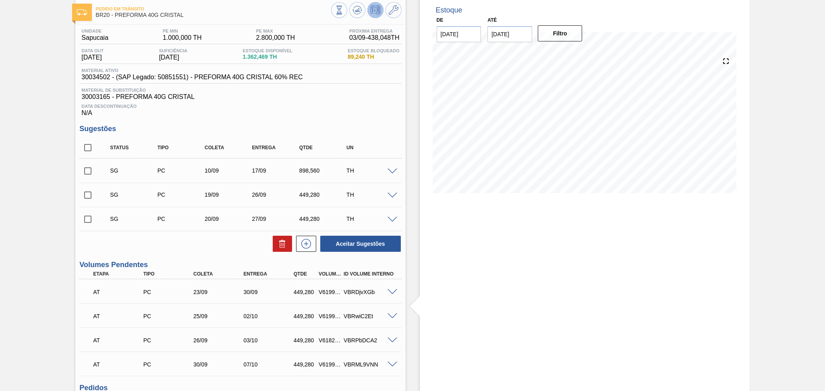
scroll to position [107, 0]
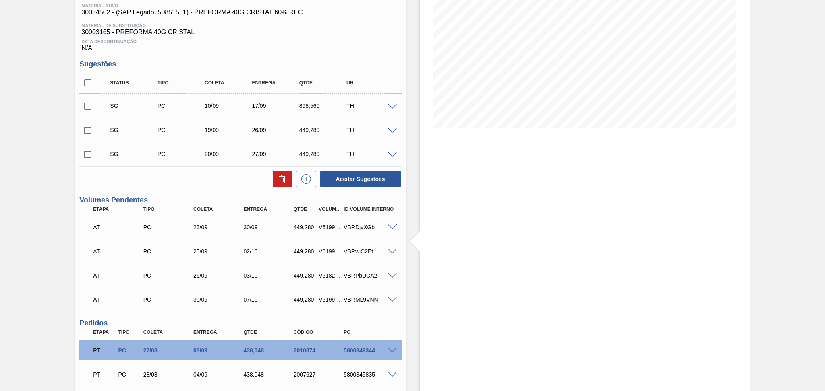
click at [428, 205] on div "Estoque De 02/09/2025 Até 10/10/2025 Filtro" at bounding box center [585, 241] width 330 height 616
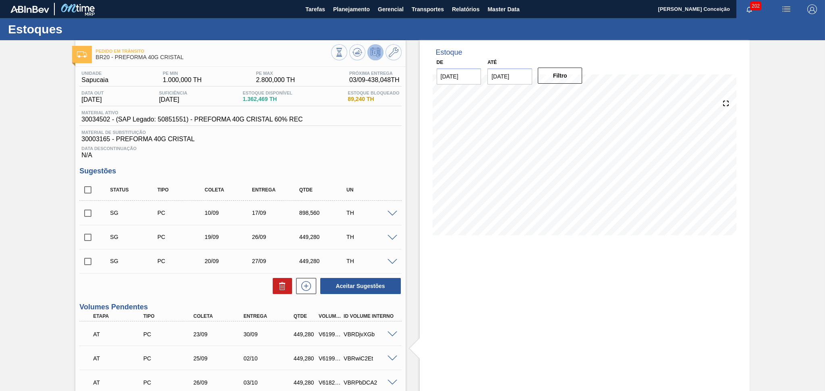
click at [88, 192] on input "checkbox" at bounding box center [87, 190] width 17 height 17
checkbox input "true"
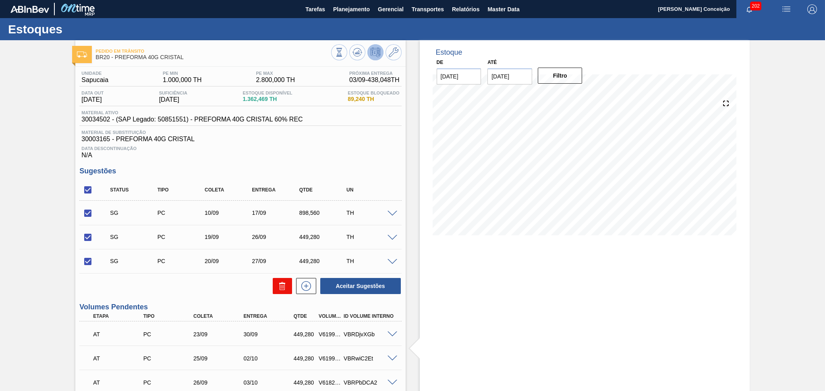
click at [275, 282] on button at bounding box center [282, 286] width 19 height 16
checkbox input "false"
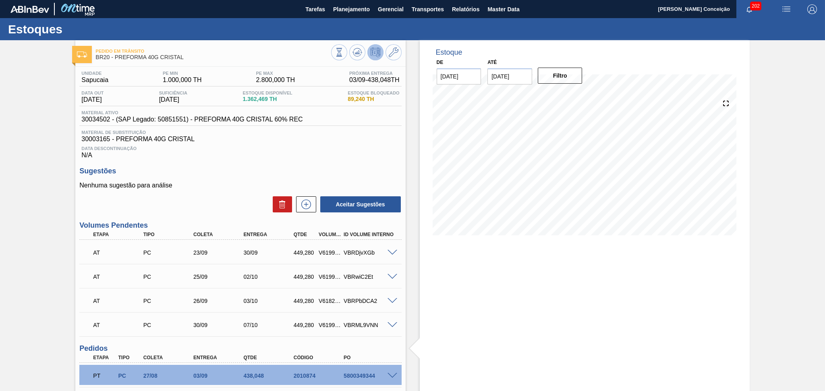
click at [435, 245] on div "29/09 Projeção de Estoque 7.785 Nec.SAP 0 Política Objetiva 1,900 Pedidos 0 Vol…" at bounding box center [585, 167] width 304 height 161
click at [300, 167] on h3 "Sugestões" at bounding box center [240, 171] width 322 height 8
click at [395, 250] on span at bounding box center [392, 253] width 10 height 6
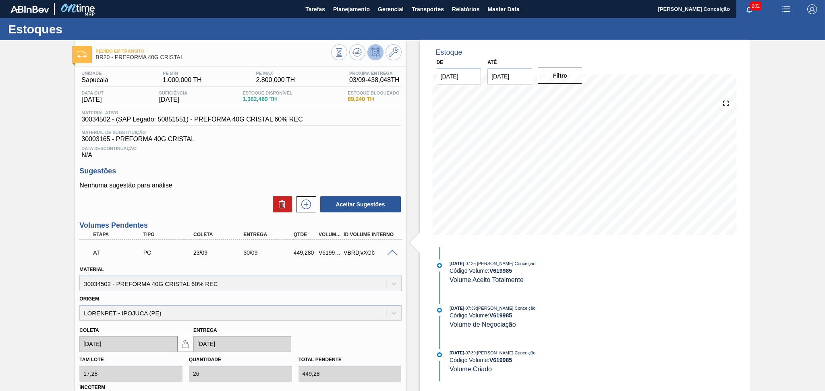
click at [395, 250] on span at bounding box center [392, 253] width 10 height 6
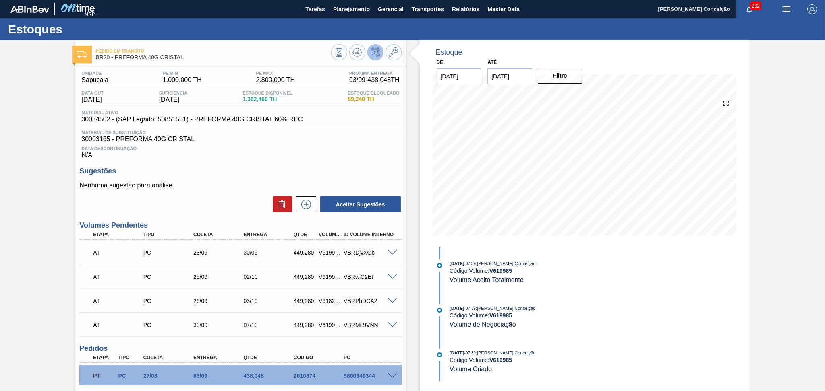
click at [316, 162] on div "Unidade Sapucaia PE MIN 1.000,000 TH PE MAX 2.800,000 TH Próxima Entrega 03/09 …" at bounding box center [240, 318] width 330 height 503
click at [258, 154] on div "Data Descontinuação N/A" at bounding box center [240, 151] width 322 height 16
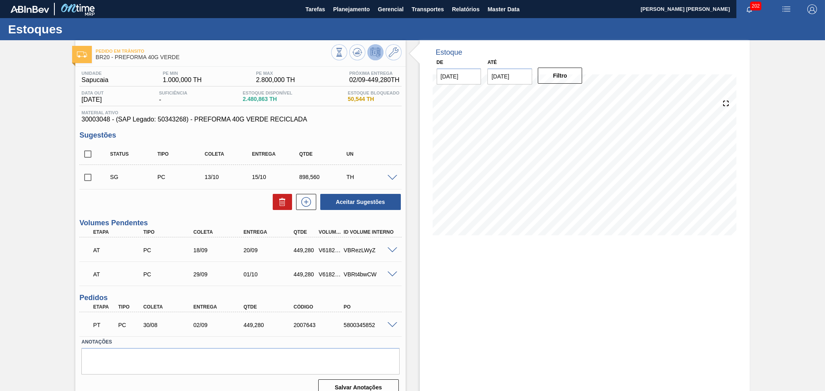
click at [219, 203] on div "Aceitar Sugestões" at bounding box center [240, 202] width 322 height 18
click at [352, 56] on icon at bounding box center [357, 53] width 10 height 10
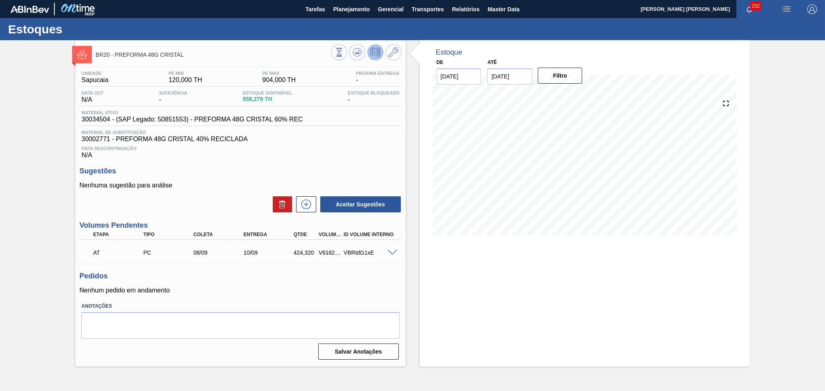
click at [211, 289] on p "Nenhum pedido em andamento" at bounding box center [240, 290] width 322 height 7
click at [390, 251] on span at bounding box center [392, 253] width 10 height 6
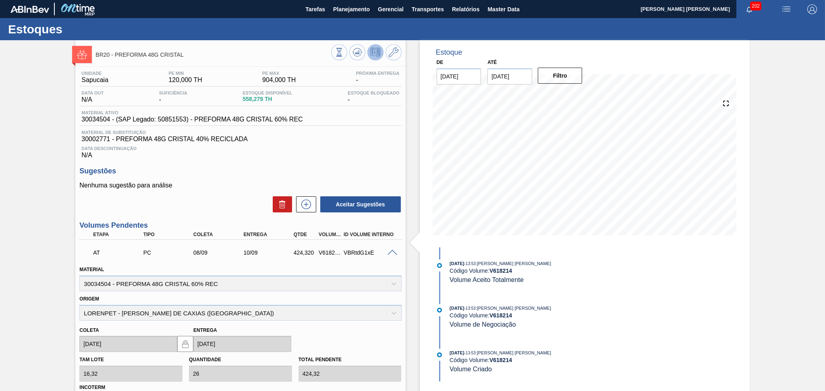
click at [390, 251] on span at bounding box center [392, 253] width 10 height 6
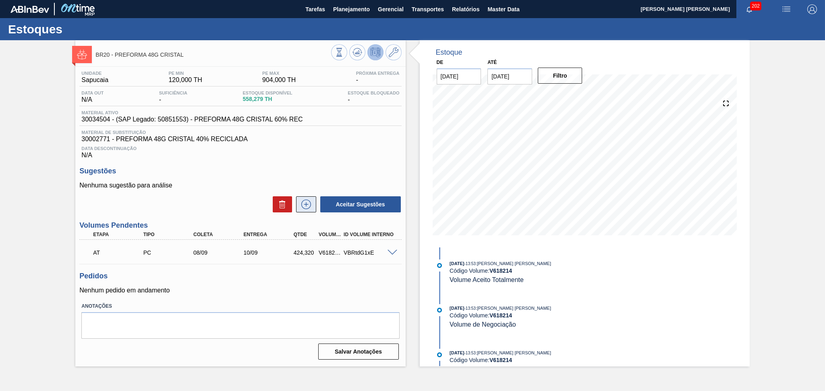
click at [301, 207] on icon at bounding box center [306, 205] width 13 height 10
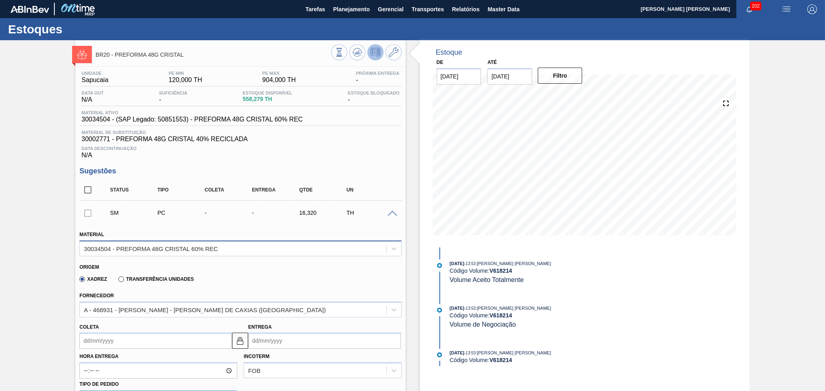
click at [194, 248] on div "30034504 - PREFORMA 48G CRISTAL 60% REC" at bounding box center [151, 248] width 134 height 7
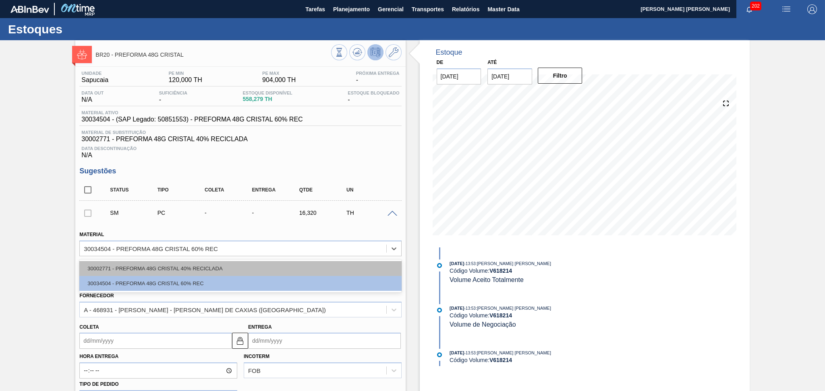
click at [194, 270] on div "30002771 - PREFORMA 48G CRISTAL 40% RECICLADA" at bounding box center [240, 268] width 322 height 15
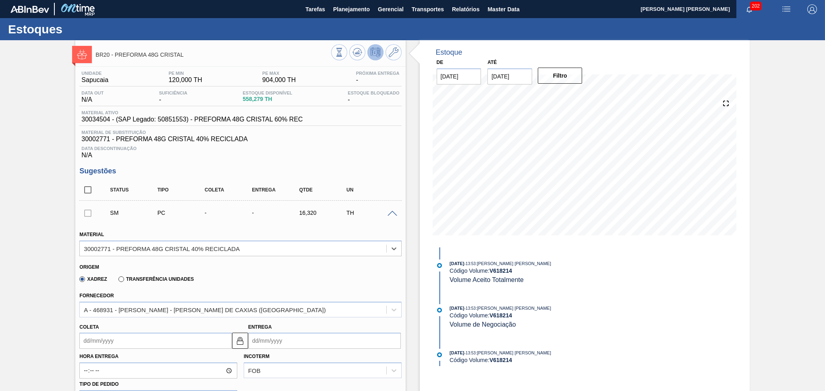
click at [130, 340] on input "Coleta" at bounding box center [155, 341] width 153 height 16
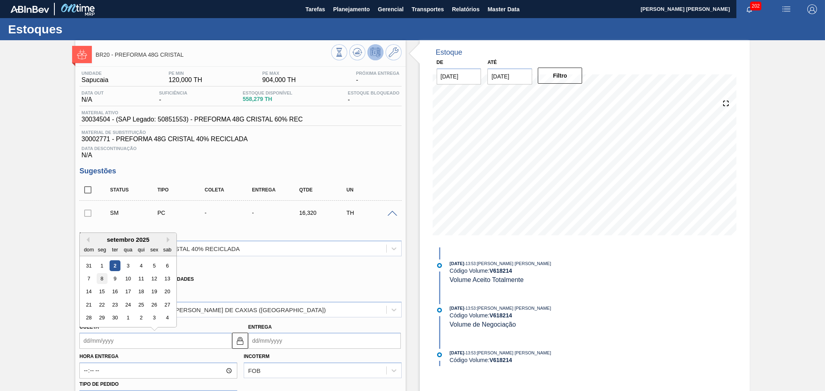
click at [107, 278] on div "8" at bounding box center [102, 278] width 11 height 11
type input "[DATE]"
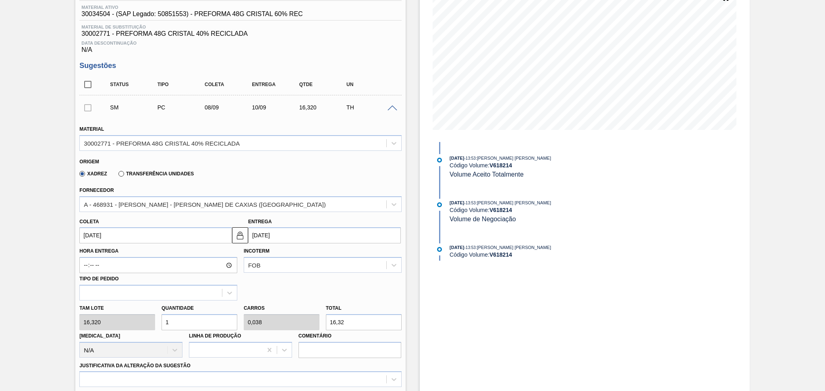
scroll to position [107, 0]
click at [141, 321] on div "[PERSON_NAME] 16,320 Quantidade 1 Carros 0,038 Total 16,32 [MEDICAL_DATA] N/A L…" at bounding box center [240, 328] width 328 height 58
type input "2"
type input "0,077"
type input "32,64"
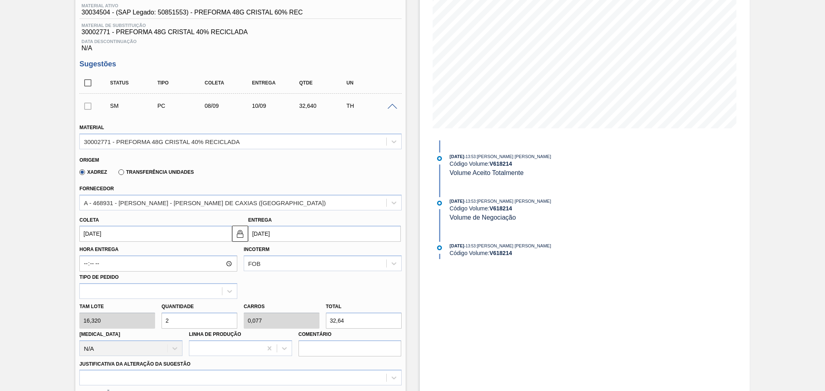
type input "26"
type input "1"
type input "424,32"
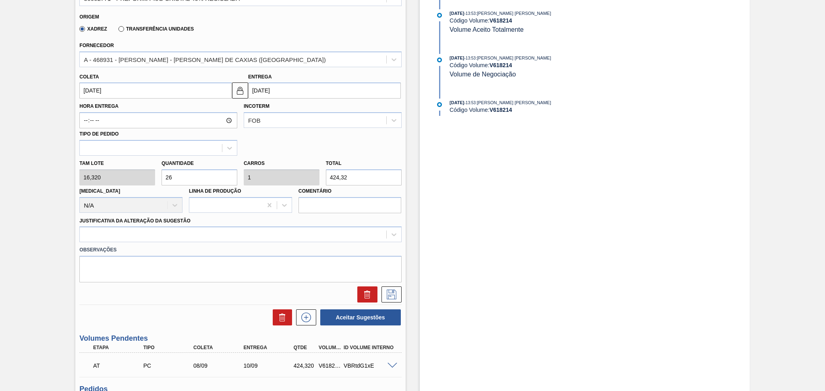
scroll to position [268, 0]
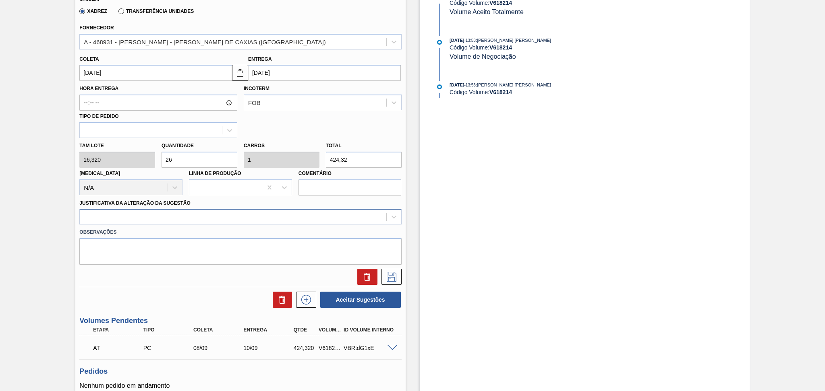
type input "26"
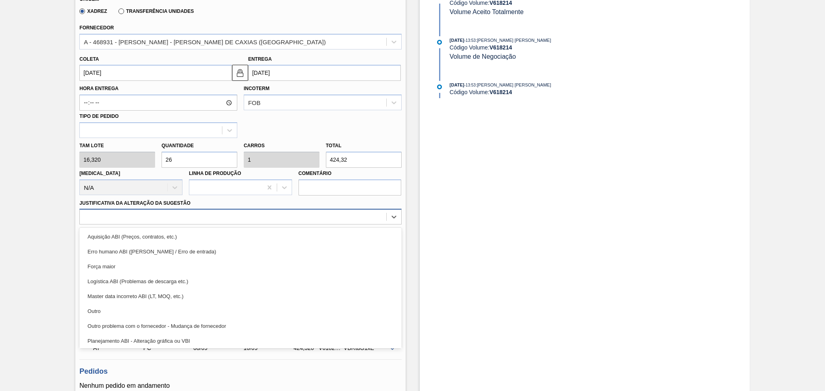
click at [192, 219] on div at bounding box center [233, 217] width 306 height 12
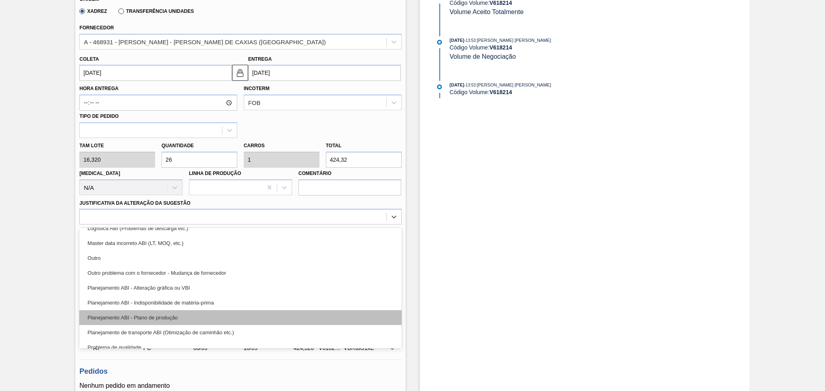
scroll to position [54, 0]
click at [186, 313] on div "Planejamento ABI - Plano de produção" at bounding box center [240, 317] width 322 height 15
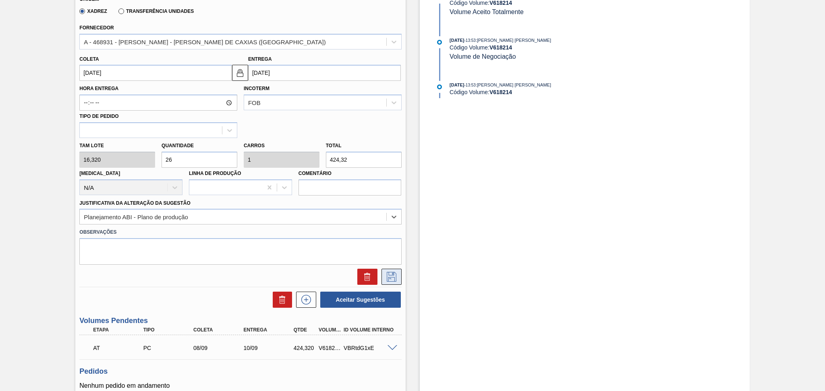
click at [389, 276] on icon at bounding box center [391, 277] width 13 height 10
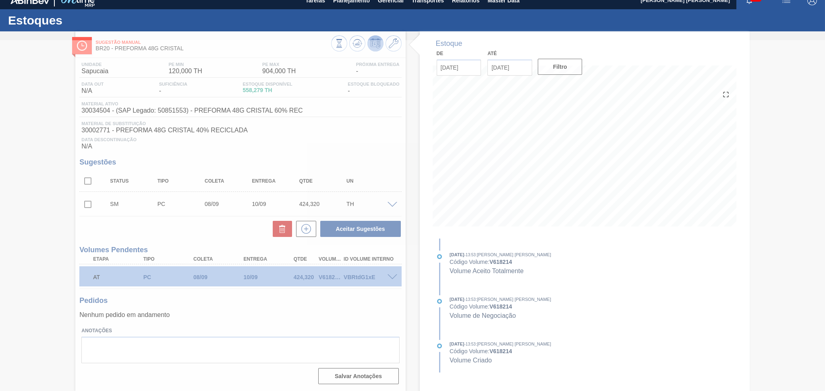
scroll to position [8, 0]
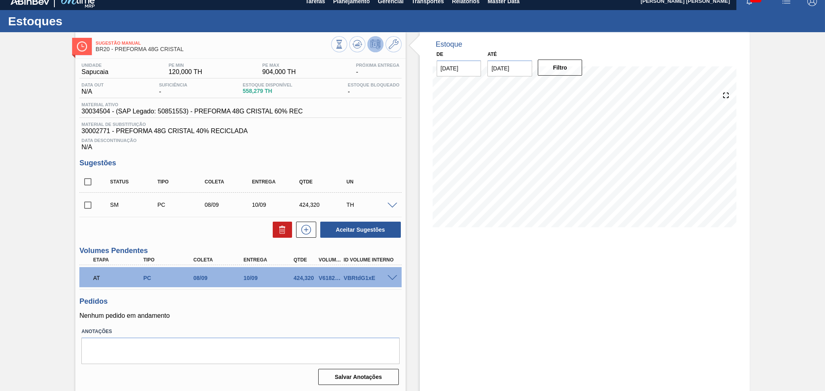
click at [93, 207] on input "checkbox" at bounding box center [87, 205] width 17 height 17
click at [365, 230] on button "Aceitar Sugestões" at bounding box center [360, 230] width 81 height 16
checkbox input "false"
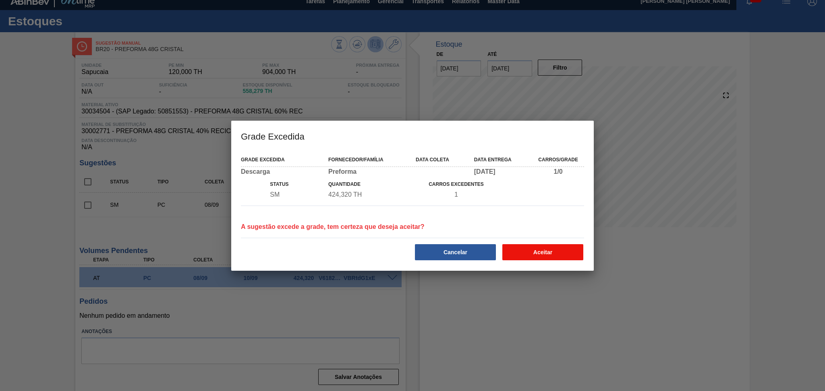
click at [546, 250] on button "Aceitar" at bounding box center [542, 252] width 81 height 16
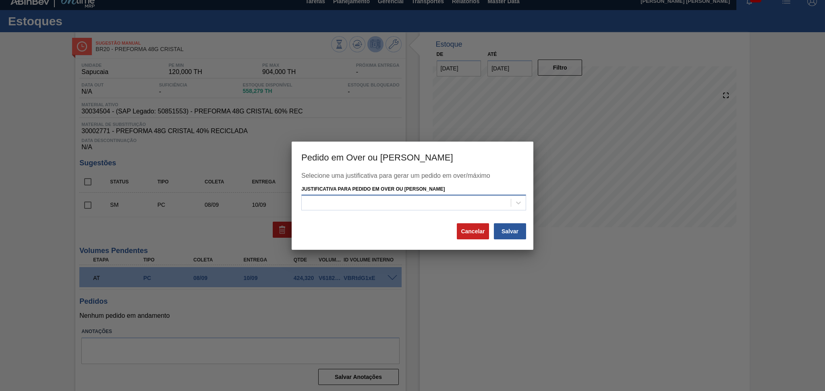
click at [478, 205] on div at bounding box center [406, 203] width 209 height 12
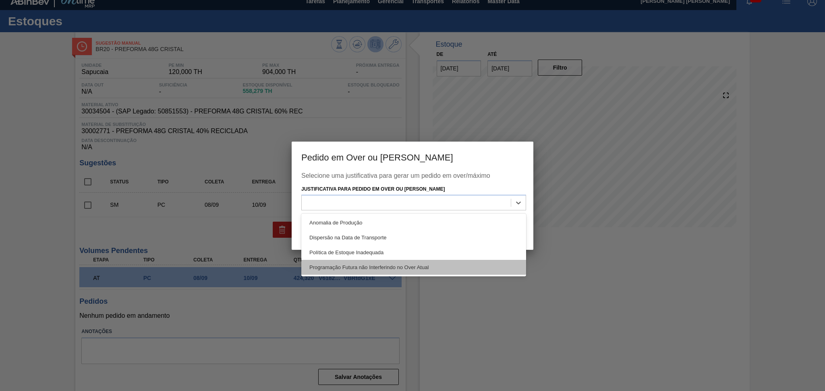
click at [377, 267] on div "Programação Futura não Interferindo no Over Atual" at bounding box center [413, 267] width 225 height 15
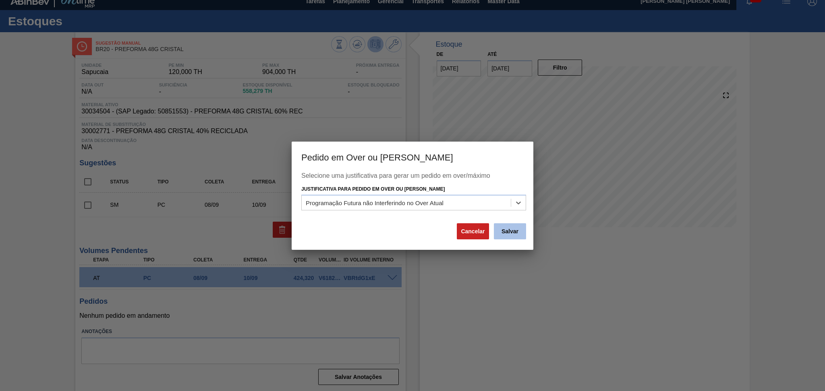
click at [511, 224] on button "Salvar" at bounding box center [510, 232] width 32 height 16
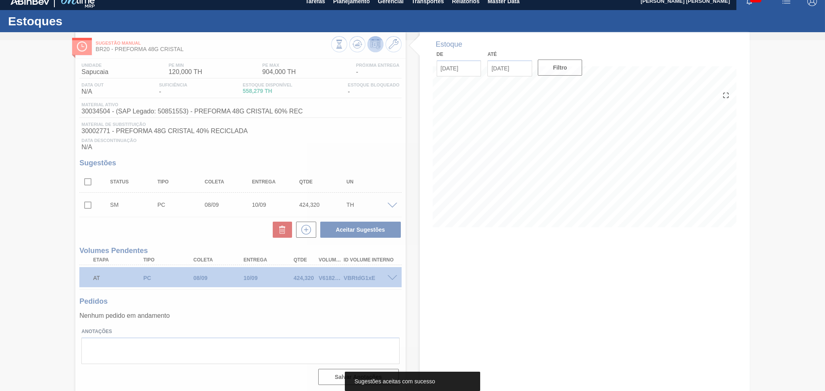
scroll to position [0, 0]
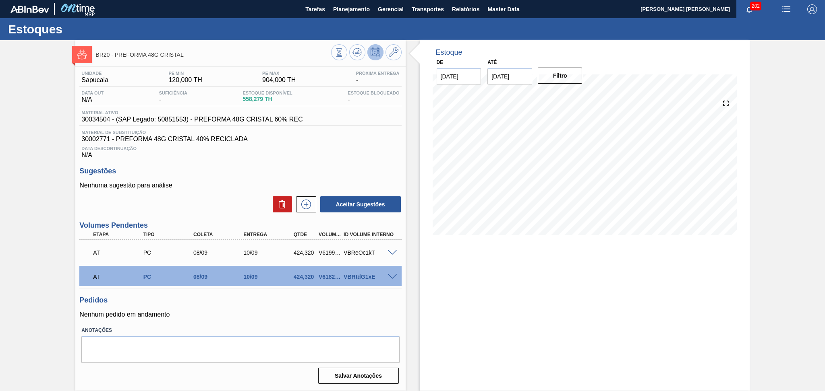
click at [393, 250] on span at bounding box center [392, 253] width 10 height 6
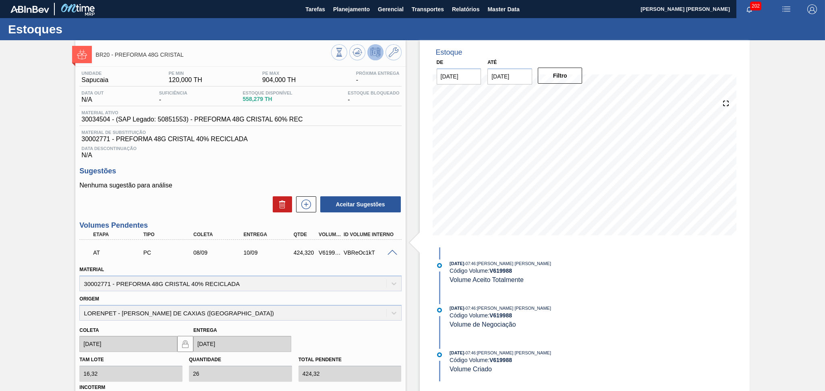
click at [393, 250] on span at bounding box center [392, 253] width 10 height 6
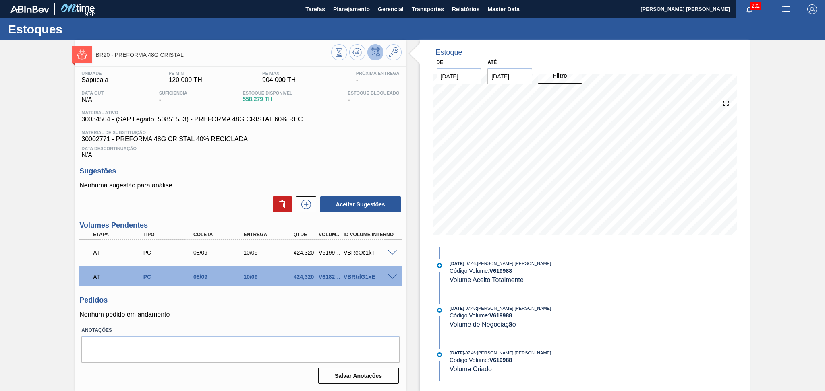
click at [392, 276] on span at bounding box center [392, 277] width 10 height 6
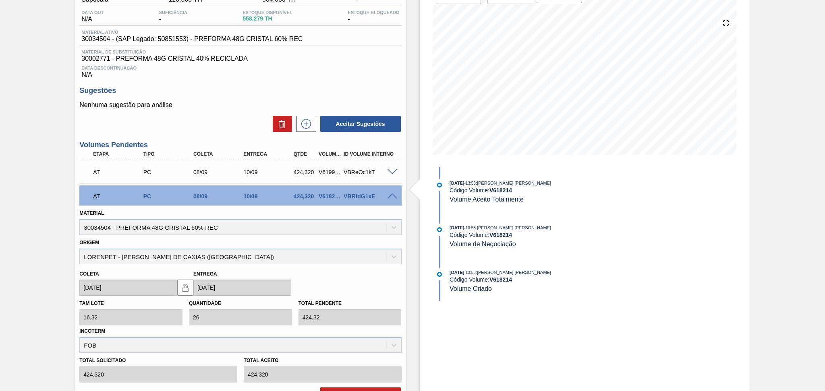
scroll to position [107, 0]
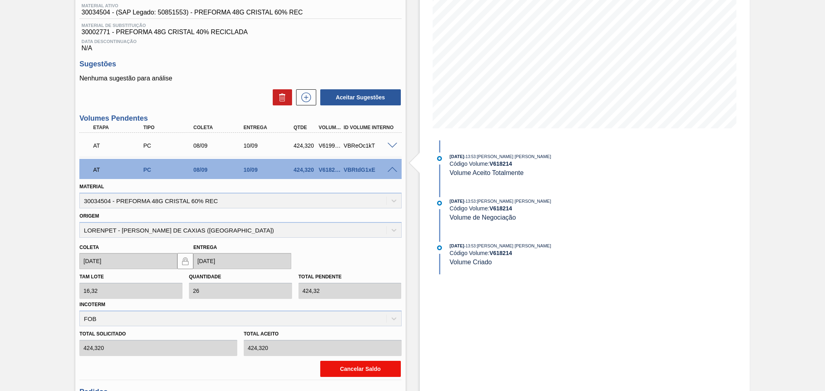
click at [346, 366] on button "Cancelar Saldo" at bounding box center [360, 369] width 81 height 16
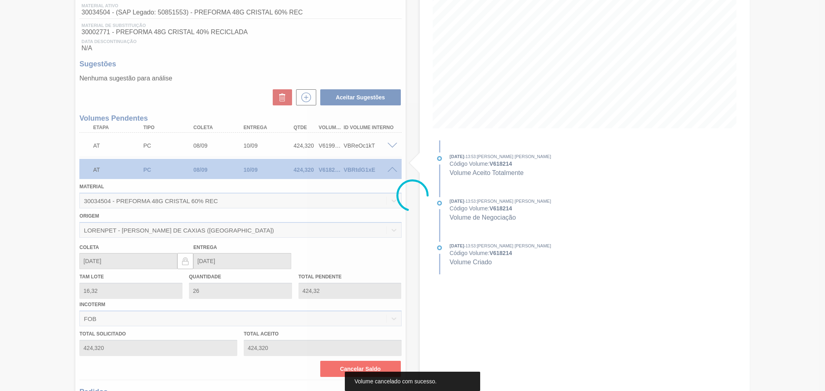
scroll to position [0, 0]
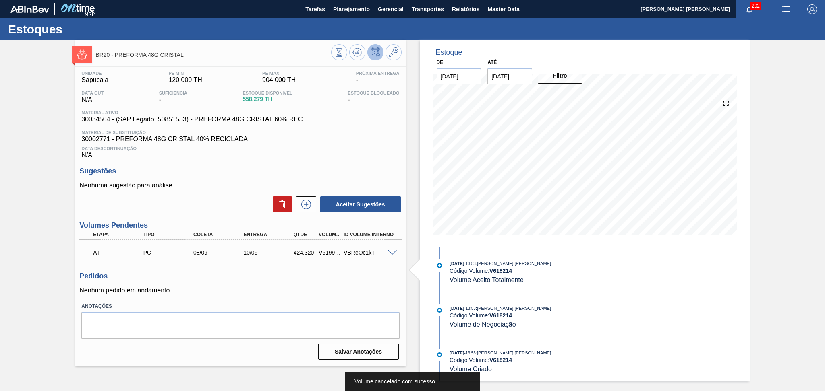
click at [390, 249] on div at bounding box center [393, 252] width 16 height 6
click at [392, 250] on span at bounding box center [392, 253] width 10 height 6
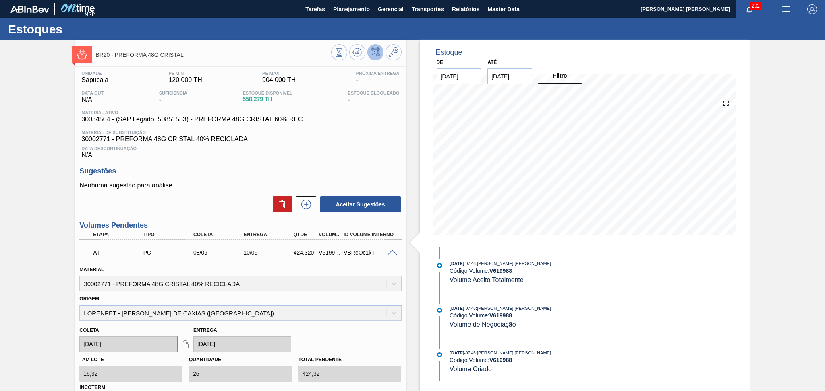
click at [392, 250] on span at bounding box center [392, 253] width 10 height 6
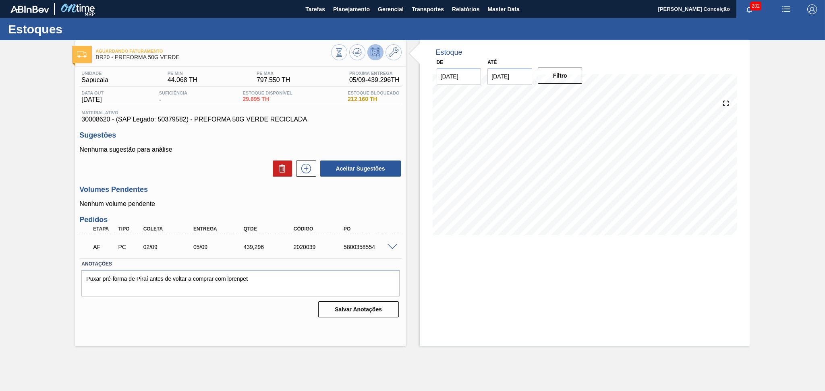
click at [361, 203] on p "Nenhum volume pendente" at bounding box center [240, 204] width 322 height 7
click at [356, 50] on icon at bounding box center [357, 53] width 10 height 10
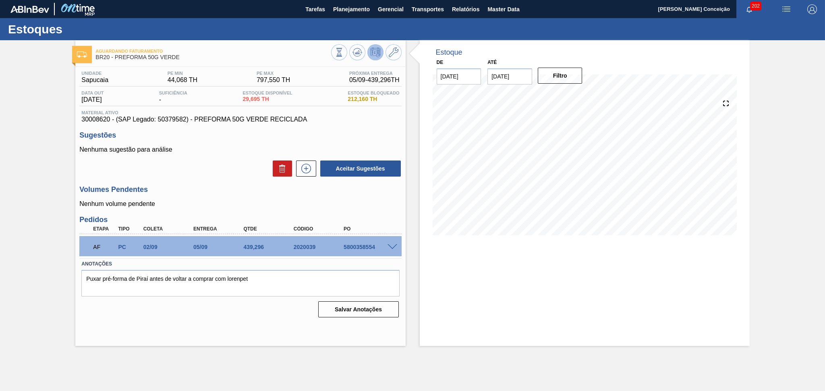
click at [208, 183] on div "Unidade Sapucaia PE MIN 44,068 TH PE MAX 797,550 TH Próxima Entrega 05/09 - 439…" at bounding box center [240, 194] width 330 height 254
click at [207, 149] on p "Nenhuma sugestão para análise" at bounding box center [240, 149] width 322 height 7
click at [202, 196] on div "Volumes Pendentes Nenhum volume pendente" at bounding box center [240, 197] width 322 height 22
click at [204, 202] on p "Nenhum volume pendente" at bounding box center [240, 204] width 322 height 7
click at [184, 207] on p "Nenhum volume pendente" at bounding box center [240, 204] width 322 height 7
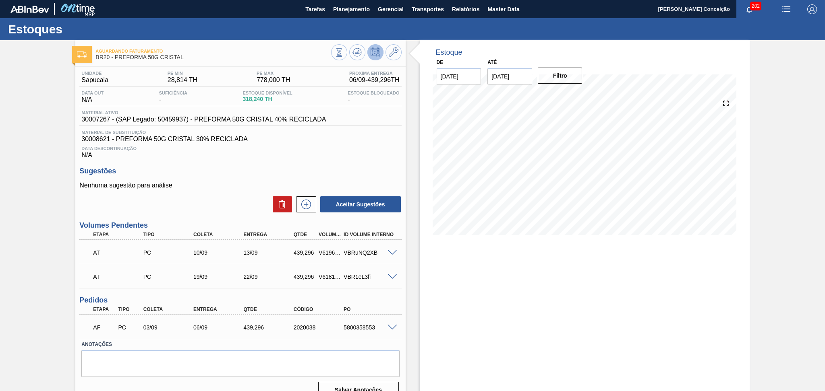
click at [210, 175] on h3 "Sugestões" at bounding box center [240, 171] width 322 height 8
click at [353, 55] on icon at bounding box center [357, 53] width 10 height 10
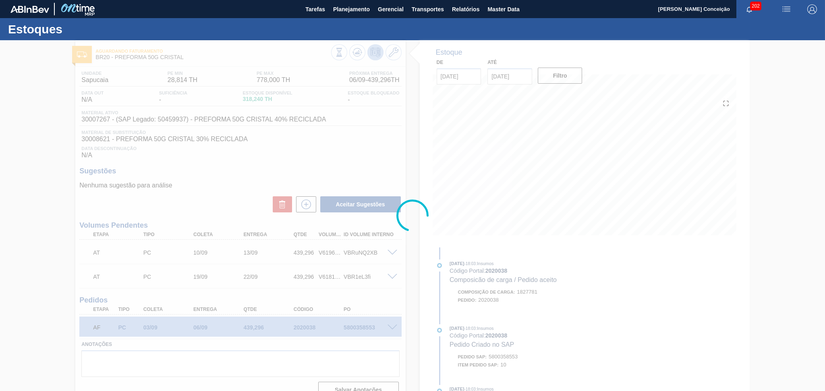
click at [311, 168] on div at bounding box center [412, 215] width 825 height 351
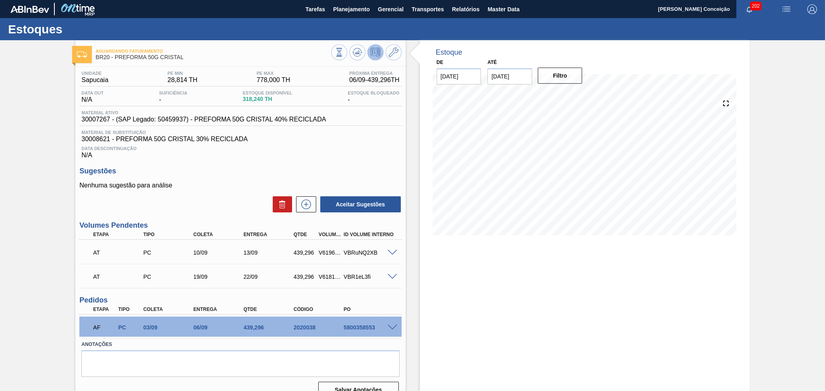
click at [390, 172] on h3 "Sugestões" at bounding box center [240, 171] width 322 height 8
click at [397, 155] on div "Data Descontinuação N/A" at bounding box center [240, 151] width 322 height 16
click at [186, 209] on div "Aceitar Sugestões" at bounding box center [240, 205] width 322 height 18
click at [205, 184] on p "Nenhuma sugestão para análise" at bounding box center [240, 185] width 322 height 7
click at [392, 250] on span at bounding box center [392, 253] width 10 height 6
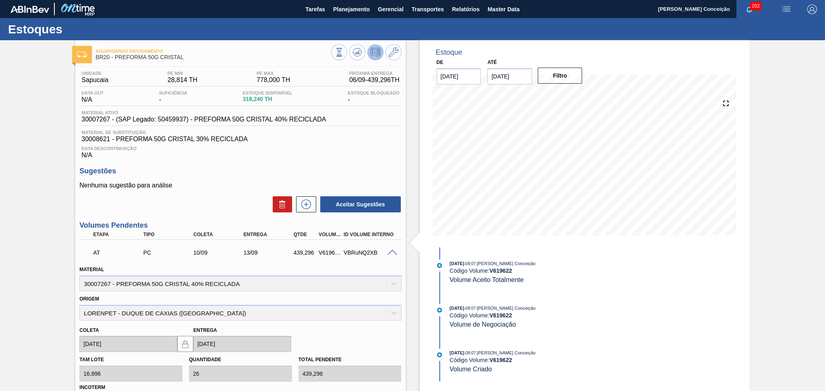
click at [392, 251] on span at bounding box center [392, 253] width 10 height 6
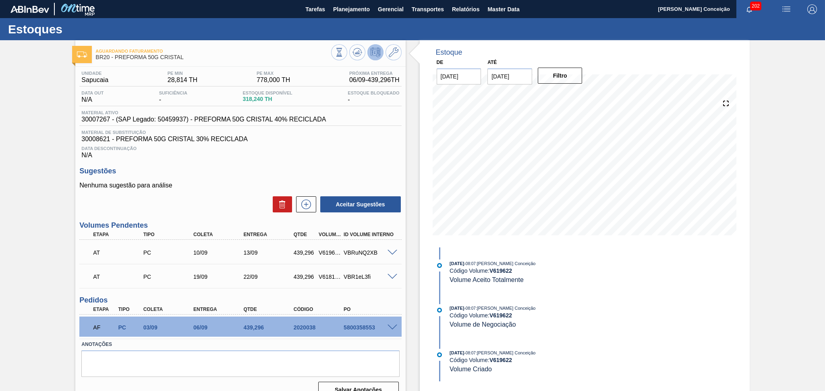
click at [390, 273] on div at bounding box center [393, 276] width 16 height 6
click at [390, 274] on span at bounding box center [392, 277] width 10 height 6
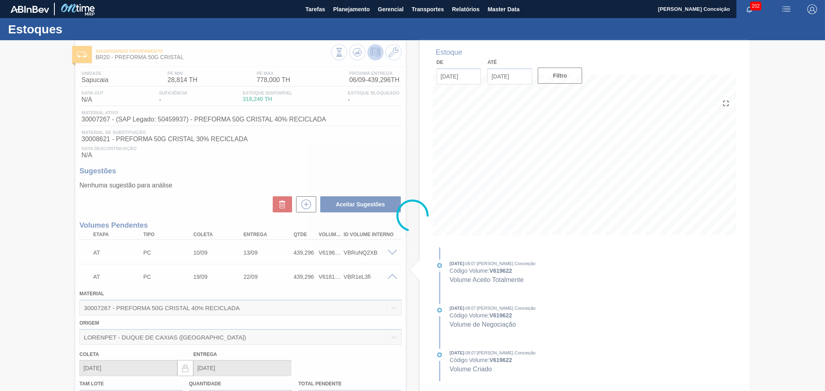
click at [390, 274] on div at bounding box center [412, 215] width 825 height 351
click at [390, 279] on div at bounding box center [412, 215] width 825 height 351
click at [389, 277] on div at bounding box center [412, 215] width 825 height 351
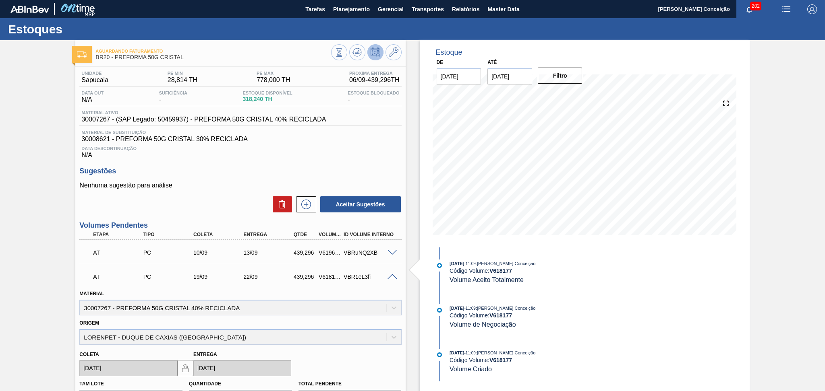
click at [393, 276] on span at bounding box center [392, 277] width 10 height 6
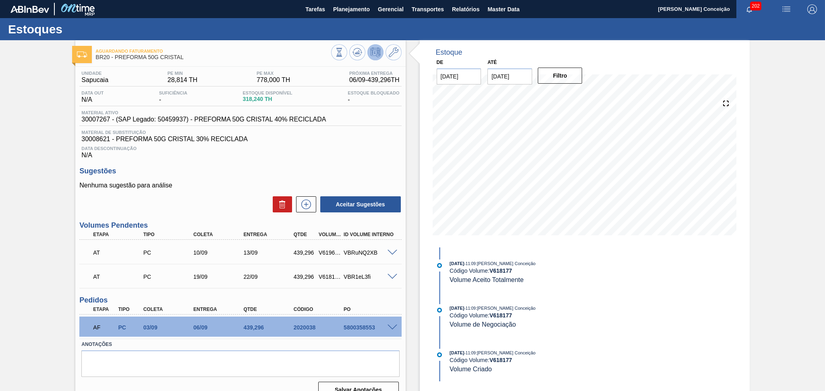
click at [392, 276] on span at bounding box center [392, 277] width 10 height 6
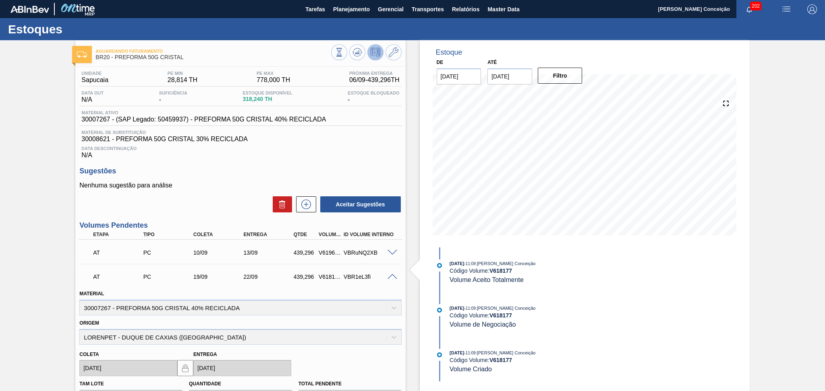
click at [392, 276] on span at bounding box center [392, 277] width 10 height 6
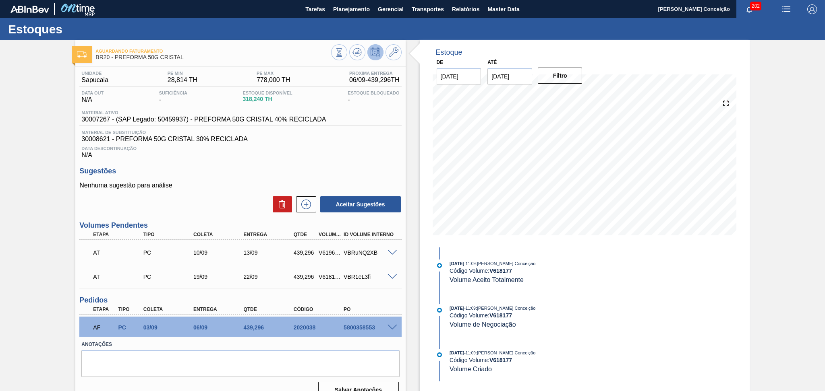
click at [315, 148] on span "Data Descontinuação" at bounding box center [240, 148] width 318 height 5
click at [215, 165] on div "Unidade Sapucaia PE MIN 28,814 TH PE MAX 778,000 TH Próxima Entrega 06/09 - 439…" at bounding box center [240, 234] width 330 height 334
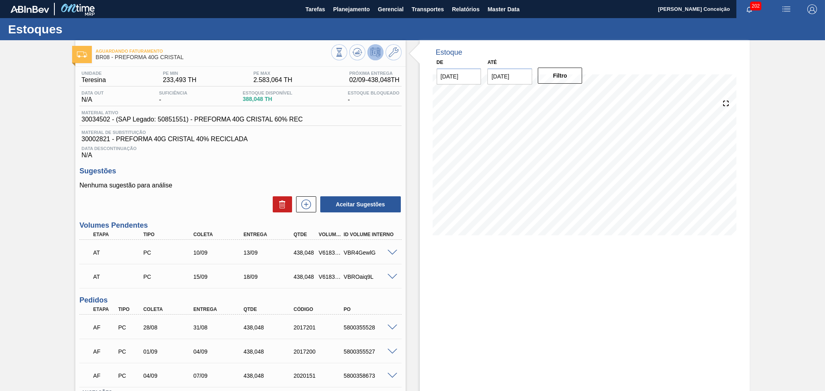
click at [349, 155] on div "Data Descontinuação N/A" at bounding box center [240, 151] width 322 height 16
click at [256, 167] on h3 "Sugestões" at bounding box center [240, 171] width 322 height 8
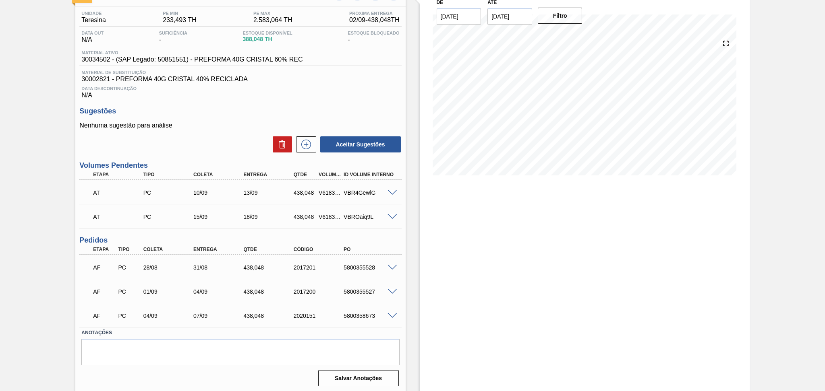
scroll to position [61, 0]
click at [158, 265] on div "28/08" at bounding box center [169, 267] width 56 height 6
click at [338, 266] on div "5800355528" at bounding box center [363, 267] width 50 height 6
click at [390, 290] on span at bounding box center [392, 291] width 10 height 6
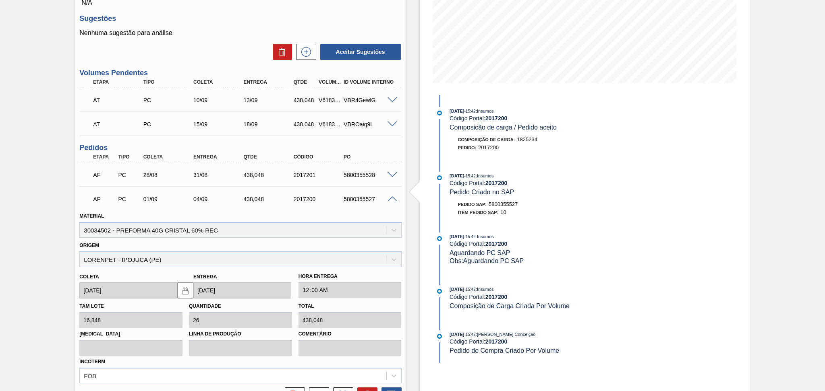
scroll to position [255, 0]
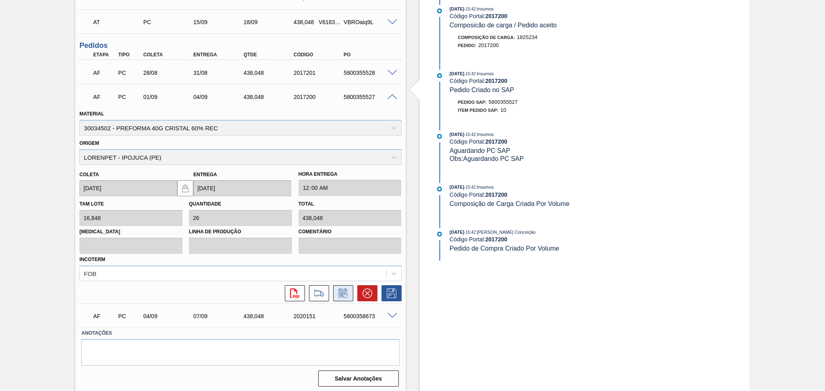
click at [339, 290] on icon at bounding box center [343, 294] width 13 height 10
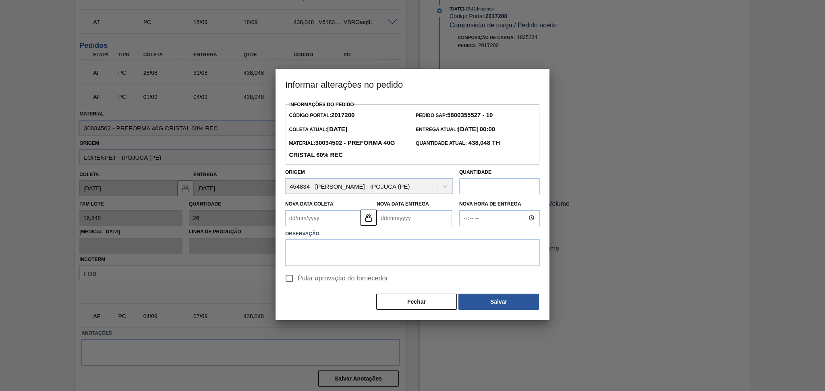
click at [338, 223] on Coleta2017200 "Nova Data Coleta" at bounding box center [322, 218] width 75 height 16
click at [331, 282] on div "10" at bounding box center [333, 276] width 11 height 11
type Coleta2017200 "10/09/2025"
type Entrega2017200 "13/09/2025"
click at [331, 261] on textarea at bounding box center [412, 253] width 255 height 27
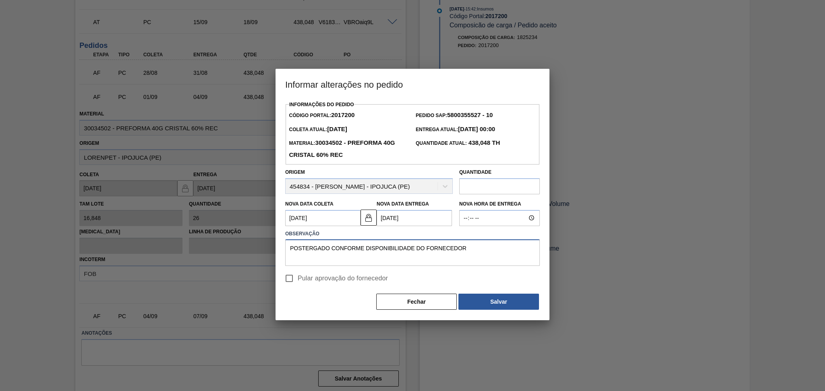
type textarea "POSTERGADO CONFORME DISPONIBILIDADE DO FORNECEDOR"
click at [290, 284] on input "Pular aprovação do fornecedor" at bounding box center [289, 278] width 17 height 17
checkbox input "true"
drag, startPoint x: 480, startPoint y: 251, endPoint x: 174, endPoint y: 241, distance: 306.2
click at [174, 241] on div "Informar alterações no pedido Informações do Pedido Código Portal: 2017200 Pedi…" at bounding box center [412, 195] width 825 height 391
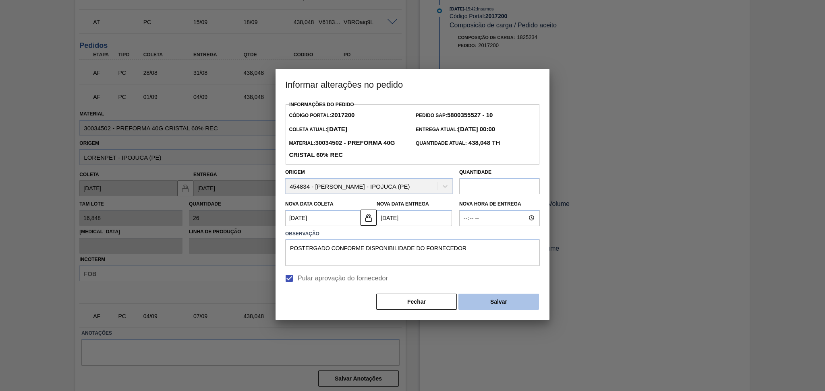
click at [471, 310] on button "Salvar" at bounding box center [498, 302] width 81 height 16
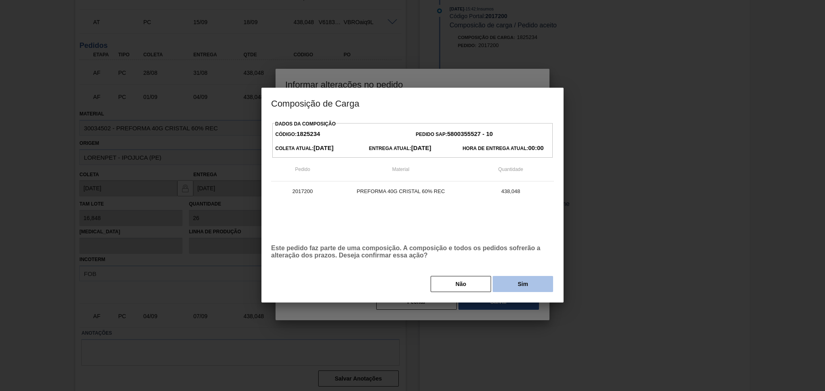
click at [500, 292] on button "Sim" at bounding box center [523, 284] width 60 height 16
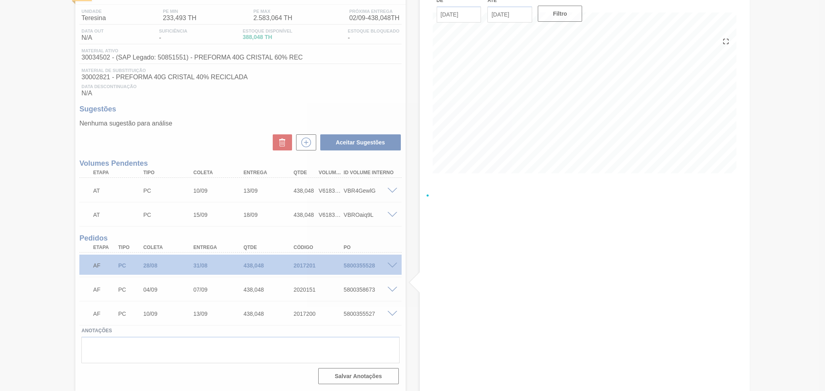
scroll to position [61, 0]
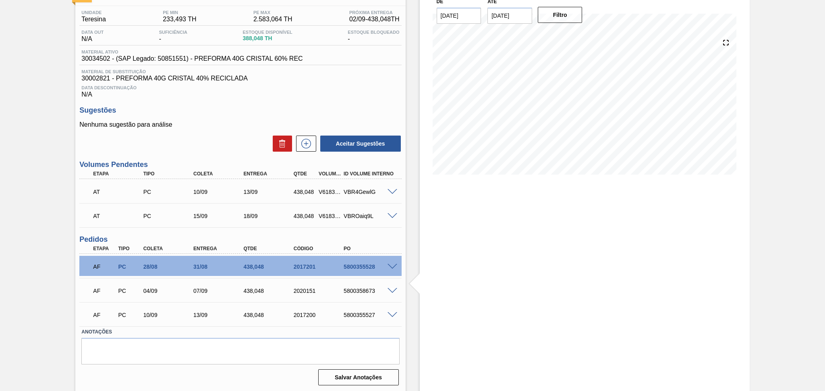
click at [407, 321] on div "Estoque De 02/09/2025 Até 10/10/2025 Filtro" at bounding box center [578, 185] width 344 height 413
click at [392, 191] on span at bounding box center [392, 192] width 10 height 6
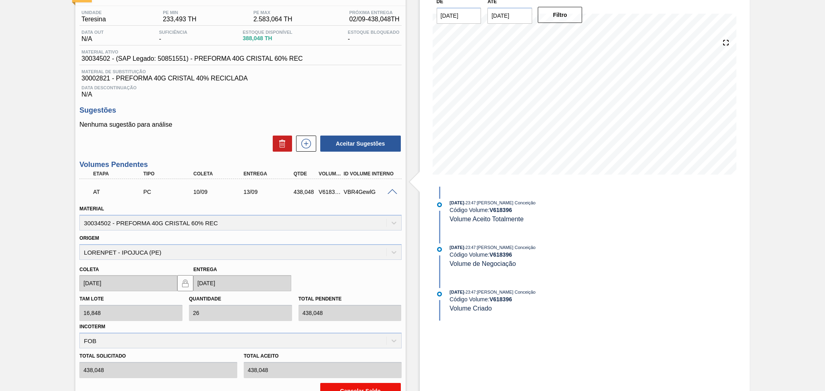
click at [332, 384] on button "Cancelar Saldo" at bounding box center [360, 391] width 81 height 16
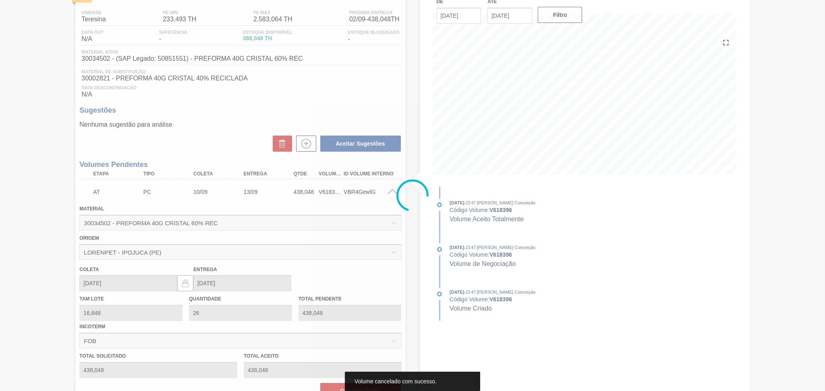
scroll to position [37, 0]
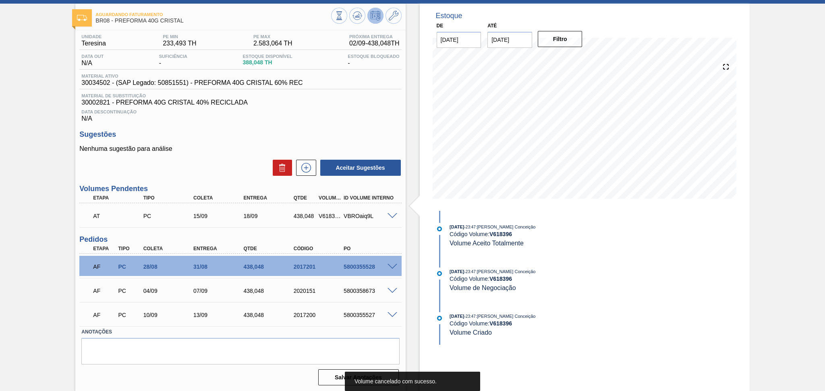
click at [391, 213] on span at bounding box center [392, 216] width 10 height 6
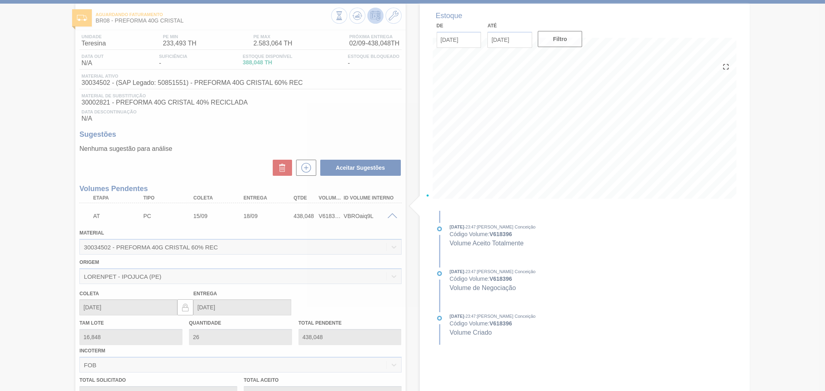
scroll to position [61, 0]
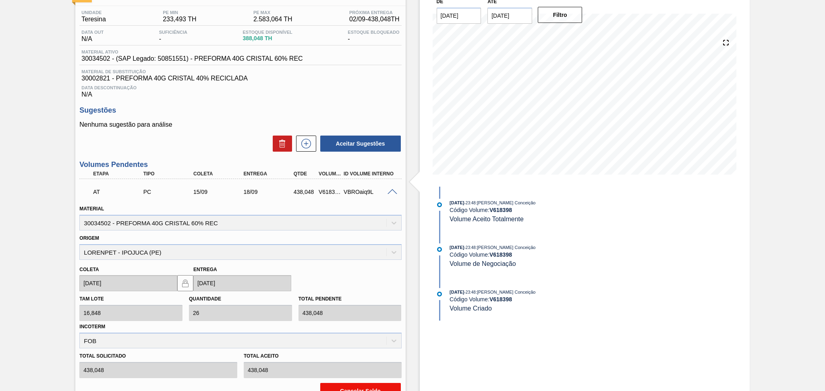
click at [331, 383] on button "Cancelar Saldo" at bounding box center [360, 391] width 81 height 16
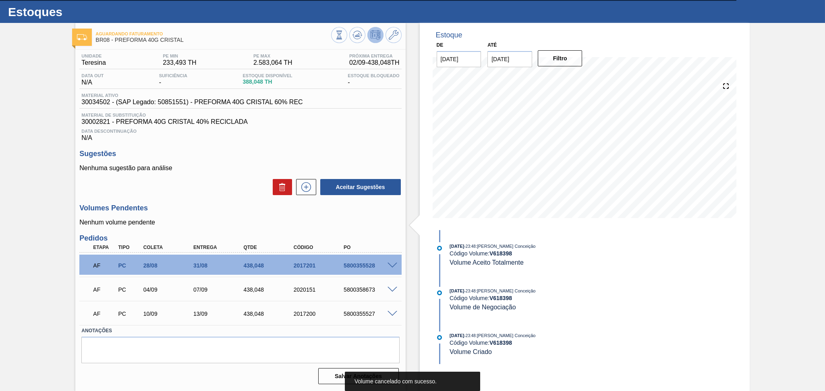
scroll to position [17, 0]
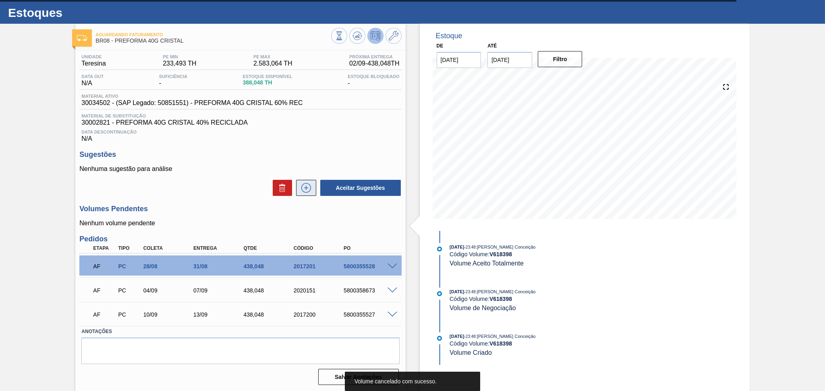
click at [307, 187] on icon at bounding box center [306, 188] width 13 height 10
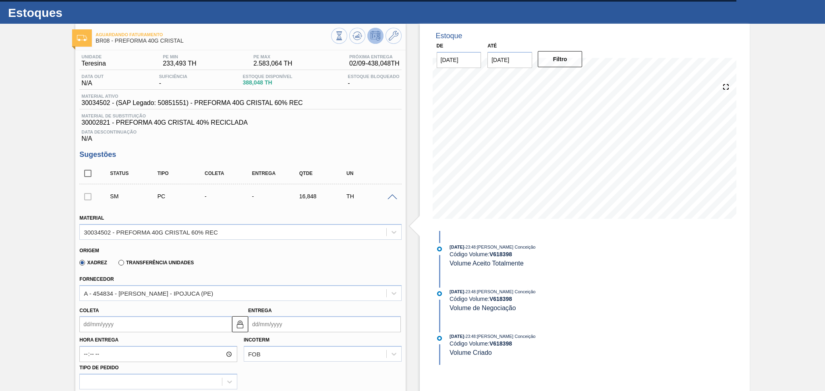
click at [391, 200] on div "SM PC - - 16,848 TH" at bounding box center [240, 196] width 322 height 20
click at [391, 197] on span at bounding box center [392, 198] width 10 height 6
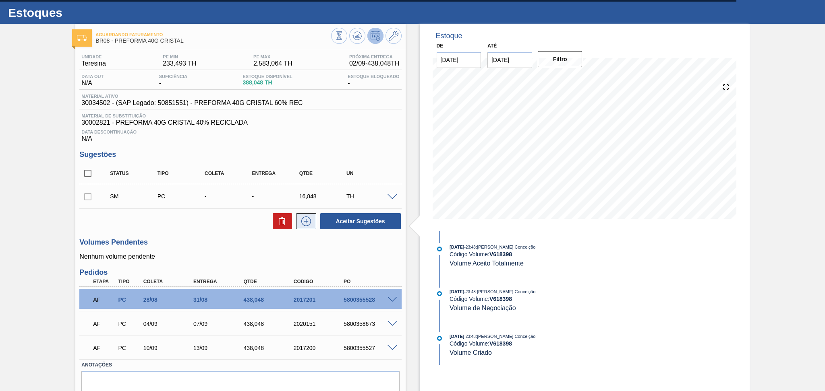
click at [309, 224] on icon at bounding box center [306, 222] width 10 height 10
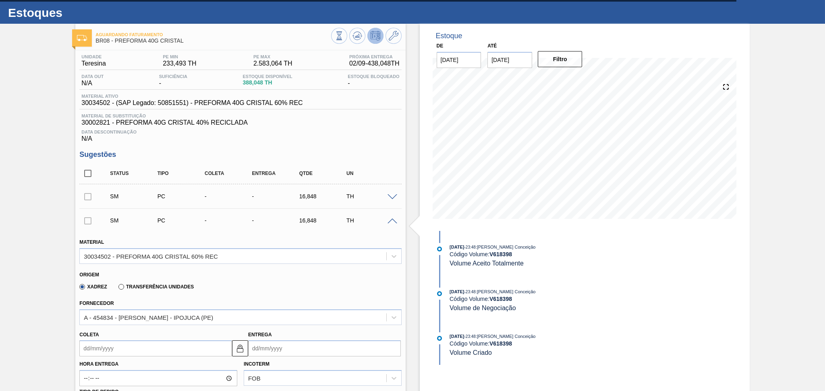
click at [391, 222] on span at bounding box center [392, 222] width 10 height 6
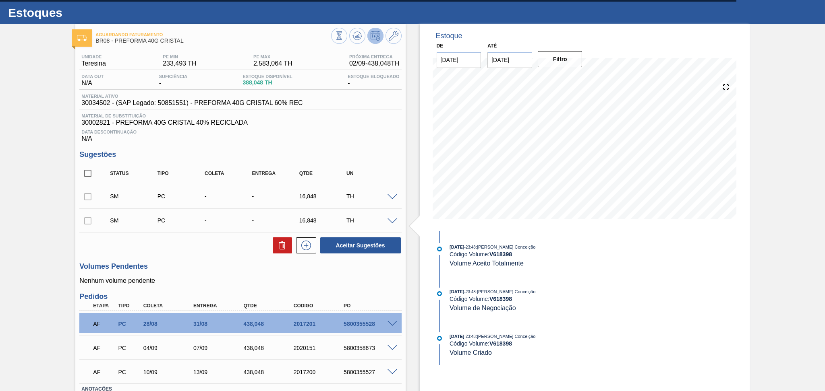
click at [333, 278] on p "Nenhum volume pendente" at bounding box center [240, 280] width 322 height 7
click at [305, 252] on button at bounding box center [306, 246] width 20 height 16
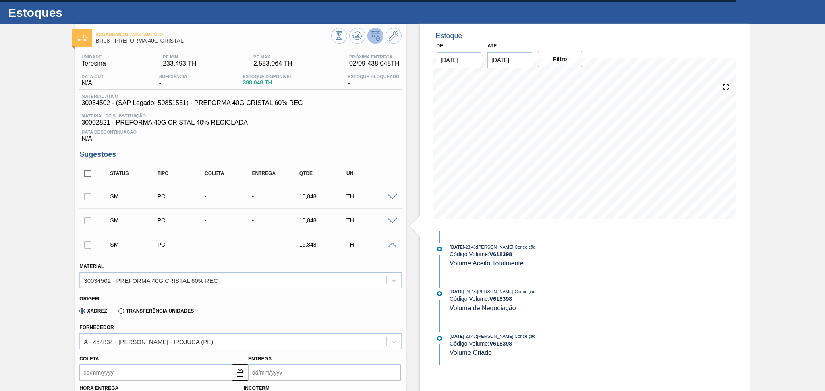
click at [390, 246] on span at bounding box center [392, 246] width 10 height 6
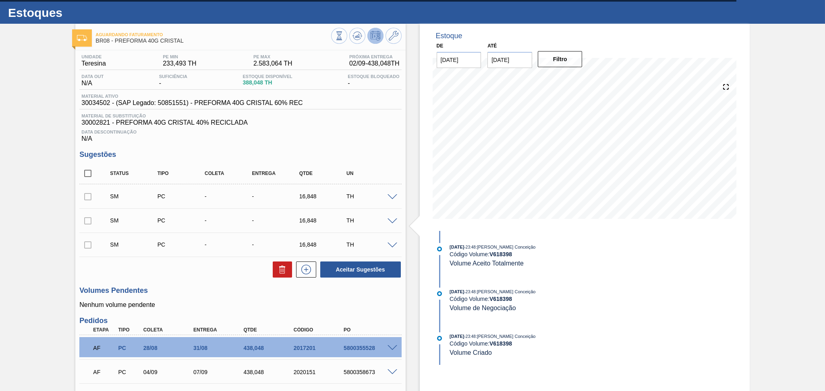
click at [392, 199] on span at bounding box center [392, 198] width 10 height 6
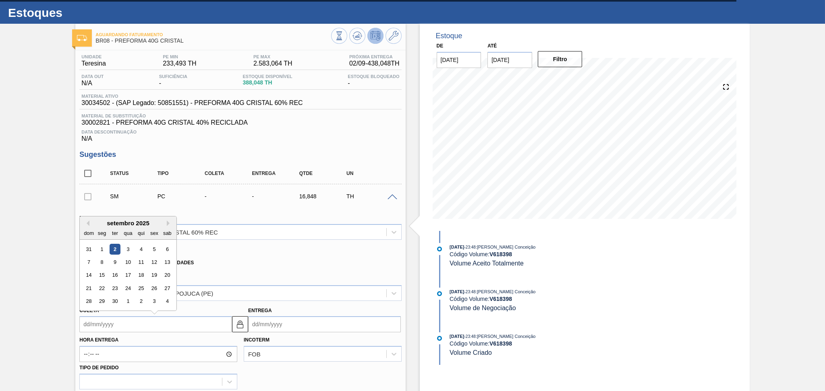
click at [110, 321] on input "Coleta" at bounding box center [155, 325] width 153 height 16
type input "1"
type input "[DATE]"
type input "16"
type input "[DATE]"
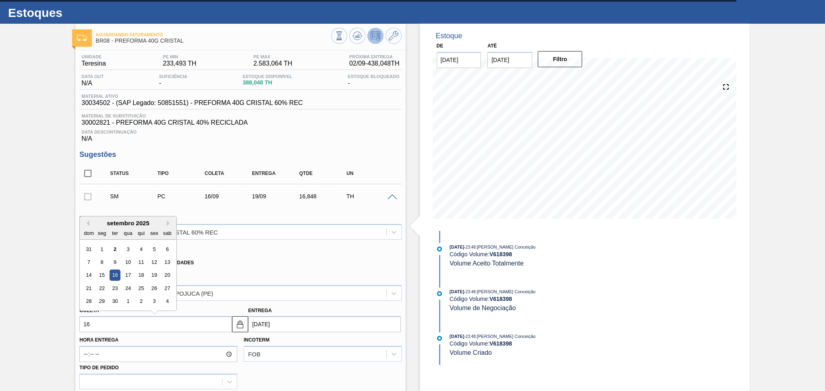
click at [118, 280] on div "14 15 16 17 18 19 20" at bounding box center [128, 275] width 91 height 13
click at [115, 273] on div "16" at bounding box center [115, 275] width 11 height 11
type input "16/09/2025"
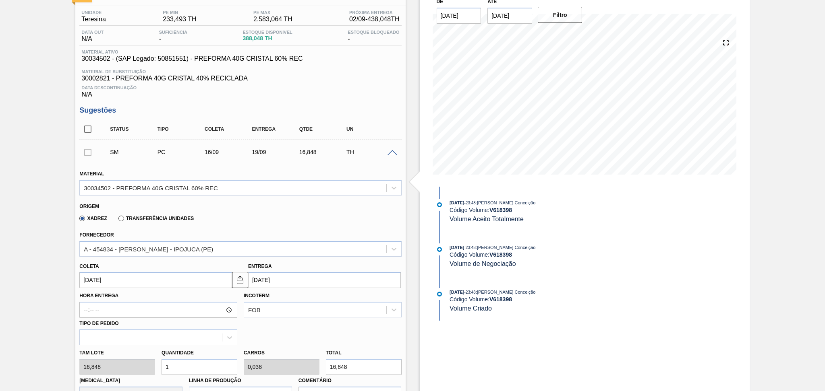
scroll to position [124, 0]
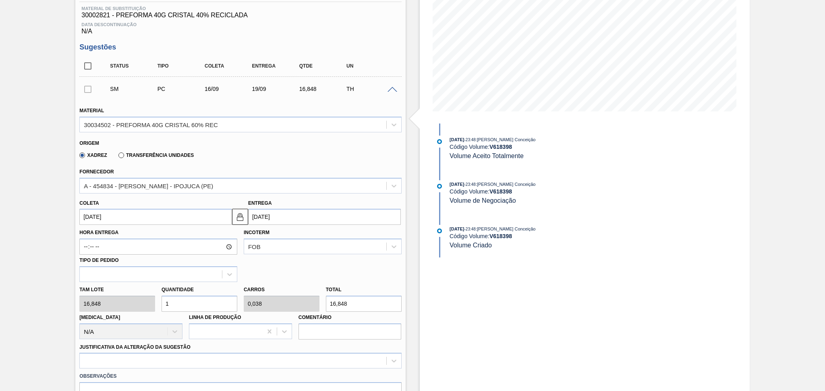
click at [141, 296] on div "Tam lote 16,848 Quantidade 1 Carros 0,038 Total 16,848 Doca N/A Linha de Produç…" at bounding box center [240, 311] width 328 height 58
type input "2"
type input "0,077"
type input "33,696"
type input "26"
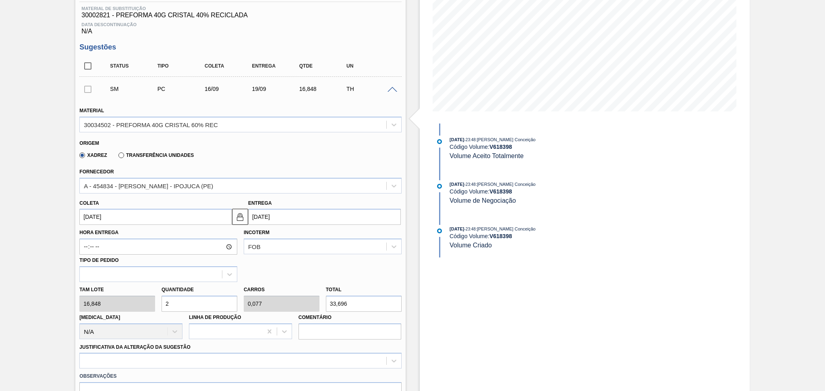
type input "1"
type input "438,048"
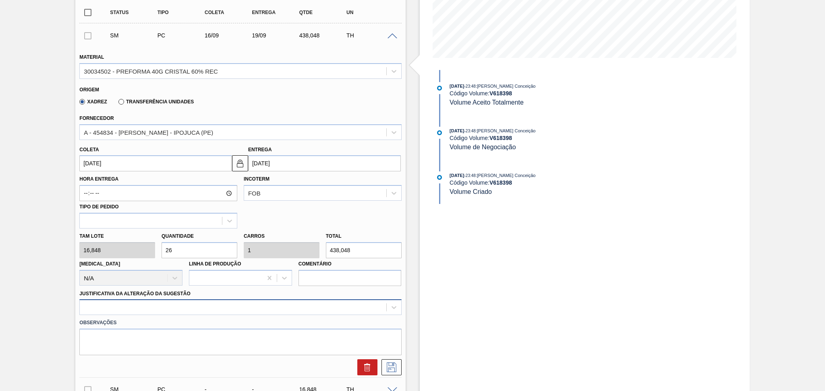
type input "26"
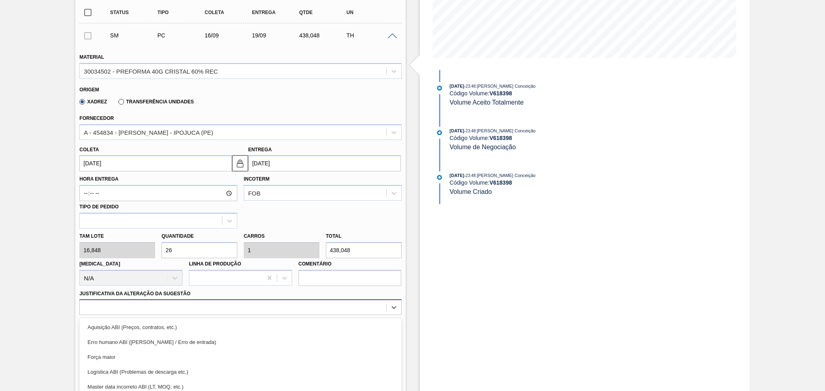
click at [182, 306] on div "option Força maior focused, 3 of 18. 18 results available. Use Up and Down to c…" at bounding box center [240, 308] width 322 height 16
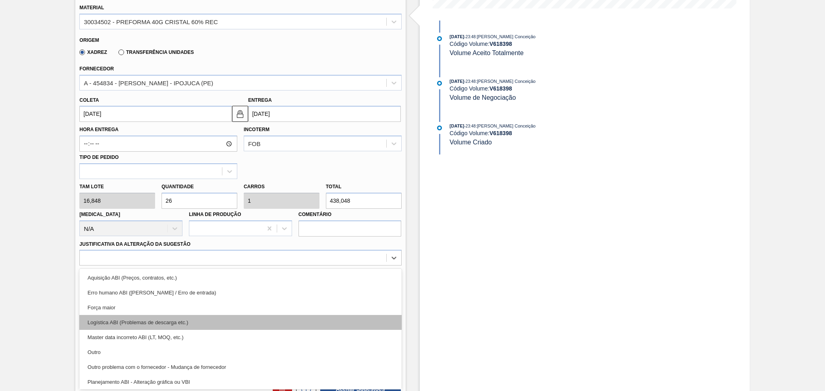
scroll to position [107, 0]
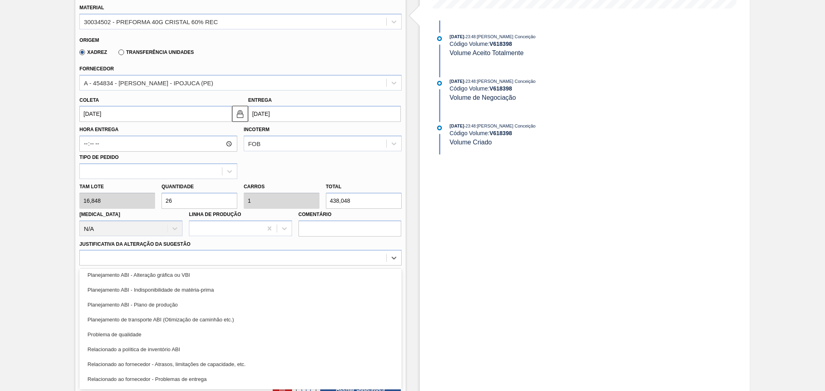
click at [168, 305] on div "Planejamento ABI - Plano de produção" at bounding box center [240, 305] width 322 height 15
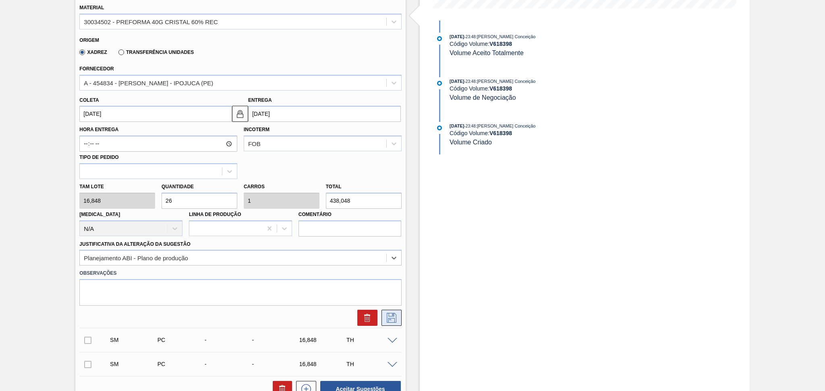
click at [391, 316] on icon at bounding box center [391, 318] width 13 height 10
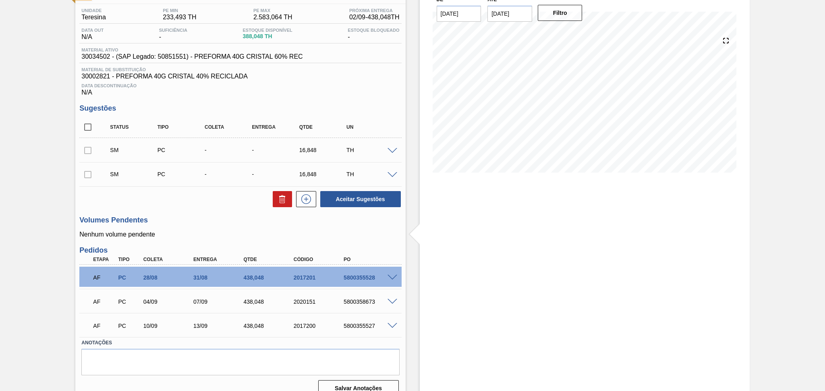
scroll to position [74, 0]
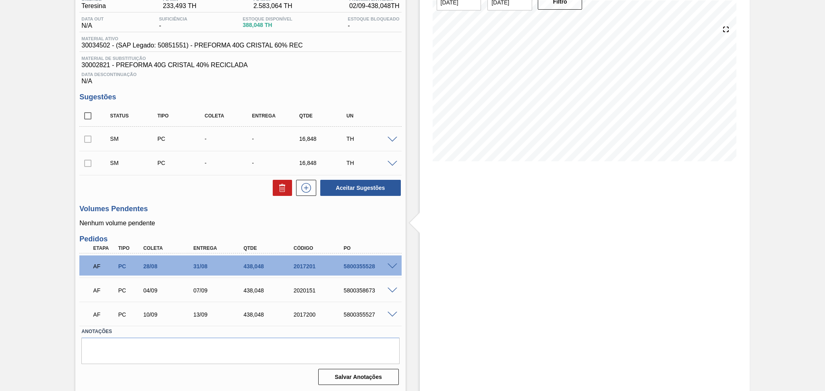
click at [392, 137] on span at bounding box center [392, 140] width 10 height 6
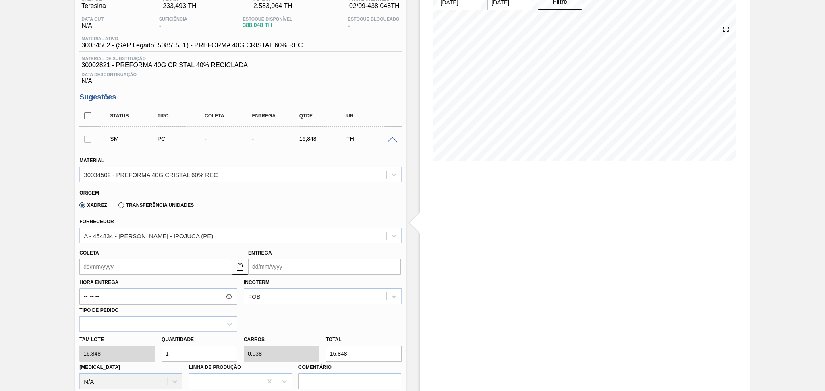
click at [113, 267] on input "Coleta" at bounding box center [155, 267] width 153 height 16
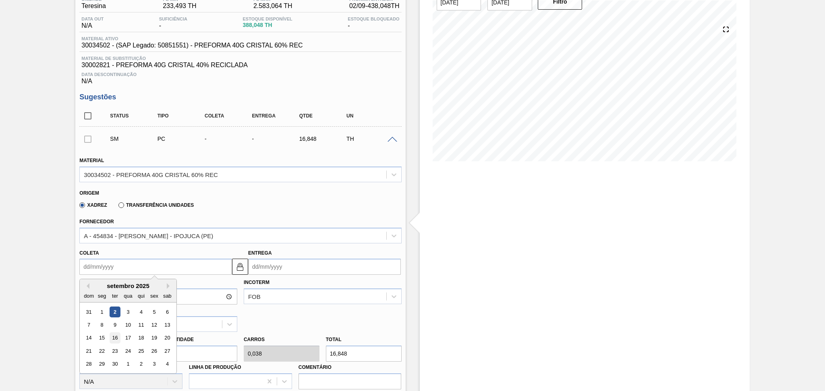
click at [116, 335] on div "16" at bounding box center [115, 338] width 11 height 11
type input "16/09/2025"
type input "[DATE]"
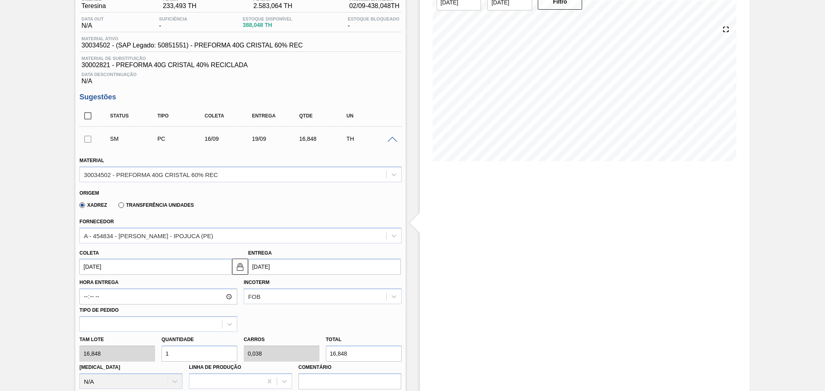
drag, startPoint x: 168, startPoint y: 348, endPoint x: 151, endPoint y: 349, distance: 16.1
click at [163, 349] on input "1" at bounding box center [199, 354] width 76 height 16
type input "2"
type input "0,077"
type input "33,696"
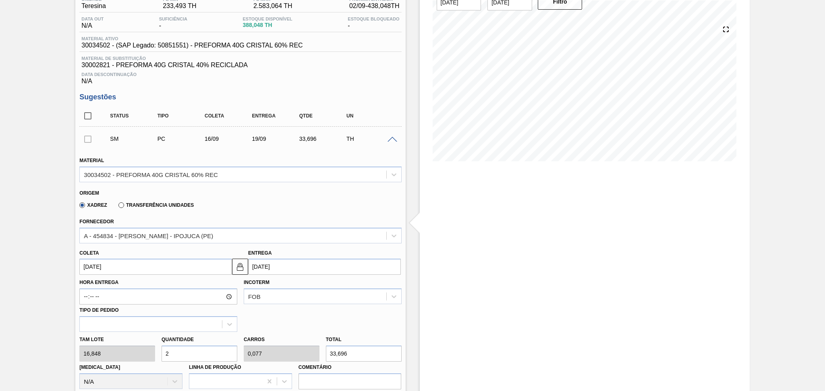
type input "26"
type input "1"
type input "438,048"
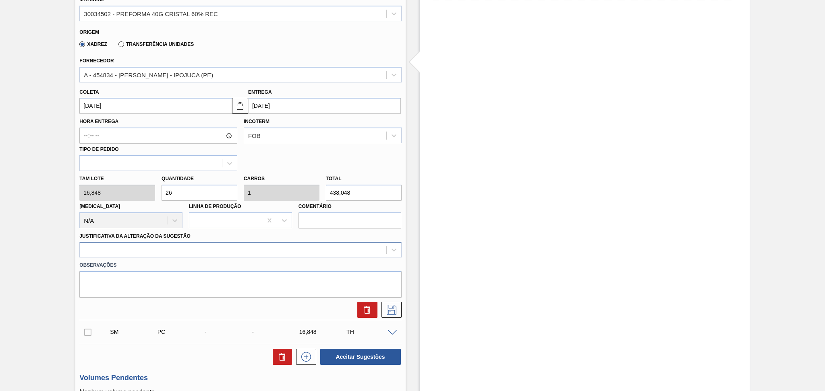
type input "26"
click at [185, 252] on div at bounding box center [233, 250] width 306 height 12
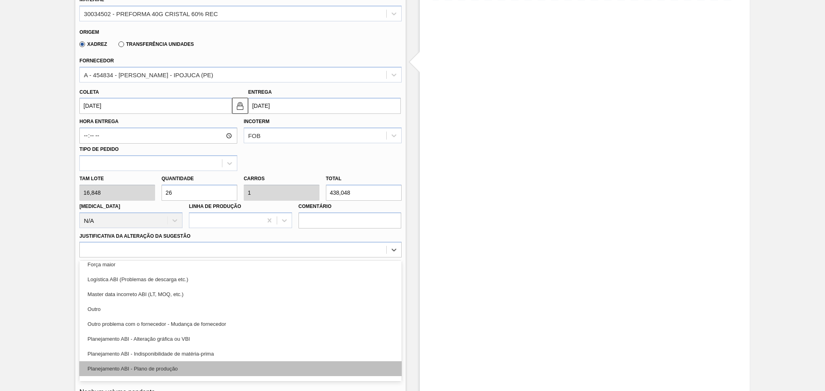
scroll to position [54, 0]
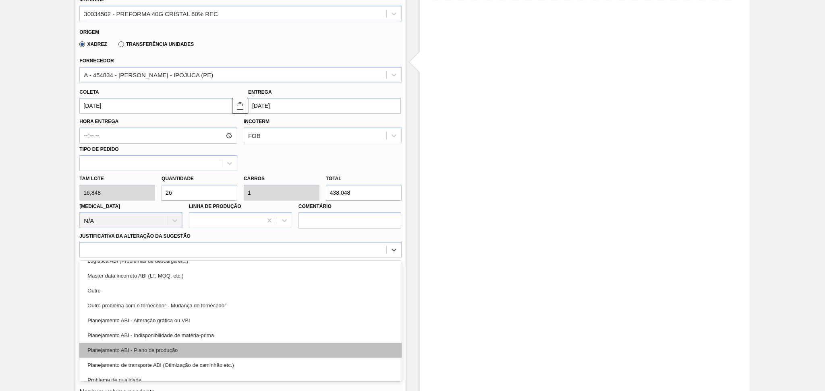
click at [175, 352] on div "Planejamento ABI - Plano de produção" at bounding box center [240, 350] width 322 height 15
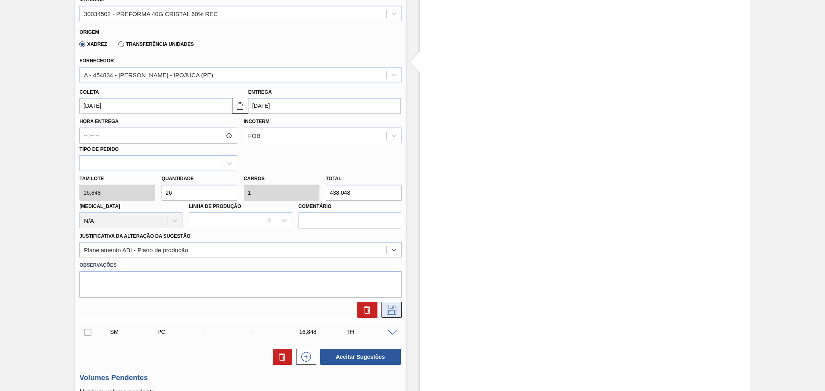
click at [394, 306] on icon at bounding box center [391, 310] width 13 height 10
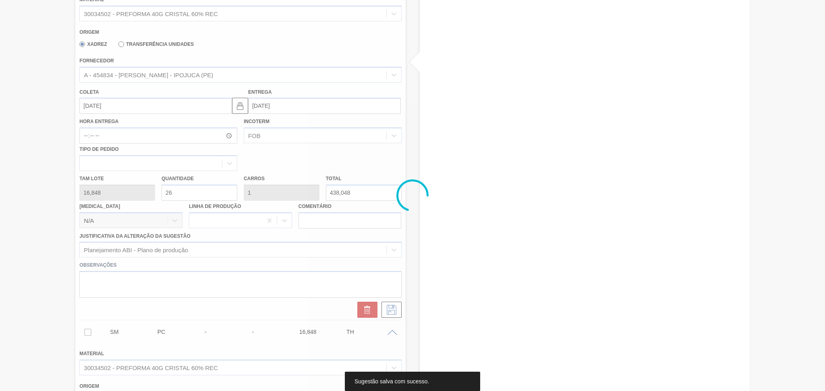
scroll to position [0, 0]
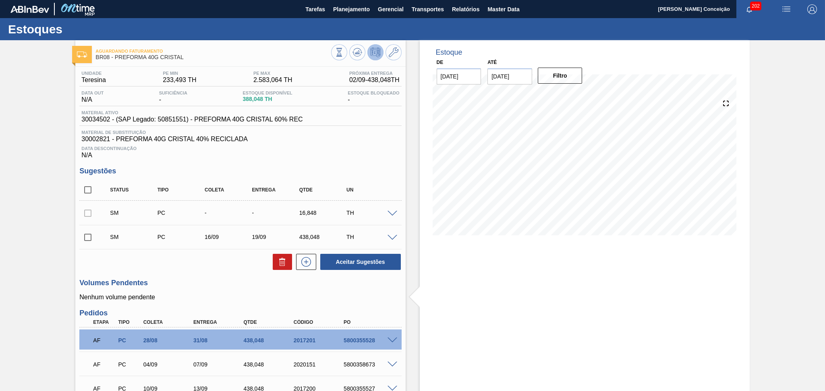
click at [92, 234] on input "checkbox" at bounding box center [87, 237] width 17 height 17
click at [347, 260] on button "Aceitar Sugestões" at bounding box center [360, 262] width 81 height 16
checkbox input "false"
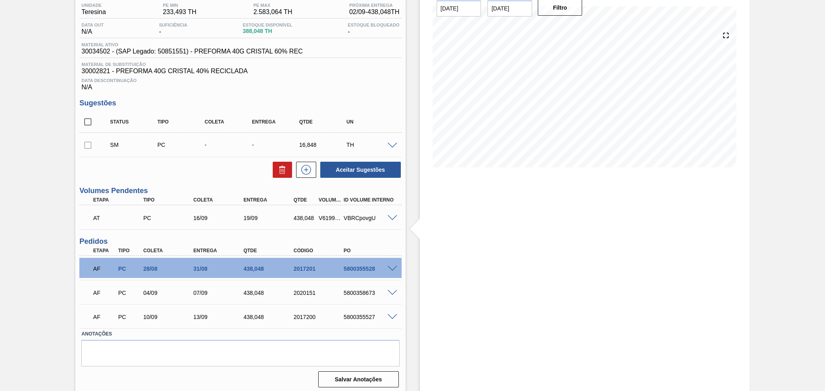
scroll to position [70, 0]
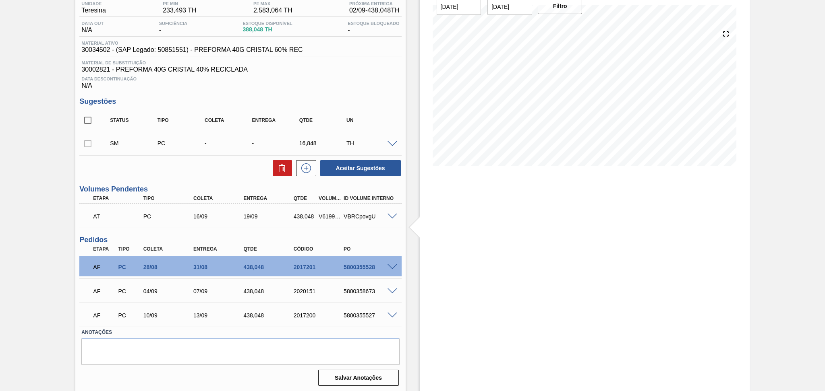
click at [391, 144] on span at bounding box center [392, 144] width 10 height 6
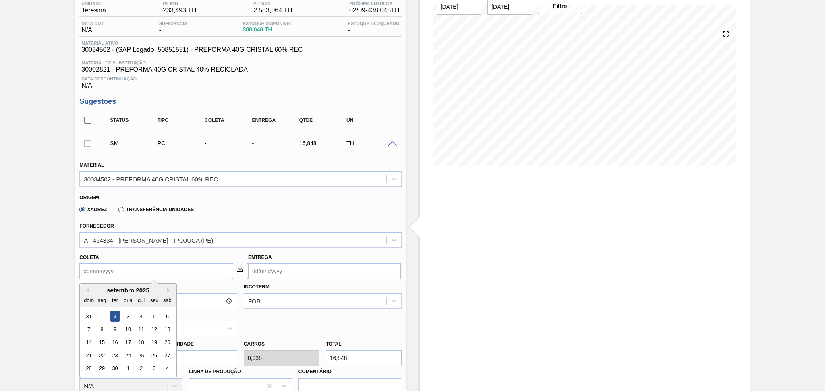
click at [115, 273] on input "Coleta" at bounding box center [155, 271] width 153 height 16
click at [155, 339] on div "19" at bounding box center [154, 342] width 11 height 11
type input "[DATE]"
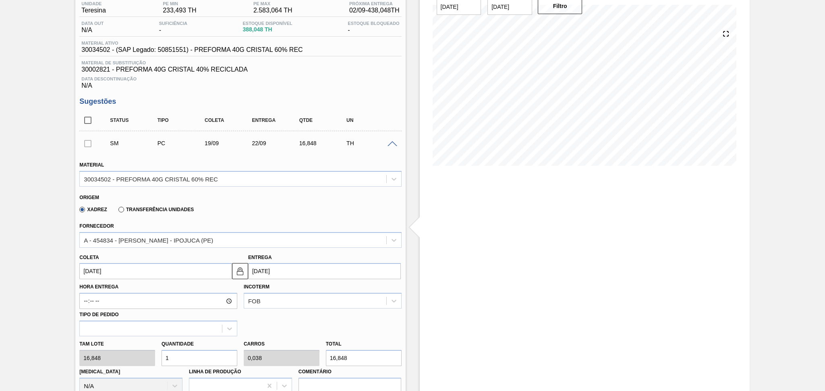
click at [139, 352] on div "Tam lote 16,848 Quantidade 1 Carros 0,038 Total 16,848 Doca N/A Linha de Produç…" at bounding box center [240, 366] width 328 height 58
type input "2"
type input "0,077"
type input "33,696"
type input "26"
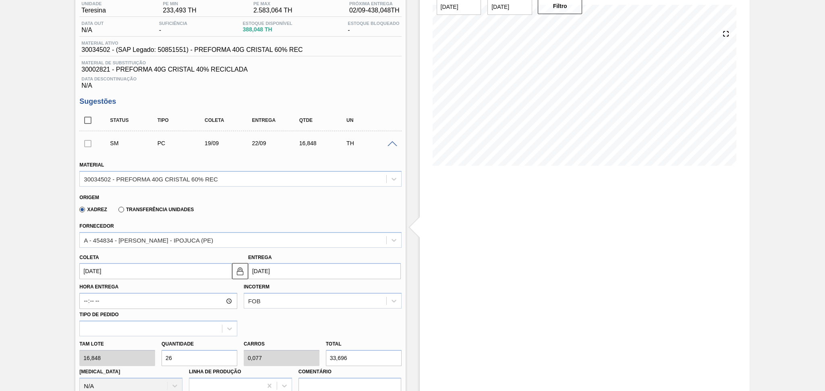
type input "1"
type input "438,048"
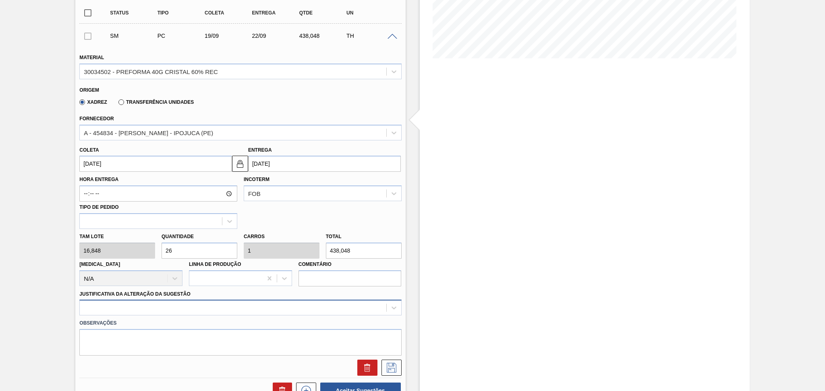
type input "26"
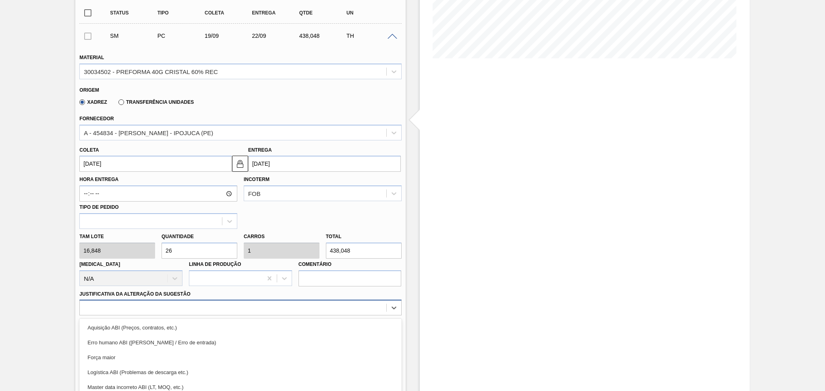
click at [133, 304] on div "option Força maior focused, 3 of 18. 18 results available. Use Up and Down to c…" at bounding box center [240, 308] width 322 height 16
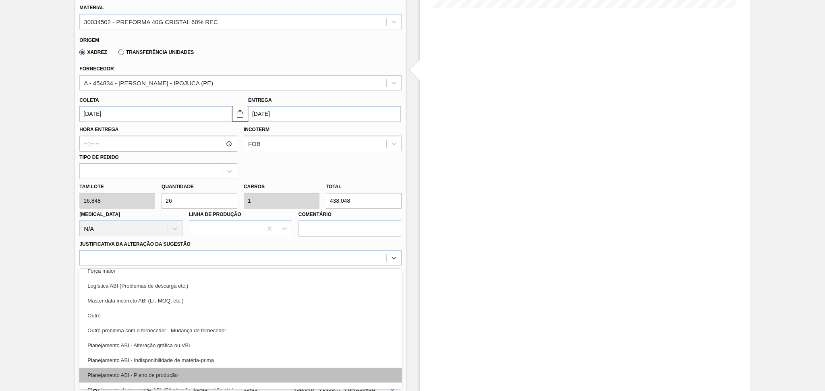
scroll to position [54, 0]
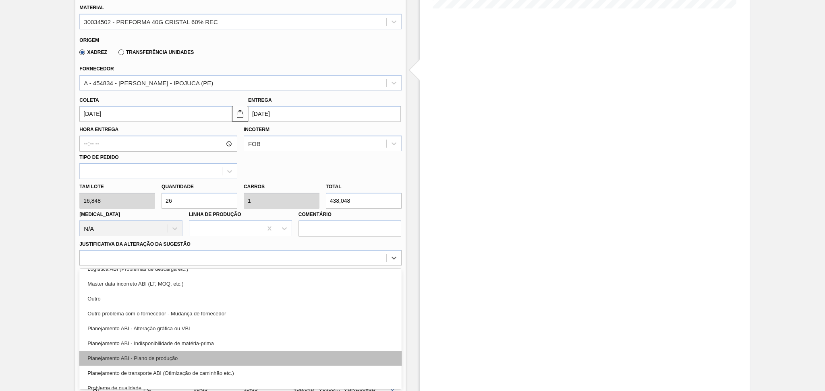
click at [151, 358] on div "Planejamento ABI - Plano de produção" at bounding box center [240, 358] width 322 height 15
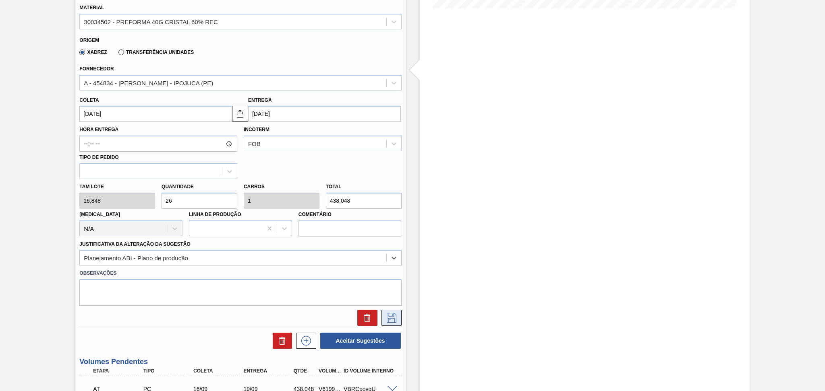
click at [392, 319] on icon at bounding box center [391, 318] width 13 height 10
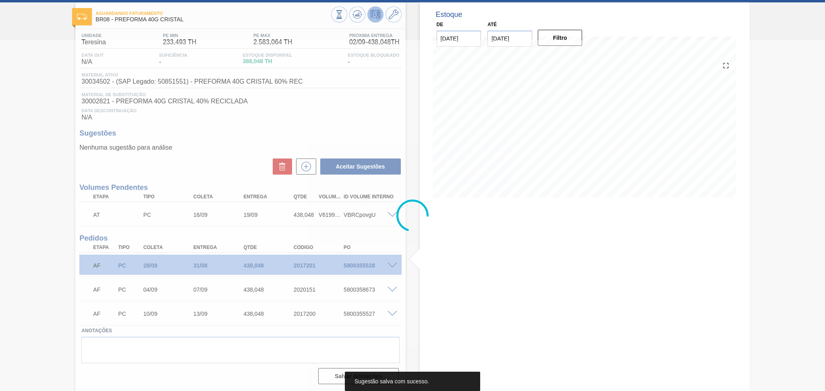
scroll to position [37, 0]
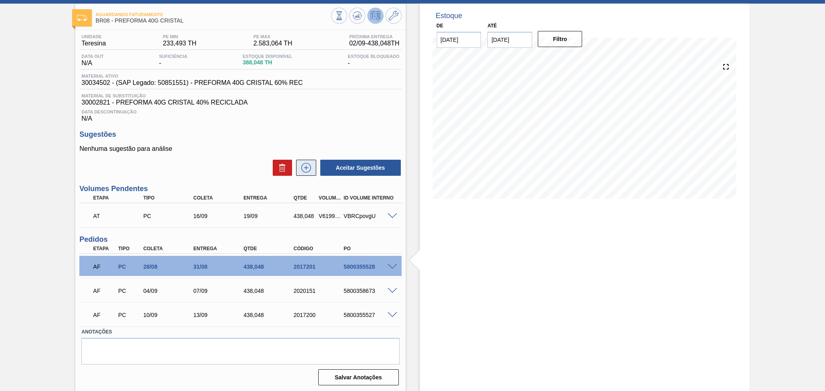
click at [305, 170] on icon at bounding box center [306, 168] width 13 height 10
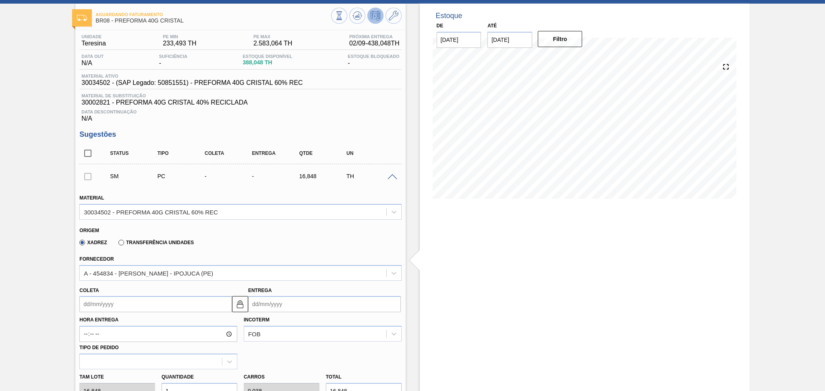
click at [101, 303] on input "Coleta" at bounding box center [155, 304] width 153 height 16
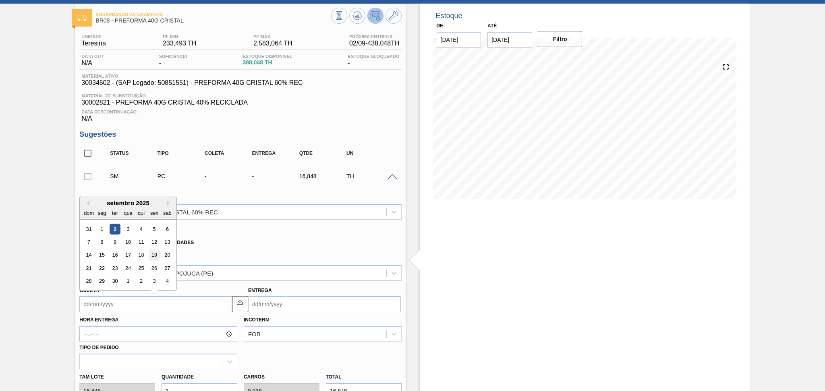
click at [153, 255] on div "19" at bounding box center [154, 255] width 11 height 11
type input "19/09/2025"
type input "22/09/2025"
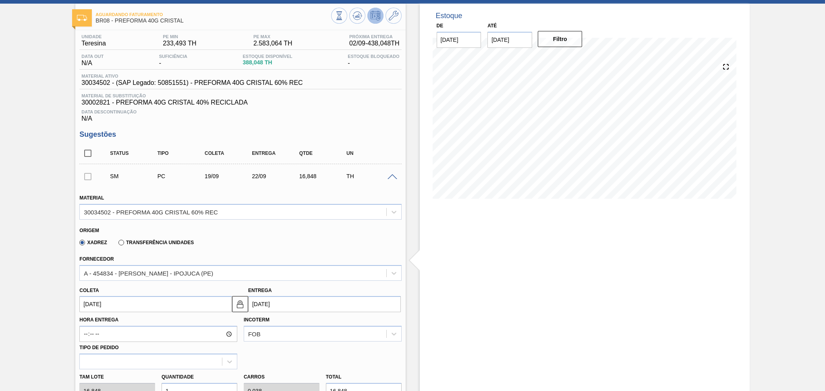
click at [149, 386] on div "Tam lote 16,848 Quantidade 1 Carros 0,038 Total 16,848 Doca N/A Linha de Produç…" at bounding box center [240, 399] width 328 height 58
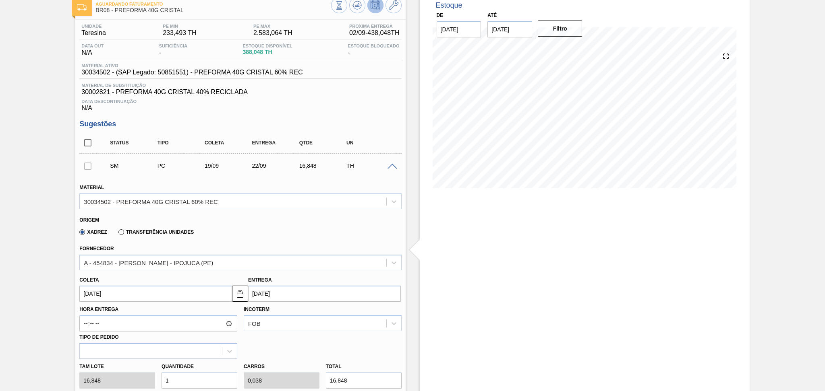
type input "2"
type input "0,077"
type input "33,696"
type input "26"
type input "1"
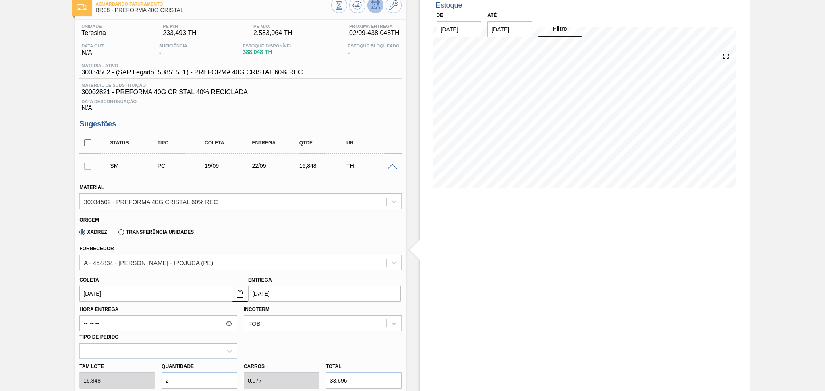
type input "438,048"
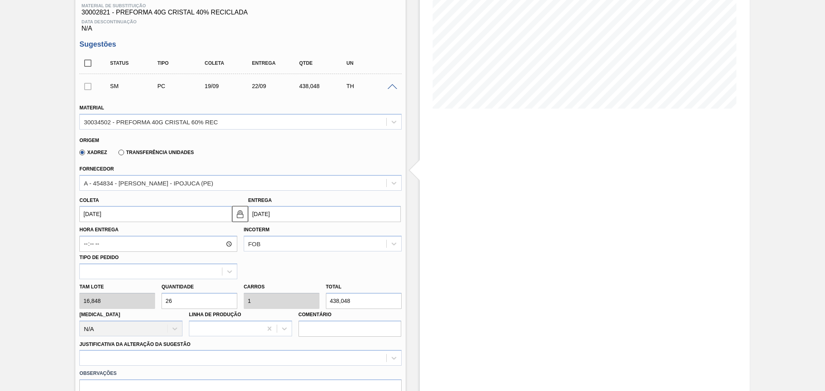
scroll to position [262, 0]
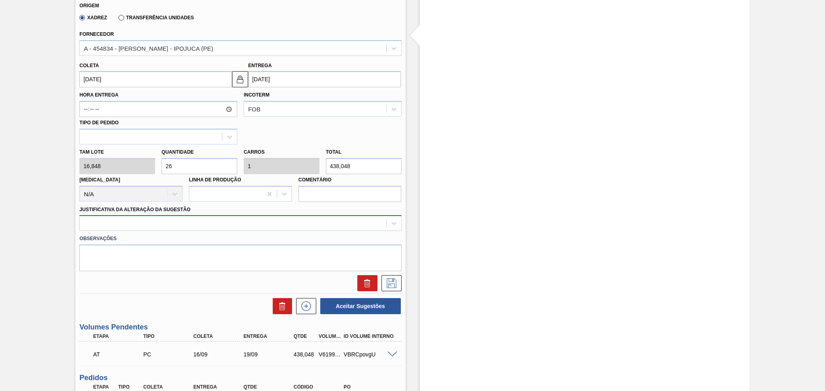
type input "26"
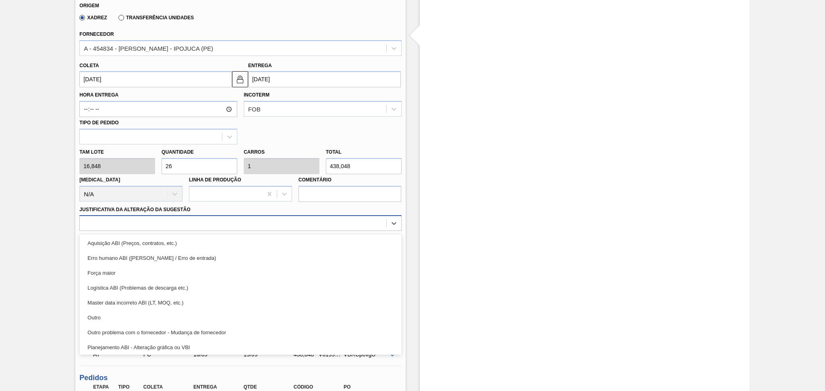
click at [170, 226] on div at bounding box center [233, 224] width 306 height 12
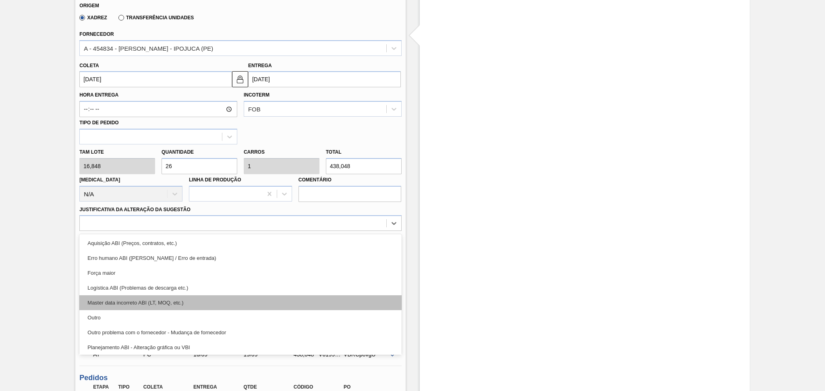
scroll to position [54, 0]
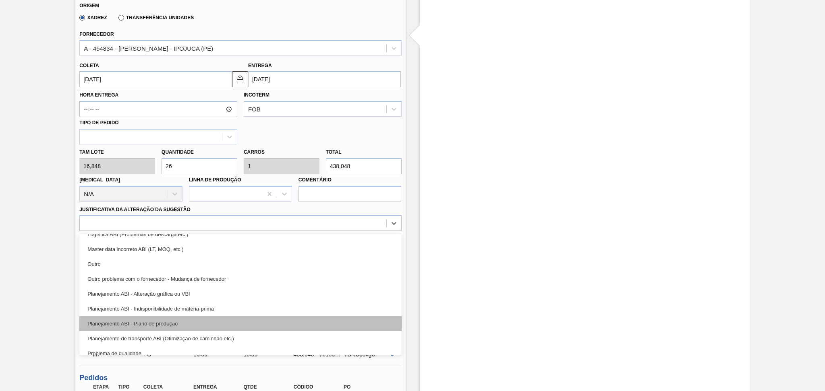
click at [170, 317] on div "Planejamento ABI - Plano de produção" at bounding box center [240, 324] width 322 height 15
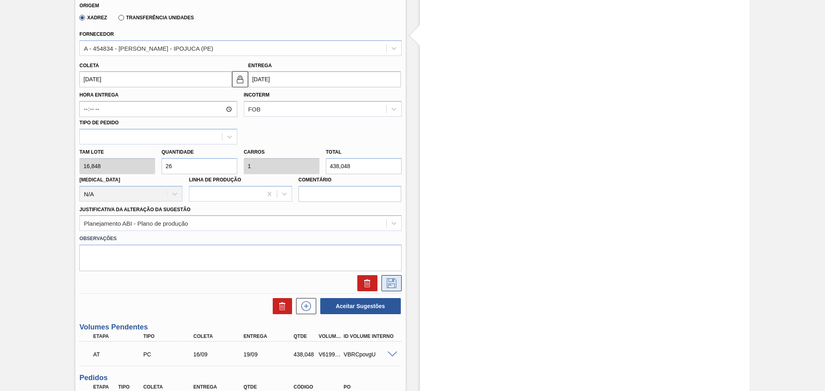
click at [385, 279] on icon at bounding box center [391, 284] width 13 height 10
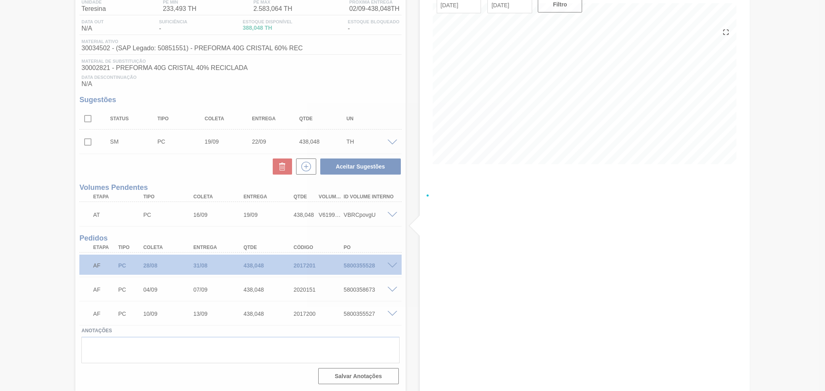
scroll to position [70, 0]
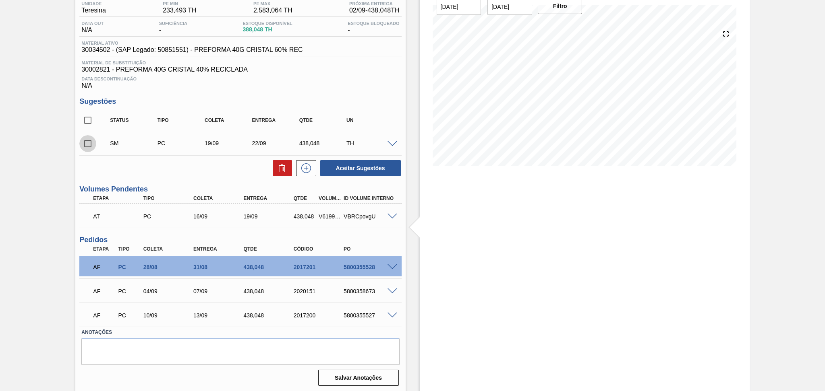
click at [86, 141] on input "checkbox" at bounding box center [87, 143] width 17 height 17
click at [359, 168] on button "Aceitar Sugestões" at bounding box center [360, 168] width 81 height 16
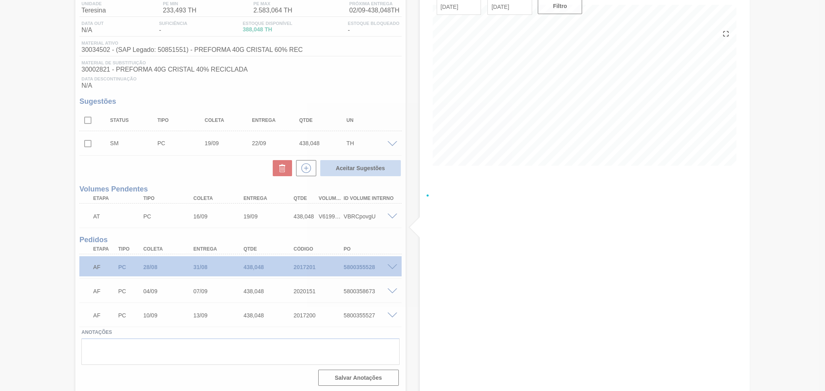
checkbox input "false"
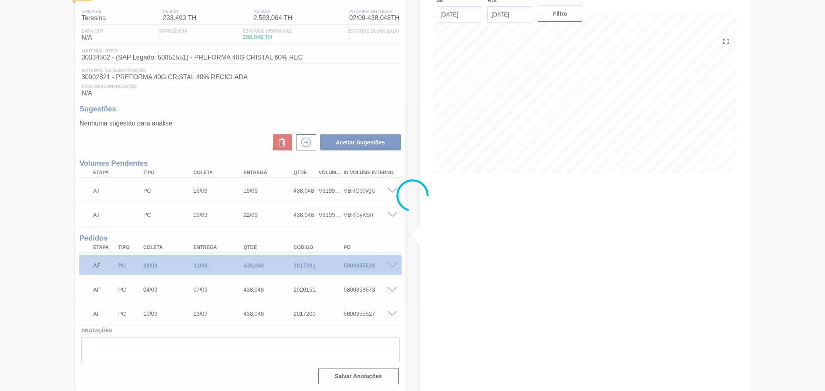
scroll to position [61, 0]
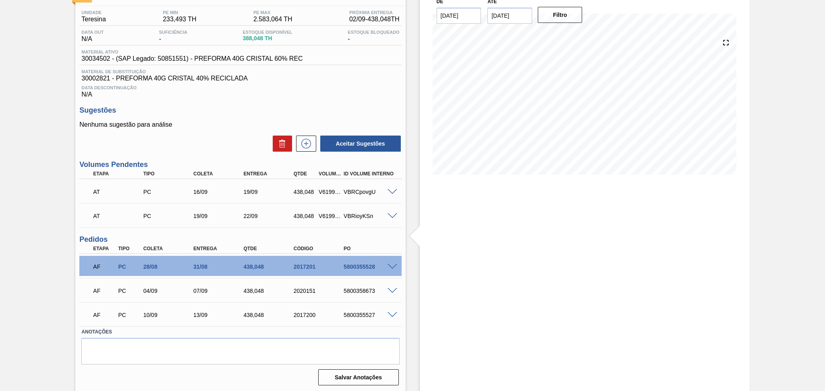
click at [422, 215] on div "Estoque De 02/09/2025 Até 10/10/2025 Filtro" at bounding box center [585, 185] width 330 height 413
click at [306, 144] on icon at bounding box center [306, 144] width 0 height 4
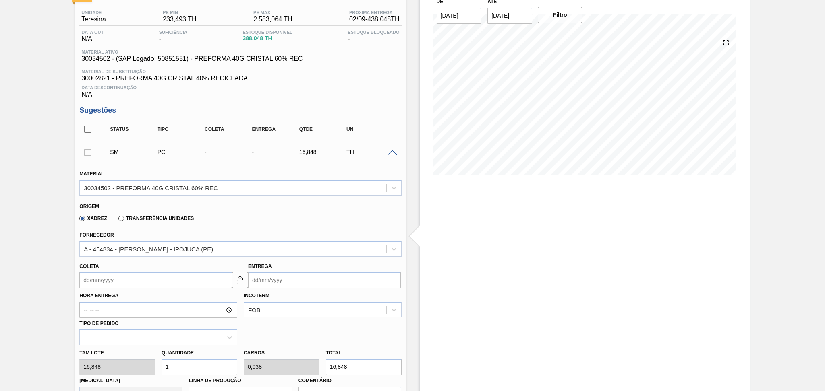
click at [119, 279] on input "Coleta" at bounding box center [155, 280] width 153 height 16
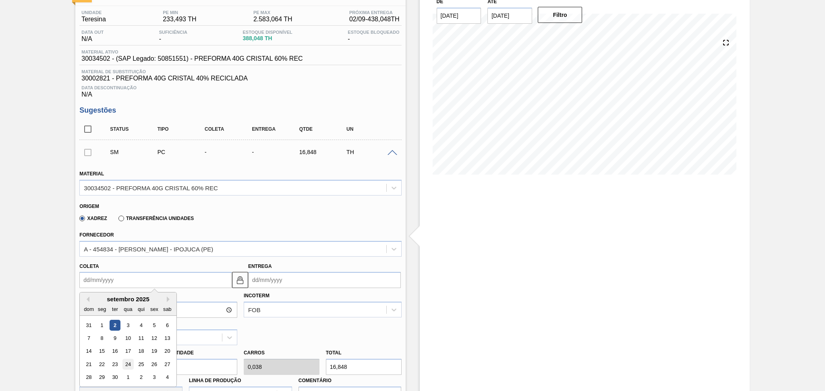
click at [132, 364] on div "24" at bounding box center [128, 364] width 11 height 11
type input "24/09/2025"
type input "27/09/2025"
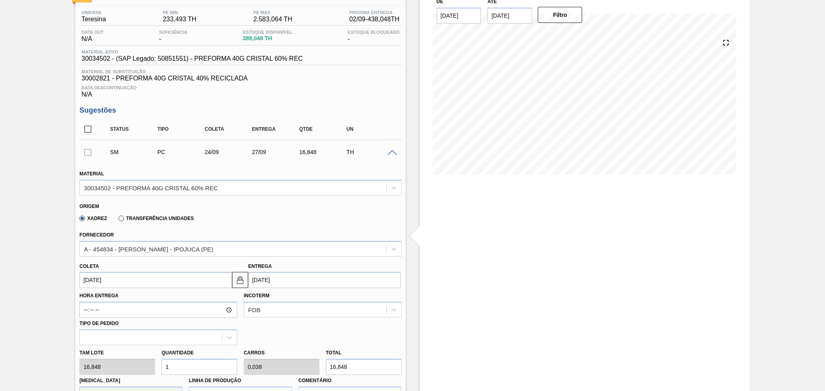
click at [155, 361] on div "Tam lote 16,848 Quantidade 1 Carros 0,038 Total 16,848 Doca N/A Linha de Produç…" at bounding box center [240, 375] width 328 height 58
type input "2"
type input "0,077"
type input "33,696"
type input "26"
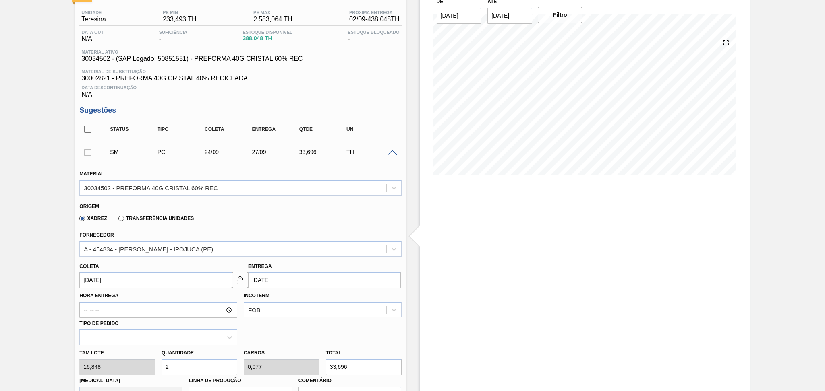
type input "1"
type input "438,048"
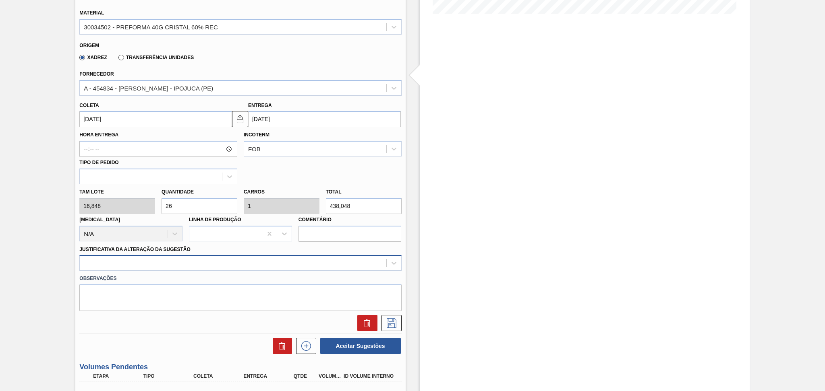
type input "26"
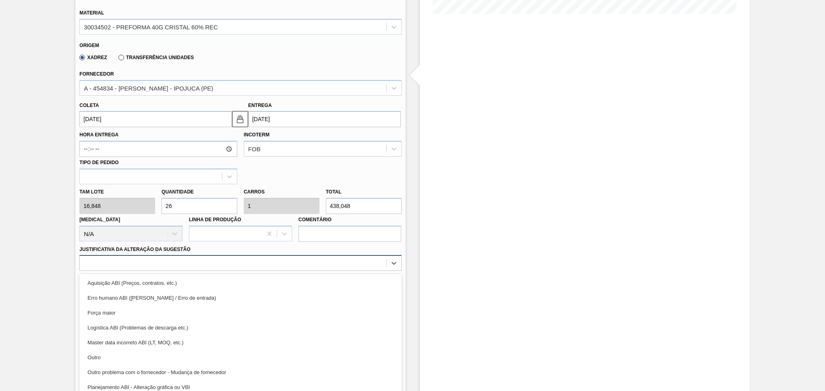
click at [206, 263] on div at bounding box center [240, 263] width 322 height 16
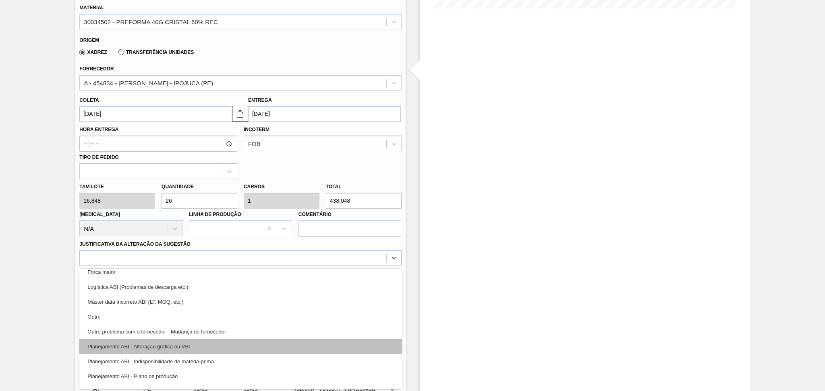
scroll to position [54, 0]
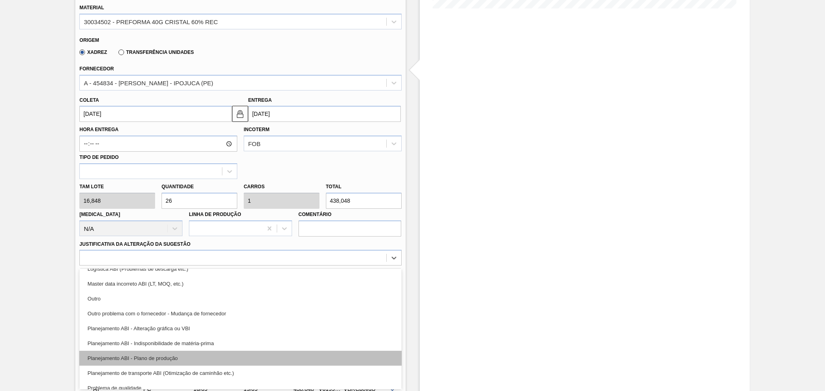
click at [175, 358] on div "Planejamento ABI - Plano de produção" at bounding box center [240, 358] width 322 height 15
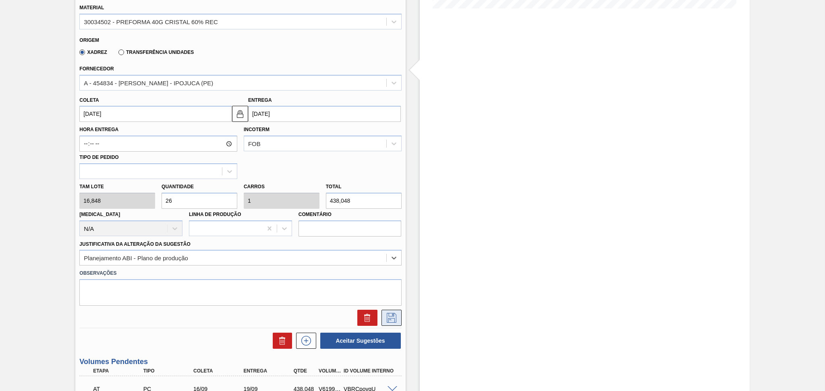
click at [393, 319] on icon at bounding box center [391, 318] width 13 height 10
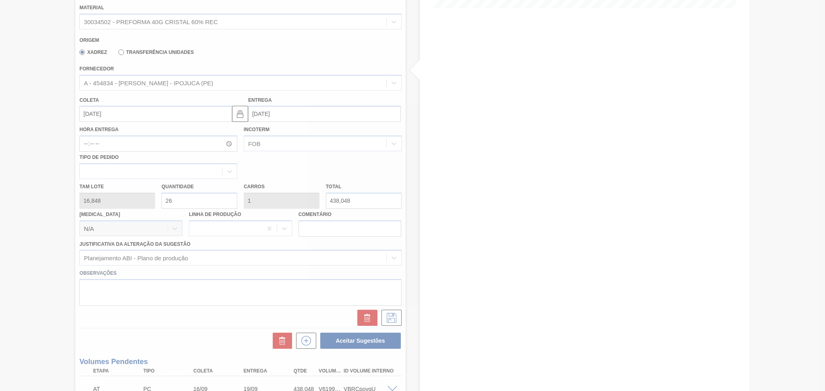
scroll to position [94, 0]
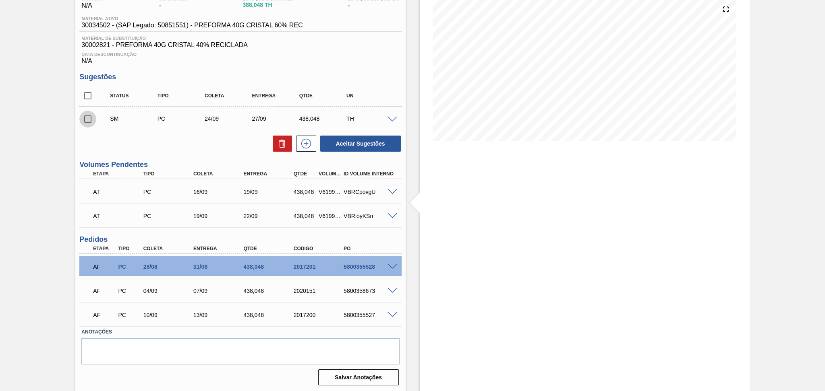
click at [86, 112] on input "checkbox" at bounding box center [87, 119] width 17 height 17
click at [390, 142] on button "Aceitar Sugestões" at bounding box center [360, 144] width 81 height 16
checkbox input "false"
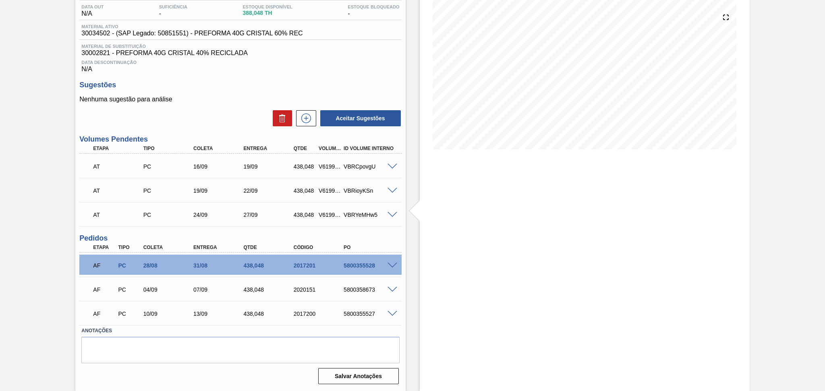
scroll to position [85, 0]
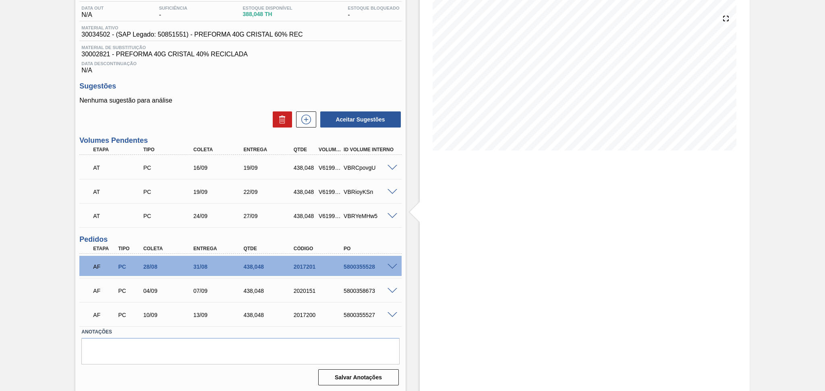
click at [414, 263] on div "Estoque De 02/09/2025 Até 10/10/2025 Filtro" at bounding box center [578, 173] width 344 height 437
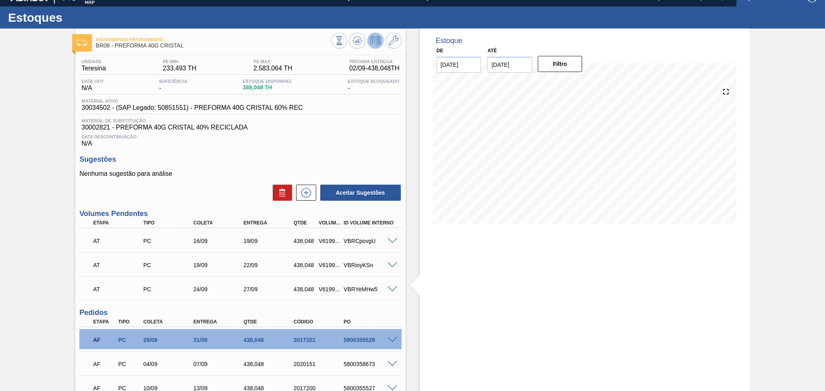
scroll to position [0, 0]
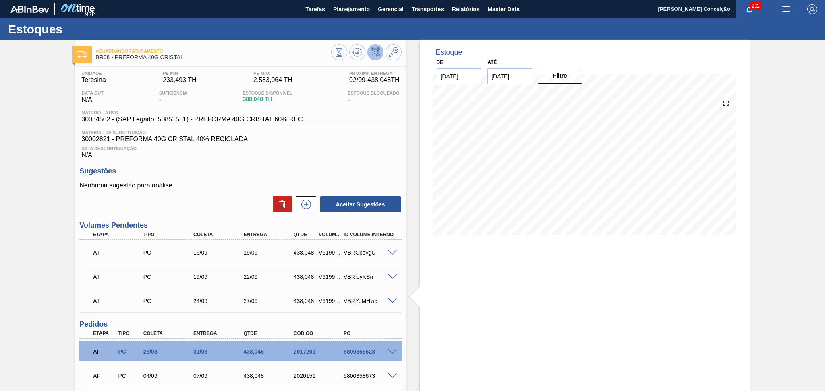
click at [355, 152] on div "Data Descontinuação N/A" at bounding box center [240, 151] width 322 height 16
click at [351, 56] on button at bounding box center [357, 52] width 16 height 16
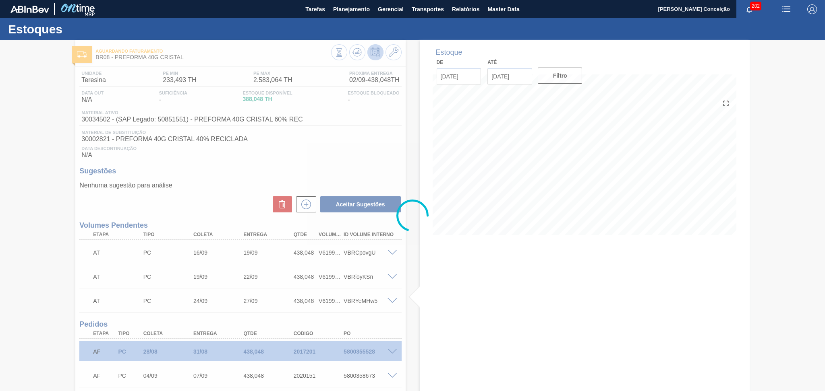
click at [554, 351] on div at bounding box center [412, 215] width 825 height 351
click at [476, 189] on div at bounding box center [412, 215] width 825 height 351
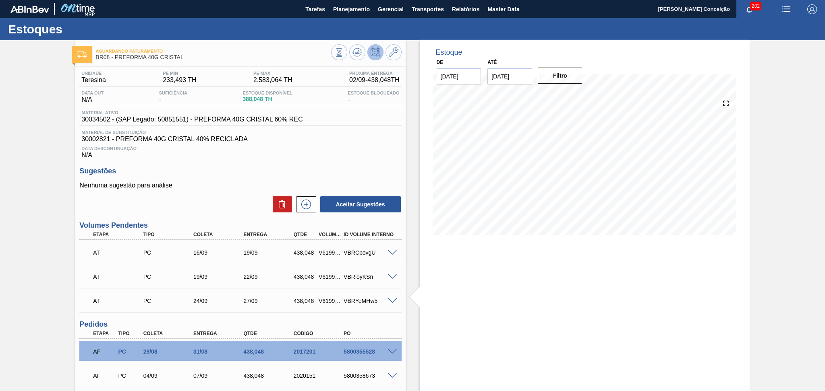
click at [332, 171] on h3 "Sugestões" at bounding box center [240, 171] width 322 height 8
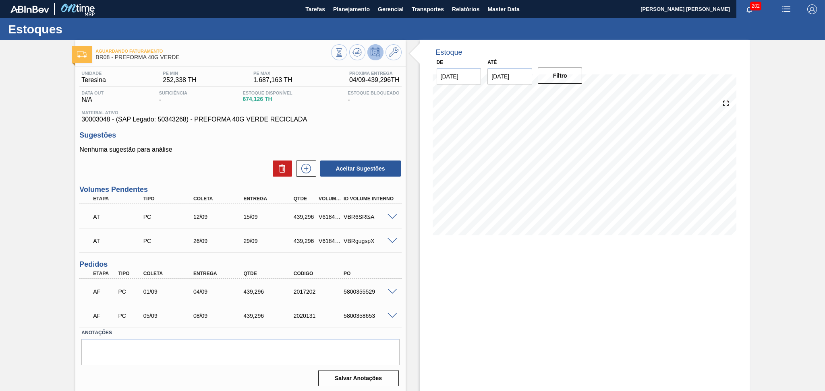
click at [352, 118] on span "30003048 - (SAP Legado: 50343268) - PREFORMA 40G VERDE RECICLADA" at bounding box center [240, 119] width 318 height 7
click at [389, 292] on span at bounding box center [392, 292] width 10 height 6
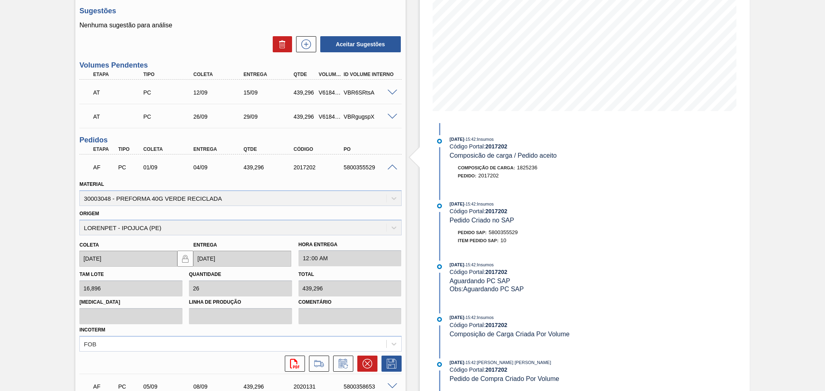
scroll to position [161, 0]
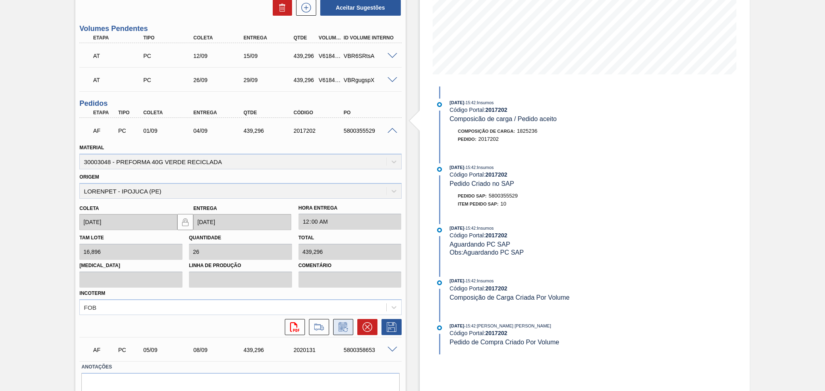
click at [337, 327] on icon at bounding box center [343, 328] width 13 height 10
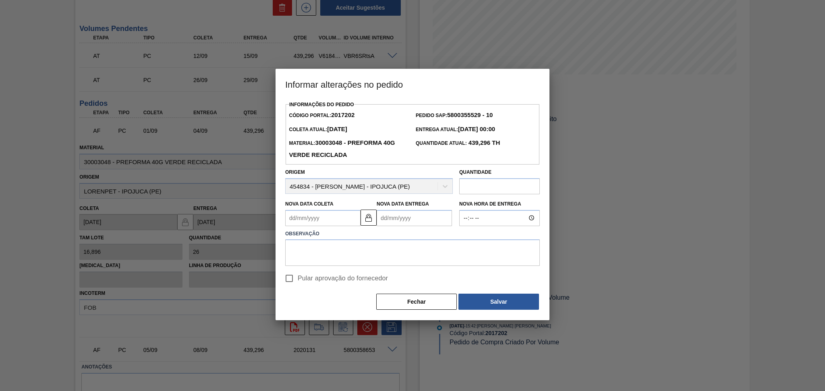
click at [324, 216] on Coleta2017202 "Nova Data Coleta" at bounding box center [322, 218] width 75 height 16
click at [343, 279] on div "11" at bounding box center [346, 276] width 11 height 11
type Coleta2017202 "[DATE]"
type Entrega2017202 "[DATE]"
click at [322, 259] on textarea at bounding box center [412, 253] width 255 height 27
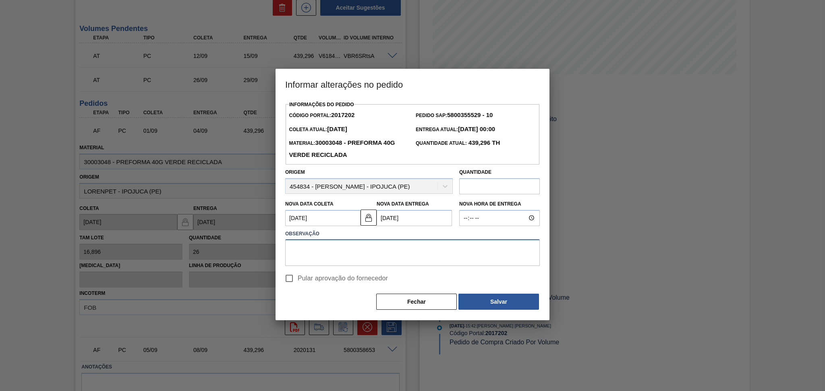
paste textarea "POSTERGADO CONFORME DISPONIBILIDADE DO FORNECEDOR"
type textarea "POSTERGADO CONFORME DISPONIBILIDADE DO FORNECEDOR"
click at [317, 286] on label "Pular aprovação do fornecedor" at bounding box center [334, 278] width 107 height 17
click at [298, 286] on input "Pular aprovação do fornecedor" at bounding box center [289, 278] width 17 height 17
checkbox input "true"
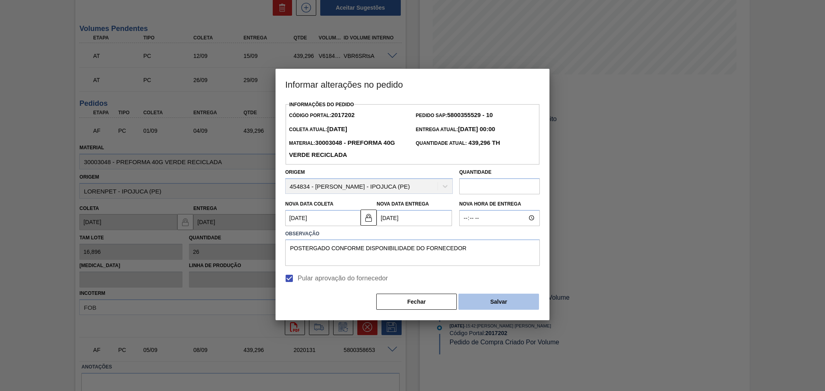
click at [490, 306] on button "Salvar" at bounding box center [498, 302] width 81 height 16
click at [489, 302] on button "Salvar" at bounding box center [498, 302] width 81 height 16
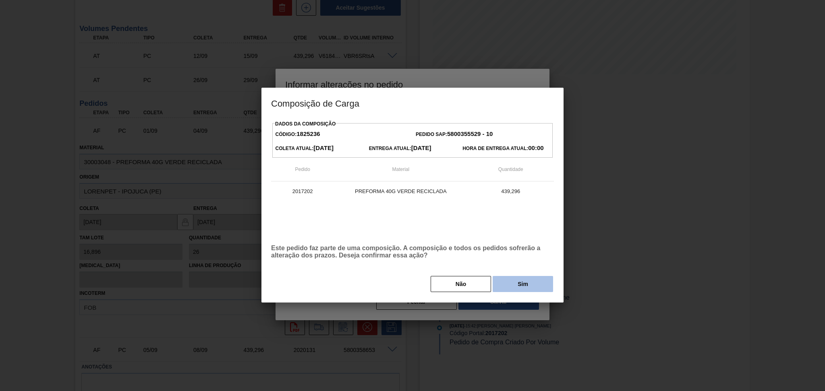
click at [513, 277] on button "Sim" at bounding box center [523, 284] width 60 height 16
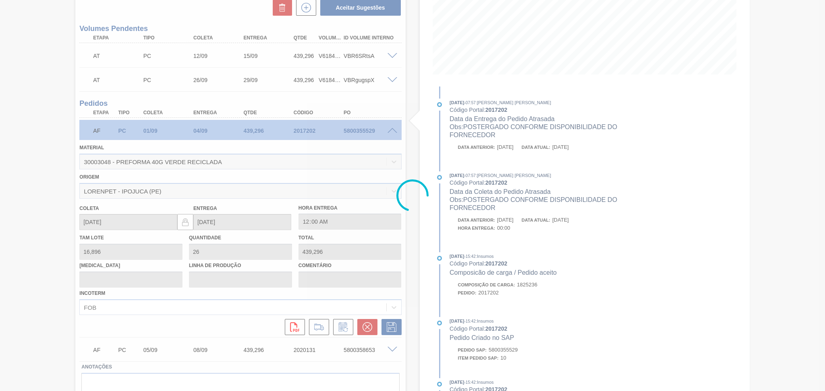
type input "POSTERGADO CONFORME DISPONIBILIDADE DO FORNECEDOR"
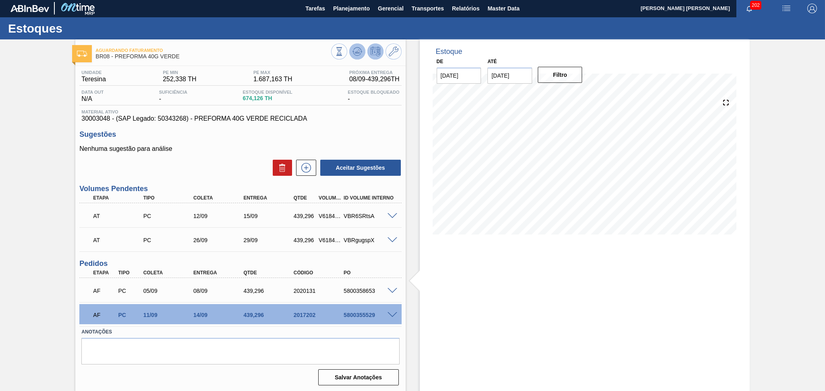
click at [352, 57] on button at bounding box center [357, 51] width 16 height 16
click at [387, 214] on span at bounding box center [392, 216] width 10 height 6
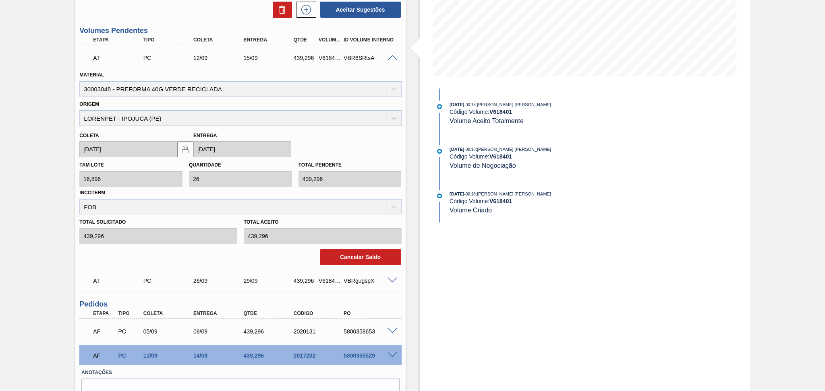
scroll to position [162, 0]
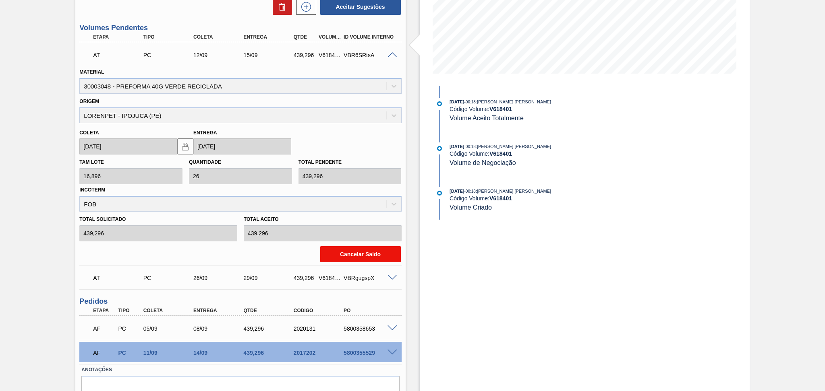
click at [357, 252] on button "Cancelar Saldo" at bounding box center [360, 254] width 81 height 16
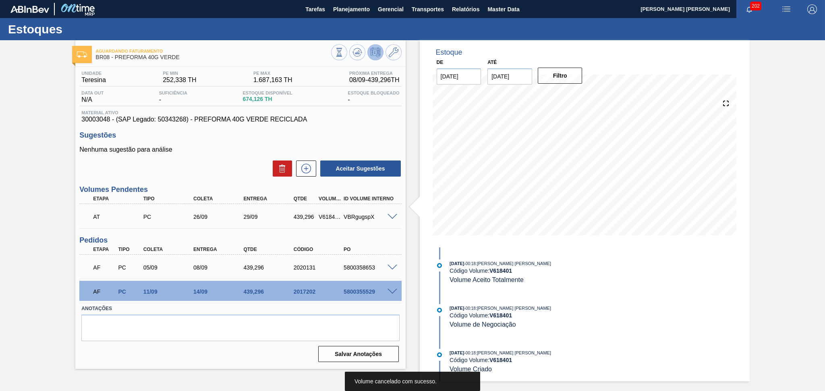
scroll to position [0, 0]
click at [310, 174] on button at bounding box center [306, 169] width 20 height 16
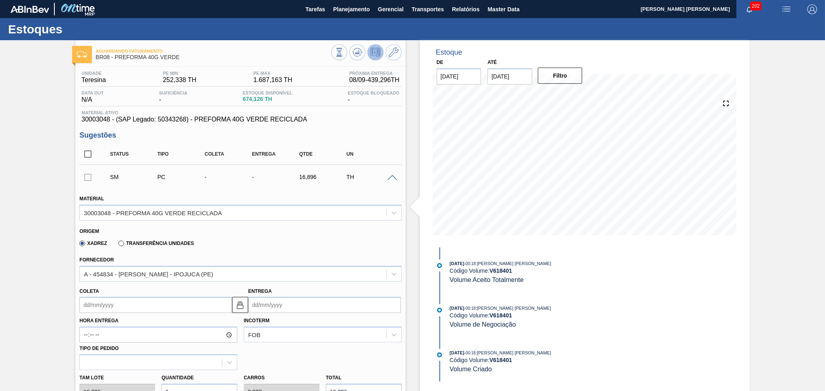
click at [105, 306] on input "Coleta" at bounding box center [155, 305] width 153 height 16
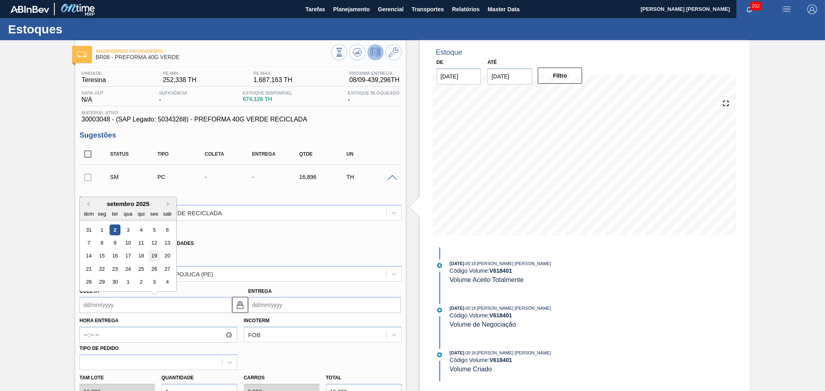
click at [156, 255] on div "19" at bounding box center [154, 256] width 11 height 11
type input "[DATE]"
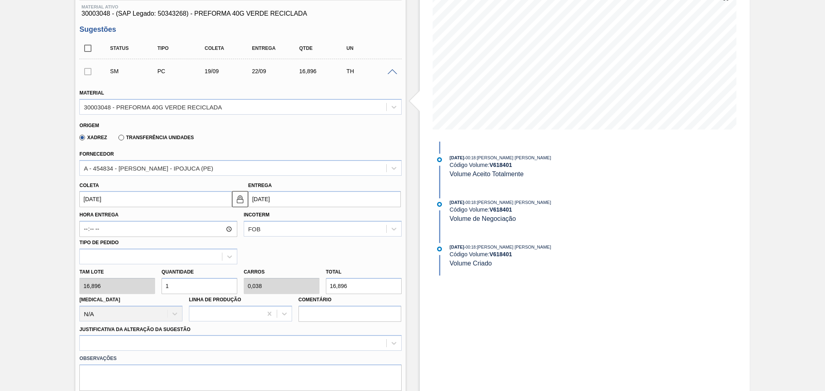
scroll to position [107, 0]
drag, startPoint x: 188, startPoint y: 284, endPoint x: 133, endPoint y: 267, distance: 57.2
click at [139, 269] on div "[PERSON_NAME] 16,896 Quantidade 1 Carros 0,038 Total 16,896 [MEDICAL_DATA] N/A …" at bounding box center [240, 292] width 328 height 58
type input "2"
type input "0,077"
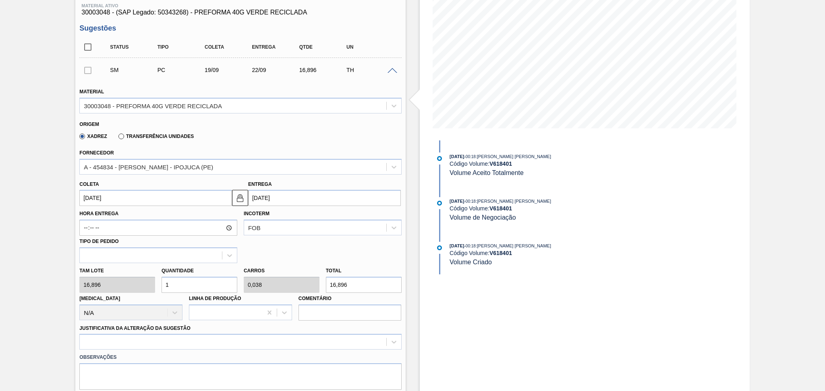
type input "33,792"
type input "26"
type input "1"
type input "439,296"
type input "26"
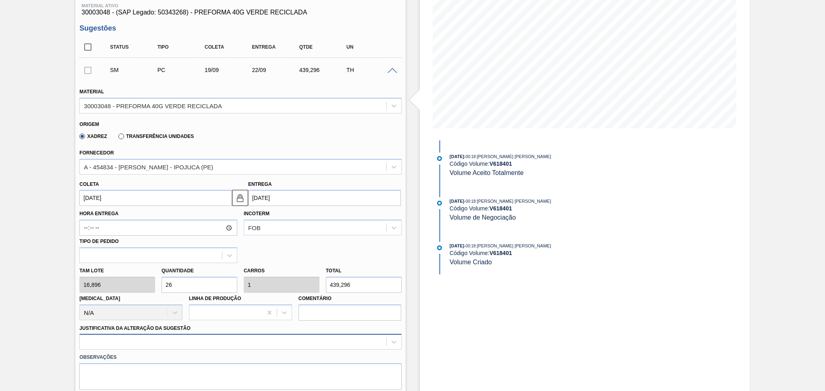
click at [128, 341] on div at bounding box center [240, 342] width 322 height 16
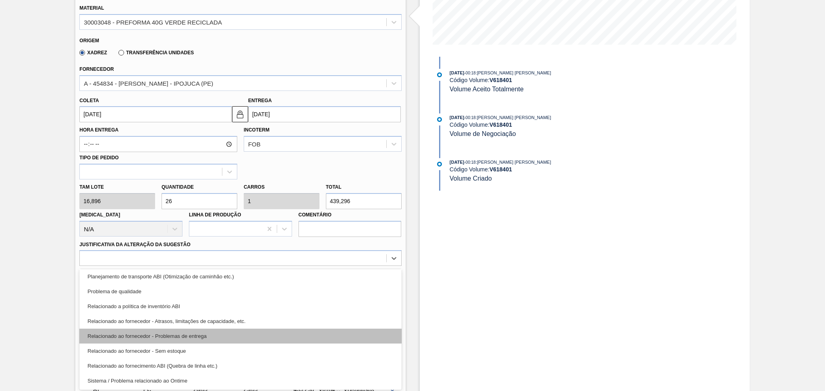
scroll to position [97, 0]
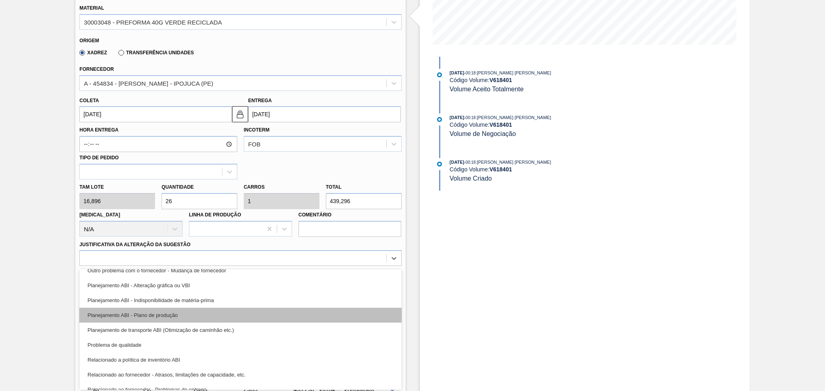
click at [171, 313] on div "Planejamento ABI - Plano de produção" at bounding box center [240, 315] width 322 height 15
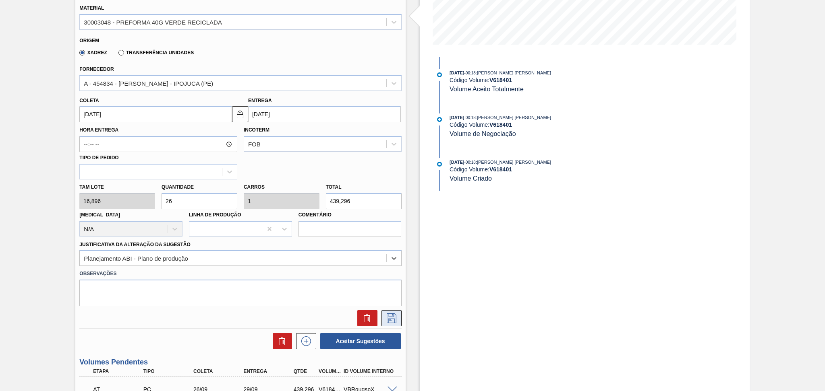
click at [381, 317] on button at bounding box center [391, 318] width 20 height 16
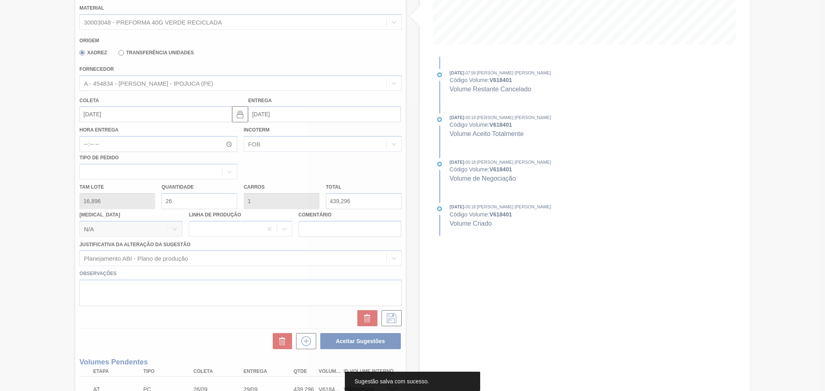
click at [77, 216] on div at bounding box center [412, 195] width 825 height 391
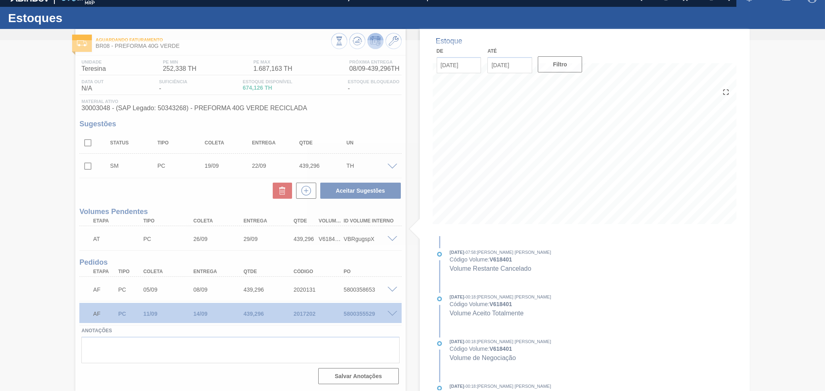
scroll to position [10, 0]
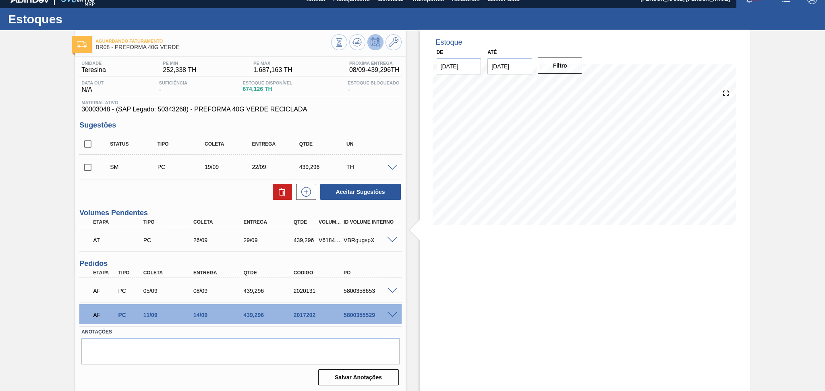
click at [86, 168] on input "checkbox" at bounding box center [87, 167] width 17 height 17
click at [359, 194] on button "Aceitar Sugestões" at bounding box center [360, 192] width 81 height 16
checkbox input "false"
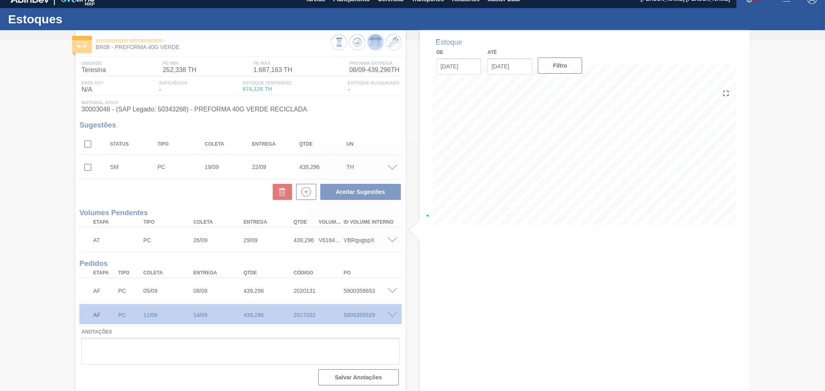
click at [533, 265] on div at bounding box center [412, 215] width 825 height 351
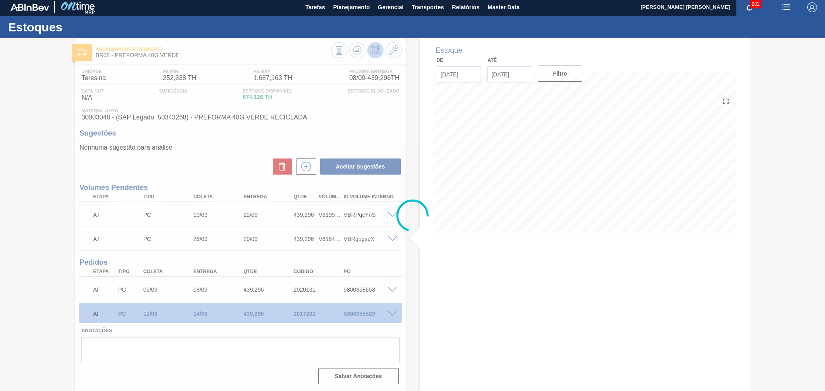
scroll to position [1, 0]
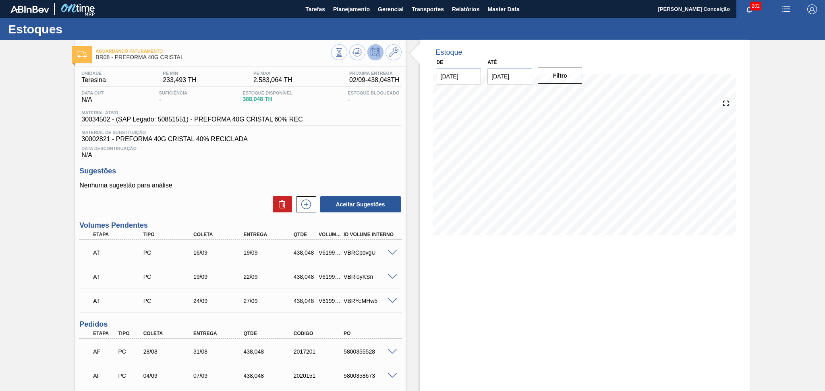
click at [262, 185] on p "Nenhuma sugestão para análise" at bounding box center [240, 185] width 322 height 7
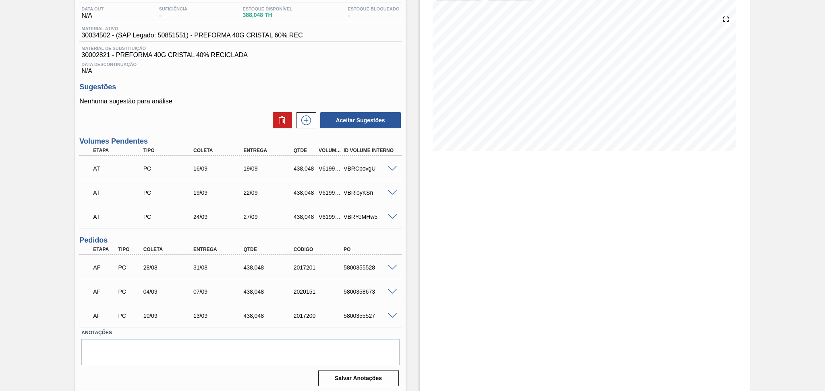
scroll to position [85, 0]
click at [411, 226] on div "Estoque De [DATE] Até [DATE] Filtro" at bounding box center [578, 173] width 344 height 437
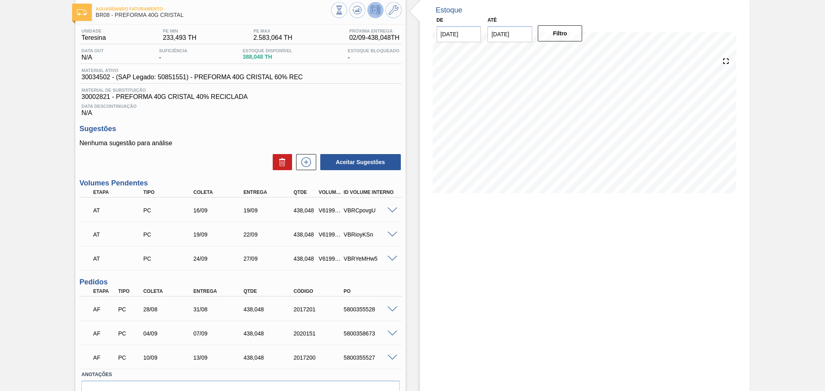
scroll to position [0, 0]
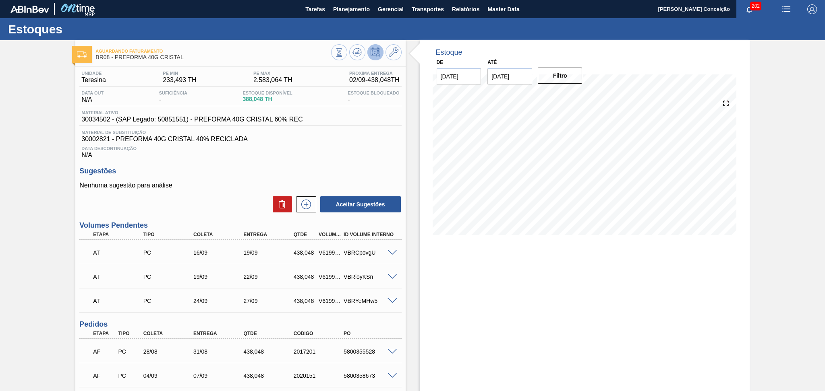
click at [279, 154] on div "Data Descontinuação N/A" at bounding box center [240, 151] width 322 height 16
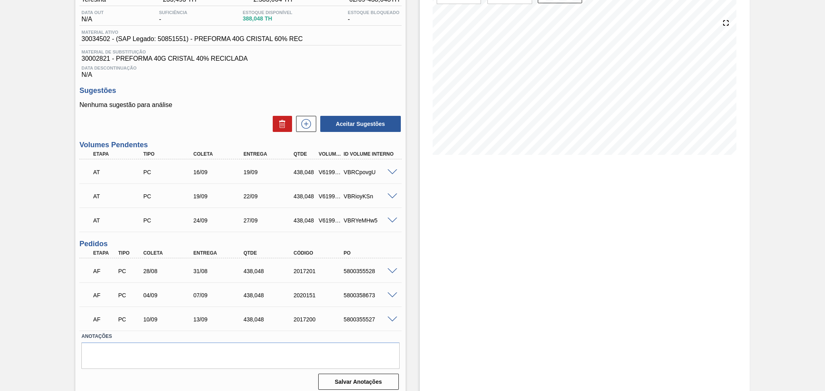
scroll to position [85, 0]
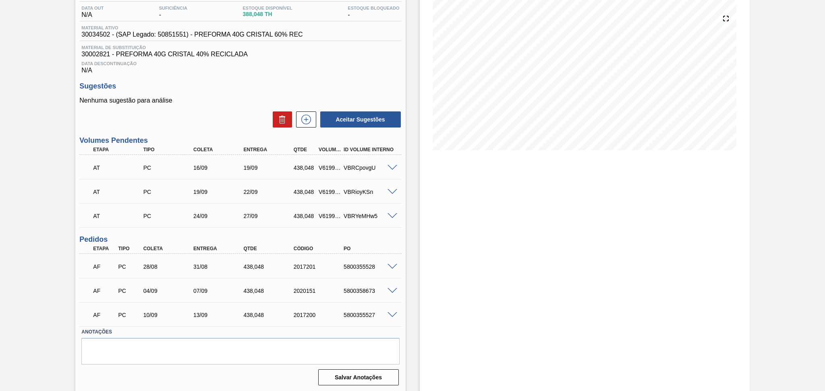
click at [416, 214] on div "Estoque De [DATE] Até [DATE] Filtro 05/09 Projeção de Estoque 826.096 [DOMAIN_N…" at bounding box center [578, 173] width 344 height 437
click at [348, 267] on div "5800355528" at bounding box center [369, 267] width 56 height 6
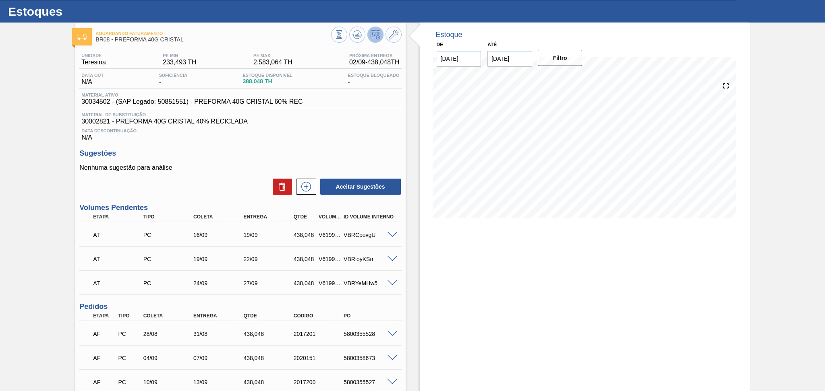
scroll to position [0, 0]
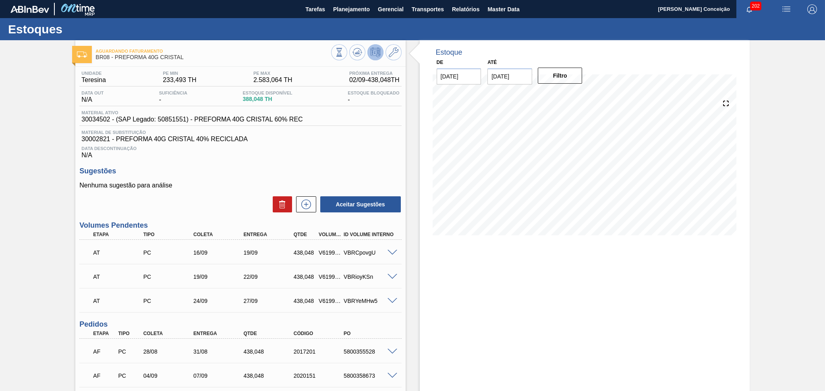
click at [314, 153] on div "Data Descontinuação N/A" at bounding box center [240, 151] width 322 height 16
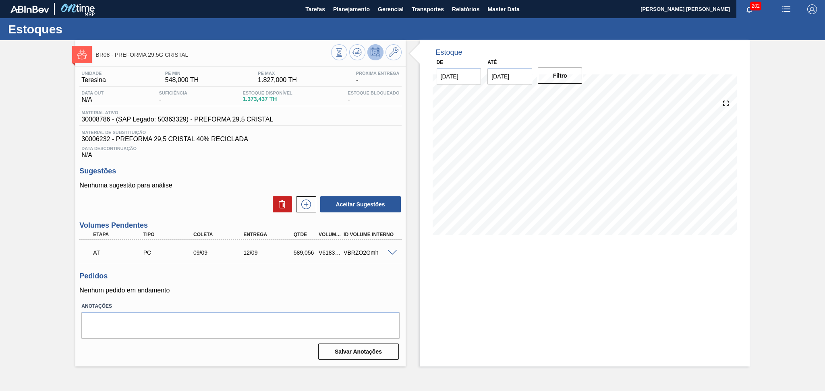
click at [321, 154] on div "Data Descontinuação N/A" at bounding box center [240, 151] width 322 height 16
click at [290, 168] on h3 "Sugestões" at bounding box center [240, 171] width 322 height 8
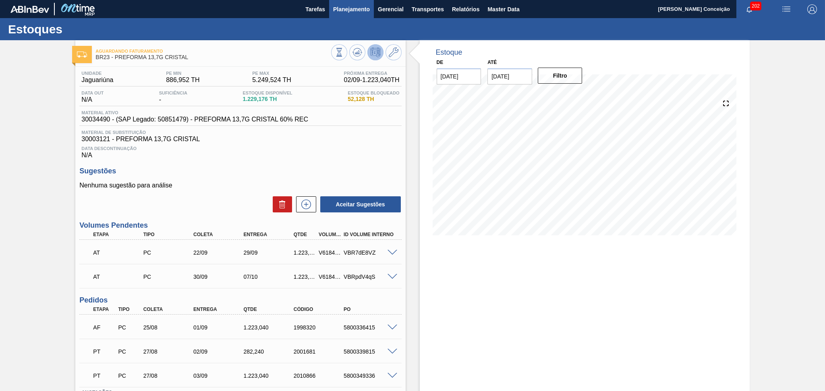
click at [345, 14] on button "Planejamento" at bounding box center [351, 9] width 45 height 18
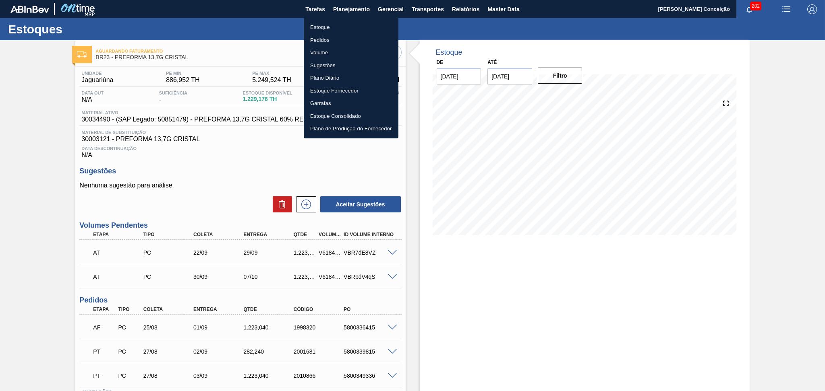
drag, startPoint x: 318, startPoint y: 23, endPoint x: 335, endPoint y: 26, distance: 17.1
click at [318, 23] on li "Estoque" at bounding box center [351, 27] width 95 height 13
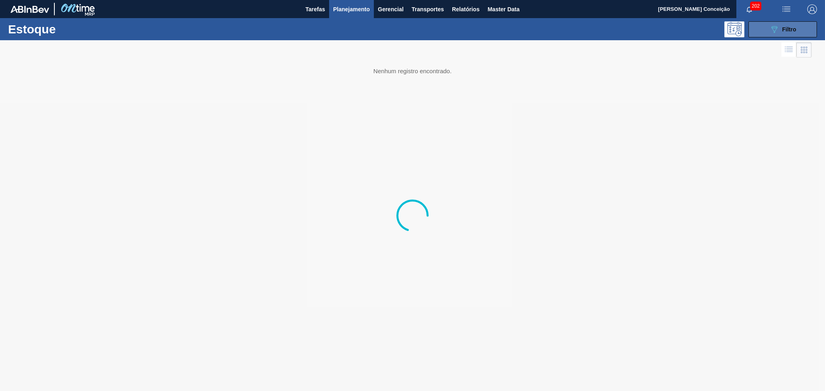
click at [780, 26] on div "089F7B8B-B2A5-4AFE-B5C0-19BA573D28AC Filtro" at bounding box center [782, 30] width 27 height 10
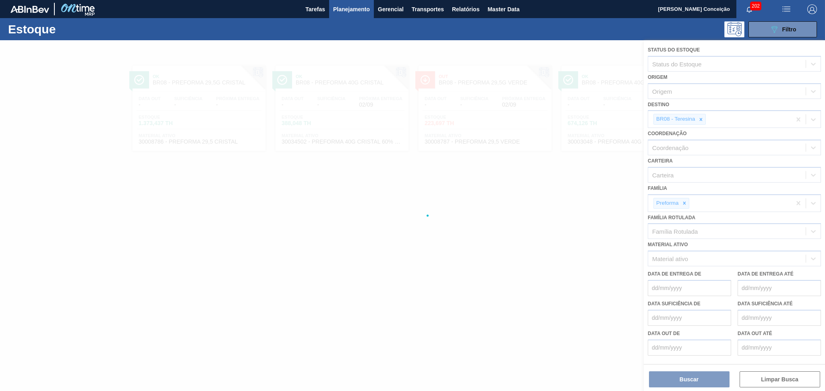
click at [698, 121] on div at bounding box center [412, 215] width 825 height 351
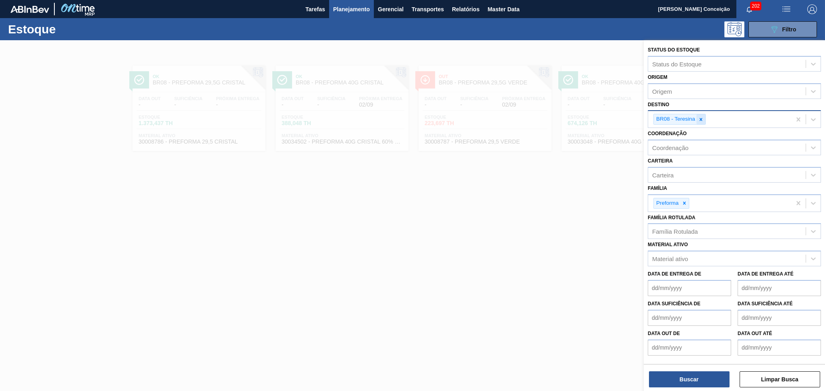
click at [701, 119] on icon at bounding box center [700, 119] width 3 height 3
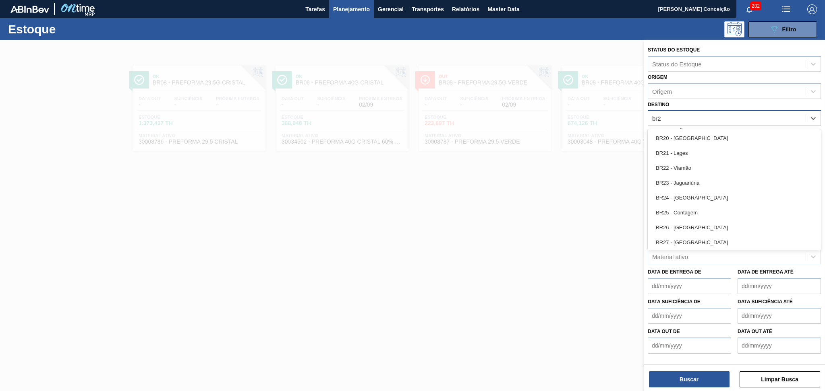
type input "br22"
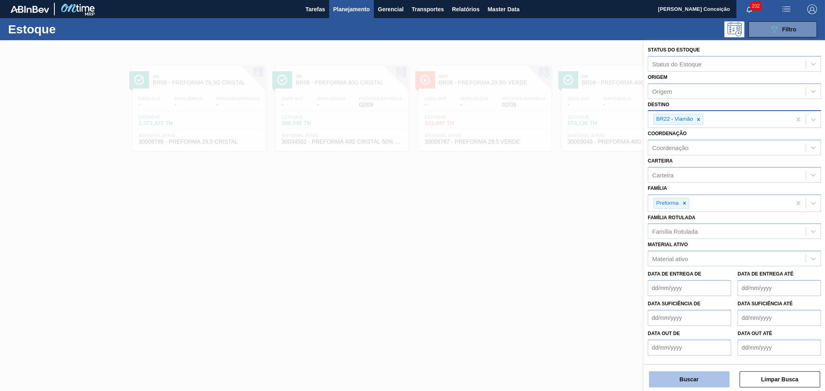
click at [680, 384] on button "Buscar" at bounding box center [689, 380] width 81 height 16
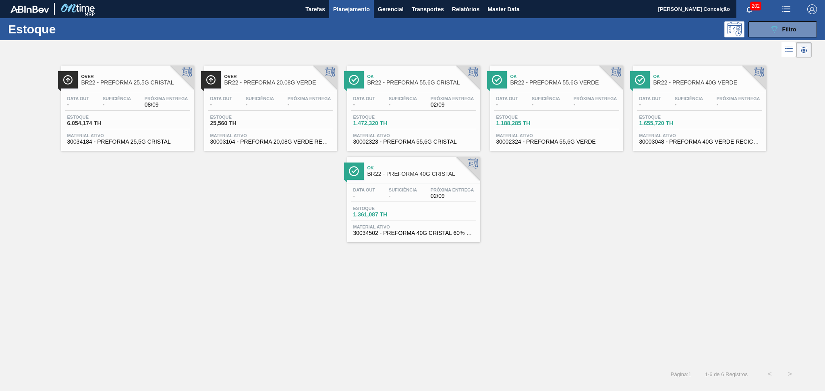
click at [149, 222] on div "Over BR22 - PREFORMA 25,5G CRISTAL Data out - Suficiência - Próxima Entrega 08/…" at bounding box center [412, 151] width 825 height 183
click at [105, 111] on div "Data out - Suficiência - Próxima Entrega 08/09 Estoque 6.054,174 TH Material at…" at bounding box center [127, 119] width 133 height 55
click at [279, 120] on div "Estoque 25,560 TH" at bounding box center [270, 122] width 125 height 14
click at [217, 232] on div "Over BR22 - PREFORMA 25,5G CRISTAL Data out - Suficiência - Próxima Entrega 08/…" at bounding box center [412, 151] width 825 height 183
click at [195, 228] on div "Over BR22 - PREFORMA 25,5G CRISTAL Data out - Suficiência - Próxima Entrega 08/…" at bounding box center [412, 151] width 825 height 183
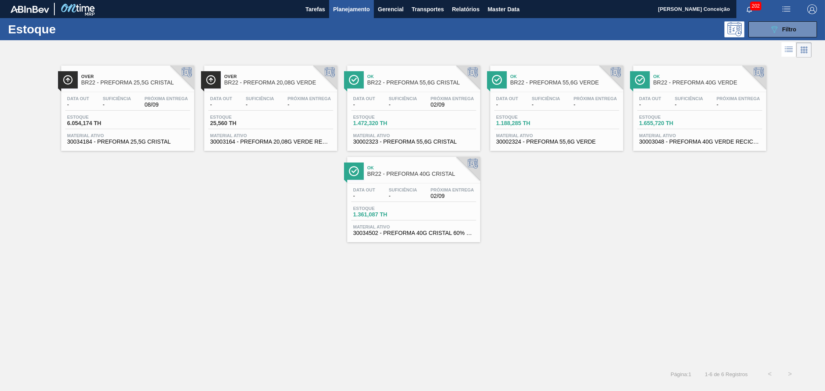
click at [296, 81] on span "BR22 - PREFORMA 20,08G VERDE" at bounding box center [278, 83] width 109 height 6
click at [139, 230] on div "Over BR22 - PREFORMA 25,5G CRISTAL Data out - Suficiência - Próxima Entrega 08/…" at bounding box center [412, 151] width 825 height 183
click at [432, 202] on div "Data out - Suficiência - Próxima Entrega 02/09 Estoque 1.361,087 TH Material at…" at bounding box center [413, 211] width 133 height 55
click at [713, 100] on div "Data out - Suficiência - Próxima Entrega -" at bounding box center [699, 103] width 125 height 14
click at [284, 263] on div "Over BR22 - PREFORMA 25,5G CRISTAL Data out - Suficiência - Próxima Entrega 08/…" at bounding box center [412, 212] width 825 height 305
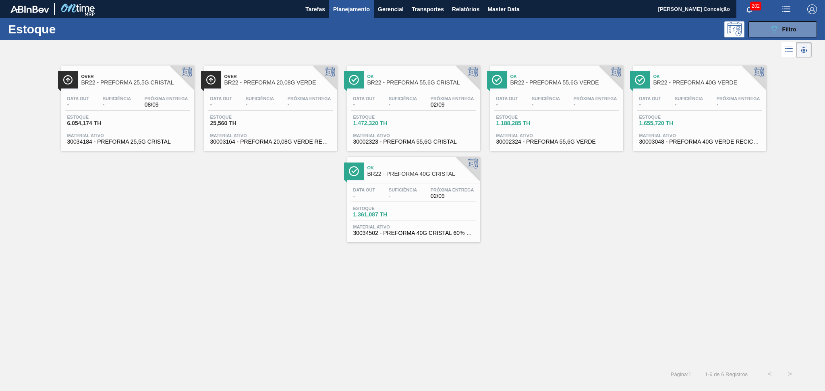
click at [133, 91] on div "Over BR22 - PREFORMA 25,5G CRISTAL Data out - Suficiência - Próxima Entrega 08/…" at bounding box center [127, 108] width 133 height 85
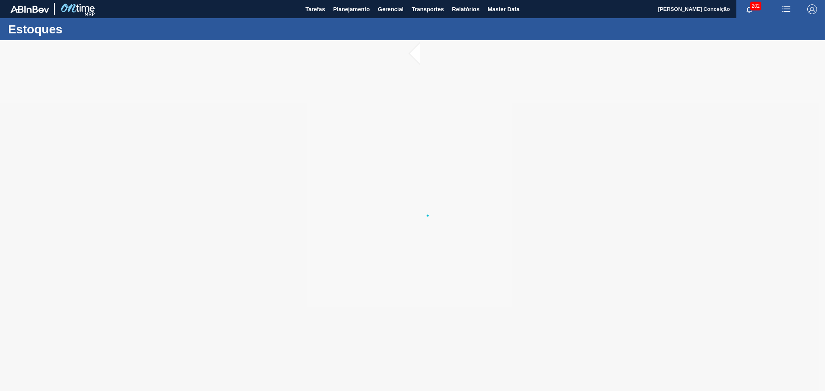
click at [125, 255] on div at bounding box center [412, 215] width 825 height 351
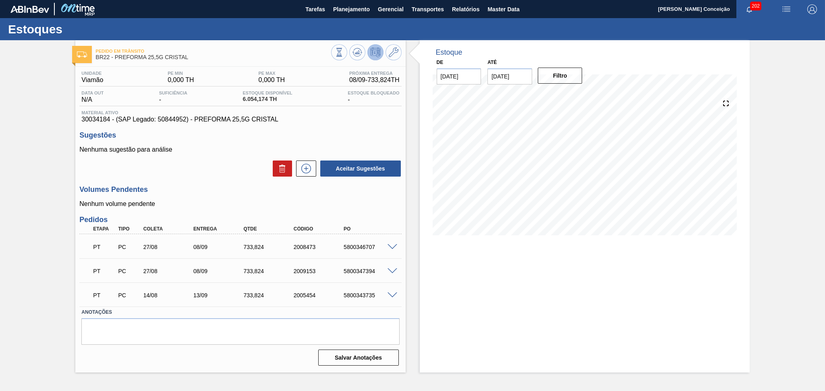
click at [343, 251] on div "PT PC 27/08 08/09 733,824 2008473 5800346707" at bounding box center [238, 246] width 300 height 16
click at [350, 248] on div "5800346707" at bounding box center [369, 247] width 56 height 6
copy div "5800346707"
click at [278, 334] on textarea at bounding box center [240, 332] width 318 height 27
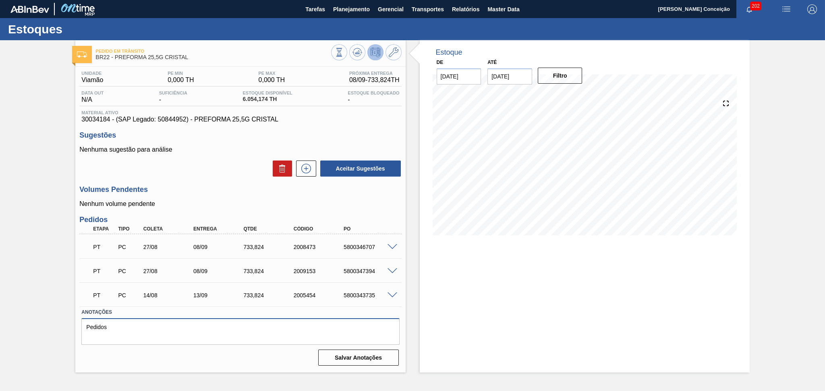
paste textarea "5800346707"
click at [370, 270] on div "5800347394" at bounding box center [369, 271] width 56 height 6
copy div "5800347394"
click at [192, 328] on textarea "Pedidos 5800346707 e" at bounding box center [240, 332] width 318 height 27
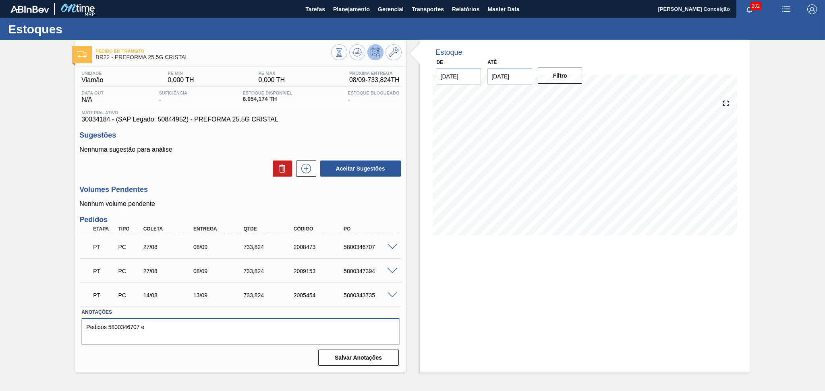
paste textarea "5800347394"
type textarea "Pedidos 5800346707 e 5800347394 não foram carregados , Fornecedor faturou sem a…"
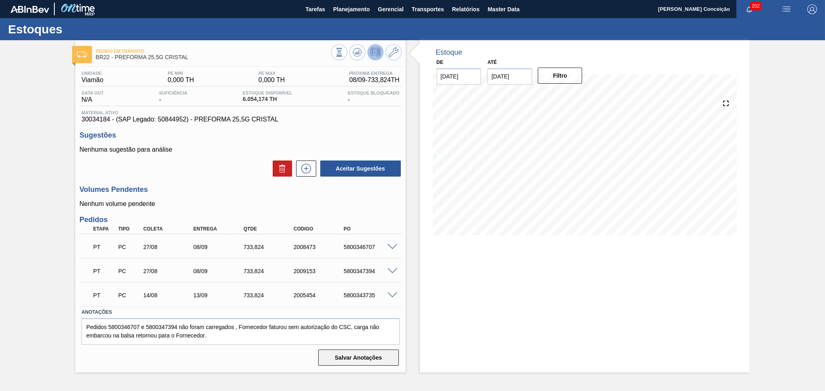
click at [319, 360] on button "Salvar Anotações" at bounding box center [358, 358] width 81 height 16
click at [393, 247] on span at bounding box center [392, 247] width 10 height 6
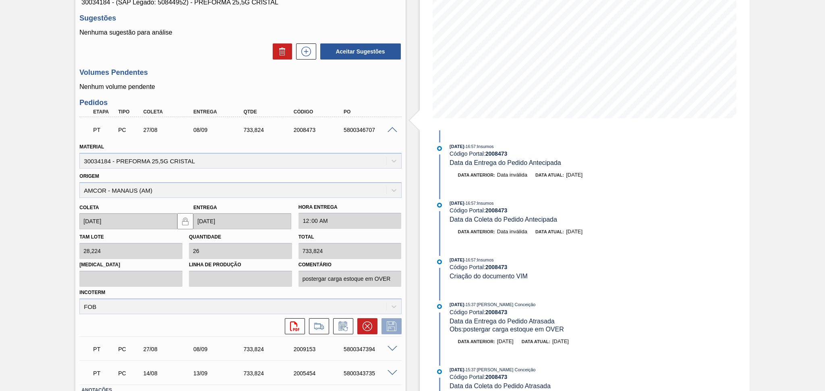
scroll to position [161, 0]
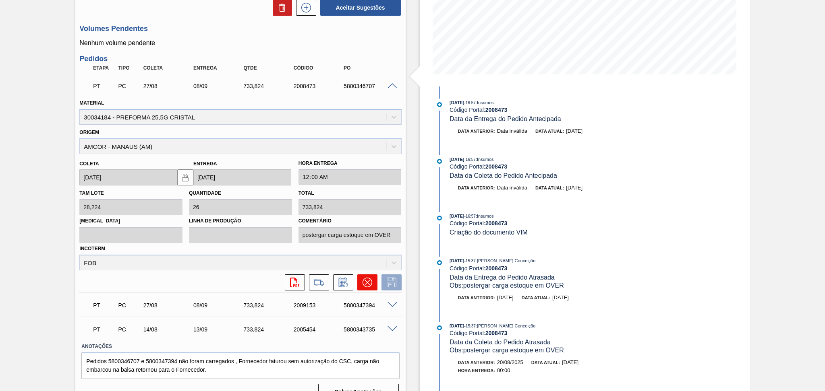
click at [361, 282] on button at bounding box center [367, 283] width 20 height 16
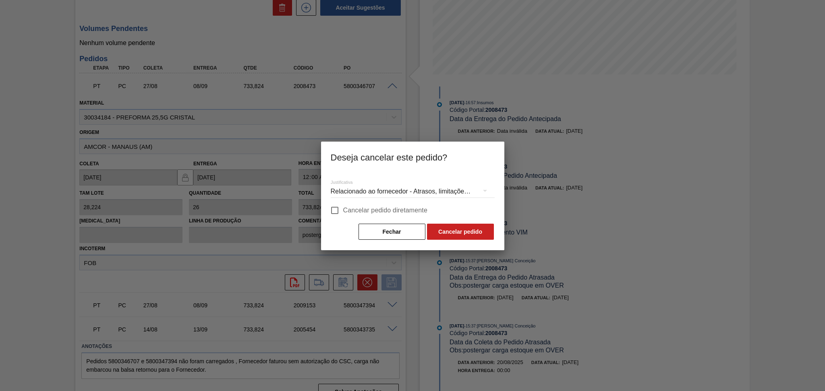
click at [377, 210] on span "Cancelar pedido diretamente" at bounding box center [385, 211] width 85 height 10
click at [343, 210] on input "Cancelar pedido diretamente" at bounding box center [334, 210] width 17 height 17
checkbox input "true"
click at [441, 233] on button "Cancelar pedido" at bounding box center [460, 232] width 67 height 16
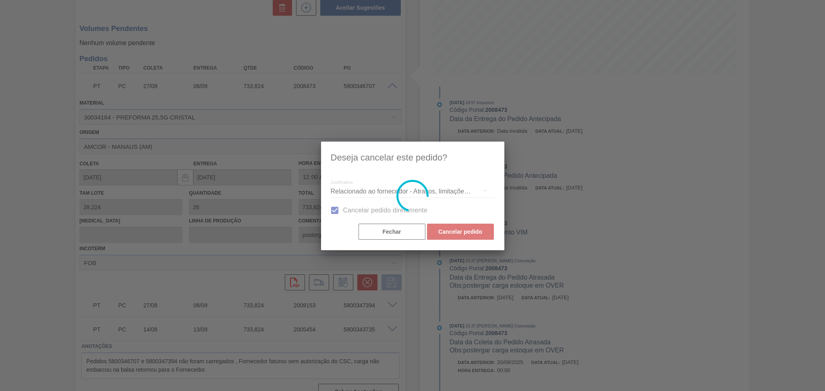
scroll to position [0, 0]
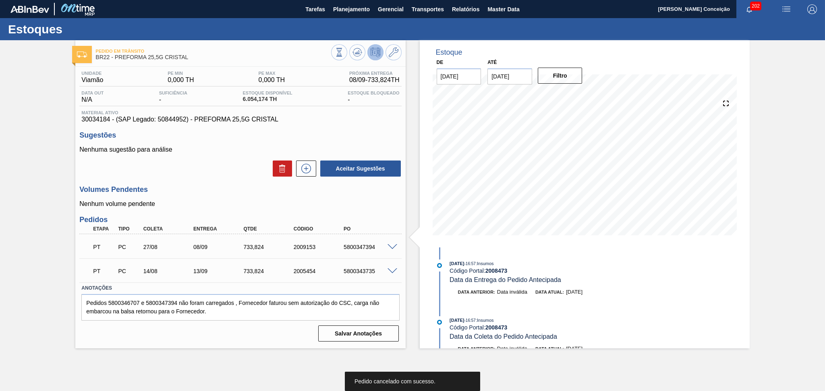
click at [392, 247] on span at bounding box center [392, 247] width 10 height 6
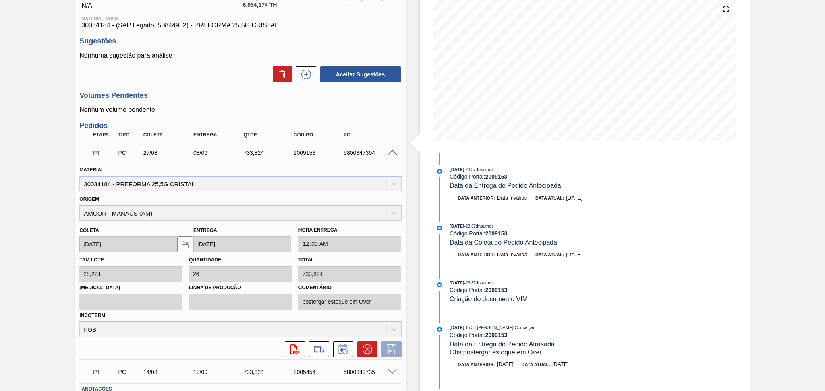
scroll to position [151, 0]
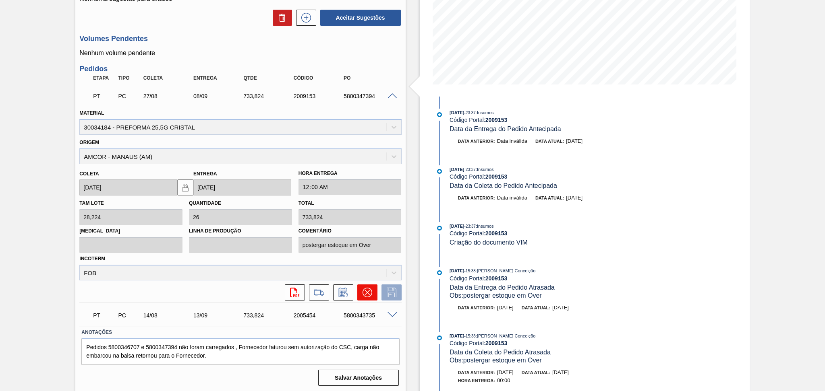
click at [364, 289] on icon at bounding box center [367, 293] width 10 height 10
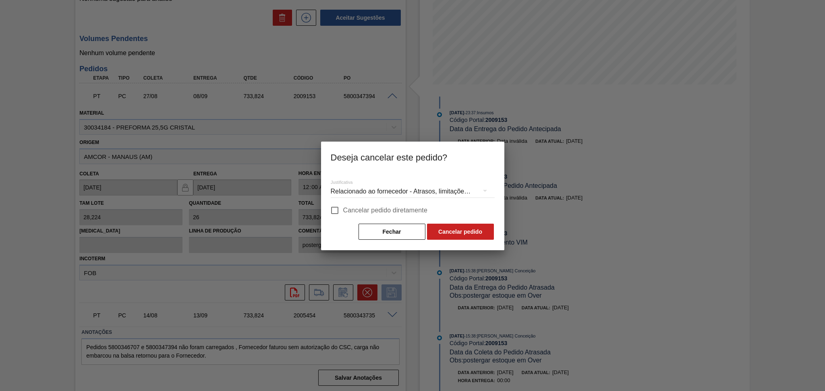
click at [378, 208] on span "Cancelar pedido diretamente" at bounding box center [385, 211] width 85 height 10
click at [343, 208] on input "Cancelar pedido diretamente" at bounding box center [334, 210] width 17 height 17
checkbox input "true"
click at [450, 229] on button "Cancelar pedido" at bounding box center [460, 232] width 67 height 16
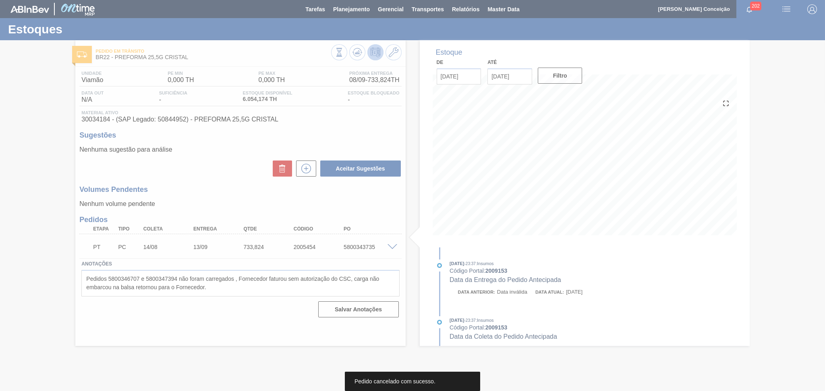
scroll to position [0, 0]
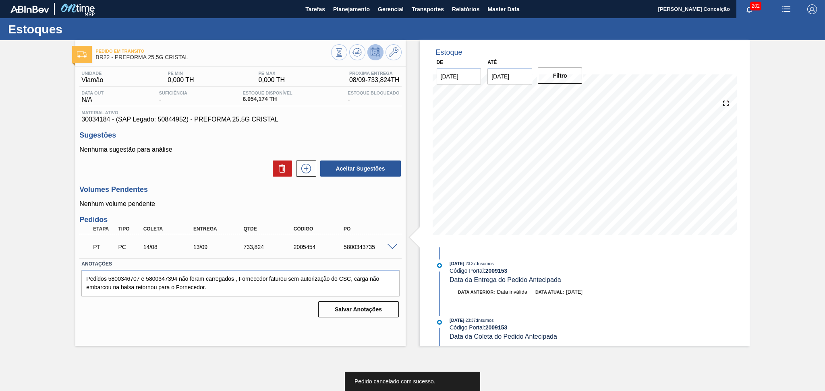
click at [230, 323] on div "Pedido em Trânsito BR22 - PREFORMA 25,5G CRISTAL Unidade Viamão PE MIN 0,000 TH…" at bounding box center [240, 193] width 330 height 306
click at [224, 200] on div "Volumes Pendentes Nenhum volume pendente" at bounding box center [240, 197] width 322 height 22
click at [356, 56] on icon at bounding box center [357, 53] width 10 height 10
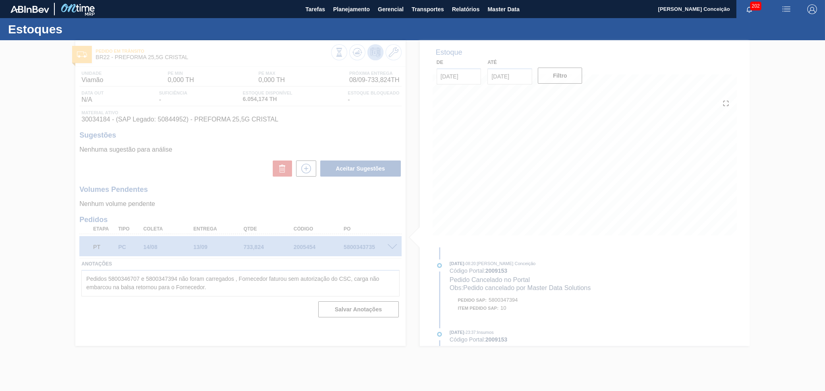
click at [201, 206] on div at bounding box center [412, 215] width 825 height 351
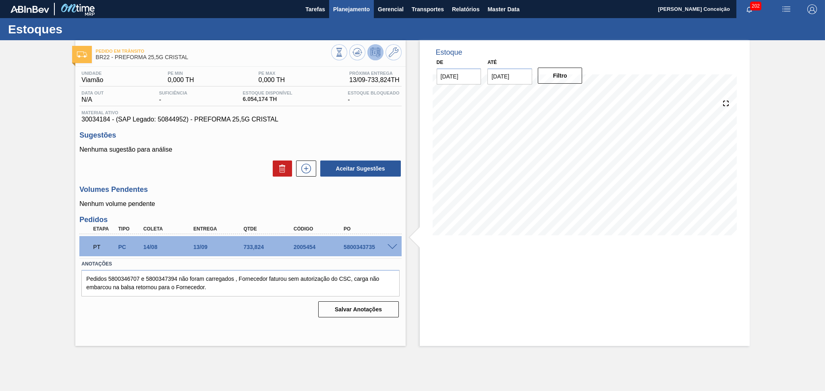
click at [365, 6] on span "Planejamento" at bounding box center [351, 9] width 37 height 10
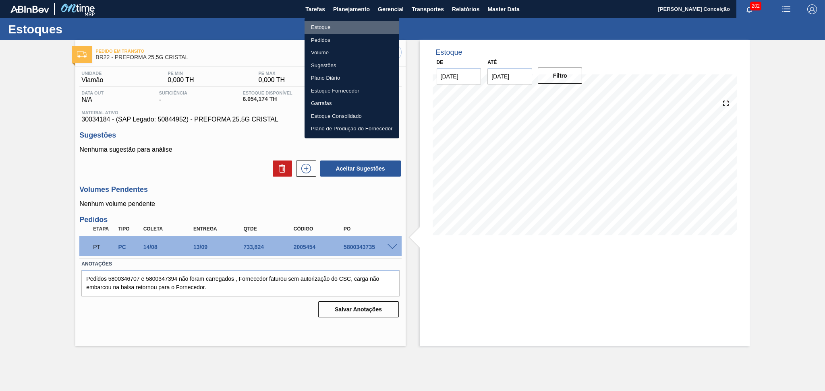
click at [322, 28] on li "Estoque" at bounding box center [351, 27] width 95 height 13
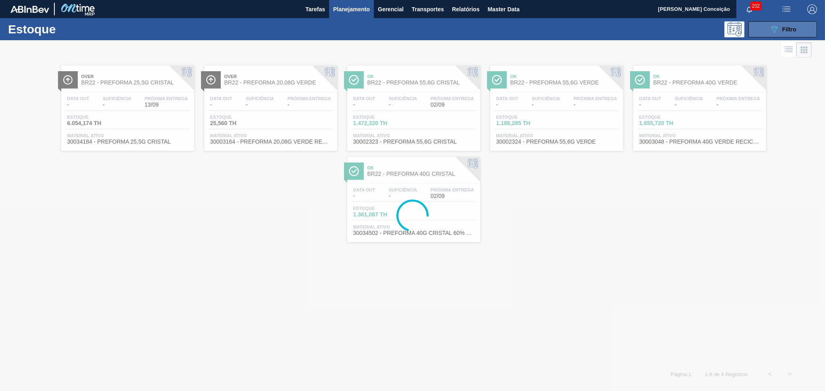
click at [795, 26] on span "Filtro" at bounding box center [789, 29] width 14 height 6
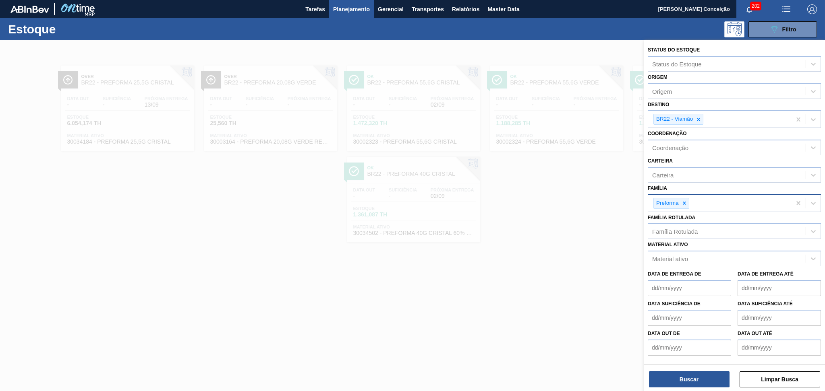
click at [683, 199] on div at bounding box center [684, 204] width 9 height 10
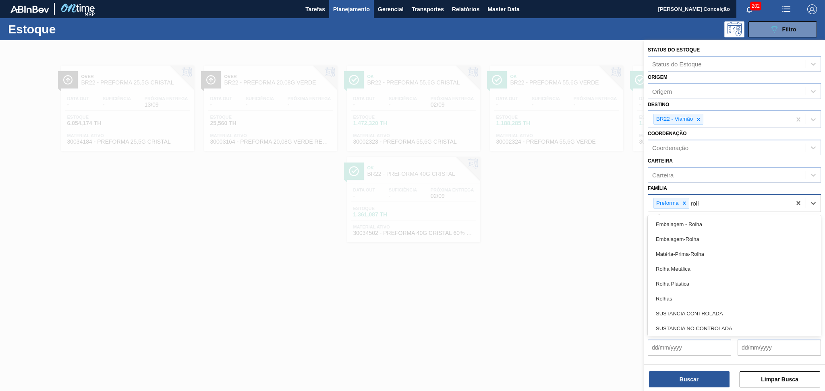
type input "rolha"
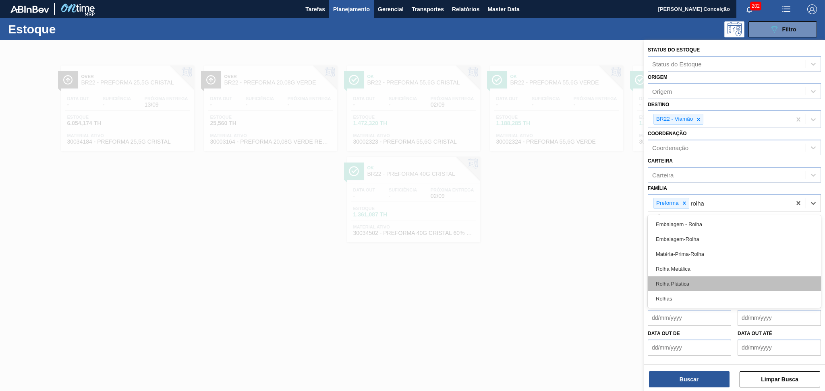
click at [676, 284] on div "Rolha Plástica" at bounding box center [734, 284] width 173 height 15
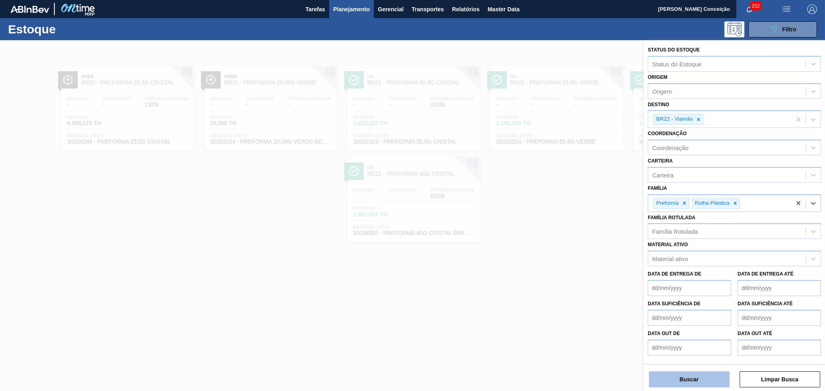
click at [703, 381] on button "Buscar" at bounding box center [689, 380] width 81 height 16
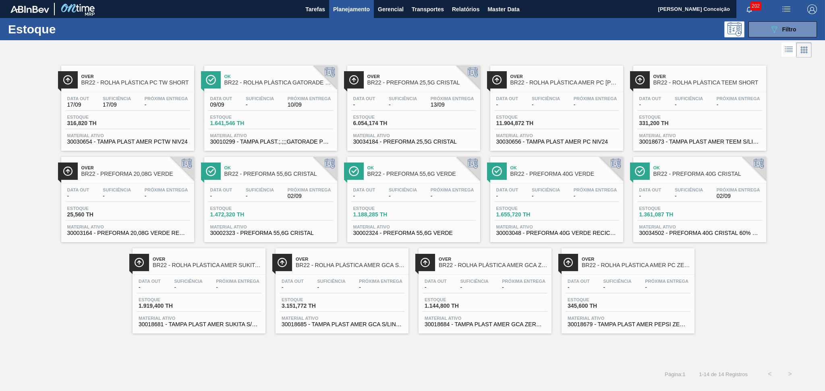
click at [271, 104] on span "-" at bounding box center [260, 105] width 28 height 6
click at [772, 27] on icon "089F7B8B-B2A5-4AFE-B5C0-19BA573D28AC" at bounding box center [774, 30] width 10 height 10
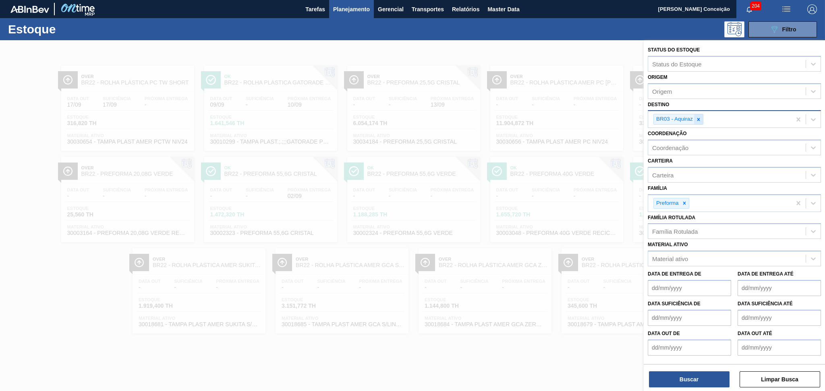
click at [700, 117] on icon at bounding box center [698, 120] width 6 height 6
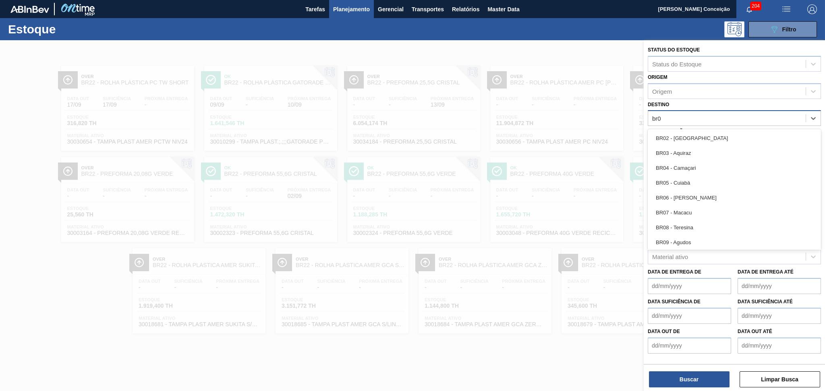
type input "br08"
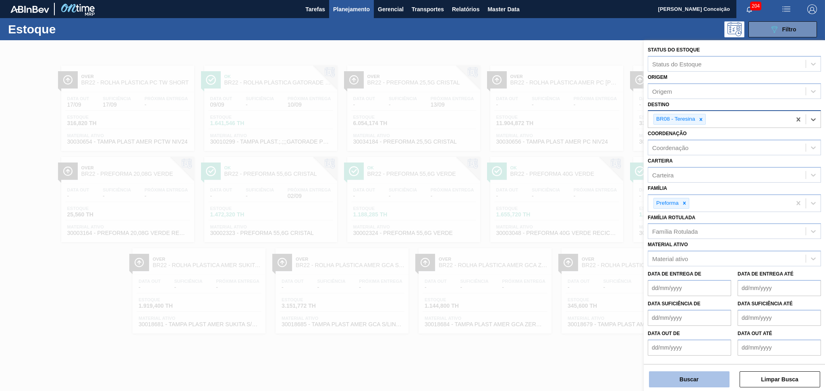
click at [686, 376] on button "Buscar" at bounding box center [689, 380] width 81 height 16
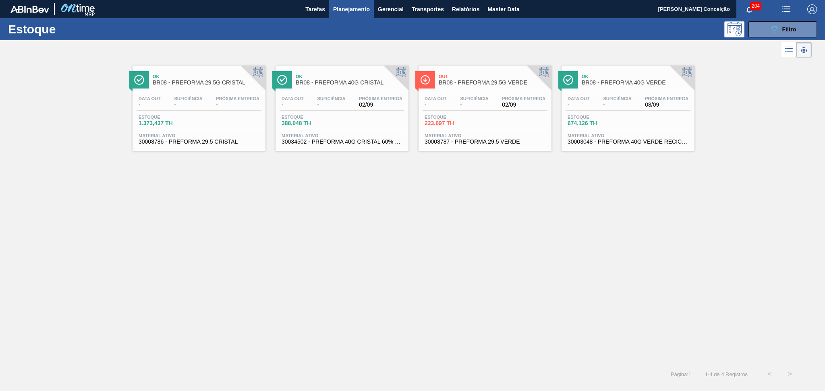
click at [479, 126] on div "Estoque 223,697 TH" at bounding box center [484, 122] width 125 height 14
click at [497, 182] on div "Ok BR08 - PREFORMA 29,5G CRISTAL Data out - Suficiência - Próxima Entrega - Est…" at bounding box center [412, 212] width 825 height 305
click at [788, 27] on span "Filtro" at bounding box center [789, 29] width 14 height 6
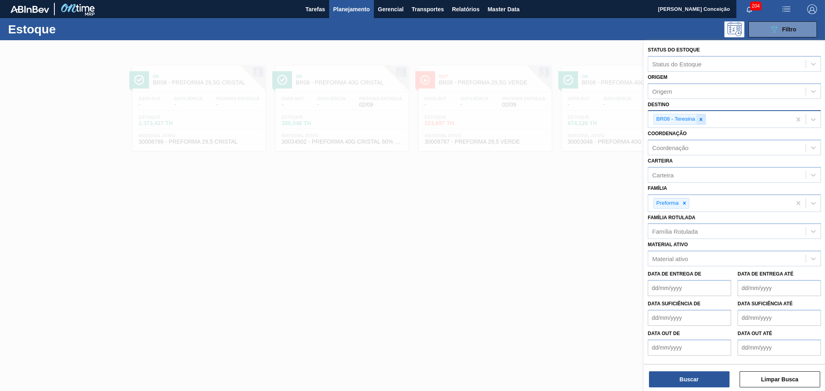
click at [700, 118] on icon at bounding box center [700, 119] width 3 height 3
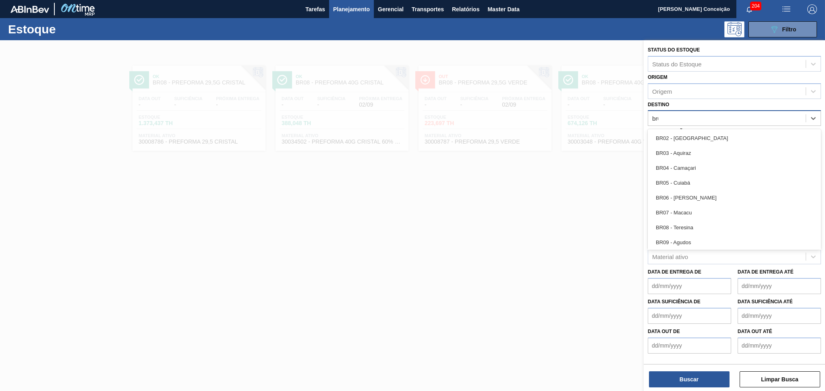
type input "br07"
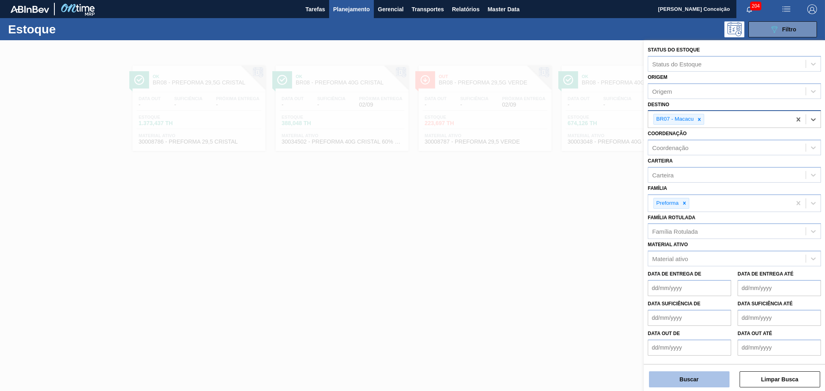
click at [691, 376] on button "Buscar" at bounding box center [689, 380] width 81 height 16
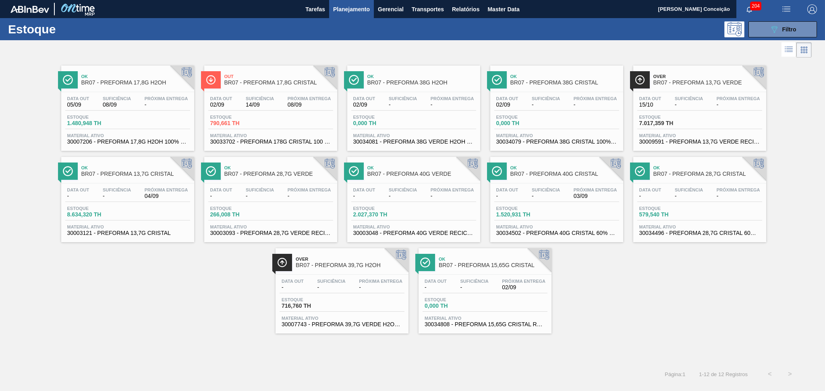
click at [163, 264] on div "Ok BR07 - PREFORMA 17,8G H2OH Data out 05/09 Suficiência 08/09 Próxima Entrega …" at bounding box center [412, 197] width 825 height 274
click at [481, 284] on div "Suficiência -" at bounding box center [474, 285] width 32 height 12
click at [630, 269] on div "Ok BR07 - PREFORMA 17,8G H2OH Data out 05/09 Suficiência 08/09 Próxima Entrega …" at bounding box center [412, 197] width 825 height 274
click at [226, 308] on div "Ok BR07 - PREFORMA 17,8G H2OH Data out 05/09 Suficiência 08/09 Próxima Entrega …" at bounding box center [412, 197] width 825 height 274
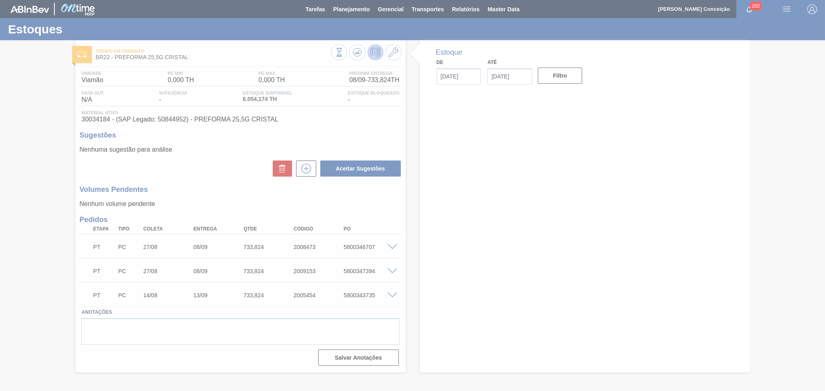
click at [205, 190] on div at bounding box center [412, 195] width 825 height 391
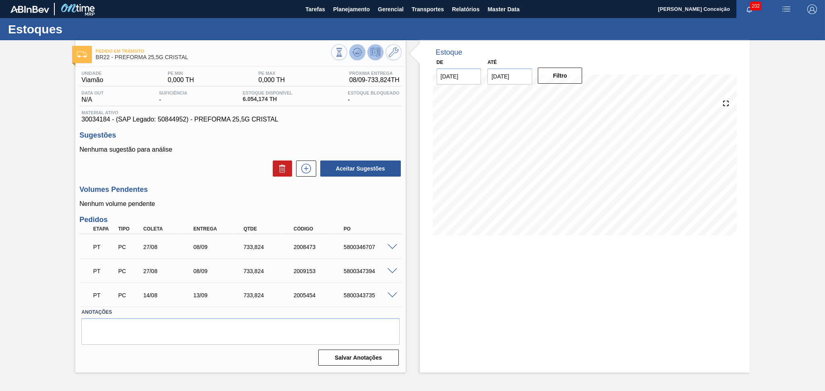
click at [356, 52] on icon at bounding box center [357, 53] width 10 height 10
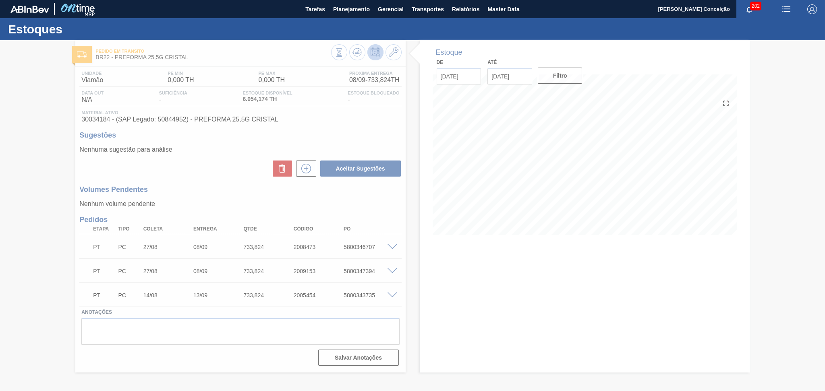
click at [420, 294] on div at bounding box center [412, 215] width 825 height 351
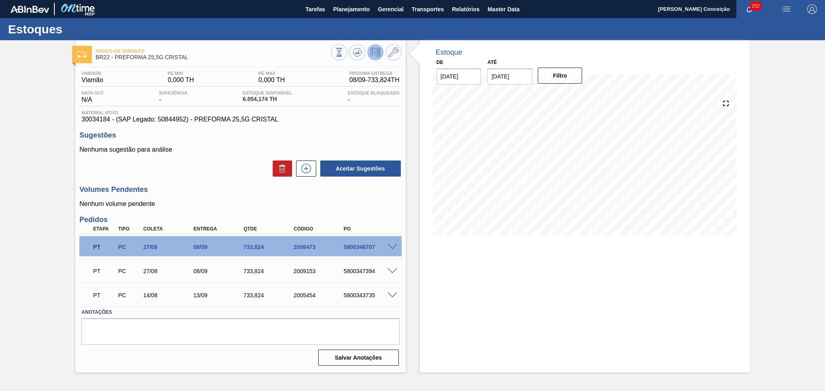
click at [395, 214] on div "Unidade Viamão PE MIN 0,000 TH PE MAX 0,000 TH Próxima Entrega 08/09 - 733,824 …" at bounding box center [240, 218] width 330 height 302
click at [216, 197] on div "Volumes Pendentes Nenhum volume pendente" at bounding box center [240, 197] width 322 height 22
click at [410, 248] on div "Estoque De [DATE] Até [DATE] Filtro 13/09 Projeção de Estoque 6,995.646 [DOMAIN…" at bounding box center [578, 206] width 344 height 333
click at [373, 204] on p "Nenhum volume pendente" at bounding box center [240, 204] width 322 height 7
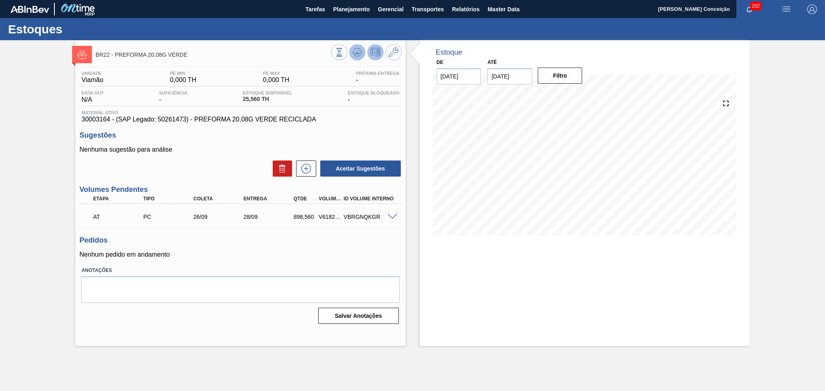
click at [355, 54] on icon at bounding box center [357, 53] width 10 height 10
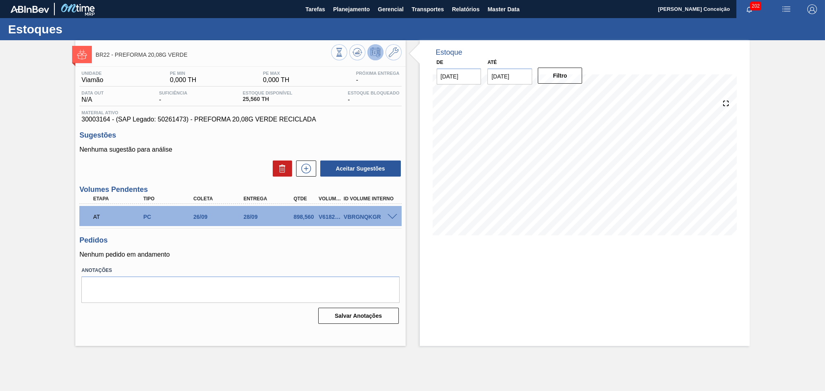
click at [335, 263] on div "Unidade Viamão PE MIN 0,000 TH PE MAX 0,000 TH Próxima Entrega - Data out N/A S…" at bounding box center [240, 197] width 330 height 260
click at [394, 211] on div "AT PC 26/09 28/09 898,560 V618226 VBRGNQKGR" at bounding box center [240, 216] width 322 height 20
click at [392, 216] on span at bounding box center [392, 217] width 10 height 6
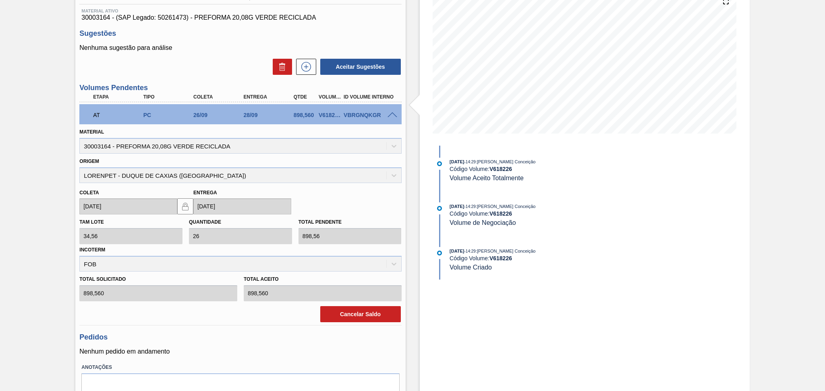
scroll to position [107, 0]
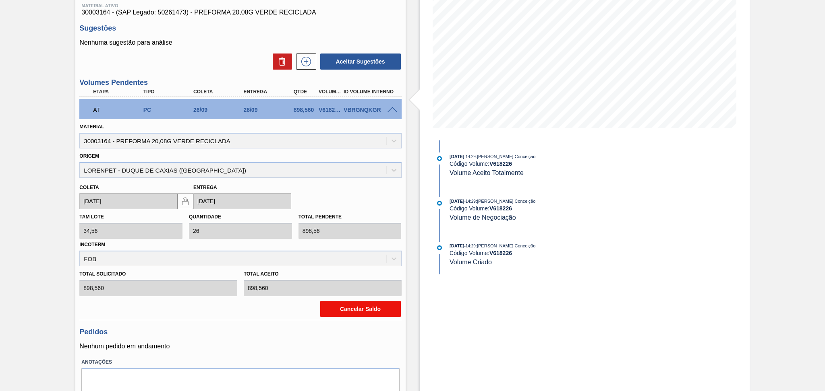
click at [376, 307] on button "Cancelar Saldo" at bounding box center [360, 309] width 81 height 16
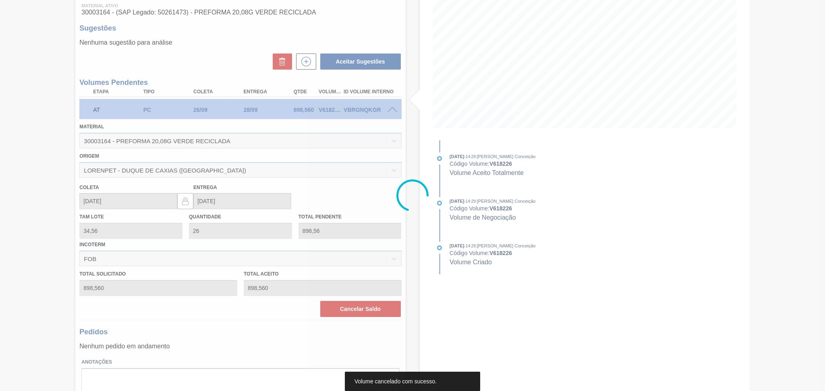
scroll to position [0, 0]
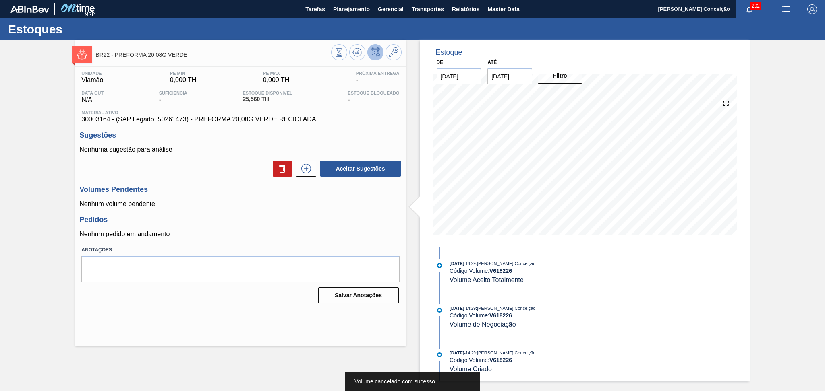
click at [219, 200] on div "Volumes Pendentes Nenhum volume pendente" at bounding box center [240, 197] width 322 height 22
click at [359, 58] on button at bounding box center [357, 52] width 16 height 16
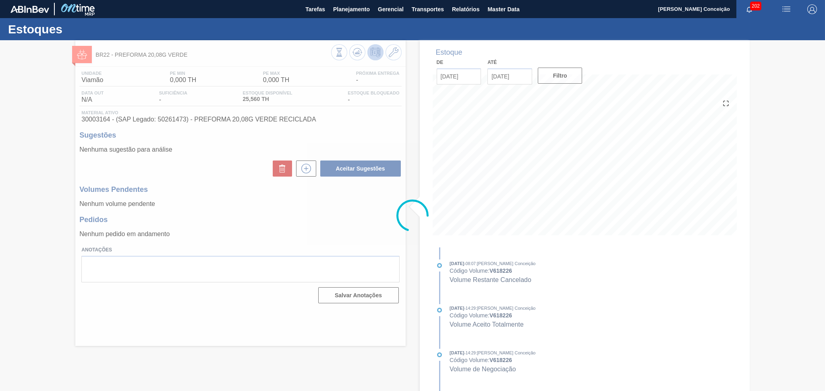
click at [235, 210] on div at bounding box center [412, 215] width 825 height 351
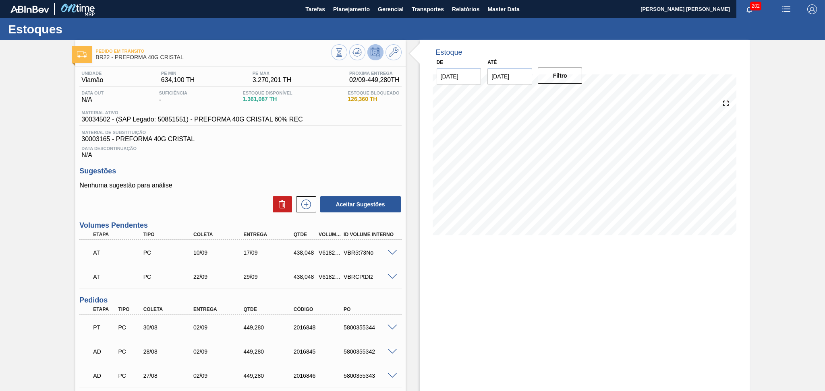
click at [221, 152] on div "Data Descontinuação N/A" at bounding box center [240, 151] width 322 height 16
click at [232, 174] on h3 "Sugestões" at bounding box center [240, 171] width 322 height 8
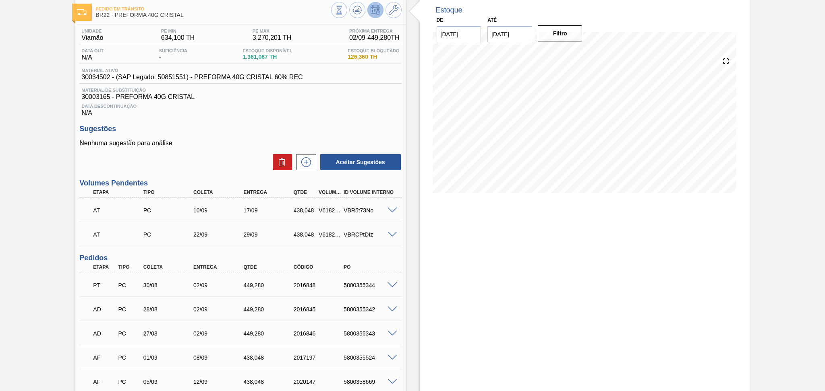
scroll to position [107, 0]
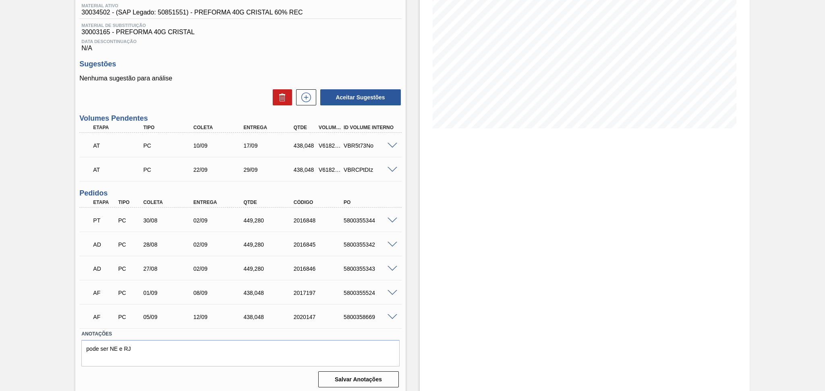
click at [358, 293] on div "5800355524" at bounding box center [369, 293] width 56 height 6
click at [133, 271] on div "PC" at bounding box center [129, 269] width 26 height 6
click at [390, 292] on span at bounding box center [392, 293] width 10 height 6
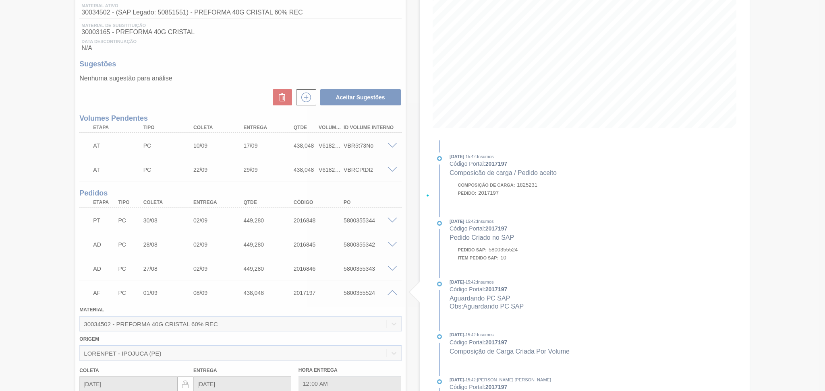
click at [274, 303] on div at bounding box center [412, 195] width 825 height 391
click at [236, 300] on div at bounding box center [412, 195] width 825 height 391
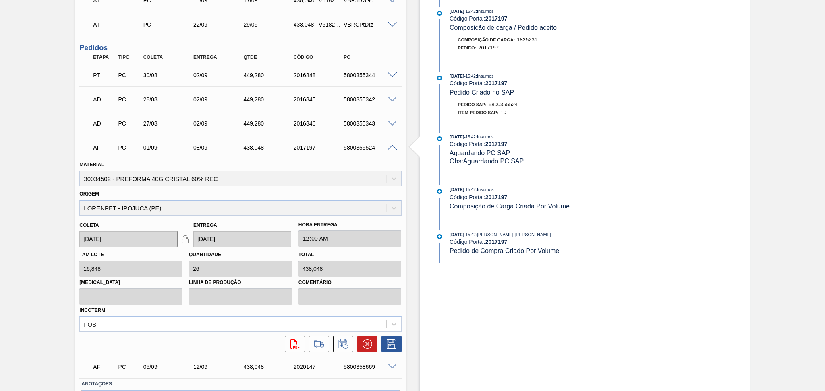
scroll to position [268, 0]
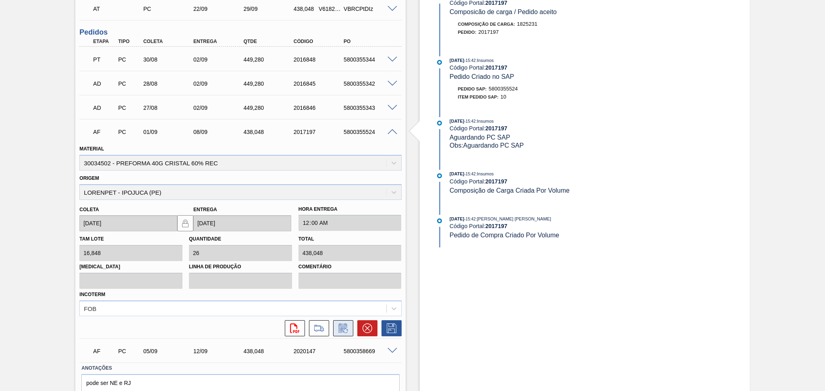
click at [348, 333] on button at bounding box center [343, 329] width 20 height 16
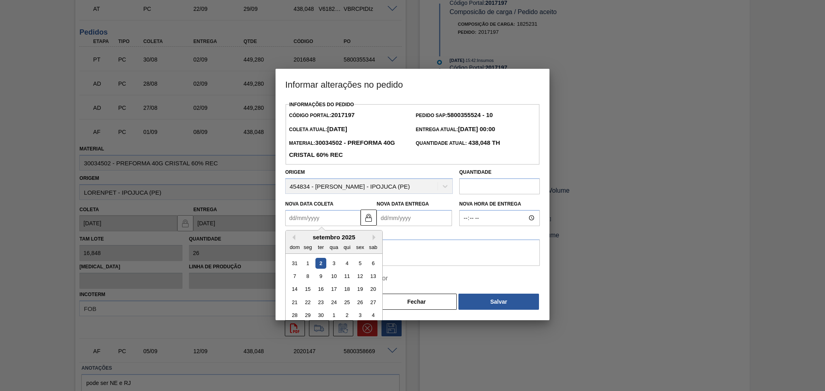
click at [334, 220] on Coleta2017197 "Nova Data Coleta" at bounding box center [322, 218] width 75 height 16
click at [337, 290] on div "17" at bounding box center [333, 289] width 11 height 11
type Coleta2017197 "[DATE]"
type Entrega2017197 "[DATE]"
click at [318, 258] on textarea at bounding box center [412, 253] width 255 height 27
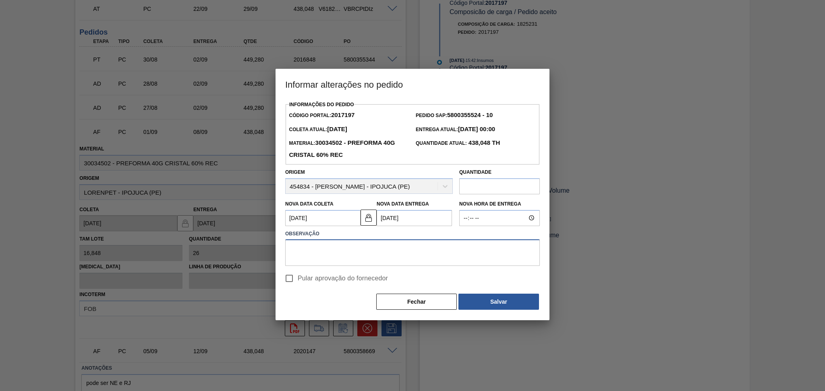
paste textarea "POSTERGADO CONFORME DISPONIBILIDADE DO FORNECEDOR"
type textarea "POSTERGADO CONFORME DISPONIBILIDADE DO FORNECEDOR"
click at [319, 286] on label "Pular aprovação do fornecedor" at bounding box center [334, 278] width 107 height 17
click at [298, 286] on input "Pular aprovação do fornecedor" at bounding box center [289, 278] width 17 height 17
checkbox input "true"
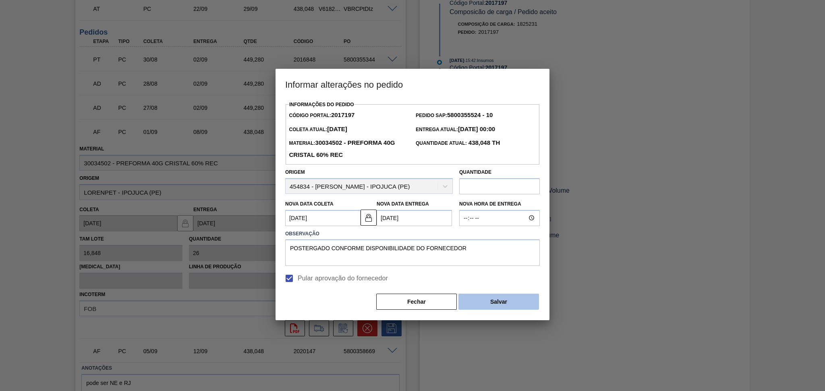
click at [470, 308] on button "Salvar" at bounding box center [498, 302] width 81 height 16
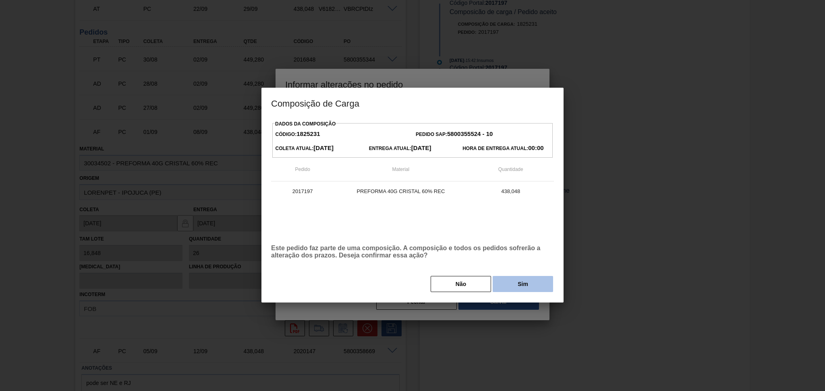
click at [495, 290] on button "Sim" at bounding box center [523, 284] width 60 height 16
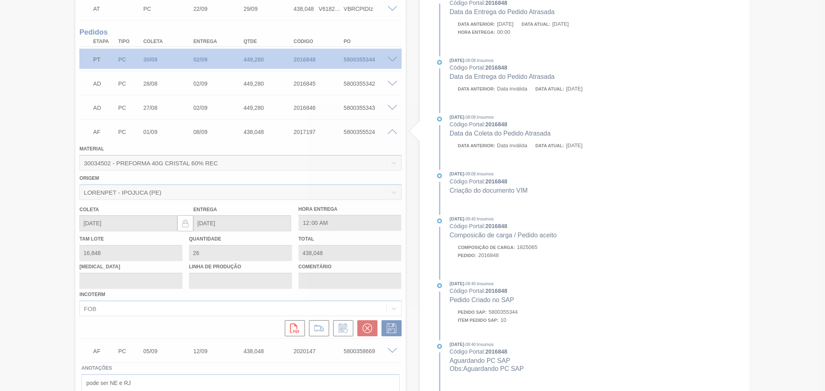
type input "POSTERGADO CONFORME DISPONIBILIDADE DO FORNECEDOR"
type input "[DATE]"
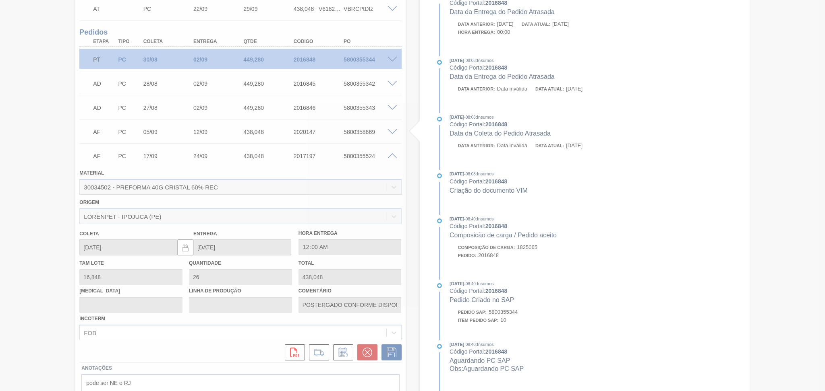
scroll to position [109, 0]
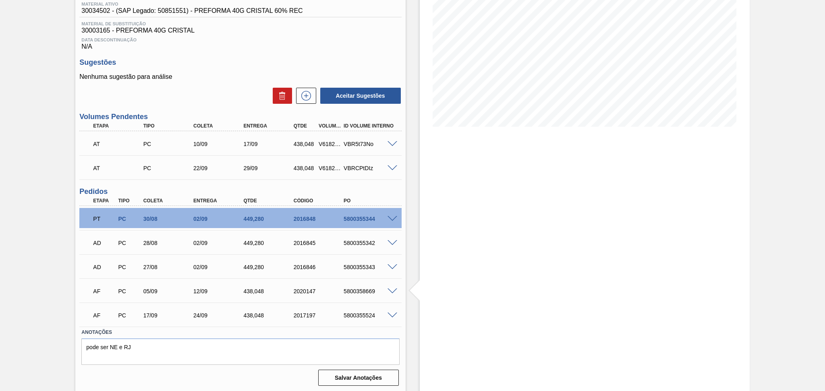
click at [391, 290] on span at bounding box center [392, 292] width 10 height 6
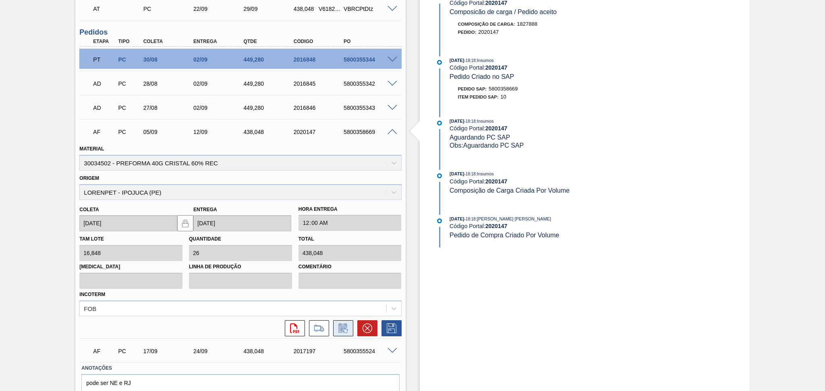
click at [335, 326] on button at bounding box center [343, 329] width 20 height 16
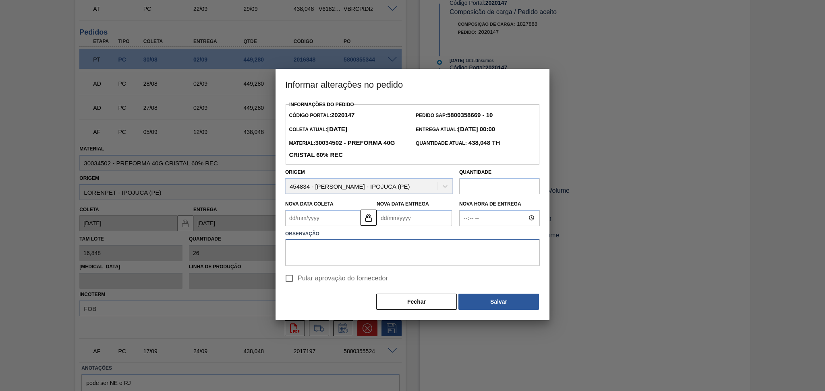
click at [335, 245] on textarea at bounding box center [412, 253] width 255 height 27
paste textarea "POSTERGADO CONFORME DISPONIBILIDADE DO FORNECEDOR"
type textarea "POSTERGADO CONFORME DISPONIBILIDADE DO FORNECEDOR"
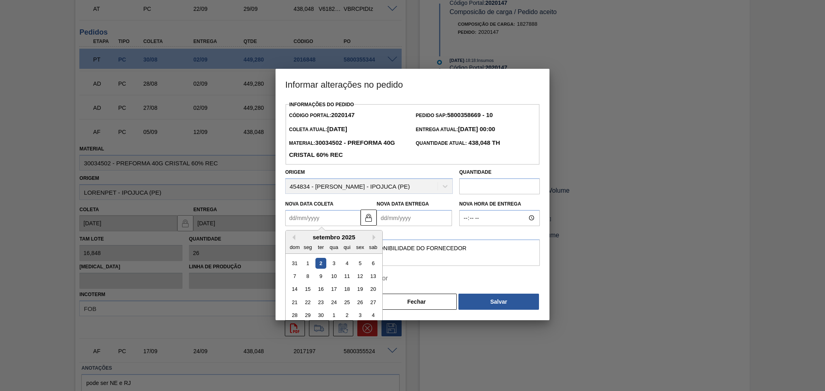
click at [318, 220] on Coleta2020147 "Nova Data Coleta" at bounding box center [322, 218] width 75 height 16
click at [348, 289] on div "18" at bounding box center [346, 289] width 11 height 11
type Coleta2020147 "[DATE]"
type Entrega2020147 "[DATE]"
click at [295, 281] on input "Pular aprovação do fornecedor" at bounding box center [289, 278] width 17 height 17
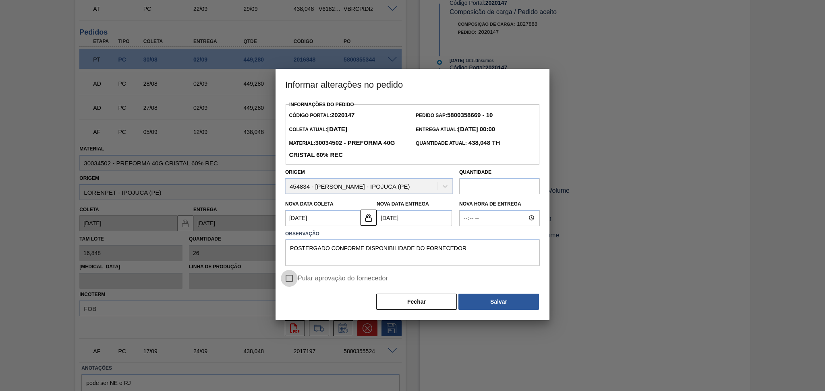
checkbox input "true"
click at [495, 308] on button "Salvar" at bounding box center [498, 302] width 81 height 16
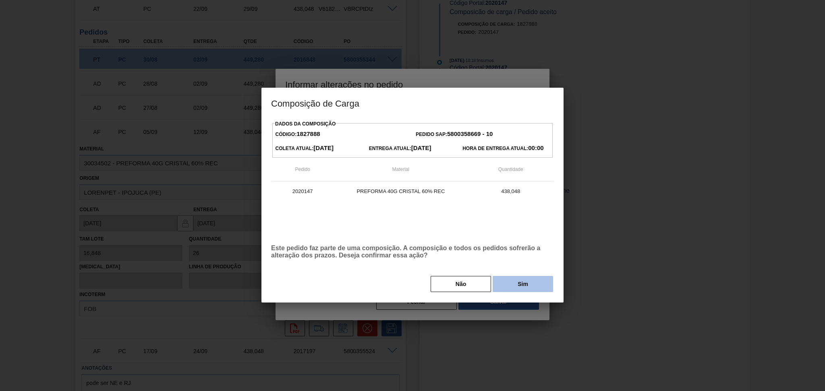
click at [508, 288] on button "Sim" at bounding box center [523, 284] width 60 height 16
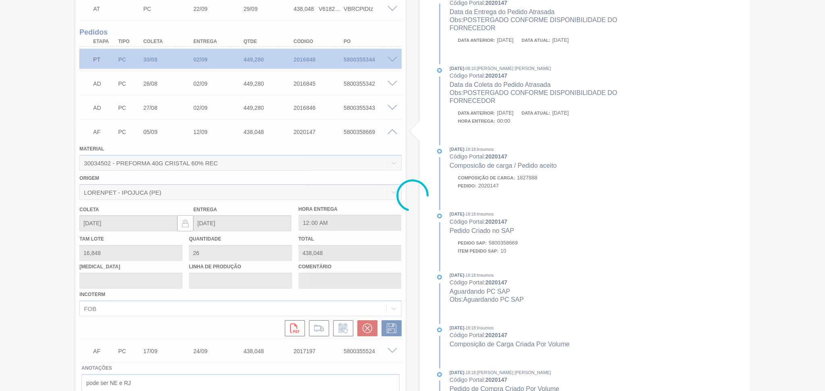
click at [390, 131] on div at bounding box center [412, 195] width 825 height 391
click at [391, 131] on div at bounding box center [412, 195] width 825 height 391
click at [397, 130] on div at bounding box center [412, 195] width 825 height 391
type input "POSTERGADO CONFORME DISPONIBILIDADE DO FORNECEDOR"
type input "[DATE]"
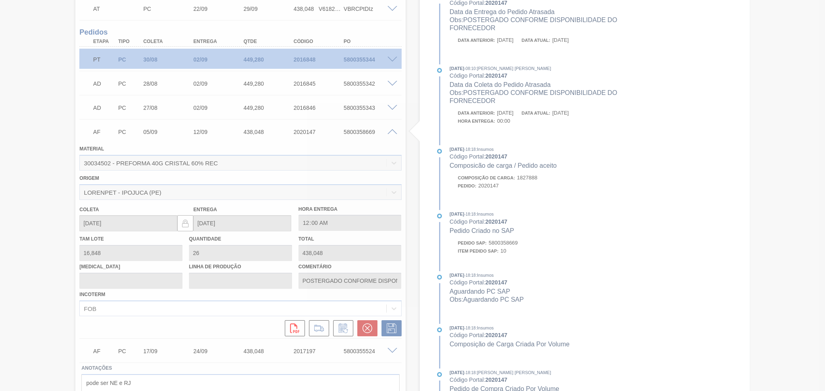
type input "[DATE]"
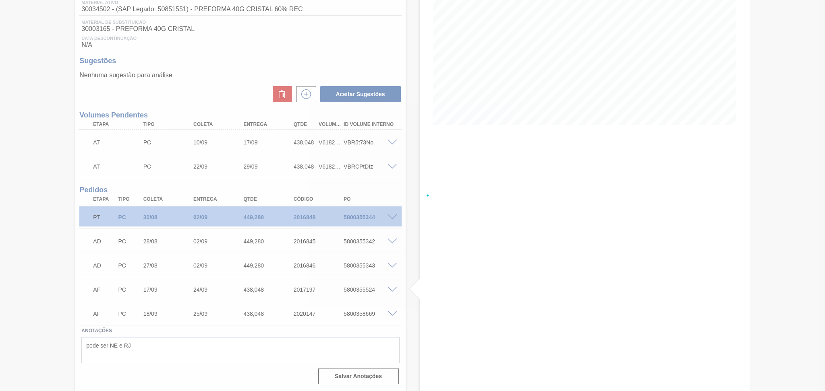
scroll to position [109, 0]
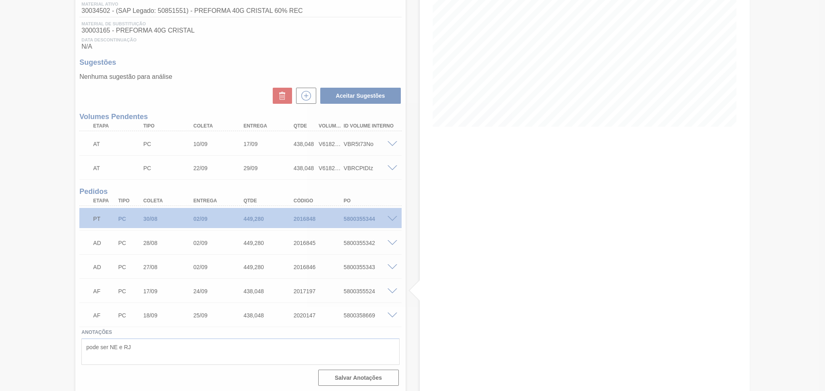
click at [392, 168] on div at bounding box center [412, 195] width 825 height 391
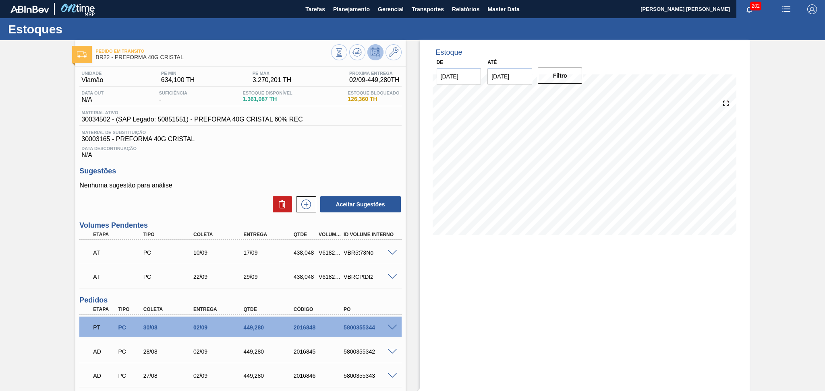
scroll to position [107, 0]
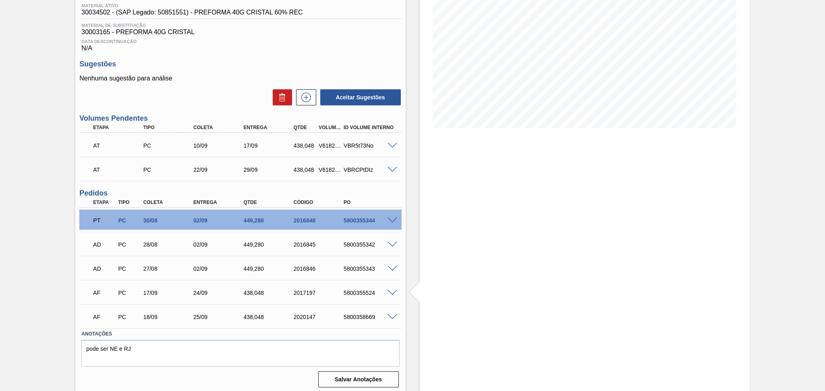
click at [387, 147] on span at bounding box center [392, 146] width 10 height 6
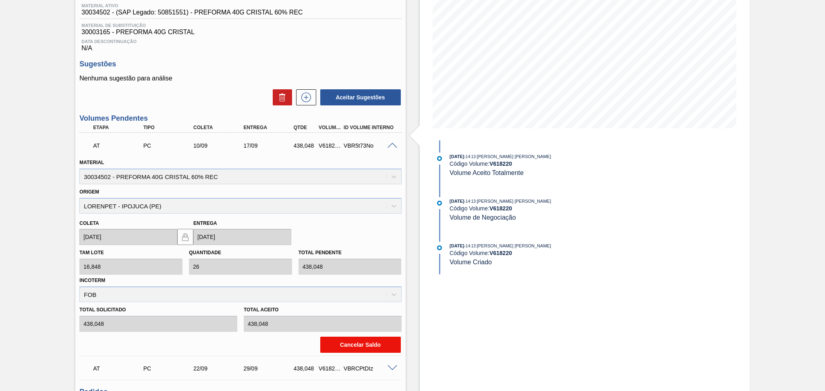
click at [348, 344] on button "Cancelar Saldo" at bounding box center [360, 345] width 81 height 16
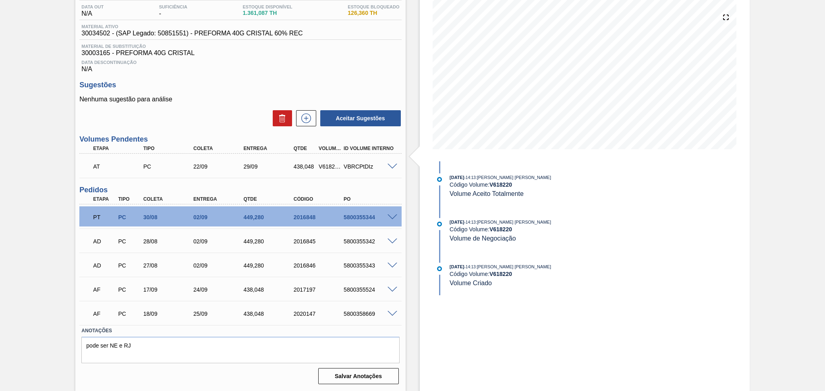
scroll to position [85, 0]
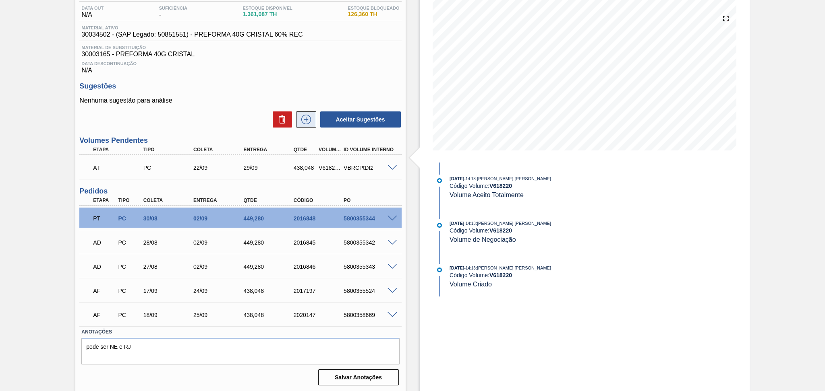
click at [304, 122] on icon at bounding box center [306, 120] width 13 height 10
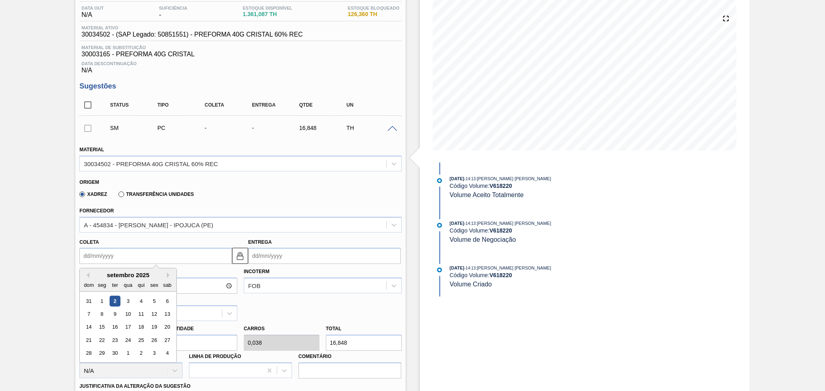
click at [124, 253] on input "Coleta" at bounding box center [155, 256] width 153 height 16
click at [118, 338] on div "23" at bounding box center [115, 340] width 11 height 11
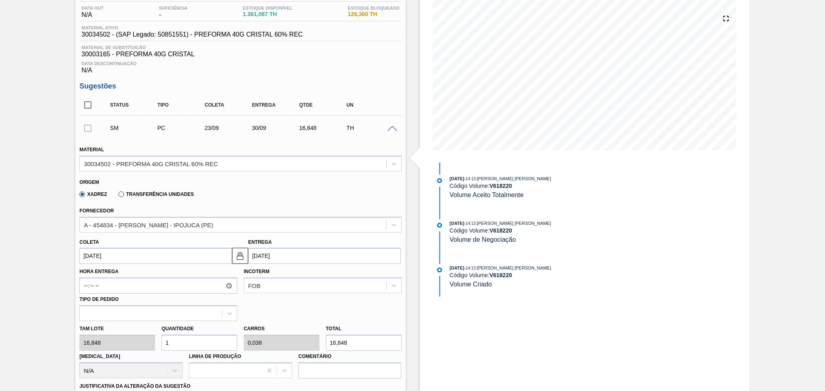
type input "[DATE]"
click at [151, 339] on div "[PERSON_NAME] 16,848 Quantidade 1 Carros 0,038 Total 16,848 [MEDICAL_DATA] N/A …" at bounding box center [240, 350] width 328 height 58
type input "2"
type input "0,077"
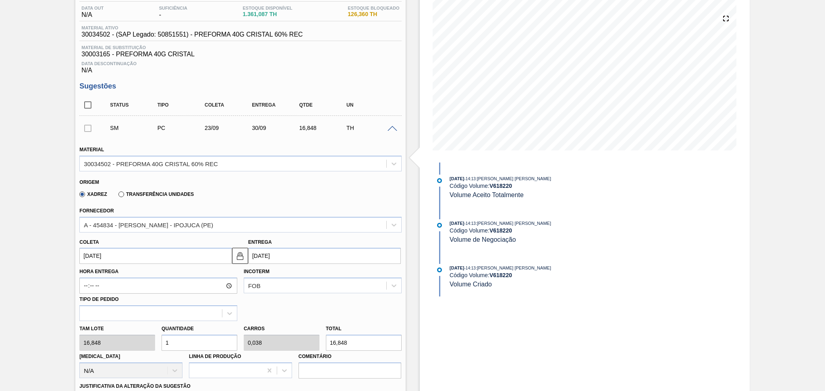
type input "33,696"
type input "26"
type input "1"
type input "438,048"
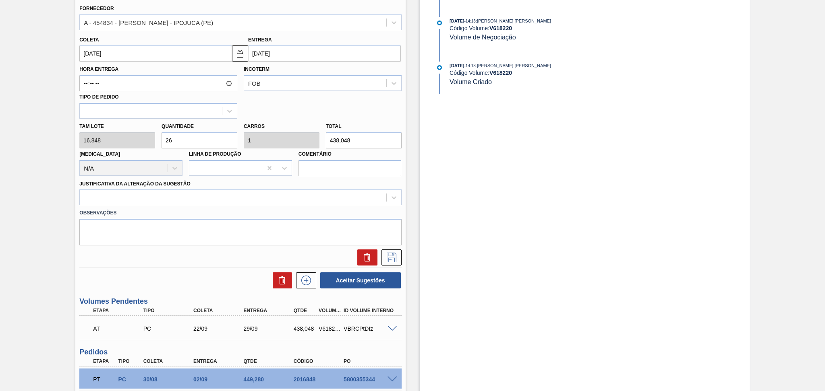
scroll to position [300, 0]
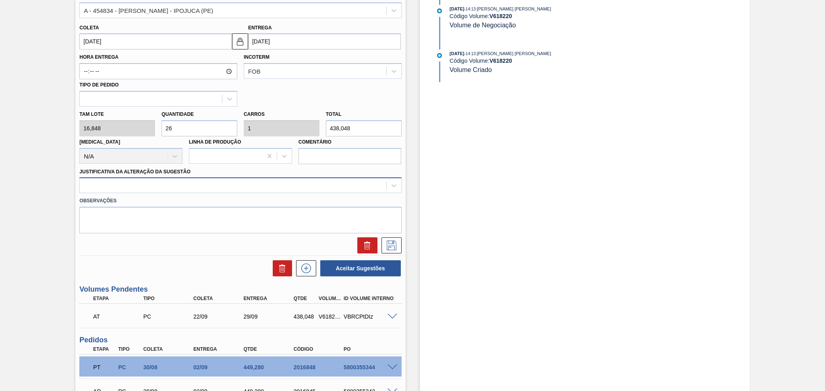
type input "26"
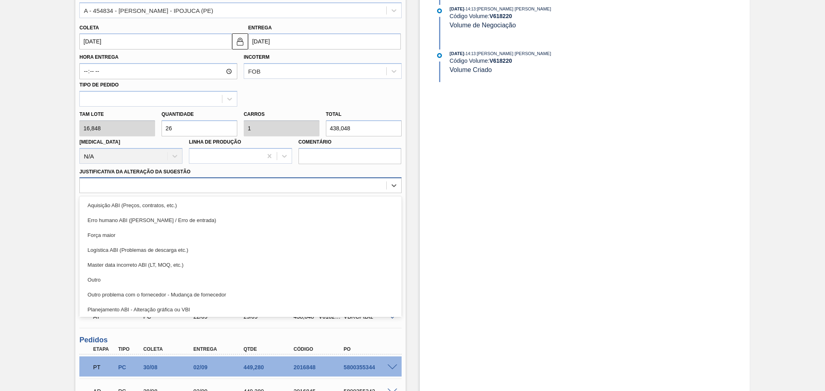
click at [174, 189] on div at bounding box center [233, 186] width 306 height 12
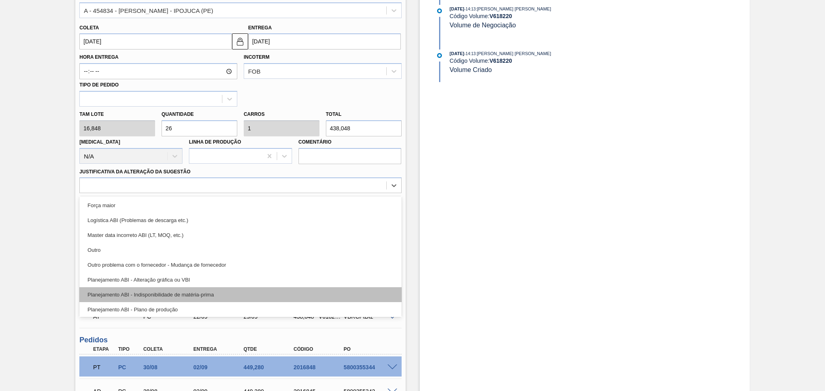
scroll to position [54, 0]
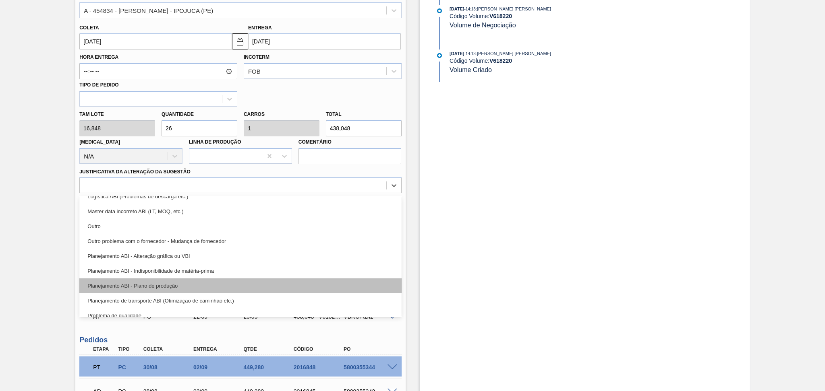
click at [184, 279] on div "Planejamento ABI - Plano de produção" at bounding box center [240, 286] width 322 height 15
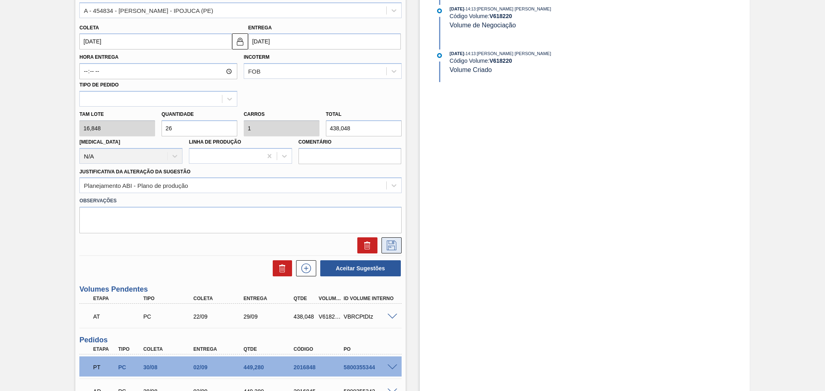
click at [387, 244] on icon at bounding box center [392, 246] width 10 height 10
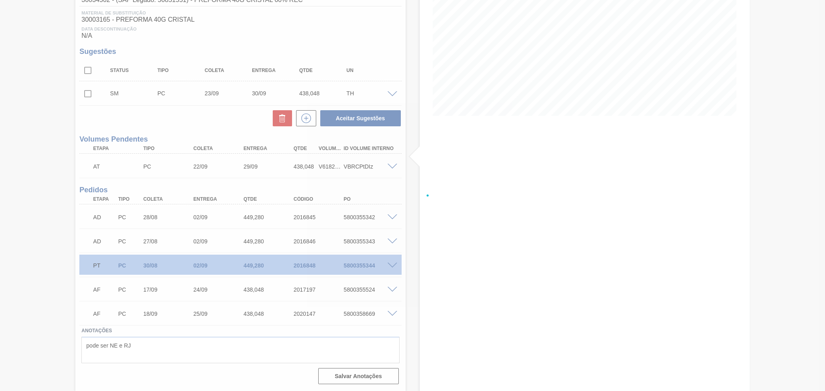
scroll to position [118, 0]
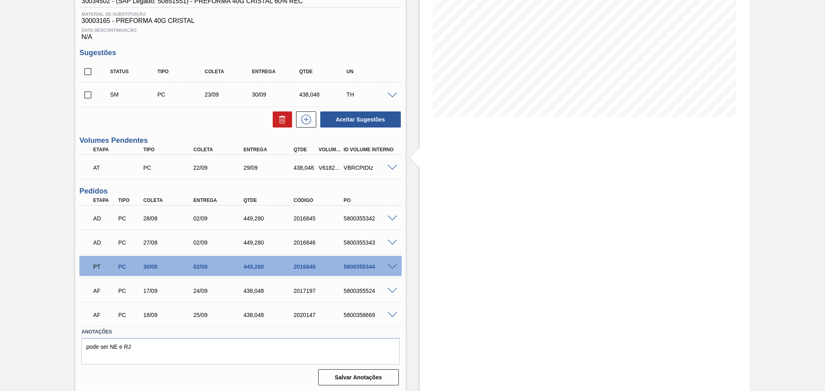
click at [88, 89] on input "checkbox" at bounding box center [87, 95] width 17 height 17
click at [368, 120] on button "Aceitar Sugestões" at bounding box center [360, 120] width 81 height 16
checkbox input "false"
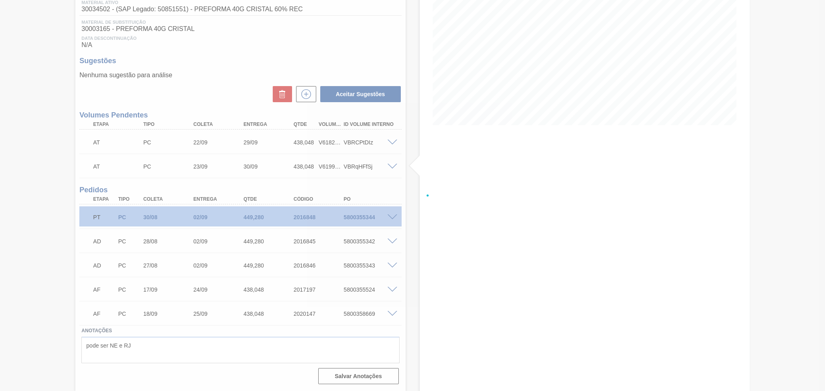
scroll to position [109, 0]
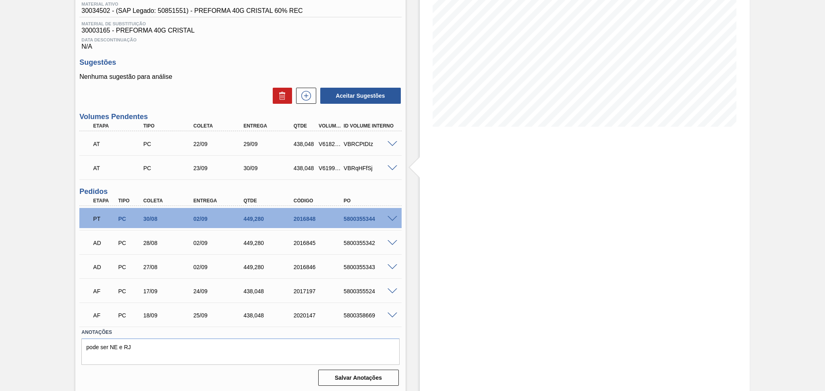
click at [389, 143] on span at bounding box center [392, 144] width 10 height 6
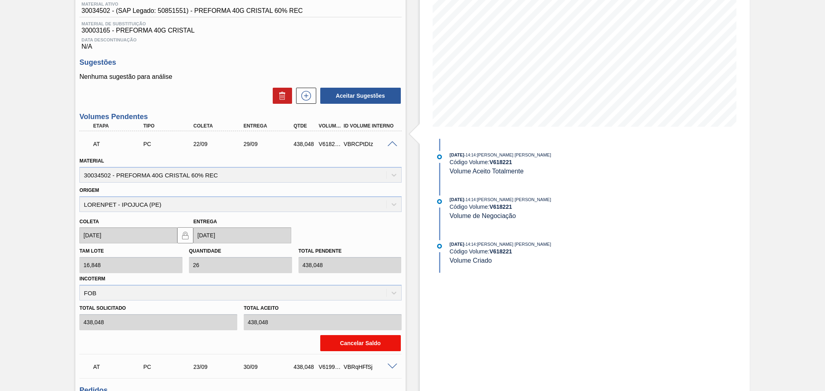
click at [353, 337] on button "Cancelar Saldo" at bounding box center [360, 343] width 81 height 16
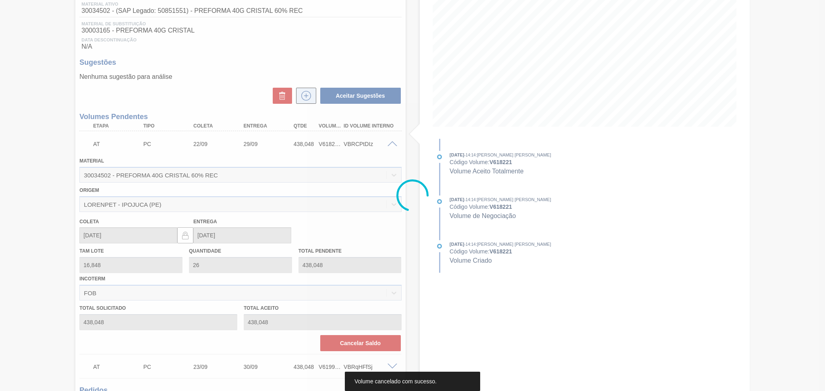
scroll to position [85, 0]
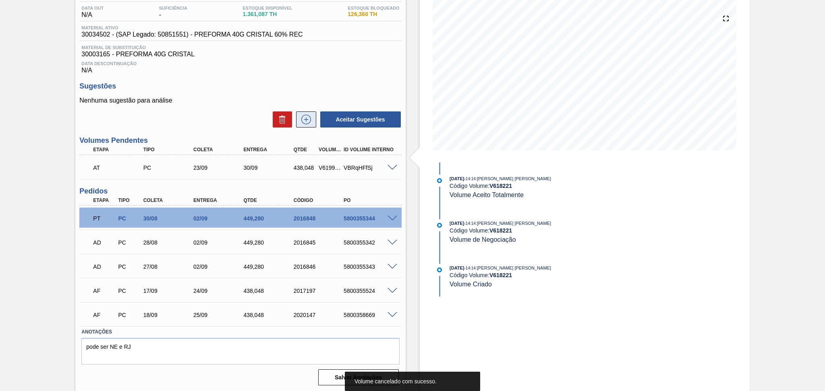
click at [304, 113] on button at bounding box center [306, 120] width 20 height 16
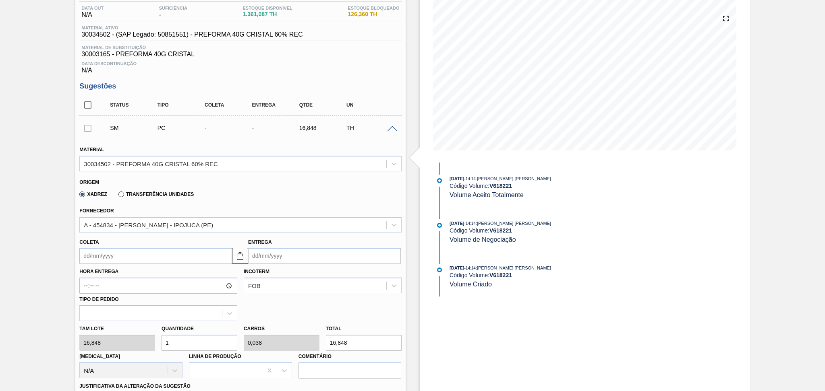
click at [130, 261] on input "Coleta" at bounding box center [155, 256] width 153 height 16
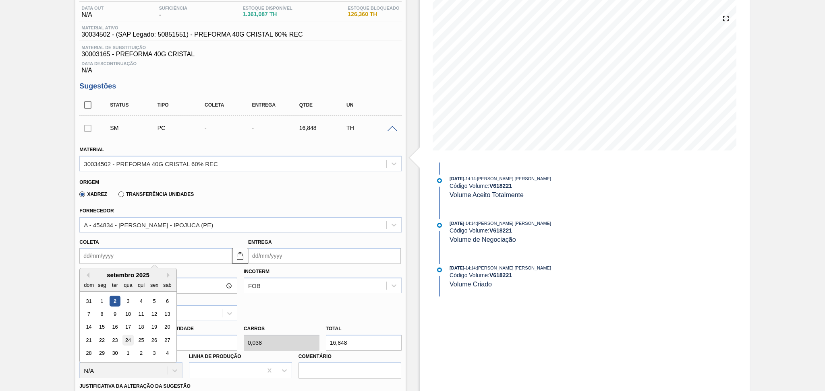
click at [130, 341] on div "24" at bounding box center [128, 340] width 11 height 11
type input "[DATE]"
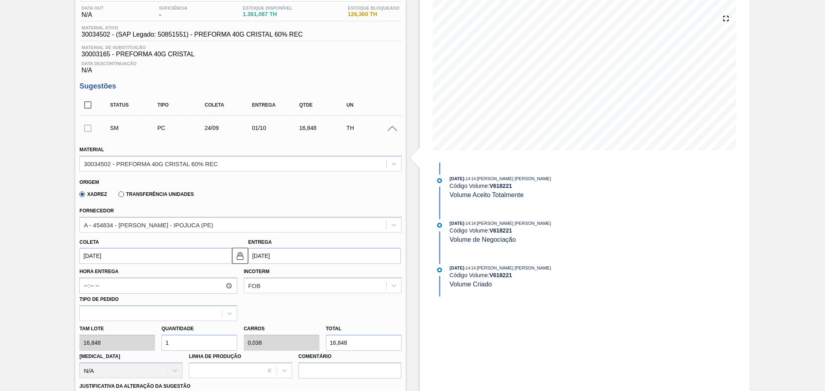
click at [140, 339] on div "[PERSON_NAME] 16,848 Quantidade 1 Carros 0,038 Total 16,848 [MEDICAL_DATA] N/A …" at bounding box center [240, 350] width 328 height 58
type input "2"
type input "0,077"
type input "33,696"
type input "26"
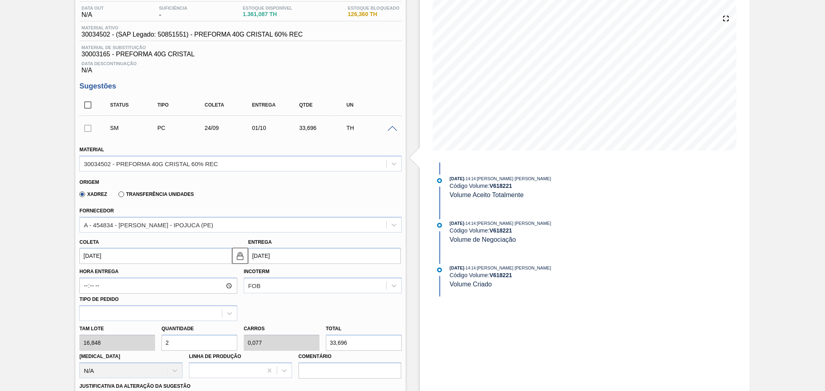
type input "1"
type input "438,048"
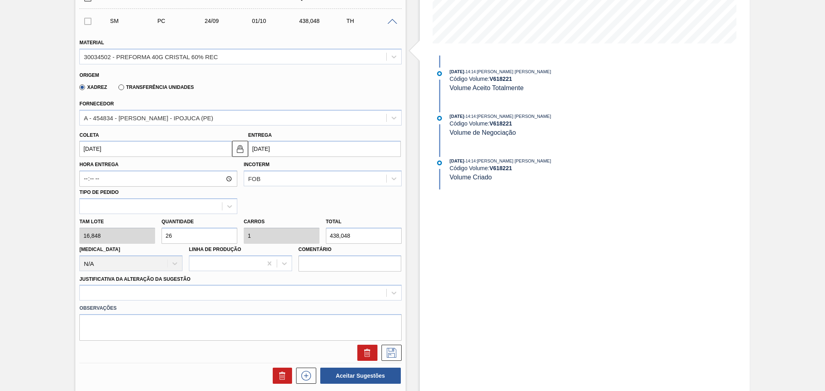
type input "26"
click at [172, 282] on div "Justificativa da Alteração da Sugestão" at bounding box center [240, 287] width 322 height 27
click at [162, 296] on div at bounding box center [240, 293] width 322 height 16
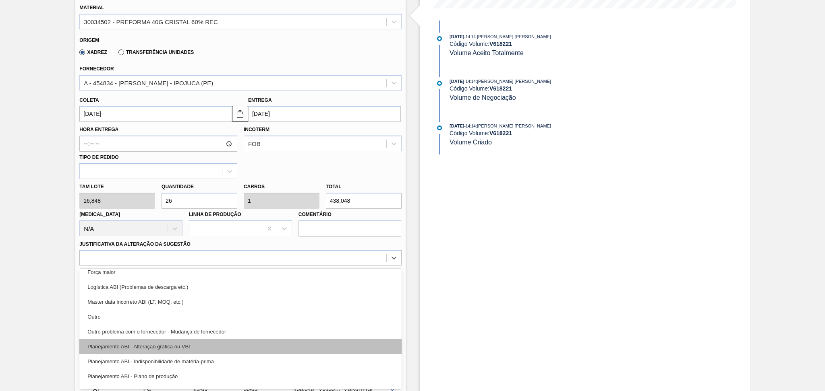
scroll to position [54, 0]
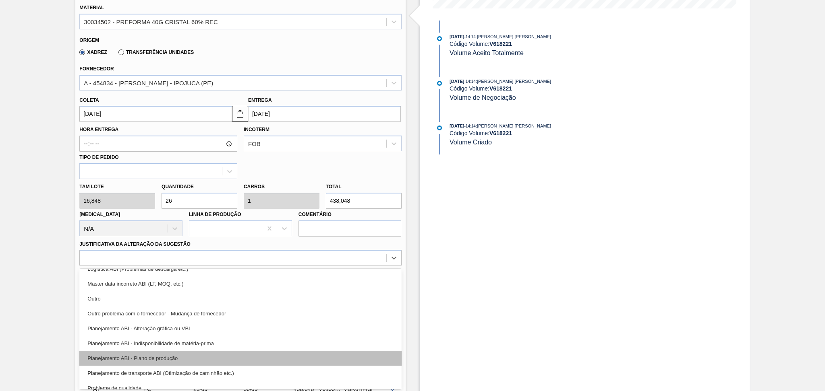
click at [177, 358] on div "Planejamento ABI - Plano de produção" at bounding box center [240, 358] width 322 height 15
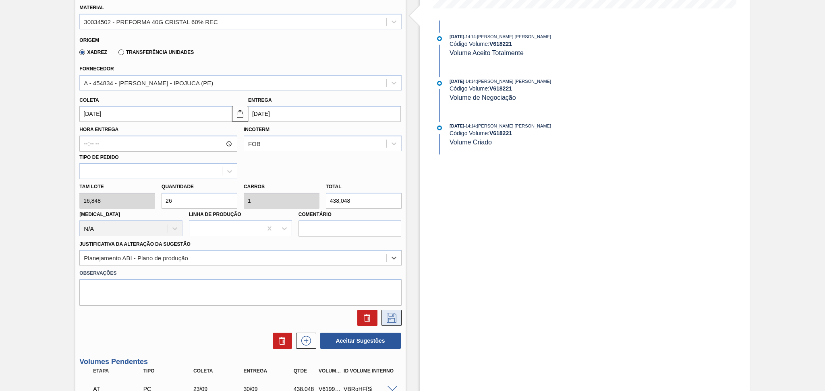
click at [389, 322] on button at bounding box center [391, 318] width 20 height 16
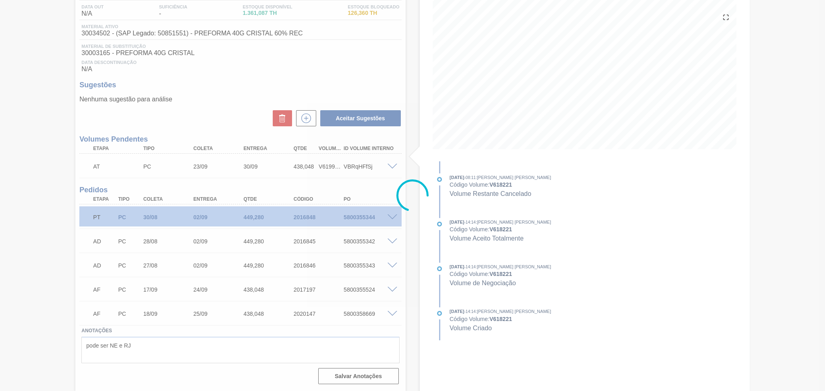
scroll to position [85, 0]
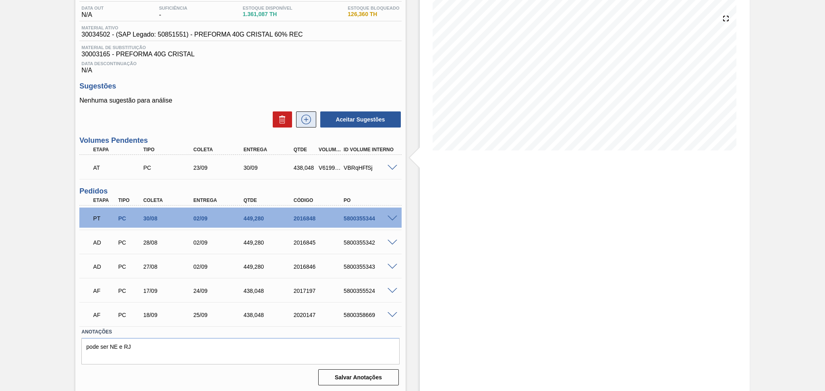
click at [298, 119] on button at bounding box center [306, 120] width 20 height 16
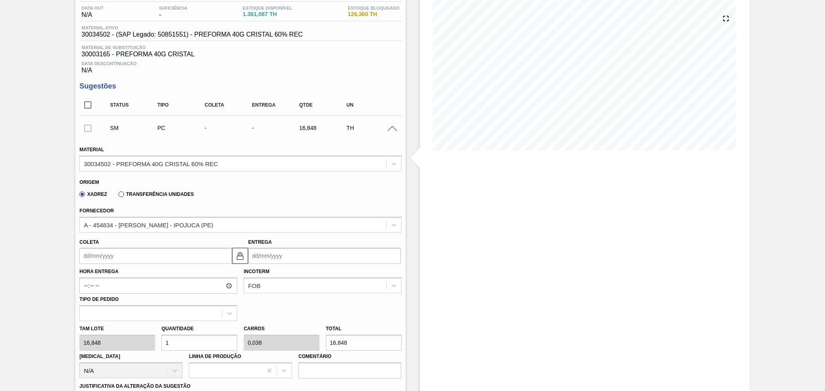
click at [111, 254] on input "Coleta" at bounding box center [155, 256] width 153 height 16
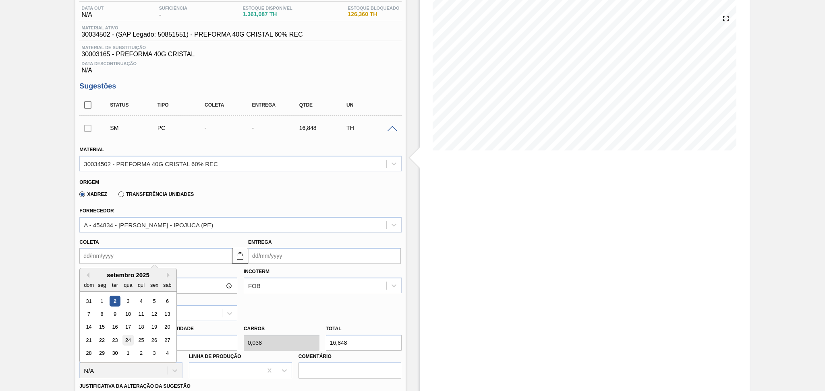
click at [127, 337] on div "24" at bounding box center [128, 340] width 11 height 11
type input "[DATE]"
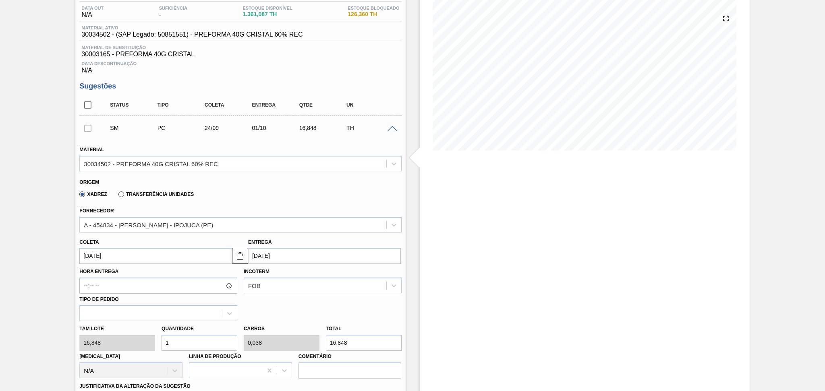
click at [154, 341] on div "[PERSON_NAME] 16,848 Quantidade 1 Carros 0,038 Total 16,848 [MEDICAL_DATA] N/A …" at bounding box center [240, 350] width 328 height 58
type input "2"
type input "0,077"
type input "33,696"
type input "26"
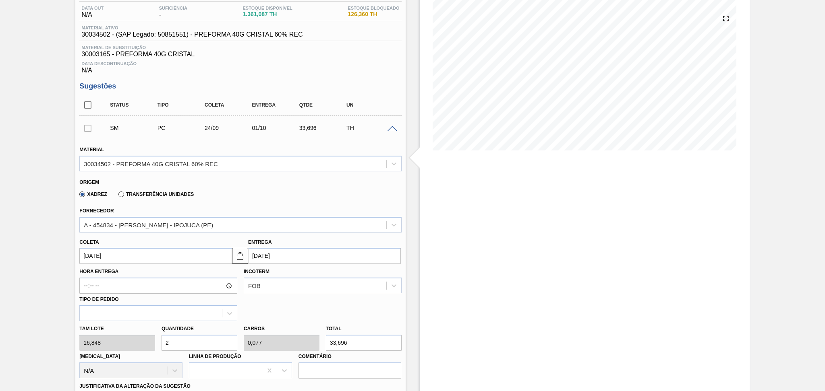
type input "1"
type input "438,048"
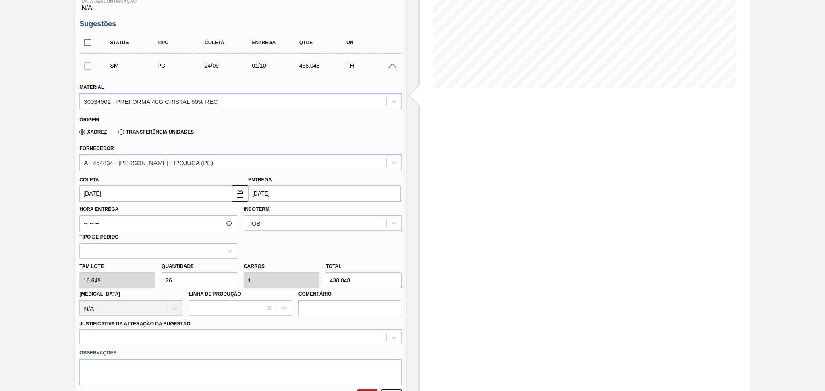
scroll to position [246, 0]
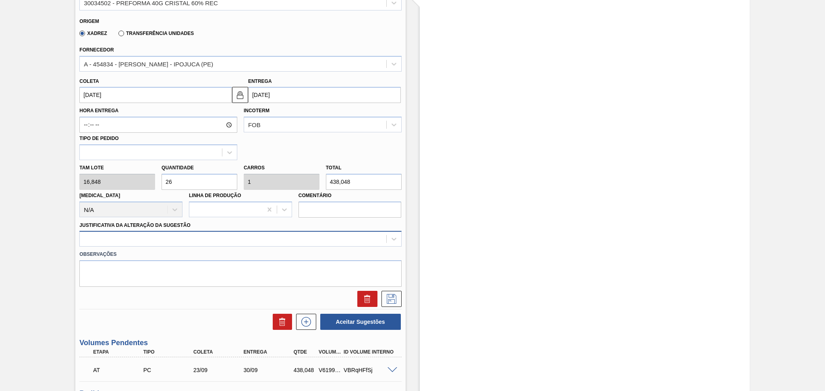
type input "26"
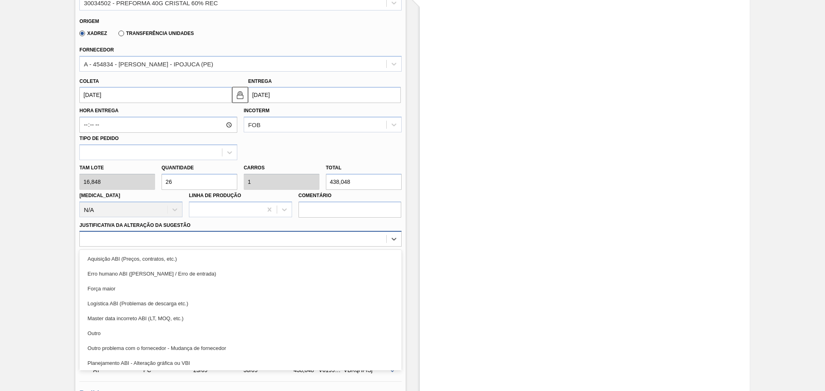
click at [222, 234] on div at bounding box center [233, 240] width 306 height 12
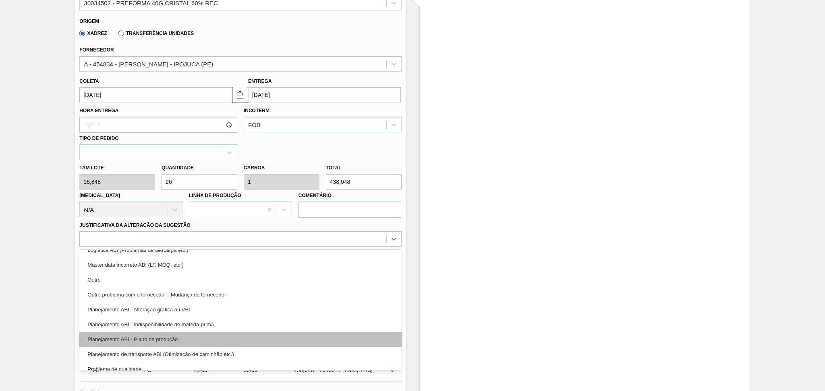
click at [185, 340] on div "Planejamento ABI - Plano de produção" at bounding box center [240, 339] width 322 height 15
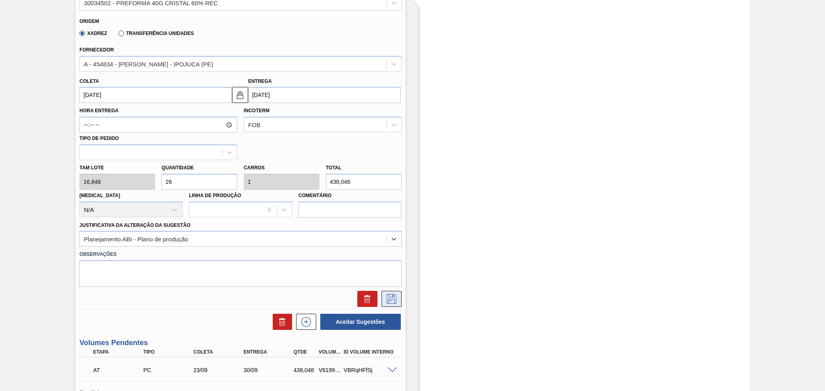
click at [382, 296] on button at bounding box center [391, 299] width 20 height 16
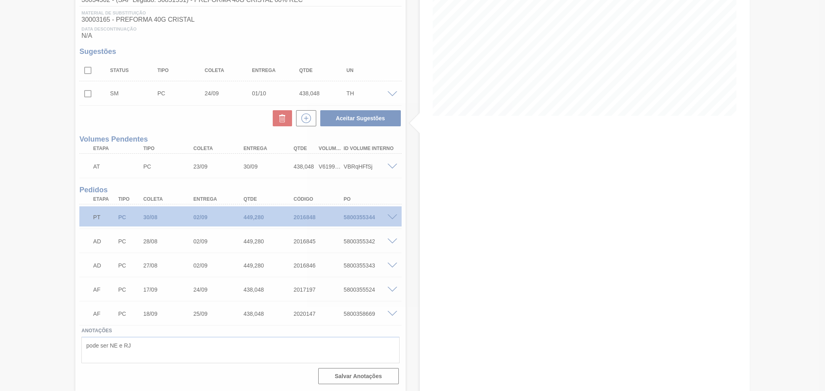
scroll to position [118, 0]
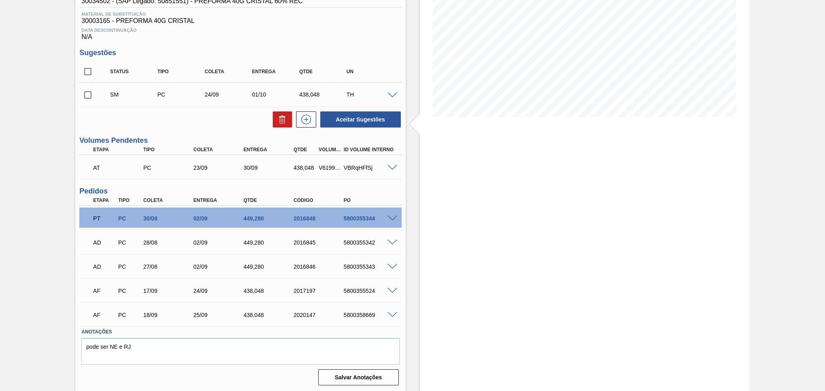
click at [88, 103] on input "checkbox" at bounding box center [87, 95] width 17 height 17
click at [339, 113] on button "Aceitar Sugestões" at bounding box center [360, 120] width 81 height 16
checkbox input "false"
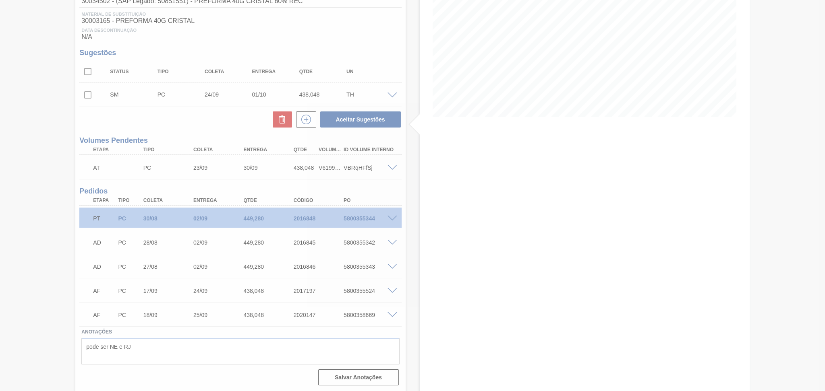
scroll to position [109, 0]
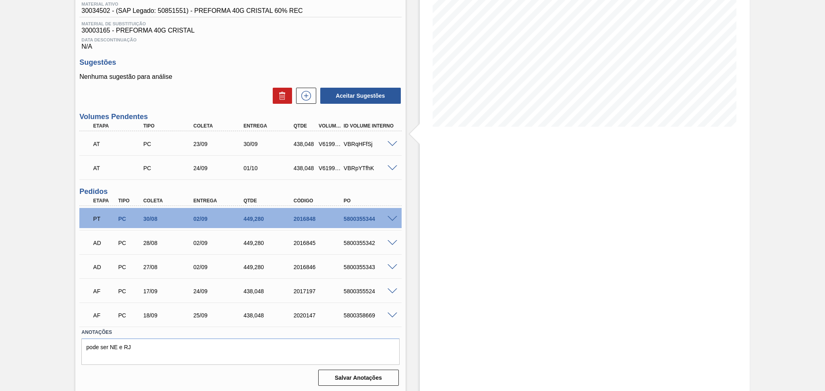
click at [492, 197] on div "Estoque De [DATE] Até [DATE] Filtro" at bounding box center [585, 163] width 330 height 462
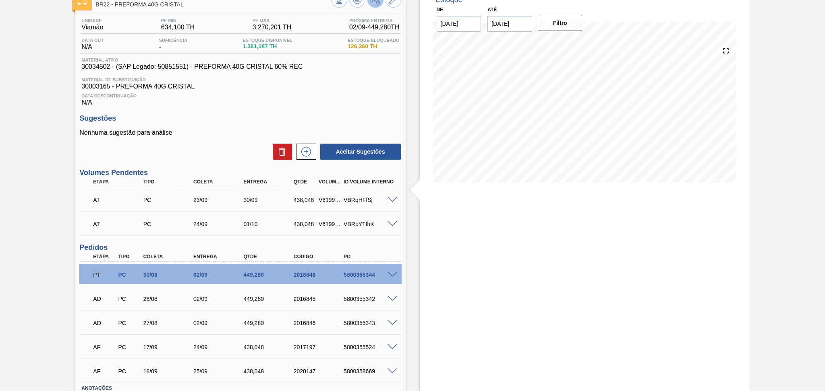
scroll to position [0, 0]
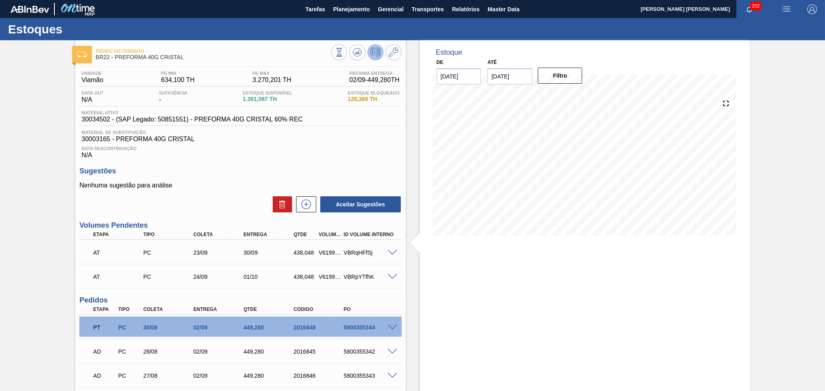
click at [368, 170] on h3 "Sugestões" at bounding box center [240, 171] width 322 height 8
click at [298, 180] on div "Sugestões Nenhuma sugestão para análise Aceitar Sugestões" at bounding box center [240, 190] width 322 height 46
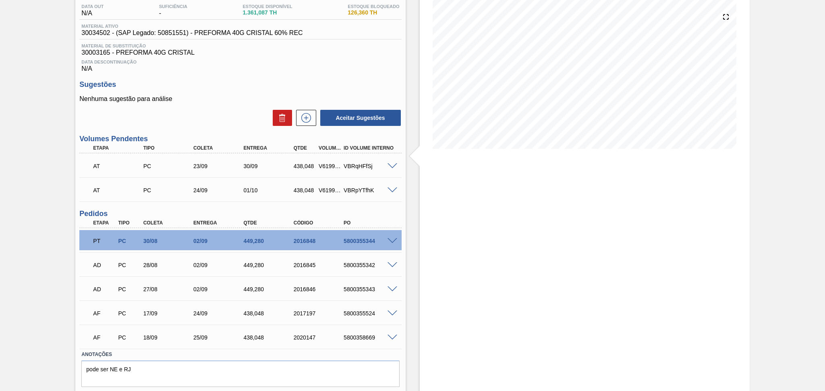
scroll to position [109, 0]
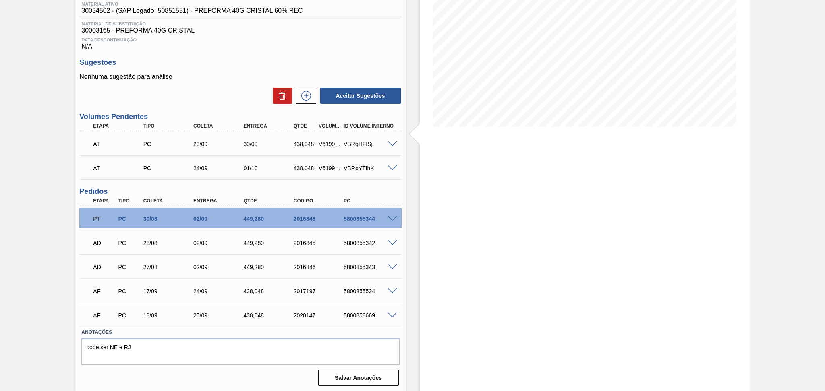
click at [231, 59] on h3 "Sugestões" at bounding box center [240, 62] width 322 height 8
click at [424, 264] on div "Estoque De [DATE] Até [DATE] Filtro 03/09 Projeção de Estoque 2,708.927 [DOMAIN…" at bounding box center [585, 163] width 330 height 462
click at [430, 320] on div "Estoque De [DATE] Até [DATE] Filtro 03/09 Projeção de Estoque 2,708.927 [DOMAIN…" at bounding box center [585, 163] width 330 height 462
click at [420, 200] on div "Estoque De [DATE] Até [DATE] Filtro 13/09 Projeção de Estoque 1,558.927 [DOMAIN…" at bounding box center [585, 163] width 330 height 462
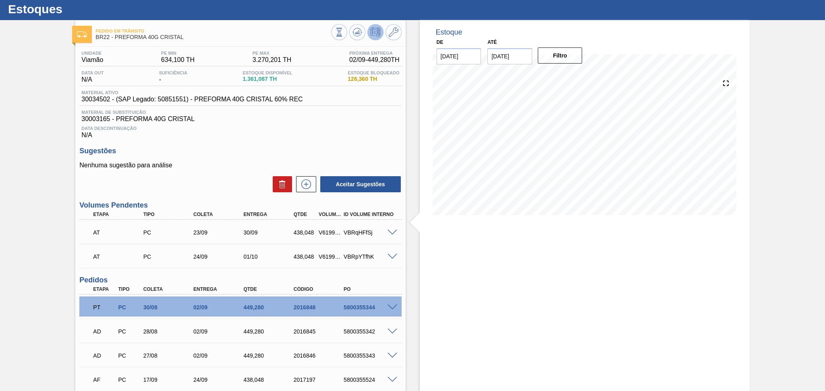
scroll to position [0, 0]
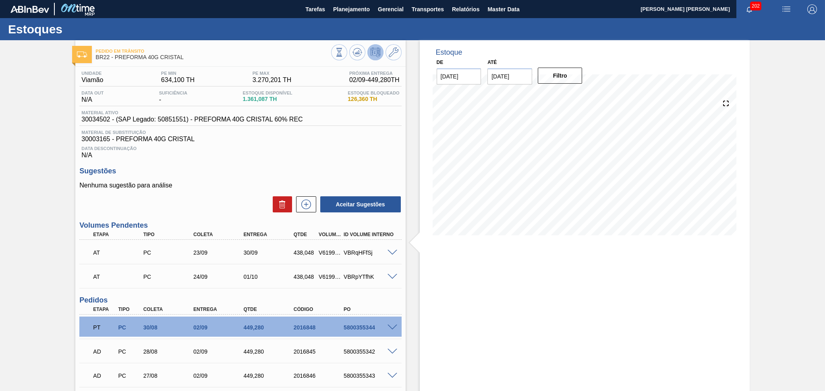
click at [519, 333] on div "Estoque De [DATE] Até [DATE] Filtro 13/09 Projeção de Estoque 1,558.927 [DOMAIN…" at bounding box center [585, 271] width 330 height 462
click at [305, 154] on div "Data Descontinuação N/A" at bounding box center [240, 151] width 322 height 16
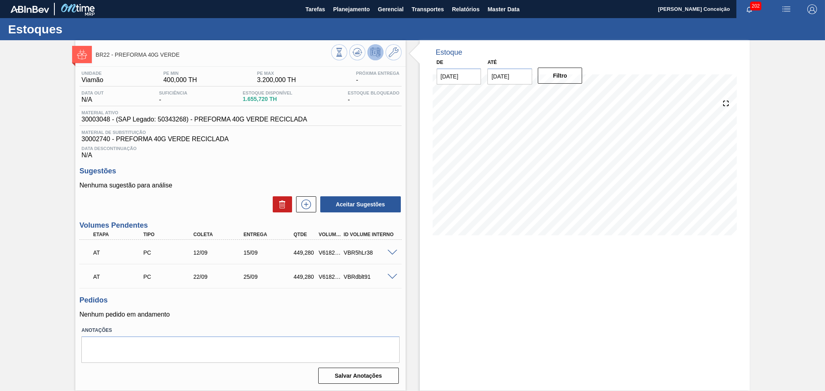
click at [313, 149] on span "Data Descontinuação" at bounding box center [240, 148] width 318 height 5
click at [254, 317] on p "Nenhum pedido em andamento" at bounding box center [240, 314] width 322 height 7
click at [347, 165] on div "Unidade Viamão PE MIN 400,000 TH PE MAX 3.200,000 TH Próxima Entrega - Data out…" at bounding box center [240, 227] width 330 height 320
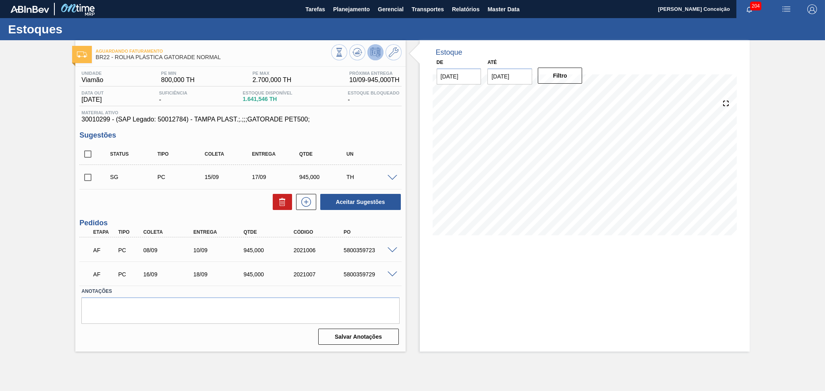
click at [149, 206] on div "Aceitar Sugestões" at bounding box center [240, 202] width 322 height 18
click at [411, 226] on div "Estoque De [DATE] Até [DATE] Filtro" at bounding box center [578, 196] width 344 height 312
drag, startPoint x: 205, startPoint y: 248, endPoint x: 190, endPoint y: 246, distance: 14.6
click at [190, 246] on div "AF PC 08/09 10/09 945,000 2021006 5800359723" at bounding box center [238, 250] width 300 height 16
copy div "10/09"
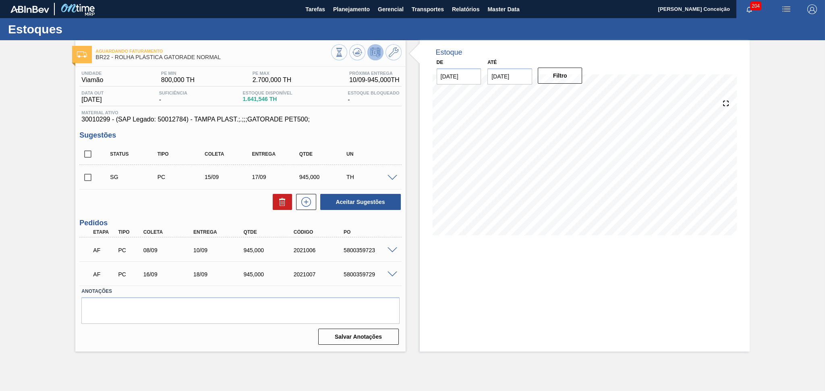
click at [408, 286] on div "Estoque De [DATE] Até [DATE] Filtro 05/09 Projeção de Estoque 921.546 [DOMAIN_N…" at bounding box center [578, 196] width 344 height 312
click at [79, 181] on input "checkbox" at bounding box center [87, 177] width 17 height 17
click at [286, 203] on icon at bounding box center [282, 202] width 10 height 10
checkbox input "false"
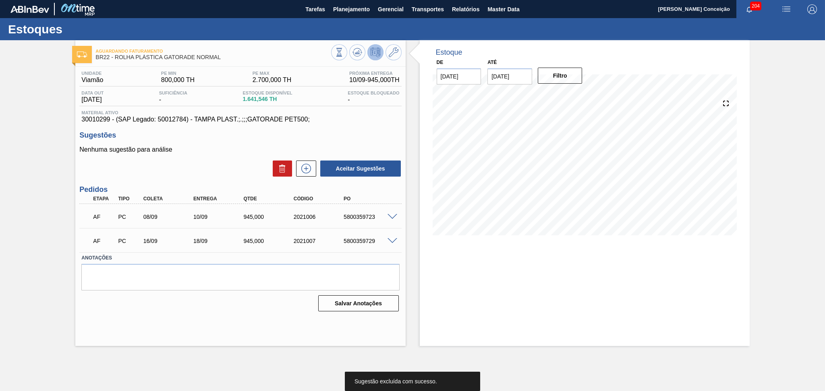
click at [420, 212] on div "Estoque De [DATE] Até [DATE] Filtro" at bounding box center [585, 143] width 330 height 207
click at [352, 134] on h3 "Sugestões" at bounding box center [240, 135] width 322 height 8
click at [356, 130] on div "Unidade Viamão PE MIN 800,000 TH PE MAX 2.700,000 TH Próxima Entrega 10/09 - 94…" at bounding box center [240, 191] width 330 height 248
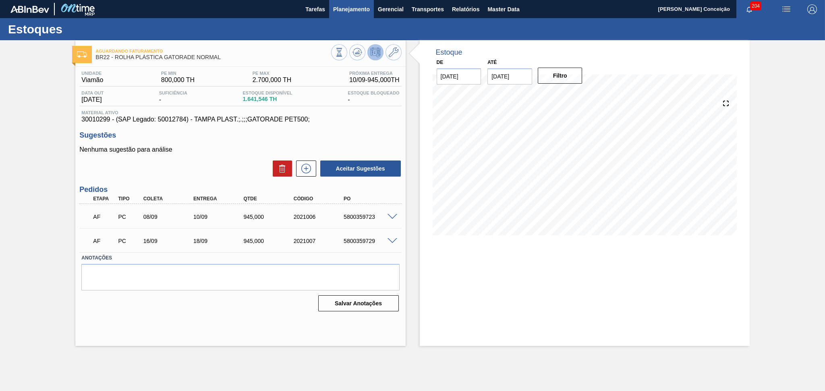
click at [364, 15] on button "Planejamento" at bounding box center [351, 9] width 45 height 18
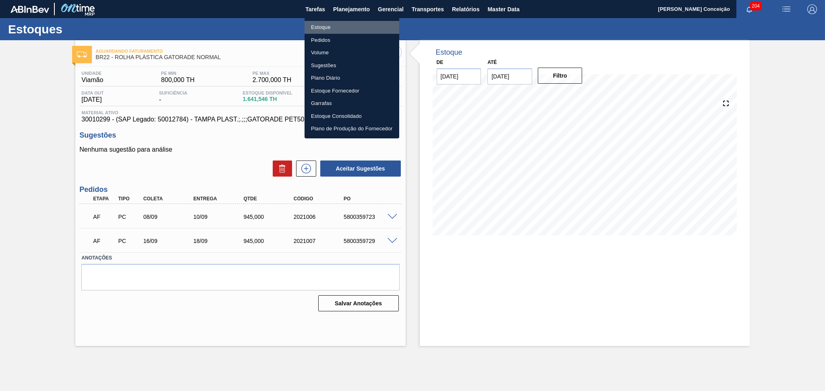
click at [332, 27] on li "Estoque" at bounding box center [351, 27] width 95 height 13
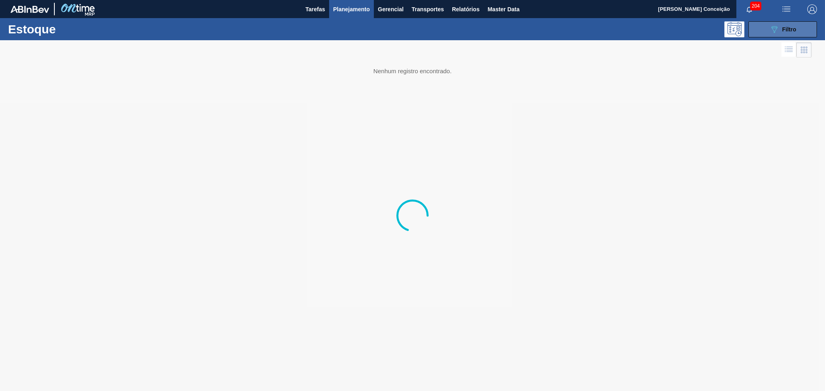
click at [767, 35] on button "089F7B8B-B2A5-4AFE-B5C0-19BA573D28AC Filtro" at bounding box center [782, 29] width 68 height 16
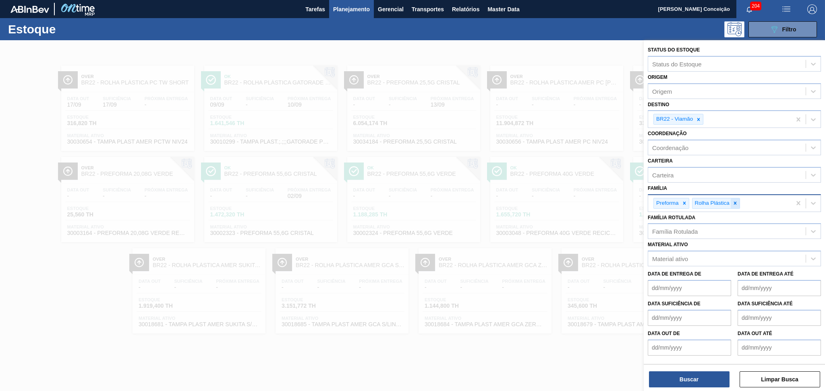
click at [737, 201] on icon at bounding box center [735, 204] width 6 height 6
click at [698, 119] on icon at bounding box center [698, 119] width 3 height 3
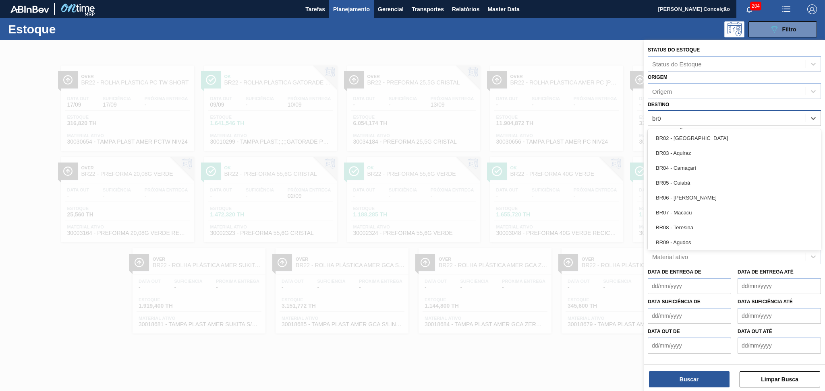
type input "br07"
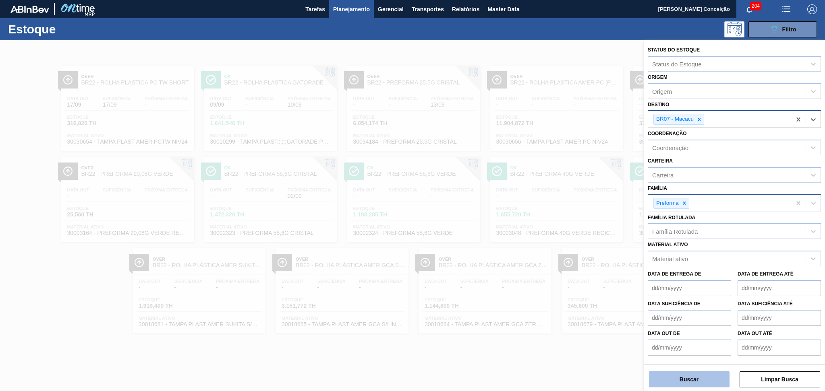
click at [675, 380] on button "Buscar" at bounding box center [689, 380] width 81 height 16
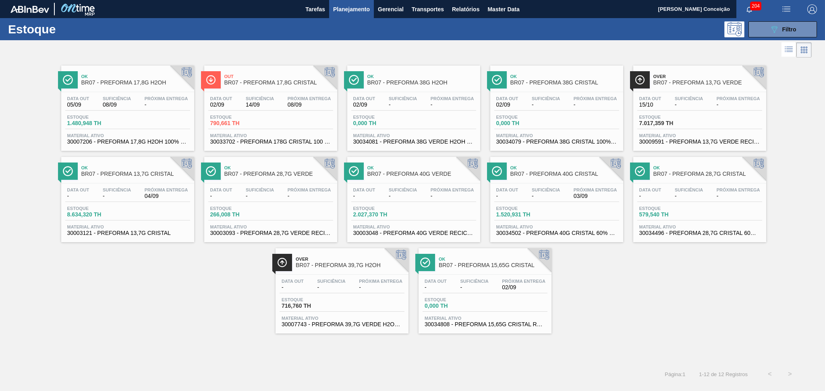
click at [294, 116] on div "Estoque 790,661 TH" at bounding box center [270, 122] width 125 height 14
click at [515, 288] on span "02/09" at bounding box center [523, 288] width 43 height 6
click at [765, 24] on button "089F7B8B-B2A5-4AFE-B5C0-19BA573D28AC Filtro" at bounding box center [782, 29] width 68 height 16
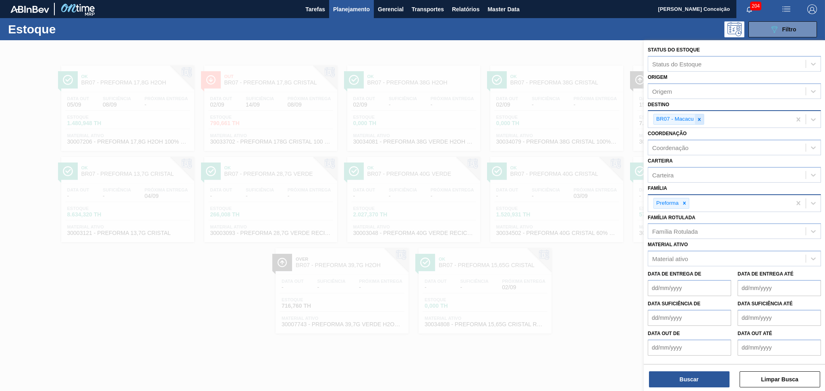
click at [702, 114] on div at bounding box center [699, 119] width 9 height 10
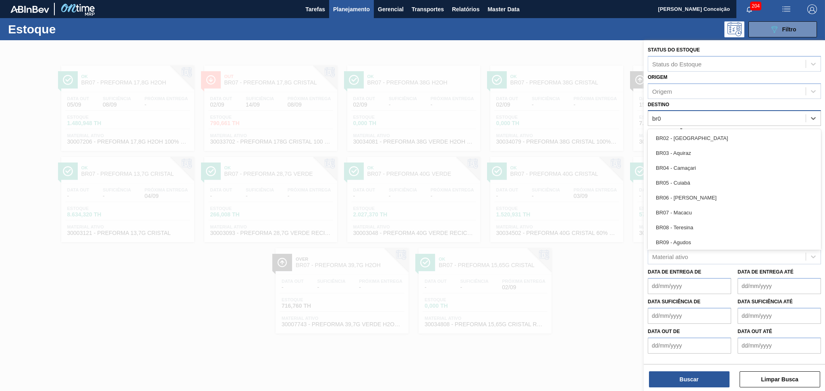
type input "br03"
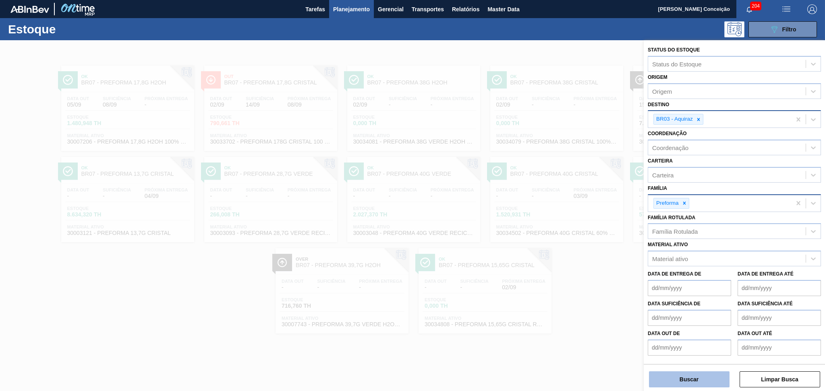
click at [675, 376] on button "Buscar" at bounding box center [689, 380] width 81 height 16
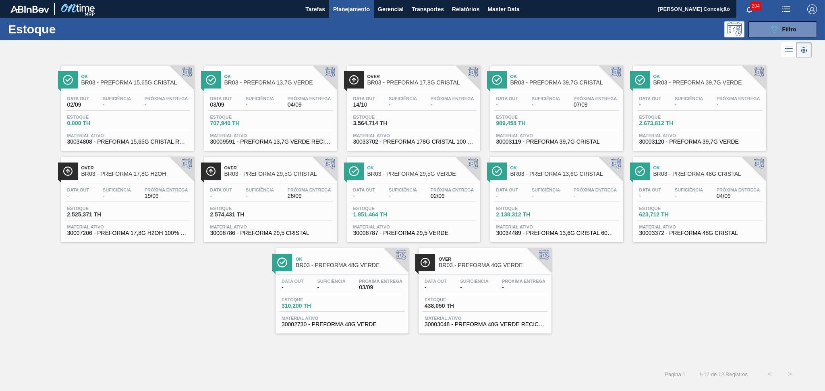
click at [234, 95] on div "Data [DATE] Suficiência - Próxima Entrega 04/09 Estoque 707,940 TH Material ati…" at bounding box center [270, 119] width 133 height 55
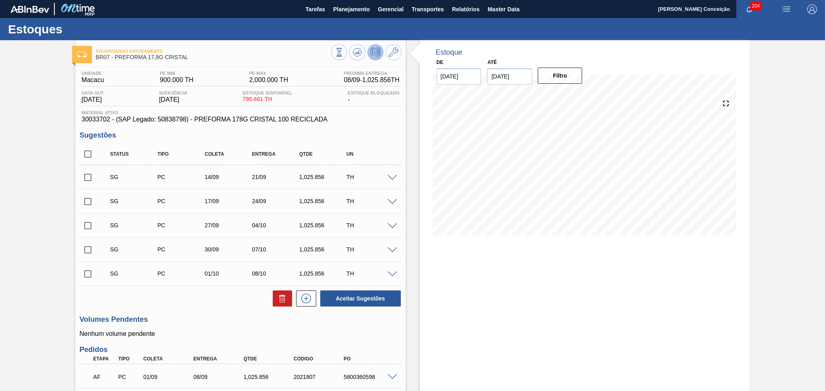
click at [43, 157] on div "Aguardando Faturamento BR07 - PREFORMA 17,8G CRISTAL Unidade Macacu PE MIN 900.…" at bounding box center [412, 259] width 825 height 439
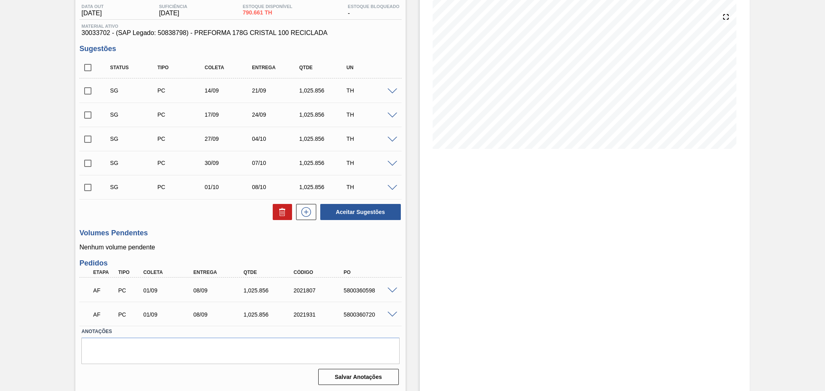
click at [406, 255] on div "Estoque De [DATE] Até [DATE] Filtro 03/09 Projeção de Estoque 370.661 [DOMAIN_N…" at bounding box center [578, 173] width 344 height 439
click at [243, 241] on div "Volumes Pendentes Nenhum volume pendente" at bounding box center [240, 240] width 322 height 22
click at [370, 290] on div "5800360598" at bounding box center [369, 291] width 56 height 6
copy div "5800360598"
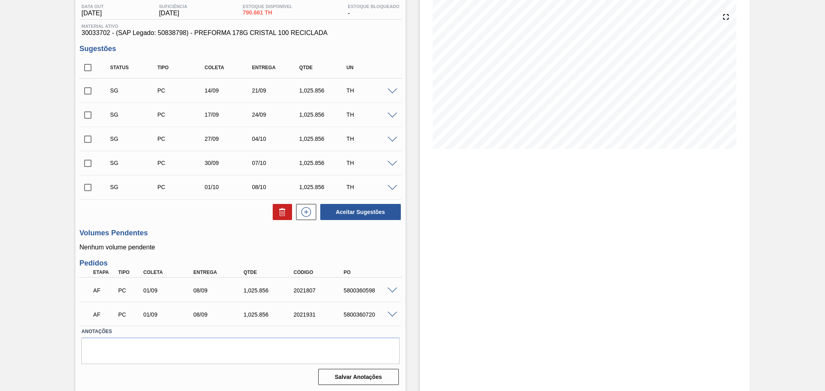
click at [508, 234] on div "Estoque De [DATE] Até [DATE] Filtro 03/09 Projeção de Estoque 370.661 [DOMAIN_N…" at bounding box center [585, 173] width 330 height 439
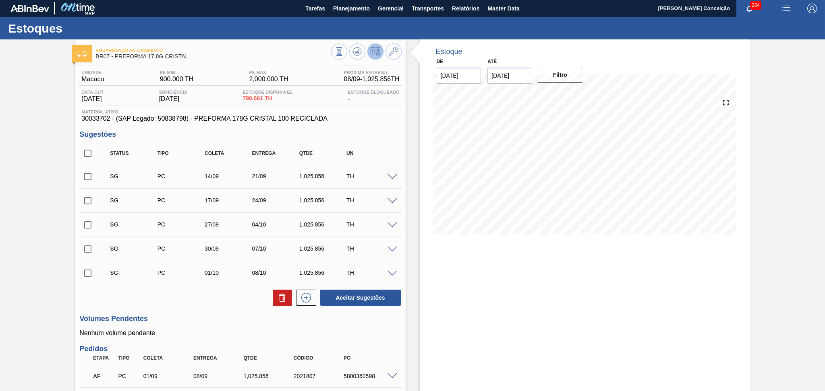
scroll to position [0, 0]
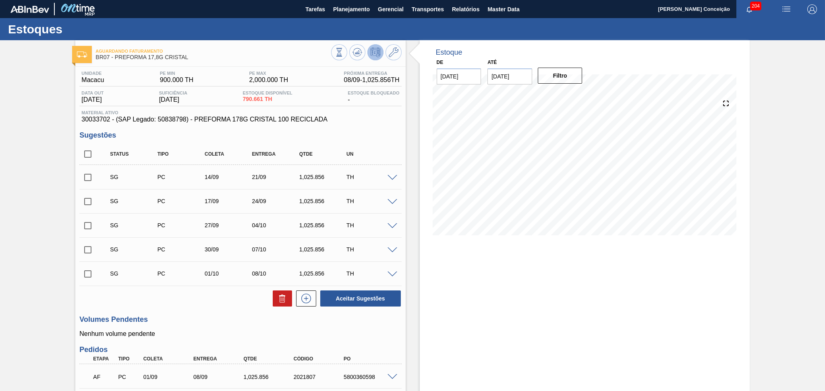
click at [433, 244] on div "30/09 Projeção de Estoque -1,745.899 [DOMAIN_NAME] 0 Política Objetiva 1,450 Pe…" at bounding box center [585, 167] width 304 height 161
click at [478, 255] on div "Estoque De [DATE] Até [DATE] Filtro 23/09 Projeção de Estoque -931.759 [DOMAIN_…" at bounding box center [585, 259] width 330 height 439
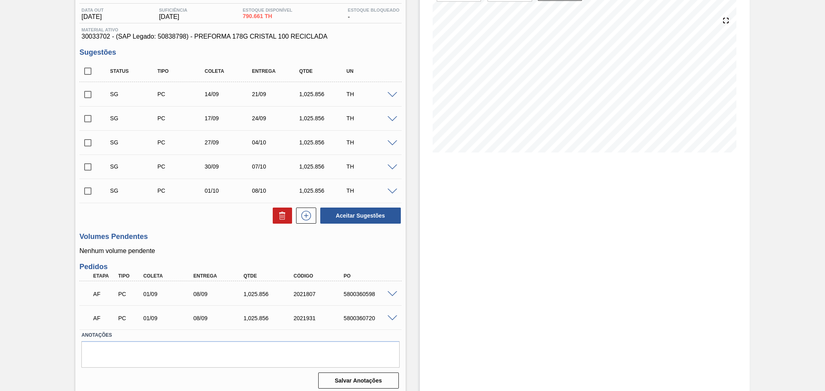
scroll to position [87, 0]
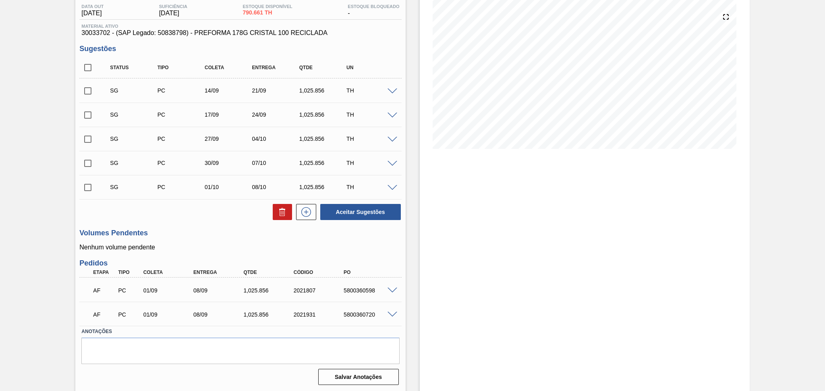
click at [307, 248] on p "Nenhum volume pendente" at bounding box center [240, 247] width 322 height 7
click at [178, 238] on div "Volumes Pendentes Nenhum volume pendente" at bounding box center [240, 240] width 322 height 22
click at [207, 242] on div "Volumes Pendentes Nenhum volume pendente" at bounding box center [240, 240] width 322 height 22
click at [354, 313] on div "5800360720" at bounding box center [369, 315] width 56 height 6
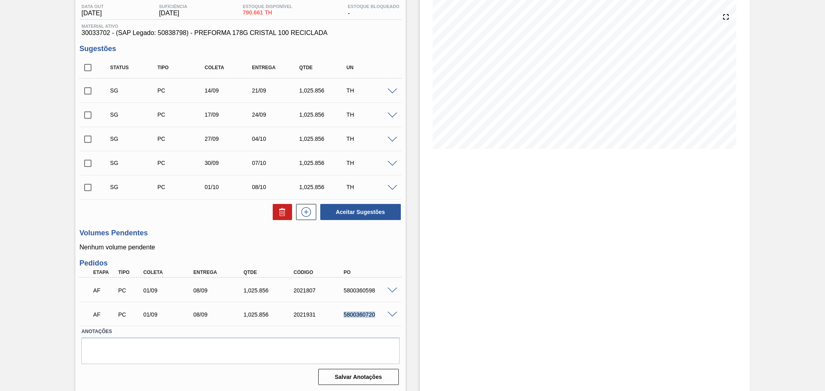
copy div "5800360720"
click at [269, 246] on p "Nenhum volume pendente" at bounding box center [240, 247] width 322 height 7
click at [432, 192] on div "Estoque De [DATE] Até [DATE] Filtro 02/09 Projeção de Estoque 510.665 [DOMAIN_N…" at bounding box center [585, 173] width 330 height 439
click at [214, 223] on div "Unidade Macacu PE MIN 900.000 TH PE MAX 2,000.000 TH Próxima Entrega 08/09 - 1,…" at bounding box center [240, 184] width 330 height 408
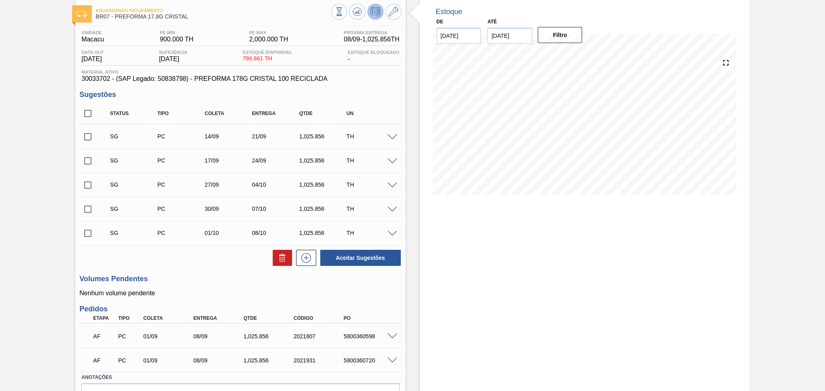
scroll to position [0, 0]
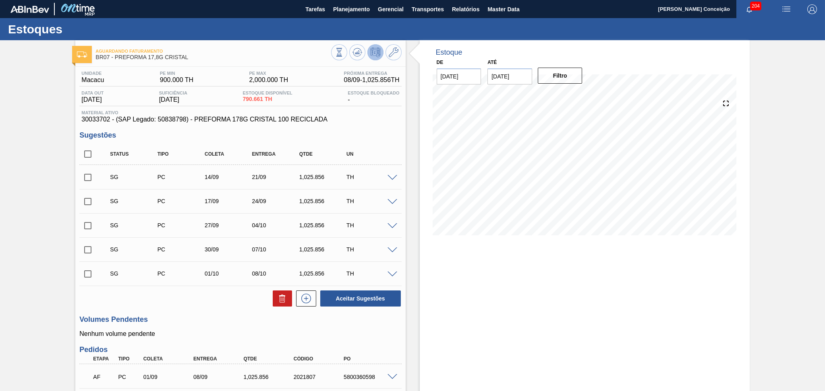
click at [383, 135] on h3 "Sugestões" at bounding box center [240, 135] width 322 height 8
click at [493, 255] on div "Estoque De [DATE] Até [DATE] Filtro 02/09 Projeção de Estoque 510.665 [DOMAIN_N…" at bounding box center [585, 259] width 330 height 439
click at [511, 312] on div "Estoque De [DATE] Até [DATE] Filtro 07/09 Projeção de Estoque 130.661 [DOMAIN_N…" at bounding box center [585, 259] width 330 height 439
click at [428, 211] on div "Estoque De [DATE] Até [DATE] Filtro 03/10 Projeção de Estoque -1,745.899 [DOMAI…" at bounding box center [585, 143] width 330 height 207
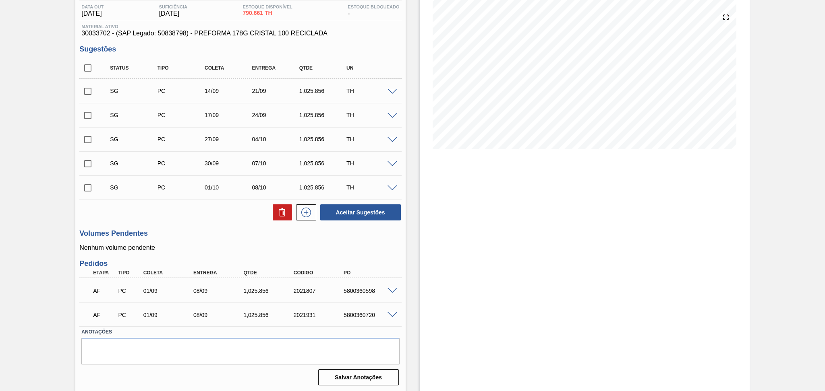
scroll to position [87, 0]
click at [443, 298] on div "Estoque De [DATE] Até [DATE] Filtro 05/09 Projeção de Estoque 370.661 [DOMAIN_N…" at bounding box center [585, 173] width 330 height 439
click at [259, 288] on div "1,025.856" at bounding box center [269, 291] width 56 height 6
copy div "1,025.856"
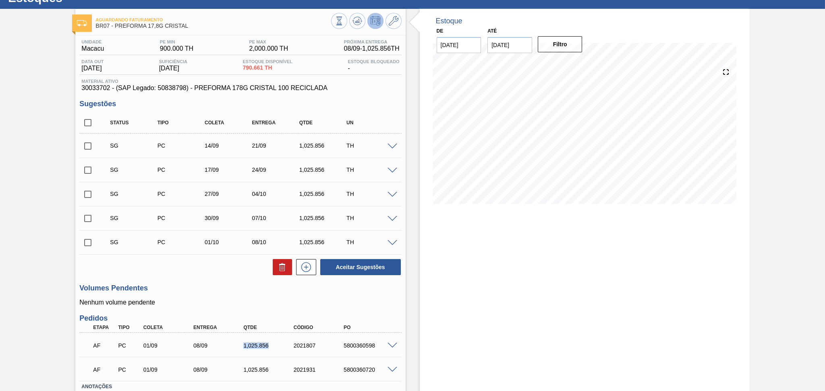
scroll to position [0, 0]
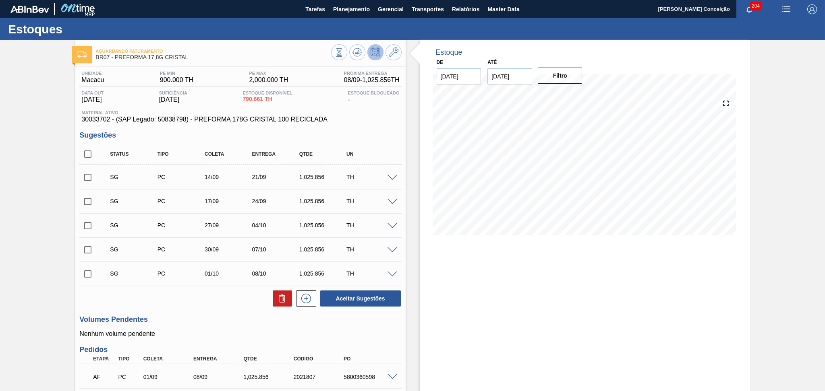
click at [410, 265] on div "Estoque De [DATE] Até [DATE] Filtro 13/09 Projeção de Estoque 62.381 [DOMAIN_NA…" at bounding box center [578, 259] width 344 height 439
click at [228, 329] on div "Volumes Pendentes Nenhum volume pendente" at bounding box center [240, 327] width 322 height 22
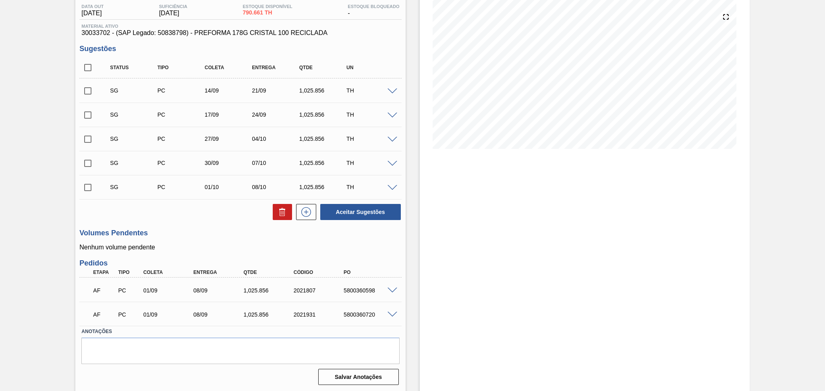
click at [213, 232] on h3 "Volumes Pendentes" at bounding box center [240, 233] width 322 height 8
click at [235, 242] on div "Volumes Pendentes Nenhum volume pendente" at bounding box center [240, 240] width 322 height 22
click at [553, 240] on div "Estoque De [DATE] Até [DATE] Filtro 05/09 Projeção de Estoque 370.661 [DOMAIN_N…" at bounding box center [585, 173] width 330 height 439
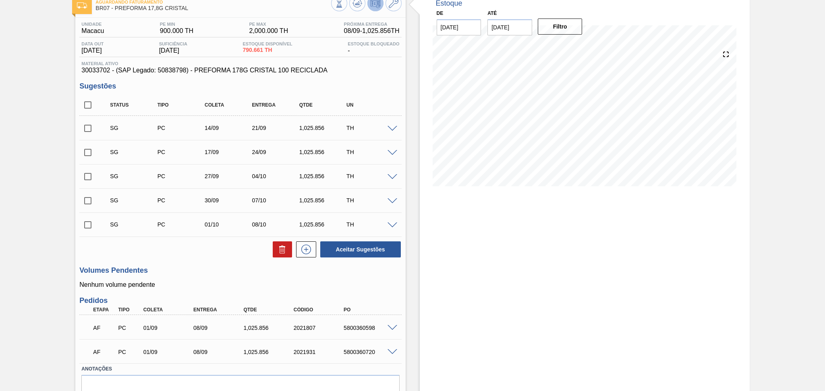
scroll to position [0, 0]
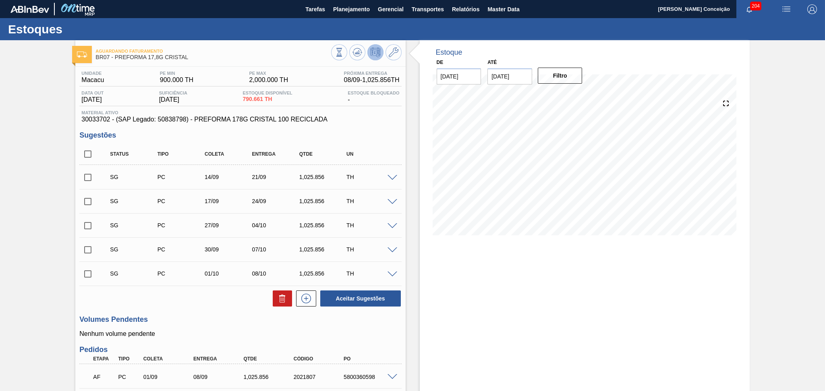
click at [407, 229] on div "Estoque De [DATE] Até [DATE] Filtro 02/09 Projeção de Estoque 510.665 [DOMAIN_N…" at bounding box center [578, 259] width 344 height 439
click at [192, 296] on div "Aceitar Sugestões" at bounding box center [240, 299] width 322 height 18
click at [201, 302] on div "Aceitar Sugestões" at bounding box center [240, 299] width 322 height 18
click at [218, 319] on h3 "Volumes Pendentes" at bounding box center [240, 320] width 322 height 8
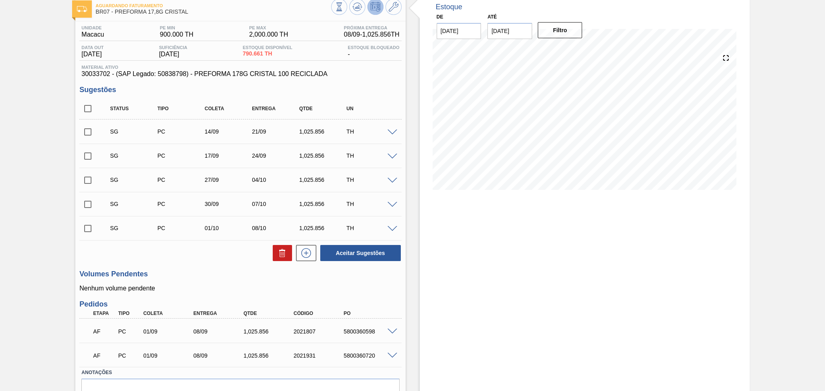
scroll to position [87, 0]
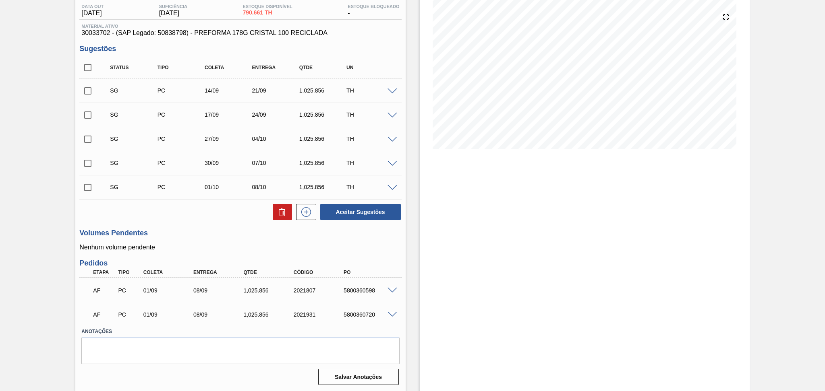
click at [217, 230] on h3 "Volumes Pendentes" at bounding box center [240, 233] width 322 height 8
click at [177, 236] on h3 "Volumes Pendentes" at bounding box center [240, 233] width 322 height 8
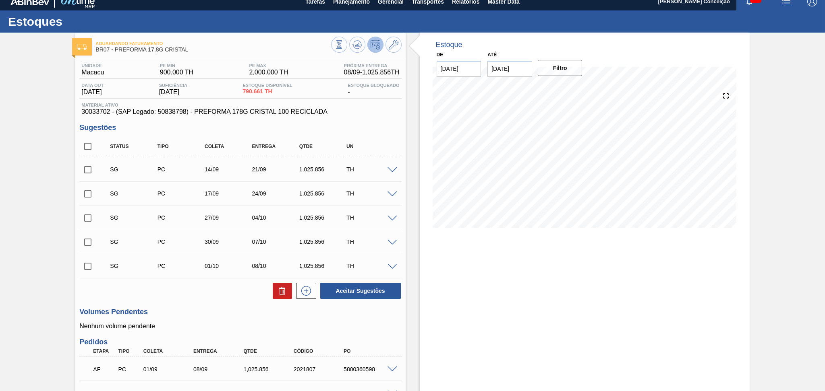
scroll to position [0, 0]
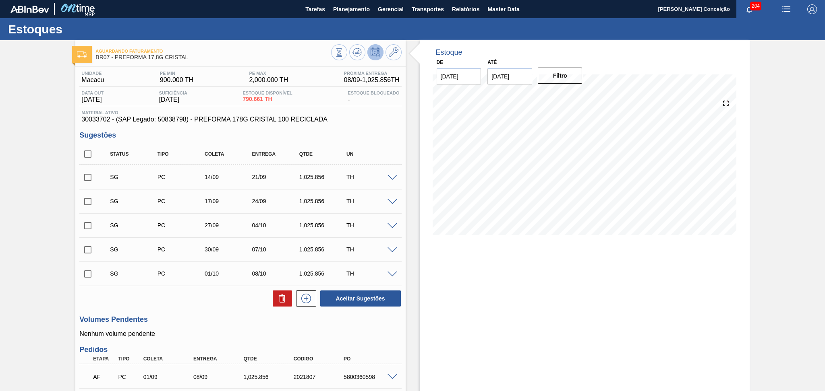
click at [414, 271] on div "Estoque De [DATE] Até [DATE] Filtro 21/09 Projeção de Estoque -211.759 [DOMAIN_…" at bounding box center [578, 259] width 344 height 439
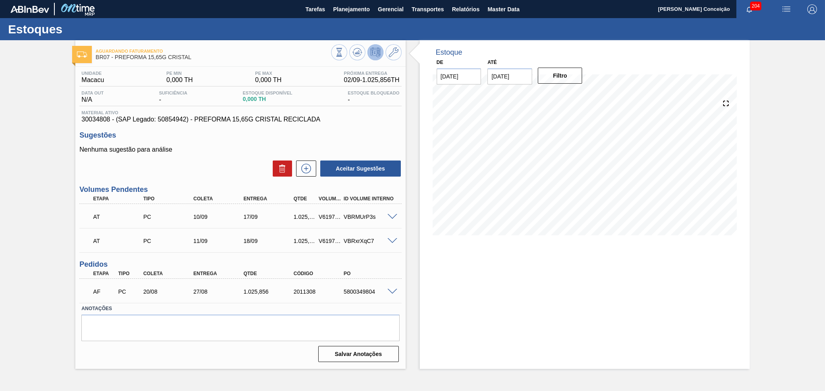
click at [331, 133] on h3 "Sugestões" at bounding box center [240, 135] width 322 height 8
click at [383, 143] on div "Sugestões Nenhuma sugestão para análise Aceitar Sugestões" at bounding box center [240, 154] width 322 height 46
click at [393, 117] on span "30034808 - (SAP Legado: 50854942) - PREFORMA 15,65G CRISTAL RECICLADA" at bounding box center [240, 119] width 318 height 7
click at [472, 292] on div "Estoque De [DATE] Até [DATE] Filtro 29/09 Projeção de Estoque 3,077.568 [DOMAIN…" at bounding box center [585, 204] width 330 height 329
click at [392, 215] on span at bounding box center [392, 217] width 10 height 6
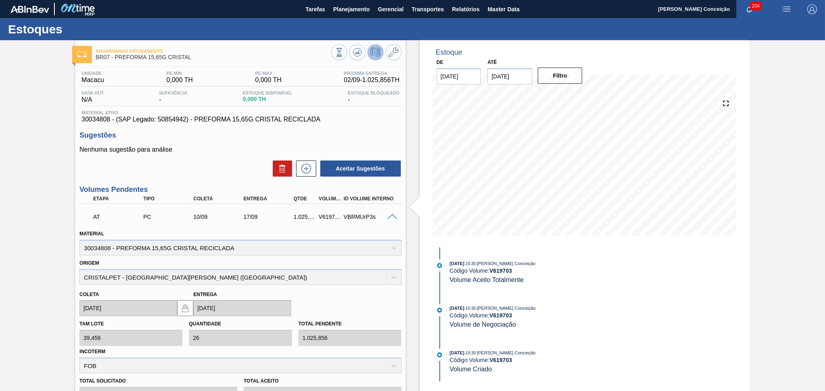
click at [392, 215] on span at bounding box center [392, 217] width 10 height 6
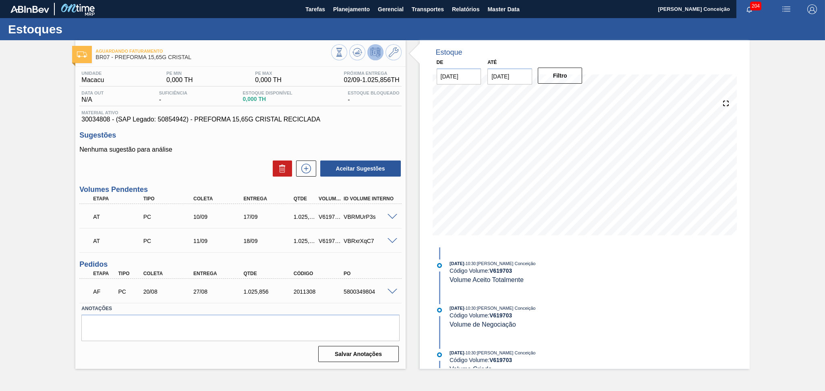
click at [412, 219] on div "Estoque De [DATE] Até [DATE] Filtro 29/09 Projeção de Estoque 3,077.568 [DOMAIN…" at bounding box center [578, 204] width 344 height 329
click at [374, 118] on span "30034808 - (SAP Legado: 50854942) - PREFORMA 15,65G CRISTAL RECICLADA" at bounding box center [240, 119] width 318 height 7
click at [328, 145] on div "Sugestões Nenhuma sugestão para análise Aceitar Sugestões" at bounding box center [240, 154] width 322 height 46
click at [221, 153] on p "Nenhuma sugestão para análise" at bounding box center [240, 149] width 322 height 7
click at [220, 164] on div "Aceitar Sugestões" at bounding box center [240, 169] width 322 height 18
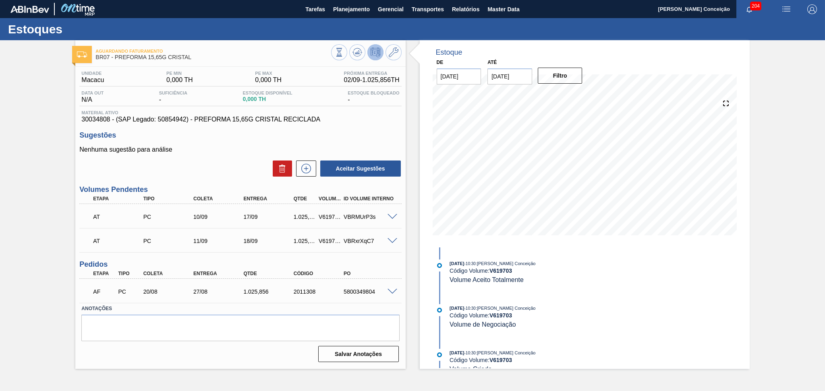
click at [326, 128] on div "Unidade Macacu PE MIN 0,000 TH PE MAX 0,000 TH Próxima Entrega 02/09 - 1.025,85…" at bounding box center [240, 216] width 330 height 298
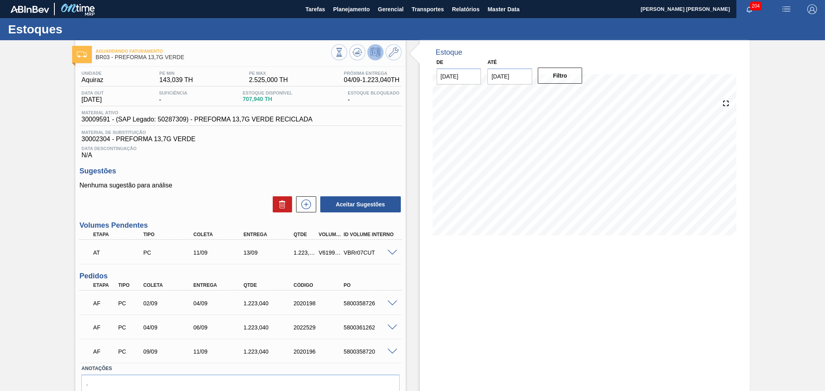
click at [357, 304] on div "5800358726" at bounding box center [369, 303] width 56 height 6
copy div "5800358726"
click at [250, 148] on span "Data Descontinuação" at bounding box center [240, 148] width 318 height 5
click at [391, 302] on span at bounding box center [392, 304] width 10 height 6
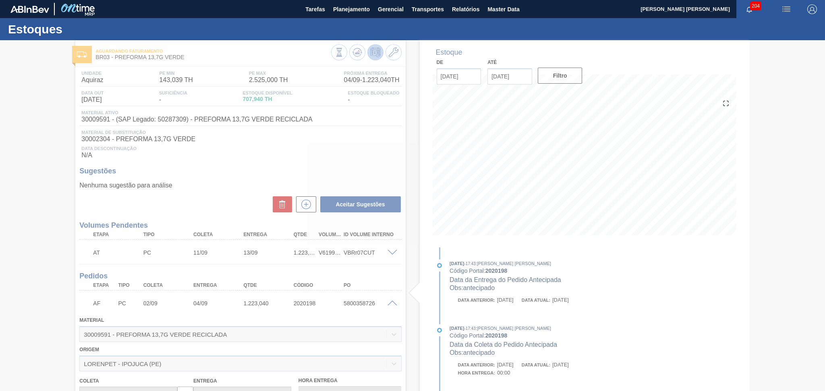
click at [392, 302] on div at bounding box center [412, 215] width 825 height 351
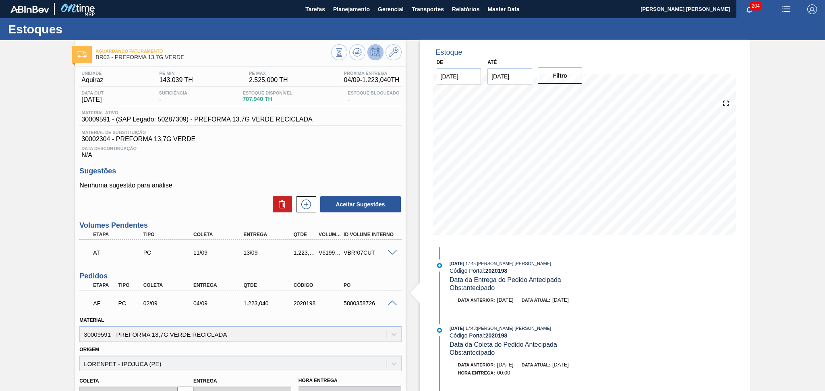
click at [392, 302] on span at bounding box center [392, 304] width 10 height 6
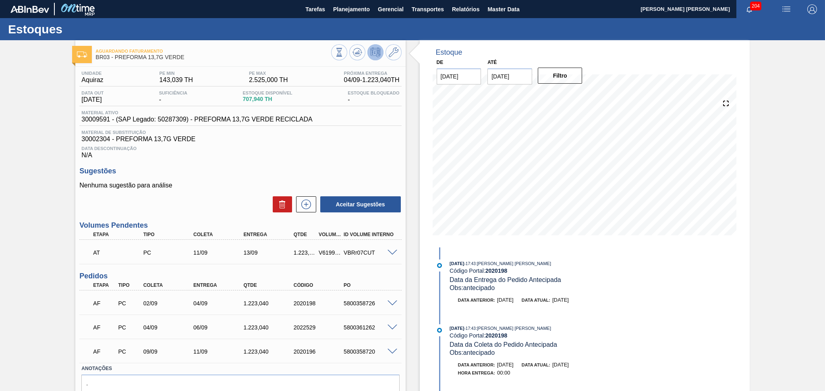
click at [221, 182] on p "Nenhuma sugestão para análise" at bounding box center [240, 185] width 322 height 7
click at [355, 136] on span "30002304 - PREFORMA 13,7G VERDE" at bounding box center [240, 139] width 318 height 7
click at [392, 303] on span at bounding box center [392, 304] width 10 height 6
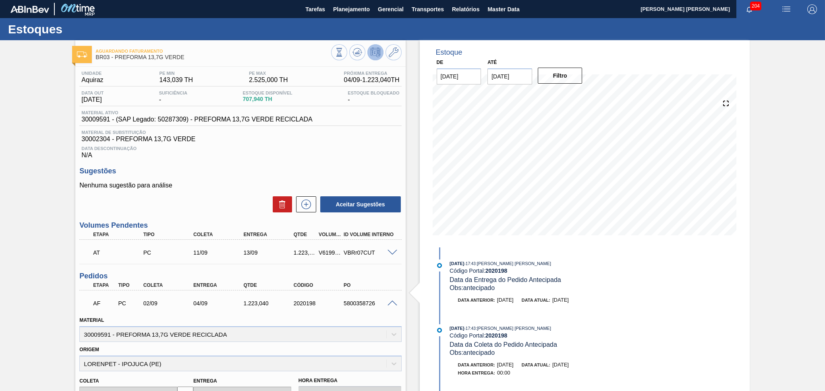
click at [391, 303] on span at bounding box center [392, 304] width 10 height 6
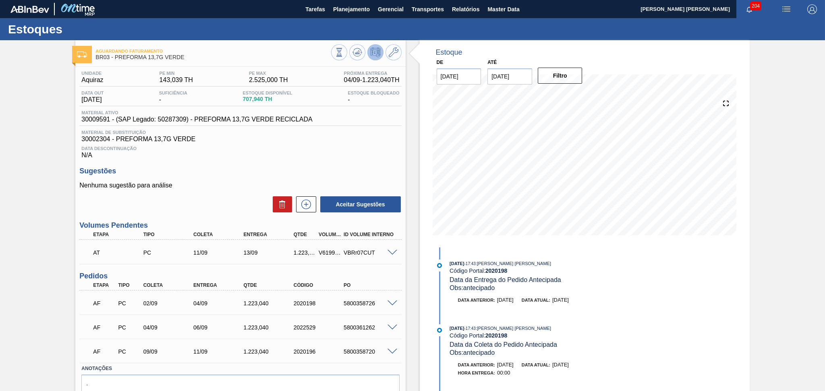
click at [362, 171] on h3 "Sugestões" at bounding box center [240, 171] width 322 height 8
click at [239, 32] on div "Estoques" at bounding box center [412, 29] width 825 height 22
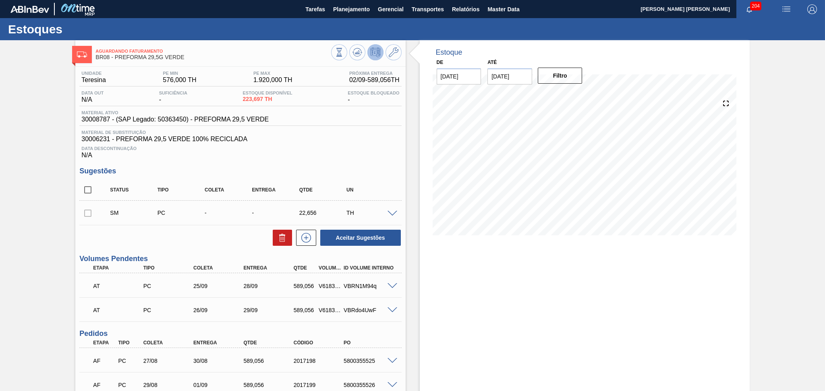
click at [351, 148] on span "Data Descontinuação" at bounding box center [240, 148] width 318 height 5
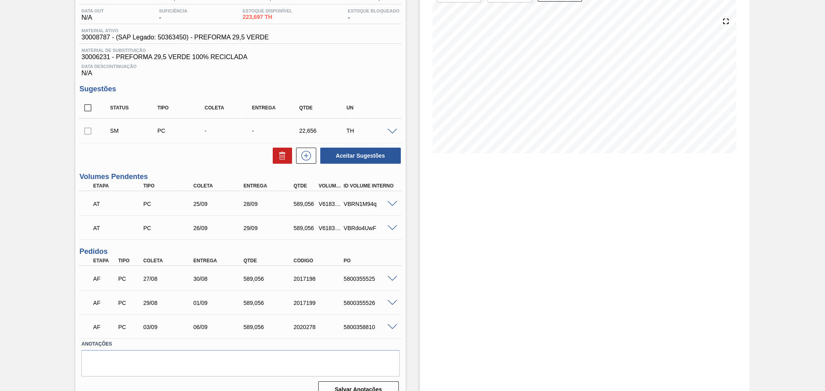
scroll to position [94, 0]
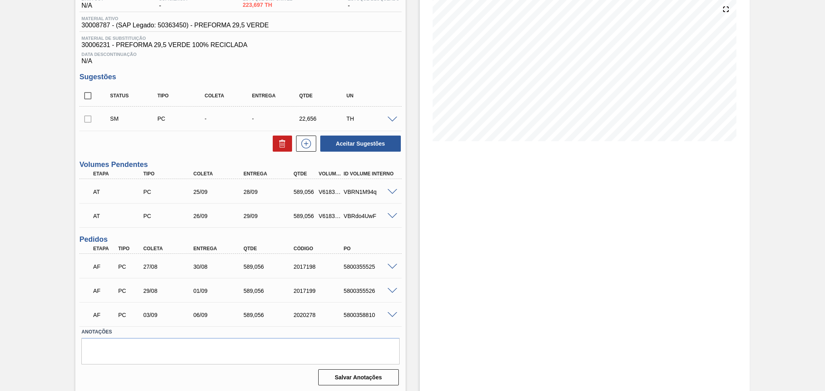
click at [368, 267] on div "5800355525" at bounding box center [369, 267] width 56 height 6
copy div "5800355525"
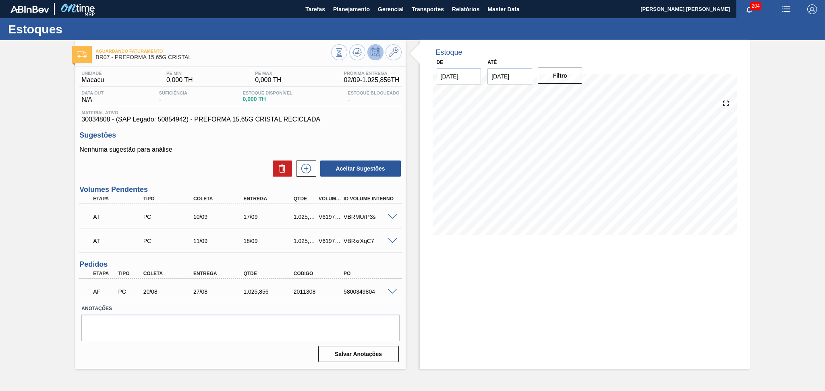
click at [231, 146] on p "Nenhuma sugestão para análise" at bounding box center [240, 149] width 322 height 7
click at [230, 165] on div "Aceitar Sugestões" at bounding box center [240, 169] width 322 height 18
click at [218, 165] on div "Aceitar Sugestões" at bounding box center [240, 169] width 322 height 18
click at [219, 154] on div "Nenhuma sugestão para análise Aceitar Sugestões" at bounding box center [240, 161] width 322 height 31
click at [219, 152] on p "Nenhuma sugestão para análise" at bounding box center [240, 149] width 322 height 7
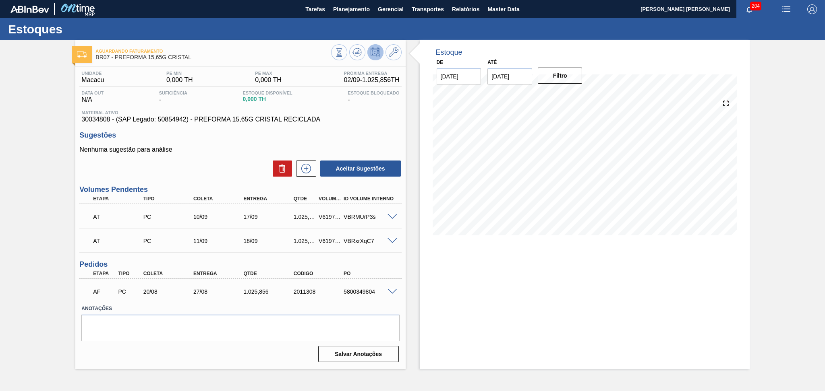
click at [230, 154] on div "Nenhuma sugestão para análise Aceitar Sugestões" at bounding box center [240, 161] width 322 height 31
click at [196, 144] on div "Sugestões Nenhuma sugestão para análise Aceitar Sugestões" at bounding box center [240, 154] width 322 height 46
click at [342, 4] on span "Planejamento" at bounding box center [351, 9] width 37 height 10
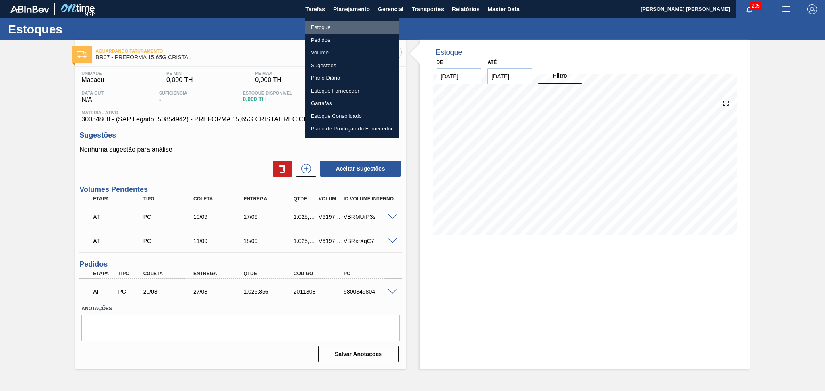
click at [332, 27] on li "Estoque" at bounding box center [351, 27] width 95 height 13
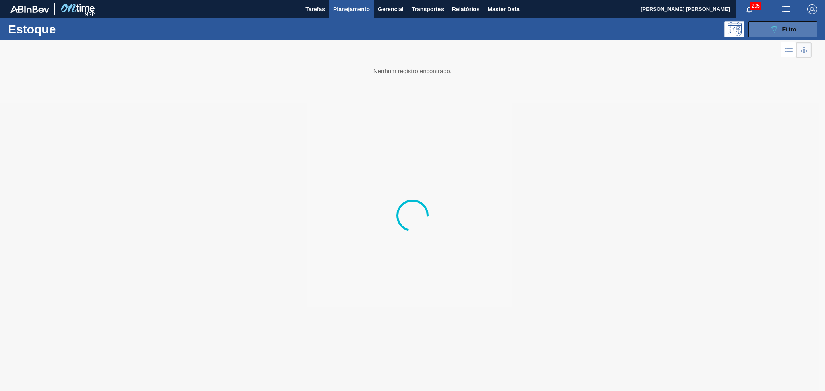
click at [764, 29] on button "089F7B8B-B2A5-4AFE-B5C0-19BA573D28AC Filtro" at bounding box center [782, 29] width 68 height 16
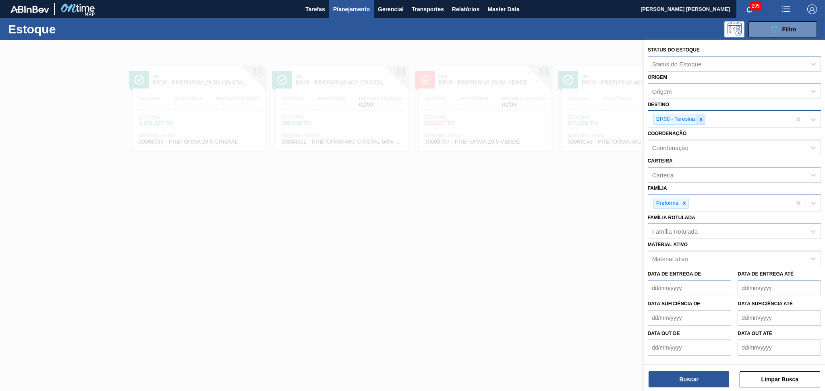
click at [702, 117] on icon at bounding box center [701, 120] width 6 height 6
click at [675, 226] on div "Família Rotulada" at bounding box center [675, 229] width 46 height 7
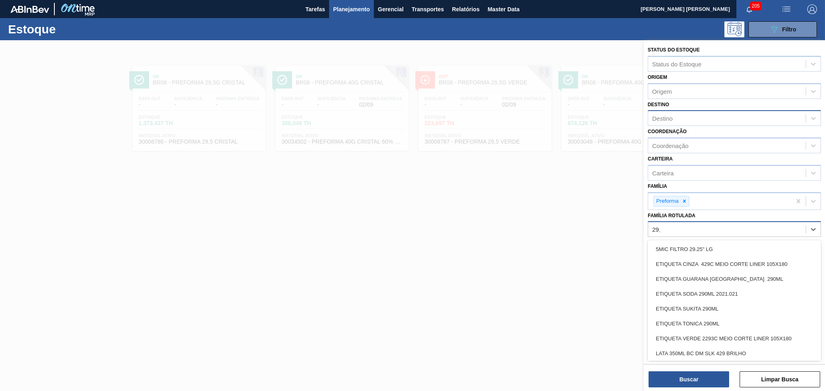
type Rotulada "29,5"
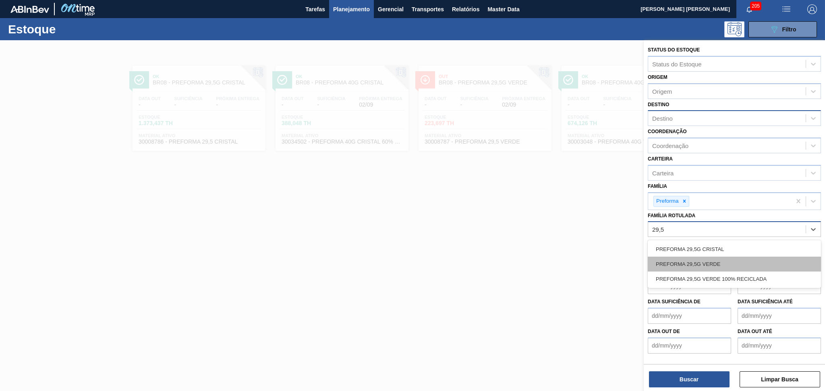
click at [713, 260] on div "PREFORMA 29,5G VERDE" at bounding box center [734, 264] width 173 height 15
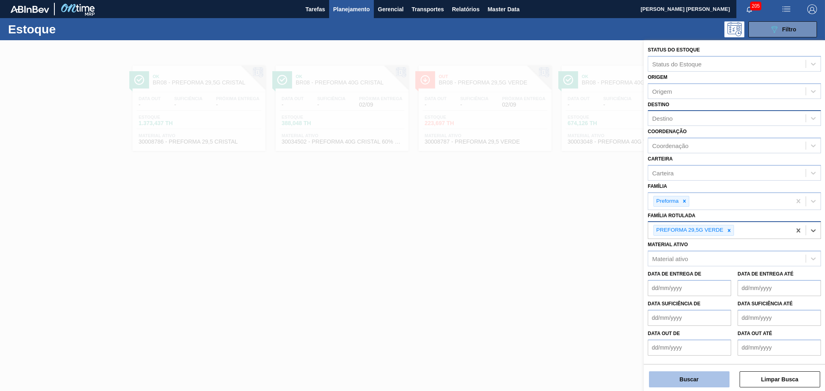
click at [699, 382] on button "Buscar" at bounding box center [689, 380] width 81 height 16
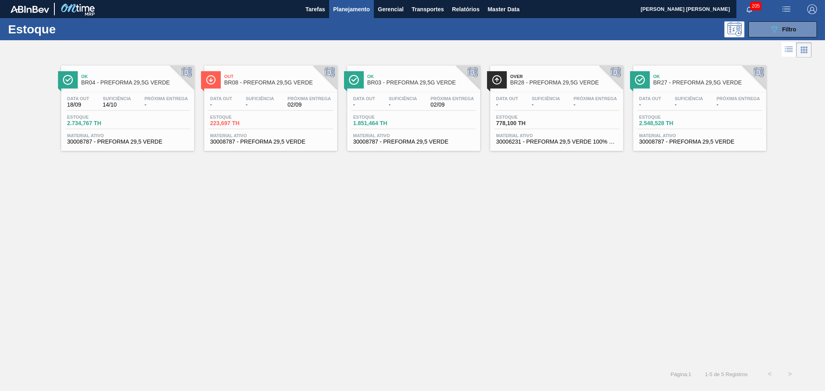
click at [321, 210] on div "Ok BR04 - PREFORMA 29,5G VERDE Data out 18/09 Suficiência 14/10 Próxima Entrega…" at bounding box center [412, 212] width 825 height 305
click at [419, 97] on div "Suficiência -" at bounding box center [403, 102] width 32 height 12
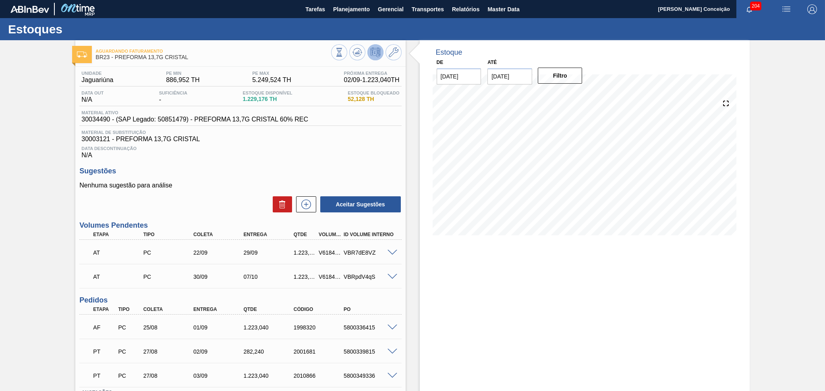
click at [289, 134] on span "Material de Substituição" at bounding box center [240, 132] width 318 height 5
click at [319, 162] on div "Unidade Jaguariúna PE MIN 886,952 TH PE MAX 5.249,524 TH Próxima Entrega 02/09 …" at bounding box center [240, 258] width 330 height 383
drag, startPoint x: 352, startPoint y: 25, endPoint x: 352, endPoint y: 20, distance: 4.8
click at [352, 23] on div "Estoques" at bounding box center [412, 29] width 825 height 22
click at [352, 10] on span "Planejamento" at bounding box center [351, 9] width 37 height 10
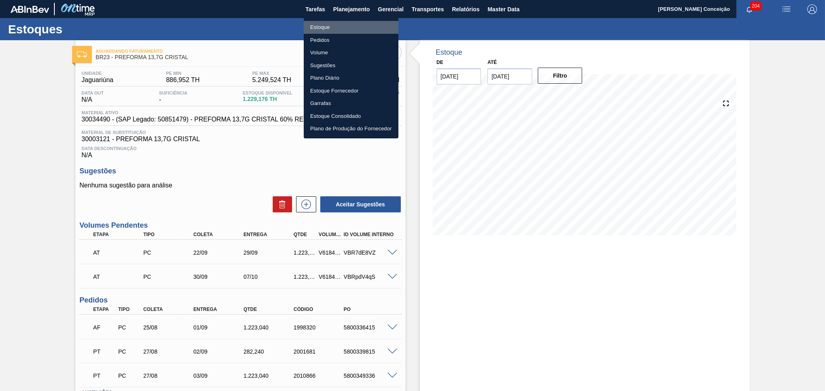
click at [329, 27] on li "Estoque" at bounding box center [351, 27] width 95 height 13
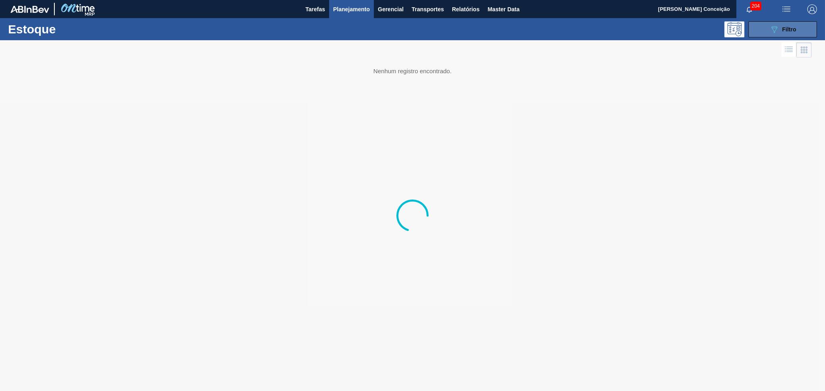
click at [789, 31] on span "Filtro" at bounding box center [789, 29] width 14 height 6
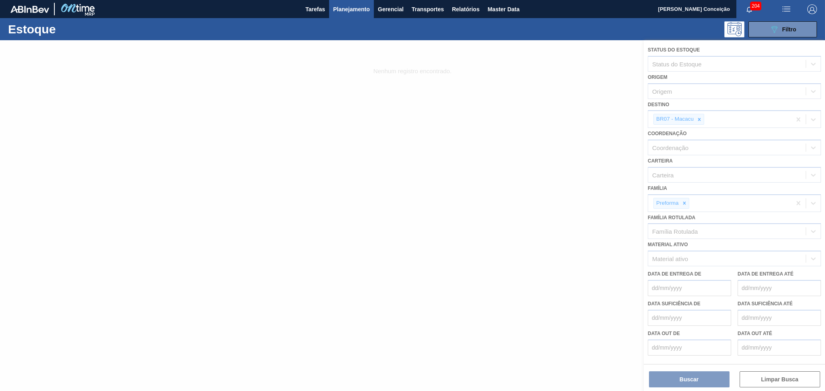
click at [697, 122] on div at bounding box center [412, 215] width 825 height 351
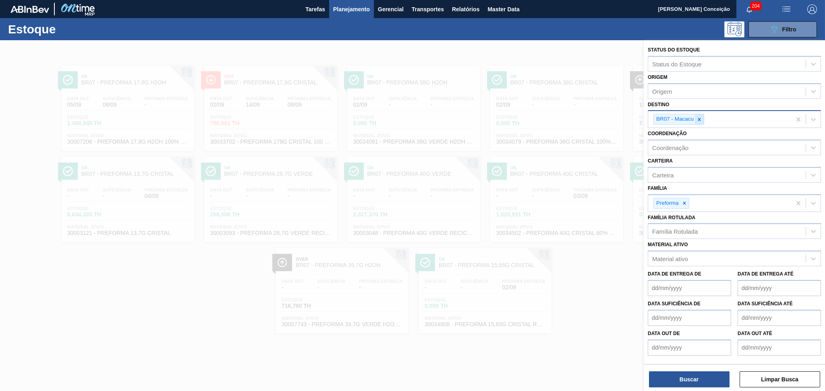
click at [702, 117] on icon at bounding box center [699, 120] width 6 height 6
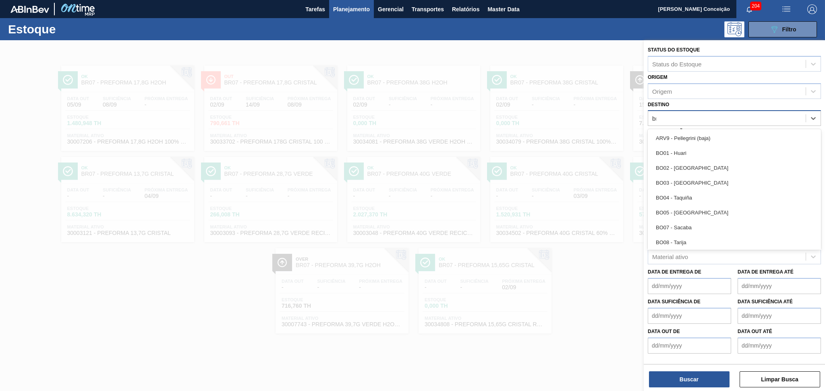
type input "br08"
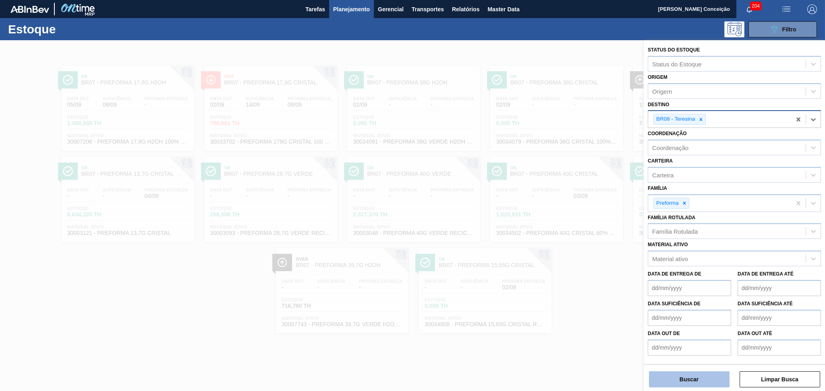
click at [672, 377] on button "Buscar" at bounding box center [689, 380] width 81 height 16
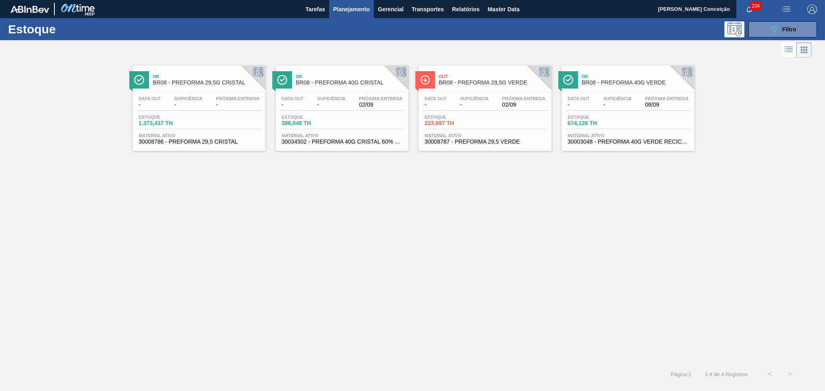
click at [243, 242] on div "Ok BR08 - PREFORMA 29,5G CRISTAL Data out - Suficiência - Próxima Entrega - Est…" at bounding box center [412, 212] width 825 height 305
click at [484, 89] on div "Out BR08 - PREFORMA 29,5G VERDE Data out - Suficiência - Próxima Entrega 02/09 …" at bounding box center [484, 108] width 133 height 85
click at [429, 253] on div "Ok BR08 - PREFORMA 29,5G CRISTAL Data out - Suficiência - Próxima Entrega - Est…" at bounding box center [412, 212] width 825 height 305
click at [482, 186] on div "Ok BR08 - PREFORMA 29,5G CRISTAL Data out - Suficiência - Próxima Entrega - Est…" at bounding box center [412, 212] width 825 height 305
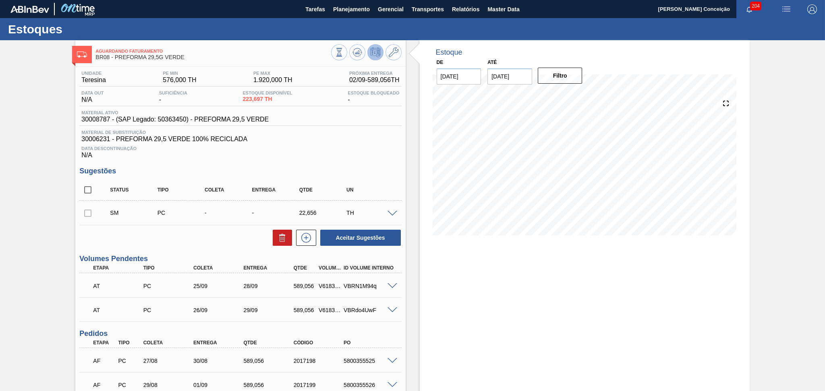
click at [299, 158] on div "Data Descontinuação N/A" at bounding box center [240, 151] width 322 height 16
drag, startPoint x: 405, startPoint y: 213, endPoint x: 395, endPoint y: 212, distance: 9.3
click at [404, 213] on div "Aguardando Faturamento BR08 - PREFORMA 29,5G VERDE Unidade Teresina PE MIN 576,…" at bounding box center [412, 263] width 825 height 447
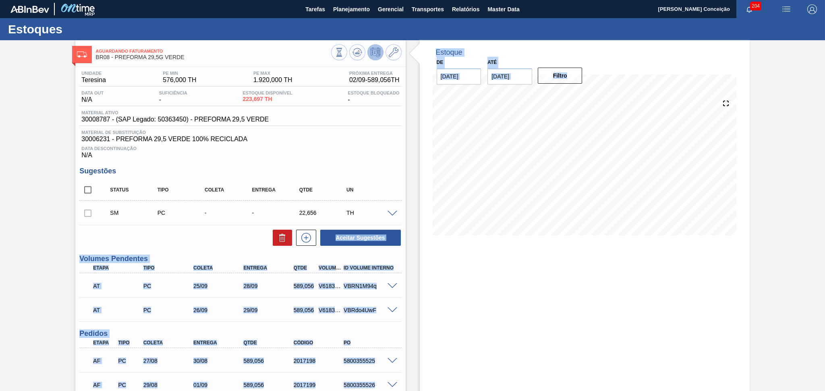
click at [394, 212] on span at bounding box center [392, 214] width 10 height 6
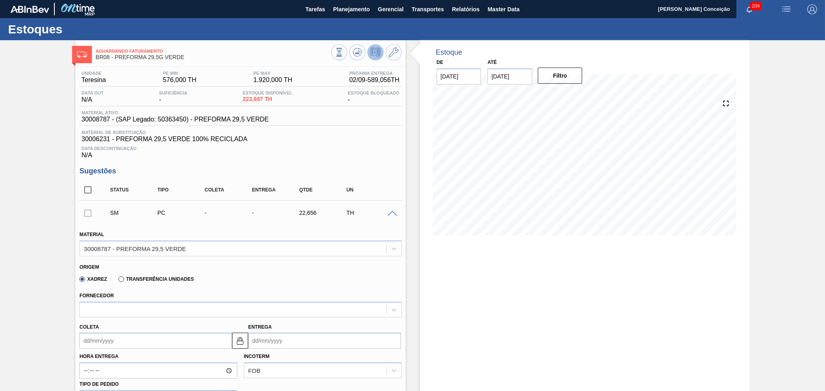
click at [394, 212] on span at bounding box center [392, 214] width 10 height 6
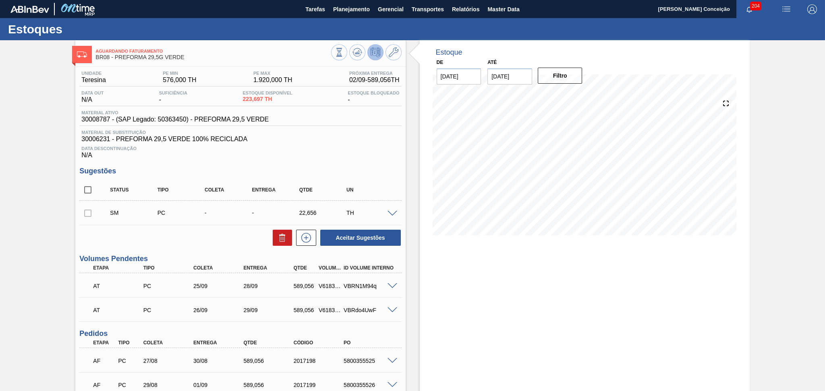
click at [282, 164] on div "Unidade Teresina PE MIN 576,000 TH PE MAX 1.920,000 TH Próxima Entrega 02/09 - …" at bounding box center [240, 275] width 330 height 416
click at [99, 120] on span "30008787 - (SAP Legado: 50363450) - PREFORMA 29,5 VERDE" at bounding box center [174, 119] width 187 height 7
copy span "30008787"
click at [389, 284] on span at bounding box center [392, 287] width 10 height 6
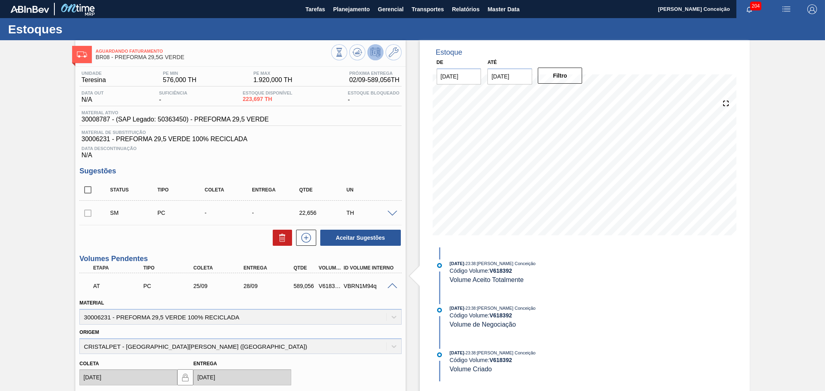
click at [389, 212] on span at bounding box center [392, 214] width 10 height 6
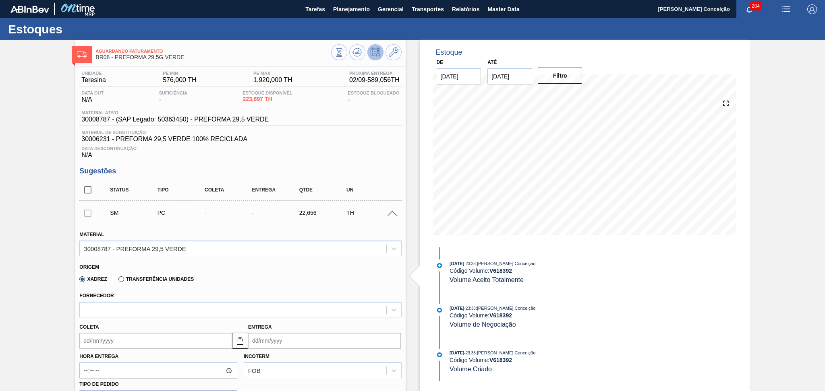
click at [389, 212] on span at bounding box center [392, 214] width 10 height 6
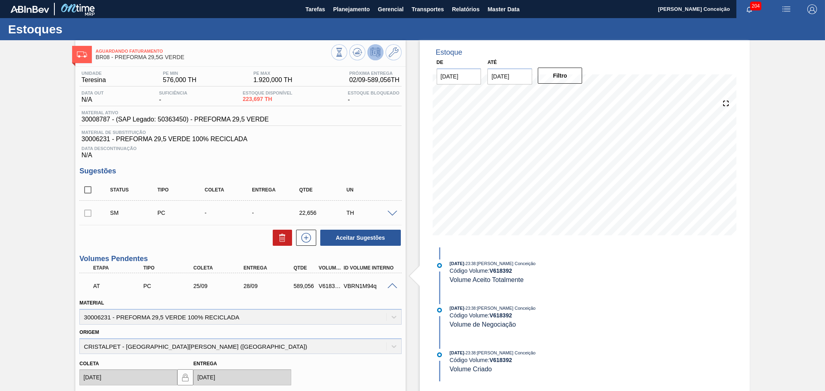
click at [389, 212] on span at bounding box center [392, 214] width 10 height 6
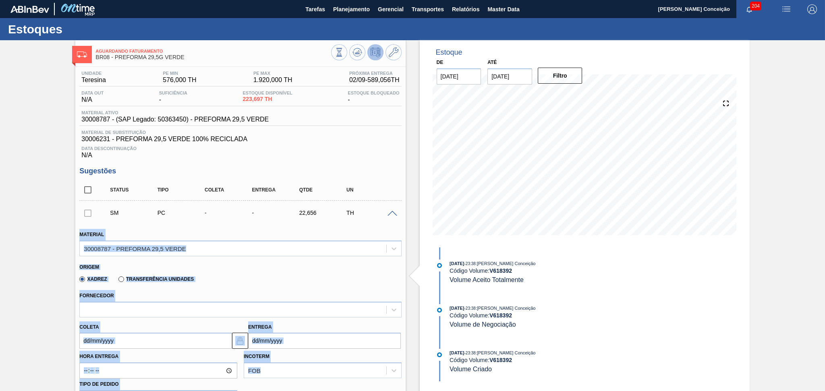
click at [241, 263] on div "Origem" at bounding box center [236, 267] width 315 height 8
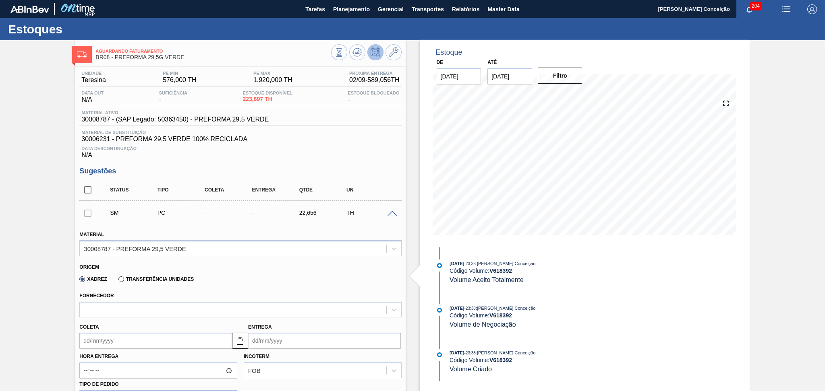
click at [204, 252] on div "30008787 - PREFORMA 29,5 VERDE" at bounding box center [233, 249] width 306 height 12
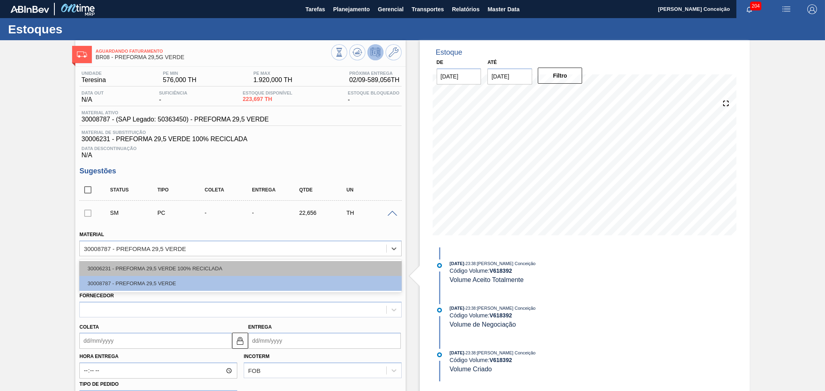
click at [192, 265] on div "30006231 - PREFORMA 29,5 VERDE 100% RECICLADA" at bounding box center [240, 268] width 322 height 15
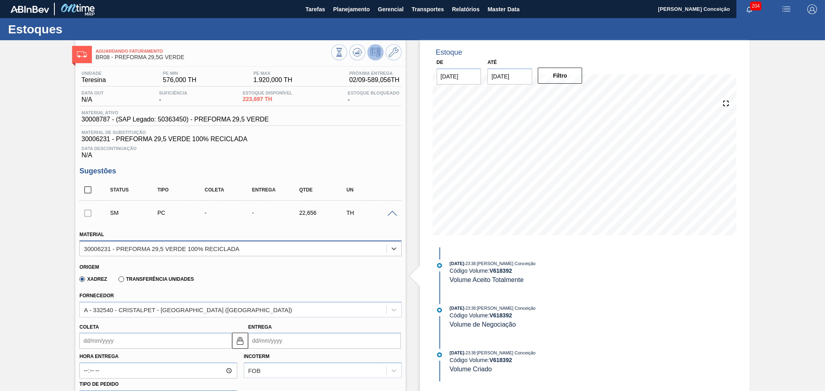
click at [377, 244] on div "30006231 - PREFORMA 29,5 VERDE 100% RECICLADA" at bounding box center [233, 249] width 306 height 12
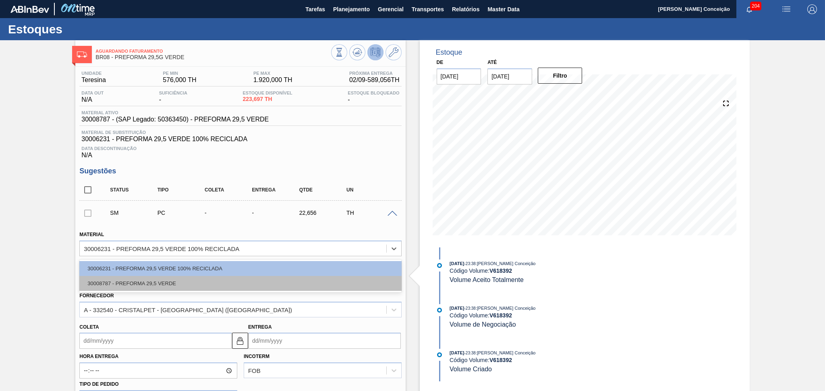
click at [199, 286] on div "30008787 - PREFORMA 29,5 VERDE" at bounding box center [240, 283] width 322 height 15
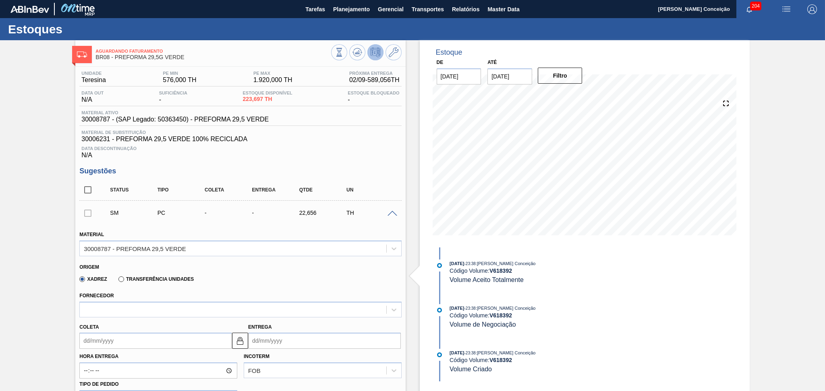
click at [260, 278] on div "Xadrez Transferência Unidades" at bounding box center [236, 278] width 315 height 16
drag, startPoint x: 73, startPoint y: 41, endPoint x: 89, endPoint y: 21, distance: 25.8
click at [389, 55] on icon at bounding box center [394, 53] width 10 height 10
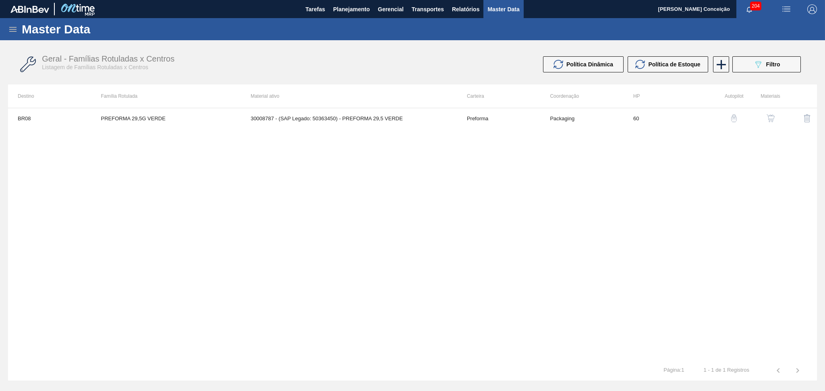
click at [781, 116] on td at bounding box center [798, 118] width 37 height 20
click at [776, 116] on button "button" at bounding box center [770, 118] width 19 height 19
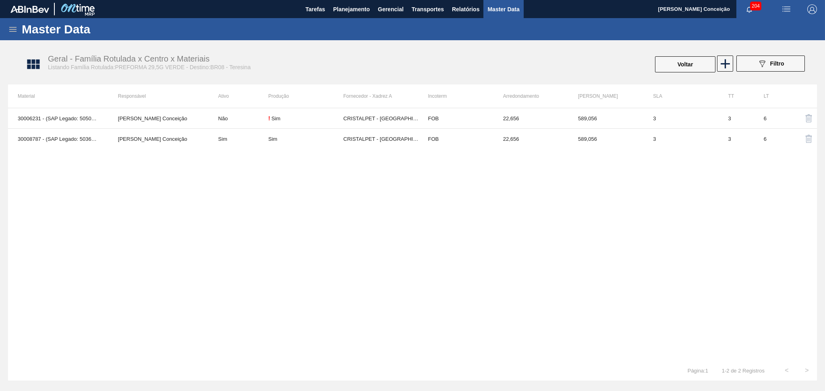
click at [313, 286] on div "30006231 - (SAP Legado: 50500143) - PREFORMA 29,5 VERDE 100% RECICLADA Aline Ap…" at bounding box center [412, 234] width 809 height 253
click at [459, 296] on div "30006231 - (SAP Legado: 50500143) - PREFORMA 29,5 VERDE 100% RECICLADA Aline Ap…" at bounding box center [412, 234] width 809 height 253
drag, startPoint x: 4, startPoint y: 18, endPoint x: 27, endPoint y: 63, distance: 50.4
click at [27, 63] on div "Master Data Geral Carteiras e Famílias Coordenações e Usuários Fornecedores Mat…" at bounding box center [412, 199] width 825 height 363
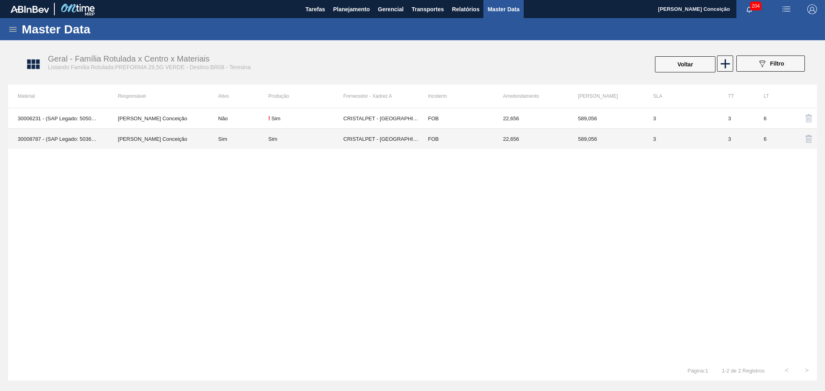
click at [711, 168] on div "30006231 - (SAP Legado: 50500143) - PREFORMA 29,5 VERDE 100% RECICLADA [PERSON_…" at bounding box center [412, 234] width 809 height 253
click at [360, 132] on td "CRISTALPET - [GEOGRAPHIC_DATA][PERSON_NAME][PERSON_NAME] ([GEOGRAPHIC_DATA])" at bounding box center [380, 139] width 75 height 21
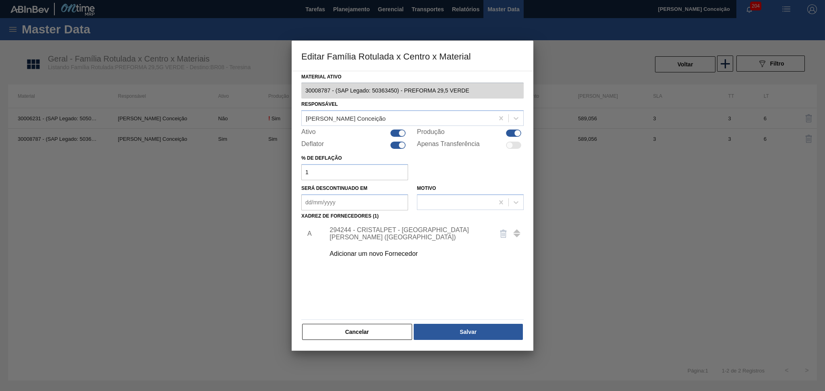
click at [391, 229] on div "294244 - CRISTALPET - [GEOGRAPHIC_DATA][PERSON_NAME][PERSON_NAME] ([GEOGRAPHIC_…" at bounding box center [408, 234] width 158 height 14
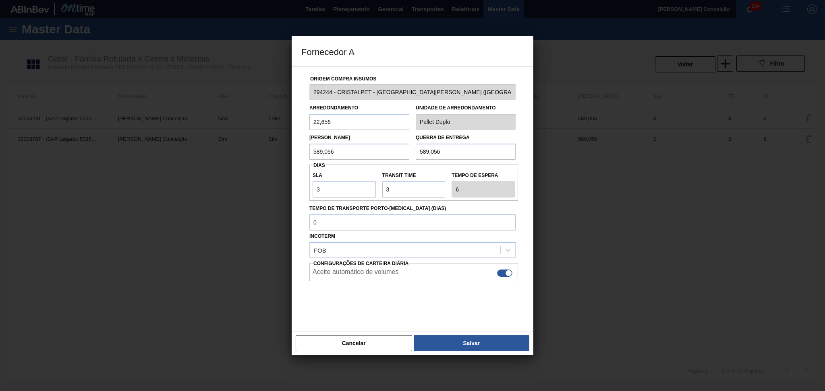
click at [646, 93] on div at bounding box center [412, 195] width 825 height 391
click at [590, 83] on div at bounding box center [412, 195] width 825 height 391
click at [630, 100] on div at bounding box center [412, 195] width 825 height 391
click at [340, 336] on button "Cancelar" at bounding box center [354, 343] width 116 height 16
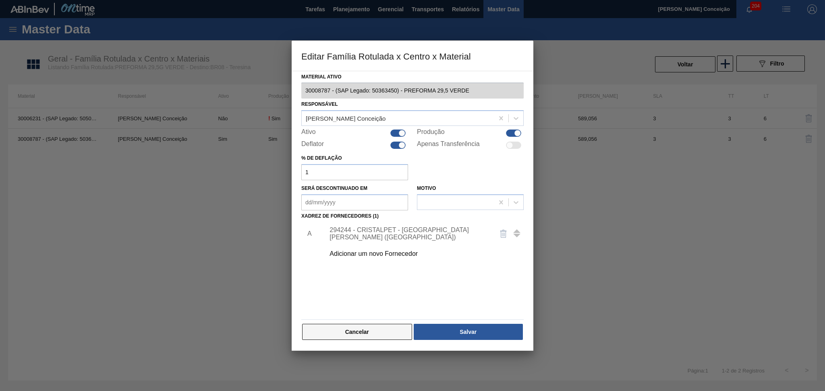
click at [340, 339] on button "Cancelar" at bounding box center [357, 332] width 110 height 16
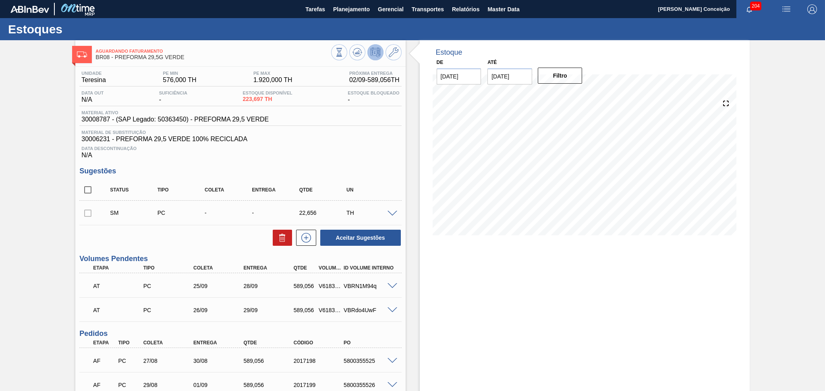
click at [407, 155] on div "Estoque De 02/09/2025 Até 10/10/2025 Filtro" at bounding box center [578, 263] width 344 height 447
click at [398, 146] on span "Data Descontinuação" at bounding box center [240, 148] width 318 height 5
click at [97, 118] on span "30008787 - (SAP Legado: 50363450) - PREFORMA 29,5 VERDE" at bounding box center [174, 119] width 187 height 7
copy span "30008787"
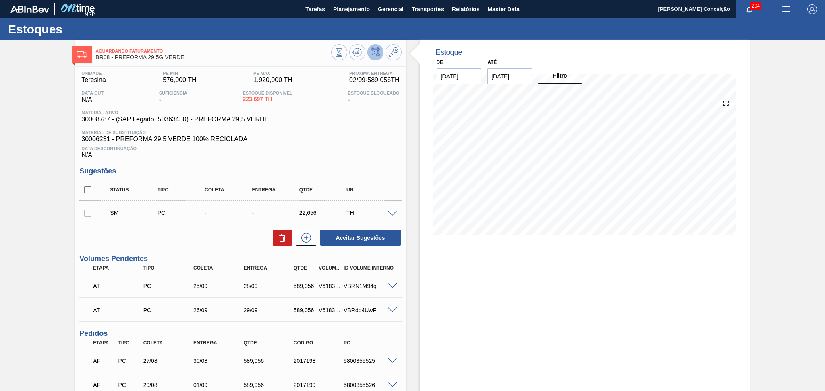
click at [387, 214] on span at bounding box center [392, 214] width 10 height 6
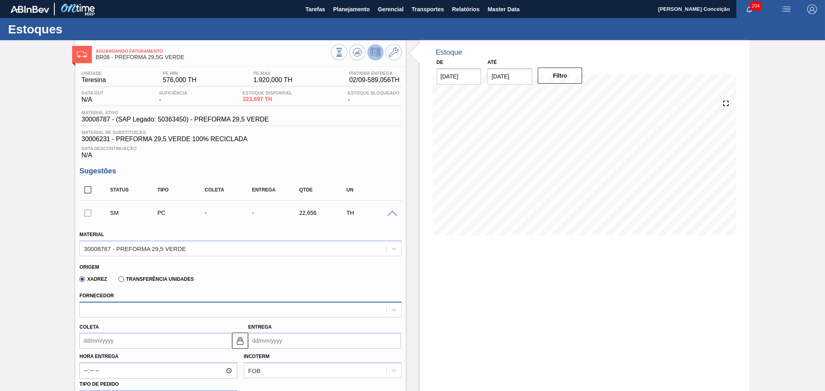
click at [142, 309] on div at bounding box center [233, 310] width 306 height 12
click at [166, 248] on div "30008787 - PREFORMA 29,5 VERDE" at bounding box center [135, 248] width 102 height 7
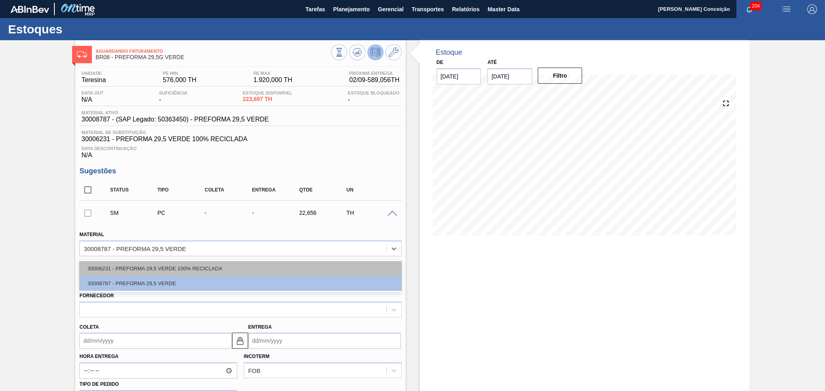
click at [159, 263] on div "30006231 - PREFORMA 29,5 VERDE 100% RECICLADA" at bounding box center [240, 268] width 322 height 15
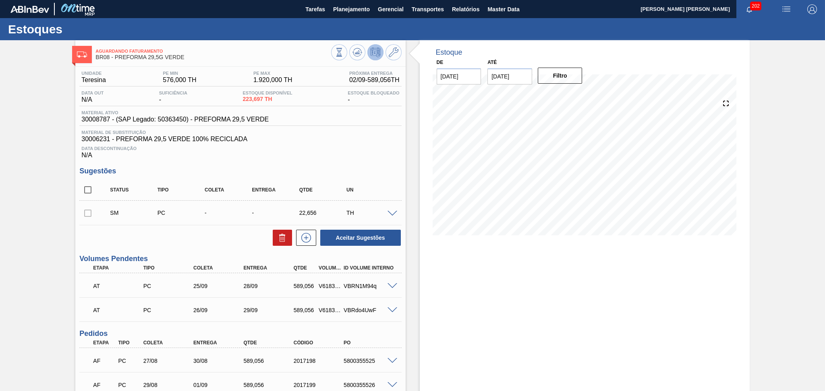
click at [441, 253] on div "Estoque De [DATE] Até [DATE] Filtro 06/09 Projeção de Estoque 1,500.473 [DOMAIN…" at bounding box center [585, 263] width 330 height 447
click at [341, 169] on h3 "Sugestões" at bounding box center [240, 171] width 322 height 8
click at [397, 50] on icon at bounding box center [394, 53] width 10 height 10
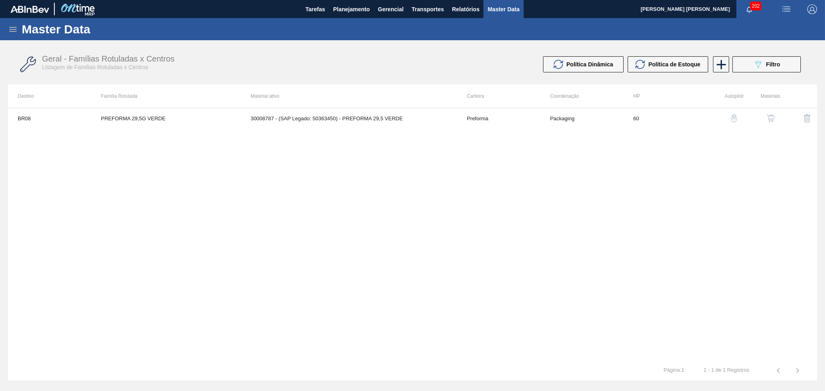
click at [759, 121] on div at bounding box center [763, 118] width 33 height 19
click at [763, 121] on button "button" at bounding box center [770, 118] width 19 height 19
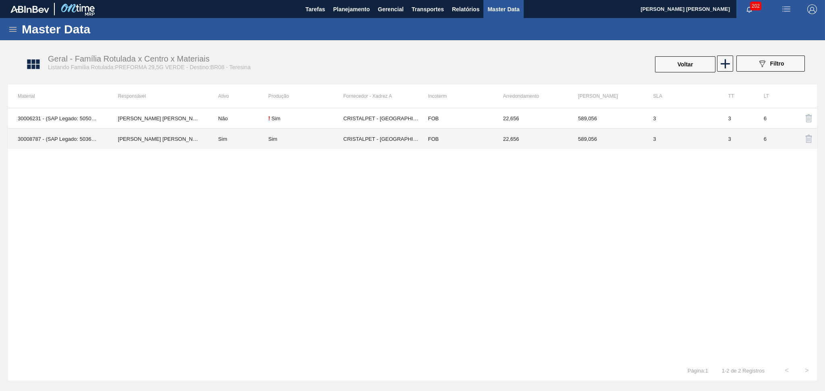
click at [362, 139] on td "CRISTALPET - CABO DE SANTO AGOSTINHO (PE)" at bounding box center [380, 139] width 75 height 21
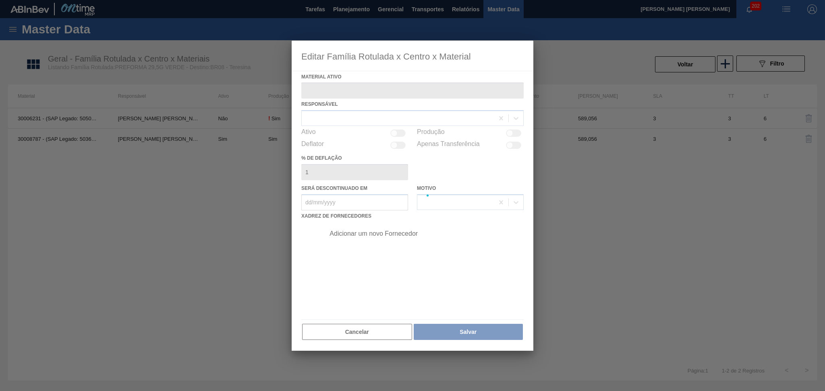
type ativo "30008787 - (SAP Legado: 50363450) - PREFORMA 29,5 VERDE"
checkbox input "true"
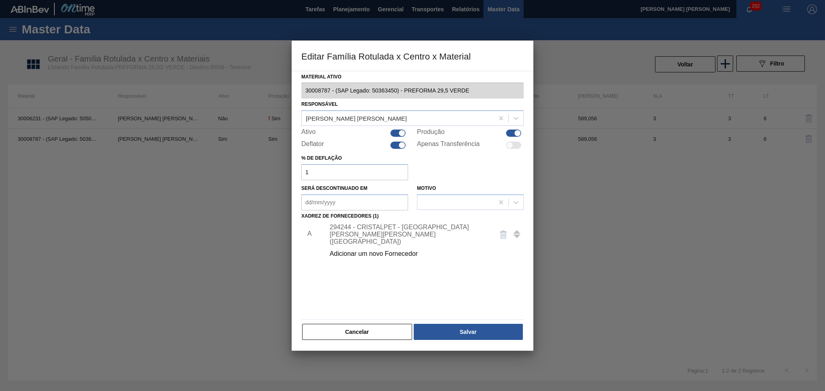
click at [365, 235] on div "294244 - CRISTALPET - CABO DE SANTO AGOSTINHO (PE)" at bounding box center [408, 235] width 158 height 22
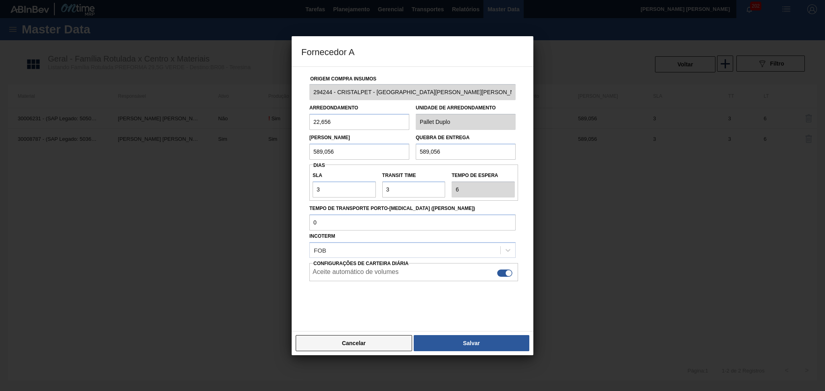
click at [349, 341] on button "Cancelar" at bounding box center [354, 343] width 116 height 16
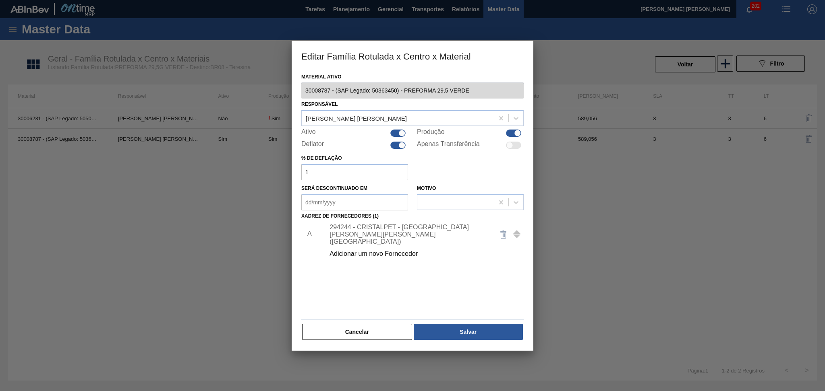
click at [368, 342] on div "Material ativo 30008787 - (SAP Legado: 50363450) - PREFORMA 29,5 VERDE Responsá…" at bounding box center [413, 211] width 242 height 281
click at [364, 334] on button "Cancelar" at bounding box center [357, 332] width 110 height 16
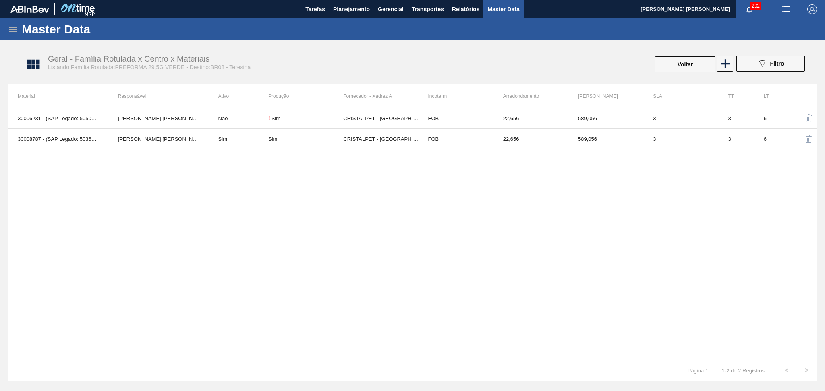
click at [482, 264] on div "30006231 - (SAP Legado: 50500143) - PREFORMA 29,5 VERDE 100% RECICLADA Aline Ap…" at bounding box center [412, 234] width 809 height 253
click at [348, 7] on span "Planejamento" at bounding box center [351, 9] width 37 height 10
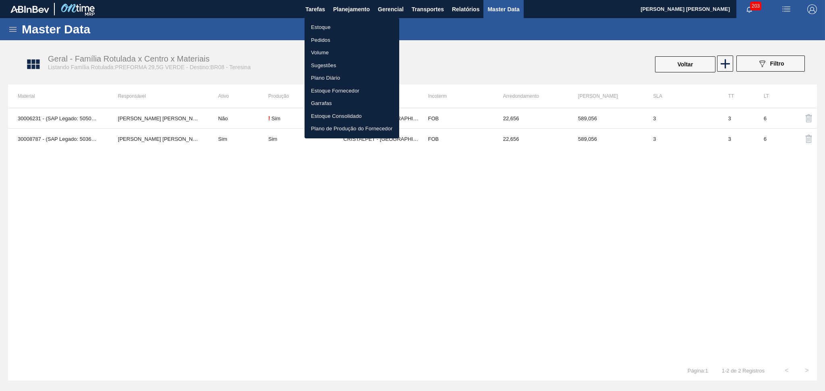
click at [333, 27] on li "Estoque" at bounding box center [351, 27] width 95 height 13
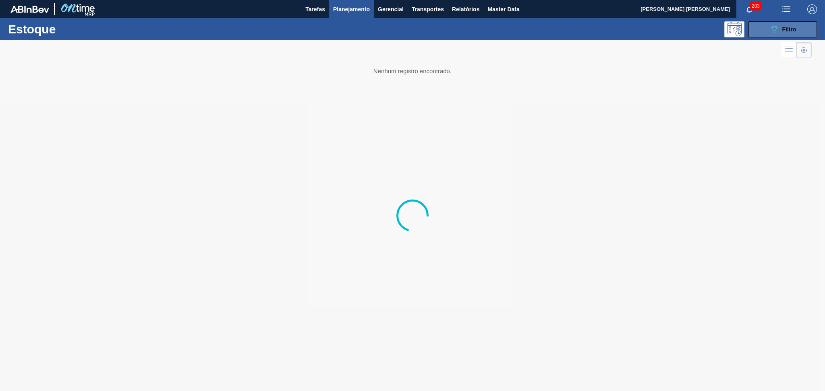
click at [781, 27] on div "089F7B8B-B2A5-4AFE-B5C0-19BA573D28AC Filtro" at bounding box center [782, 30] width 27 height 10
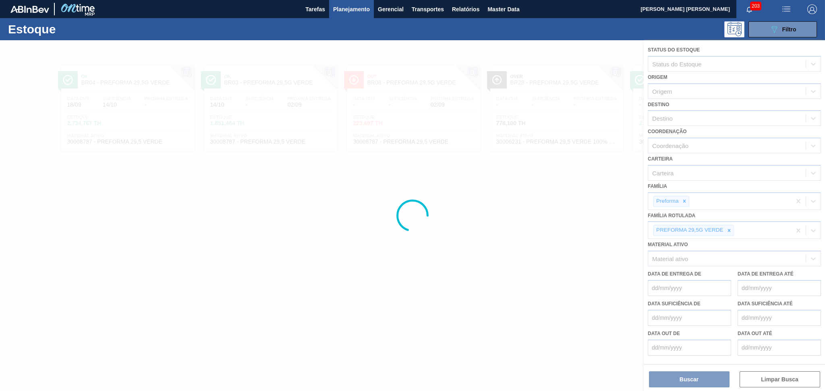
click at [725, 227] on div at bounding box center [412, 215] width 825 height 351
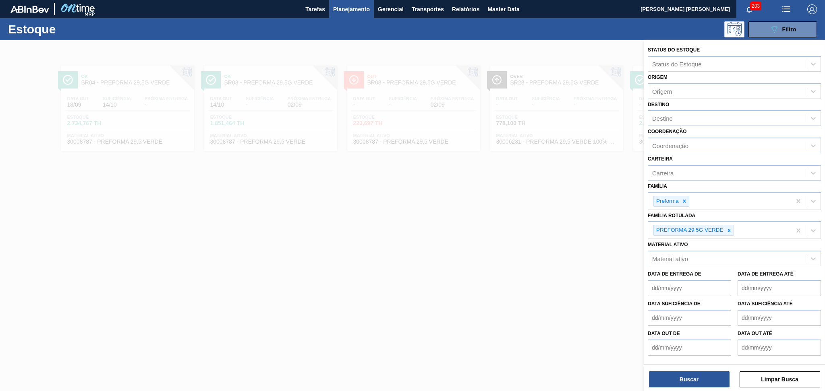
click at [726, 228] on icon at bounding box center [729, 231] width 6 height 6
click at [726, 228] on div "PREFORMA 29,5G VERDE" at bounding box center [719, 230] width 143 height 17
click at [487, 236] on div at bounding box center [412, 235] width 825 height 391
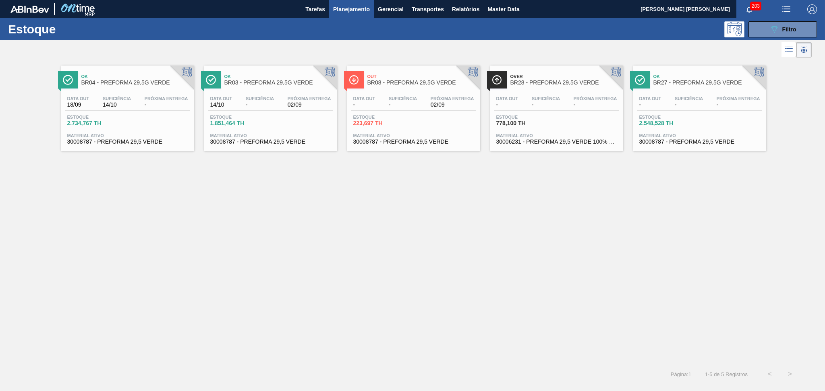
click at [418, 235] on div "Ok BR04 - PREFORMA 29,5G VERDE Data out 18/09 Suficiência 14/10 Próxima Entrega…" at bounding box center [412, 212] width 825 height 305
click at [788, 34] on button "089F7B8B-B2A5-4AFE-B5C0-19BA573D28AC Filtro" at bounding box center [782, 29] width 68 height 16
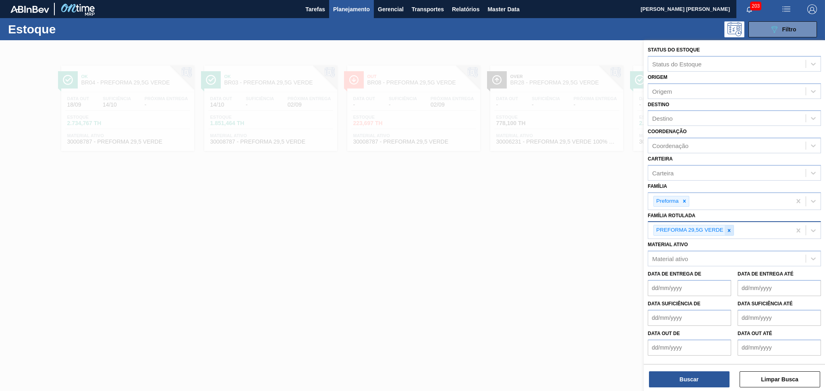
click at [726, 231] on div at bounding box center [728, 231] width 9 height 10
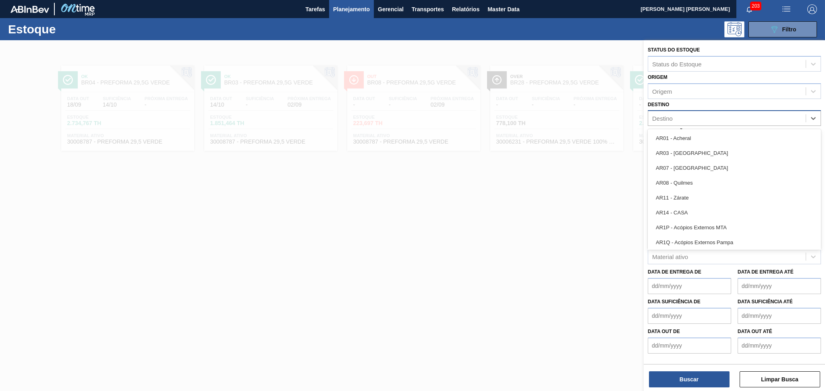
click at [685, 118] on div "Destino" at bounding box center [726, 119] width 157 height 12
type input "br03"
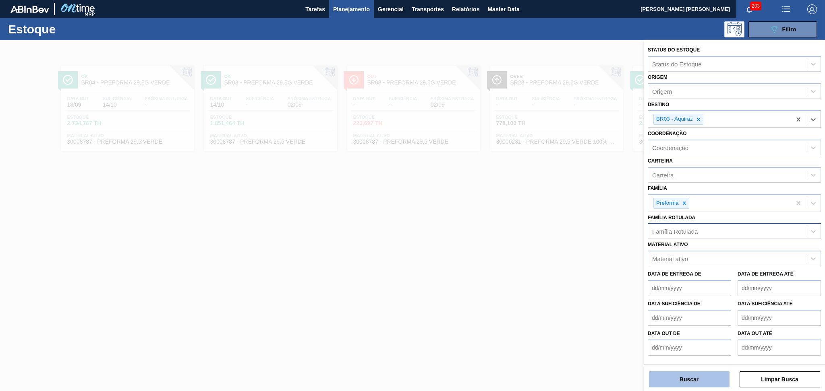
click at [663, 379] on button "Buscar" at bounding box center [689, 380] width 81 height 16
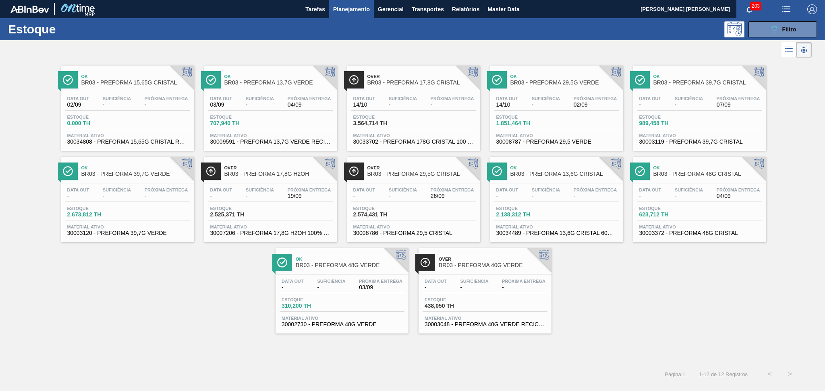
click at [121, 204] on div "Data out - Suficiência - Próxima Entrega - Estoque 2.673,812 TH Material ativo …" at bounding box center [127, 211] width 133 height 55
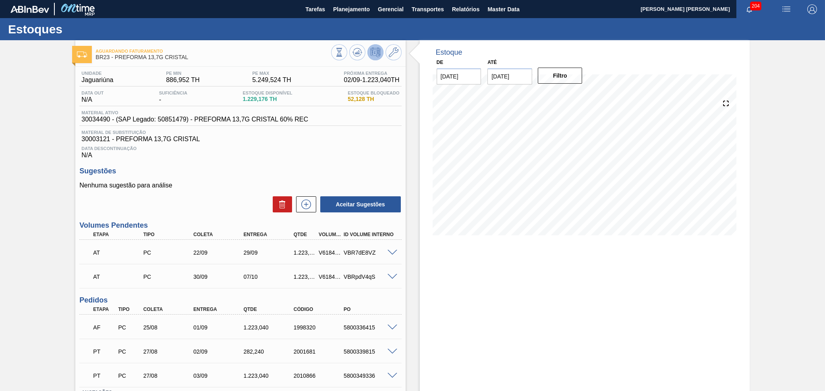
click at [277, 171] on h3 "Sugestões" at bounding box center [240, 171] width 322 height 8
click at [345, 2] on button "Planejamento" at bounding box center [351, 9] width 45 height 18
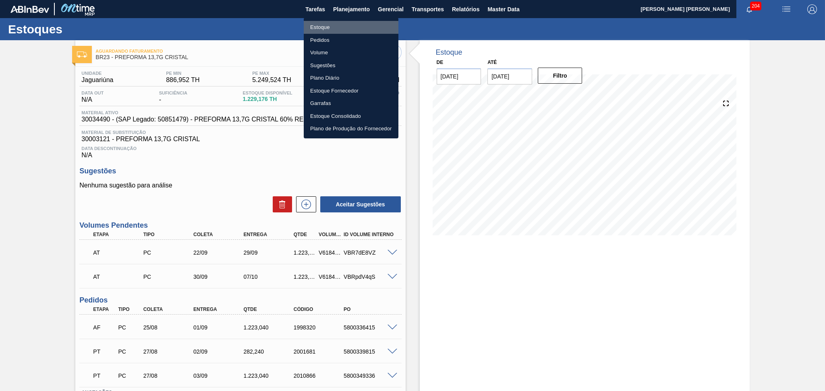
drag, startPoint x: 320, startPoint y: 31, endPoint x: 342, endPoint y: 31, distance: 21.7
click at [320, 31] on li "Estoque" at bounding box center [351, 27] width 95 height 13
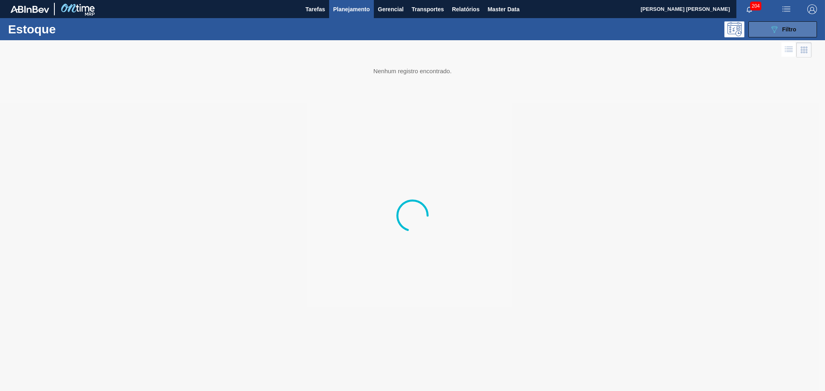
click at [777, 33] on icon "089F7B8B-B2A5-4AFE-B5C0-19BA573D28AC" at bounding box center [774, 30] width 10 height 10
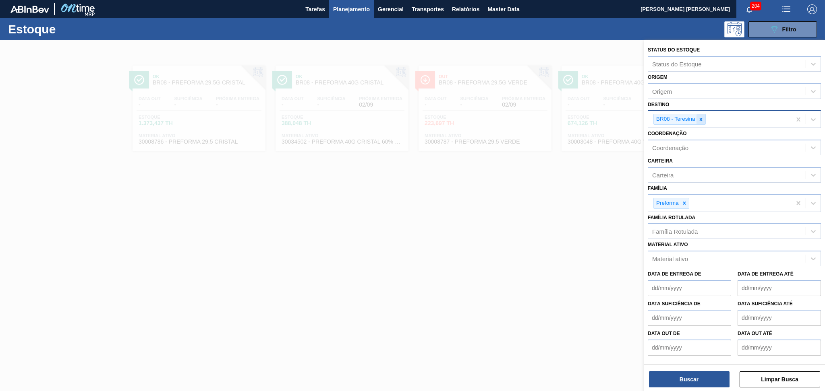
click at [703, 118] on icon at bounding box center [701, 120] width 6 height 6
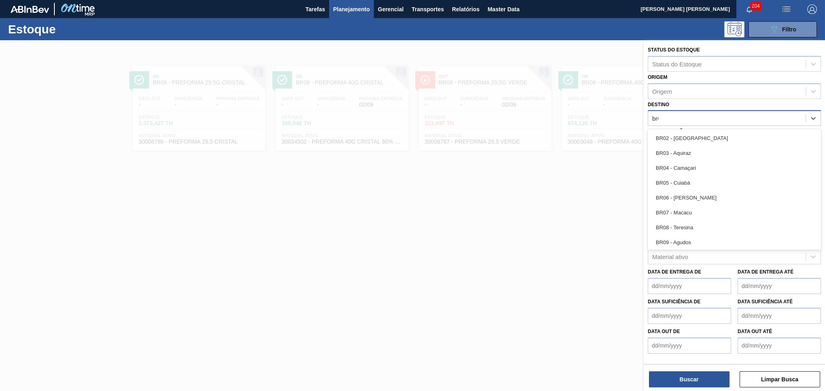
type input "br08"
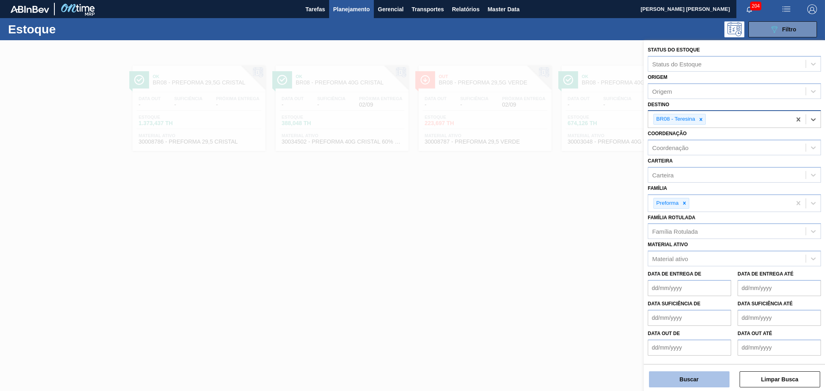
click at [691, 381] on button "Buscar" at bounding box center [689, 380] width 81 height 16
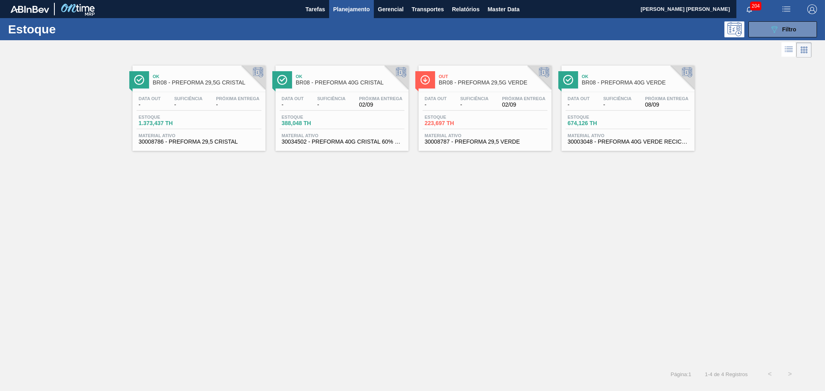
click at [465, 105] on span "-" at bounding box center [474, 105] width 28 height 6
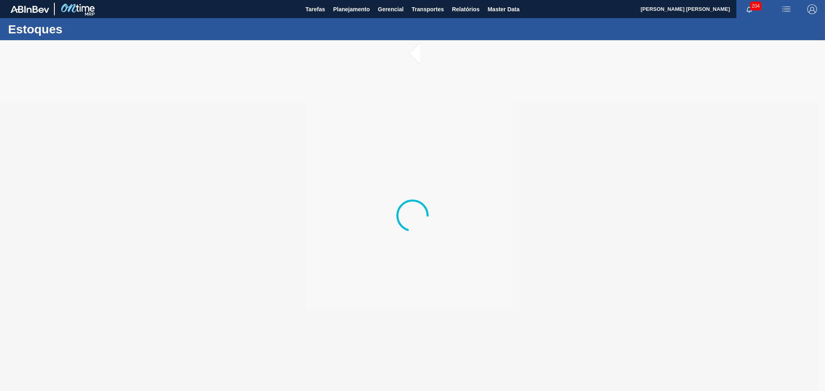
click at [27, 190] on div at bounding box center [412, 215] width 825 height 351
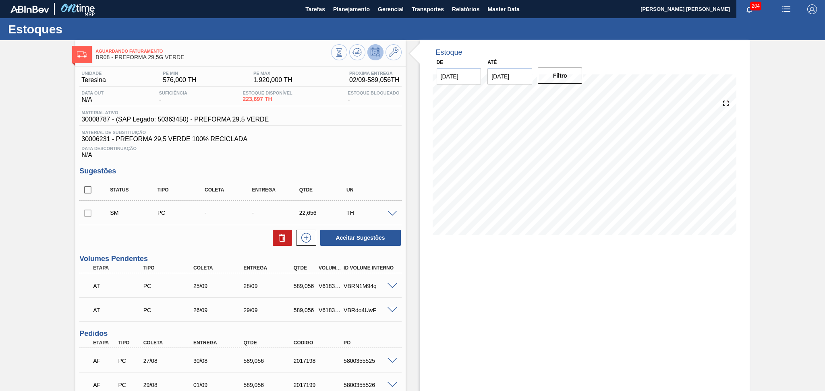
click at [359, 171] on h3 "Sugestões" at bounding box center [240, 171] width 322 height 8
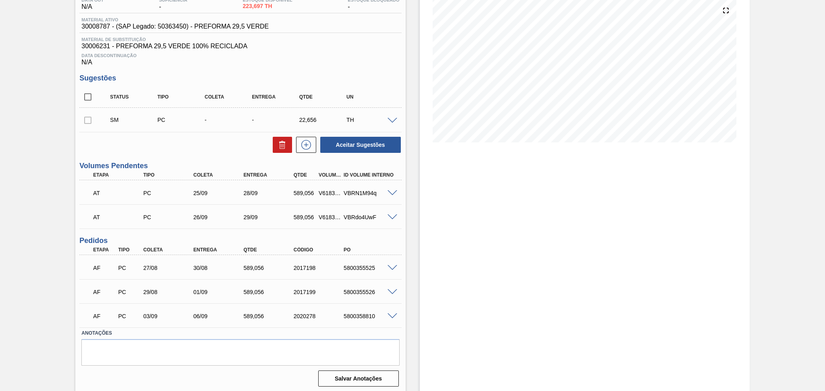
scroll to position [94, 0]
click at [238, 234] on div "Unidade Teresina PE MIN 576,000 TH PE MAX 1.920,000 TH Próxima Entrega 02/09 - …" at bounding box center [240, 181] width 330 height 416
click at [33, 306] on div "Aguardando Faturamento BR08 - PREFORMA 29,5G VERDE Unidade Teresina PE MIN 576,…" at bounding box center [412, 169] width 825 height 447
click at [151, 308] on div "AF PC 03/09 06/09 589,056 2020278 5800358810" at bounding box center [238, 314] width 300 height 16
click at [361, 264] on div "5800355525" at bounding box center [369, 267] width 56 height 6
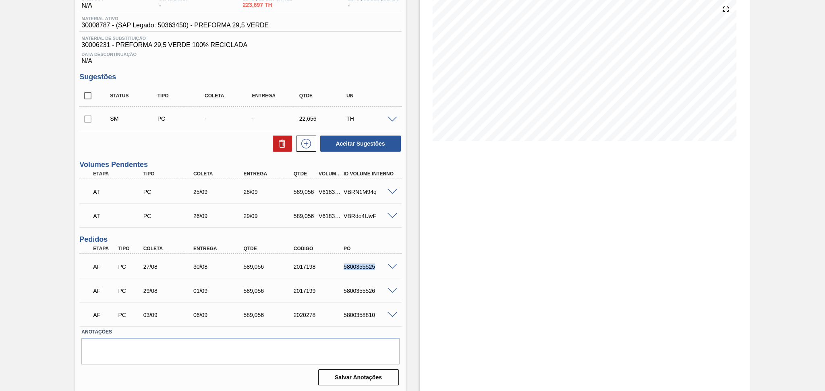
click at [361, 264] on div "5800355525" at bounding box center [369, 267] width 56 height 6
copy div "5800355525"
click at [363, 286] on div "AF PC 29/08 01/09 589,056 2017199 5800355526" at bounding box center [238, 290] width 300 height 16
copy div "5800355526"
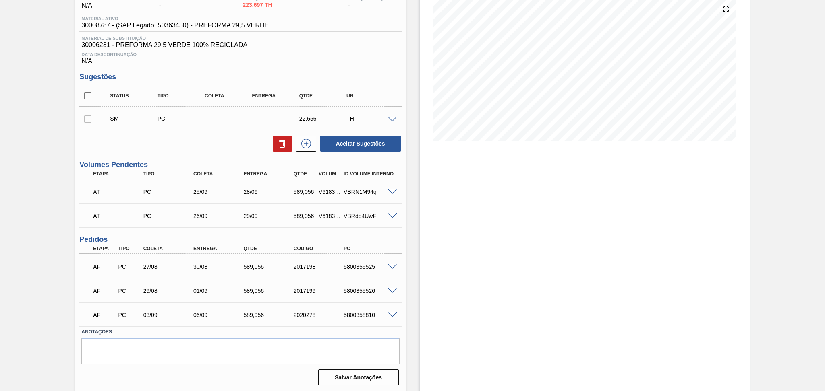
click at [466, 205] on div "Estoque De 02/09/2025 Até 10/10/2025 Filtro 04/09 Projeção de Estoque 1,401.809…" at bounding box center [585, 169] width 330 height 447
click at [337, 65] on div "Unidade Teresina PE MIN 576,000 TH PE MAX 1.920,000 TH Próxima Entrega 02/09 - …" at bounding box center [240, 181] width 330 height 416
click at [484, 271] on div "Estoque De 02/09/2025 Até 10/10/2025 Filtro 16/09 Projeção de Estoque 1,055.273…" at bounding box center [585, 169] width 330 height 447
click at [515, 244] on div "Estoque De 02/09/2025 Até 10/10/2025 Filtro 16/09 Projeção de Estoque 1,055.273…" at bounding box center [585, 169] width 330 height 447
click at [395, 295] on div "AF PC 29/08 01/09 589,056 2017199 5800355526" at bounding box center [240, 290] width 322 height 20
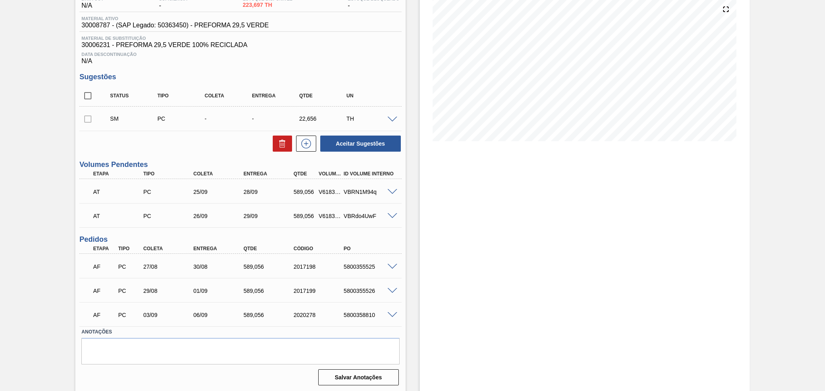
click at [420, 282] on div "Estoque De 02/09/2025 Até 10/10/2025 Filtro 03/09 Projeção de Estoque 1,401.809…" at bounding box center [585, 169] width 330 height 447
click at [388, 265] on span at bounding box center [392, 267] width 10 height 6
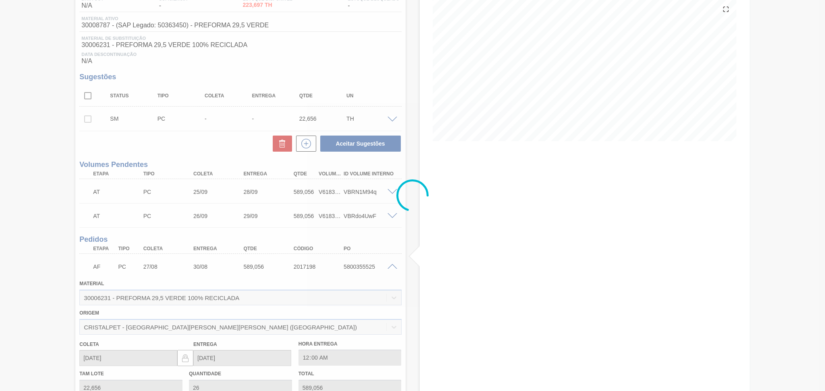
click at [391, 266] on div at bounding box center [412, 195] width 825 height 391
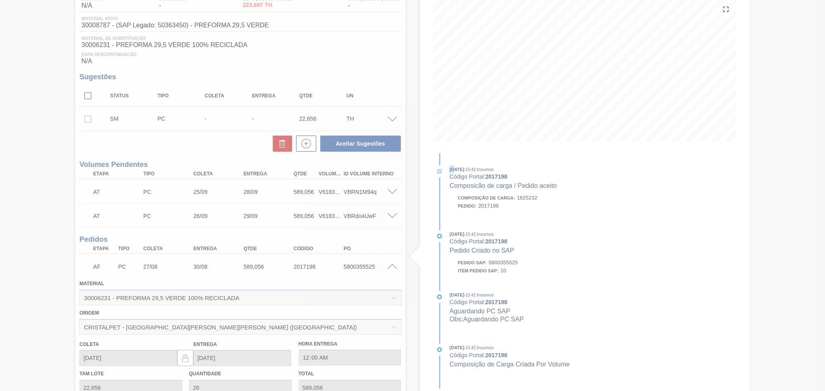
click at [391, 266] on div at bounding box center [412, 195] width 825 height 391
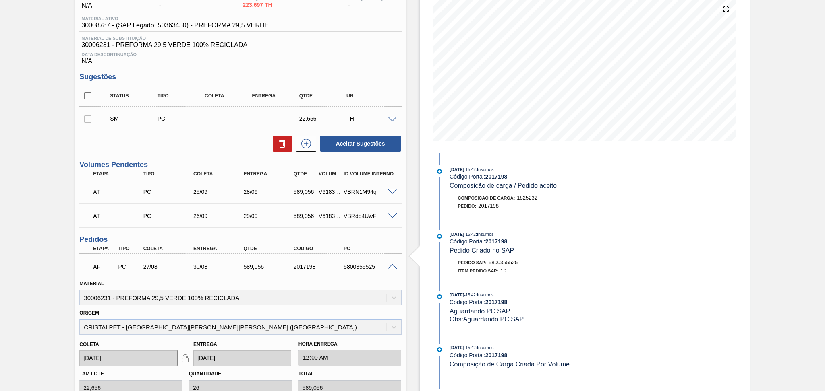
click at [391, 266] on span at bounding box center [392, 267] width 10 height 6
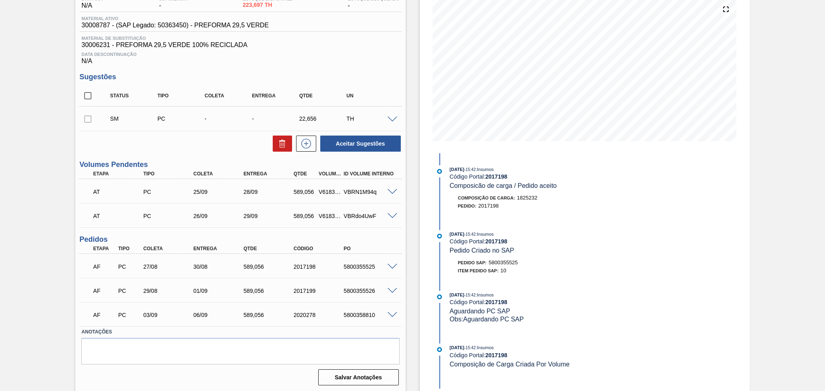
click at [60, 178] on div "Aguardando Faturamento BR08 - PREFORMA 29,5G VERDE Unidade Teresina PE MIN 576,…" at bounding box center [412, 169] width 825 height 447
click at [321, 61] on div "Data Descontinuação N/A" at bounding box center [240, 57] width 322 height 16
click at [404, 232] on div "Unidade Teresina PE MIN 576,000 TH PE MAX 1.920,000 TH Próxima Entrega 02/09 - …" at bounding box center [240, 181] width 330 height 416
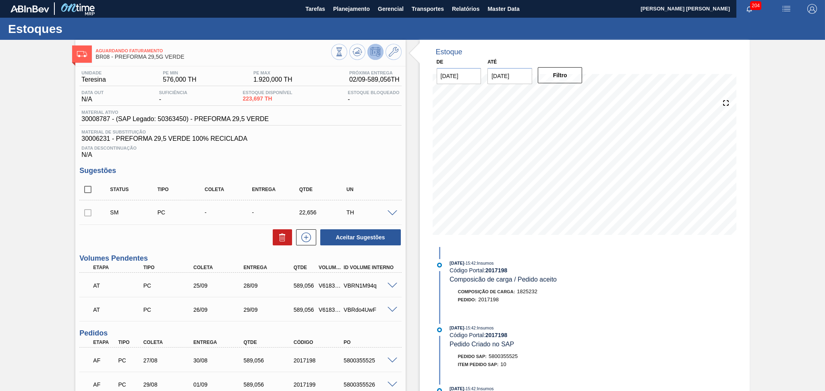
scroll to position [0, 0]
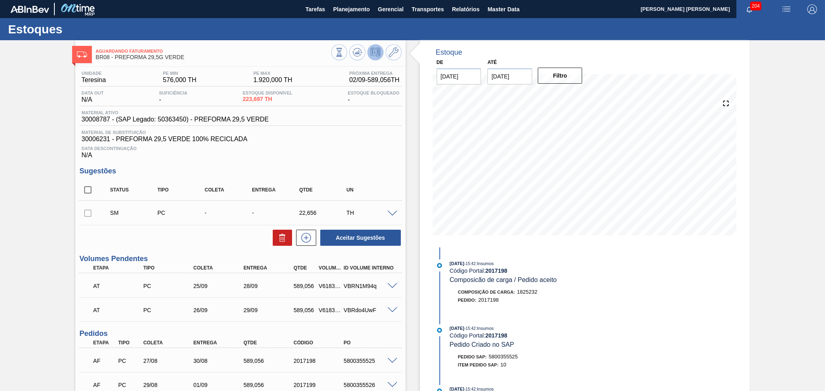
click at [349, 153] on div "Data Descontinuação N/A" at bounding box center [240, 151] width 322 height 16
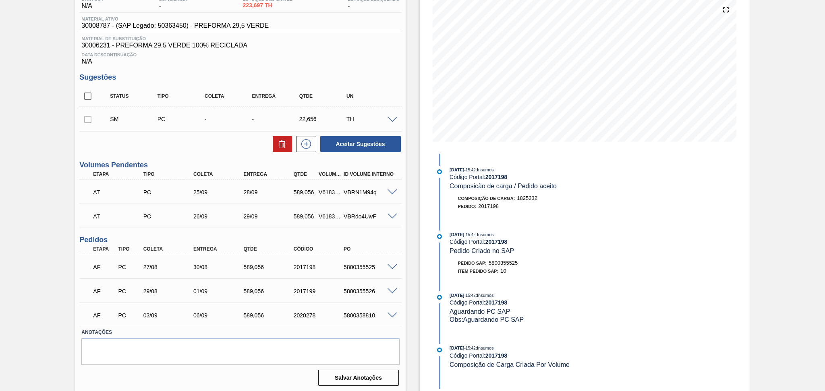
scroll to position [94, 0]
click at [411, 284] on div "Estoque De 02/09/2025 Até 10/10/2025 Filtro 02/09 Projeção de Estoque 1,401.809…" at bounding box center [578, 169] width 344 height 447
click at [672, 219] on div "Estoque De 02/09/2025 Até 10/10/2025 Filtro 02/09 Projeção de Estoque 1,401.809…" at bounding box center [585, 169] width 330 height 447
click at [420, 206] on div "Estoque De 02/09/2025 Até 10/10/2025 Filtro 02/09 Projeção de Estoque 1,401.809…" at bounding box center [585, 169] width 330 height 447
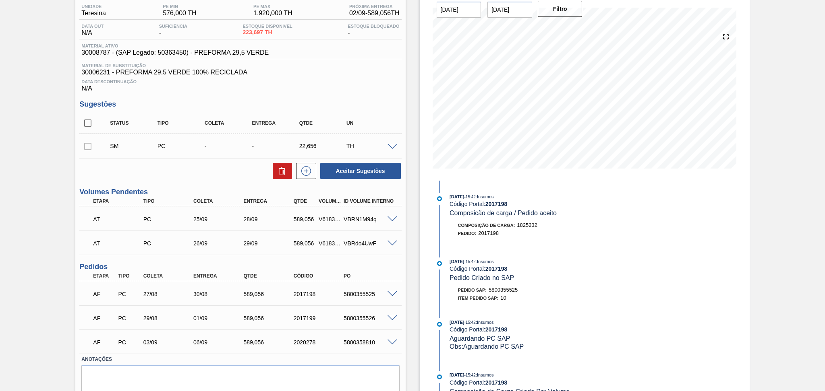
scroll to position [41, 0]
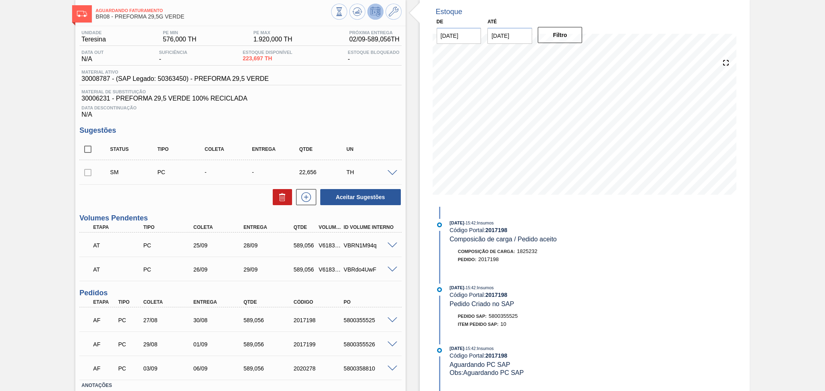
click at [359, 112] on div "Data Descontinuação N/A" at bounding box center [240, 110] width 322 height 16
click at [378, 84] on div "Material ativo 30008787 - (SAP Legado: 50363450) - PREFORMA 29,5 VERDE" at bounding box center [240, 78] width 322 height 16
click at [374, 125] on div "Unidade Teresina PE MIN 576,000 TH PE MAX 1.920,000 TH Próxima Entrega 02/09 - …" at bounding box center [240, 234] width 330 height 416
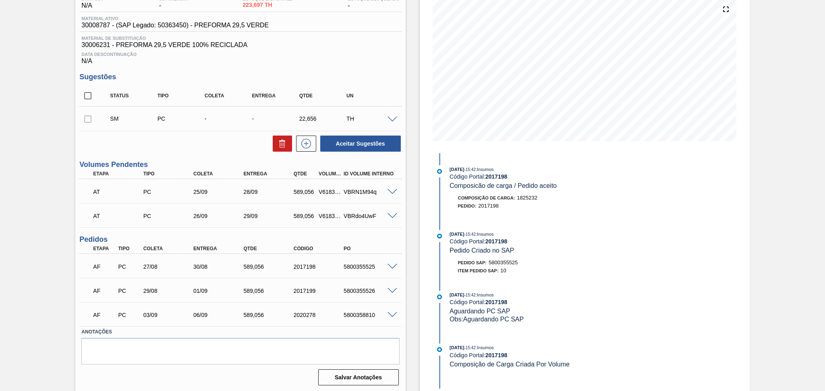
click at [373, 53] on span "Data Descontinuação" at bounding box center [240, 54] width 318 height 5
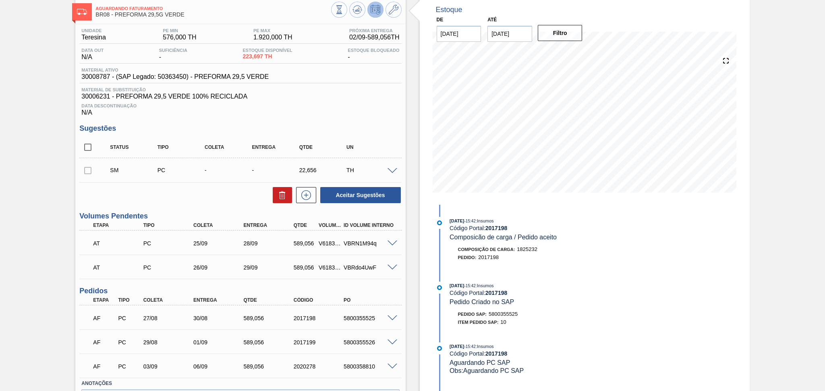
scroll to position [0, 0]
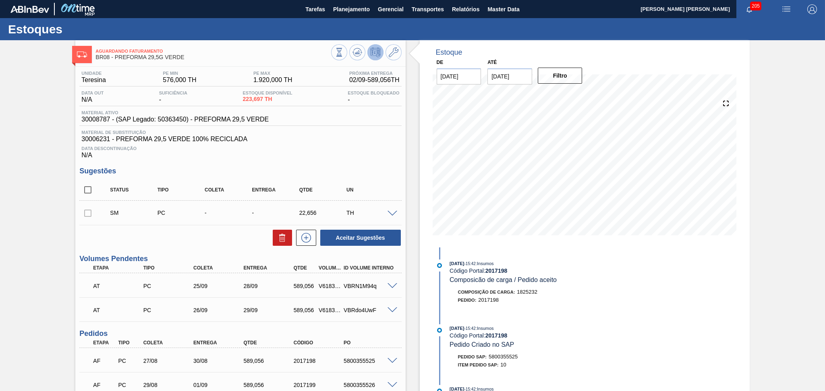
click at [367, 174] on h3 "Sugestões" at bounding box center [240, 171] width 322 height 8
click at [368, 161] on div "Unidade Teresina PE MIN 576,000 TH PE MAX 1.920,000 TH Próxima Entrega 02/09 - …" at bounding box center [240, 275] width 330 height 416
click at [331, 158] on div "Data Descontinuação N/A" at bounding box center [240, 151] width 322 height 16
click at [364, 141] on span "30006231 - PREFORMA 29,5 VERDE 100% RECICLADA" at bounding box center [240, 139] width 318 height 7
click at [342, 159] on div "Unidade Teresina PE MIN 576,000 TH PE MAX 1.920,000 TH Próxima Entrega 02/09 - …" at bounding box center [240, 275] width 330 height 416
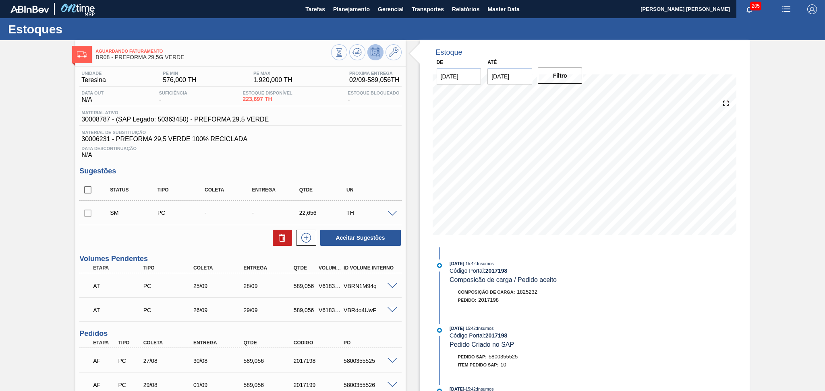
scroll to position [94, 0]
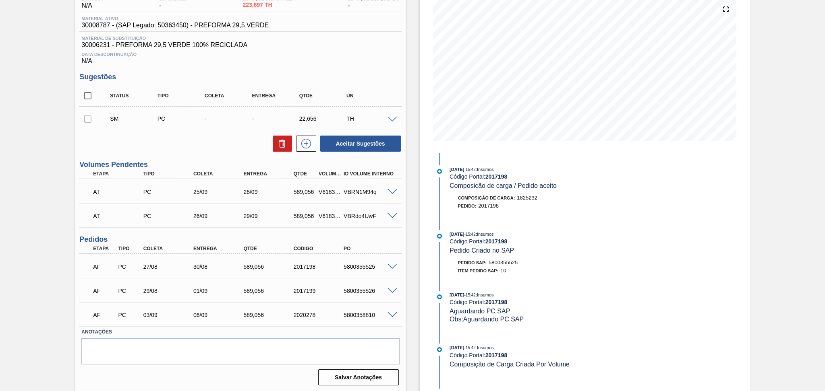
click at [298, 215] on div "589,056" at bounding box center [305, 216] width 26 height 6
copy div "589,056"
click at [398, 73] on h3 "Sugestões" at bounding box center [240, 77] width 322 height 8
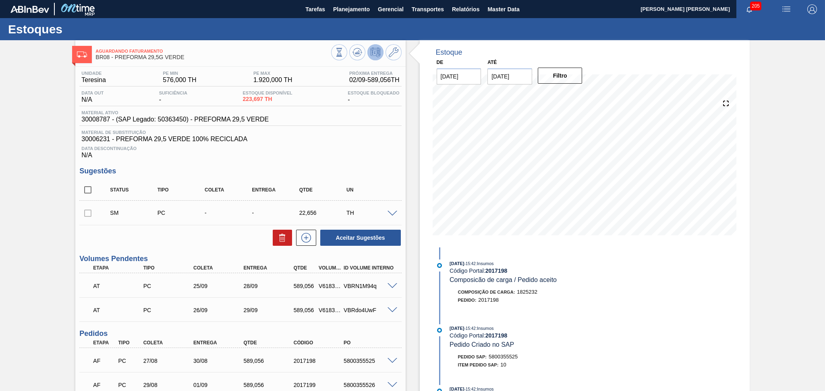
click at [379, 147] on span "Data Descontinuação" at bounding box center [240, 148] width 318 height 5
click at [335, 154] on div "Data Descontinuação N/A" at bounding box center [240, 151] width 322 height 16
click at [308, 161] on div "Unidade Teresina PE MIN 576,000 TH PE MAX 1.920,000 TH Próxima Entrega 02/09 - …" at bounding box center [240, 275] width 330 height 416
drag, startPoint x: 362, startPoint y: 136, endPoint x: 371, endPoint y: 139, distance: 9.0
click at [362, 136] on span "30006231 - PREFORMA 29,5 VERDE 100% RECICLADA" at bounding box center [240, 139] width 318 height 7
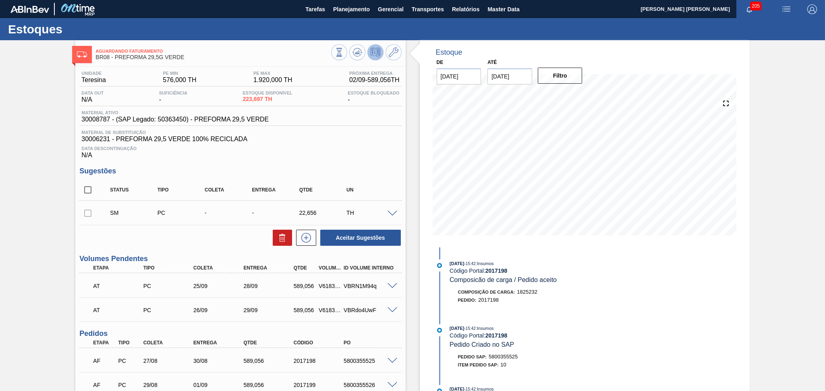
click at [364, 145] on div "Data Descontinuação N/A" at bounding box center [240, 151] width 322 height 16
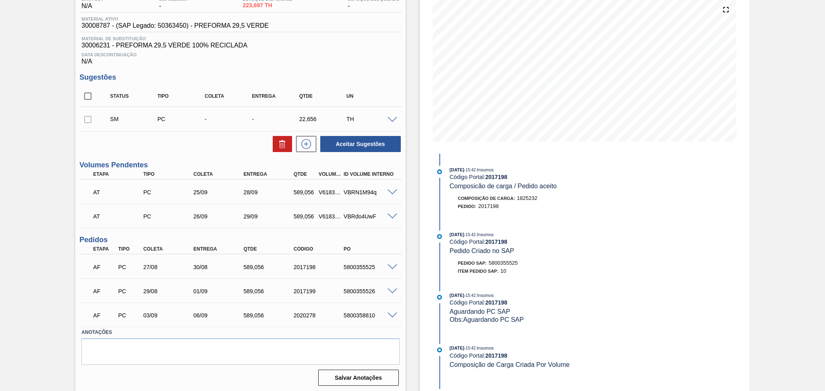
scroll to position [94, 0]
click at [49, 166] on div "Aguardando Faturamento BR08 - PREFORMA 29,5G VERDE Unidade Teresina PE MIN 576,…" at bounding box center [412, 169] width 825 height 447
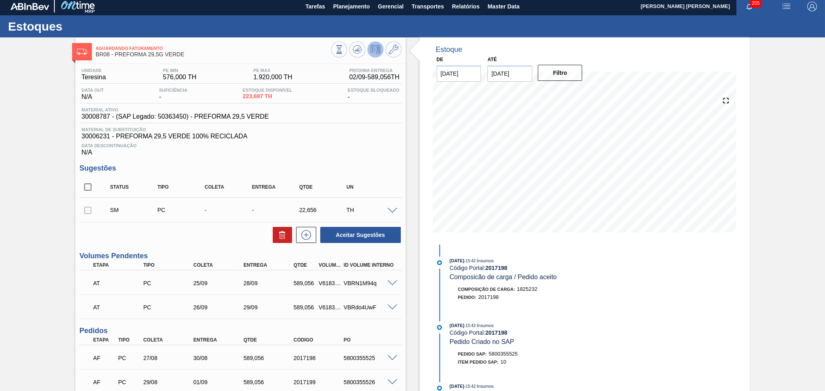
scroll to position [0, 0]
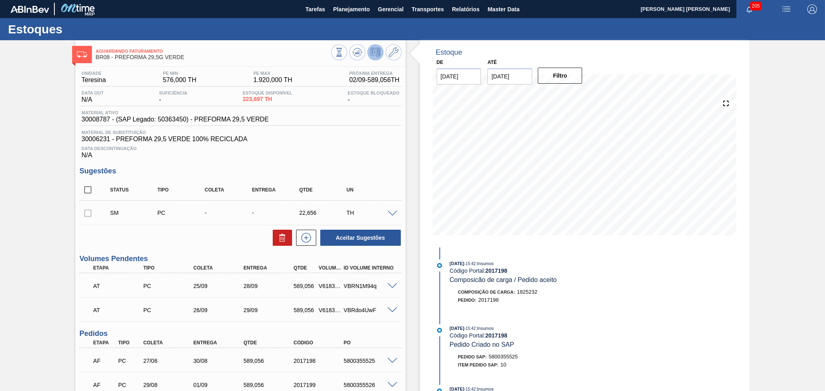
click at [343, 187] on div "Status Tipo Coleta Entrega Qtde UN" at bounding box center [247, 190] width 284 height 17
click at [321, 173] on h3 "Sugestões" at bounding box center [240, 171] width 322 height 8
click at [390, 210] on div at bounding box center [393, 213] width 16 height 6
click at [371, 153] on div "Data Descontinuação N/A" at bounding box center [240, 151] width 322 height 16
click at [375, 142] on span "30006231 - PREFORMA 29,5 VERDE 100% RECICLADA" at bounding box center [240, 139] width 318 height 7
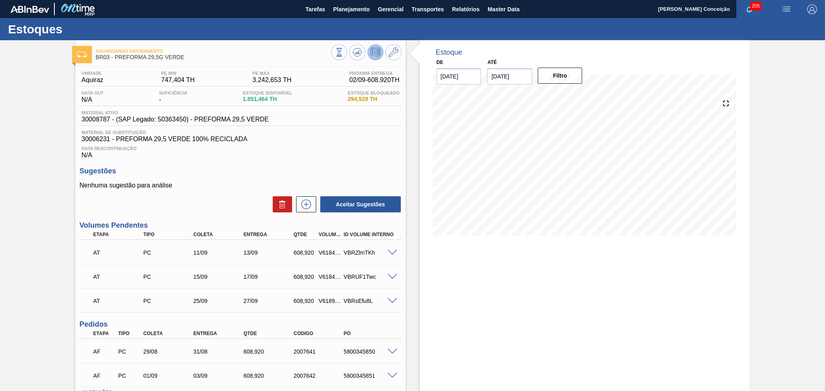
click at [338, 155] on div "Data Descontinuação N/A" at bounding box center [240, 151] width 322 height 16
click at [360, 53] on icon at bounding box center [357, 53] width 10 height 10
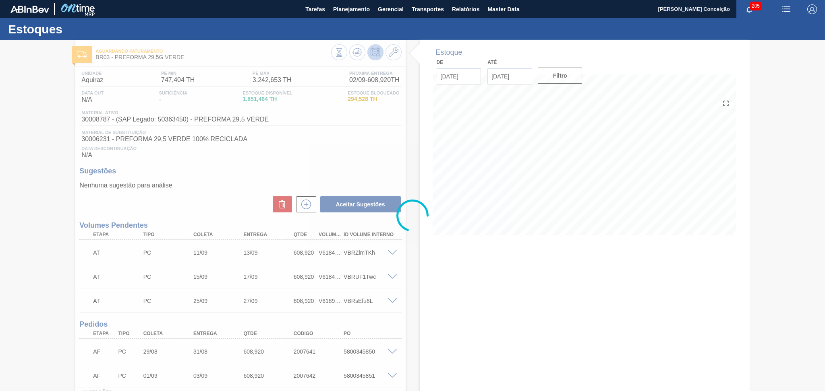
click at [331, 147] on div at bounding box center [412, 215] width 825 height 351
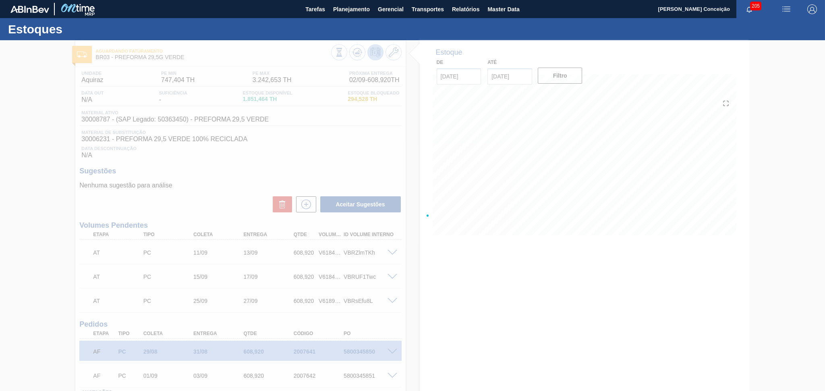
click at [292, 163] on div at bounding box center [412, 215] width 825 height 351
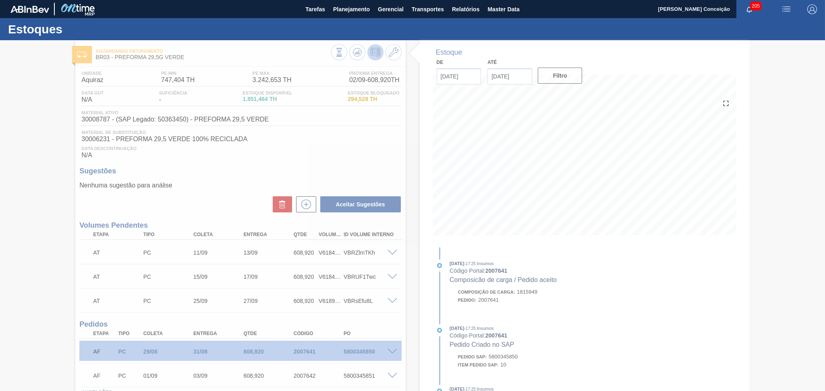
click at [362, 161] on div at bounding box center [412, 215] width 825 height 351
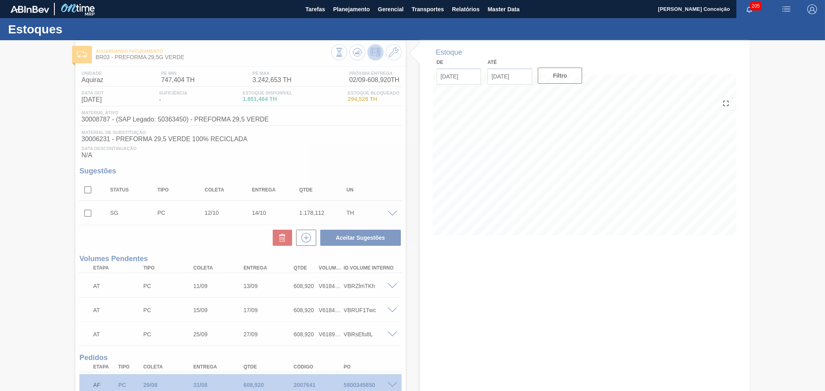
click at [421, 267] on div at bounding box center [412, 215] width 825 height 351
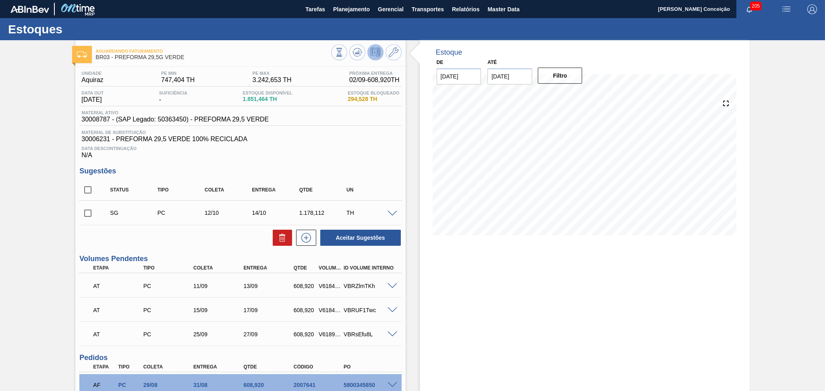
click at [413, 256] on div "Estoque De [DATE] Até [DATE] Filtro" at bounding box center [578, 263] width 344 height 447
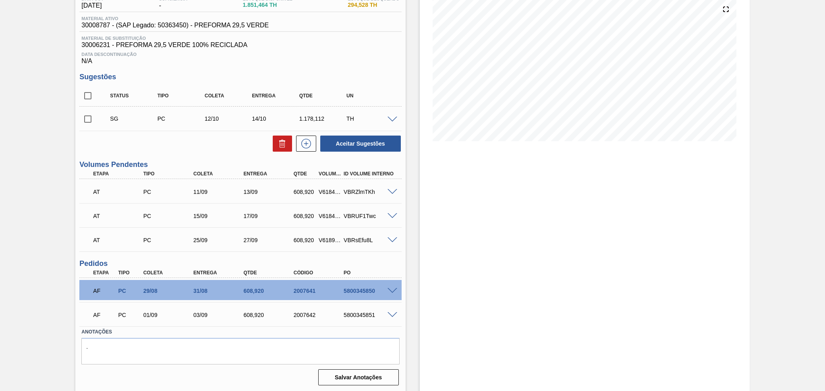
click at [406, 287] on div "Estoque De [DATE] Até [DATE] Filtro" at bounding box center [578, 169] width 344 height 447
click at [395, 288] on span at bounding box center [392, 291] width 10 height 6
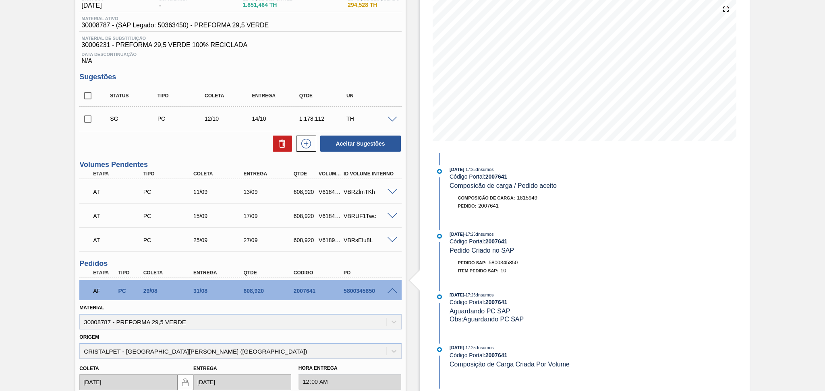
click at [395, 288] on span at bounding box center [392, 291] width 10 height 6
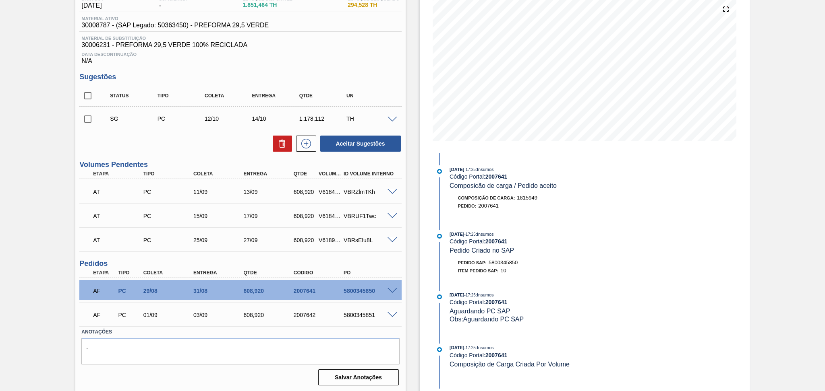
click at [408, 284] on div "Estoque De [DATE] Até [DATE] Filtro [DATE] 17:25 : Insumos Código Portal: 20076…" at bounding box center [578, 169] width 344 height 447
click at [371, 78] on h3 "Sugestões" at bounding box center [240, 77] width 322 height 8
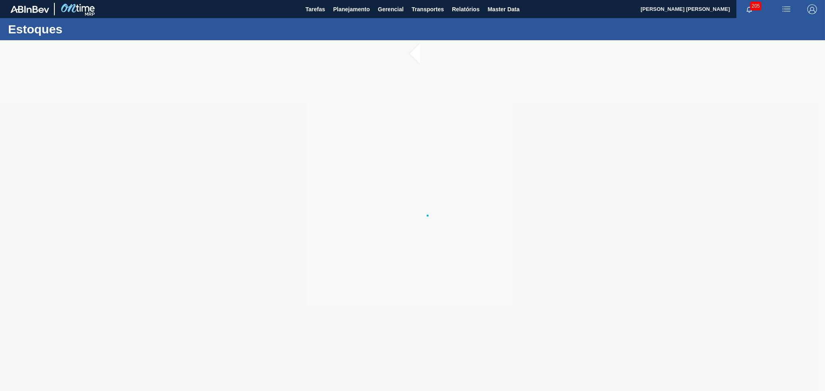
click at [404, 174] on div at bounding box center [412, 215] width 825 height 351
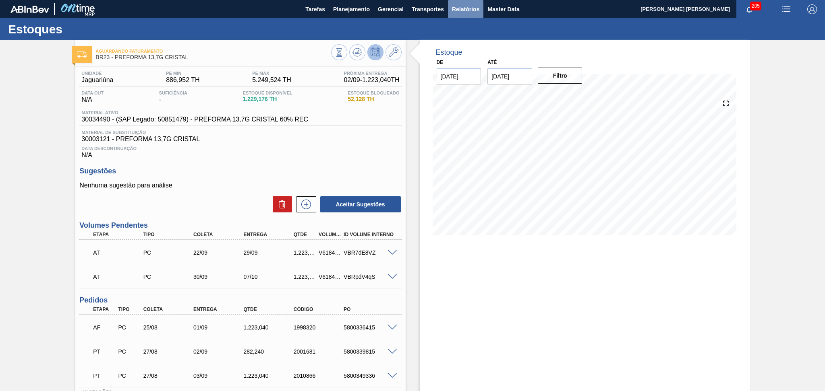
click at [454, 7] on span "Relatórios" at bounding box center [465, 9] width 27 height 10
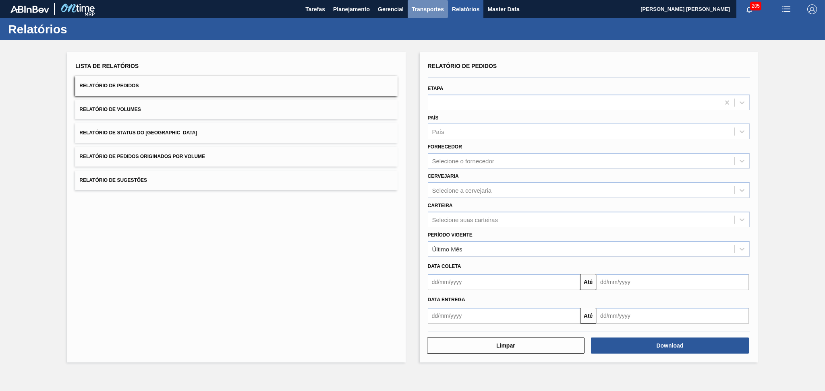
click at [427, 8] on span "Transportes" at bounding box center [428, 9] width 32 height 10
click at [413, 37] on li "Otimização de Carga" at bounding box center [428, 40] width 66 height 13
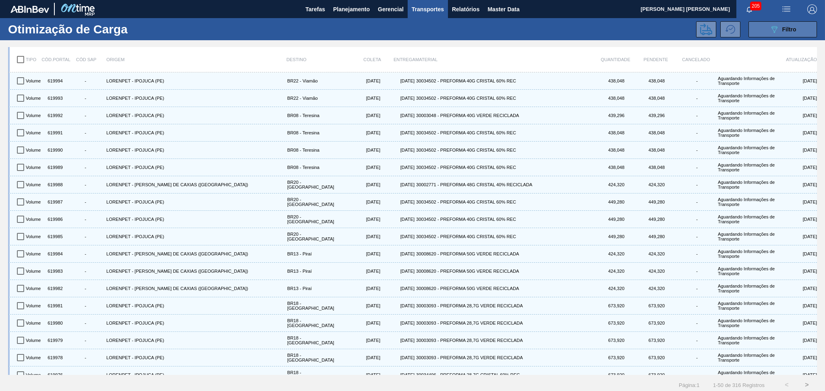
click at [779, 29] on div "089F7B8B-B2A5-4AFE-B5C0-19BA573D28AC Filtro" at bounding box center [782, 30] width 27 height 10
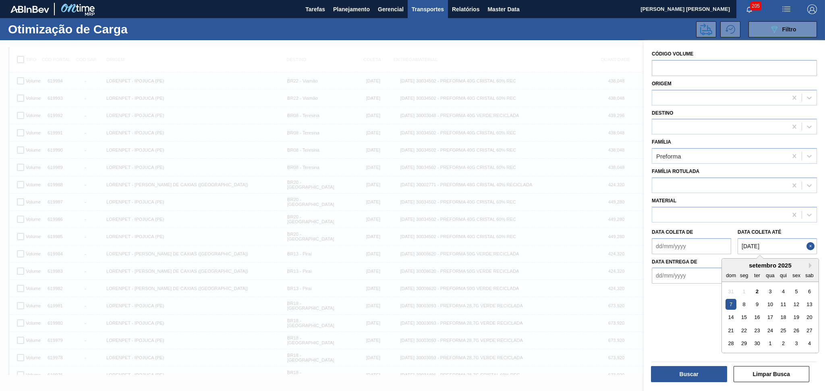
drag, startPoint x: 744, startPoint y: 242, endPoint x: 803, endPoint y: 229, distance: 60.7
click at [745, 242] on até "[DATE]" at bounding box center [776, 246] width 79 height 16
type até "[DATE]"
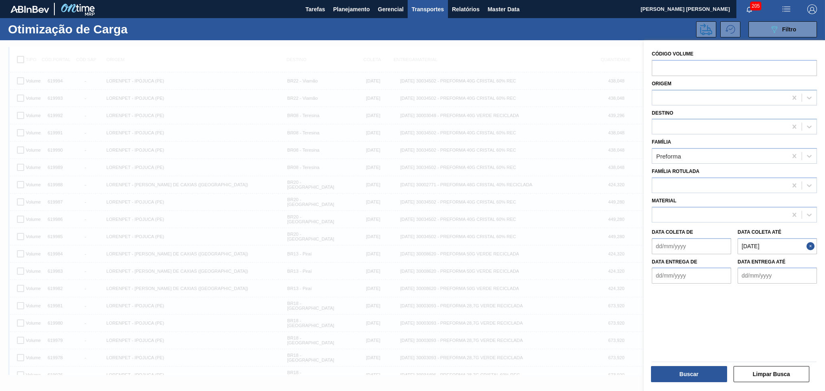
click at [683, 315] on div at bounding box center [730, 305] width 165 height 43
click at [685, 370] on button "Buscar" at bounding box center [689, 374] width 76 height 16
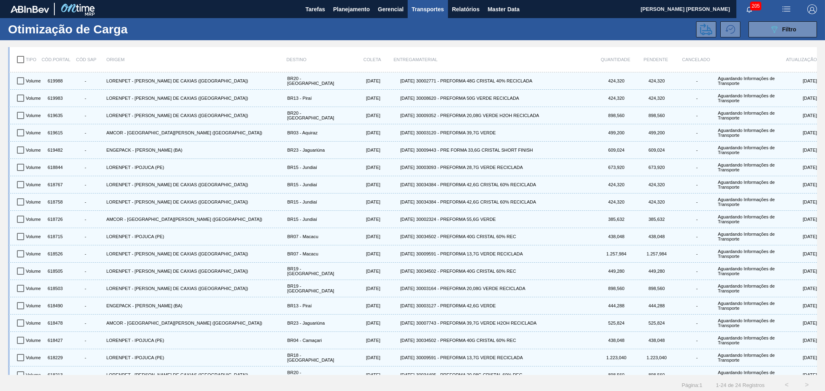
click at [19, 63] on input "checkbox" at bounding box center [20, 59] width 17 height 17
checkbox input "true"
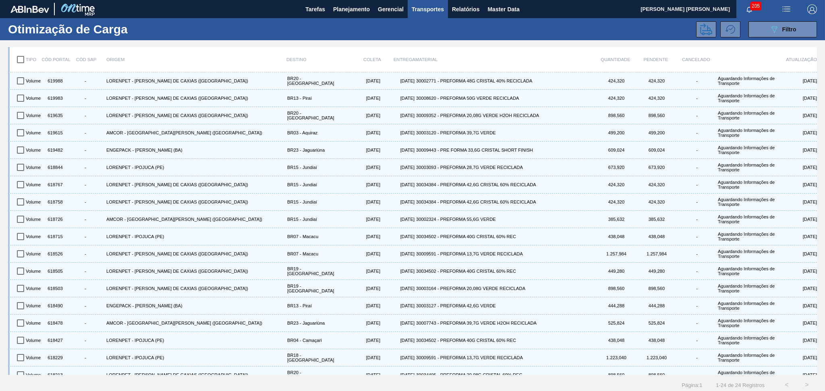
checkbox input "true"
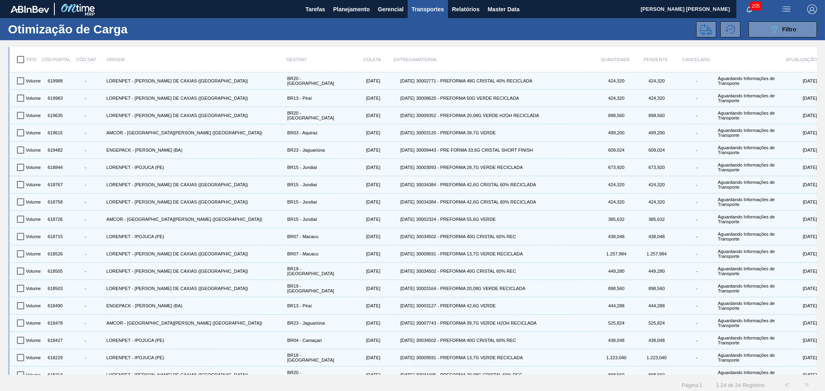
checkbox input "true"
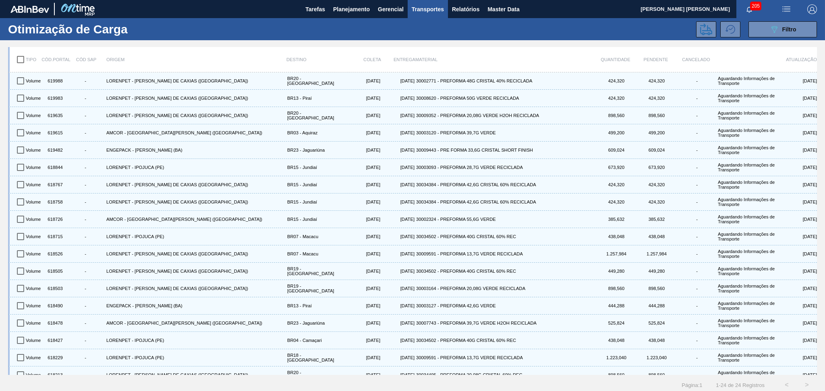
checkbox input "true"
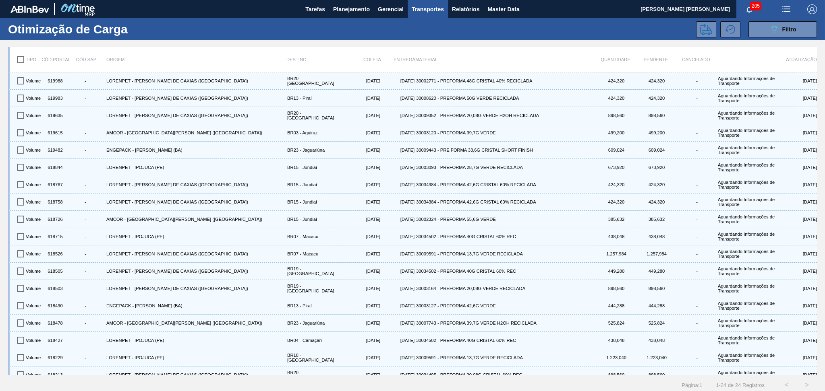
checkbox input "true"
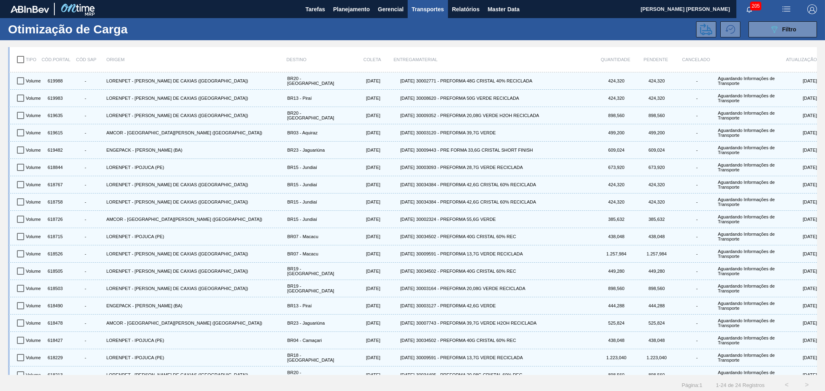
checkbox input "true"
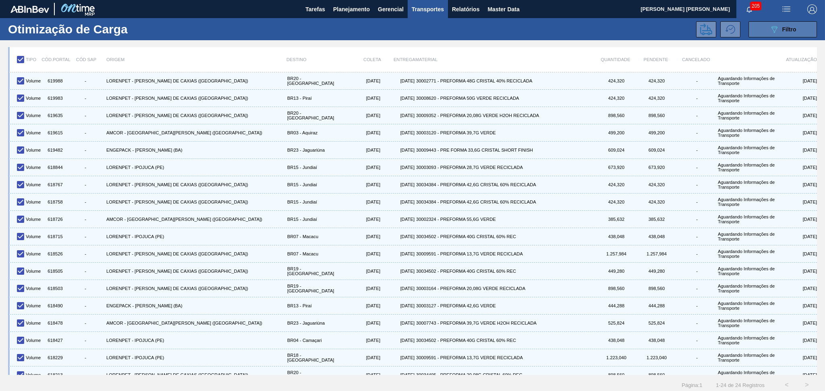
click at [773, 33] on icon "089F7B8B-B2A5-4AFE-B5C0-19BA573D28AC" at bounding box center [774, 30] width 10 height 10
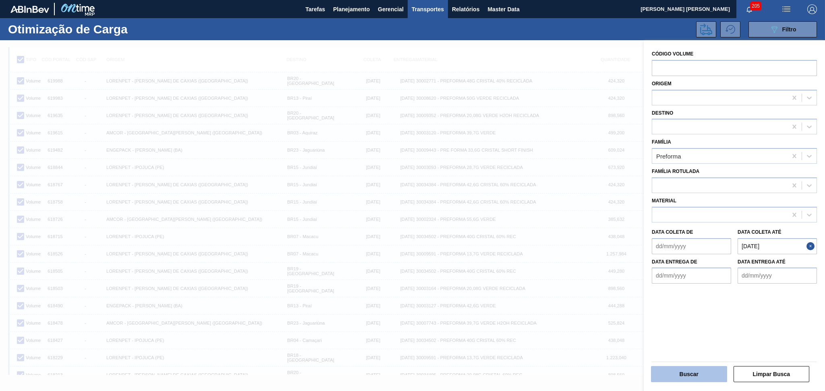
click at [687, 375] on button "Buscar" at bounding box center [689, 374] width 76 height 16
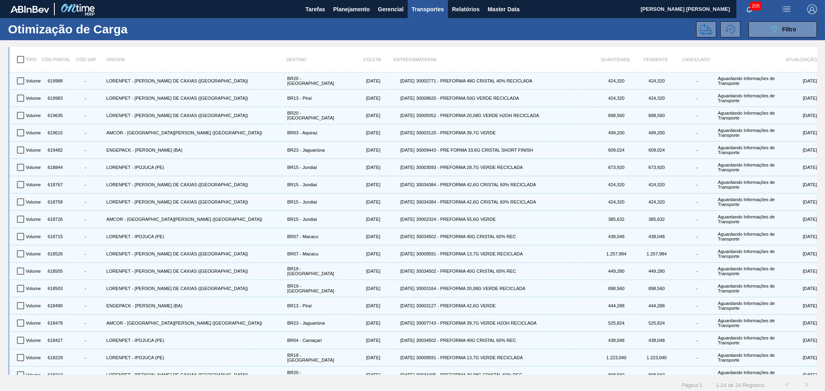
click at [21, 59] on input "checkbox" at bounding box center [20, 59] width 17 height 17
checkbox input "true"
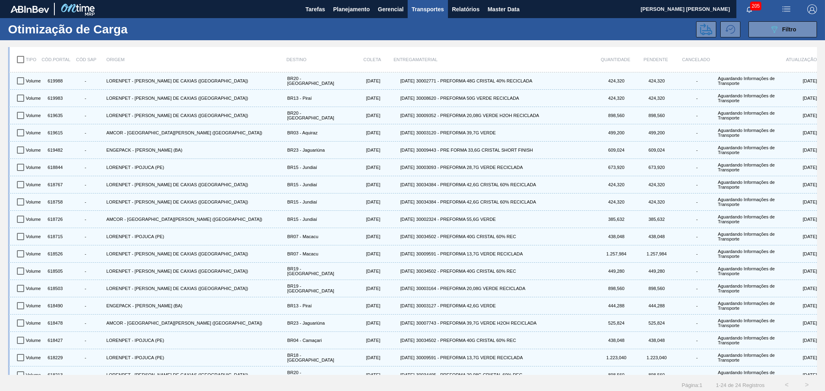
checkbox input "true"
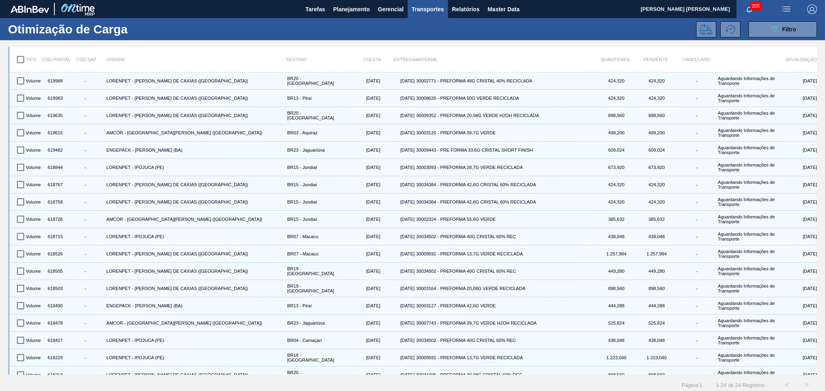
checkbox input "true"
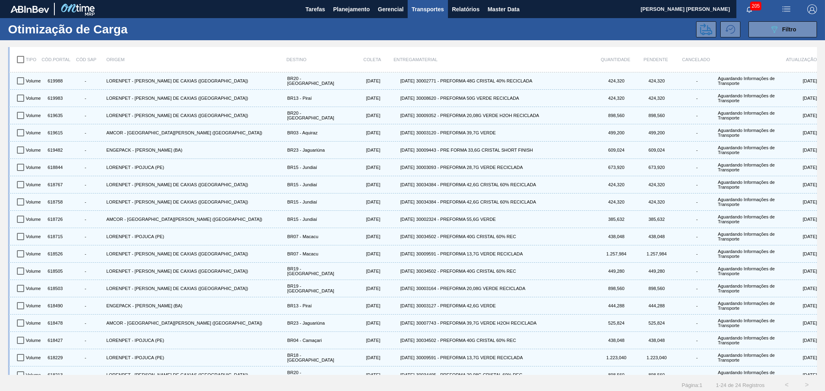
checkbox input "true"
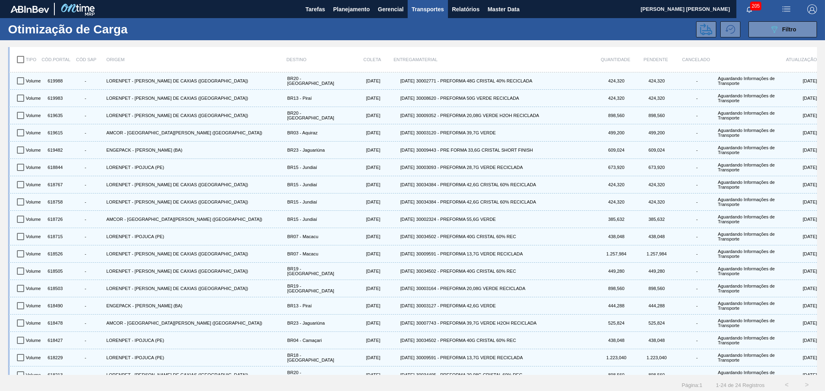
checkbox input "true"
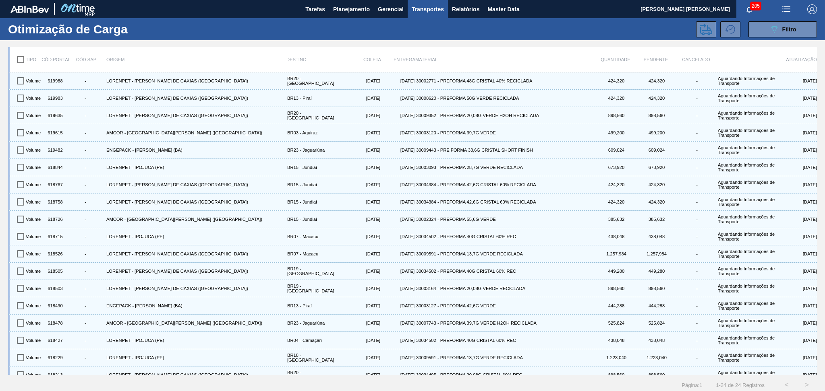
checkbox input "true"
click at [706, 29] on icon at bounding box center [706, 29] width 12 height 12
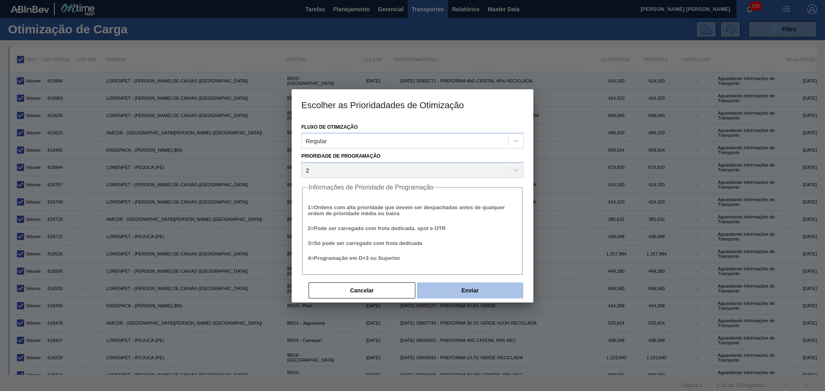
click at [460, 286] on button "Enviar" at bounding box center [470, 291] width 106 height 16
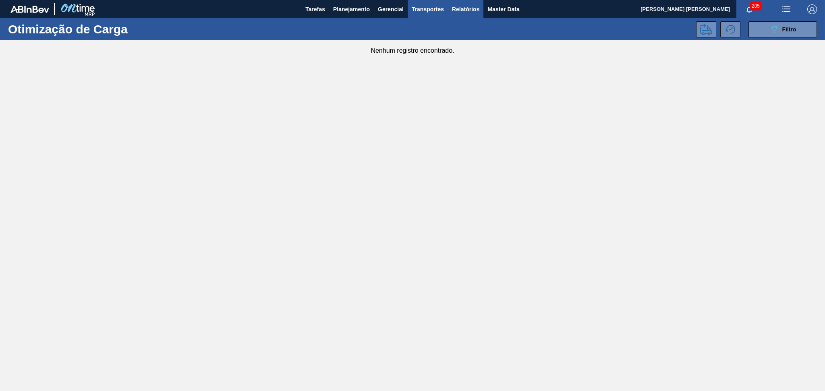
click at [471, 8] on span "Relatórios" at bounding box center [465, 9] width 27 height 10
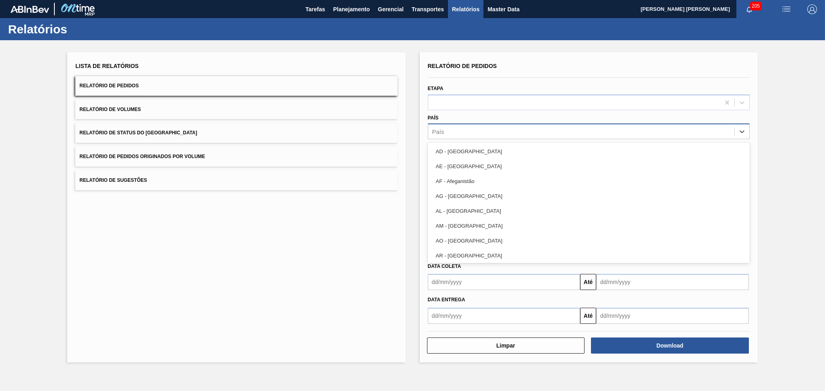
click at [457, 128] on div "País" at bounding box center [581, 132] width 306 height 12
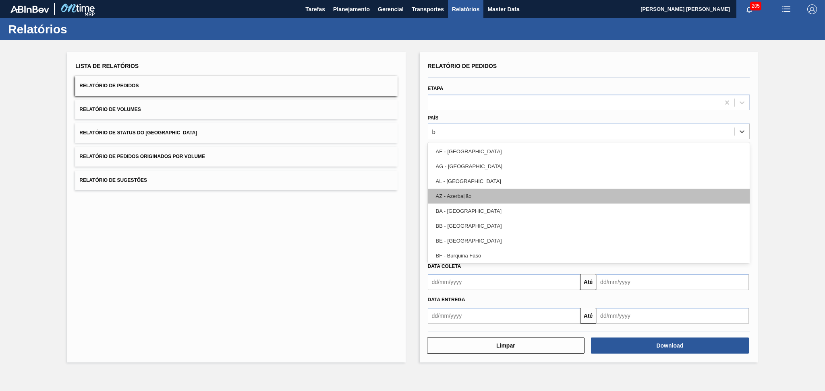
type input "br"
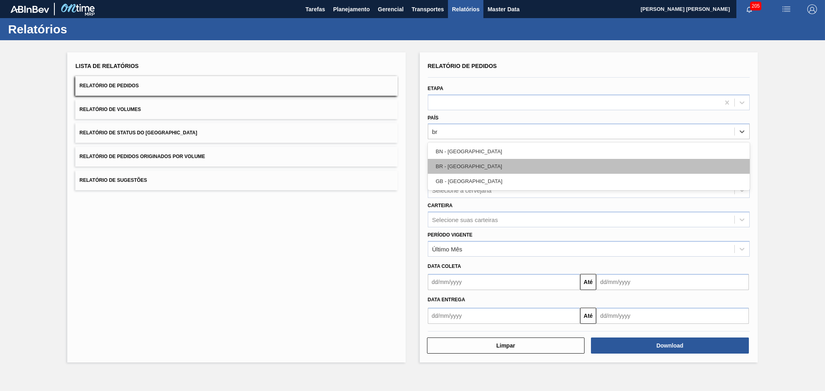
click at [458, 167] on div "BR - Brasil" at bounding box center [589, 166] width 322 height 15
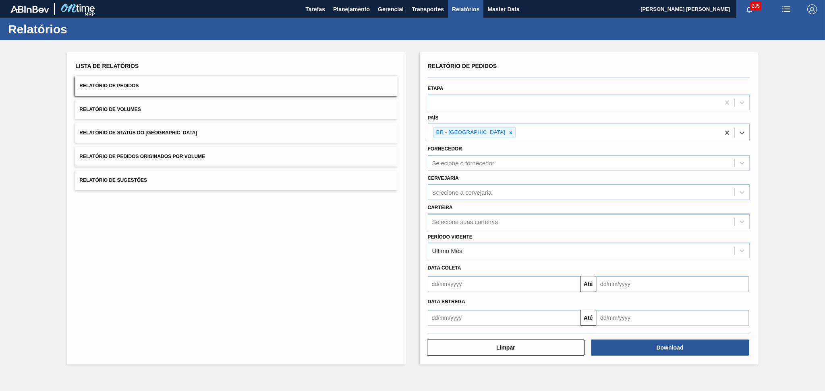
click at [463, 223] on div "Selecione suas carteiras" at bounding box center [465, 221] width 66 height 7
type input "prefo"
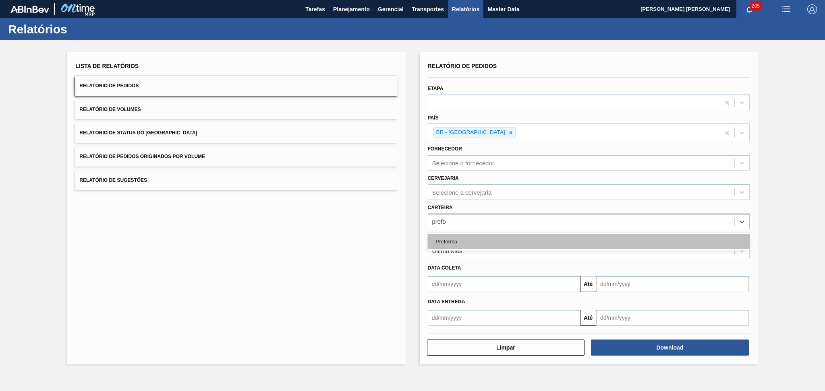
click at [466, 235] on div "Preforma" at bounding box center [589, 241] width 322 height 15
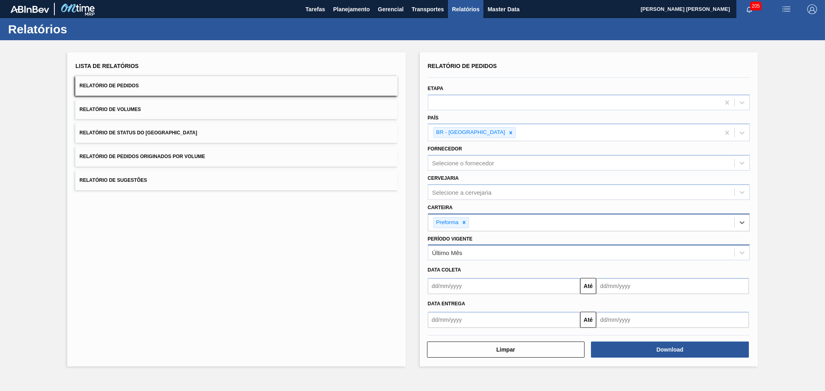
click at [469, 248] on div "Último Mês" at bounding box center [581, 253] width 306 height 12
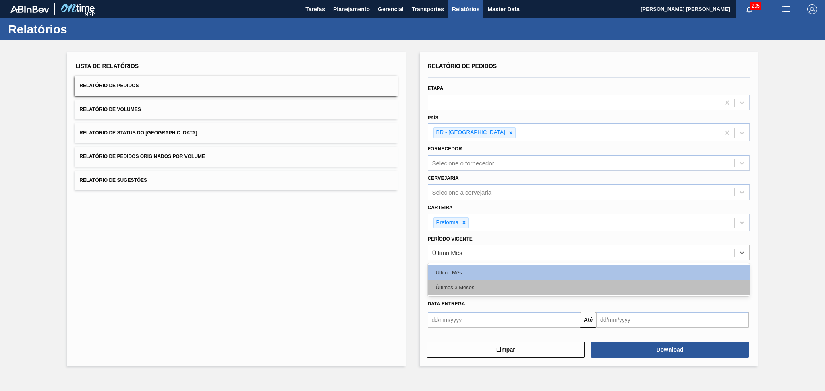
click at [472, 292] on div "Últimos 3 Meses" at bounding box center [589, 287] width 322 height 15
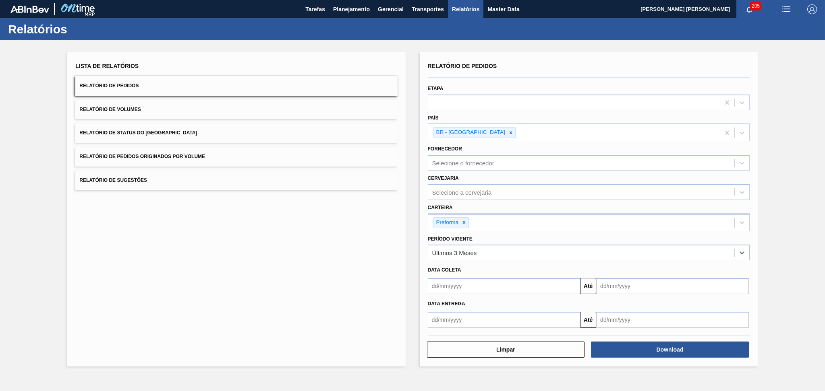
click at [507, 286] on input "text" at bounding box center [504, 286] width 153 height 16
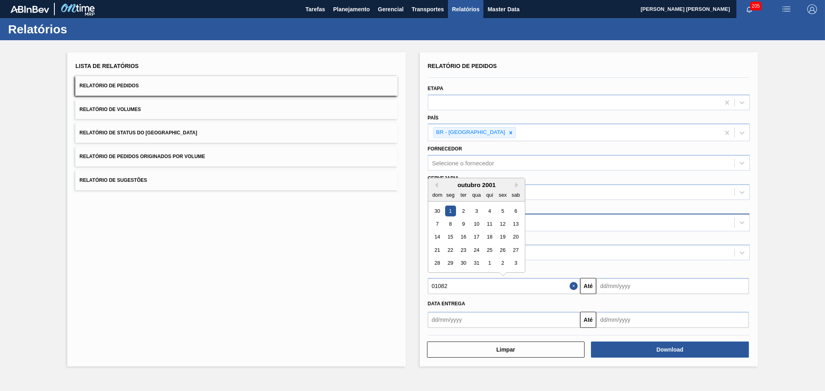
type input "010820"
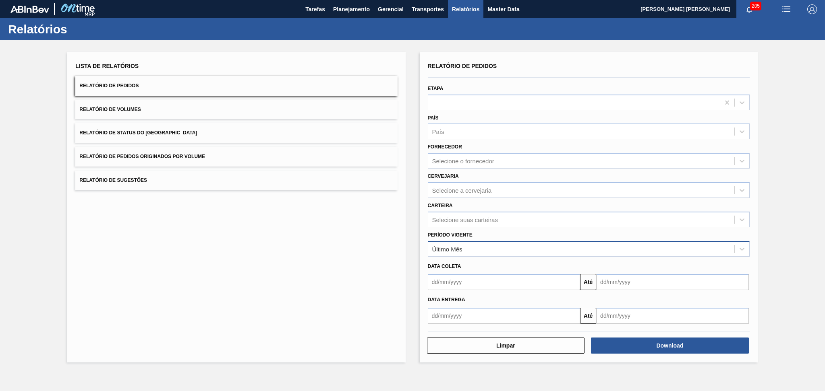
click at [460, 247] on div "Último Mês" at bounding box center [447, 249] width 30 height 7
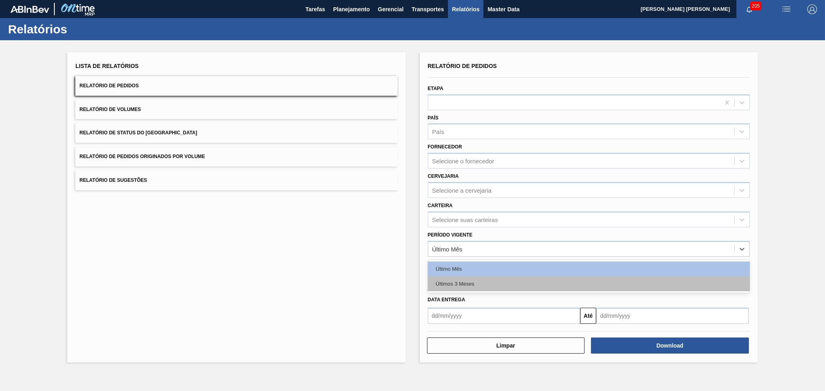
click at [461, 286] on div "Últimos 3 Meses" at bounding box center [589, 284] width 322 height 15
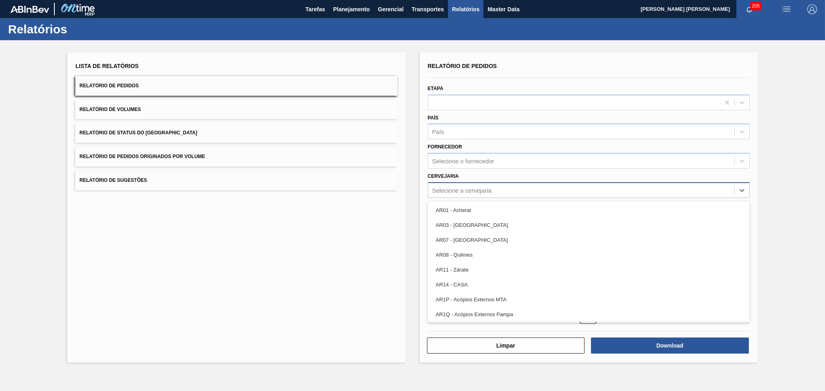
click at [456, 188] on div "Selecione a cervejaria" at bounding box center [462, 190] width 60 height 7
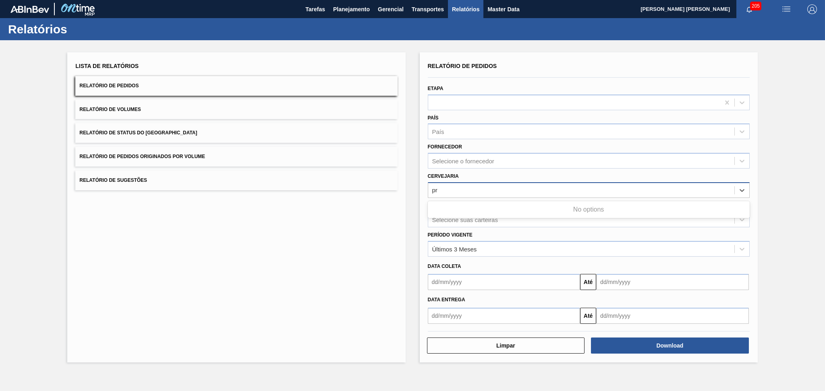
type input "p"
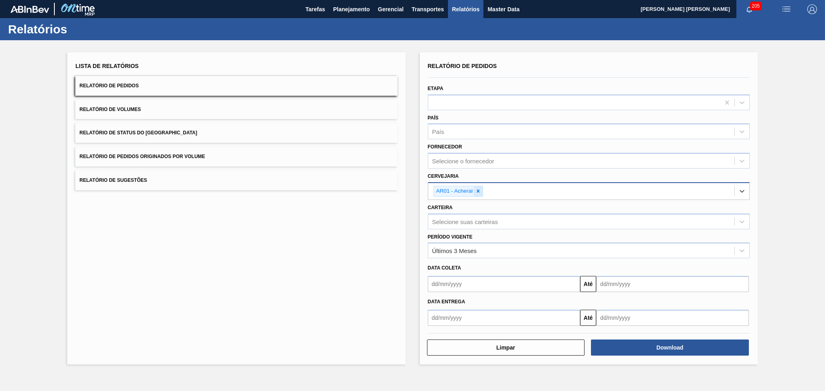
click at [476, 192] on icon at bounding box center [478, 191] width 6 height 6
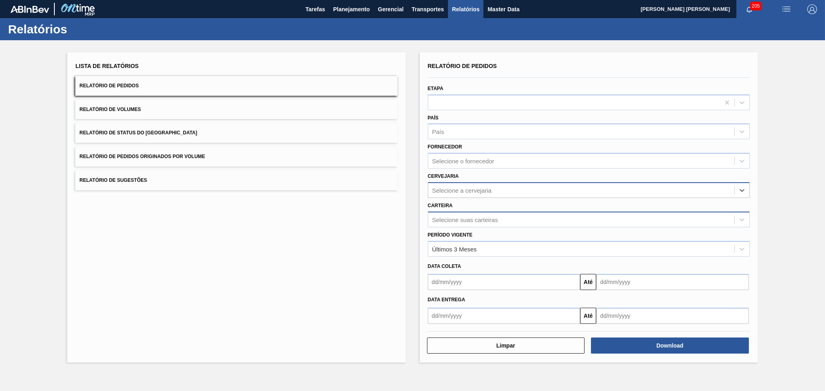
click at [460, 217] on div "Selecione suas carteiras" at bounding box center [465, 219] width 66 height 7
type input "preforma"
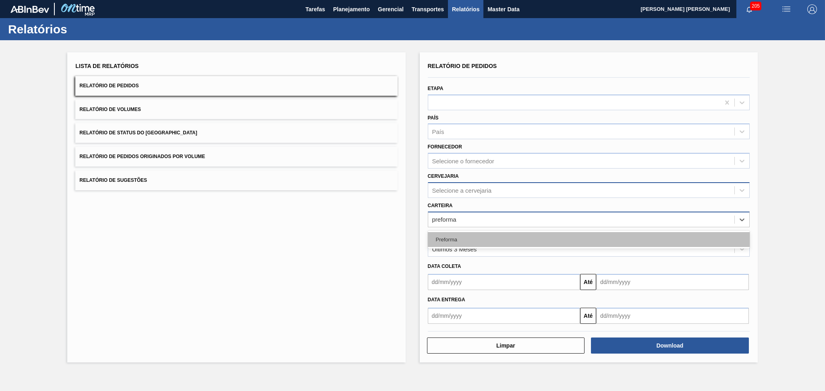
click at [459, 240] on div "Preforma" at bounding box center [589, 239] width 322 height 15
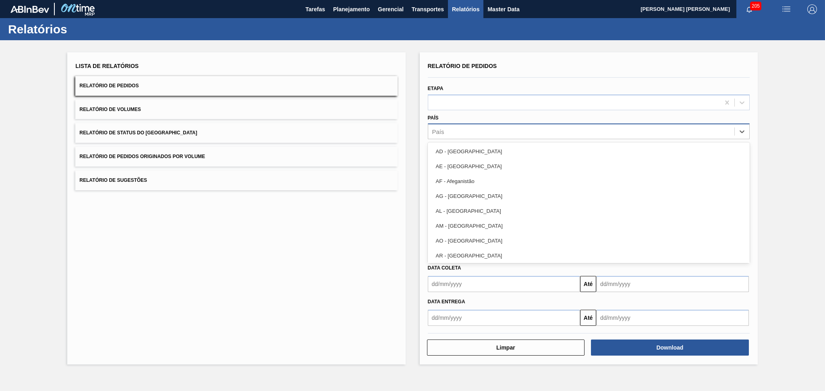
click at [453, 129] on div "País" at bounding box center [581, 132] width 306 height 12
type input "br"
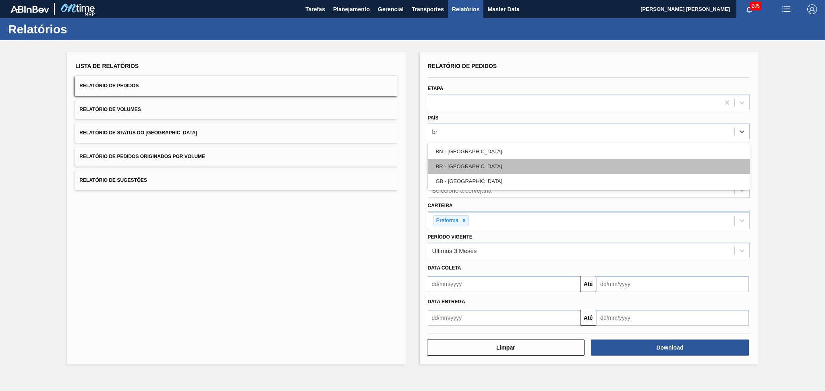
click at [453, 165] on div "BR - Brasil" at bounding box center [589, 166] width 322 height 15
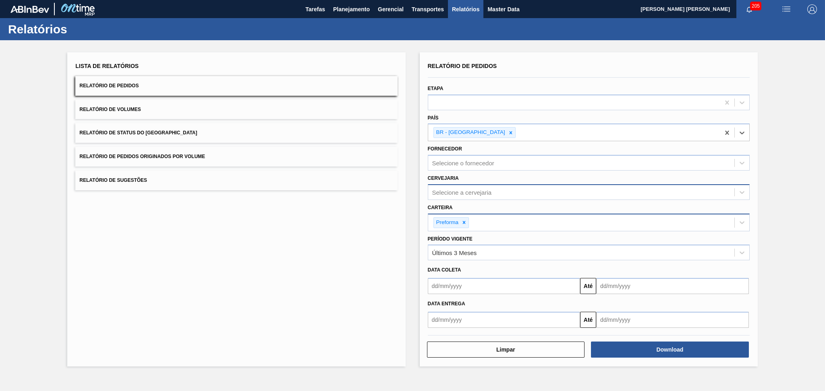
click at [463, 283] on input "text" at bounding box center [504, 286] width 153 height 16
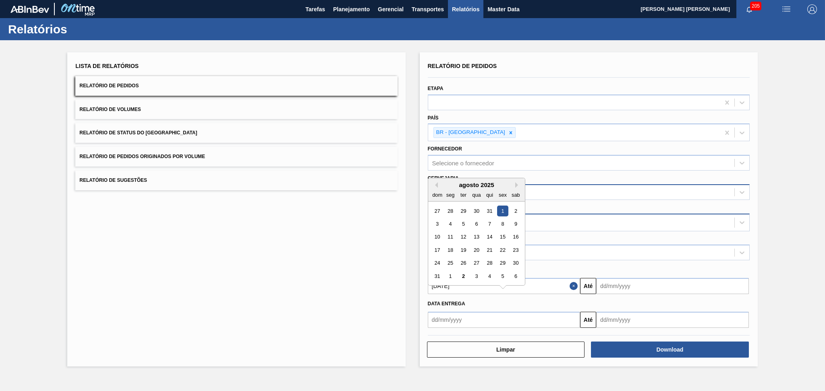
type input "01/08/2025"
click at [612, 282] on input "text" at bounding box center [672, 286] width 153 height 16
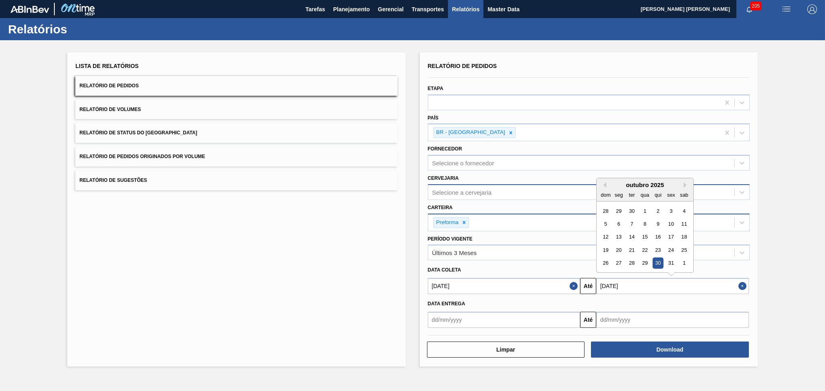
type input "30/10/2025"
click at [784, 303] on div "Lista de Relatórios Relatório de Pedidos Relatório de Volumes Relatório de Stat…" at bounding box center [412, 208] width 825 height 337
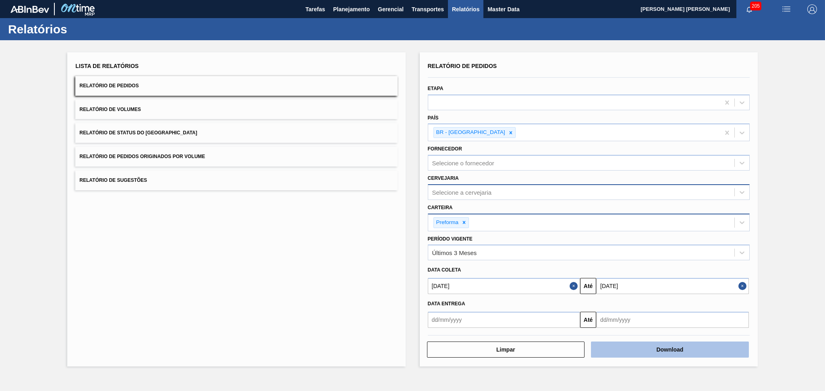
click at [666, 344] on button "Download" at bounding box center [670, 350] width 158 height 16
click at [197, 306] on div "Lista de Relatórios Relatório de Pedidos Relatório de Volumes Relatório de Stat…" at bounding box center [236, 209] width 338 height 315
click at [129, 110] on span "Relatório de Volumes" at bounding box center [109, 110] width 61 height 6
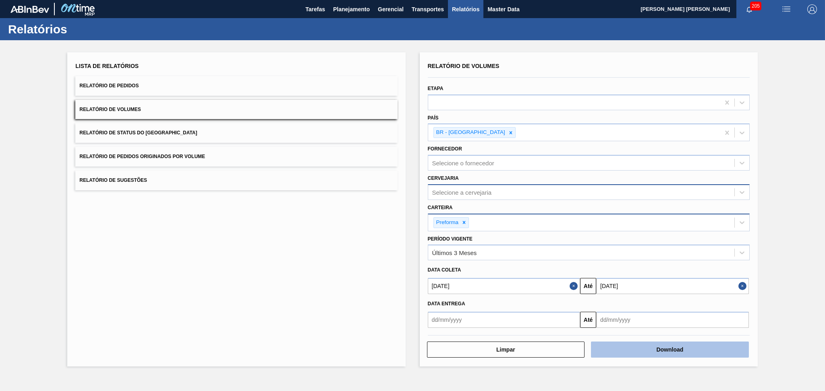
click at [644, 345] on button "Download" at bounding box center [670, 350] width 158 height 16
click at [190, 255] on div "Lista de Relatórios Relatório de Pedidos Relatório de Volumes Relatório de Stat…" at bounding box center [236, 209] width 338 height 315
click at [655, 345] on button "Download" at bounding box center [670, 350] width 158 height 16
click at [254, 231] on div "Lista de Relatórios Relatório de Pedidos Relatório de Volumes Relatório de Stat…" at bounding box center [236, 209] width 338 height 315
click at [156, 320] on div "Lista de Relatórios Relatório de Pedidos Relatório de Volumes Relatório de Stat…" at bounding box center [236, 209] width 338 height 315
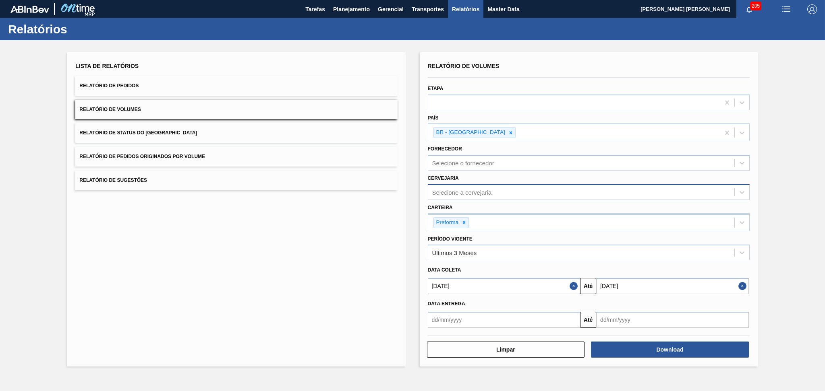
click at [310, 290] on div "Lista de Relatórios Relatório de Pedidos Relatório de Volumes Relatório de Stat…" at bounding box center [236, 209] width 338 height 315
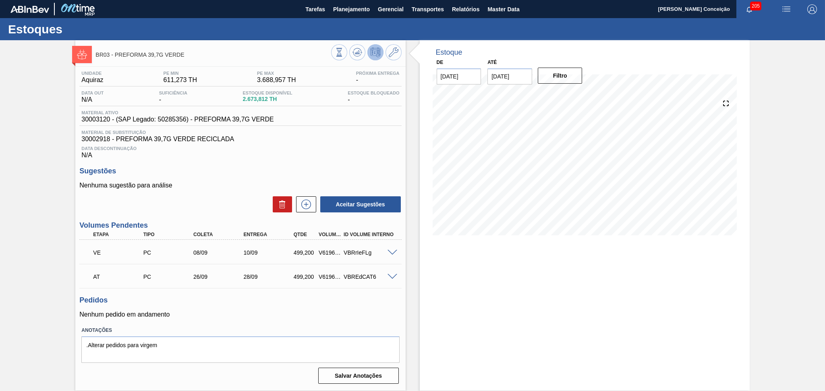
click at [392, 250] on span at bounding box center [392, 253] width 10 height 6
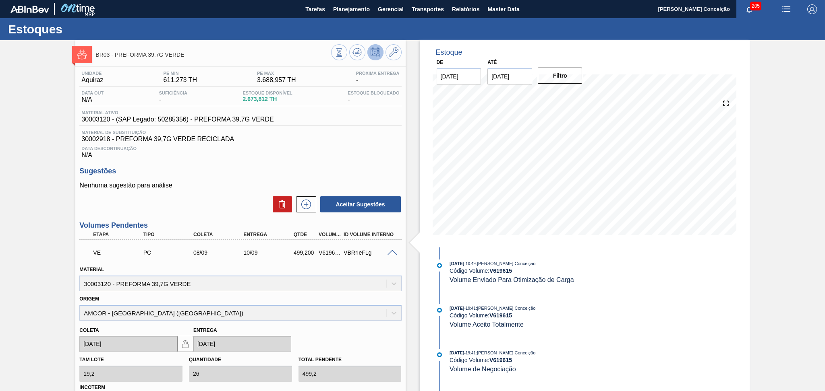
click at [392, 250] on span at bounding box center [392, 253] width 10 height 6
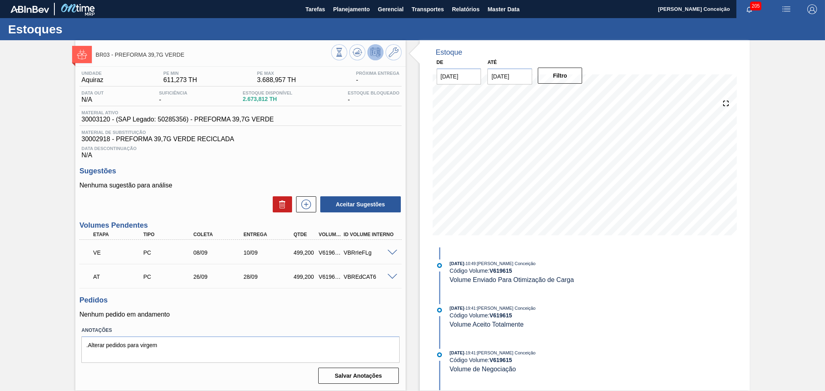
click at [389, 275] on span at bounding box center [392, 277] width 10 height 6
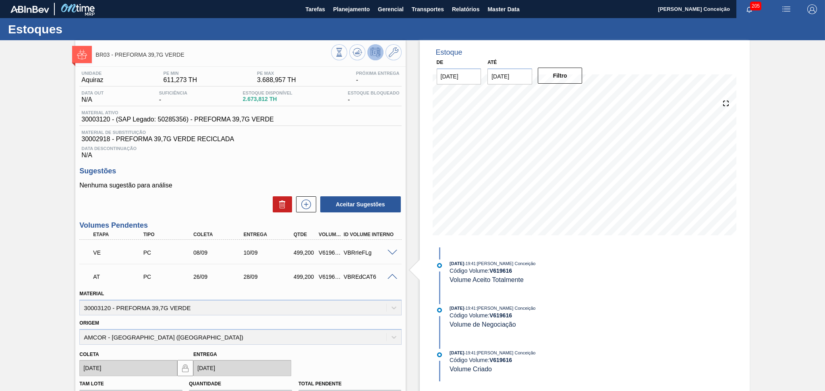
click at [389, 275] on span at bounding box center [392, 277] width 10 height 6
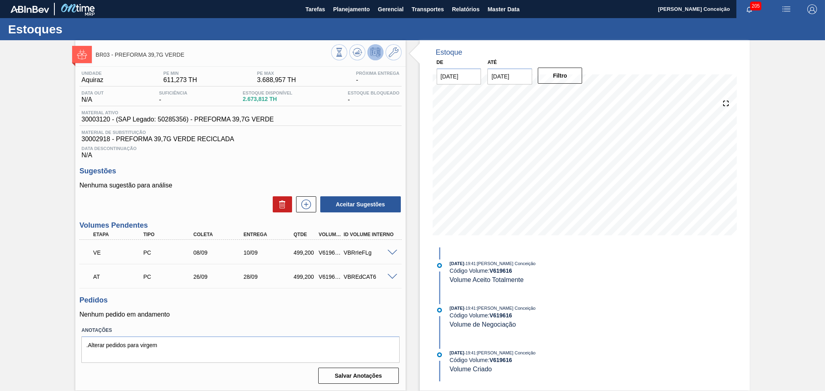
click at [795, 219] on div "BR03 - PREFORMA 39,7G VERDE Unidade Aquiraz PE MIN 611,273 TH PE MAX 3.688,957 …" at bounding box center [412, 215] width 825 height 351
